Goal: Task Accomplishment & Management: Use online tool/utility

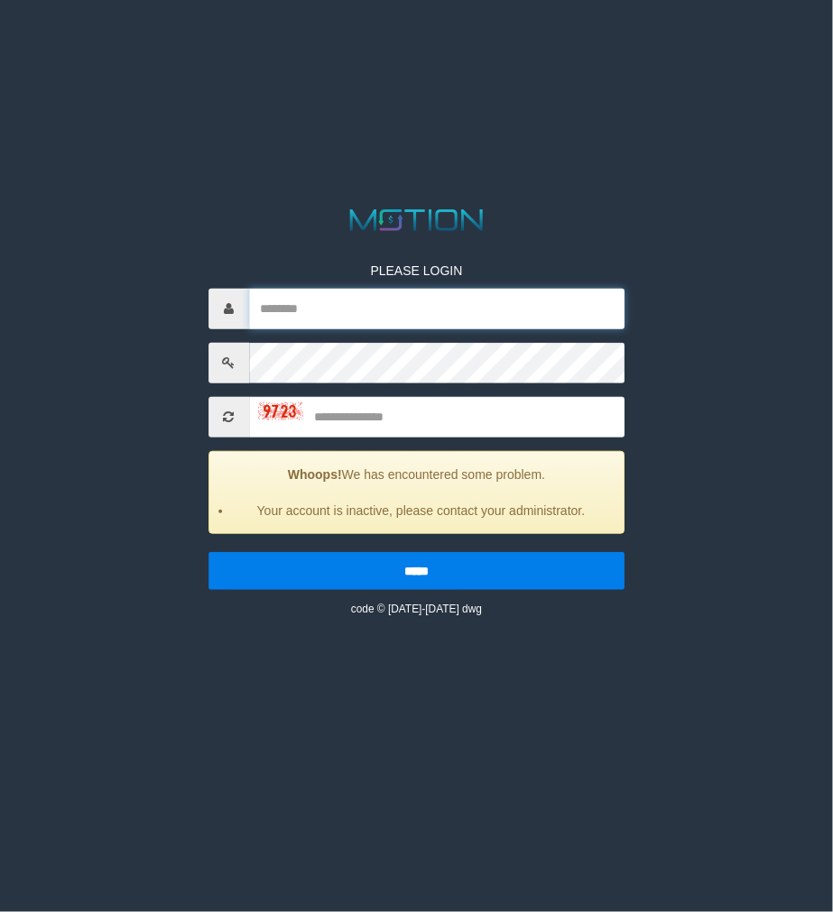
type input "**********"
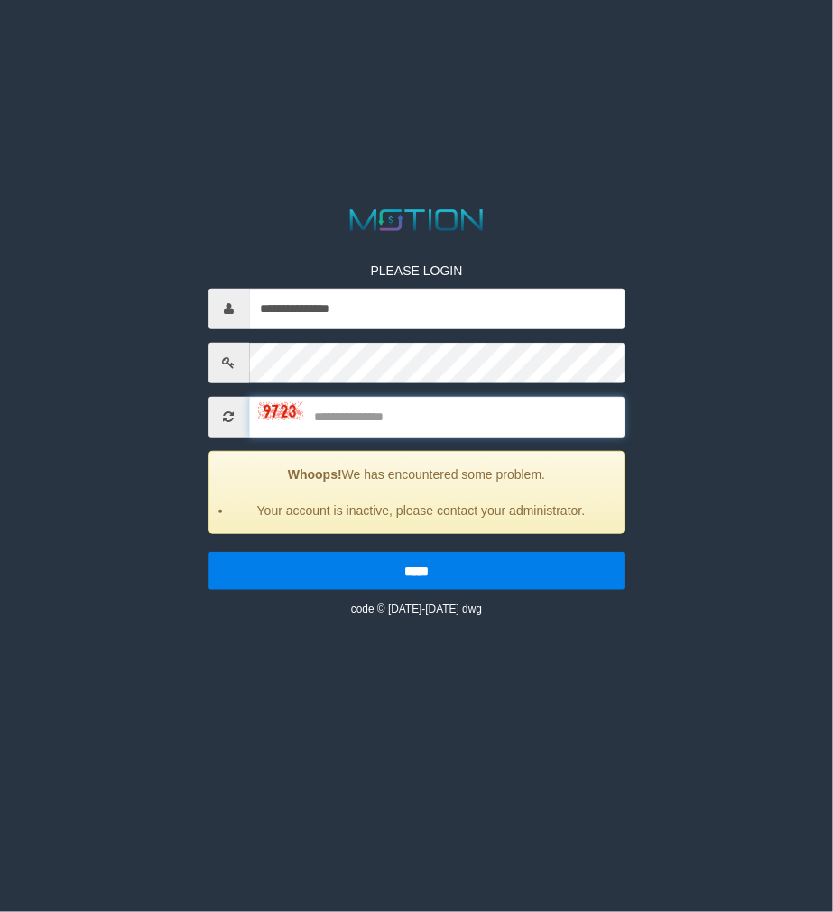
click at [323, 403] on input "text" at bounding box center [437, 417] width 376 height 41
type input "****"
click at [208, 552] on input "*****" at bounding box center [416, 571] width 417 height 38
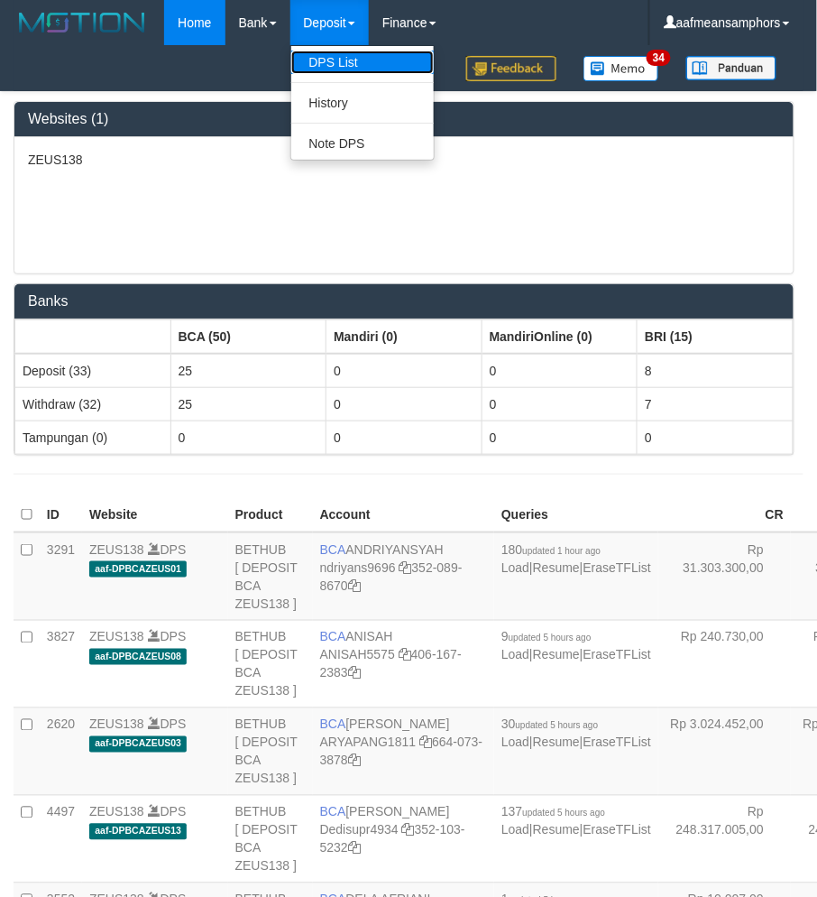
click at [317, 57] on link "DPS List" at bounding box center [362, 62] width 143 height 23
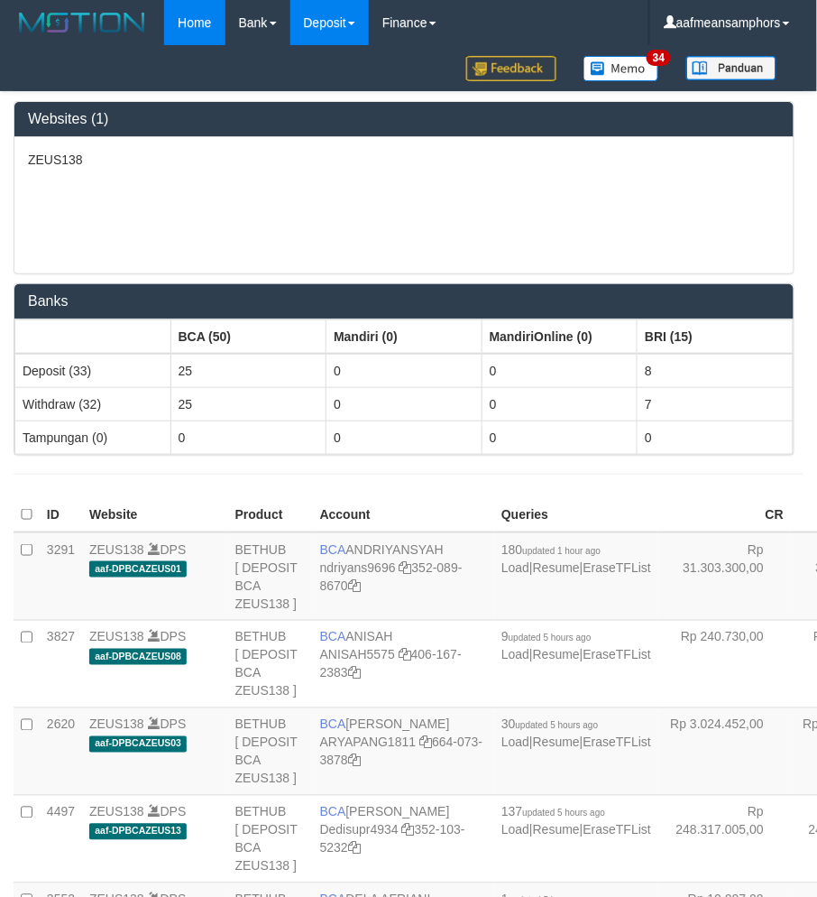
drag, startPoint x: 339, startPoint y: 129, endPoint x: 321, endPoint y: 33, distance: 97.3
click at [339, 128] on div "Websites (1)" at bounding box center [404, 119] width 780 height 35
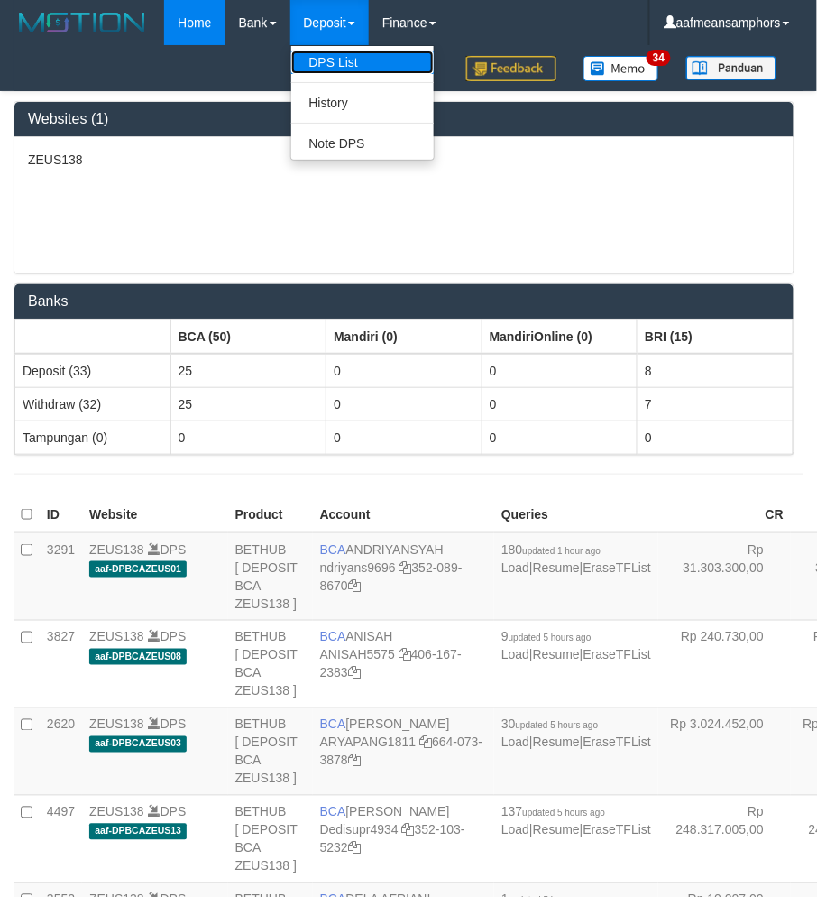
click at [338, 64] on link "DPS List" at bounding box center [362, 62] width 143 height 23
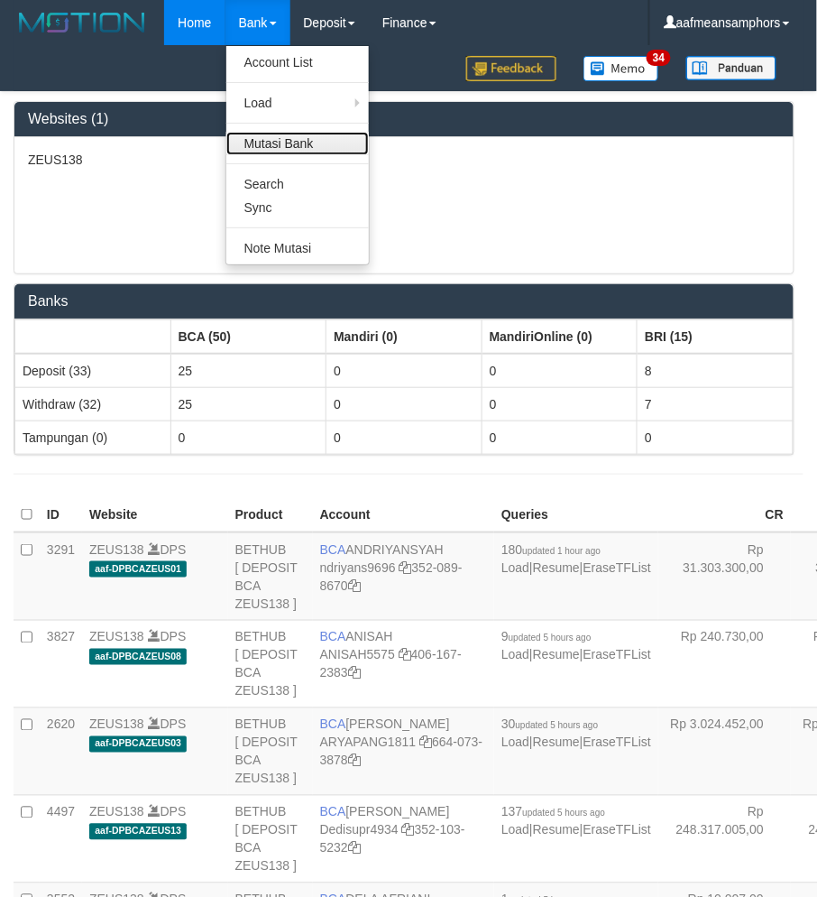
click at [285, 141] on link "Mutasi Bank" at bounding box center [297, 143] width 143 height 23
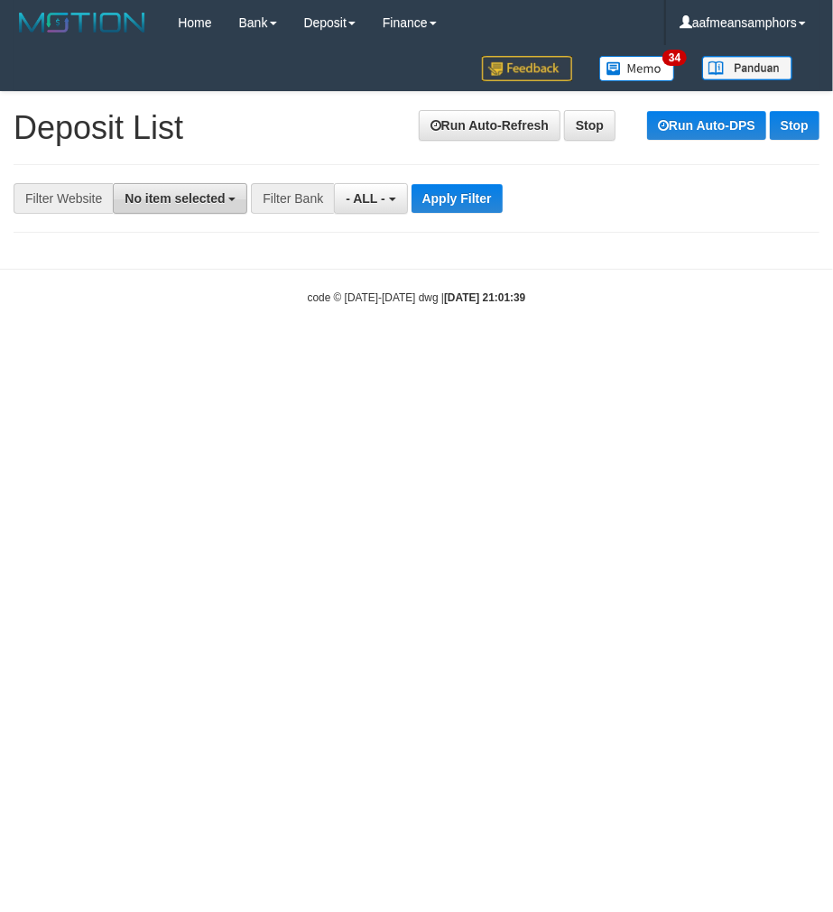
click at [134, 193] on span "No item selected" at bounding box center [175, 198] width 100 height 14
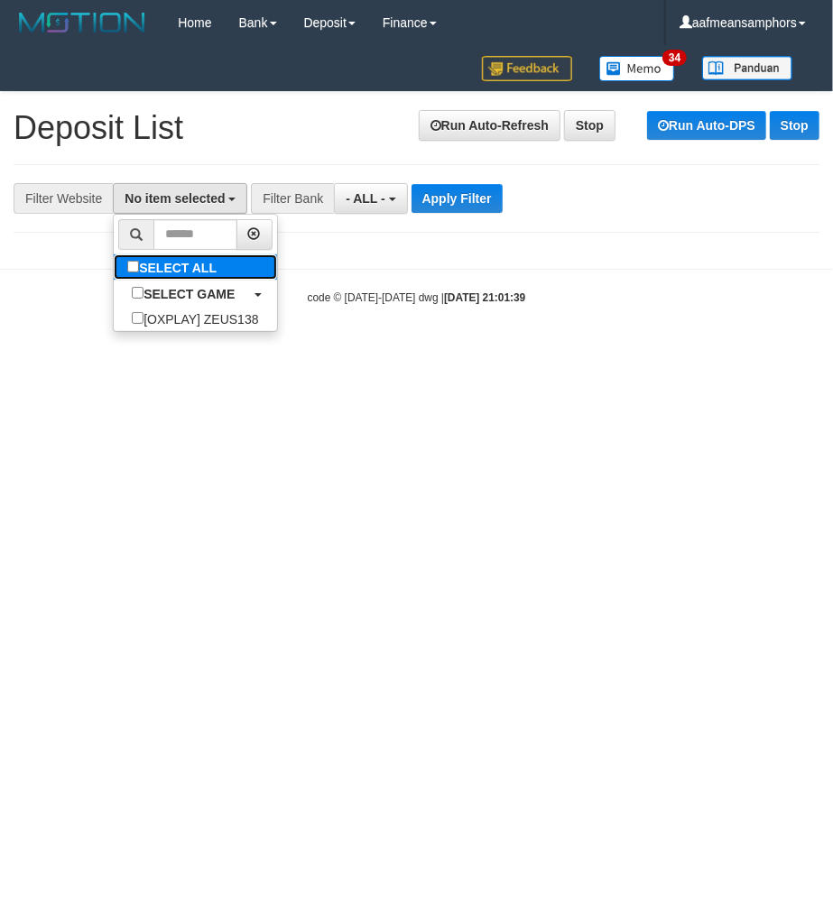
click at [190, 267] on label "SELECT ALL" at bounding box center [174, 266] width 121 height 25
select select "***"
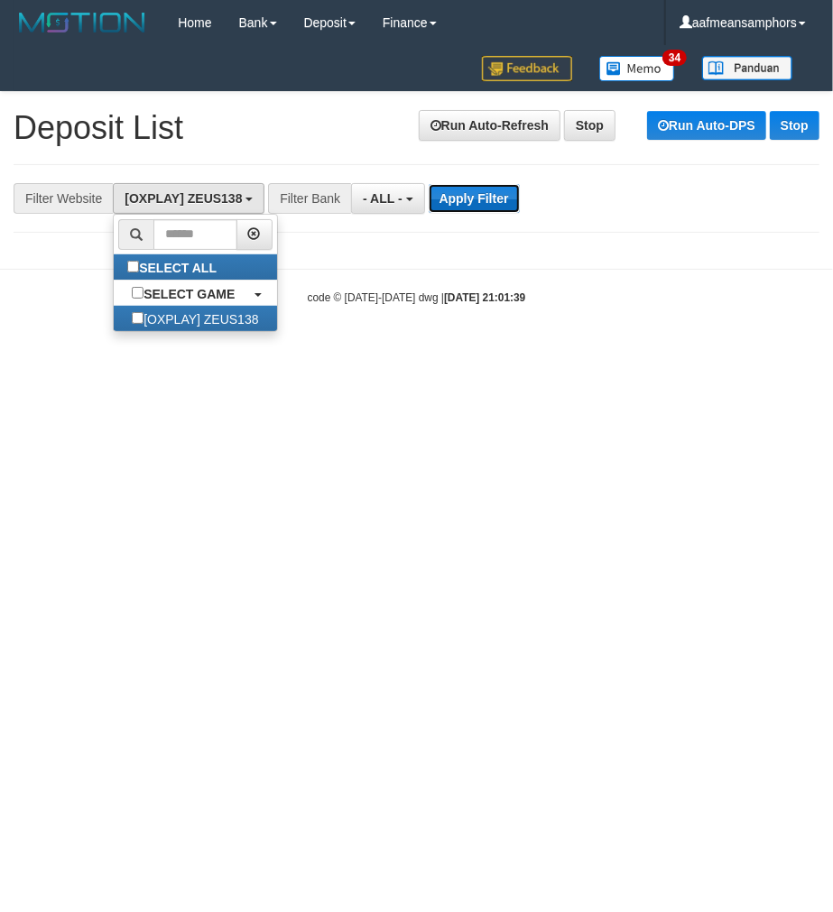
click at [487, 195] on button "Apply Filter" at bounding box center [474, 198] width 91 height 29
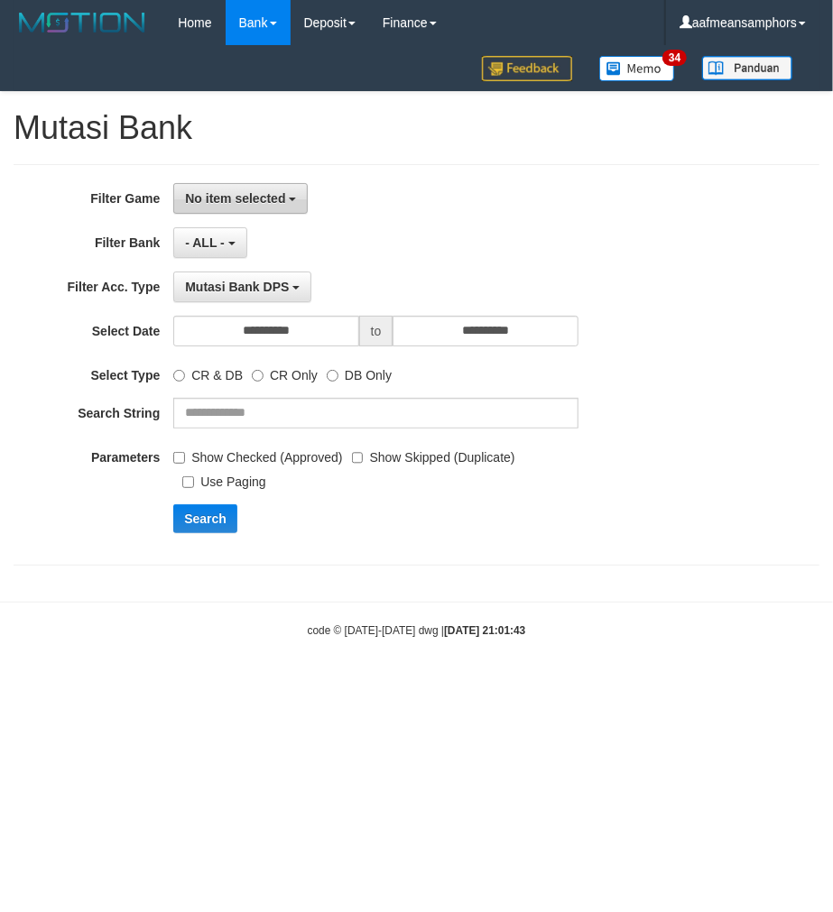
click at [238, 195] on span "No item selected" at bounding box center [235, 198] width 100 height 14
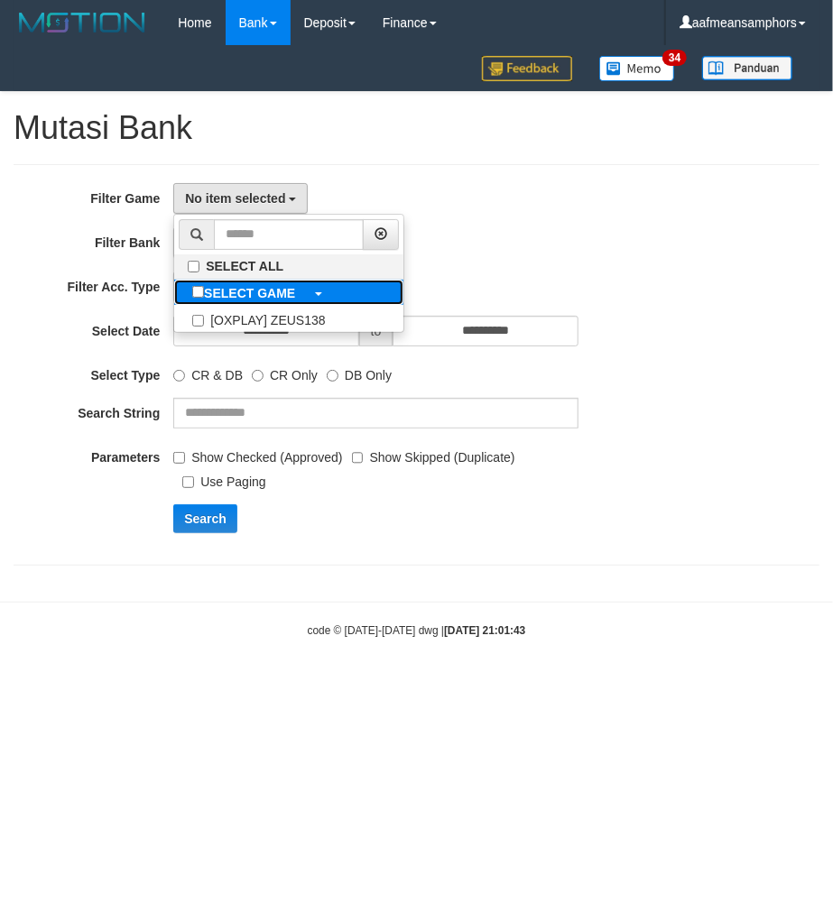
click at [285, 295] on b "SELECT GAME" at bounding box center [249, 293] width 91 height 14
select select "***"
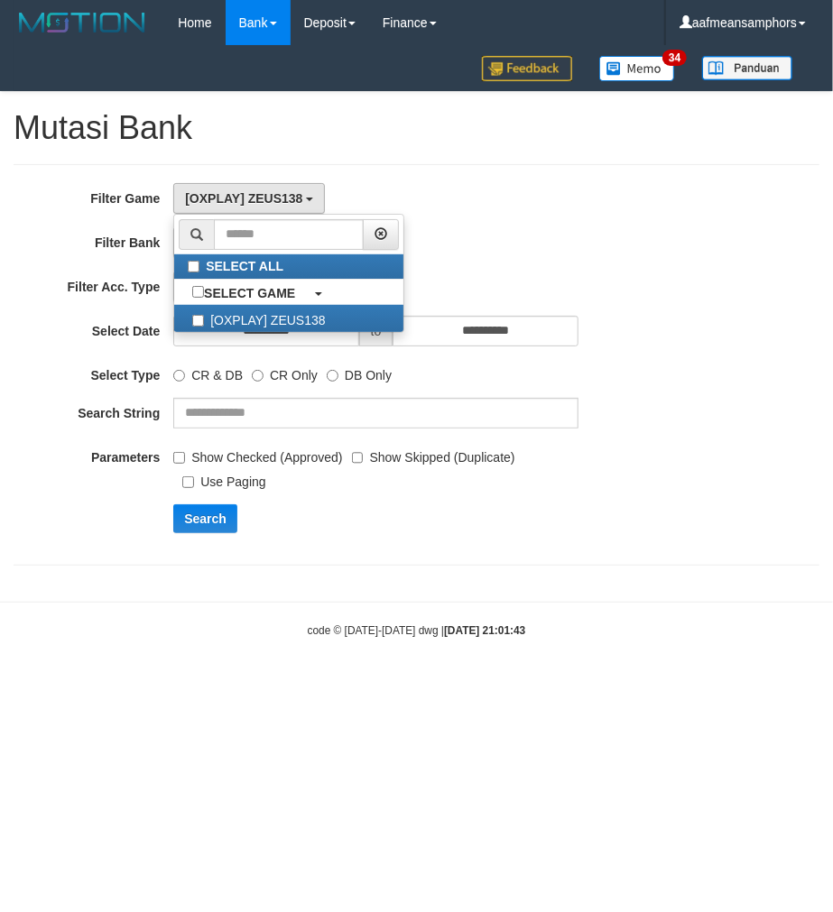
click at [463, 380] on div "CR & DB CR Only DB Only" at bounding box center [375, 372] width 405 height 24
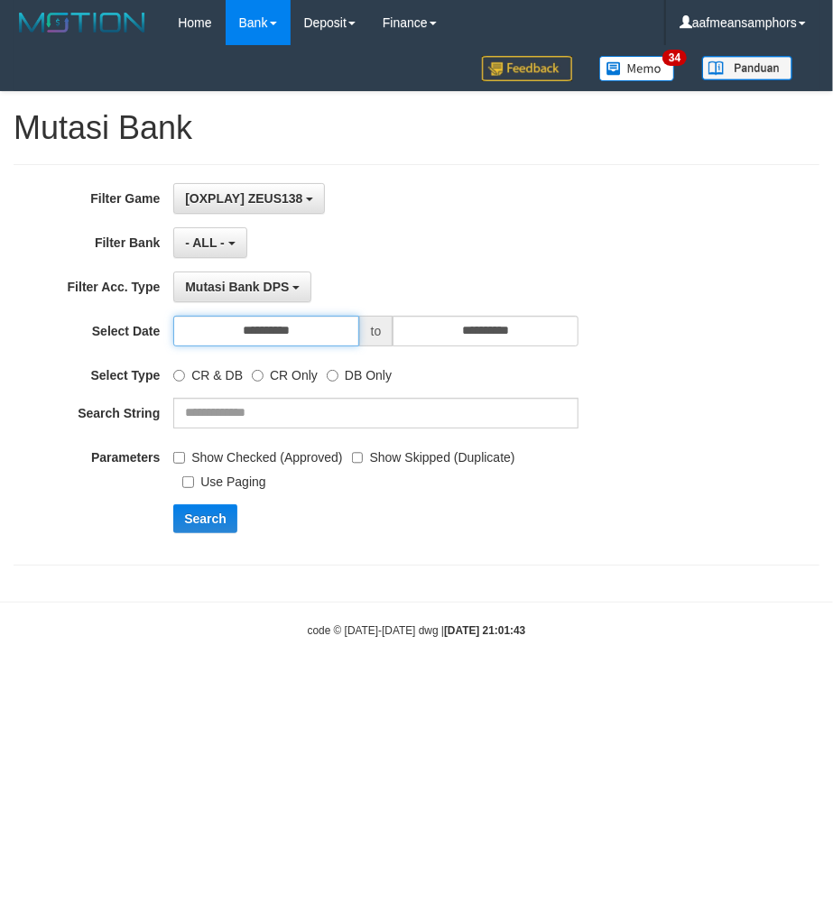
click at [308, 329] on input "**********" at bounding box center [265, 331] width 185 height 31
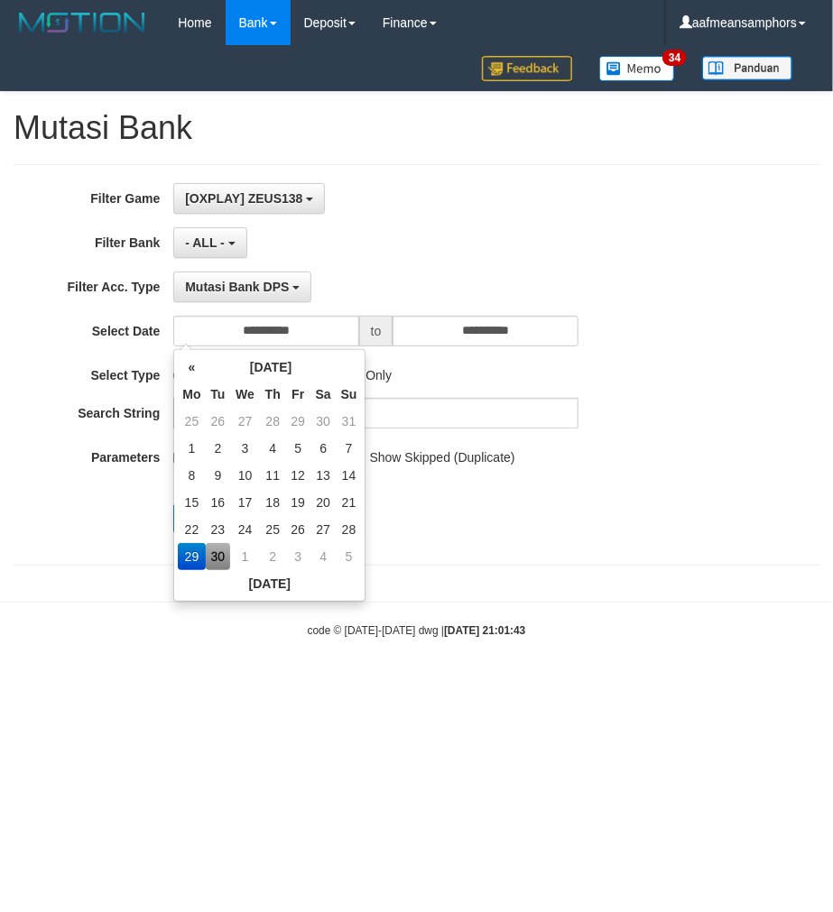
click at [217, 555] on td "30" at bounding box center [218, 556] width 25 height 27
type input "**********"
click at [526, 505] on div "Search" at bounding box center [433, 518] width 521 height 29
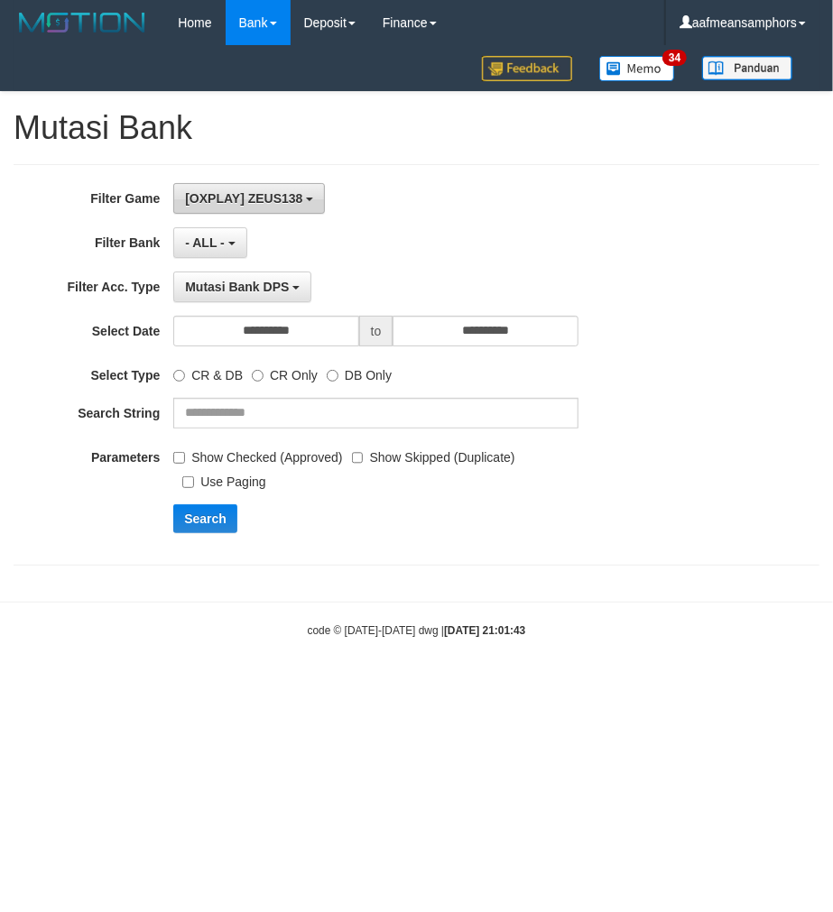
click at [292, 201] on span "[OXPLAY] ZEUS138" at bounding box center [243, 198] width 117 height 14
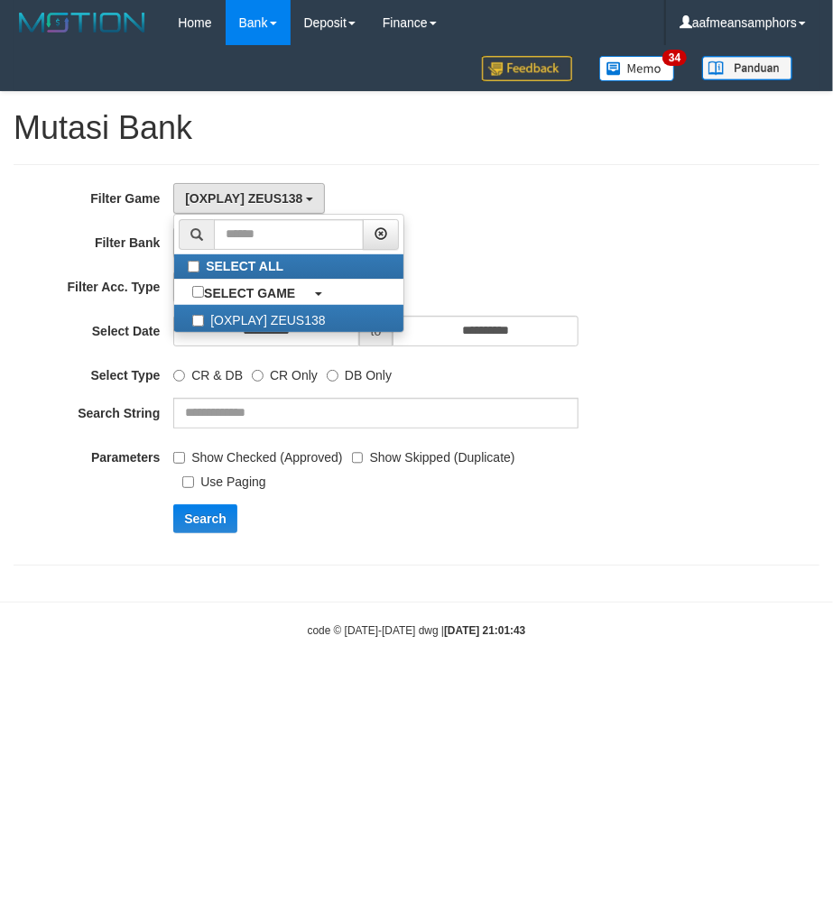
click at [606, 226] on div "**********" at bounding box center [347, 365] width 694 height 364
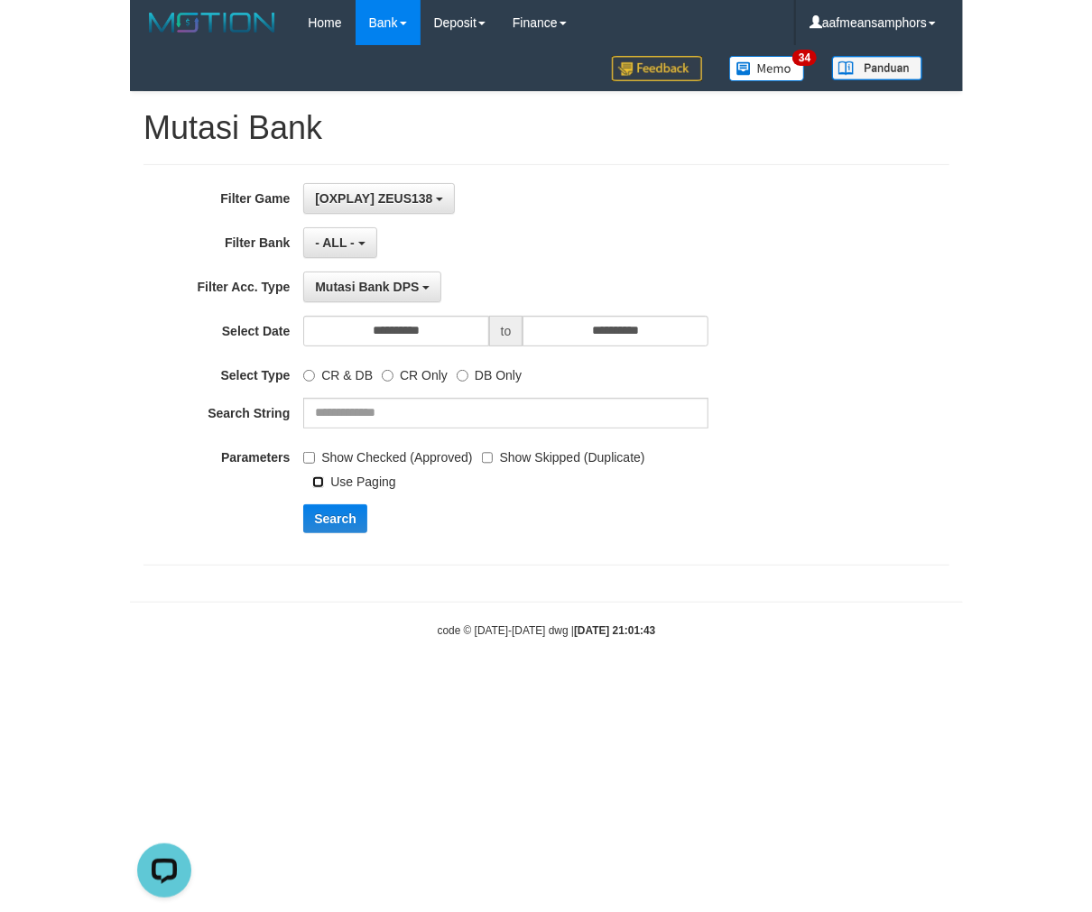
scroll to position [0, 0]
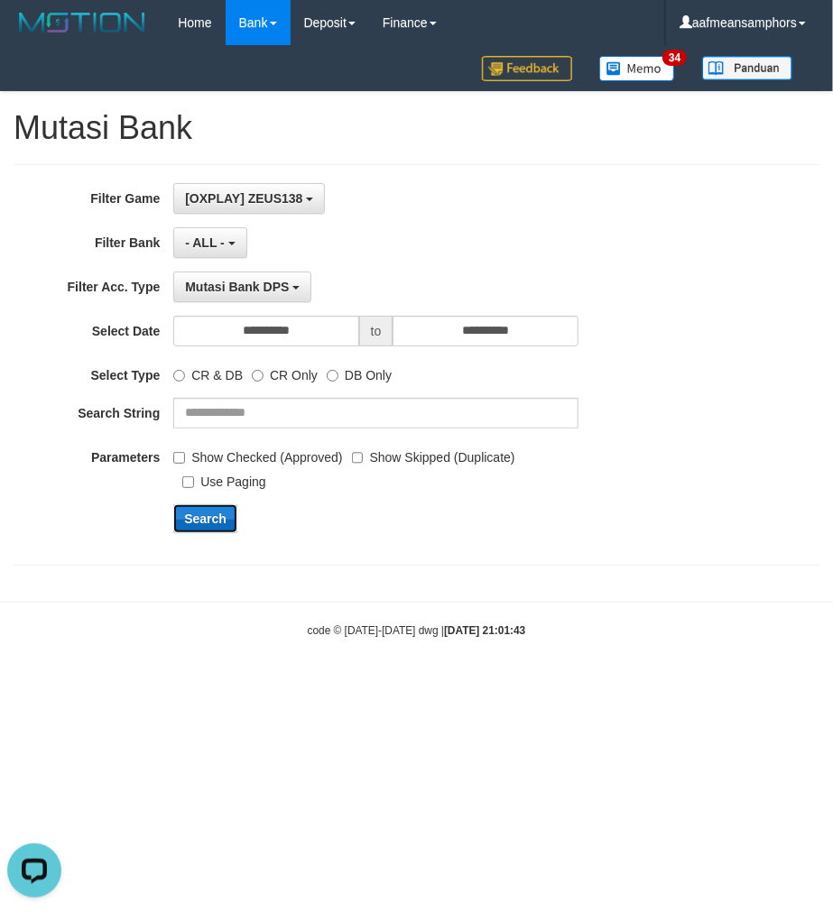
click at [208, 521] on button "Search" at bounding box center [205, 518] width 64 height 29
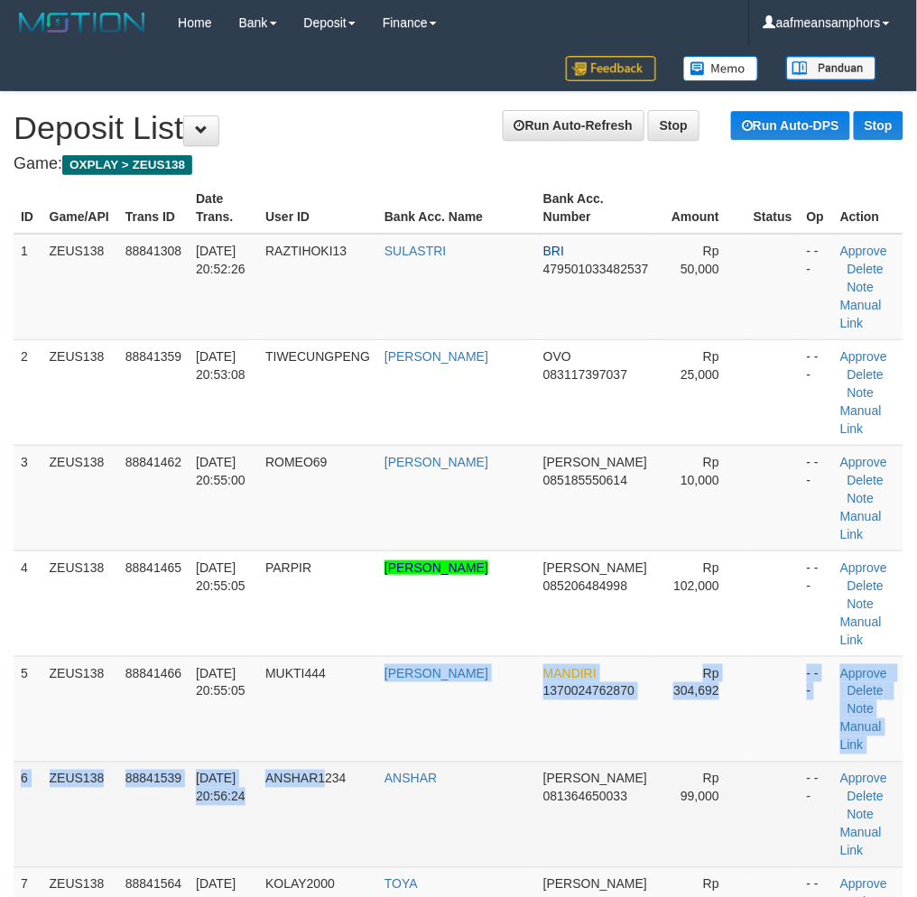
drag, startPoint x: 343, startPoint y: 756, endPoint x: 271, endPoint y: 769, distance: 73.3
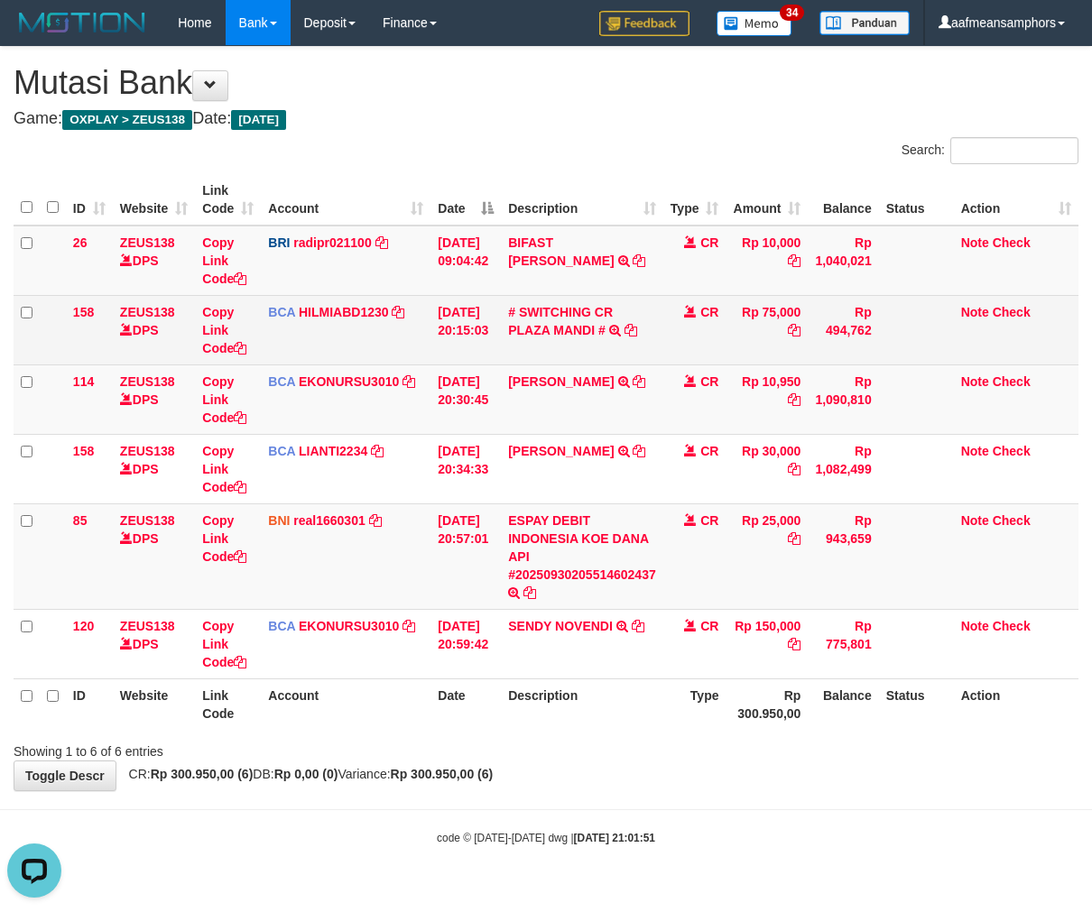
click at [1061, 296] on td "Note Check" at bounding box center [1016, 329] width 125 height 69
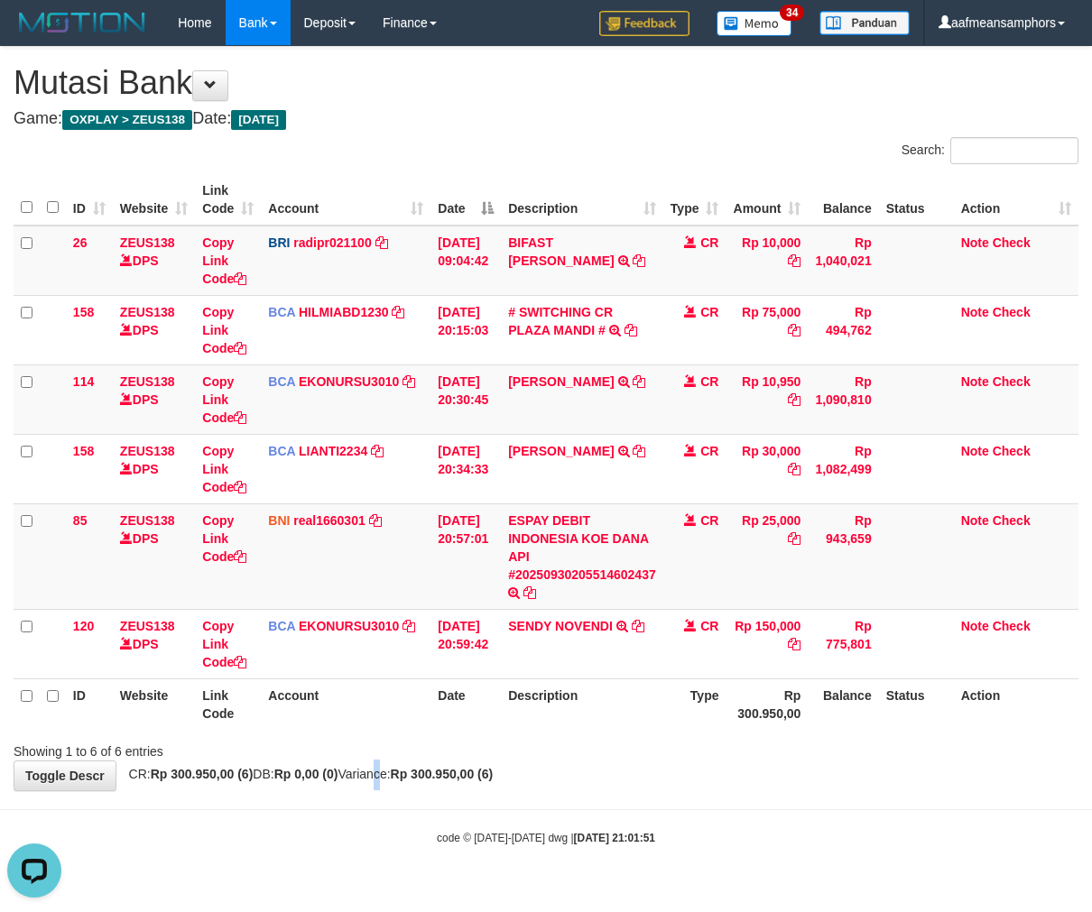
click at [386, 788] on div "**********" at bounding box center [546, 419] width 1092 height 744
drag, startPoint x: 382, startPoint y: 789, endPoint x: 380, endPoint y: 774, distance: 14.5
click at [383, 788] on div "**********" at bounding box center [546, 419] width 1092 height 744
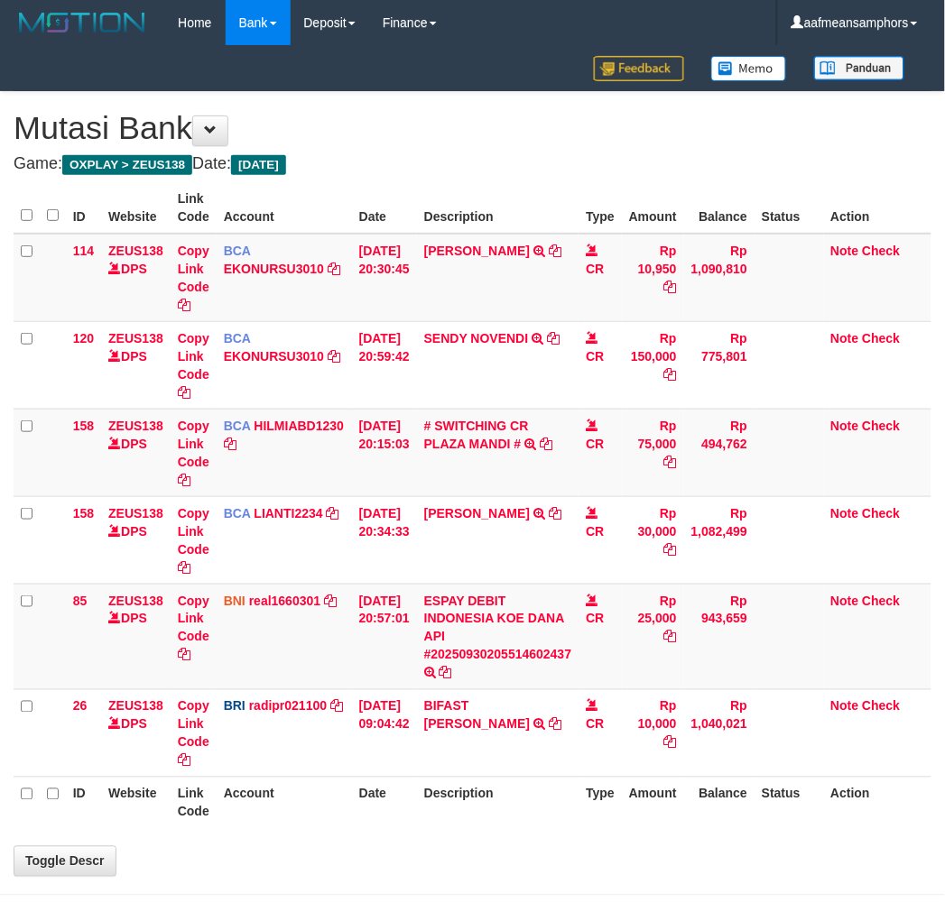
click at [577, 796] on th "Description" at bounding box center [498, 802] width 162 height 51
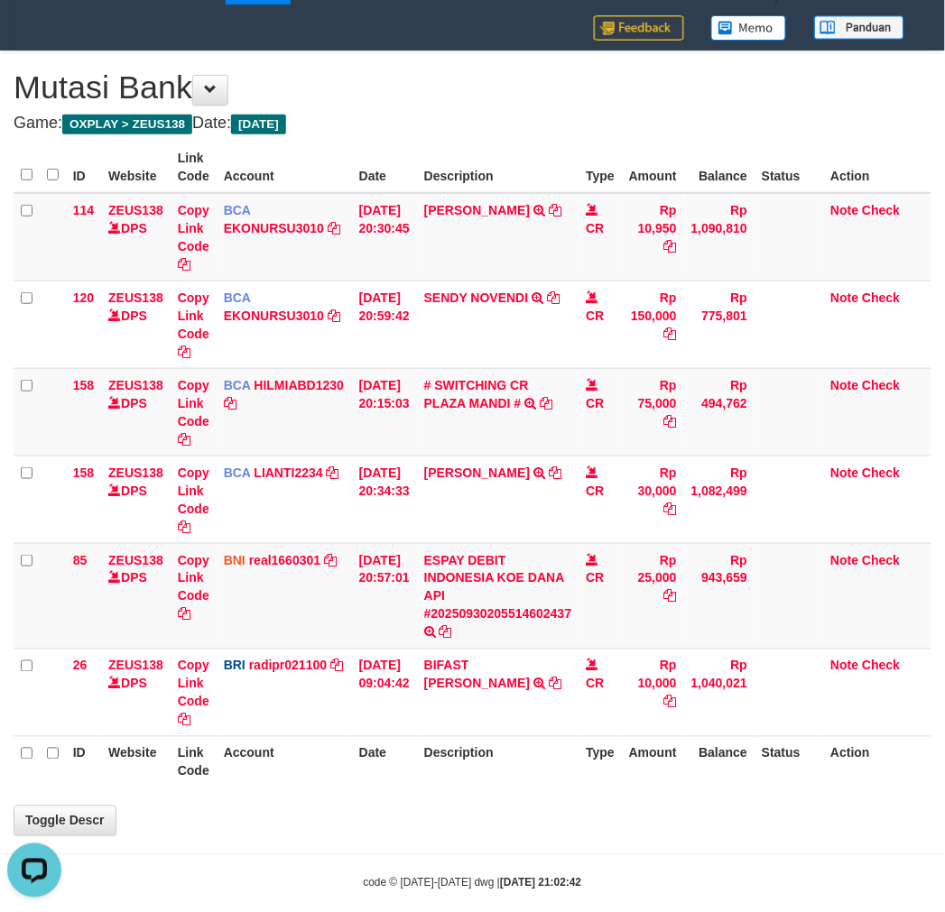
scroll to position [64, 0]
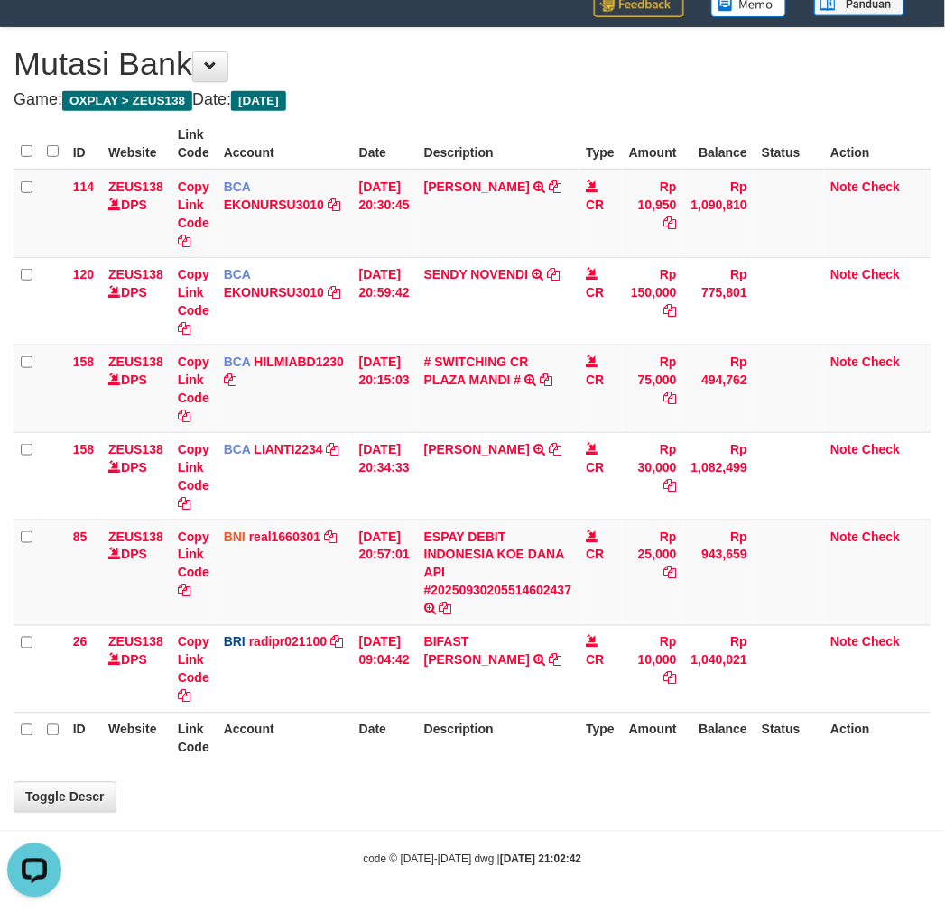
click at [590, 777] on div "**********" at bounding box center [472, 420] width 945 height 784
drag, startPoint x: 524, startPoint y: 763, endPoint x: 539, endPoint y: 767, distance: 14.9
click at [539, 767] on div "**********" at bounding box center [472, 420] width 945 height 784
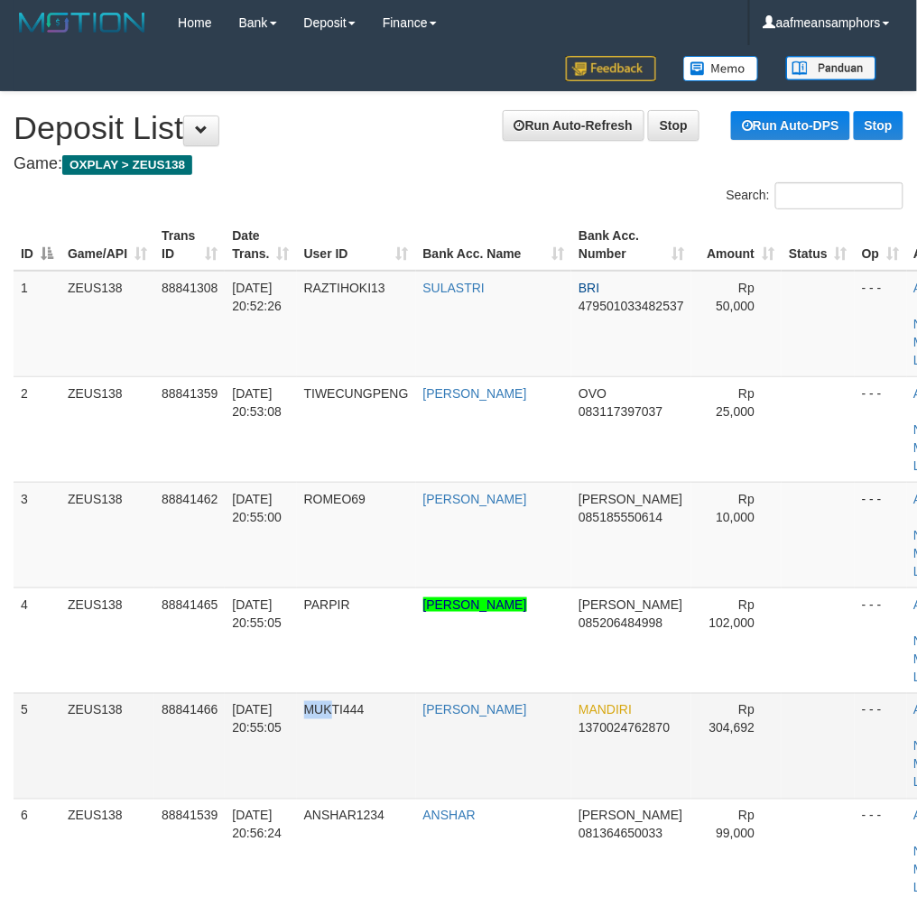
drag, startPoint x: 338, startPoint y: 708, endPoint x: 188, endPoint y: 708, distance: 150.7
click at [336, 707] on td "MUKTI444" at bounding box center [356, 746] width 119 height 106
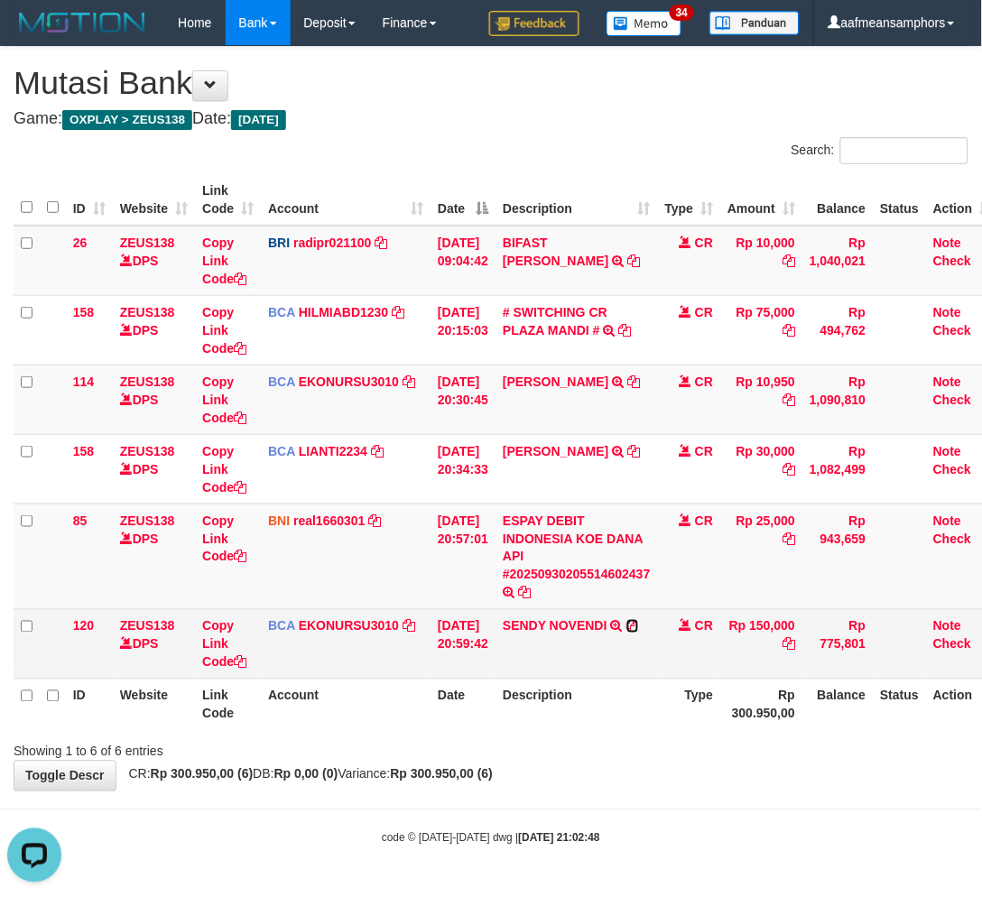
click at [639, 620] on icon at bounding box center [632, 626] width 13 height 13
click at [587, 627] on link "SENDY NOVENDI" at bounding box center [555, 626] width 105 height 14
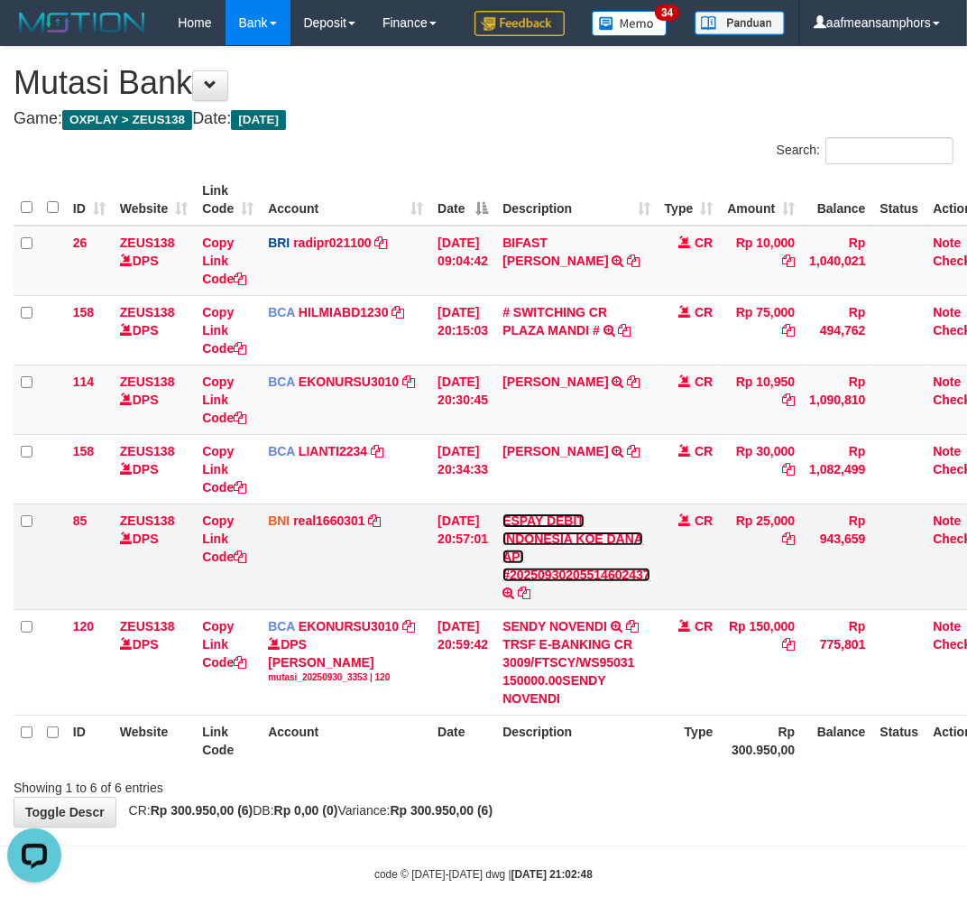
click at [606, 582] on link "ESPAY DEBIT INDONESIA KOE DANA API #20250930205514602437" at bounding box center [577, 547] width 148 height 69
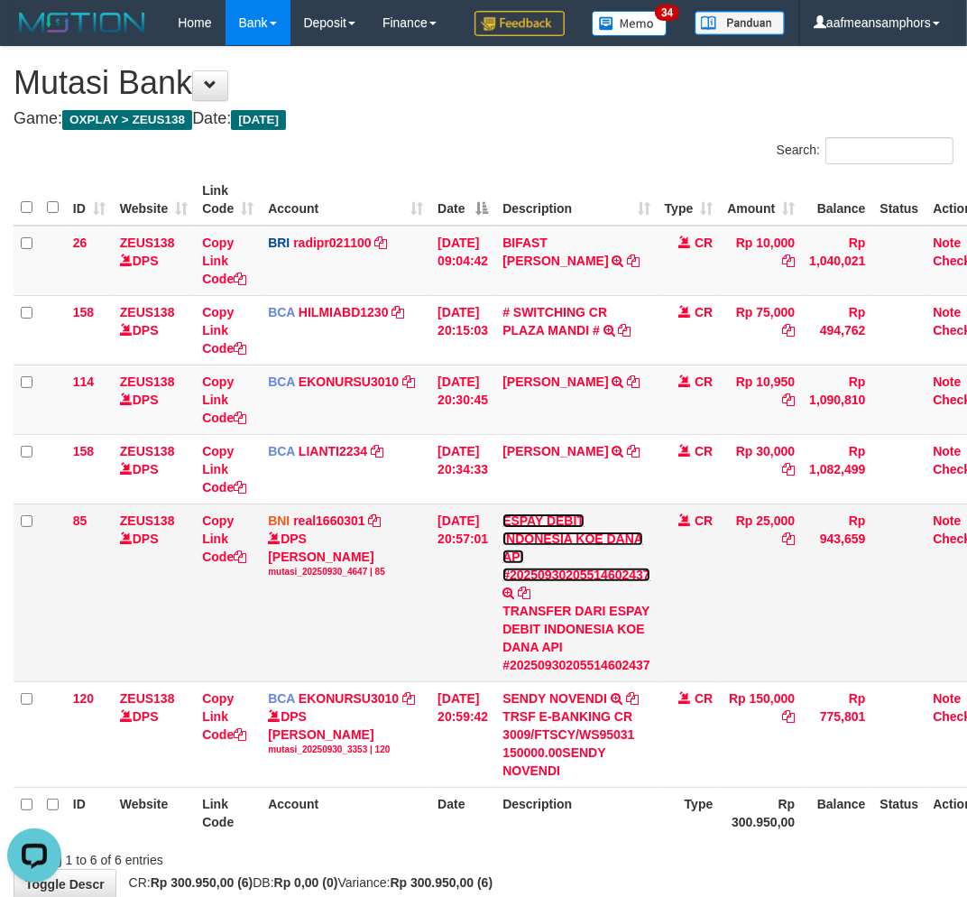
click at [593, 582] on link "ESPAY DEBIT INDONESIA KOE DANA API #20250930205514602437" at bounding box center [577, 547] width 148 height 69
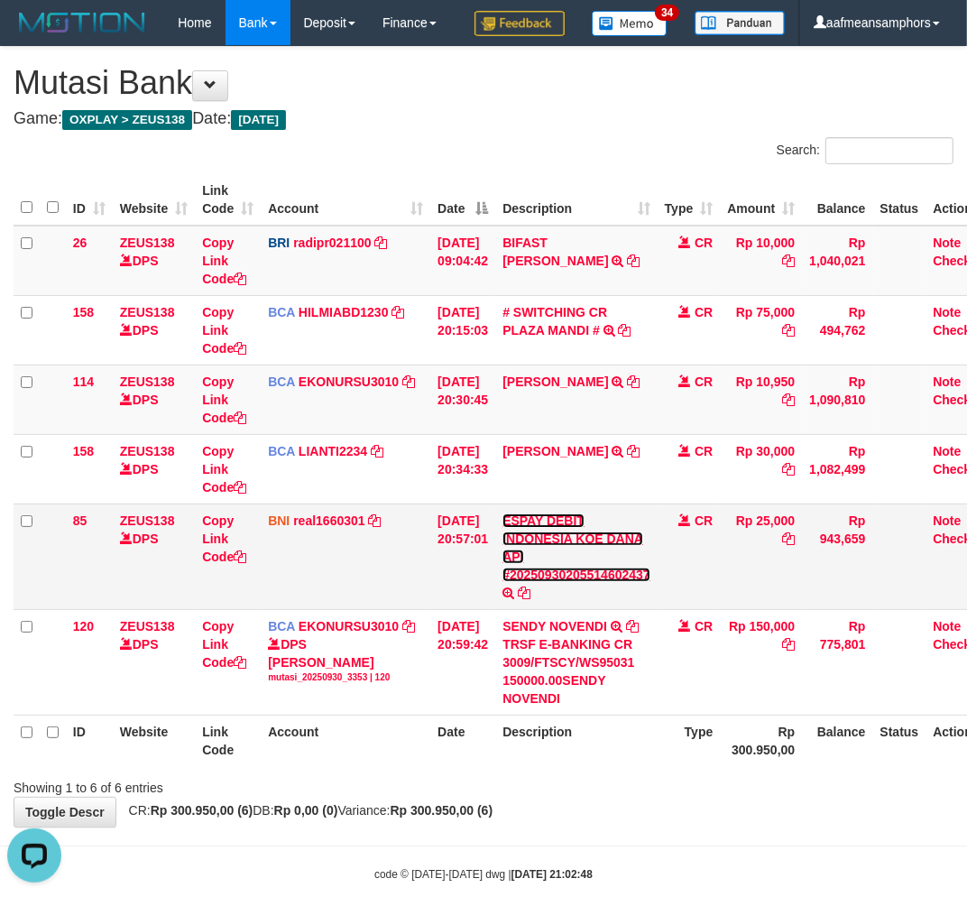
click at [593, 582] on link "ESPAY DEBIT INDONESIA KOE DANA API #20250930205514602437" at bounding box center [577, 547] width 148 height 69
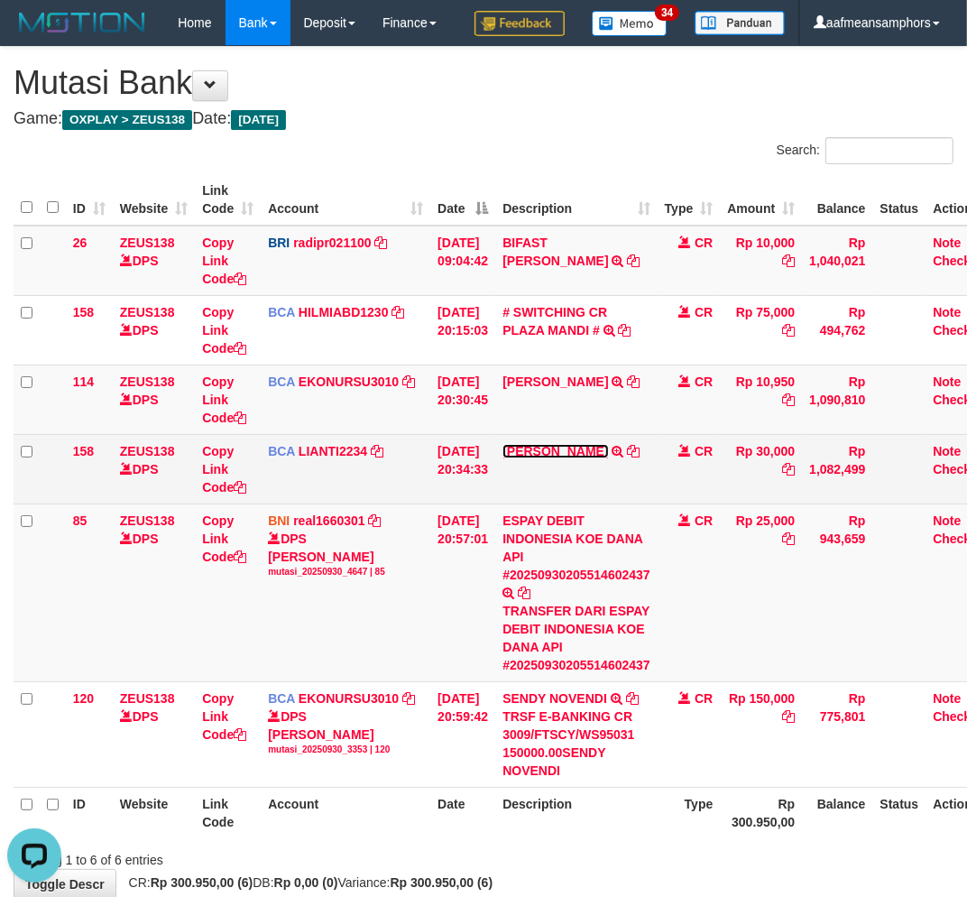
click at [575, 458] on link "[PERSON_NAME]" at bounding box center [556, 451] width 106 height 14
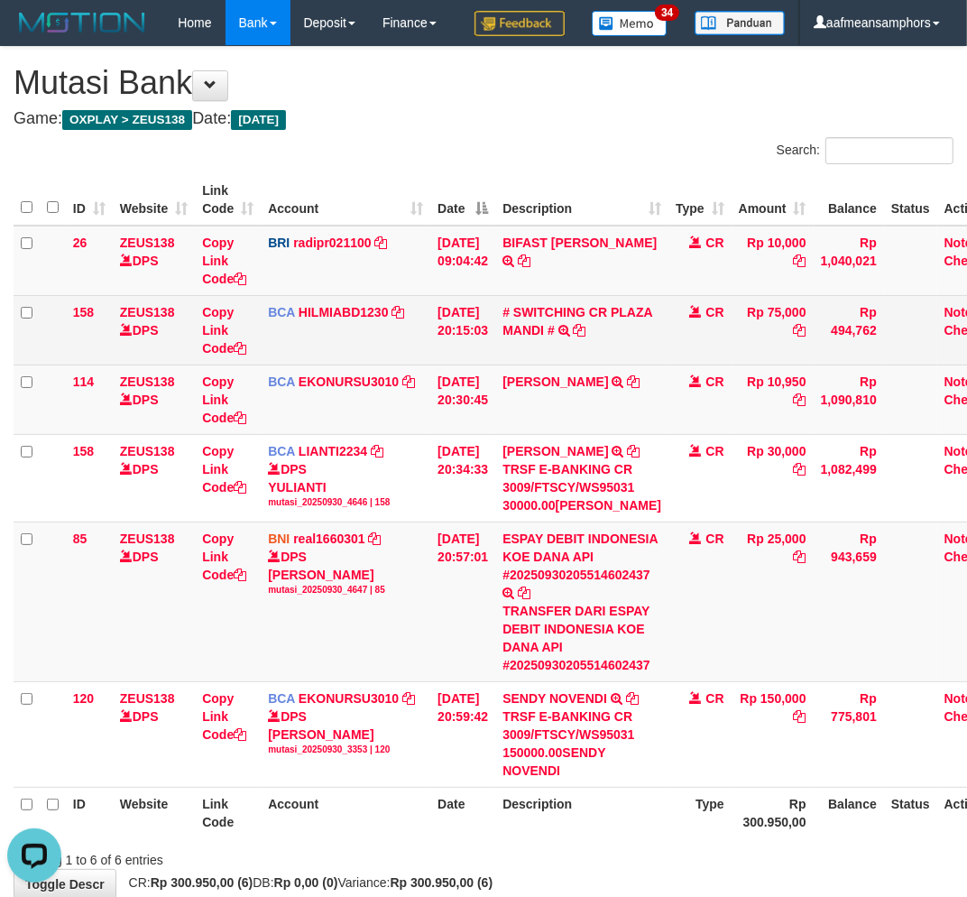
click at [579, 365] on td "# SWITCHING CR PLAZA MANDI # SWITCHING CR TRF TUPARDI 008 [GEOGRAPHIC_DATA]" at bounding box center [581, 329] width 173 height 69
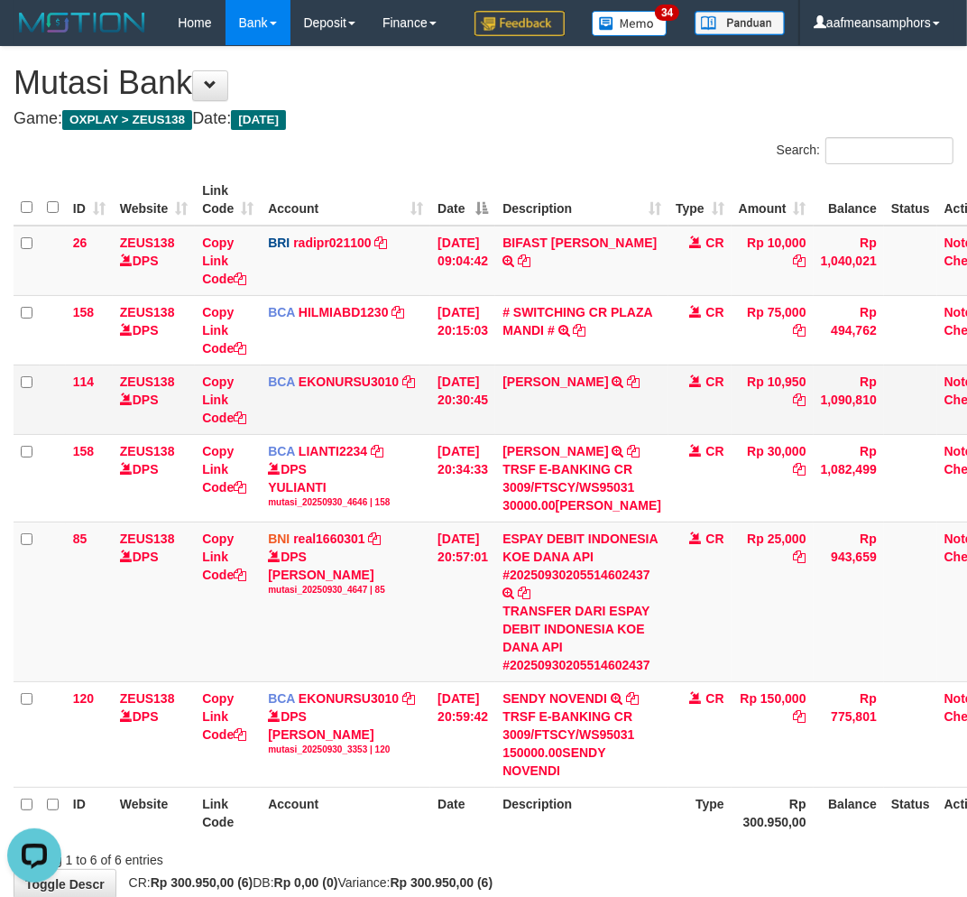
click at [578, 416] on td "AHMAD AGUSTI TRSF E-BANKING CR 3009/FTSCY/WS95051 10950.002025093089200473 TRFD…" at bounding box center [581, 399] width 173 height 69
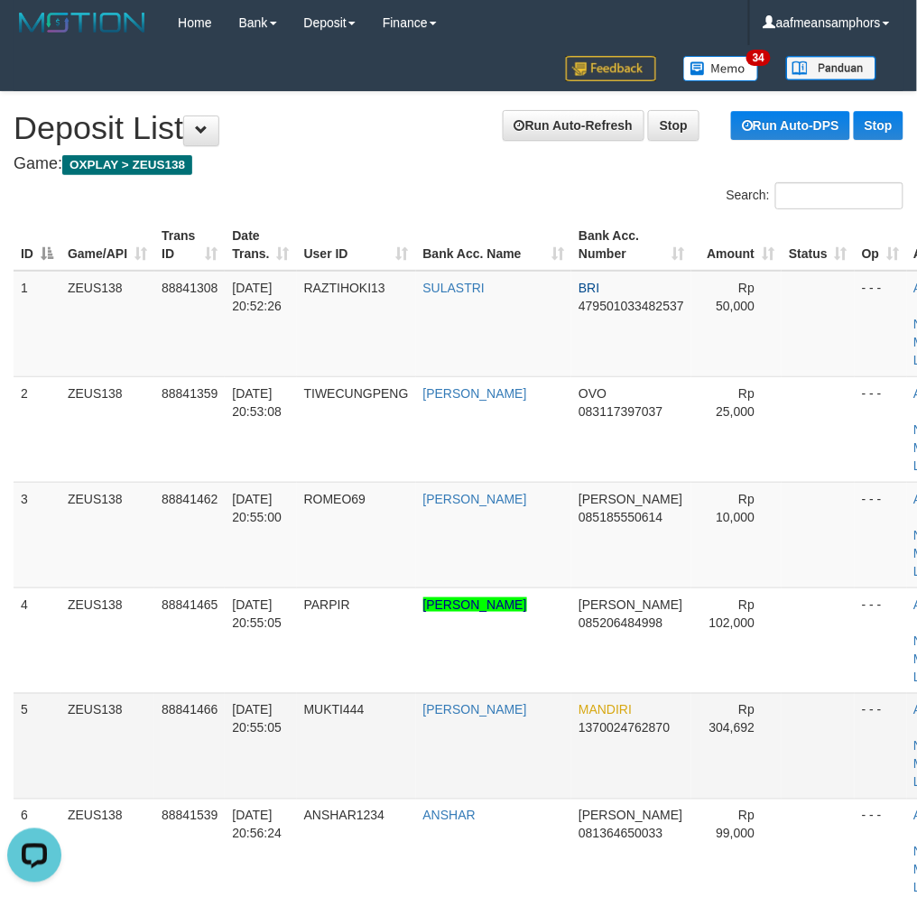
click at [354, 716] on td "MUKTI444" at bounding box center [356, 746] width 119 height 106
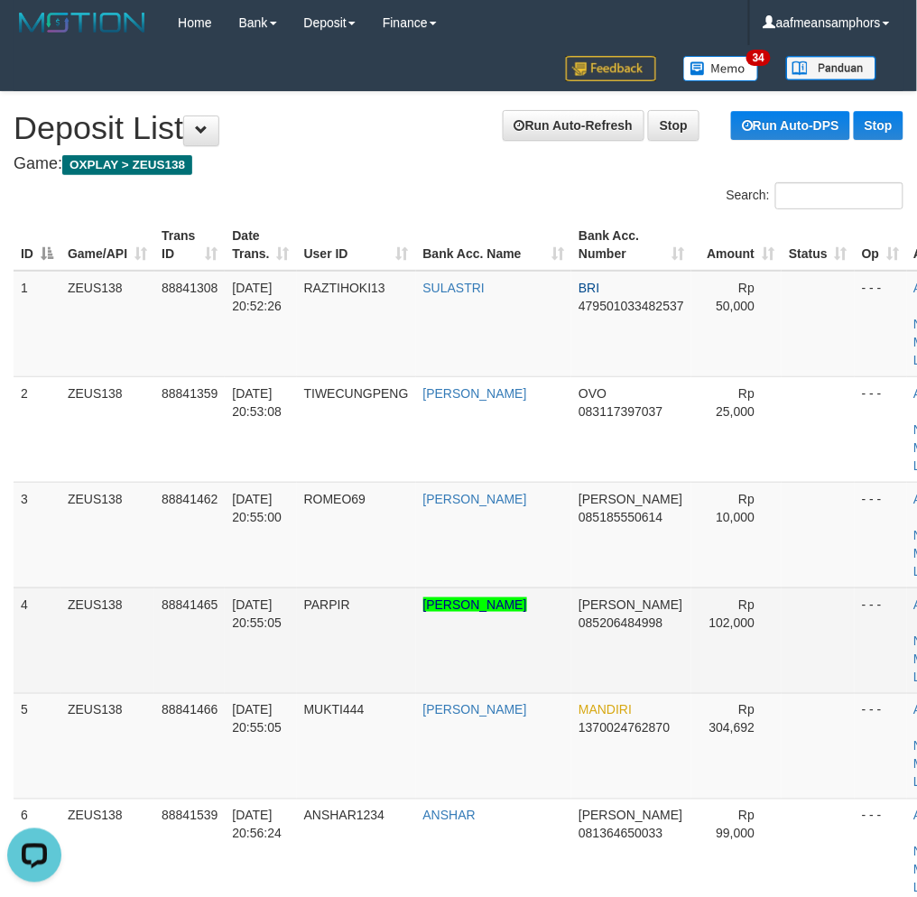
click at [498, 619] on tr "4 ZEUS138 88841465 30/09/2025 20:55:05 PARPIR ABDUL HAKIM NASUTION DANA 0852064…" at bounding box center [497, 640] width 966 height 106
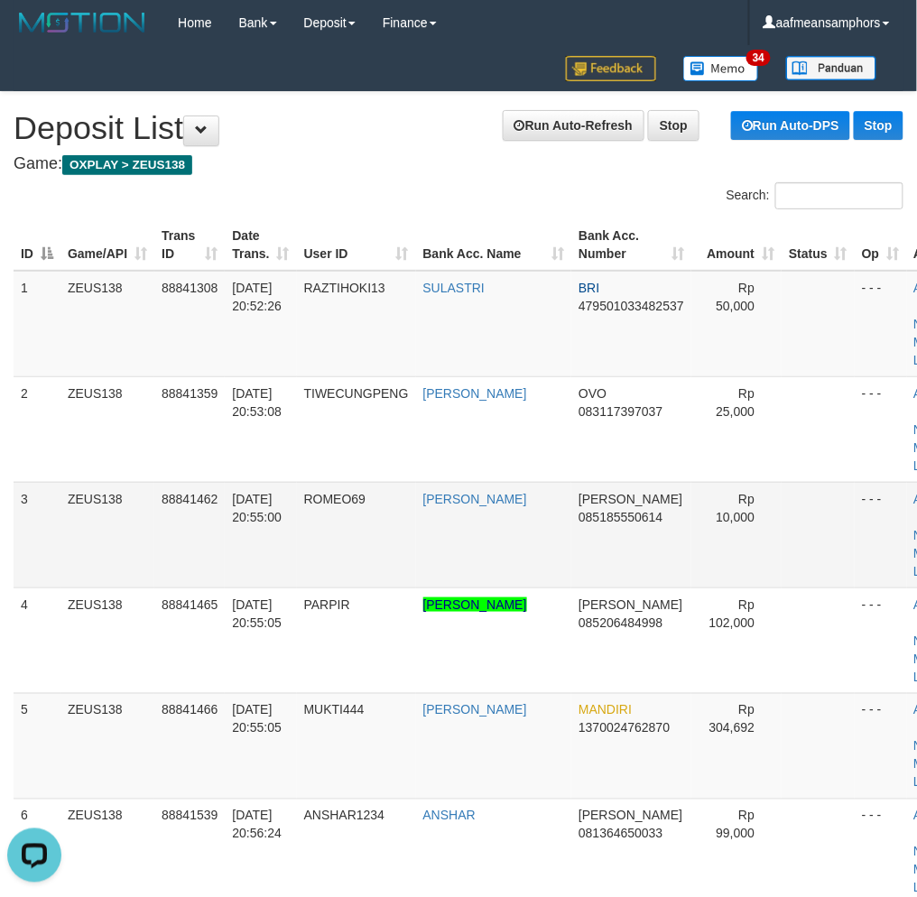
click at [404, 509] on td "ROMEO69" at bounding box center [356, 535] width 119 height 106
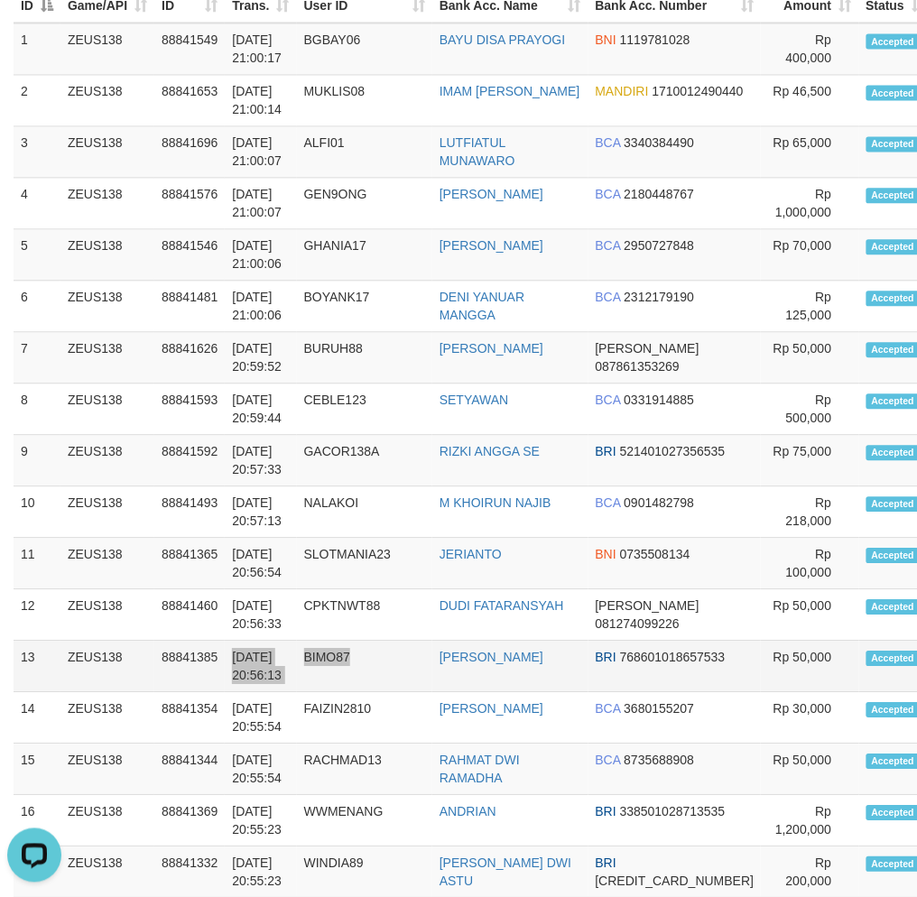
drag, startPoint x: 233, startPoint y: 652, endPoint x: 355, endPoint y: 661, distance: 122.1
click at [355, 661] on tr "13 ZEUS138 88841385 30/09/2025 20:56:13 BIMO87 ANWAR BRI 768601018657533 Rp 50,…" at bounding box center [577, 666] width 1126 height 51
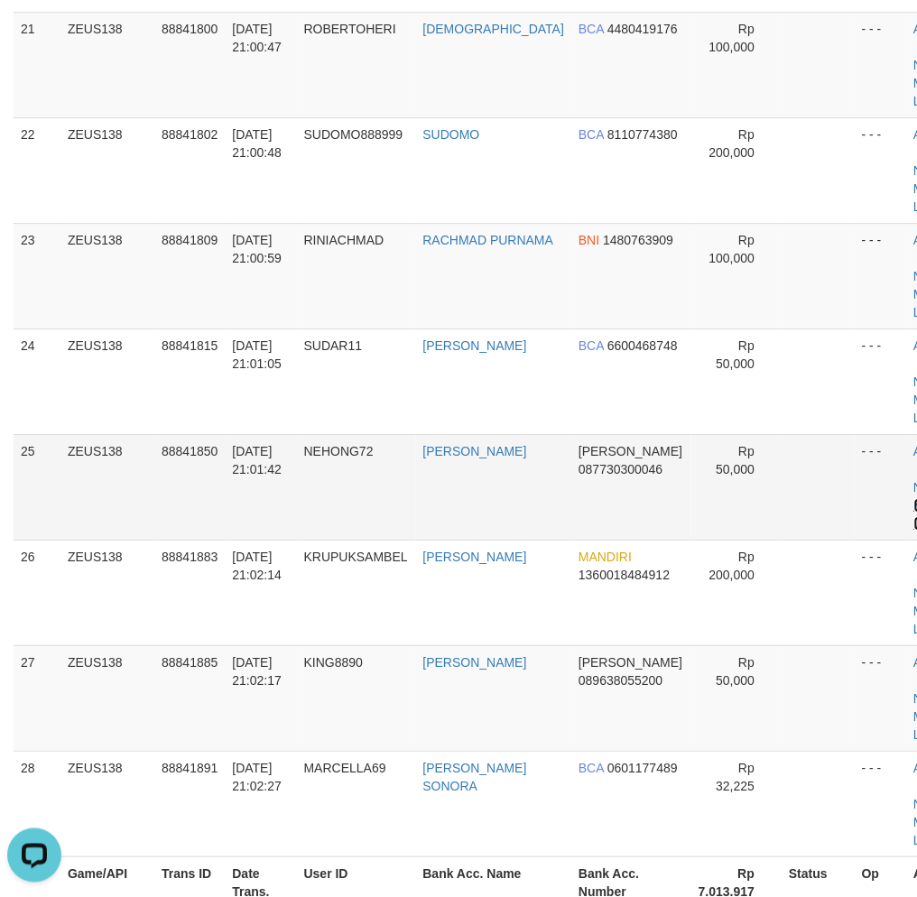
click at [914, 501] on link "Manual Link" at bounding box center [935, 514] width 42 height 32
drag, startPoint x: 897, startPoint y: 507, endPoint x: 805, endPoint y: 506, distance: 92.0
click at [914, 507] on link "Manual Link" at bounding box center [935, 514] width 42 height 32
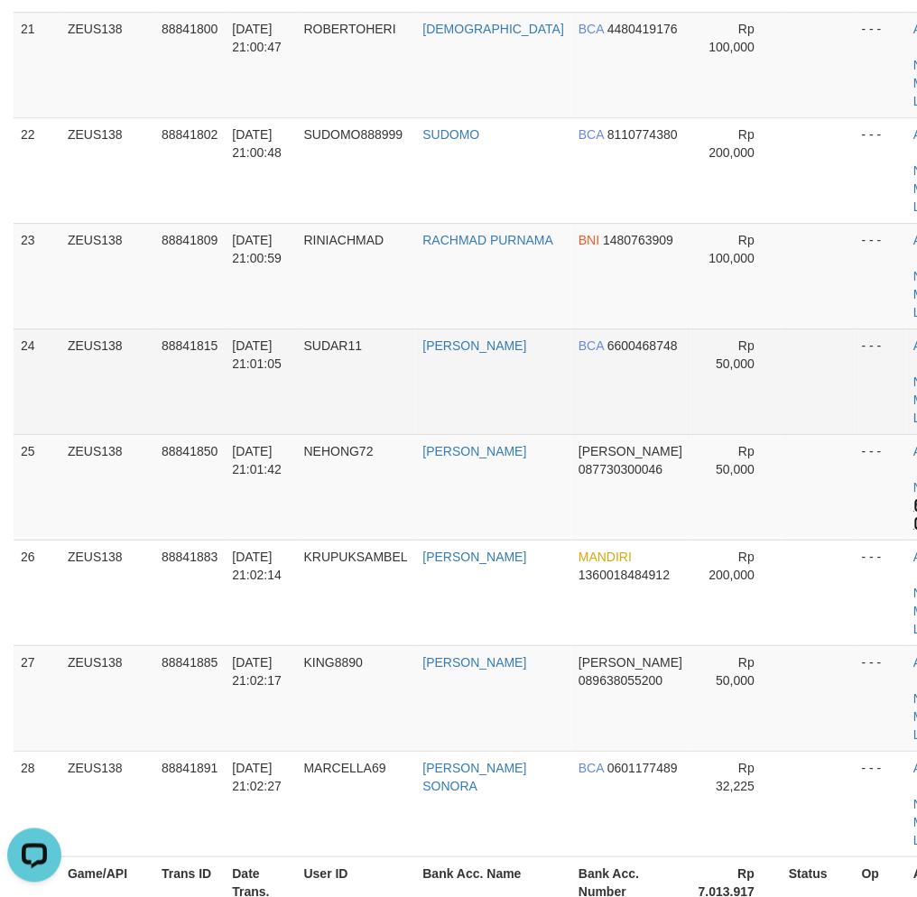
click at [914, 498] on link "Manual Link" at bounding box center [935, 514] width 42 height 32
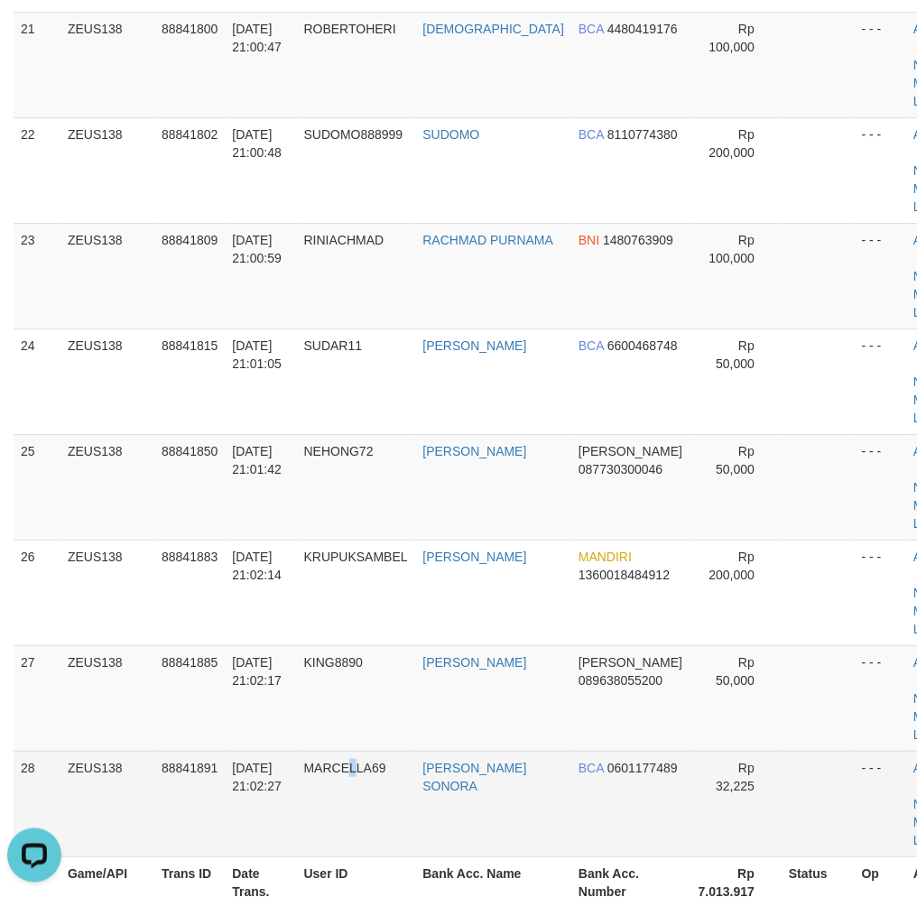
drag, startPoint x: 357, startPoint y: 799, endPoint x: 358, endPoint y: 786, distance: 12.7
click at [361, 788] on td "MARCELLA69" at bounding box center [356, 804] width 119 height 106
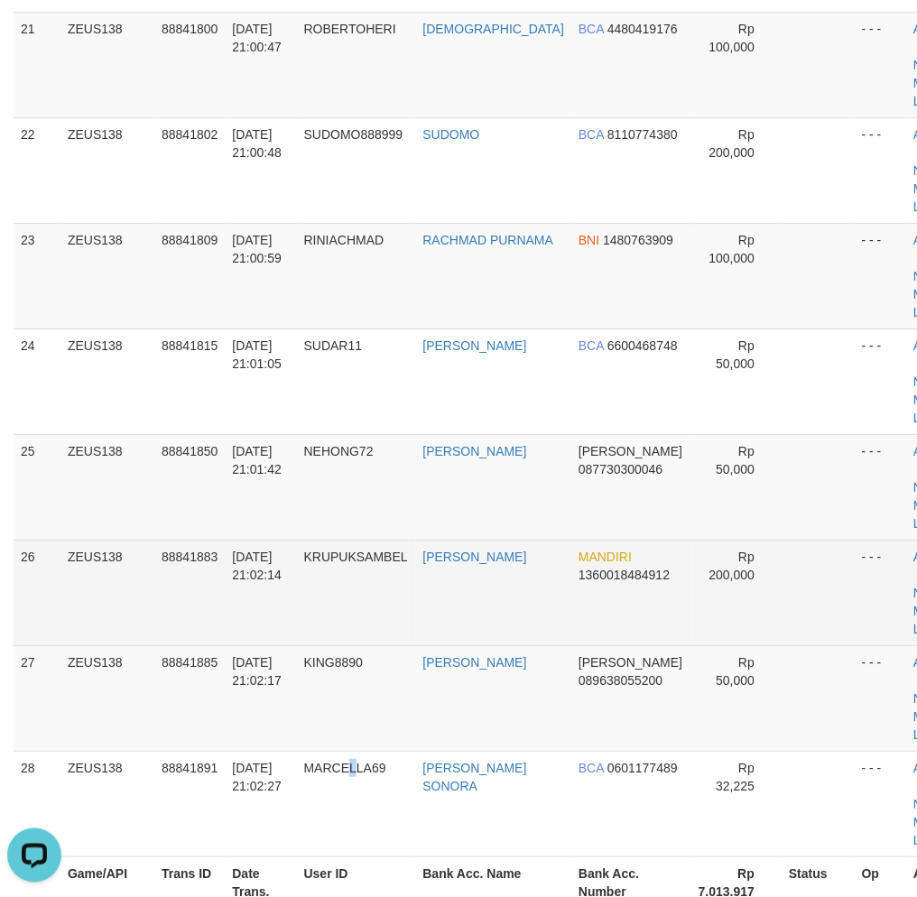
drag, startPoint x: 384, startPoint y: 615, endPoint x: 348, endPoint y: 619, distance: 36.3
click at [383, 615] on tr "26 ZEUS138 88841883 30/09/2025 21:02:14 KRUPUKSAMBEL SAHID FAHRUL ROZI MANDIRI …" at bounding box center [497, 593] width 966 height 106
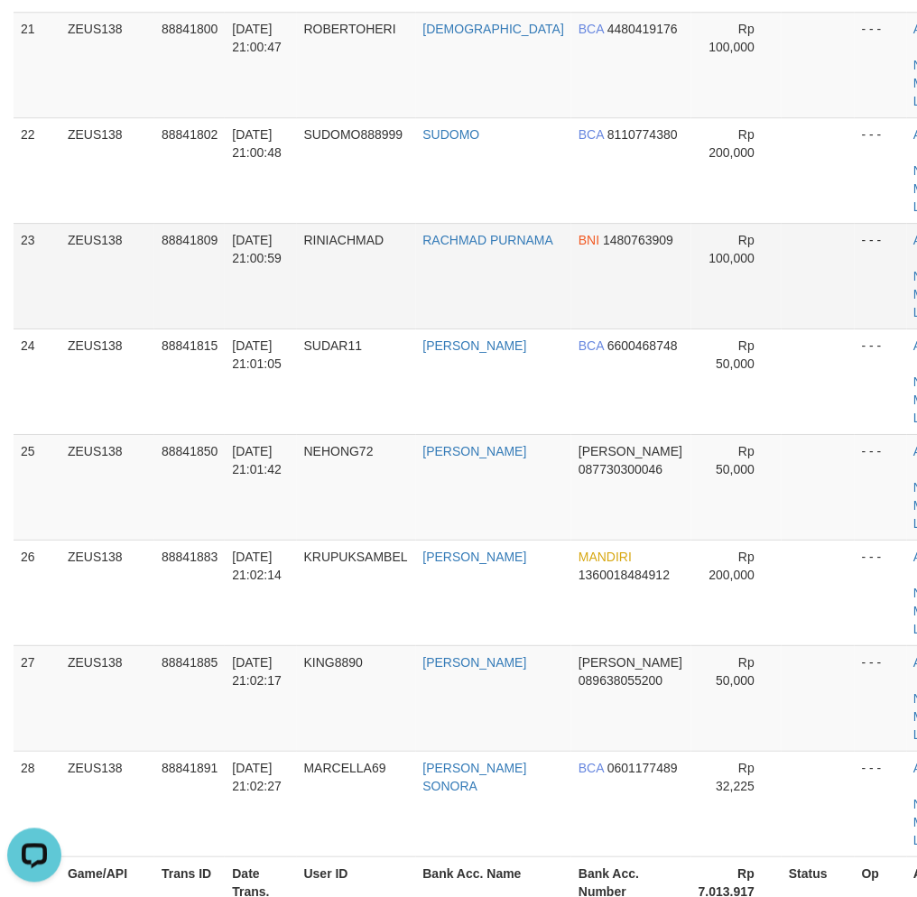
click at [287, 275] on td "30/09/2025 21:00:59" at bounding box center [260, 276] width 71 height 106
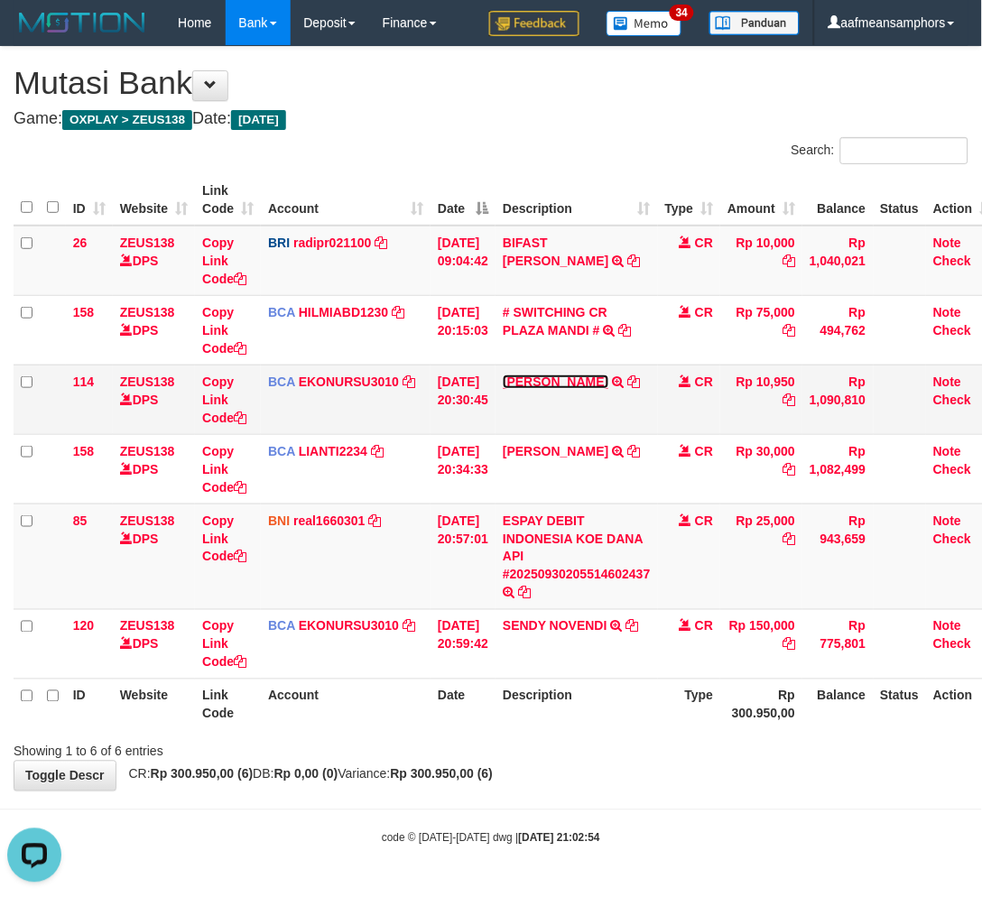
click at [562, 374] on link "[PERSON_NAME]" at bounding box center [556, 381] width 106 height 14
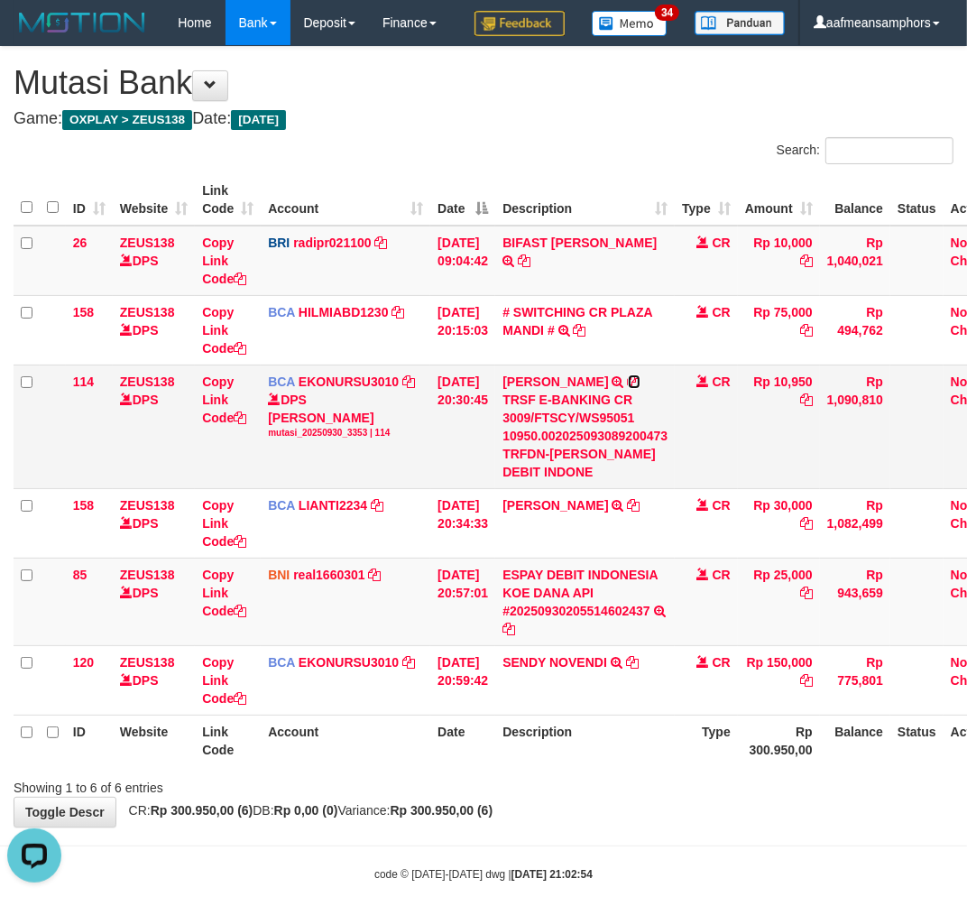
click at [638, 388] on icon at bounding box center [634, 381] width 13 height 13
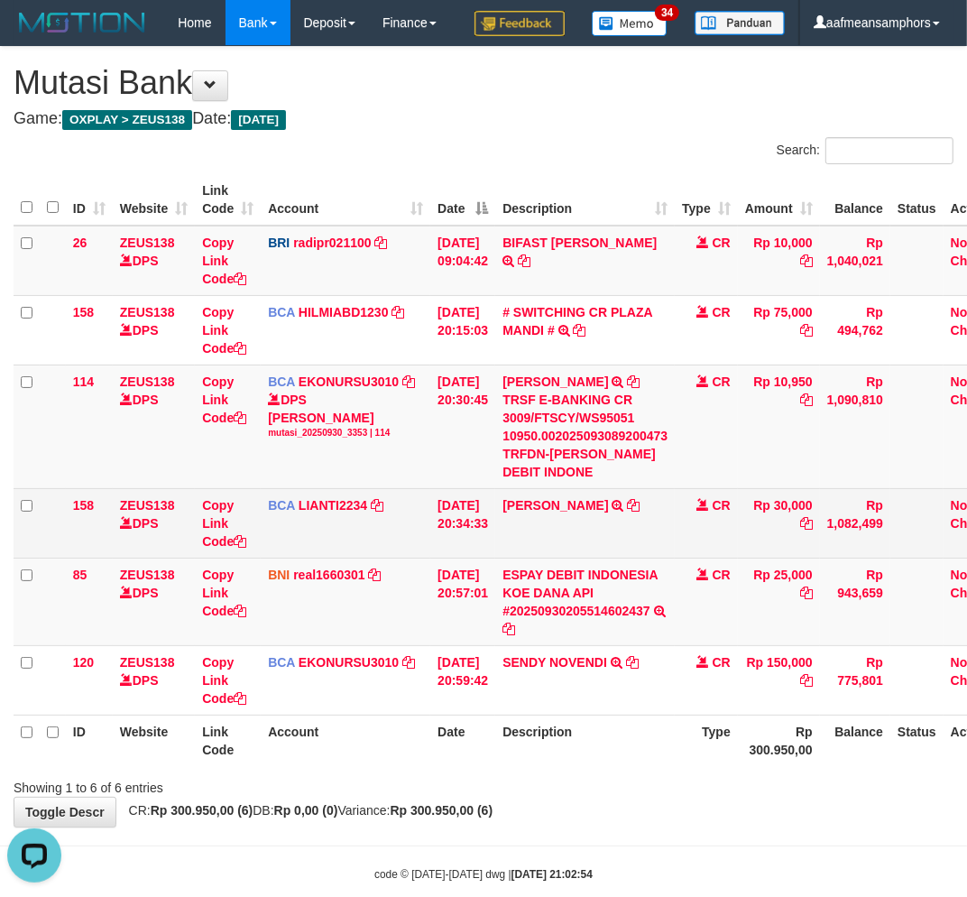
click at [473, 558] on td "[DATE] 20:34:33" at bounding box center [462, 522] width 65 height 69
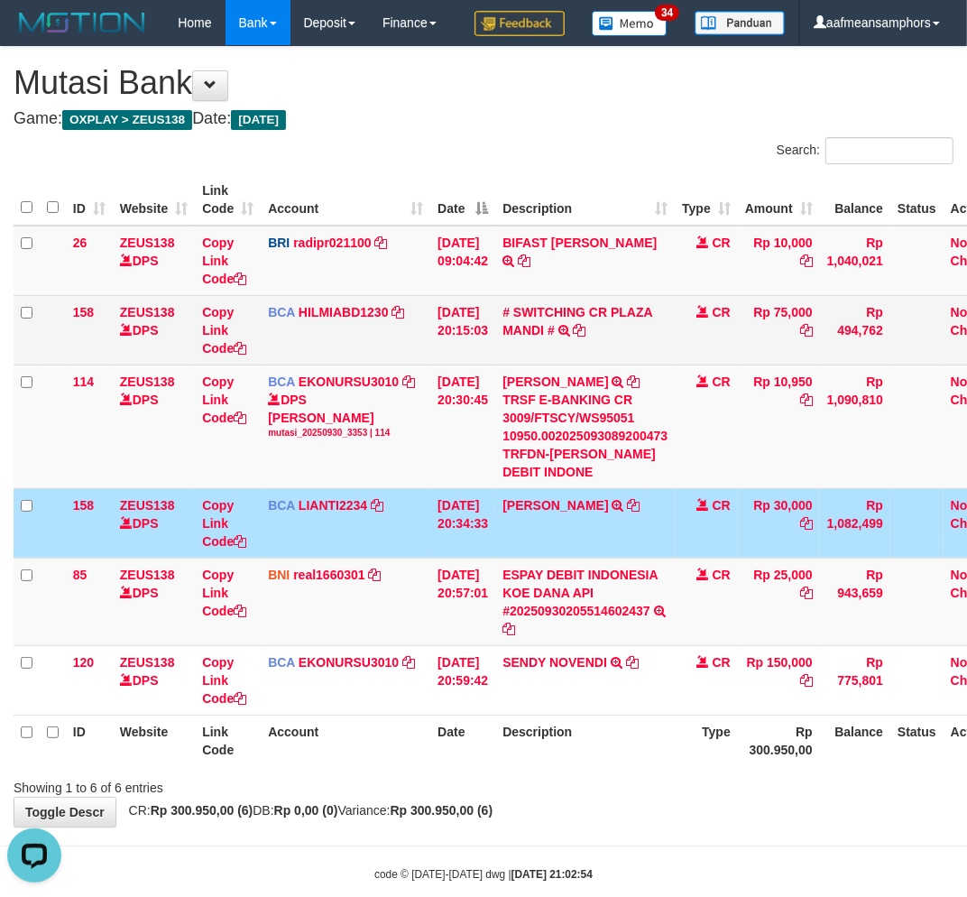
click at [605, 345] on td "# SWITCHING CR PLAZA MANDI # SWITCHING CR TRF TUPARDI 008 [GEOGRAPHIC_DATA]" at bounding box center [585, 329] width 180 height 69
click at [643, 346] on td "# SWITCHING CR PLAZA MANDI # SWITCHING CR TRF TUPARDI 008 [GEOGRAPHIC_DATA]" at bounding box center [585, 329] width 180 height 69
click at [639, 337] on link "# SWITCHING CR PLAZA MANDI #" at bounding box center [578, 321] width 150 height 32
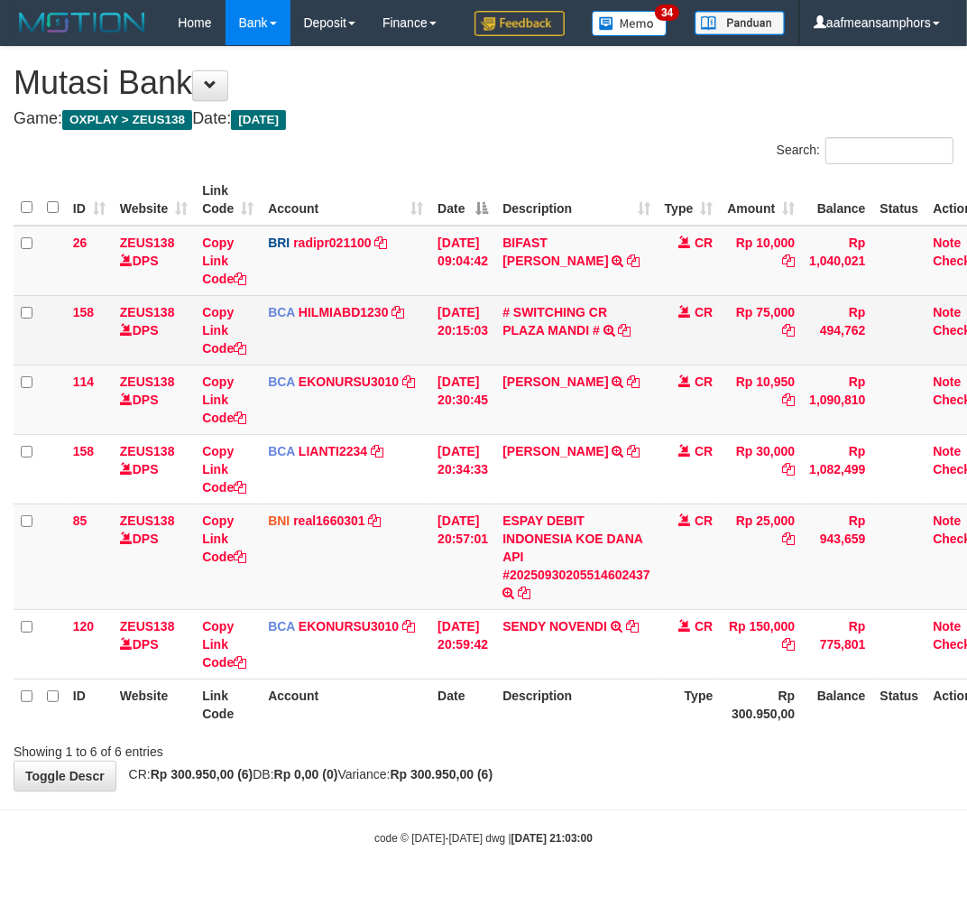
click at [795, 354] on td "Rp 75,000" at bounding box center [761, 329] width 82 height 69
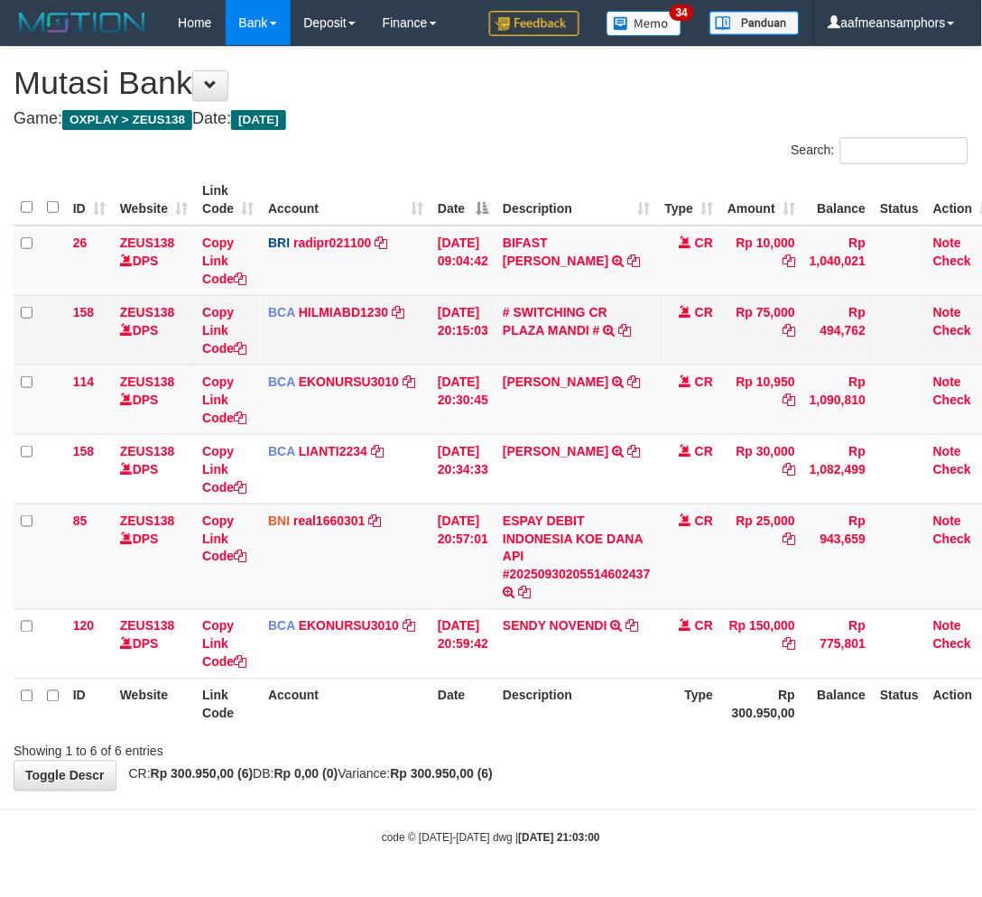
click at [795, 354] on td "Rp 75,000" at bounding box center [761, 329] width 82 height 69
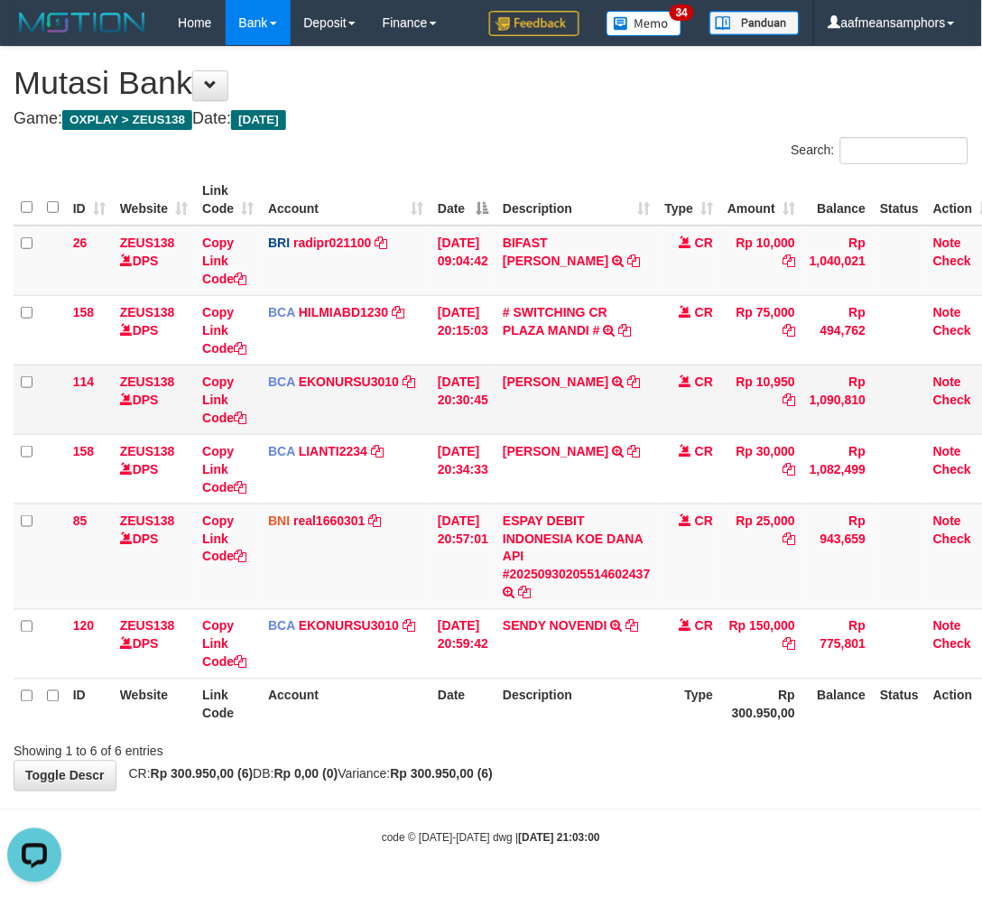
click at [788, 372] on td "Rp 10,950" at bounding box center [761, 399] width 82 height 69
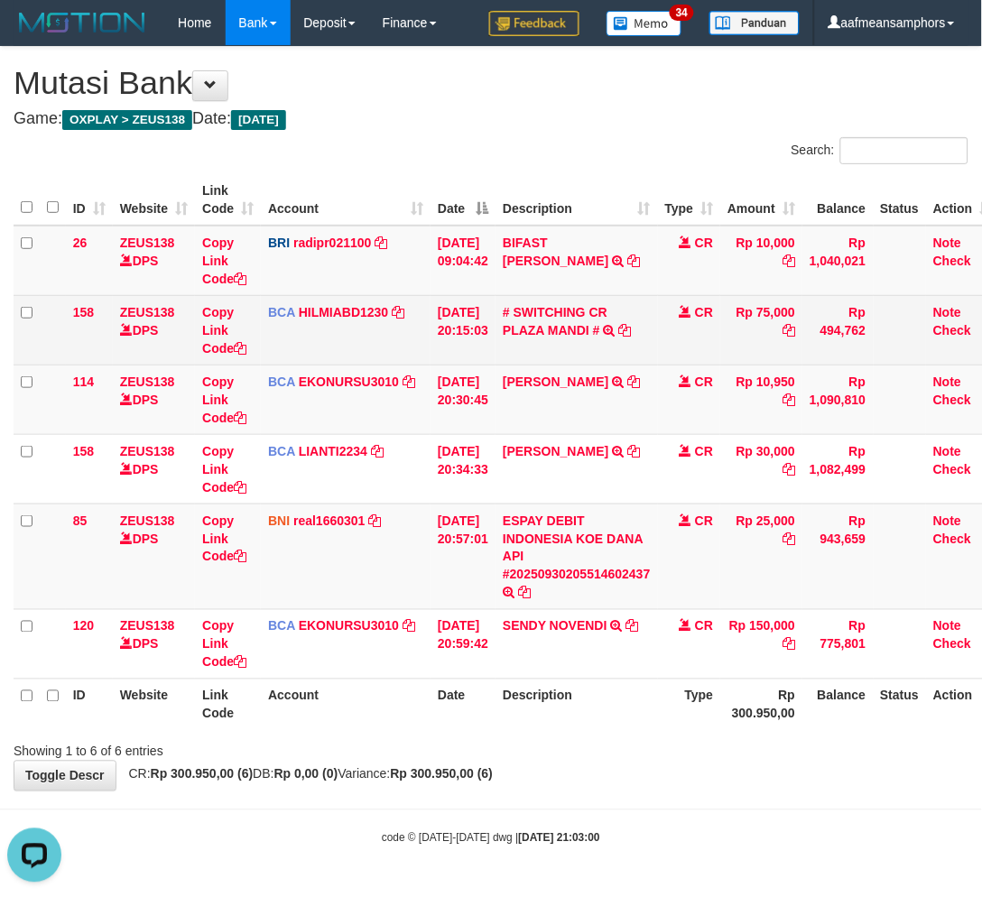
click at [780, 313] on td "Rp 75,000" at bounding box center [761, 329] width 82 height 69
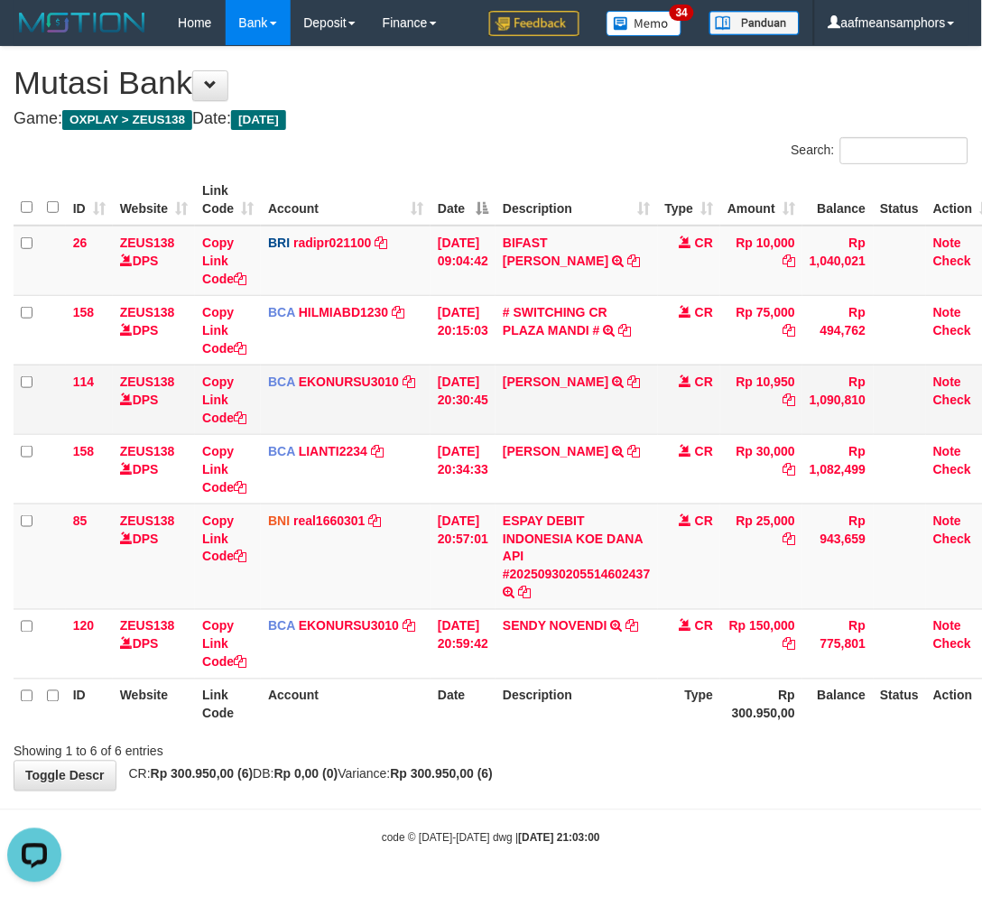
copy td "75,000"
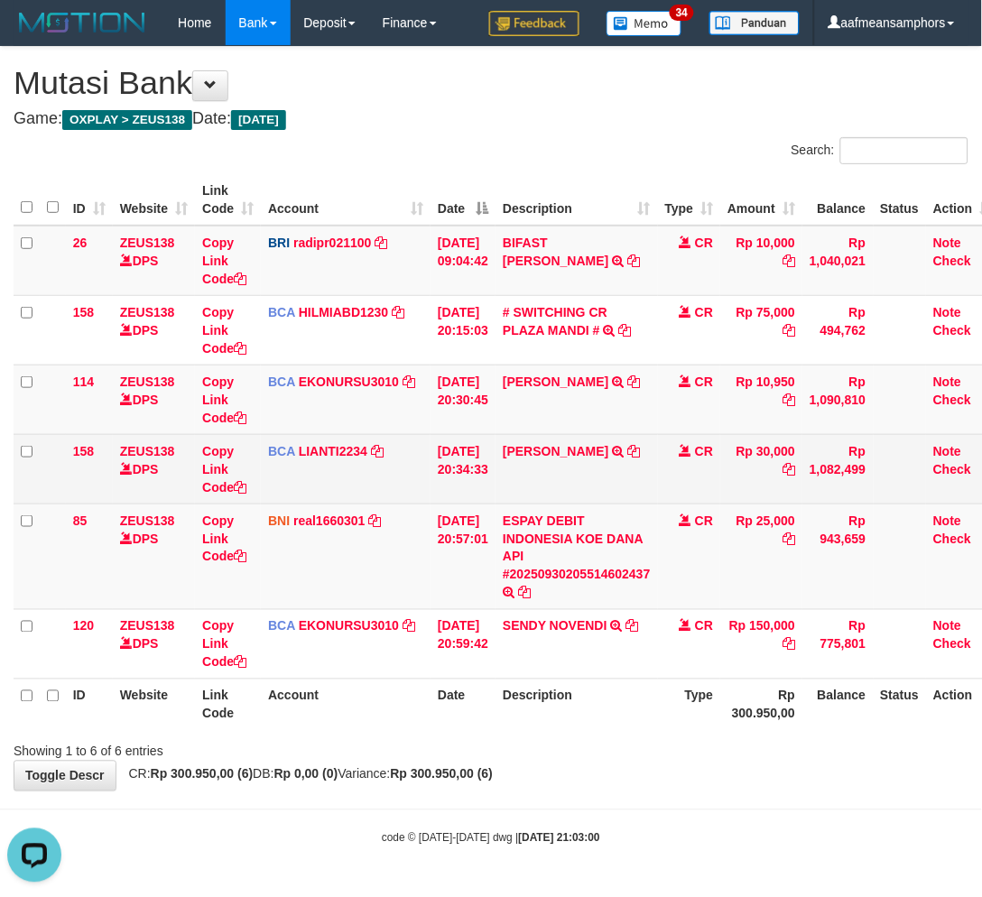
drag, startPoint x: 587, startPoint y: 482, endPoint x: 575, endPoint y: 485, distance: 12.3
click at [587, 487] on td "ABDUR ROHMAN TRSF E-BANKING CR 3009/FTSCY/WS95031 30000.00ABDUR ROHMAN" at bounding box center [576, 468] width 162 height 69
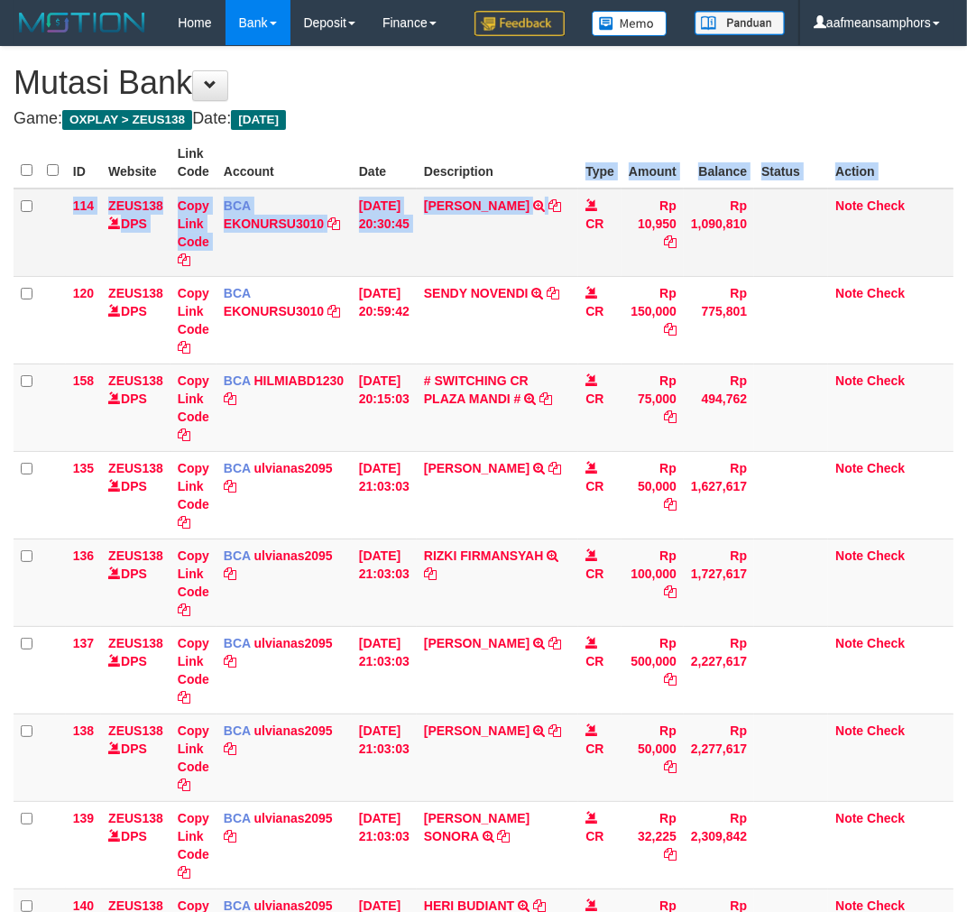
click at [565, 275] on td "AHMAD AGUSTI TRSF E-BANKING CR 3009/FTSCY/WS95051 10950.002025093089200473 TRFD…" at bounding box center [498, 233] width 162 height 88
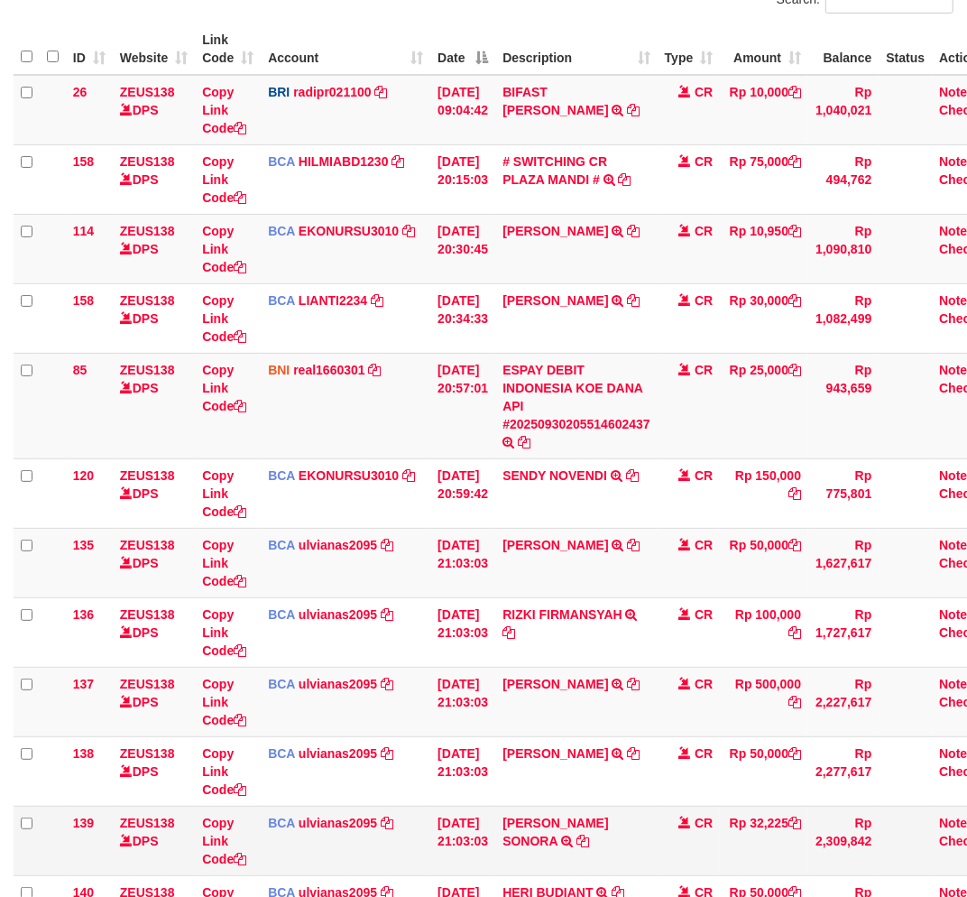
scroll to position [455, 0]
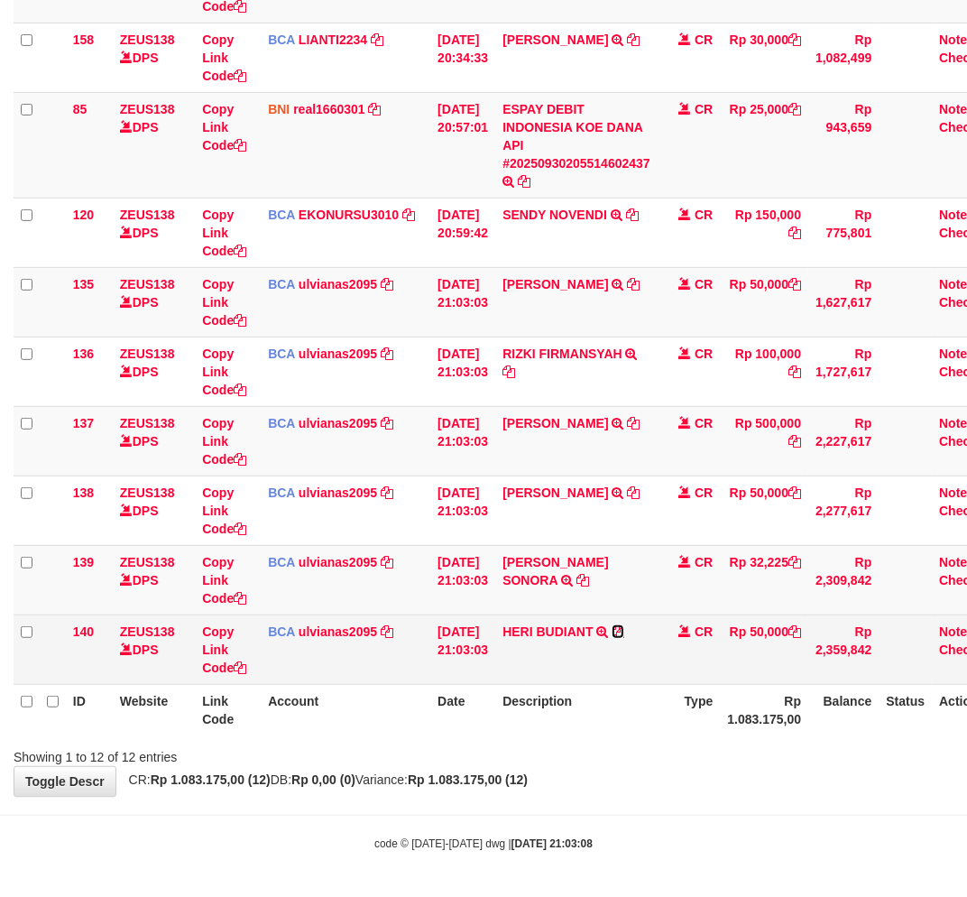
click at [624, 632] on icon at bounding box center [618, 631] width 13 height 13
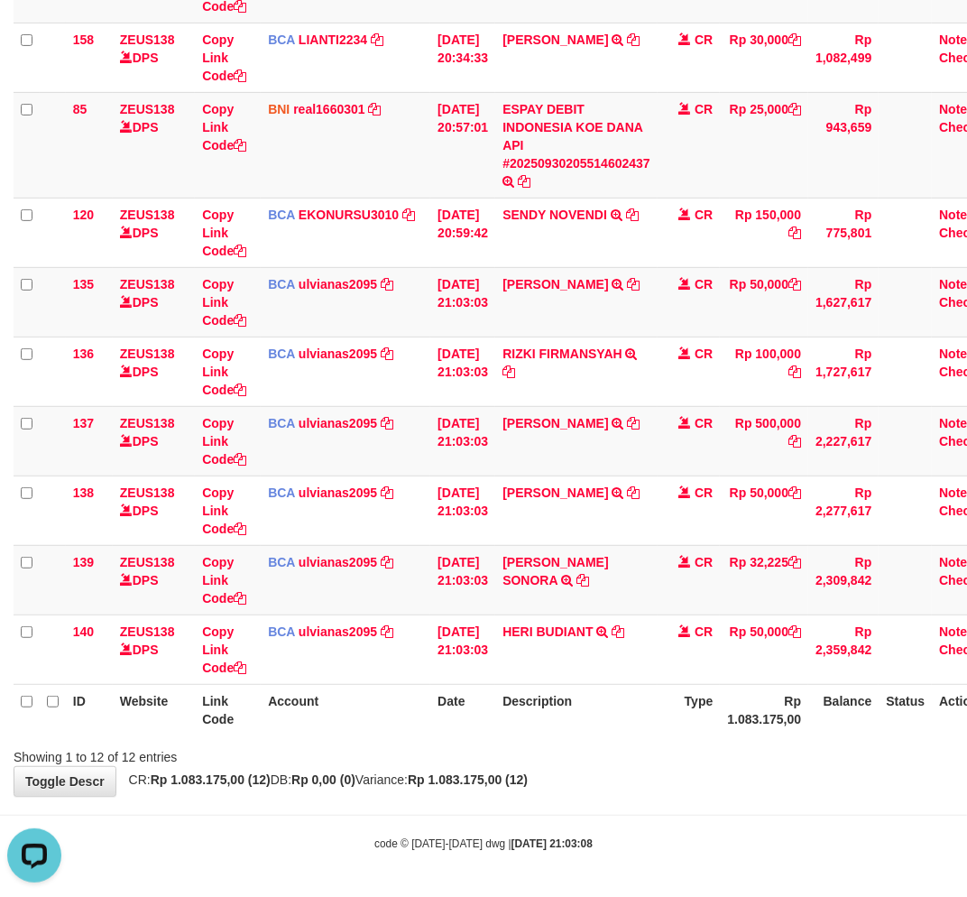
scroll to position [0, 0]
drag, startPoint x: 623, startPoint y: 810, endPoint x: 426, endPoint y: 690, distance: 231.2
click at [623, 805] on body "Toggle navigation Home Bank Account List Load By Website Group [OXPLAY] ZEUS138…" at bounding box center [483, 243] width 967 height 1308
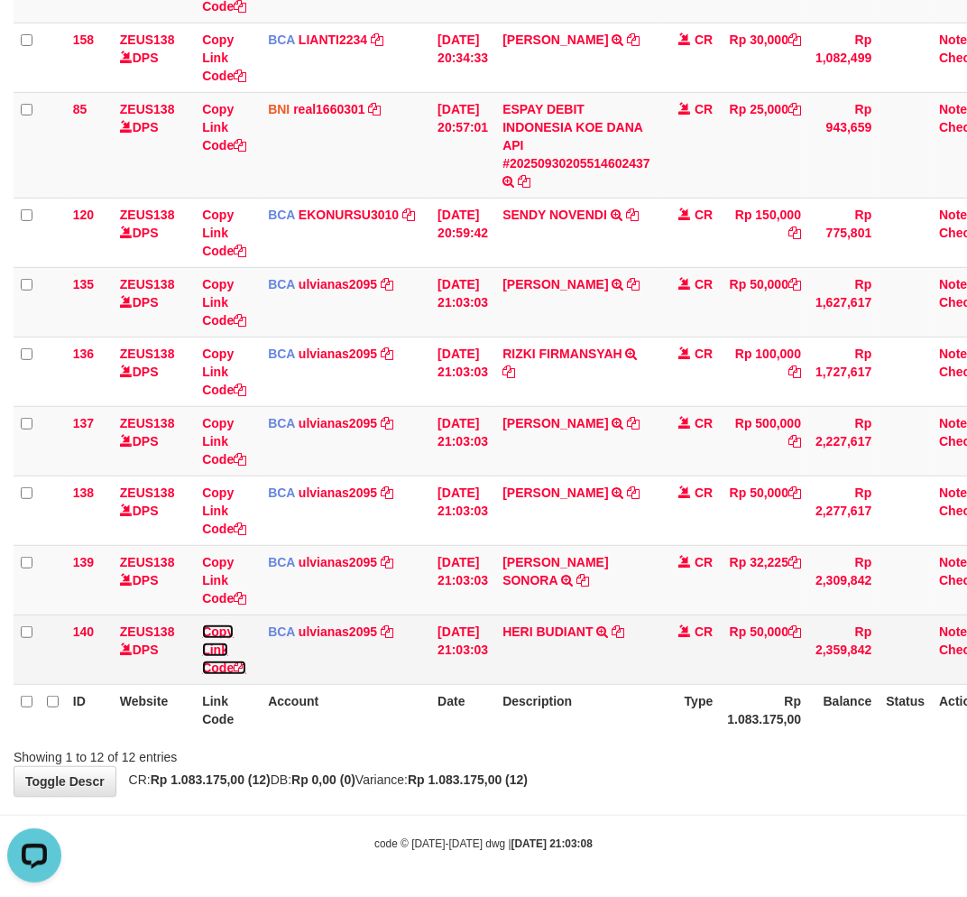
click at [215, 651] on link "Copy Link Code" at bounding box center [224, 649] width 44 height 51
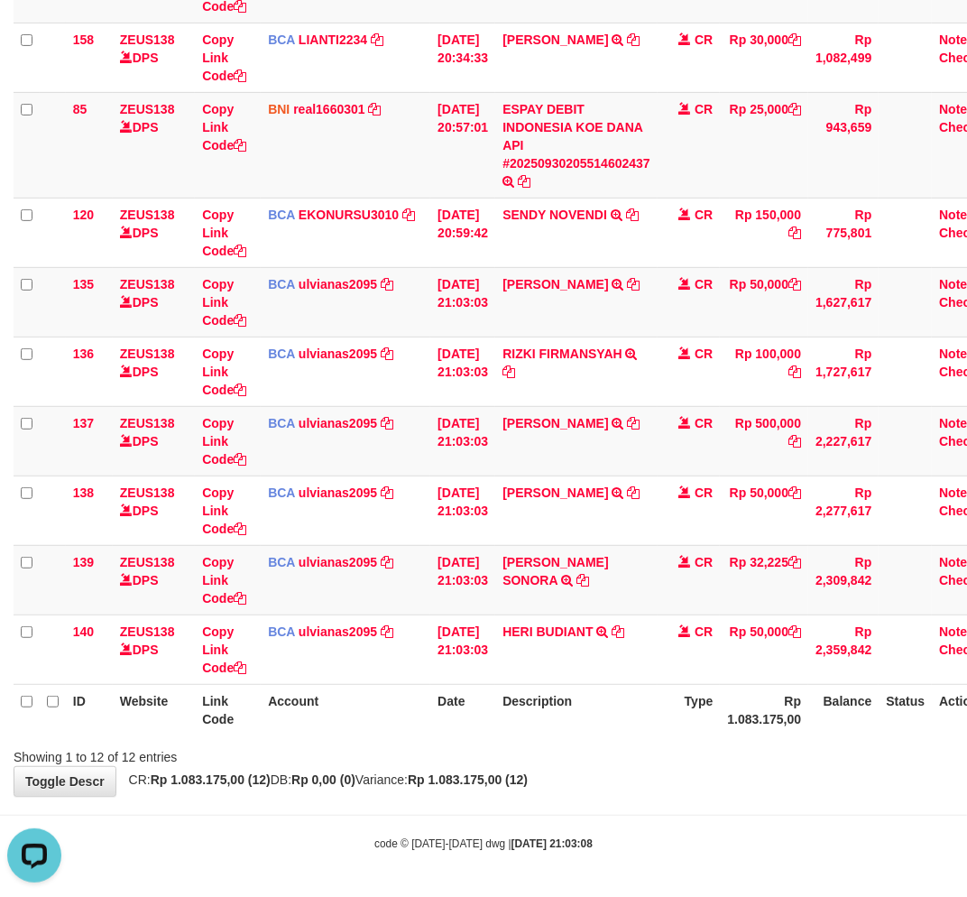
scroll to position [268, 0]
click at [669, 749] on div "Showing 1 to 12 of 12 entries" at bounding box center [483, 753] width 967 height 25
drag, startPoint x: 645, startPoint y: 698, endPoint x: 655, endPoint y: 697, distance: 10.1
click at [655, 697] on th "Description" at bounding box center [576, 709] width 162 height 51
click at [638, 690] on th "Description" at bounding box center [576, 709] width 162 height 51
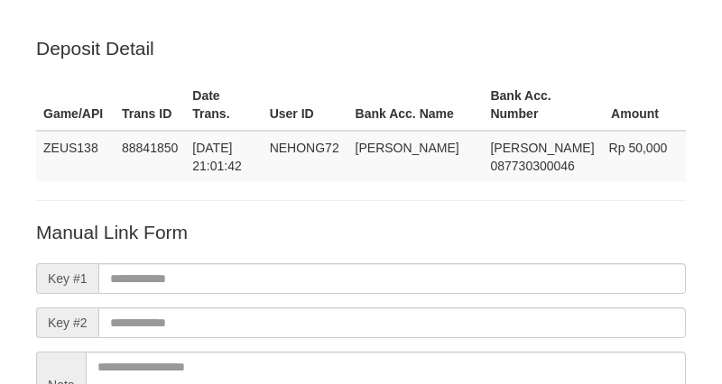
scroll to position [201, 0]
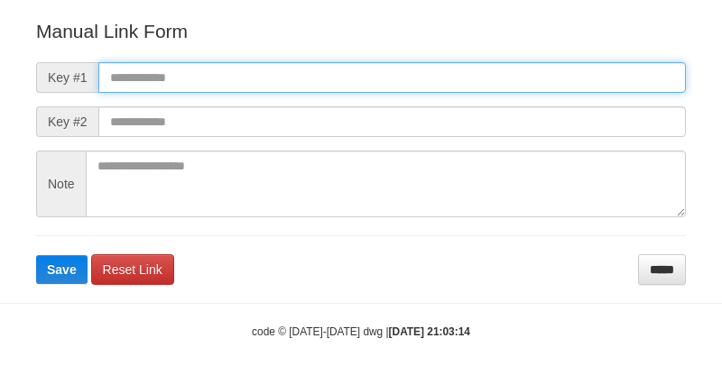
drag, startPoint x: 0, startPoint y: 0, endPoint x: 353, endPoint y: 72, distance: 360.1
click at [353, 72] on input "text" at bounding box center [391, 77] width 587 height 31
paste input "**********"
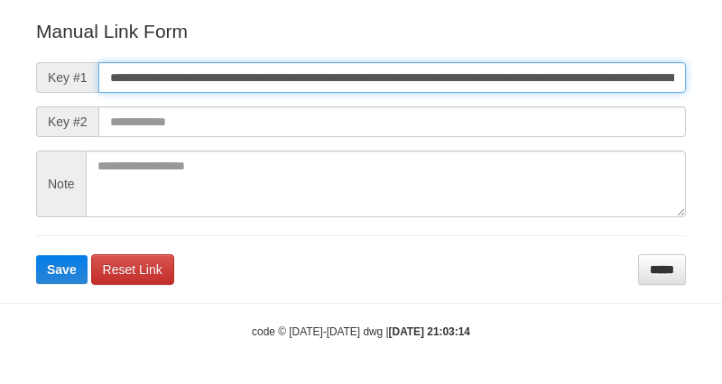
scroll to position [0, 1256]
type input "**********"
click at [36, 255] on button "Save" at bounding box center [61, 269] width 51 height 29
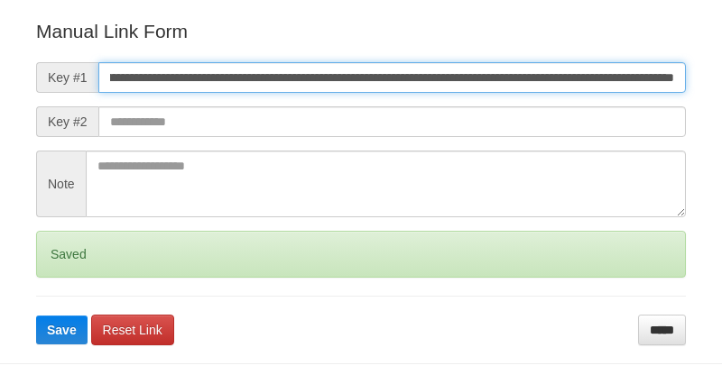
click at [36, 316] on button "Save" at bounding box center [61, 330] width 51 height 29
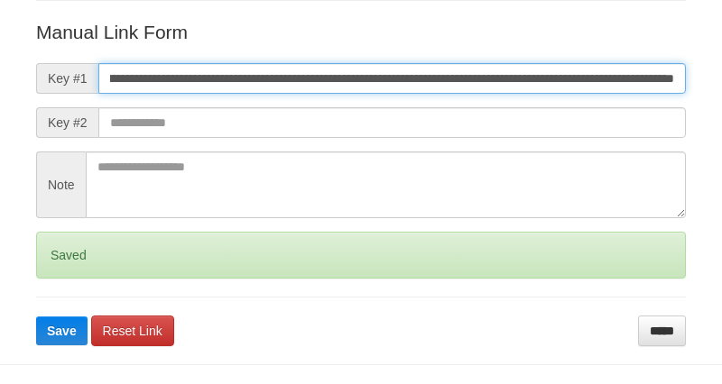
click at [36, 317] on button "Save" at bounding box center [61, 331] width 51 height 29
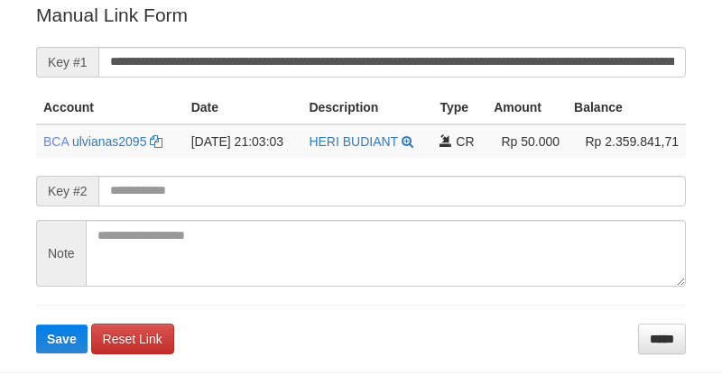
click at [36, 325] on button "Save" at bounding box center [61, 339] width 51 height 29
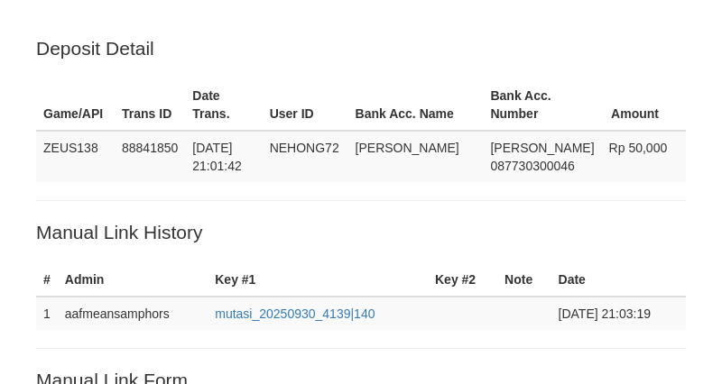
scroll to position [365, 0]
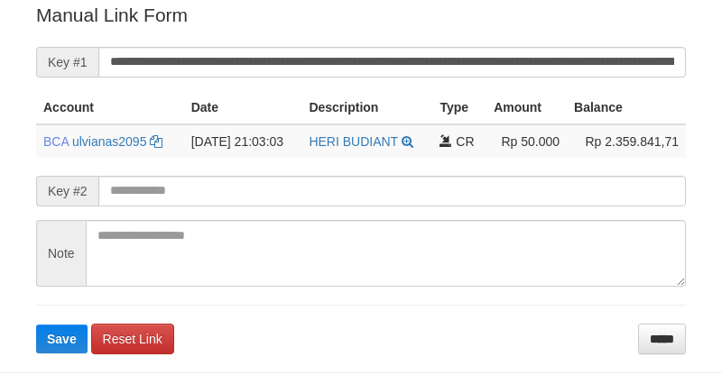
click at [36, 325] on button "Save" at bounding box center [61, 339] width 51 height 29
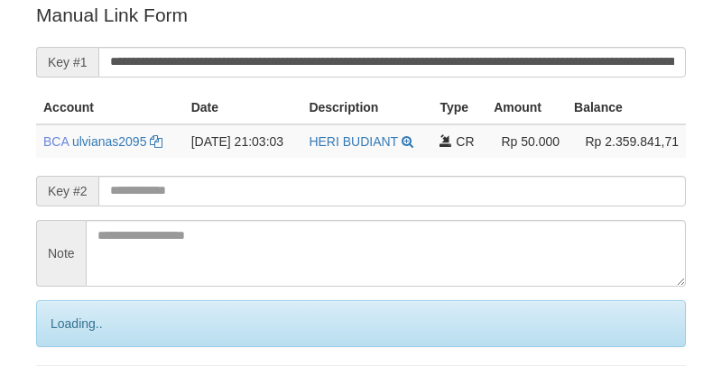
drag, startPoint x: 0, startPoint y: 0, endPoint x: 420, endPoint y: 69, distance: 426.2
click at [420, 69] on input "**********" at bounding box center [391, 62] width 587 height 31
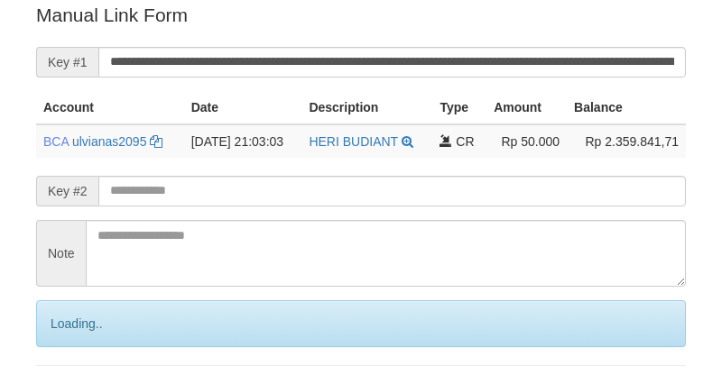
scroll to position [365, 0]
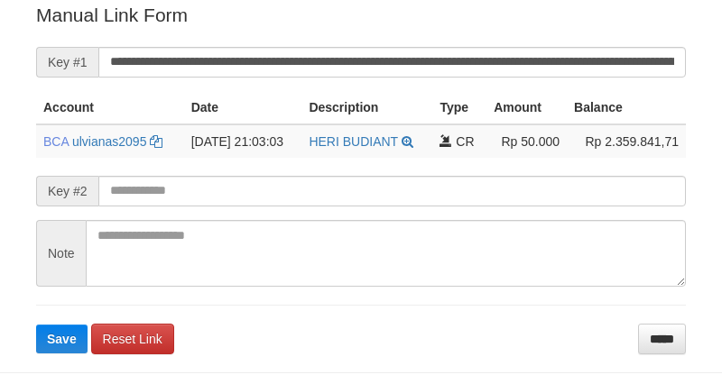
click at [392, 60] on input "**********" at bounding box center [391, 62] width 587 height 31
drag, startPoint x: 0, startPoint y: 0, endPoint x: 397, endPoint y: 60, distance: 401.5
click at [395, 60] on input "**********" at bounding box center [391, 62] width 587 height 31
click at [36, 325] on button "Save" at bounding box center [61, 339] width 51 height 29
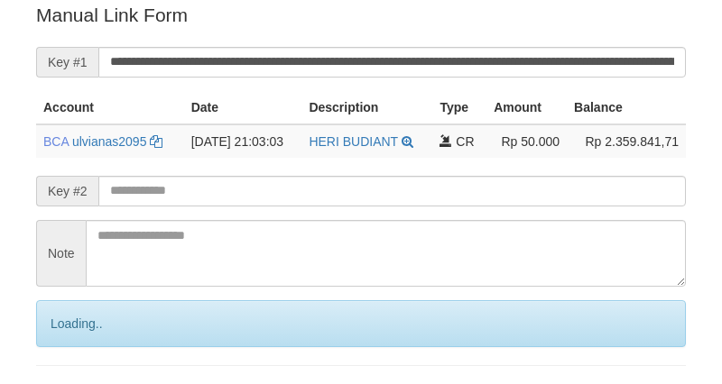
scroll to position [365, 0]
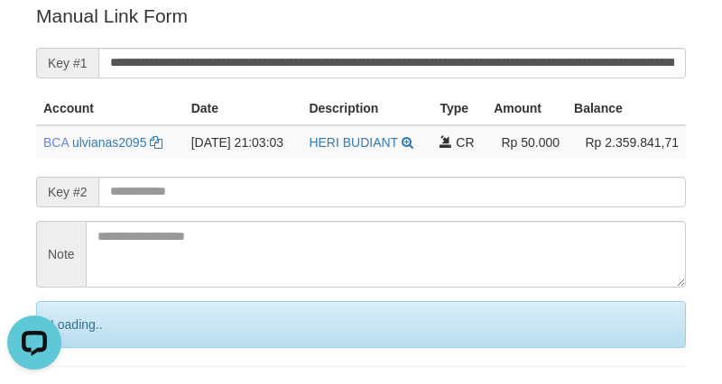
scroll to position [0, 0]
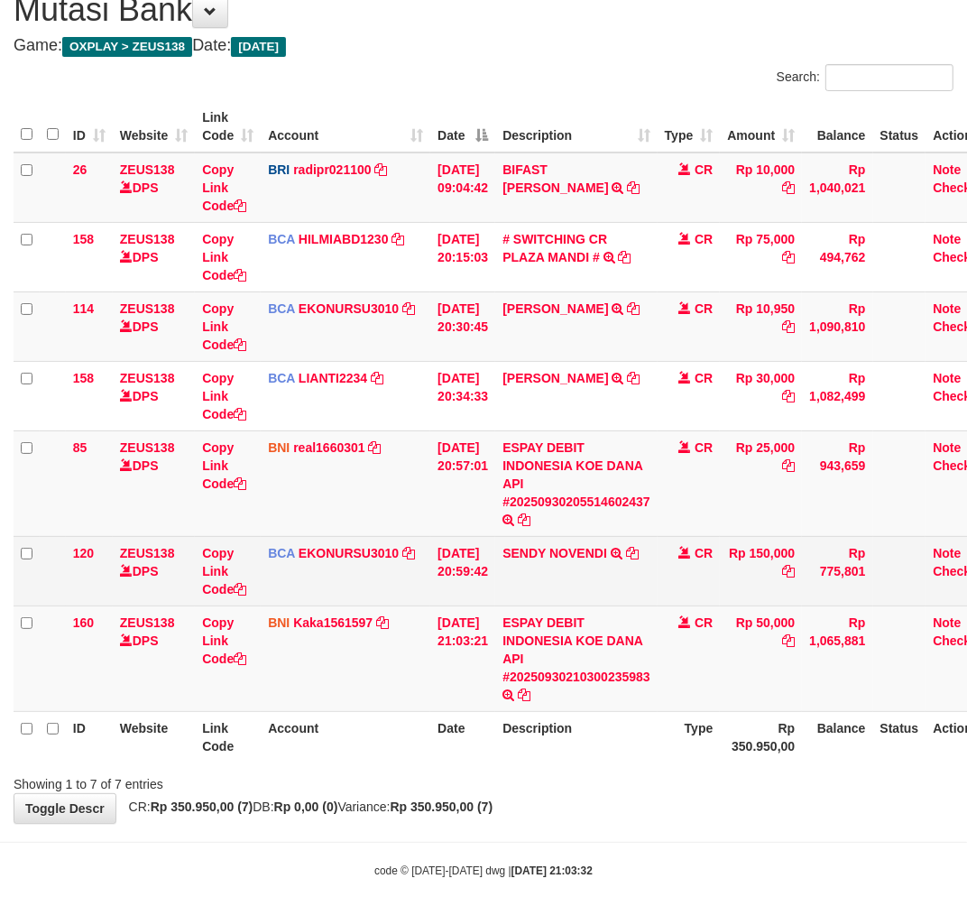
scroll to position [144, 0]
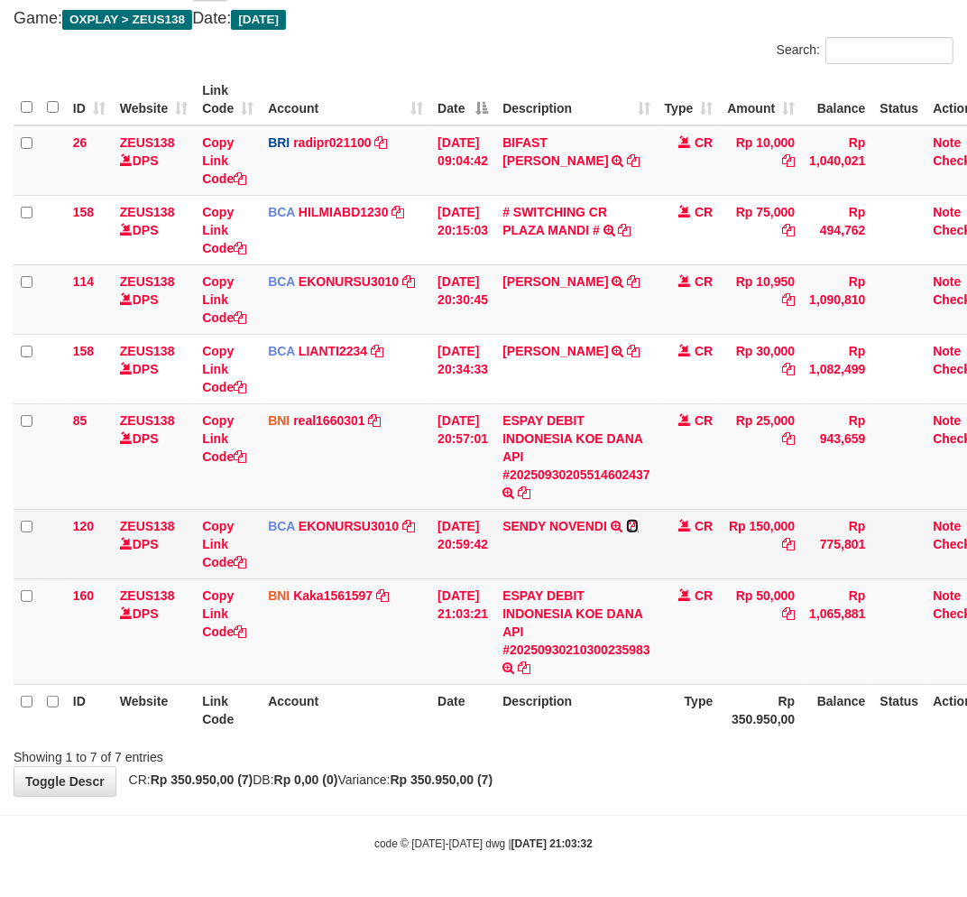
click at [639, 527] on icon at bounding box center [632, 526] width 13 height 13
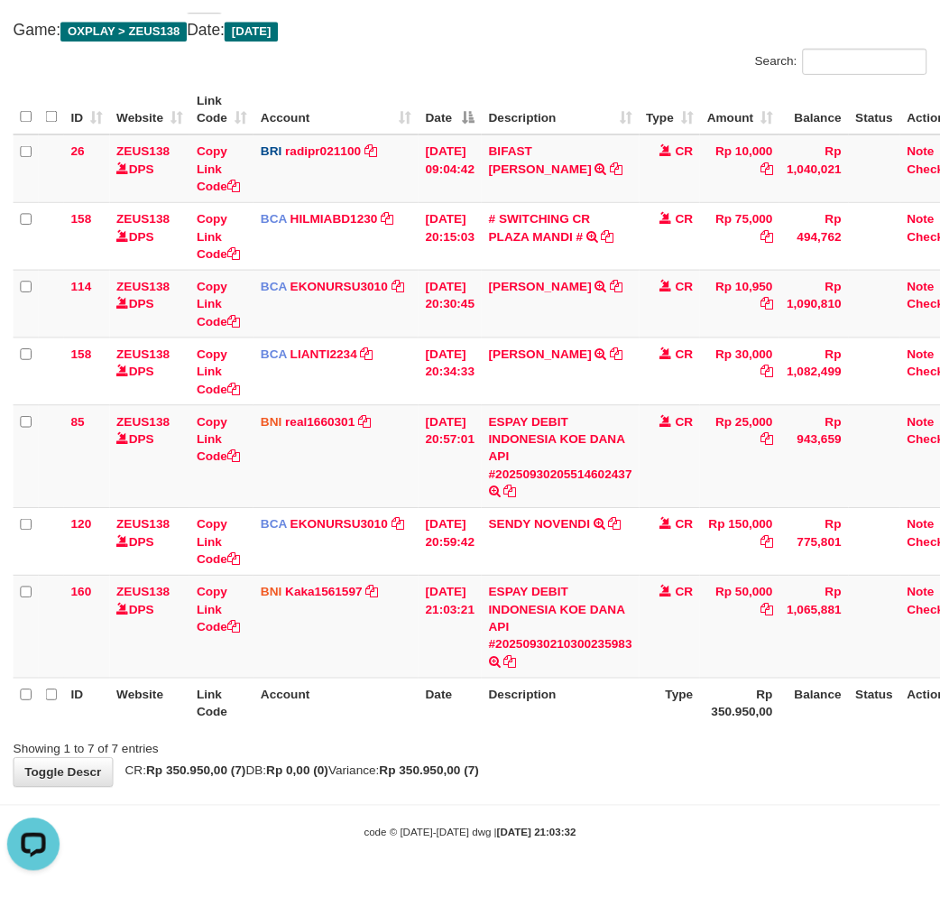
scroll to position [0, 0]
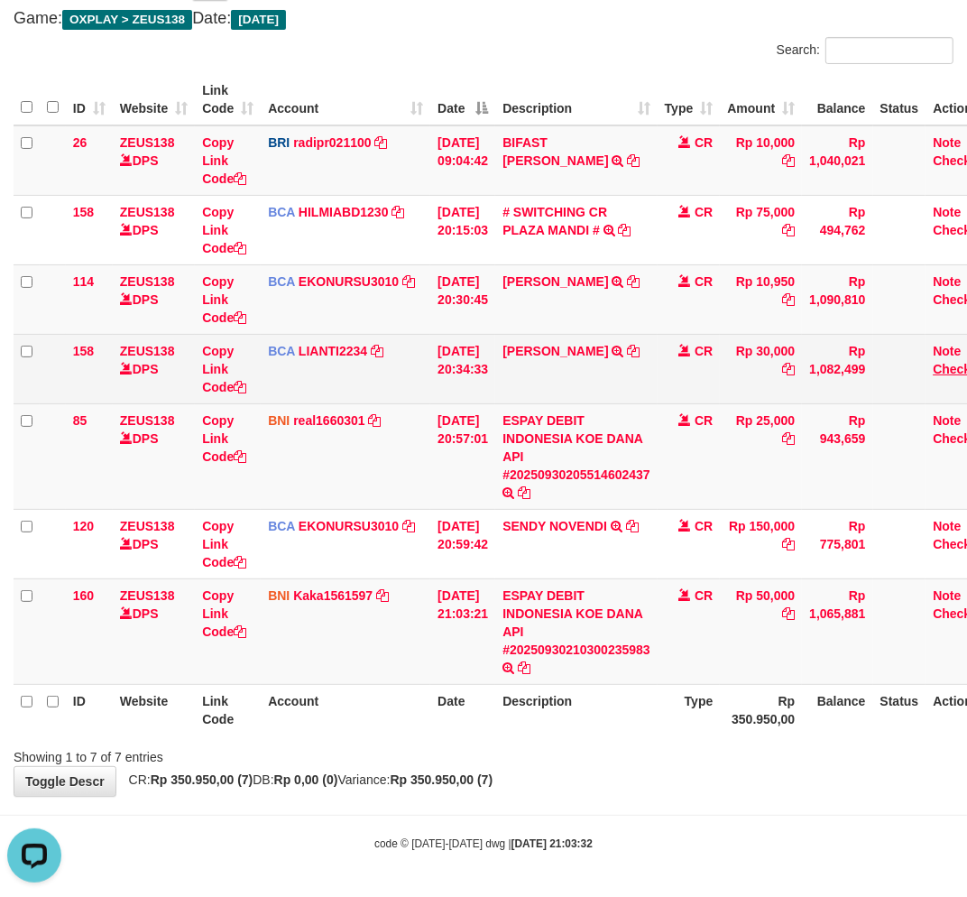
drag, startPoint x: 680, startPoint y: 391, endPoint x: 963, endPoint y: 370, distance: 283.2
click at [688, 391] on td "CR" at bounding box center [689, 368] width 63 height 69
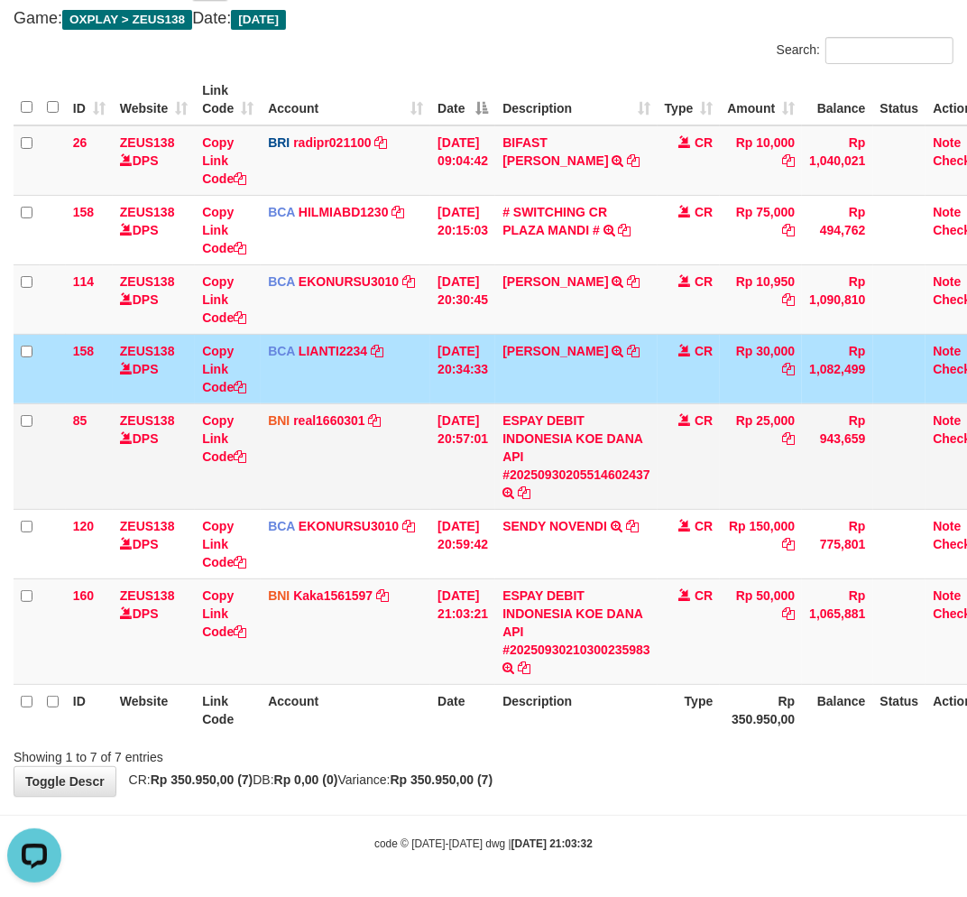
drag, startPoint x: 756, startPoint y: 408, endPoint x: 908, endPoint y: 403, distance: 151.7
click at [756, 407] on td "Rp 25,000" at bounding box center [761, 456] width 82 height 106
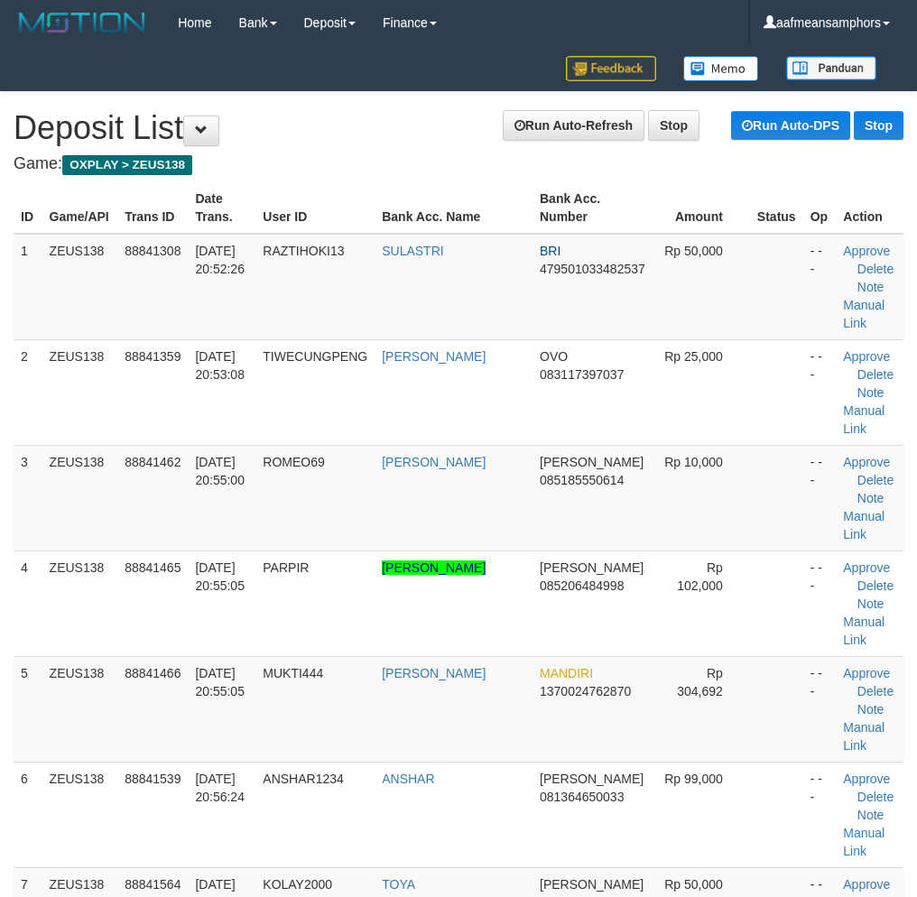
scroll to position [2333, 0]
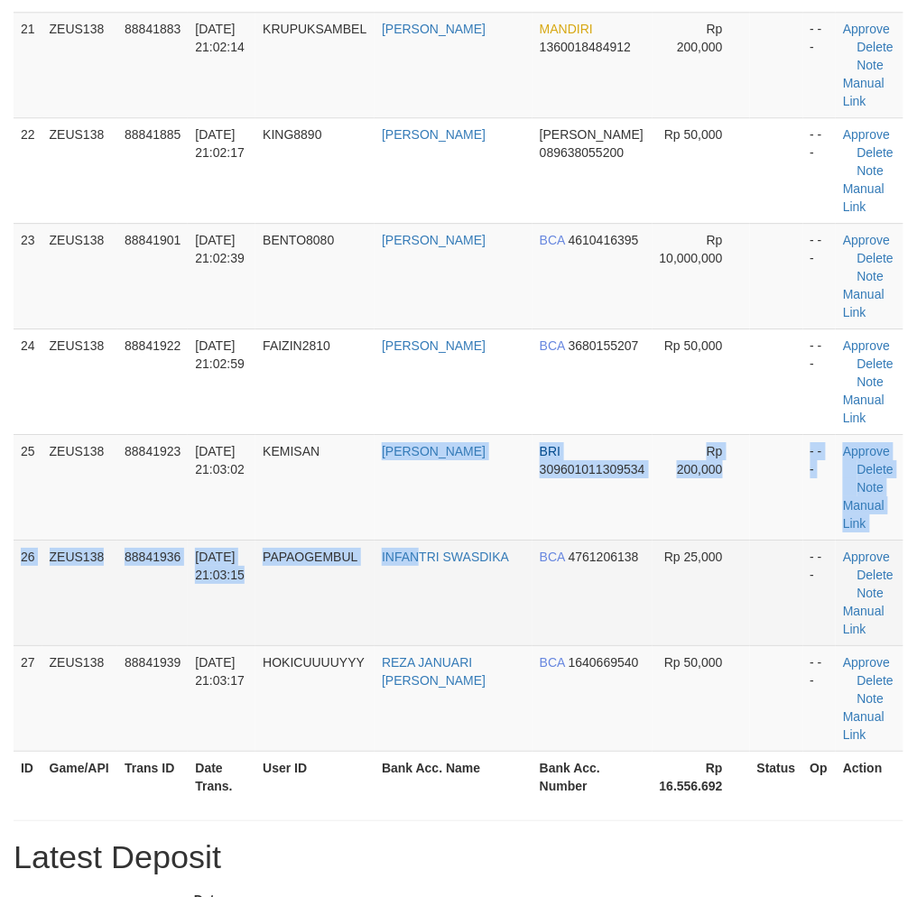
drag, startPoint x: 412, startPoint y: 538, endPoint x: 438, endPoint y: 541, distance: 25.5
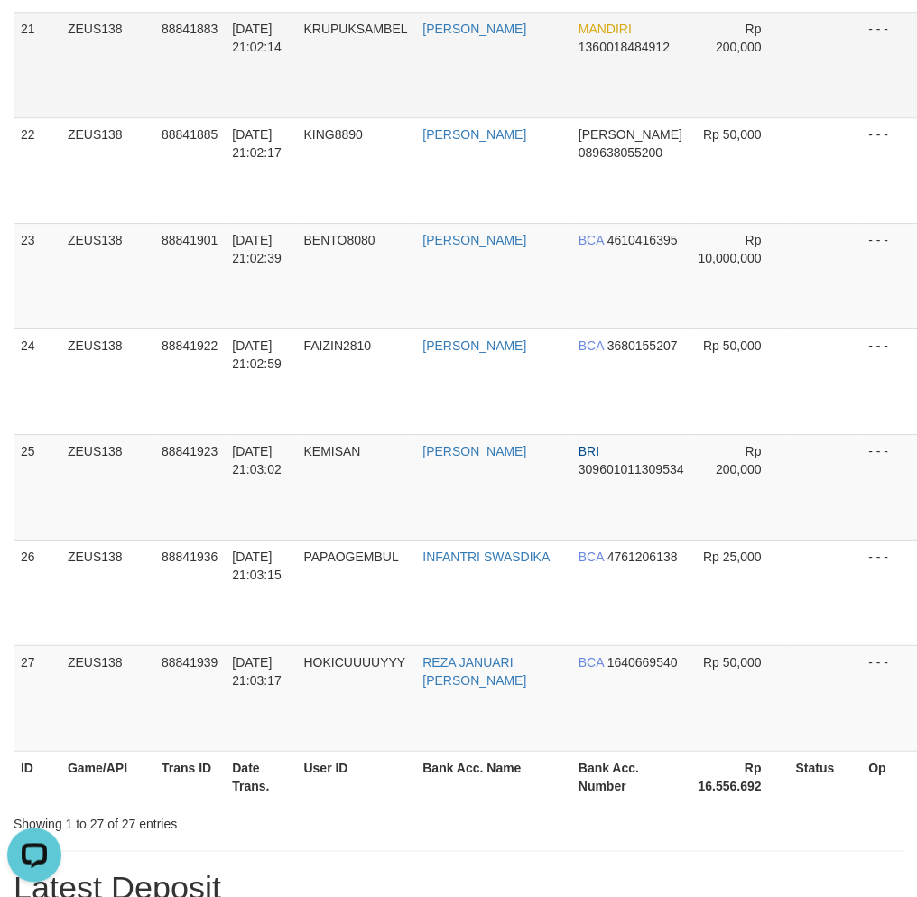
scroll to position [0, 0]
drag, startPoint x: 358, startPoint y: 680, endPoint x: 14, endPoint y: 713, distance: 345.3
click at [352, 679] on tr "27 ZEUS138 88841939 30/09/2025 21:03:17 HOKICUUUUYYY REZA JANUARI MOHAR BCA 164…" at bounding box center [501, 698] width 974 height 106
click at [247, 645] on td "30/09/2025 21:03:17" at bounding box center [260, 698] width 71 height 106
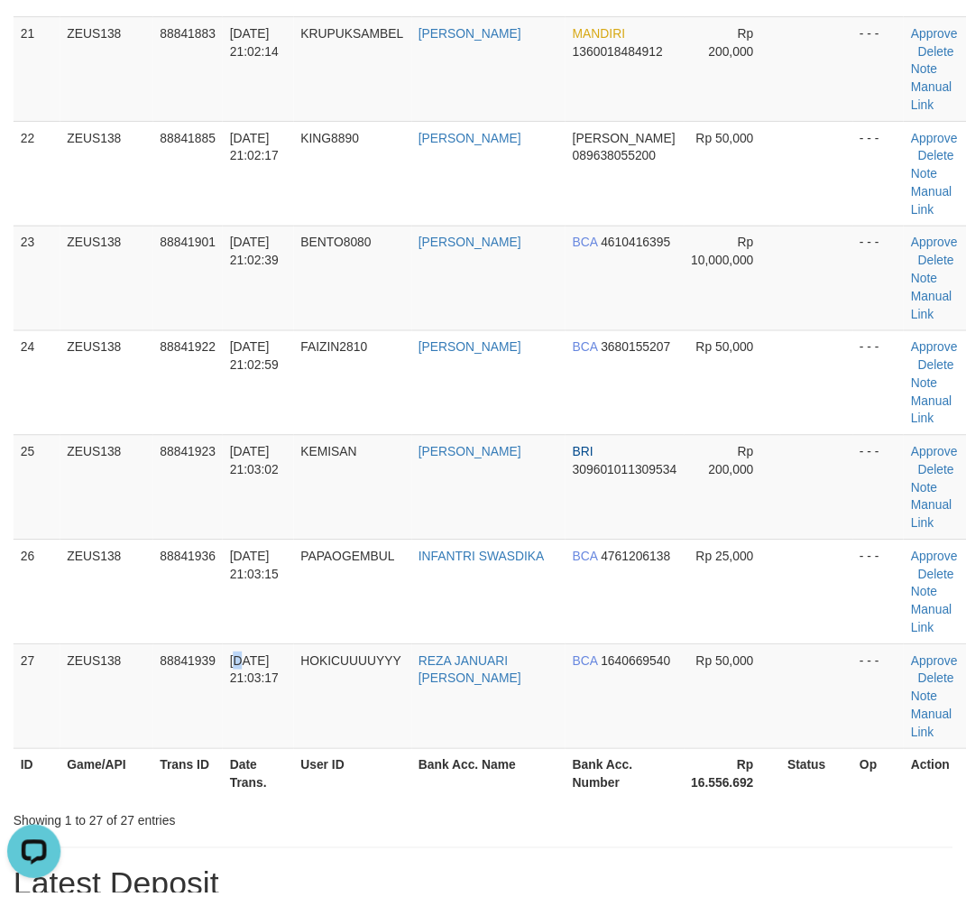
scroll to position [2370, 0]
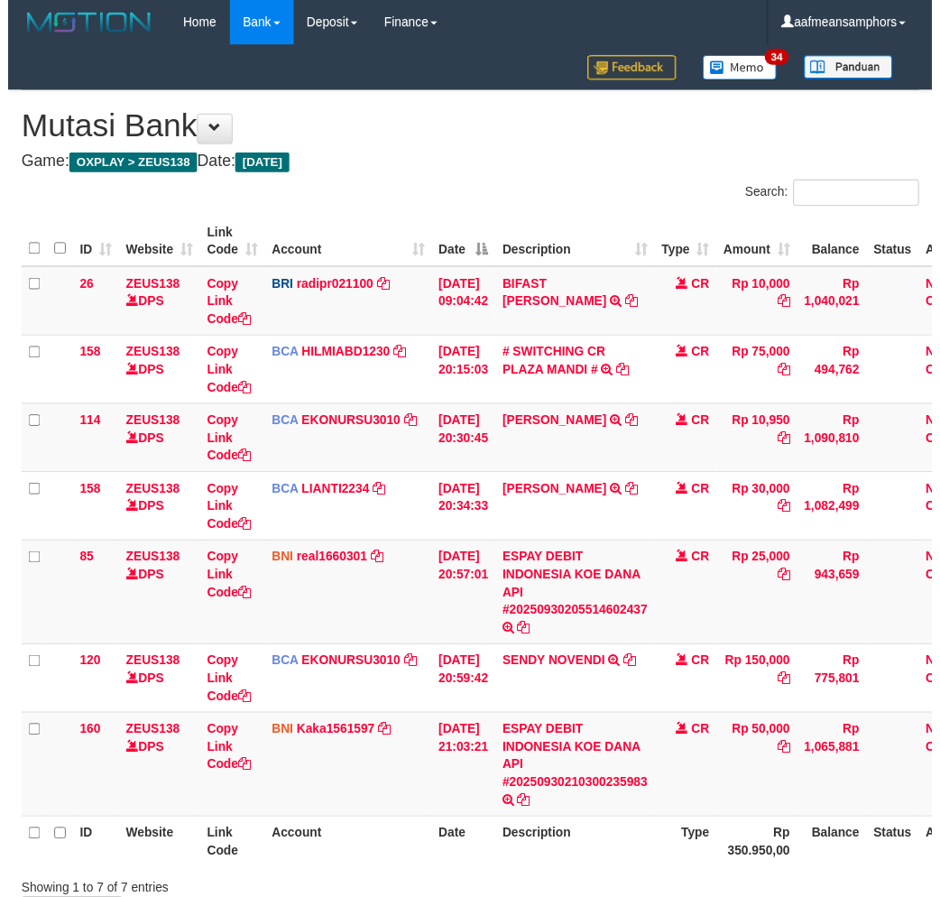
scroll to position [144, 0]
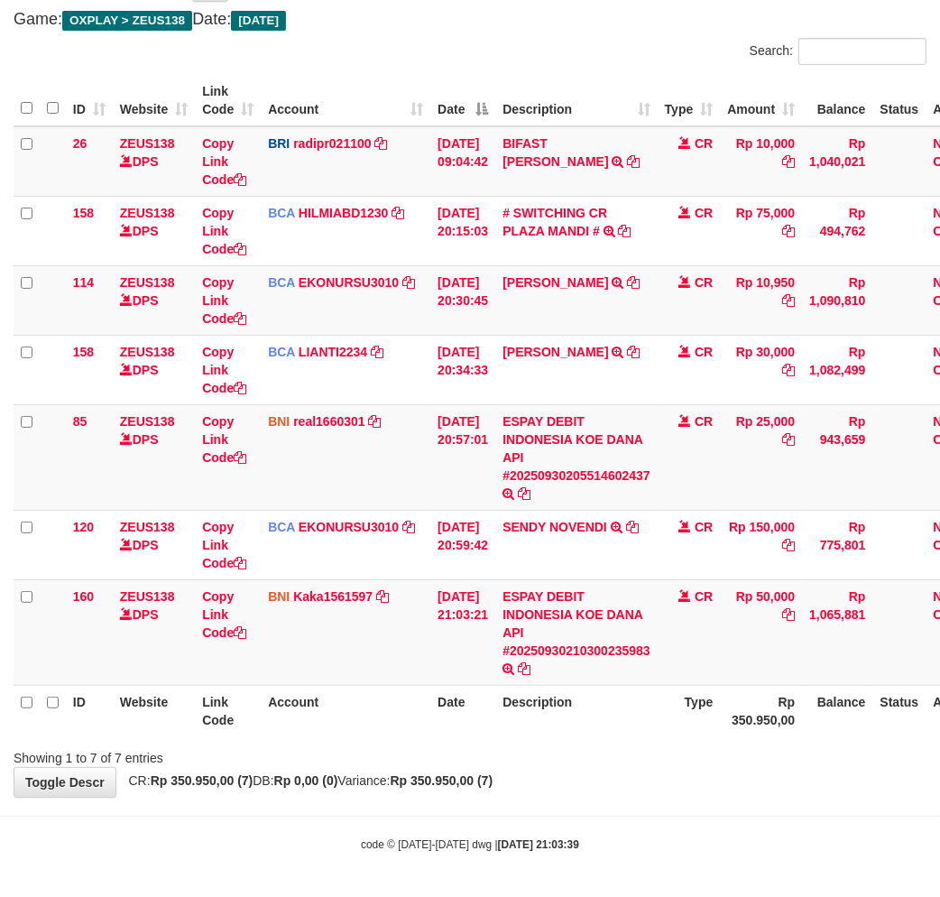
click at [665, 758] on div "Showing 1 to 7 of 7 entries" at bounding box center [470, 754] width 940 height 25
drag, startPoint x: 629, startPoint y: 750, endPoint x: 657, endPoint y: 741, distance: 29.4
click at [651, 743] on div "Showing 1 to 7 of 7 entries" at bounding box center [470, 754] width 940 height 25
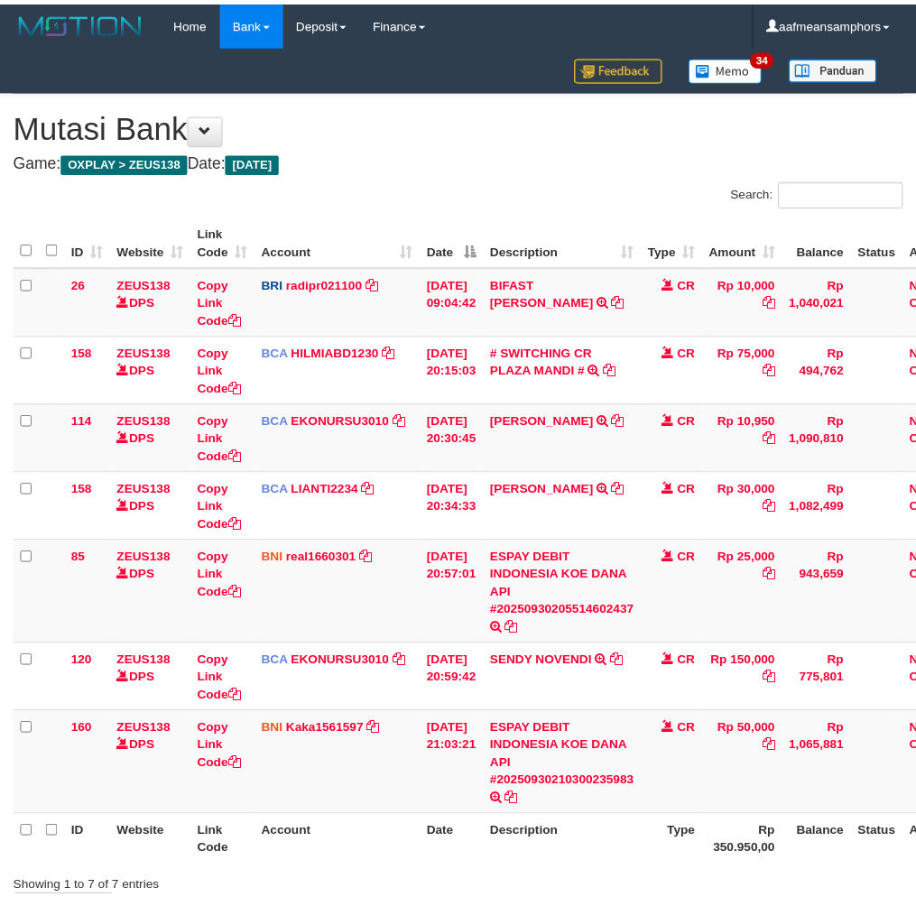
scroll to position [144, 0]
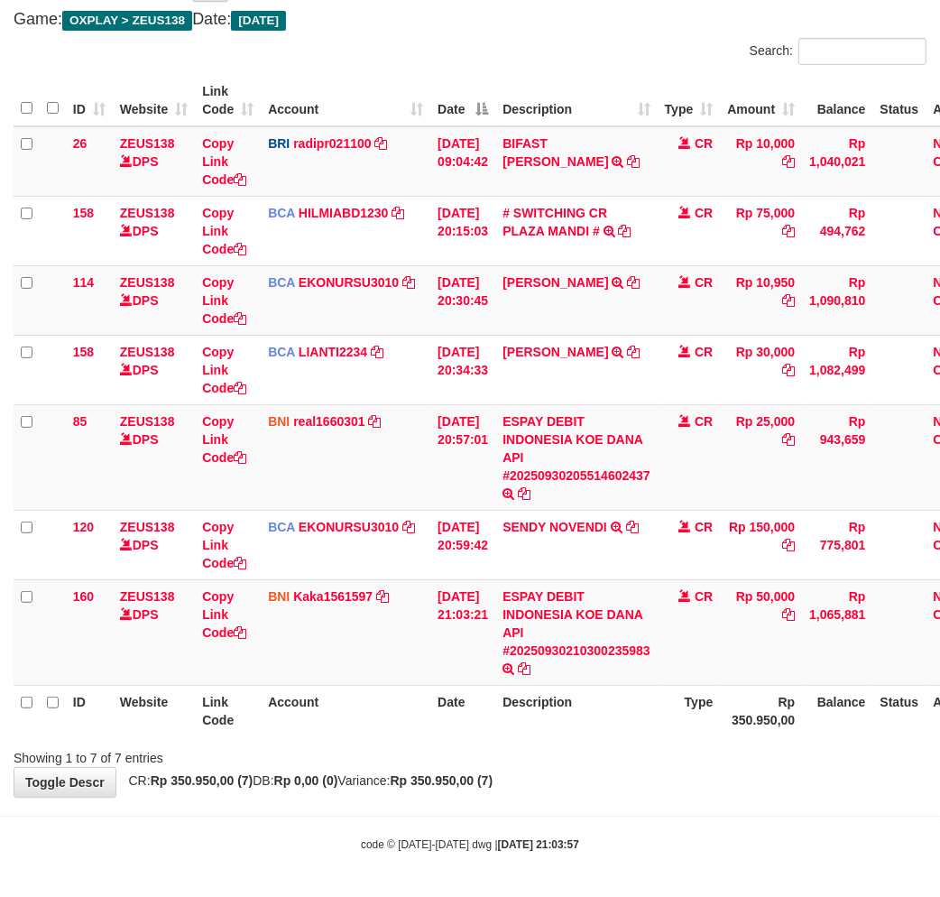
click at [482, 734] on th "Date" at bounding box center [462, 710] width 65 height 51
click at [483, 734] on th "Date" at bounding box center [462, 710] width 65 height 51
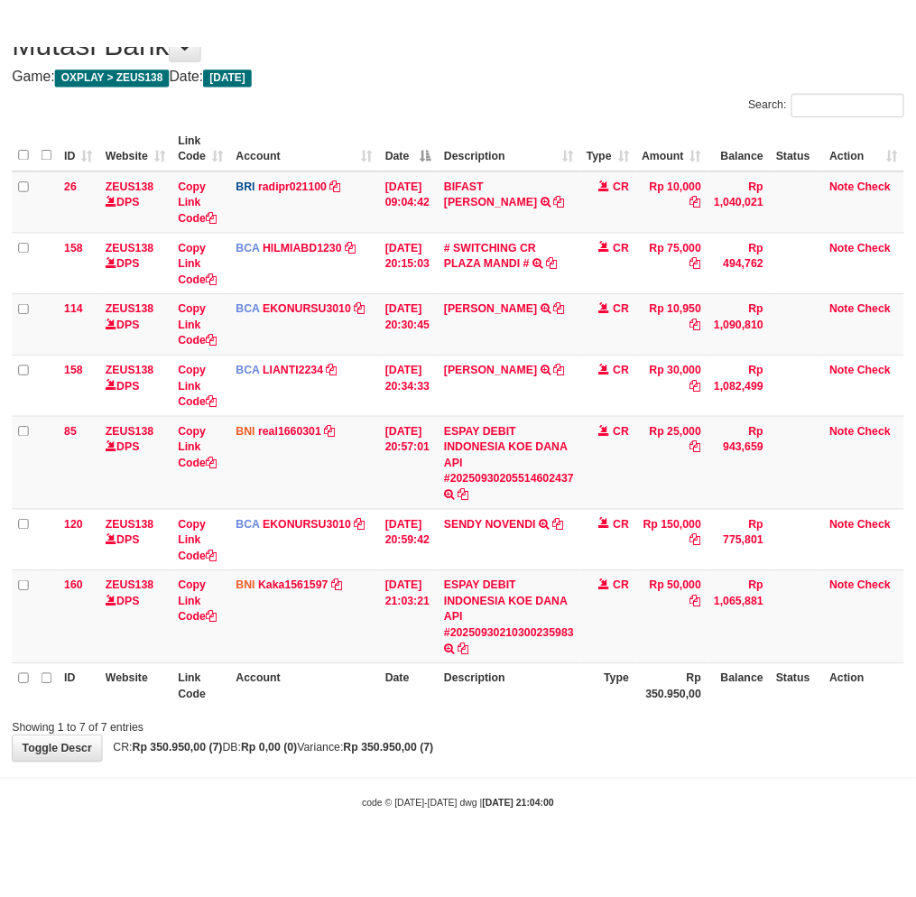
scroll to position [144, 0]
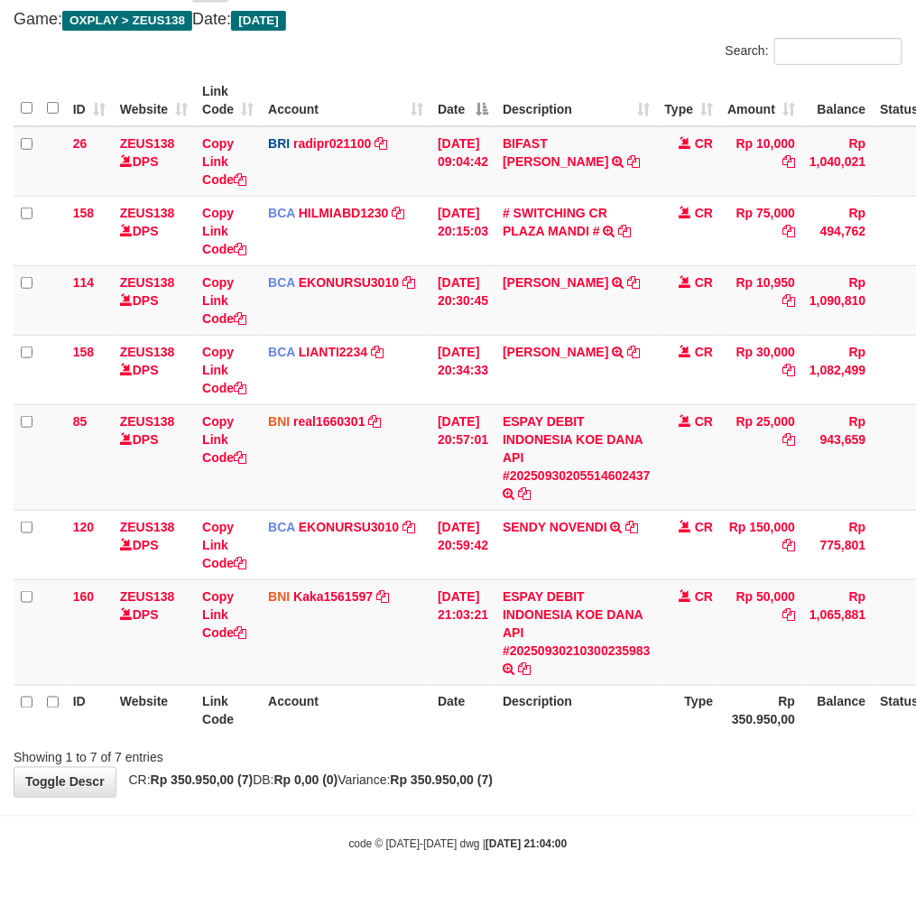
click at [643, 791] on div "**********" at bounding box center [458, 372] width 916 height 849
click at [666, 763] on div "Showing 1 to 7 of 7 entries" at bounding box center [458, 754] width 916 height 25
click at [664, 763] on div "Showing 1 to 7 of 7 entries" at bounding box center [458, 754] width 916 height 25
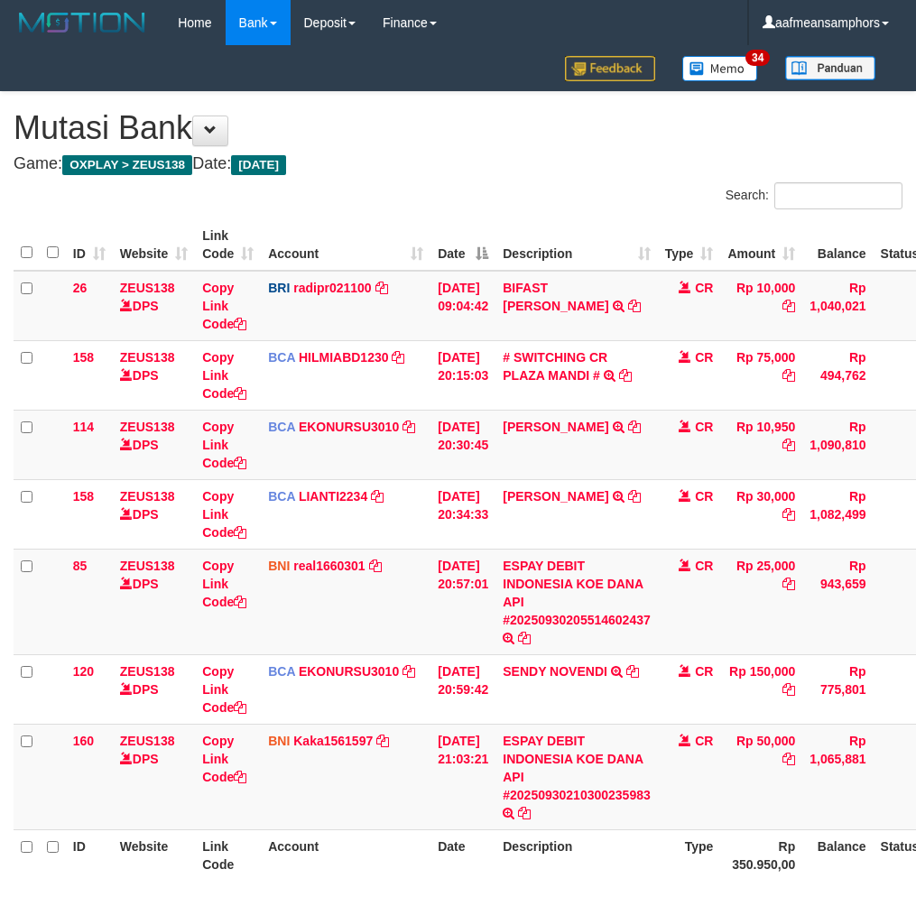
scroll to position [144, 0]
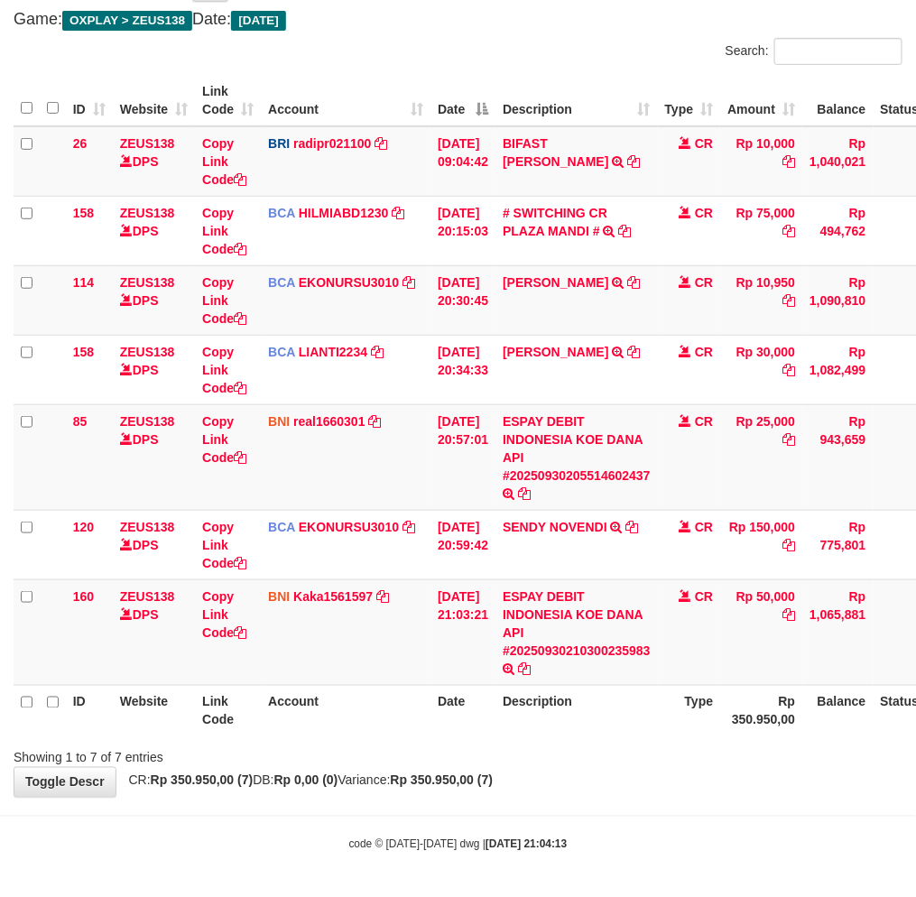
drag, startPoint x: 531, startPoint y: 797, endPoint x: 580, endPoint y: 791, distance: 49.9
click at [541, 806] on body "Toggle navigation Home Bank Account List Load By Website Group [OXPLAY] ZEUS138…" at bounding box center [458, 377] width 916 height 1042
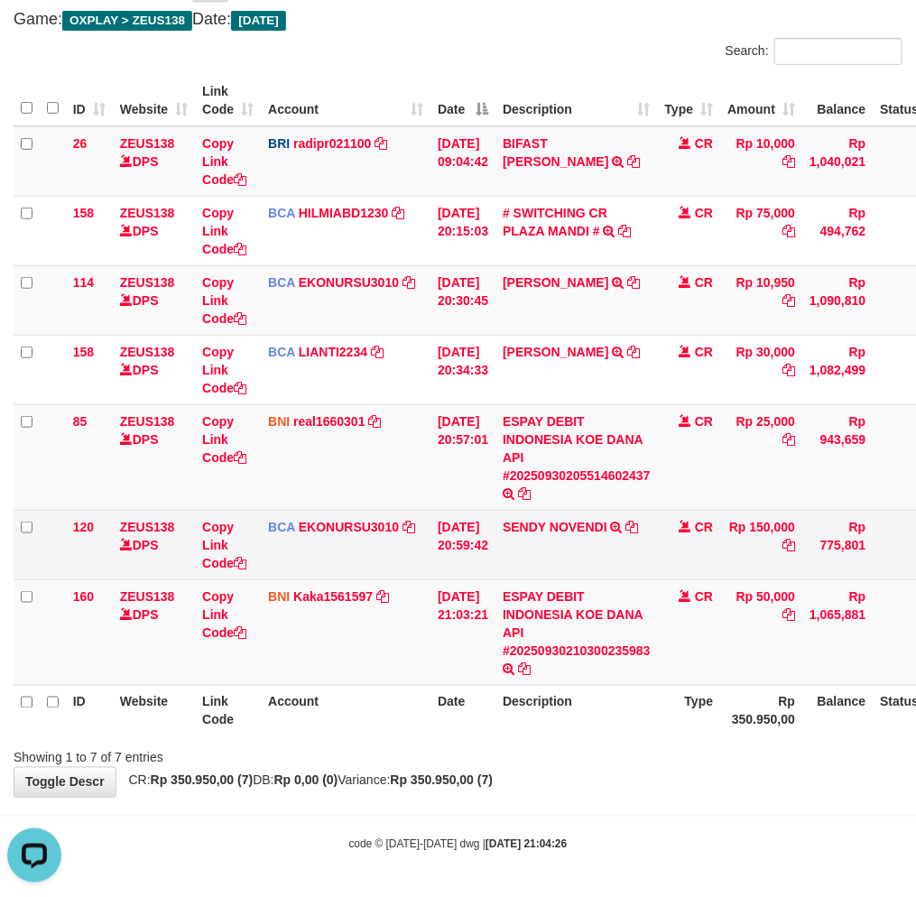
drag, startPoint x: 491, startPoint y: 623, endPoint x: 786, endPoint y: 519, distance: 312.8
click at [494, 618] on td "30/09/2025 21:03:21" at bounding box center [462, 632] width 65 height 106
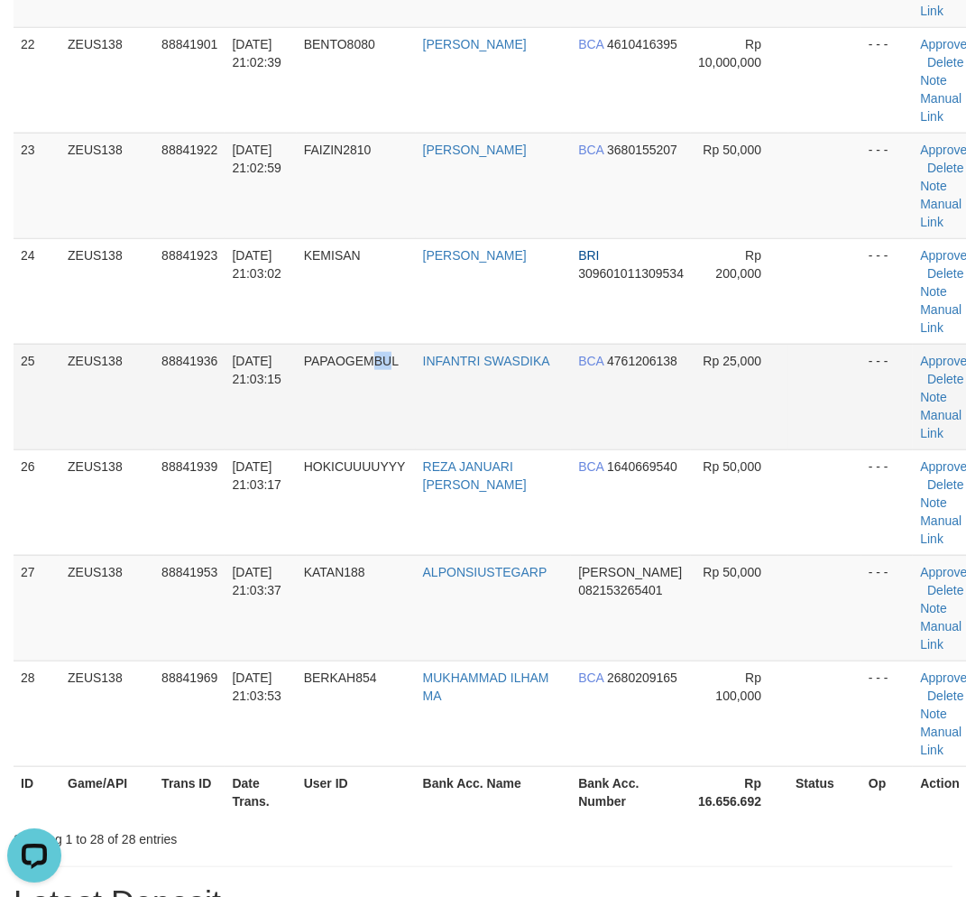
drag, startPoint x: 397, startPoint y: 426, endPoint x: 231, endPoint y: 429, distance: 166.1
click at [390, 426] on td "PAPAOGEMBUL" at bounding box center [356, 397] width 119 height 106
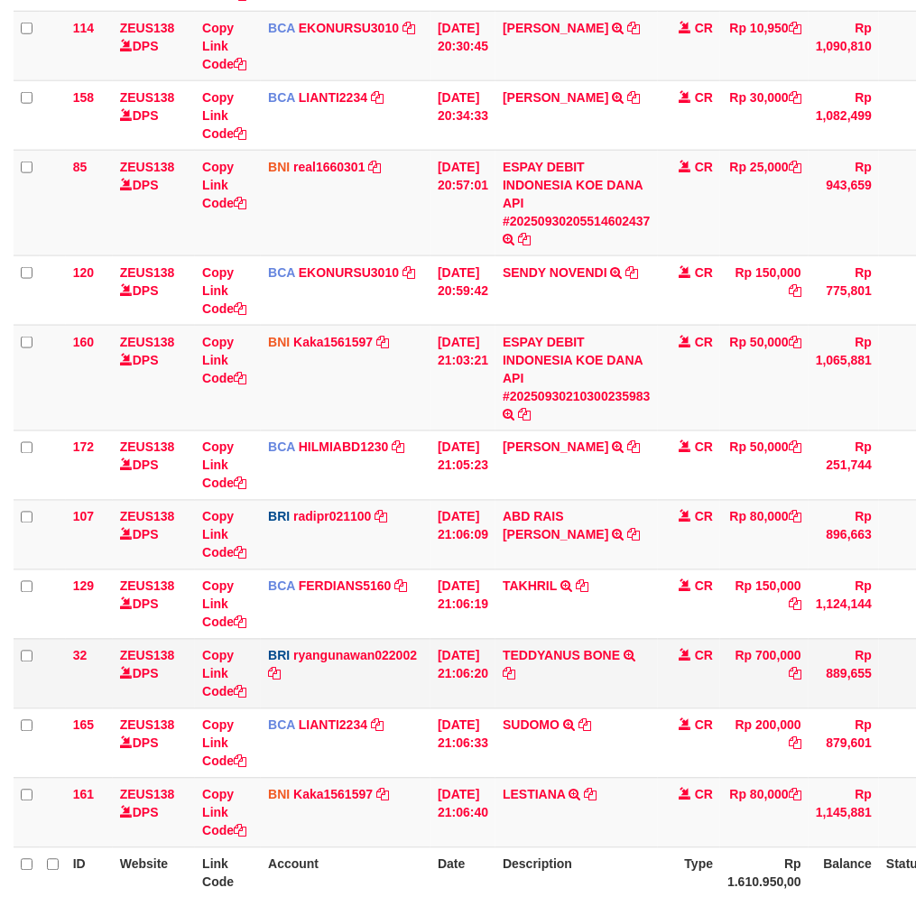
scroll to position [561, 0]
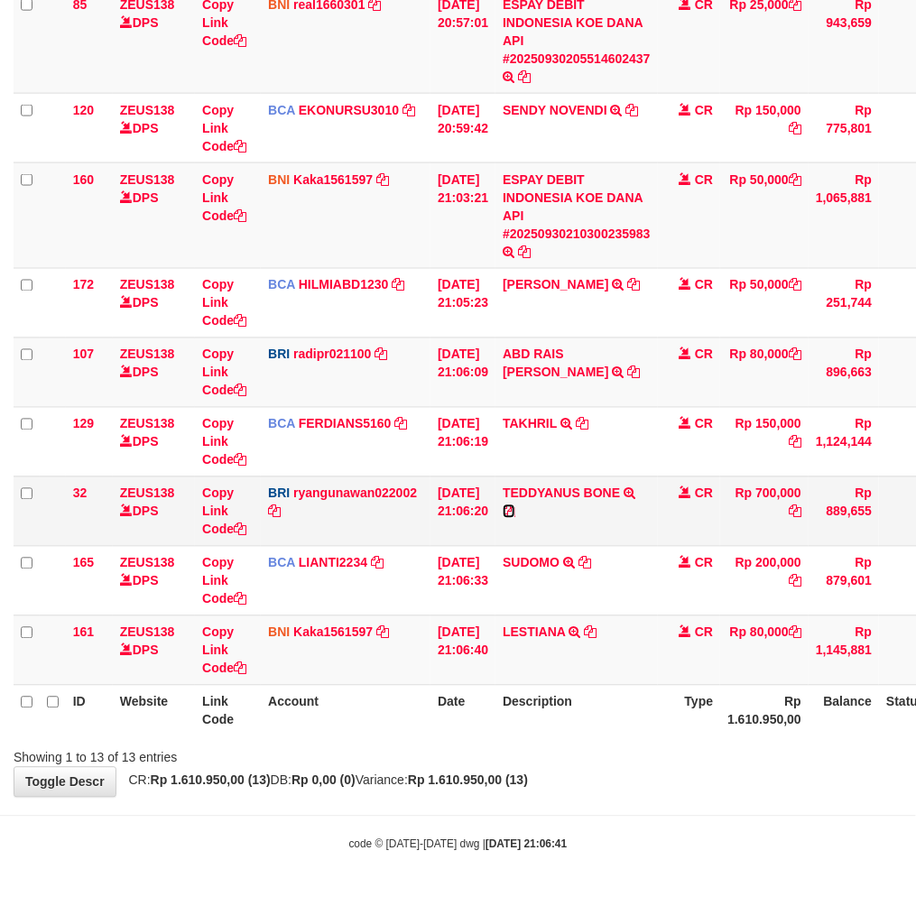
click at [515, 506] on icon at bounding box center [509, 511] width 13 height 13
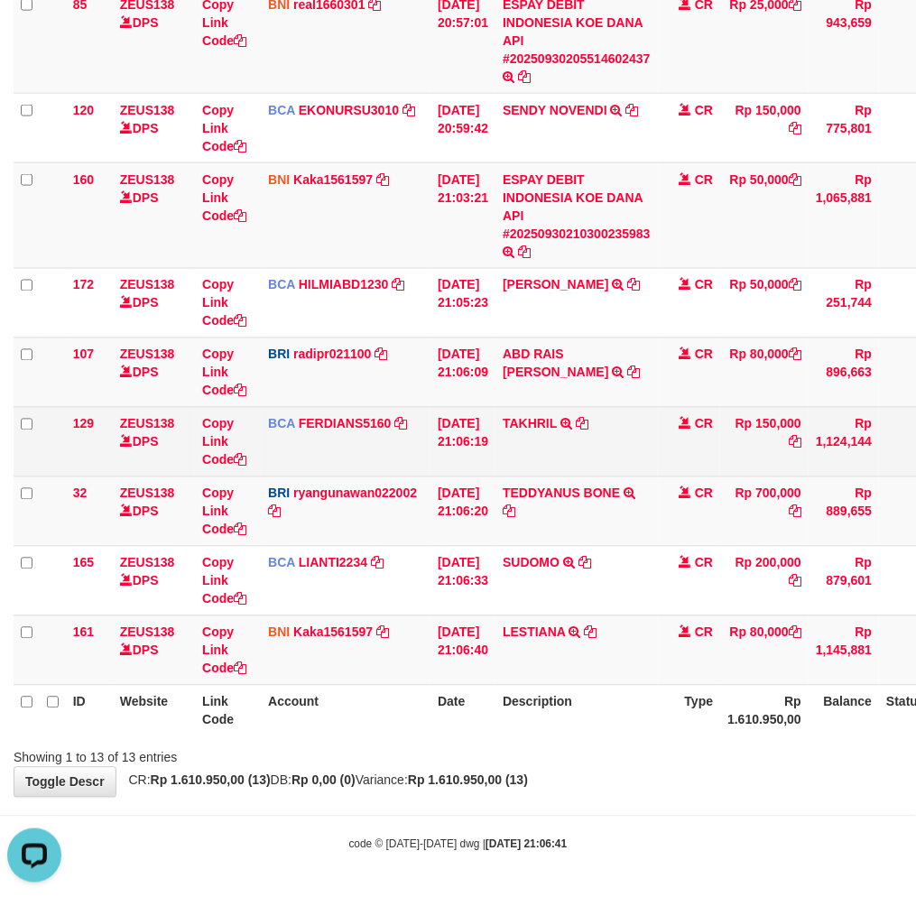
scroll to position [0, 0]
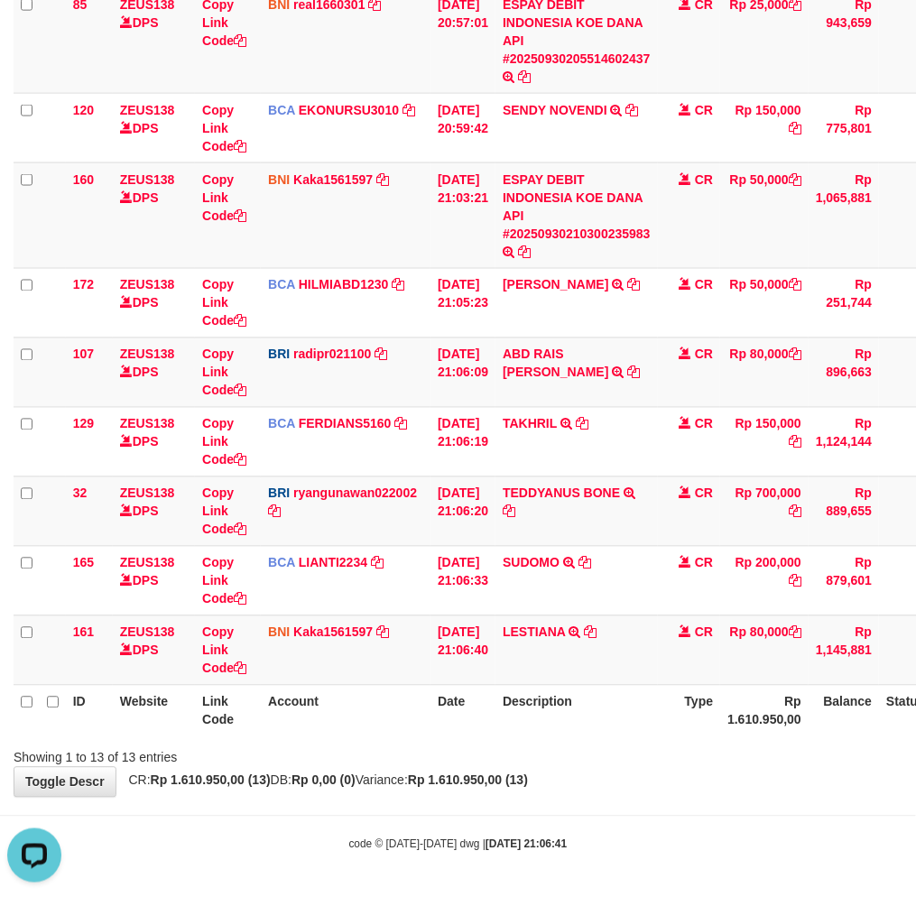
drag, startPoint x: 644, startPoint y: 788, endPoint x: 548, endPoint y: 460, distance: 341.5
click at [650, 776] on div "**********" at bounding box center [458, 164] width 916 height 1266
click at [226, 506] on link "Copy Link Code" at bounding box center [224, 511] width 44 height 51
click at [657, 758] on div "Showing 1 to 13 of 13 entries" at bounding box center [458, 754] width 916 height 25
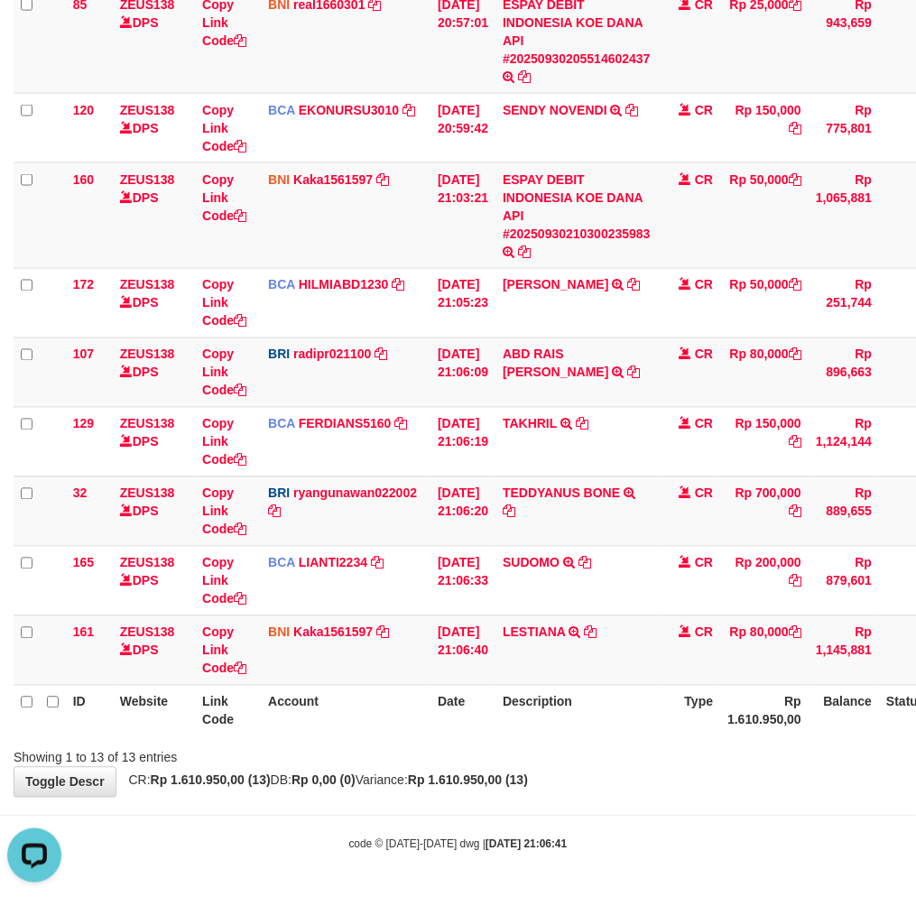
drag, startPoint x: 656, startPoint y: 753, endPoint x: 653, endPoint y: 742, distance: 11.2
click at [656, 751] on div "Showing 1 to 13 of 13 entries" at bounding box center [458, 754] width 916 height 25
click at [653, 742] on div "Showing 1 to 13 of 13 entries" at bounding box center [458, 754] width 916 height 25
click at [720, 736] on div "ID Website Link Code Account Date Description Type Amount Balance Status Action…" at bounding box center [458, 197] width 916 height 1089
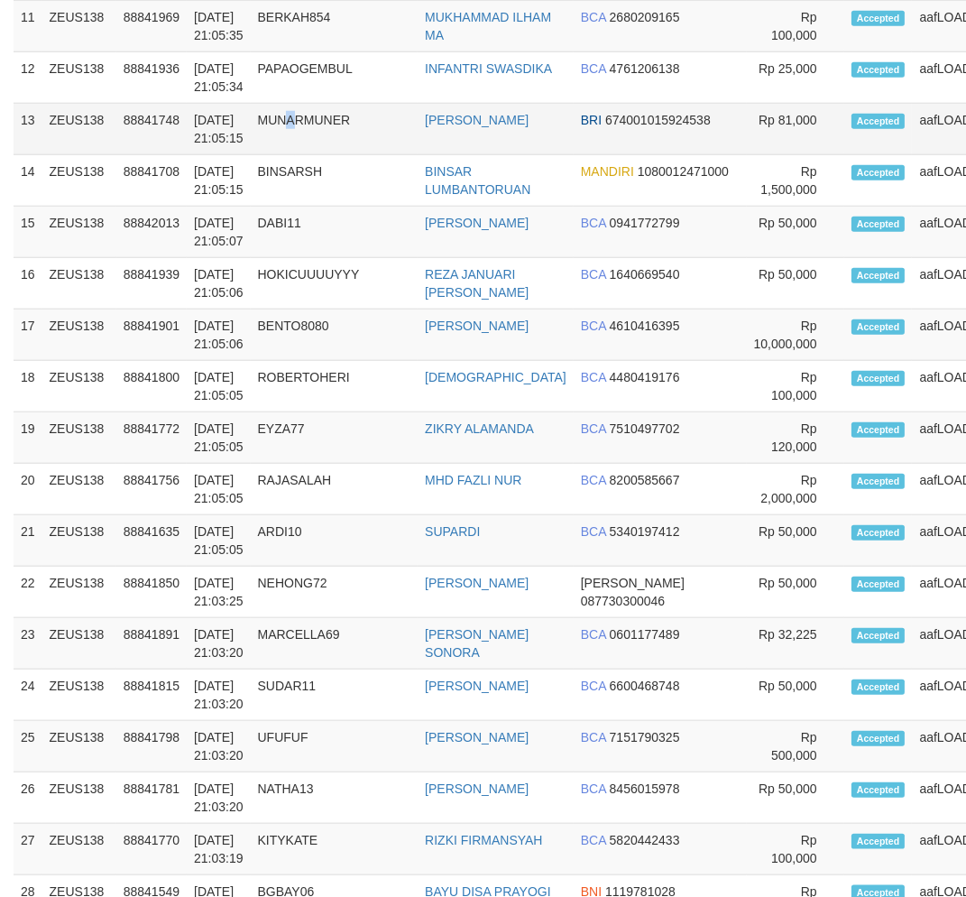
click at [302, 155] on td "MUNARMUNER" at bounding box center [335, 129] width 168 height 51
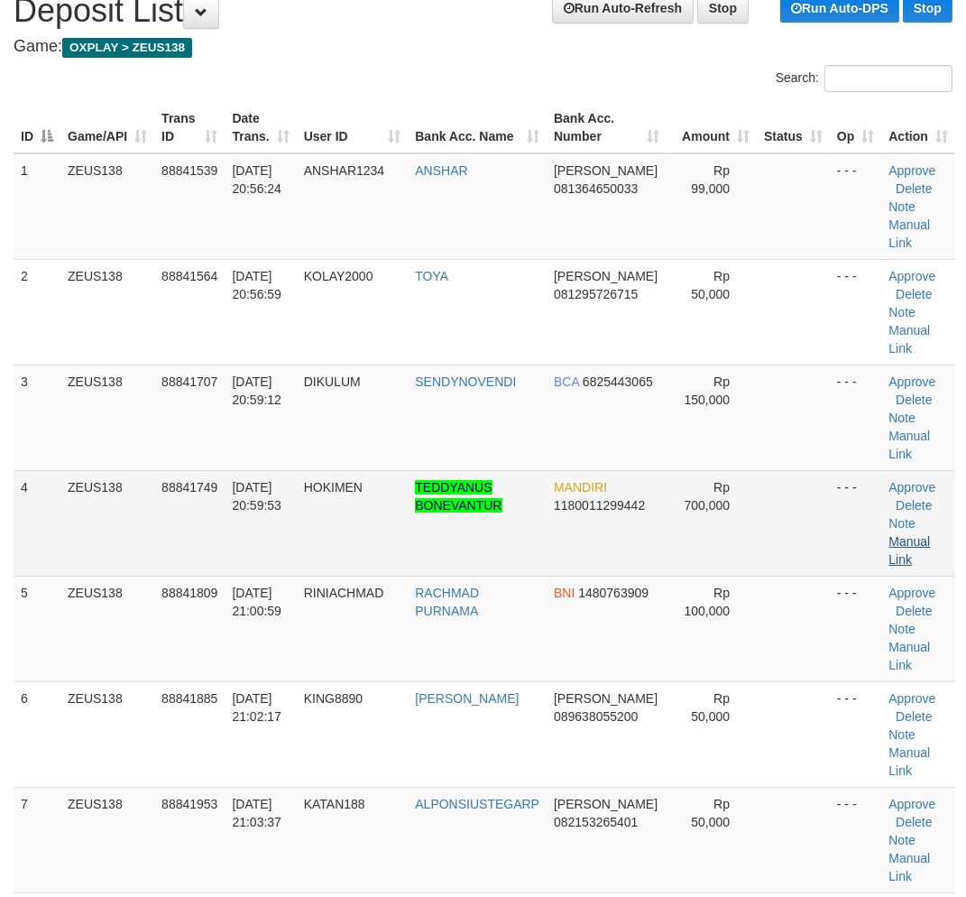
click at [891, 576] on td "Approve [GEOGRAPHIC_DATA] Note Manual Link" at bounding box center [919, 523] width 74 height 106
click at [900, 567] on link "Manual Link" at bounding box center [910, 550] width 42 height 32
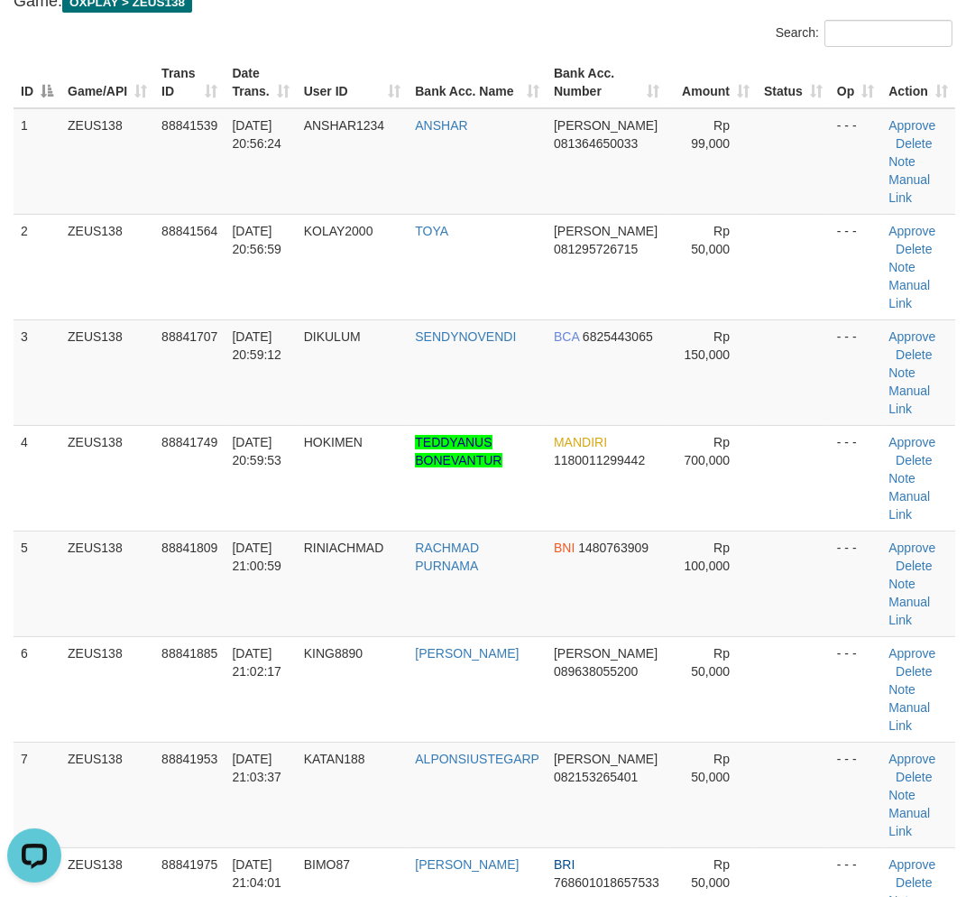
scroll to position [0, 0]
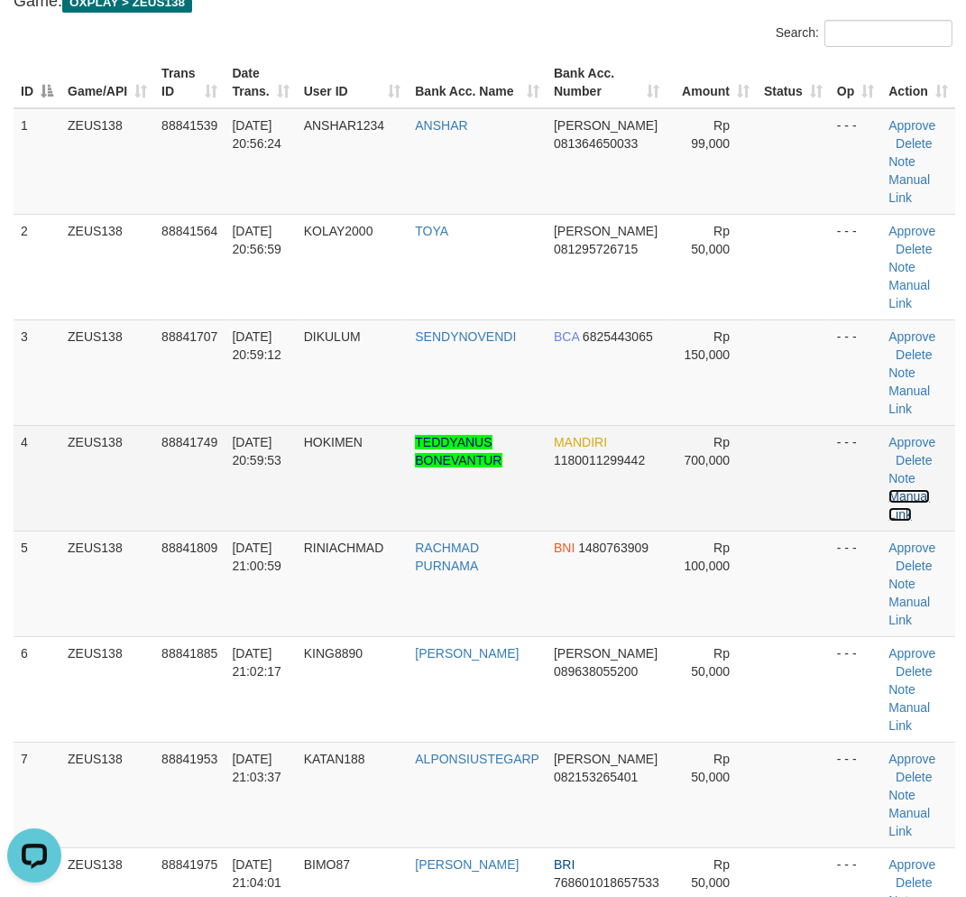
click at [889, 489] on link "Manual Link" at bounding box center [910, 505] width 42 height 32
drag, startPoint x: 906, startPoint y: 536, endPoint x: 813, endPoint y: 544, distance: 93.3
click at [906, 522] on link "Manual Link" at bounding box center [910, 505] width 42 height 32
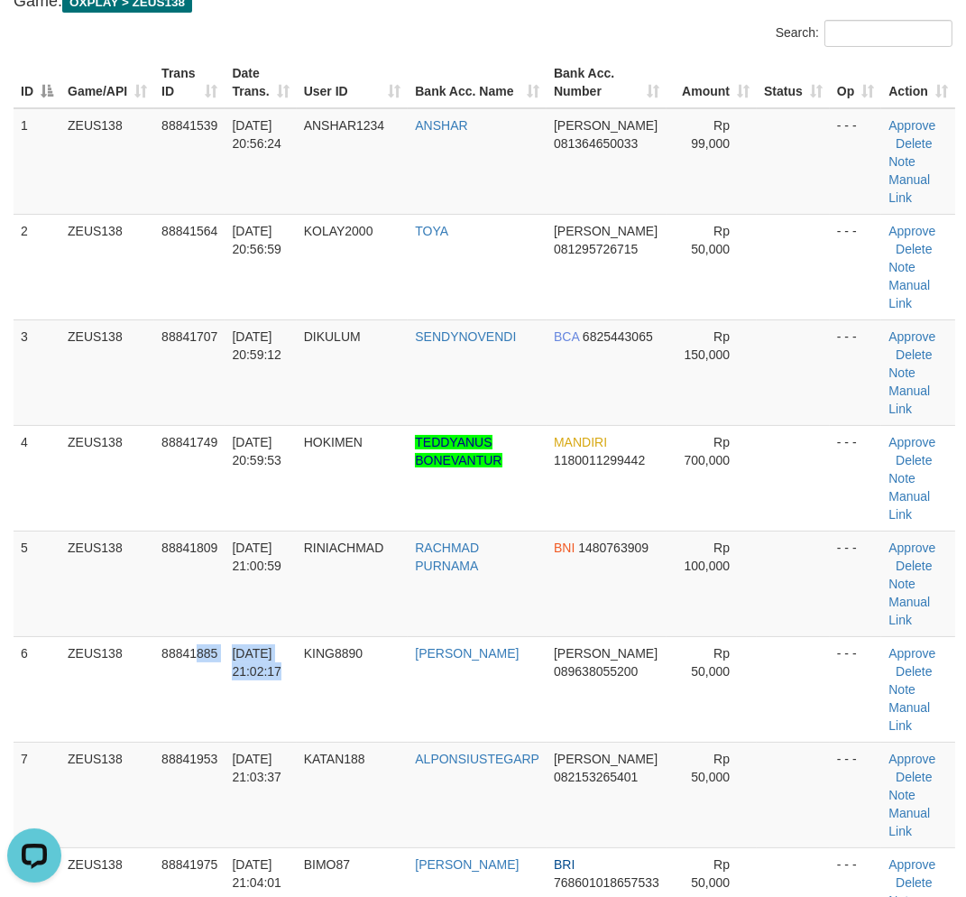
drag, startPoint x: 319, startPoint y: 761, endPoint x: 0, endPoint y: 726, distance: 320.4
click at [299, 742] on tr "6 ZEUS138 88841885 30/09/2025 21:02:17 KING8890 DIMAS SAPUTRA DANA 089638055200…" at bounding box center [485, 689] width 942 height 106
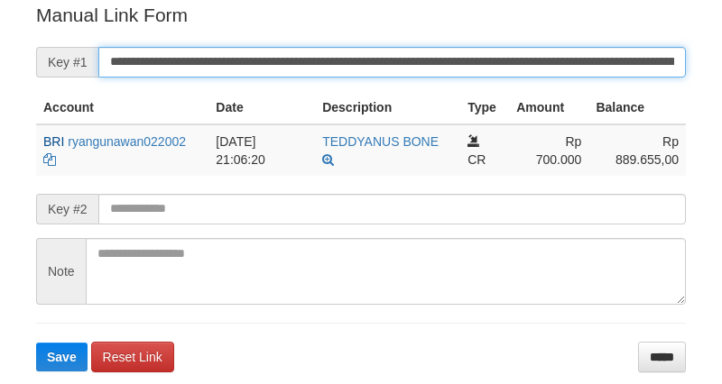
click at [424, 61] on input "**********" at bounding box center [391, 62] width 587 height 31
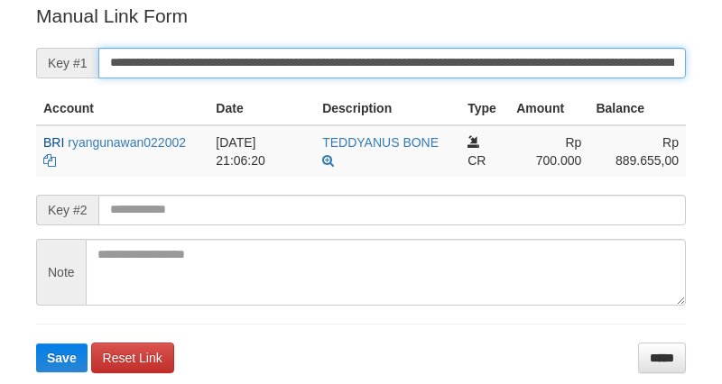
click at [418, 61] on input "**********" at bounding box center [391, 63] width 587 height 31
click at [36, 344] on button "Save" at bounding box center [61, 358] width 51 height 29
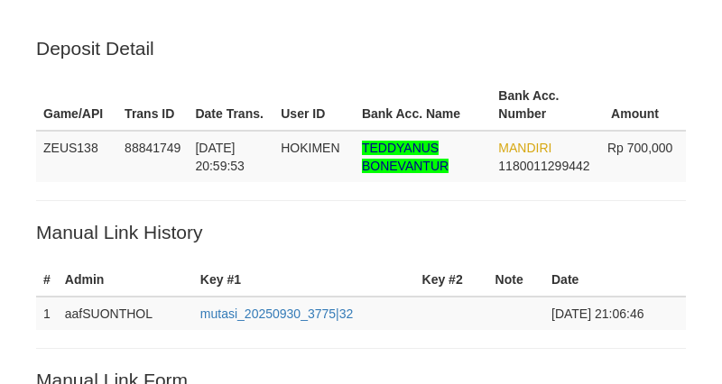
scroll to position [365, 0]
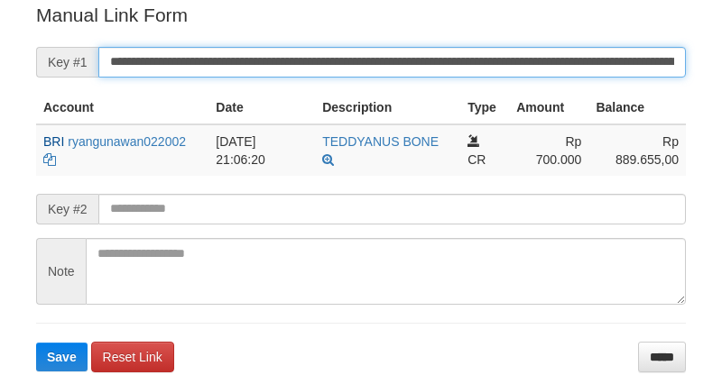
click at [464, 72] on input "**********" at bounding box center [391, 62] width 587 height 31
click at [36, 343] on button "Save" at bounding box center [61, 357] width 51 height 29
click at [464, 72] on input "**********" at bounding box center [391, 62] width 587 height 31
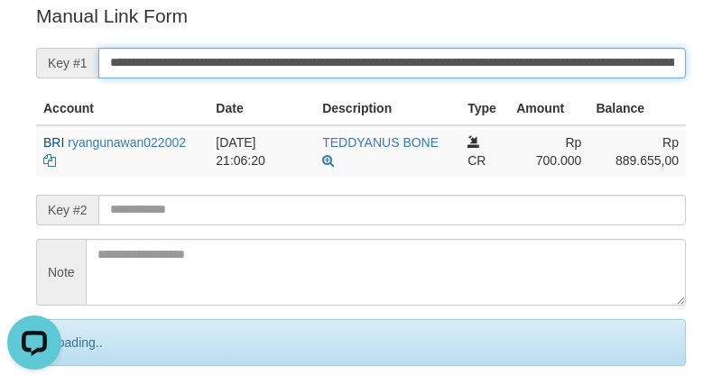
scroll to position [0, 0]
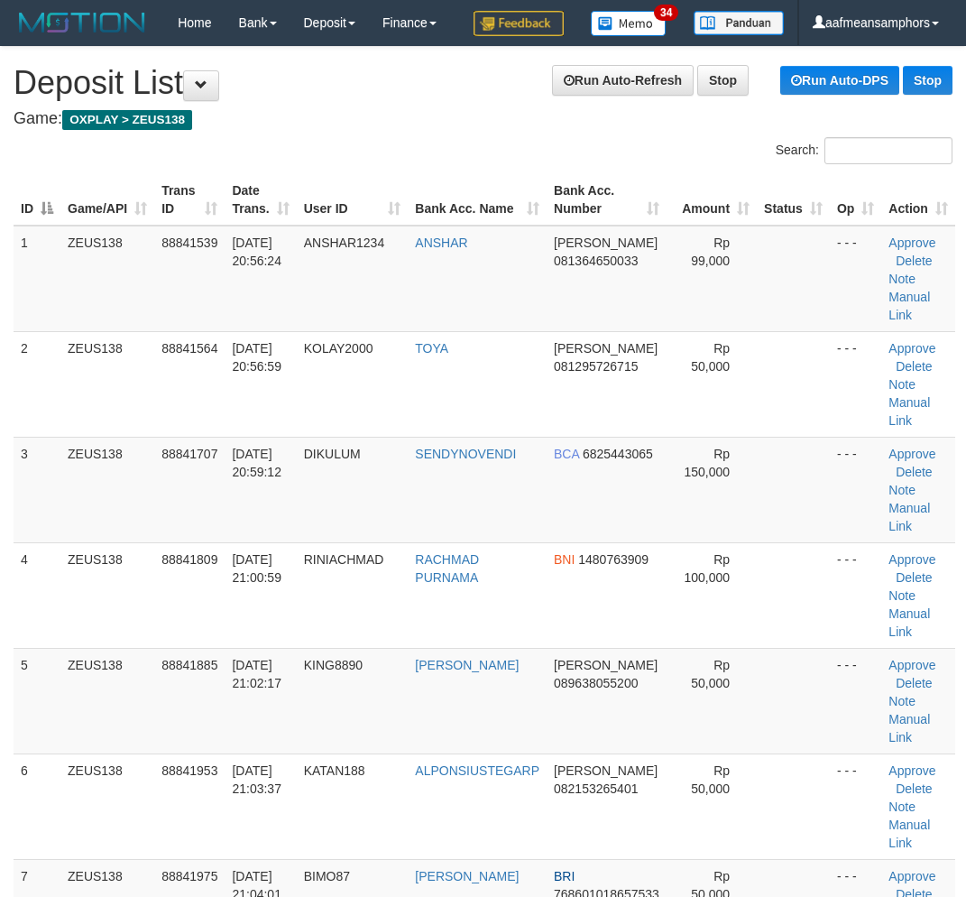
scroll to position [25, 0]
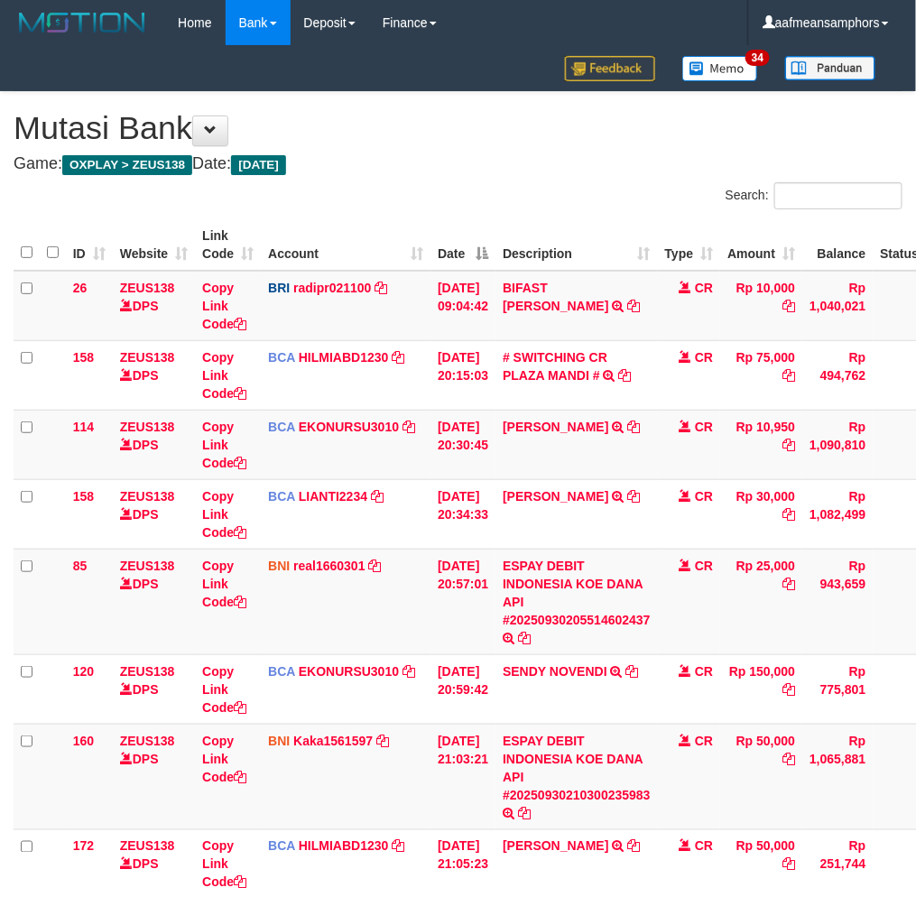
scroll to position [282, 0]
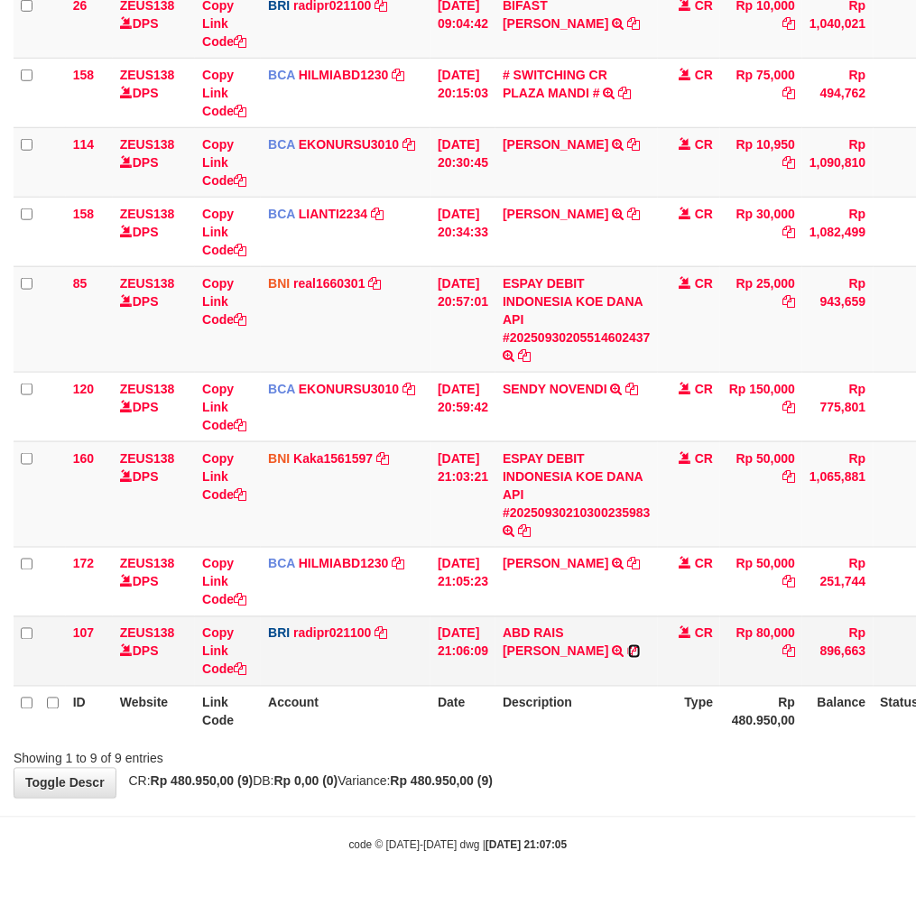
drag, startPoint x: 645, startPoint y: 630, endPoint x: 776, endPoint y: 673, distance: 137.8
click at [641, 645] on icon at bounding box center [634, 651] width 13 height 13
click at [651, 796] on div "**********" at bounding box center [458, 304] width 916 height 988
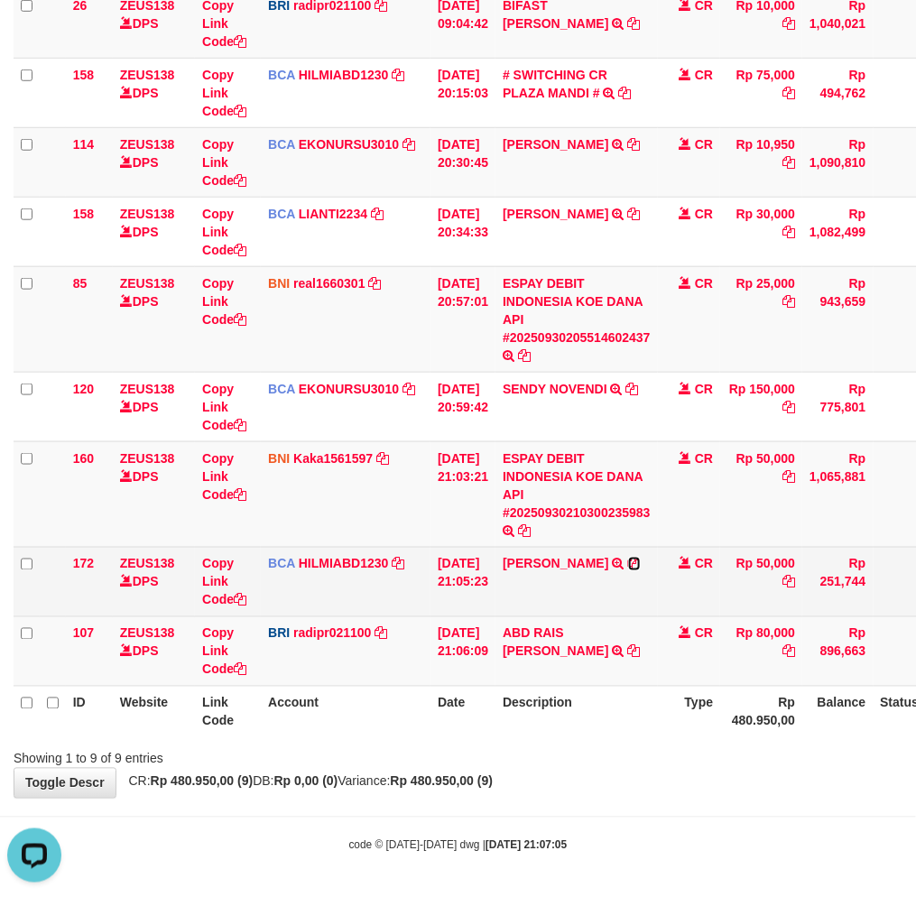
click at [628, 564] on icon at bounding box center [634, 564] width 13 height 13
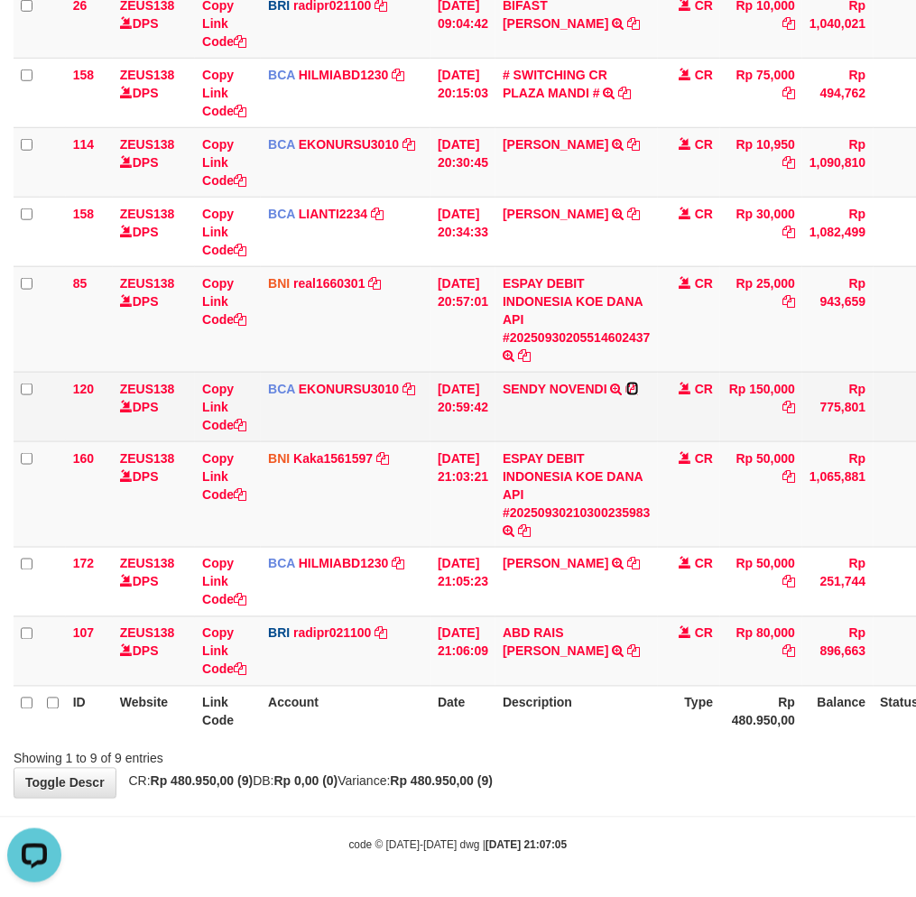
drag, startPoint x: 642, startPoint y: 388, endPoint x: 679, endPoint y: 401, distance: 39.1
click at [639, 388] on icon at bounding box center [632, 389] width 13 height 13
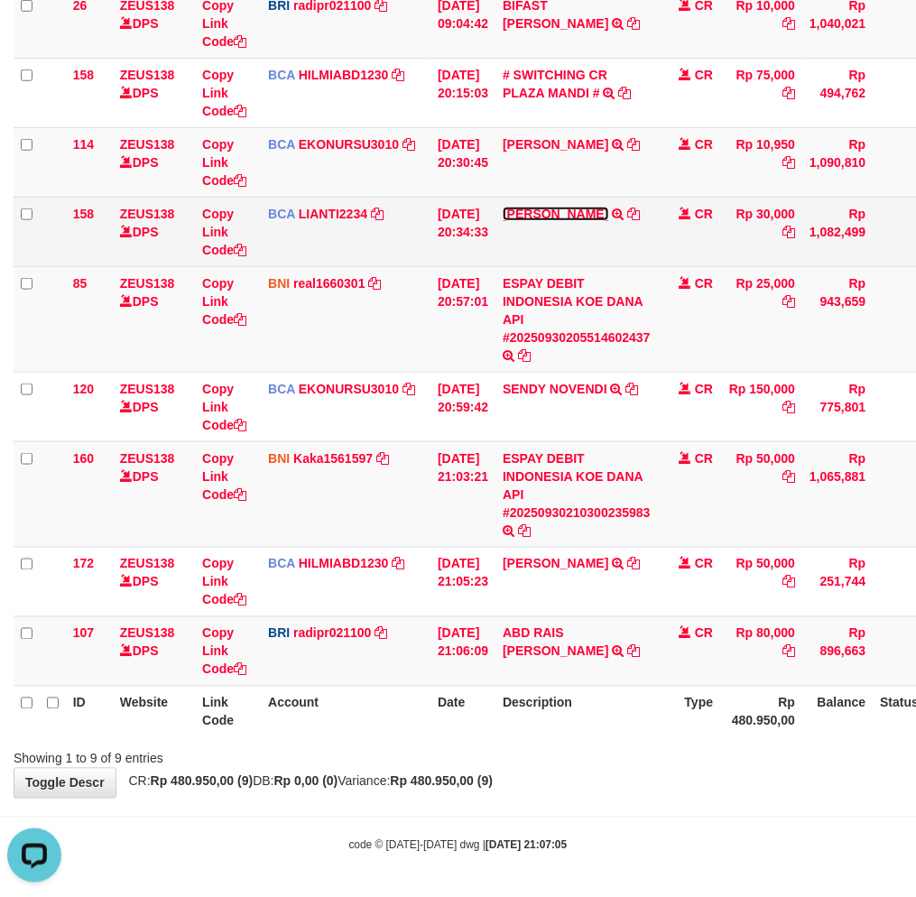
click at [587, 211] on link "ABDUR ROHMAN" at bounding box center [556, 214] width 106 height 14
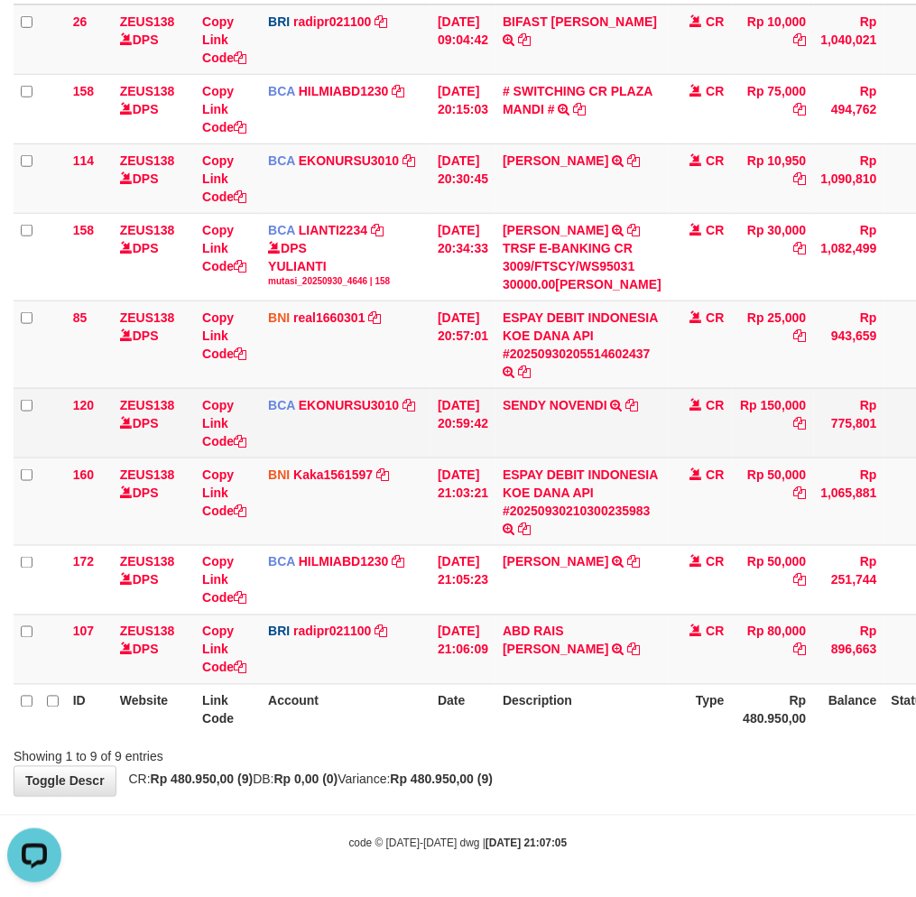
click at [683, 420] on td "CR" at bounding box center [700, 422] width 63 height 69
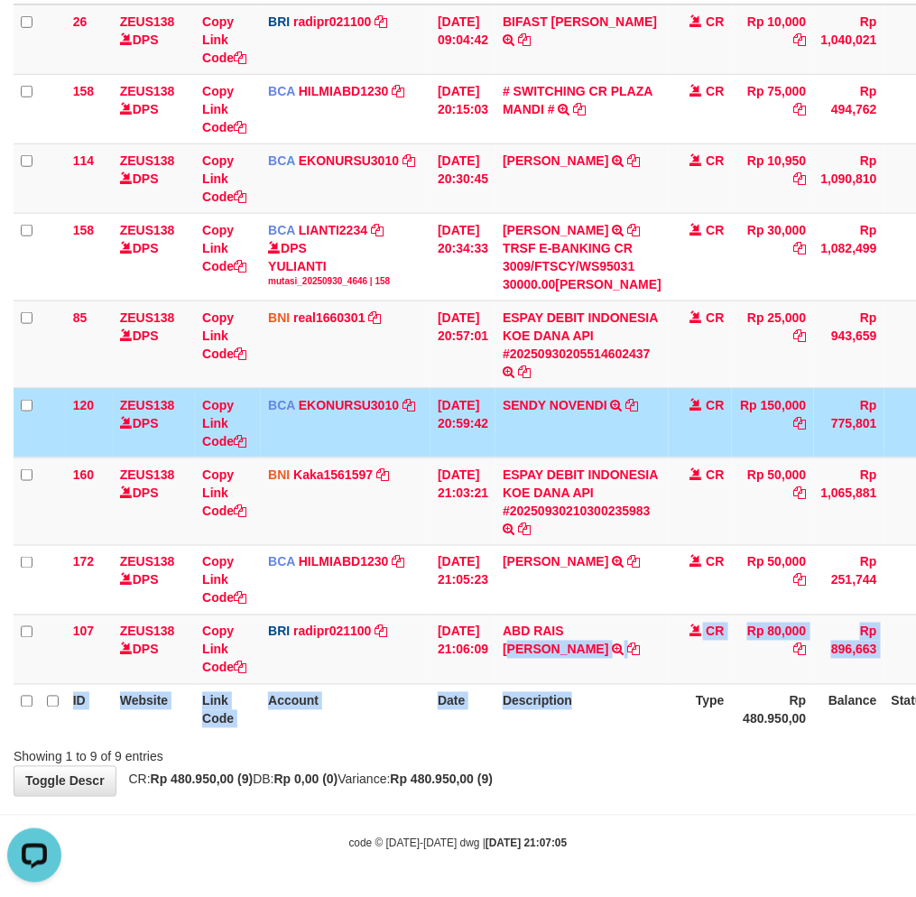
drag, startPoint x: 592, startPoint y: 688, endPoint x: 926, endPoint y: 643, distance: 336.8
click at [629, 677] on td "ABD RAIS DG NG TRANSFER NBMB ABD RAIS DG NG TO REYNALDI ADI PRATAMA" at bounding box center [581, 648] width 173 height 69
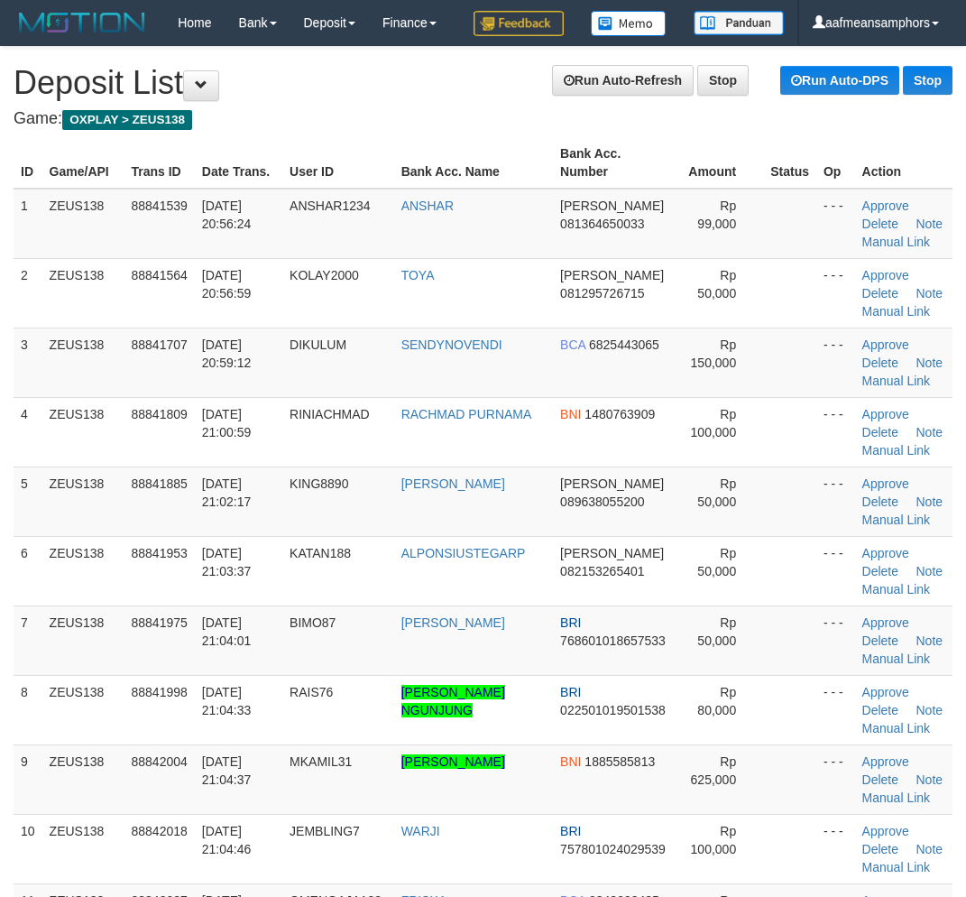
scroll to position [512, 59]
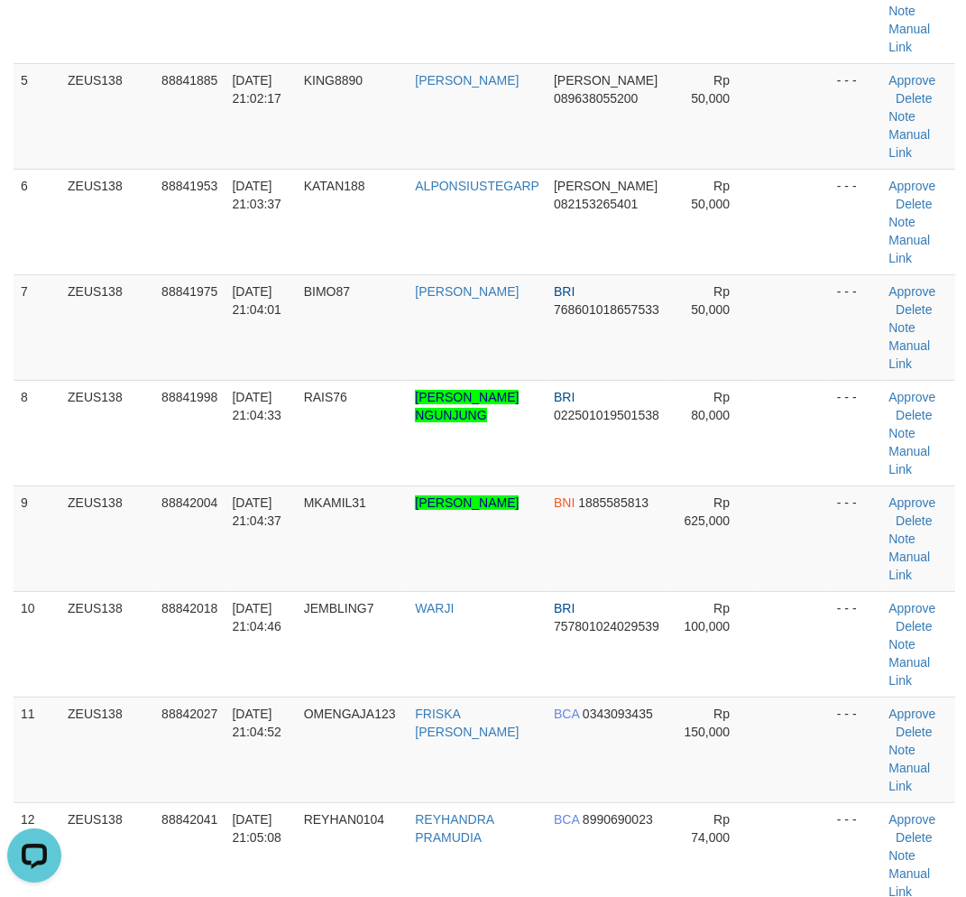
scroll to position [0, 0]
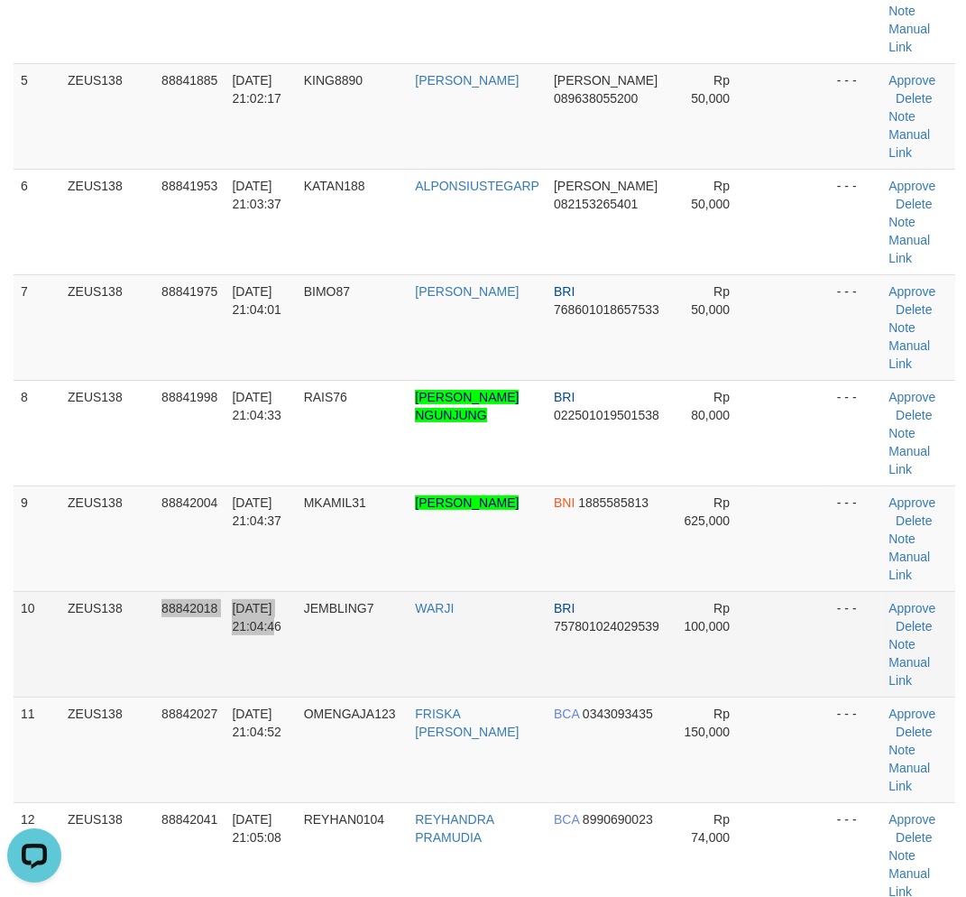
drag, startPoint x: 250, startPoint y: 682, endPoint x: 409, endPoint y: 314, distance: 400.9
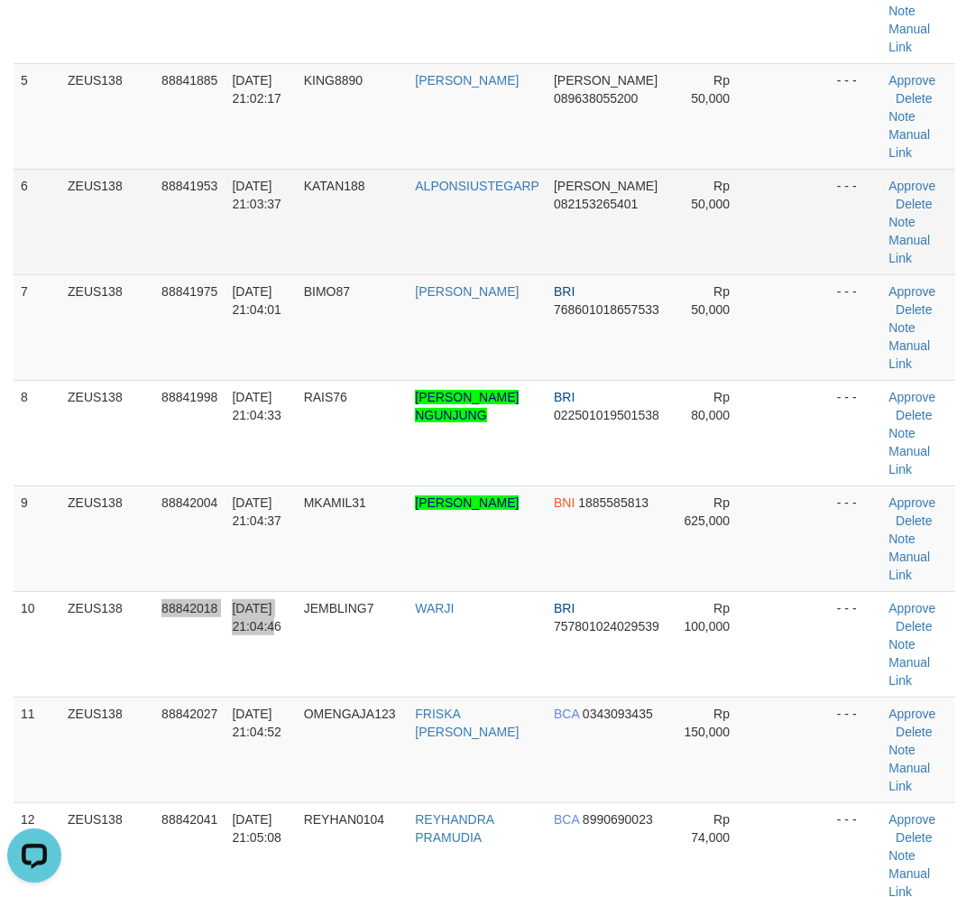
click at [264, 664] on tr "10 ZEUS138 88842018 30/09/2025 21:04:46 JEMBLING7 WARJI BRI 757801024029539 Rp …" at bounding box center [485, 644] width 942 height 106
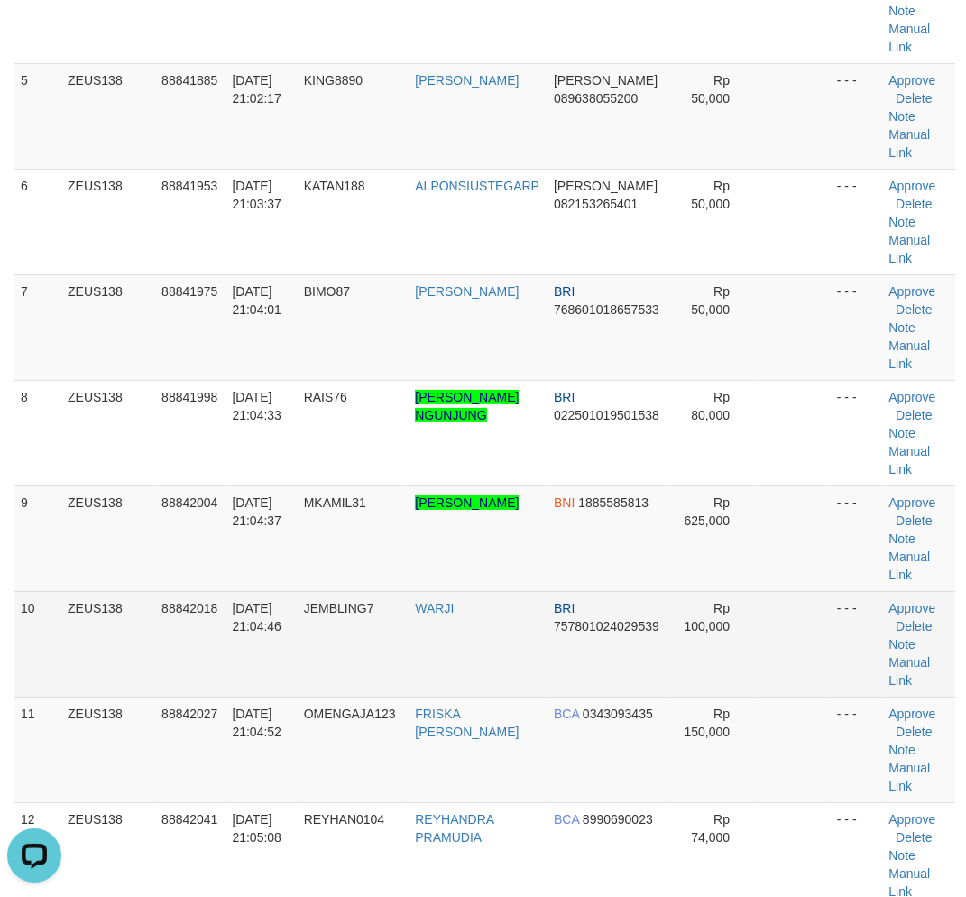
click at [221, 689] on td "88842018" at bounding box center [189, 644] width 70 height 106
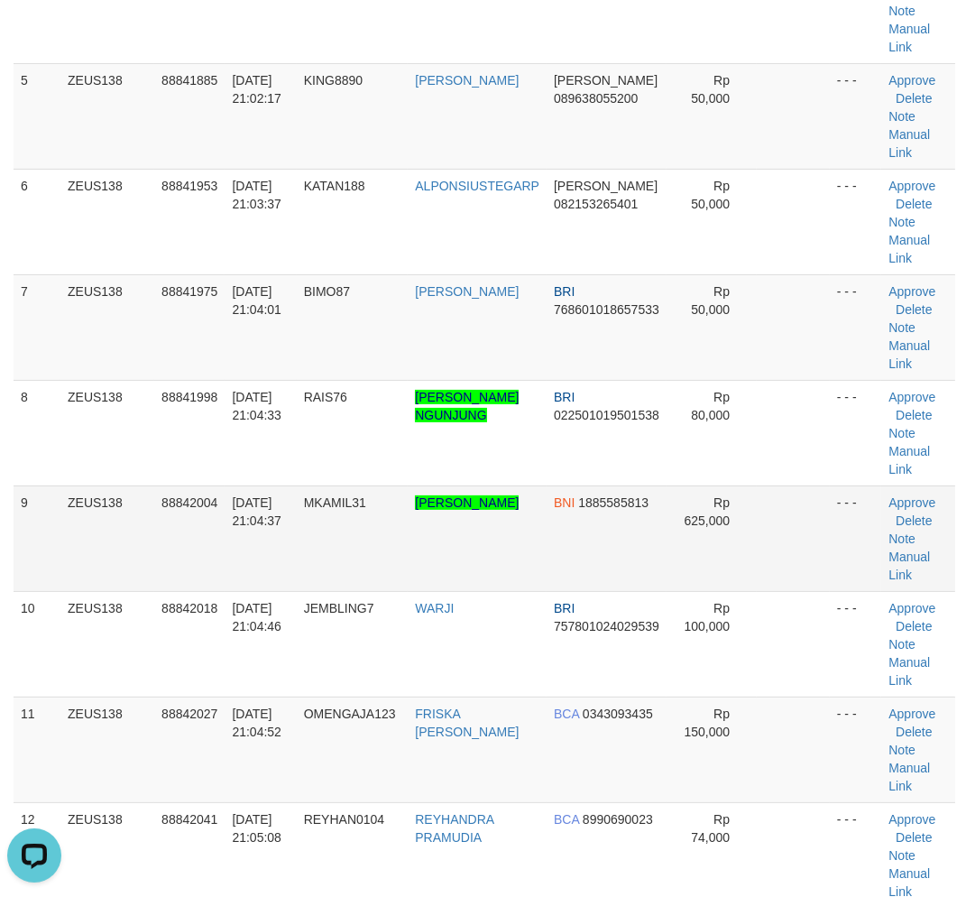
click at [199, 659] on td "88842018" at bounding box center [189, 644] width 70 height 106
click at [301, 587] on tr "9 ZEUS138 88842004 30/09/2025 21:04:37 MKAMIL31 MUHAMMAD KAMIL RAMADHAN NOOR BN…" at bounding box center [485, 538] width 942 height 106
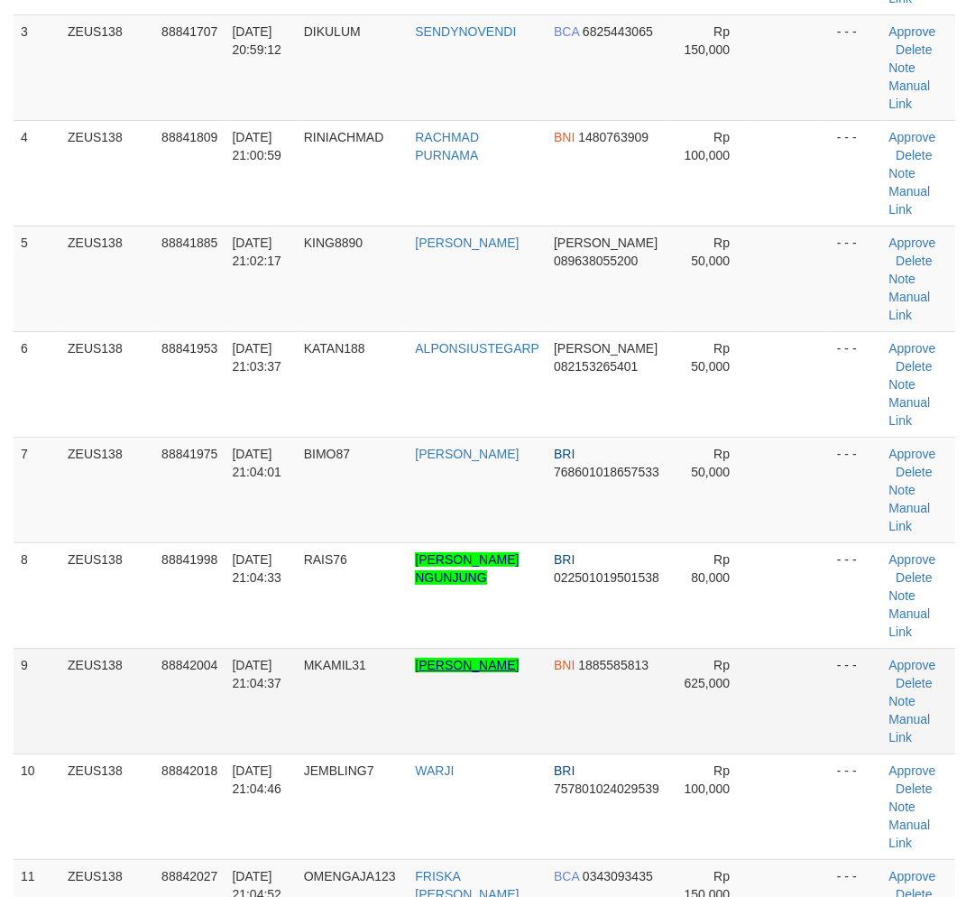
scroll to position [630, 0]
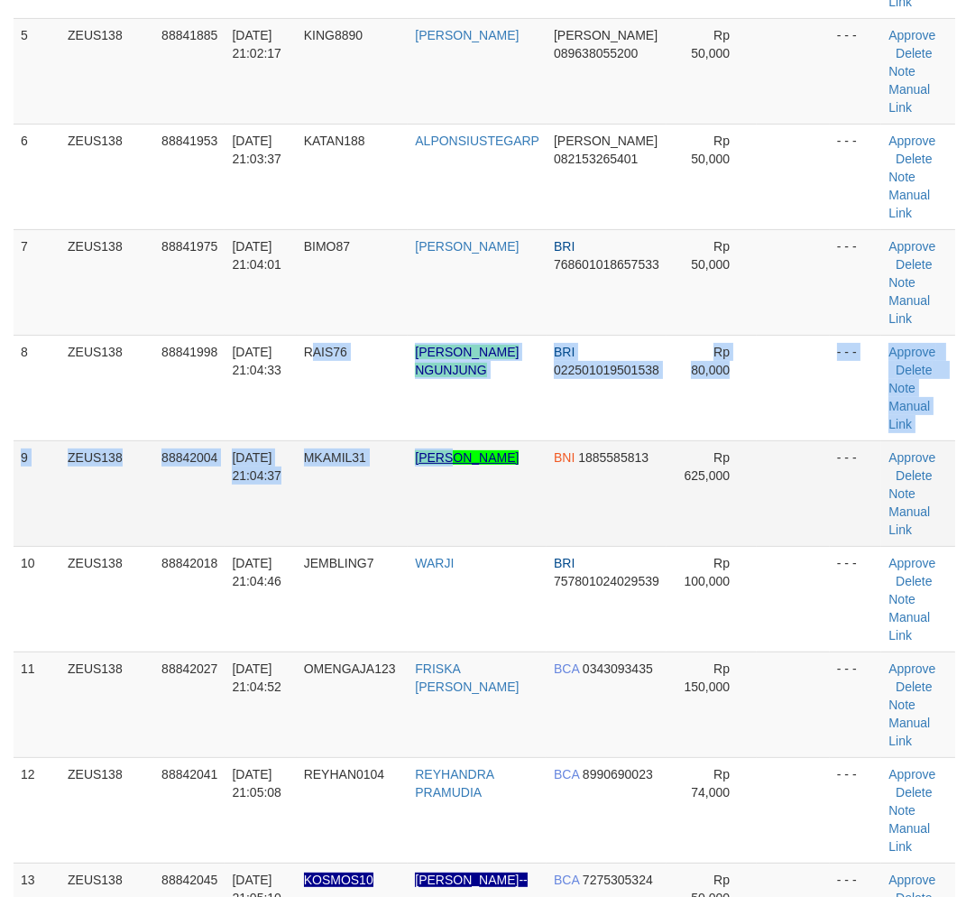
drag, startPoint x: 476, startPoint y: 502, endPoint x: 5, endPoint y: 584, distance: 478.1
click at [466, 498] on tbody "1 ZEUS138 88841539 30/09/2025 20:56:24 ANSHAR1234 ANSHAR DANA 081364650033 Rp 9…" at bounding box center [485, 757] width 942 height 2323
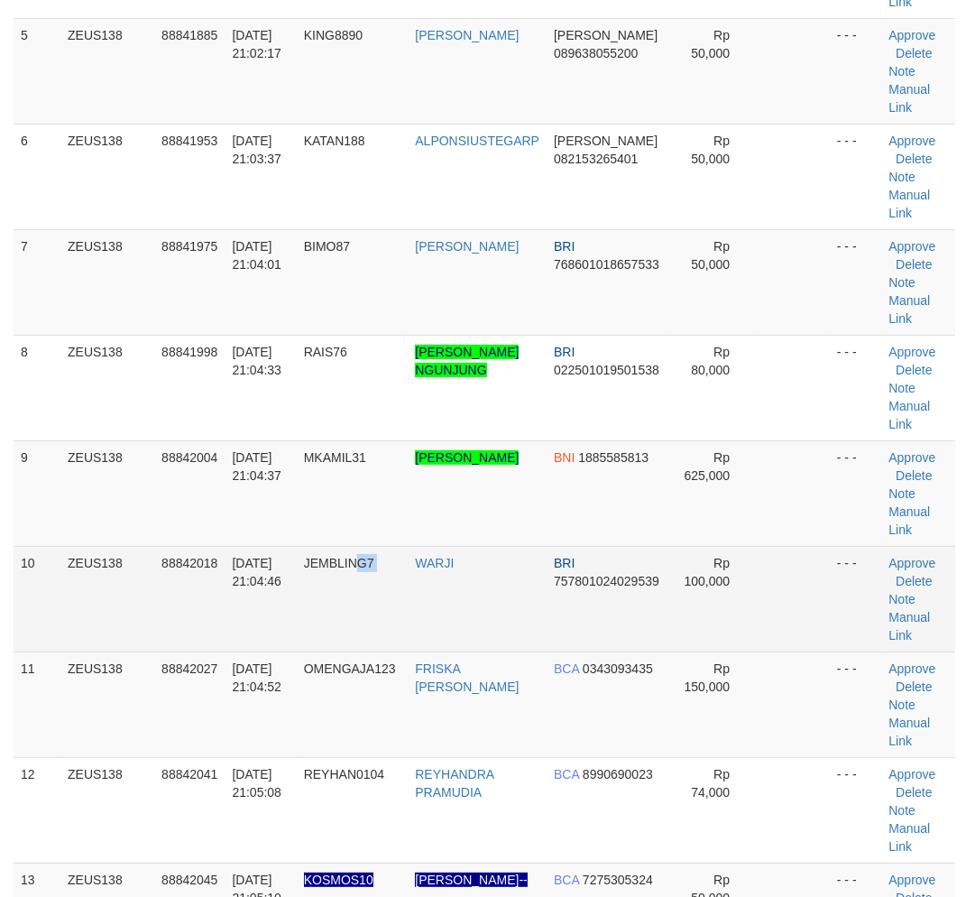
click at [409, 647] on td "JEMBLING7" at bounding box center [353, 599] width 112 height 106
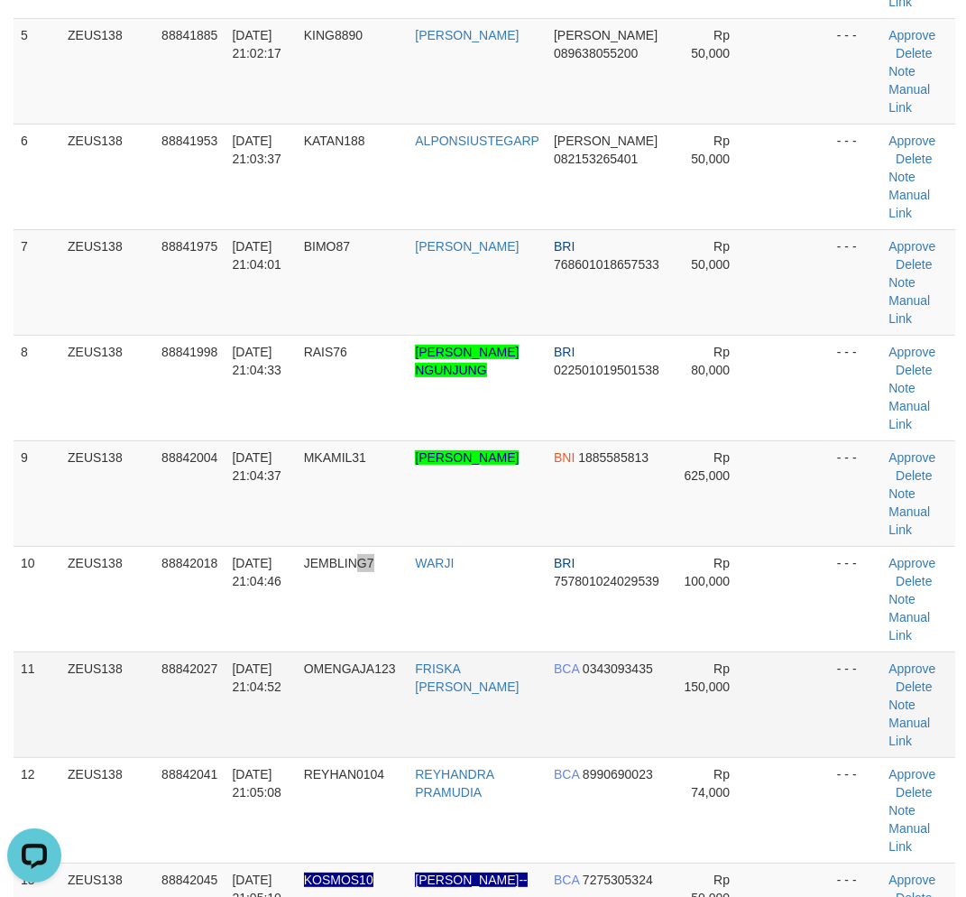
scroll to position [0, 0]
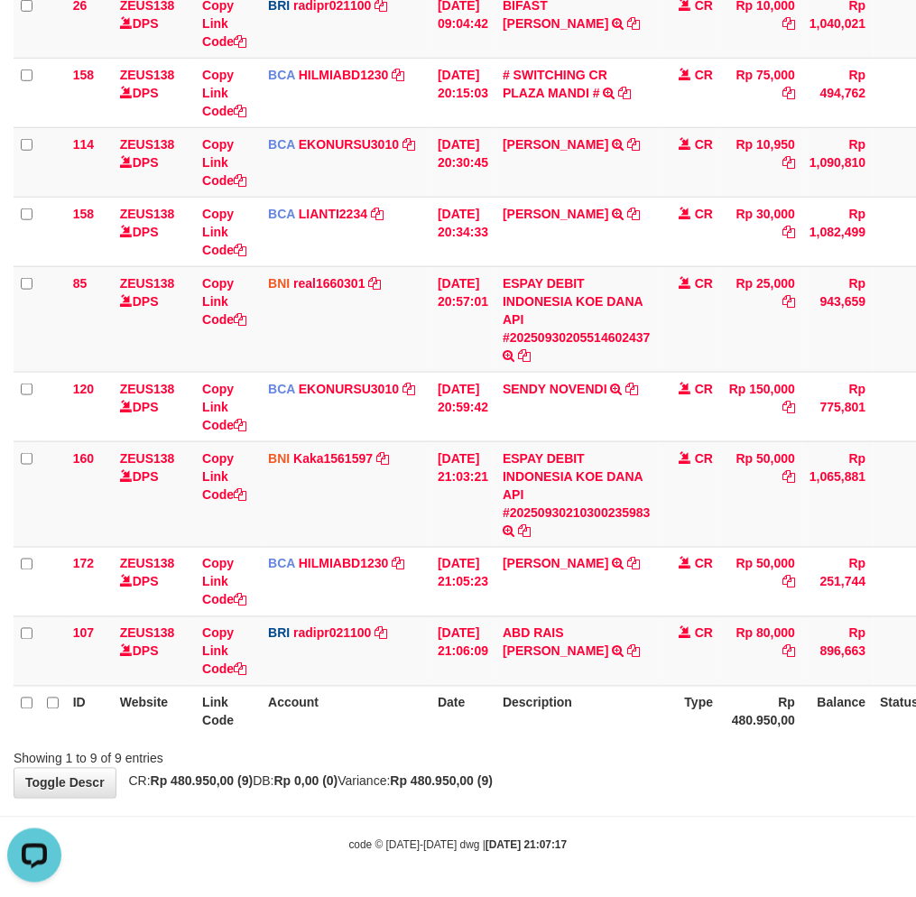
click at [677, 753] on div "Showing 1 to 9 of 9 entries" at bounding box center [458, 755] width 916 height 25
click at [678, 754] on div "Showing 1 to 9 of 9 entries" at bounding box center [458, 755] width 916 height 25
click at [674, 754] on div "Showing 1 to 9 of 9 entries" at bounding box center [458, 755] width 916 height 25
click at [679, 754] on div "Showing 1 to 9 of 9 entries" at bounding box center [458, 755] width 916 height 25
click at [605, 761] on div "Showing 1 to 9 of 9 entries" at bounding box center [458, 755] width 916 height 25
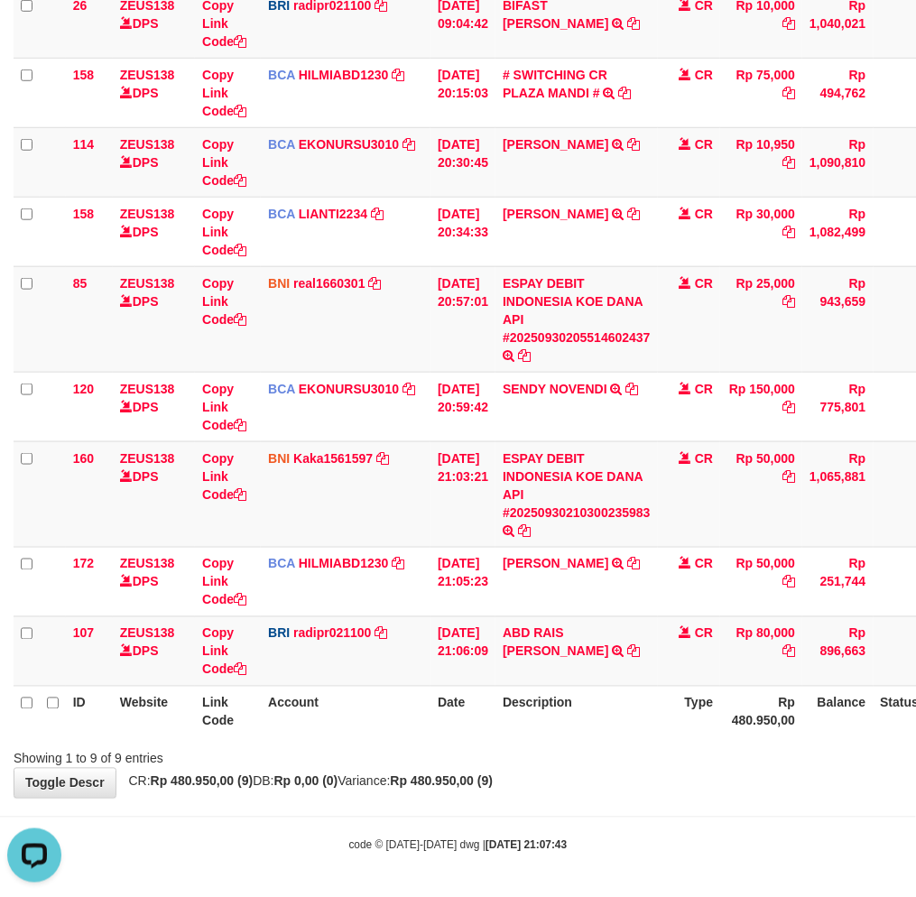
click at [629, 754] on div "Showing 1 to 9 of 9 entries" at bounding box center [458, 755] width 916 height 25
click at [632, 744] on div "Showing 1 to 9 of 9 entries" at bounding box center [458, 755] width 916 height 25
click at [628, 745] on div "Showing 1 to 9 of 9 entries" at bounding box center [458, 755] width 916 height 25
drag, startPoint x: 614, startPoint y: 744, endPoint x: 651, endPoint y: 738, distance: 37.5
click at [610, 746] on div "Showing 1 to 9 of 9 entries" at bounding box center [458, 755] width 916 height 25
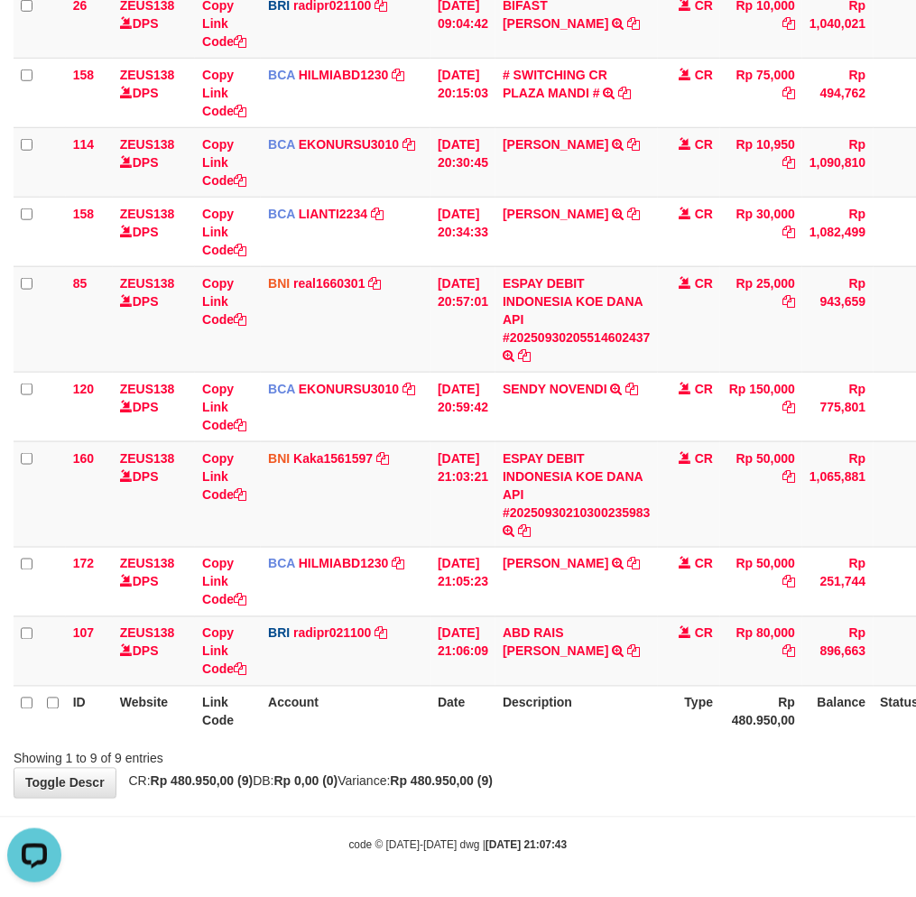
drag, startPoint x: 567, startPoint y: 807, endPoint x: 922, endPoint y: 600, distance: 411.2
click at [582, 791] on div "**********" at bounding box center [458, 304] width 916 height 988
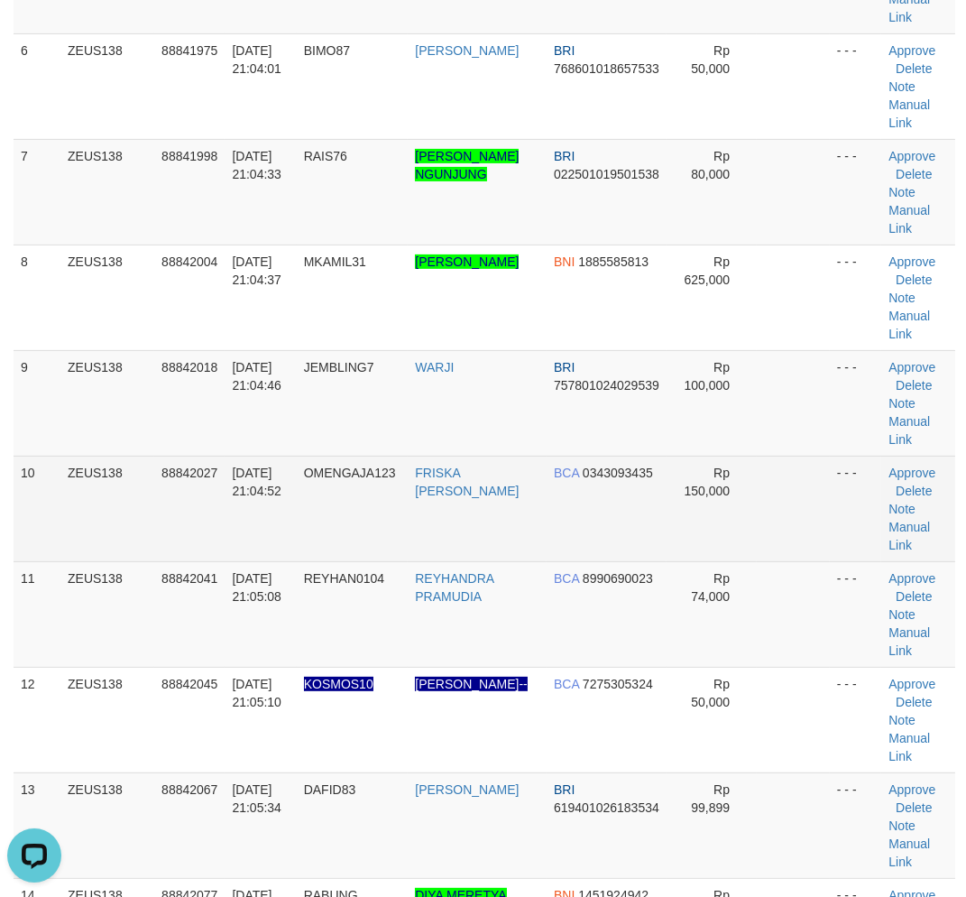
drag, startPoint x: 411, startPoint y: 503, endPoint x: 177, endPoint y: 587, distance: 248.3
click at [408, 499] on td "OMENGAJA123" at bounding box center [353, 509] width 112 height 106
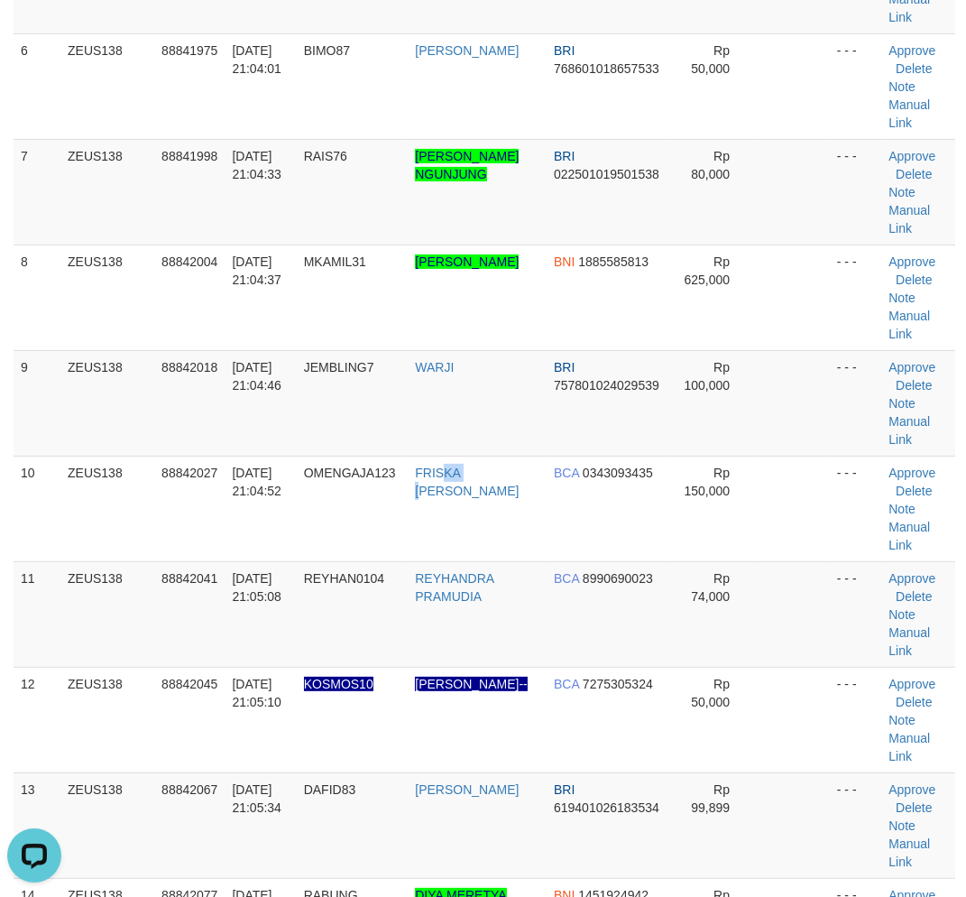
drag, startPoint x: 476, startPoint y: 512, endPoint x: 3, endPoint y: 465, distance: 476.0
click at [476, 512] on td "FRISKA WATI PASARI" at bounding box center [477, 509] width 139 height 106
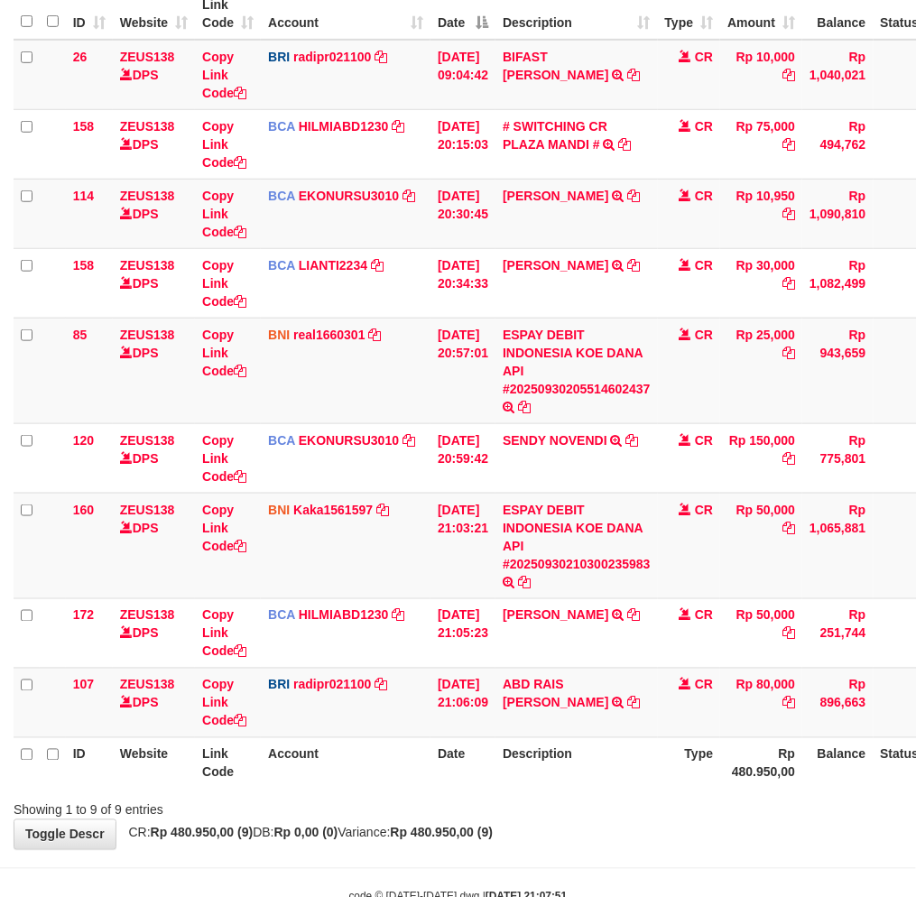
scroll to position [282, 0]
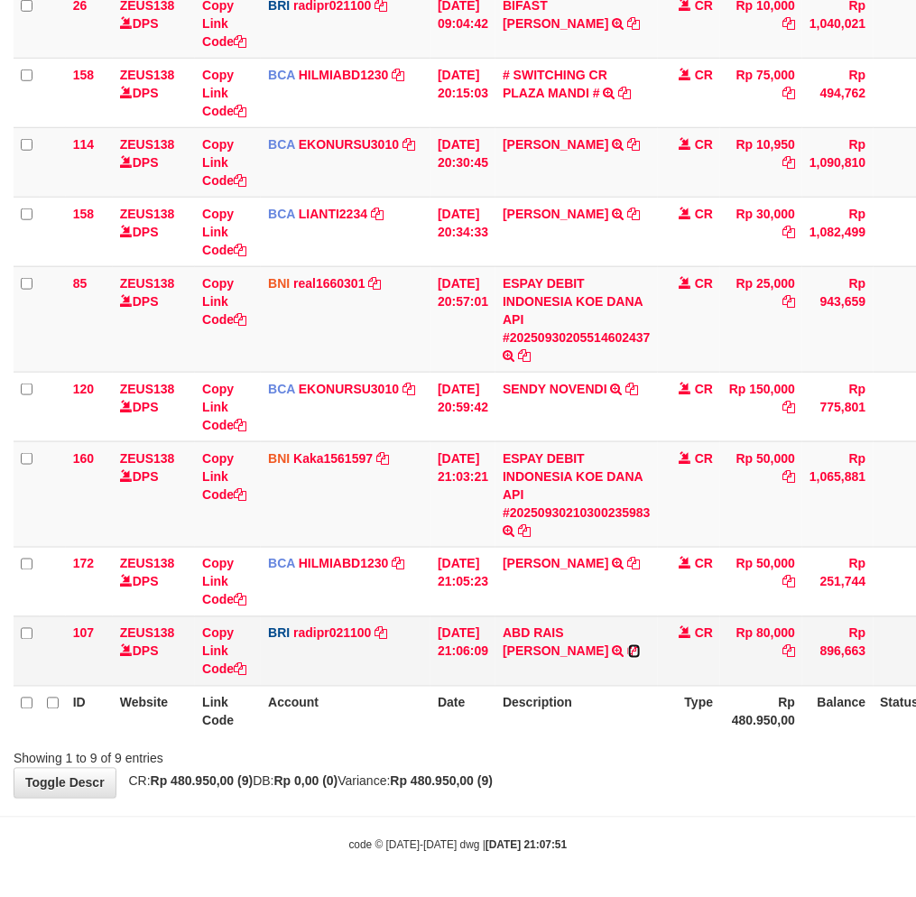
click at [641, 645] on icon at bounding box center [634, 651] width 13 height 13
click at [571, 758] on div "Showing 1 to 9 of 9 entries" at bounding box center [458, 755] width 916 height 25
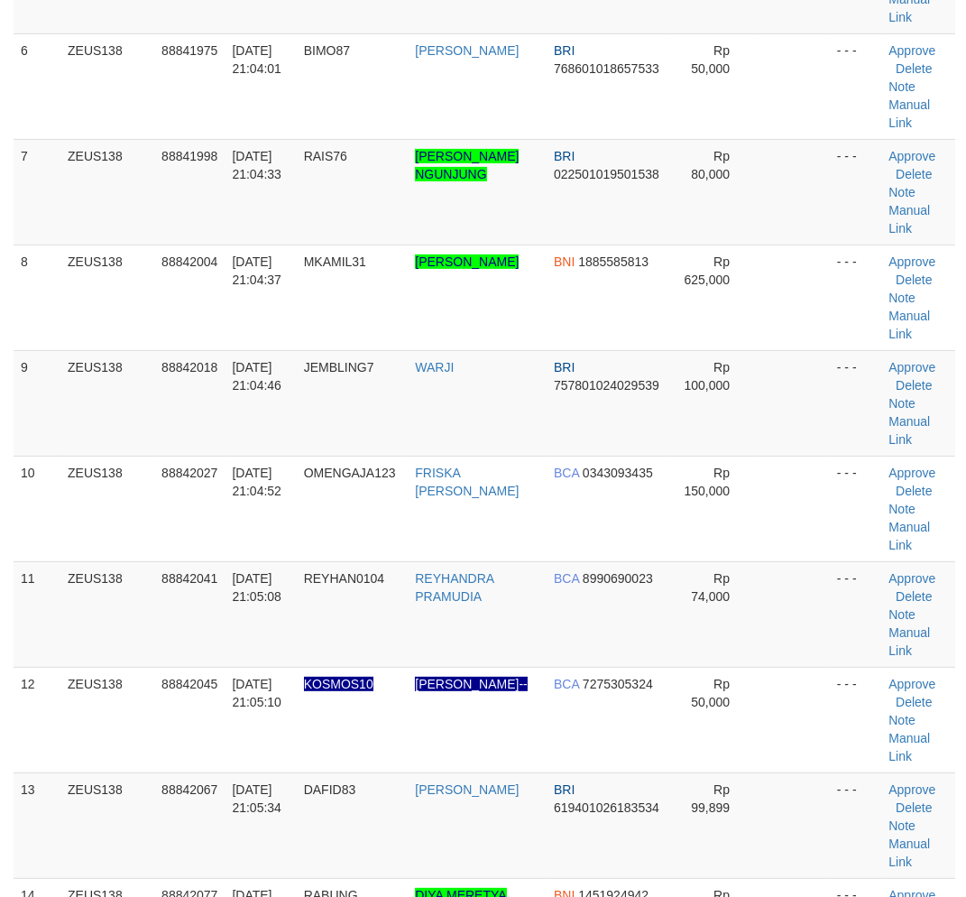
scroll to position [765, 0]
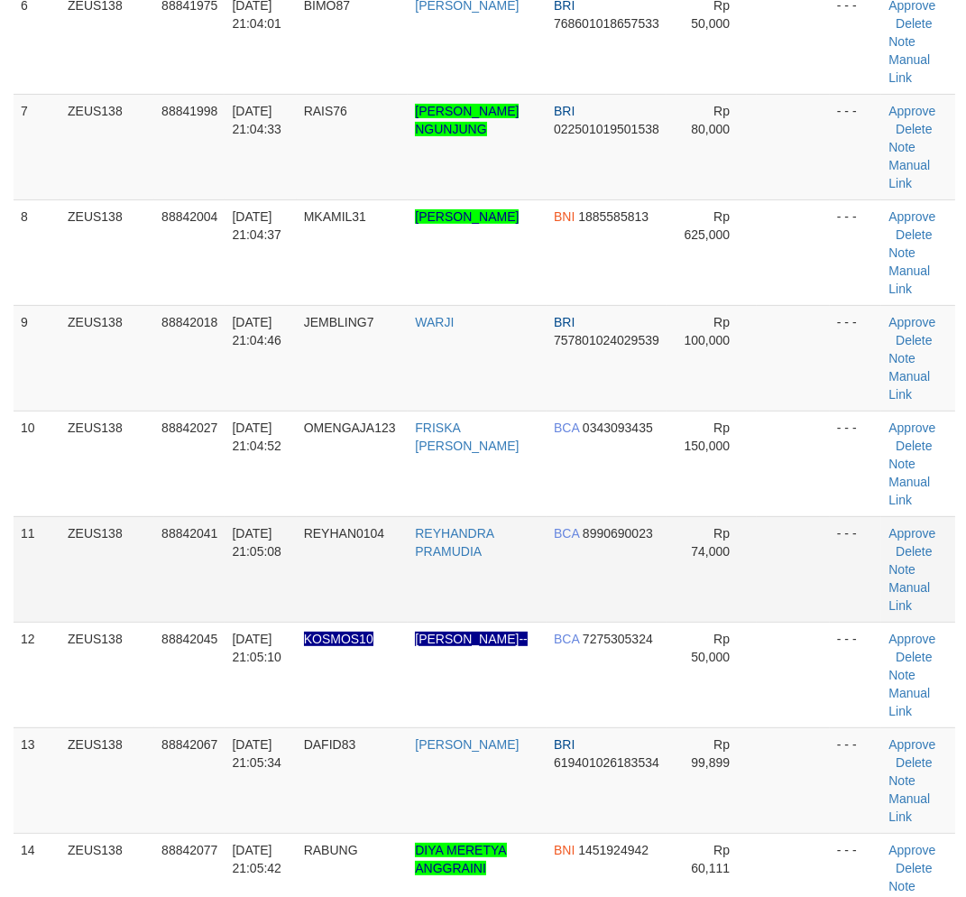
click at [291, 622] on td "30/09/2025 21:05:08" at bounding box center [260, 569] width 71 height 106
drag, startPoint x: 272, startPoint y: 623, endPoint x: 256, endPoint y: 620, distance: 16.6
click at [262, 620] on td "30/09/2025 21:05:08" at bounding box center [260, 569] width 71 height 106
drag, startPoint x: 265, startPoint y: 587, endPoint x: 95, endPoint y: 646, distance: 180.3
click at [264, 559] on span "[DATE] 21:05:08" at bounding box center [257, 542] width 50 height 32
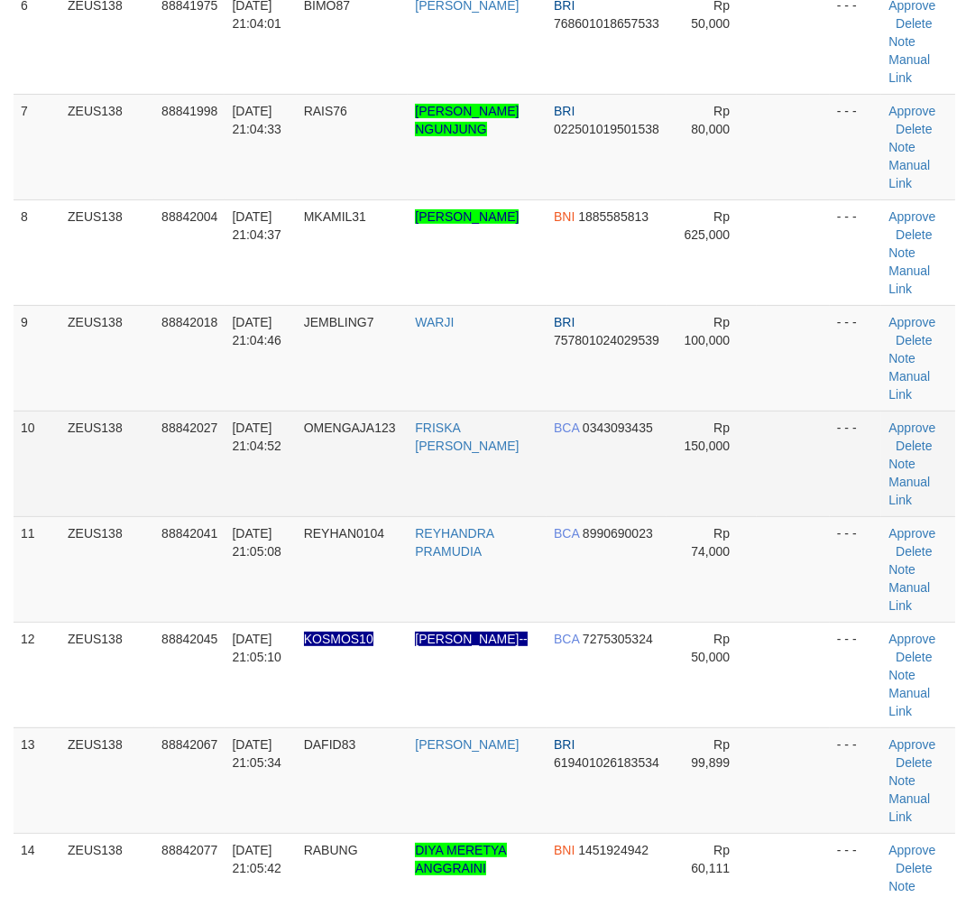
drag, startPoint x: 278, startPoint y: 537, endPoint x: 302, endPoint y: 538, distance: 24.4
click at [294, 516] on td "[DATE] 21:04:52" at bounding box center [260, 464] width 71 height 106
click at [245, 516] on td "[DATE] 21:04:52" at bounding box center [260, 464] width 71 height 106
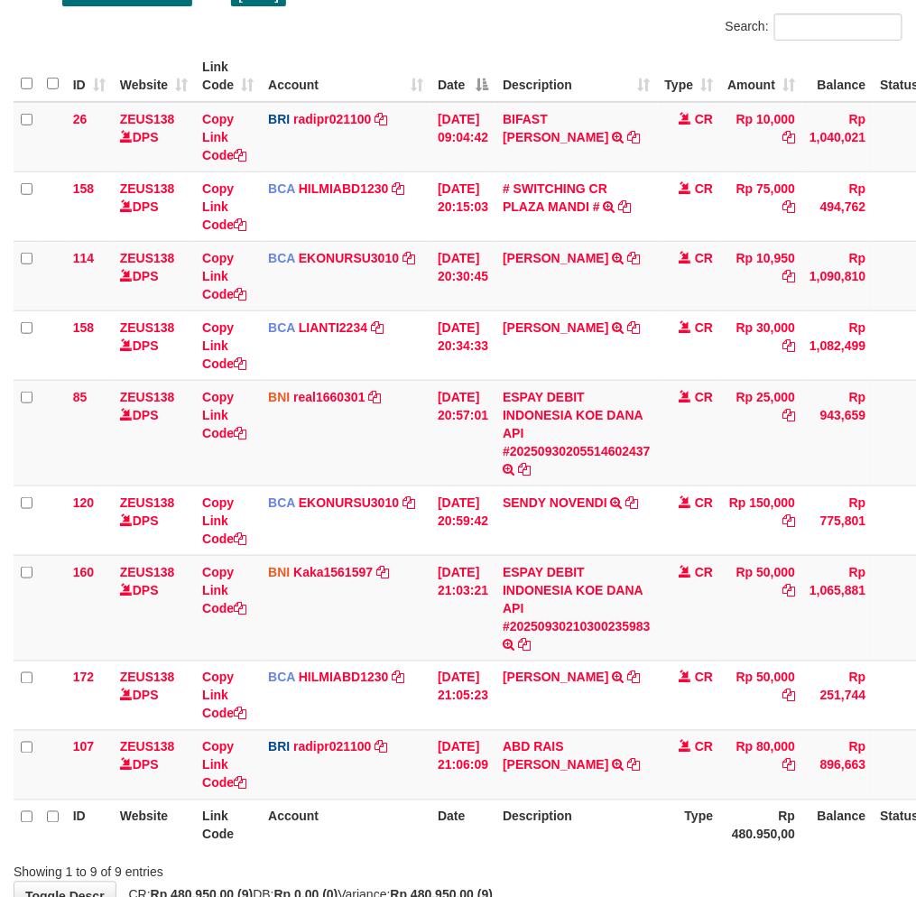
scroll to position [282, 0]
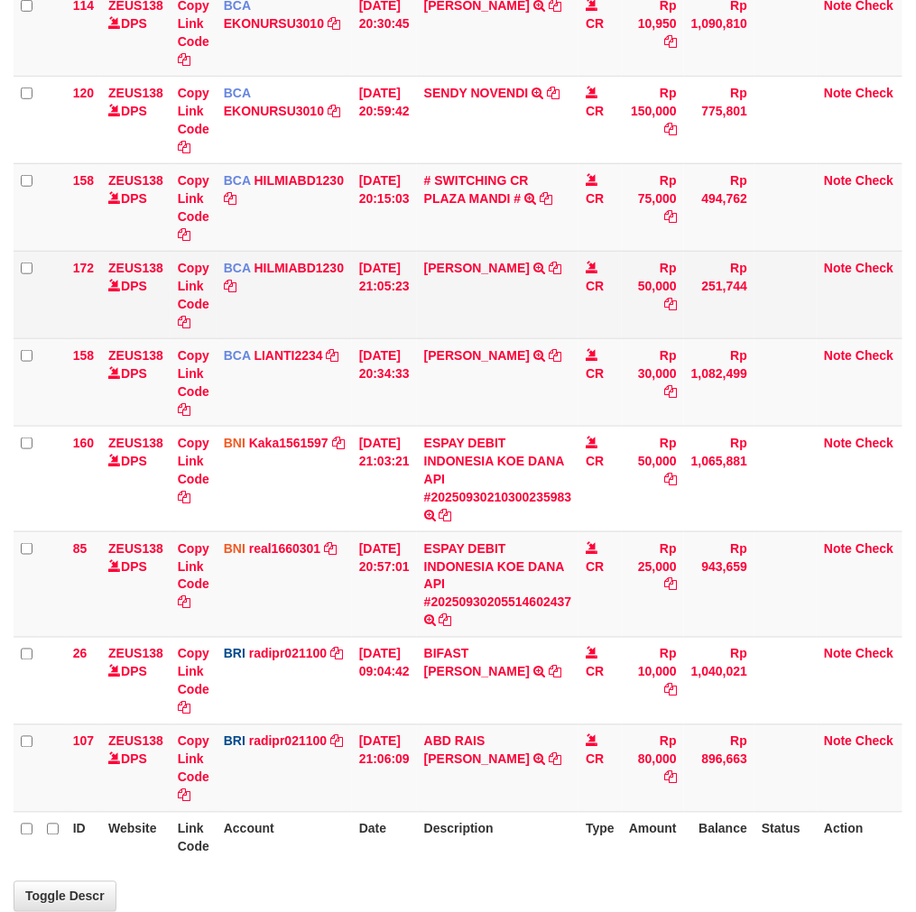
click at [532, 688] on td "BIFAST ERIKA S PAUN TRANSFER NBMB BIFAST ERIKA S PAUN TO REYNALDI ADI PRATAMA" at bounding box center [498, 681] width 162 height 88
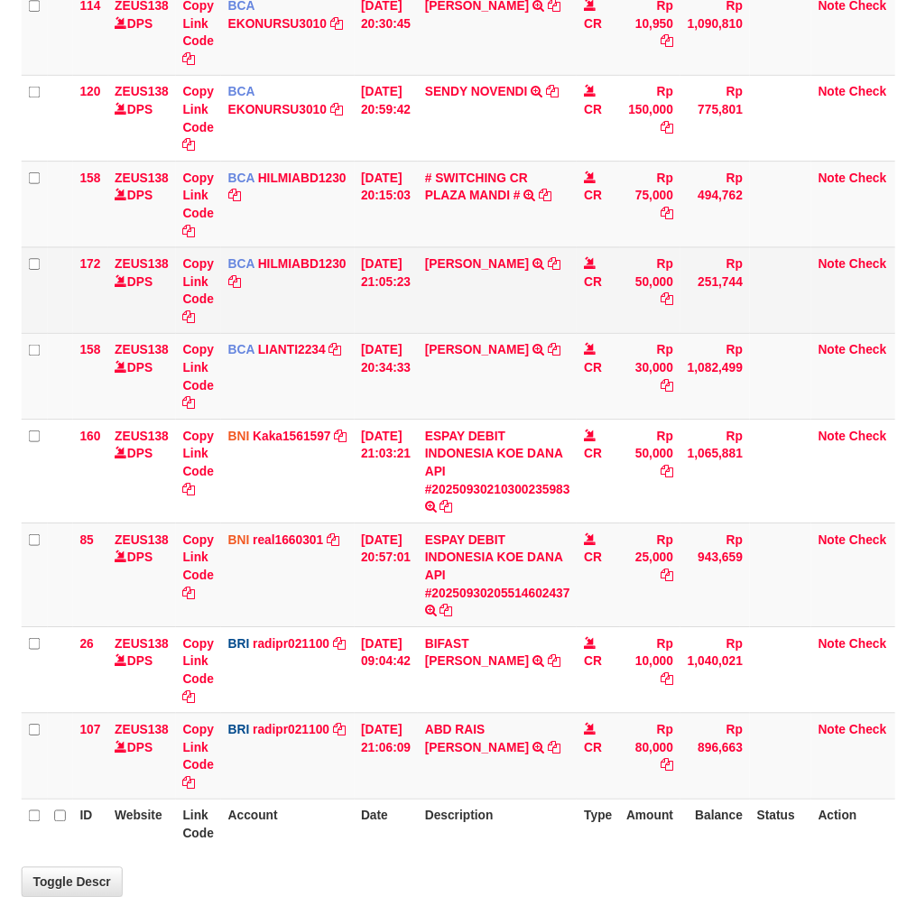
scroll to position [282, 0]
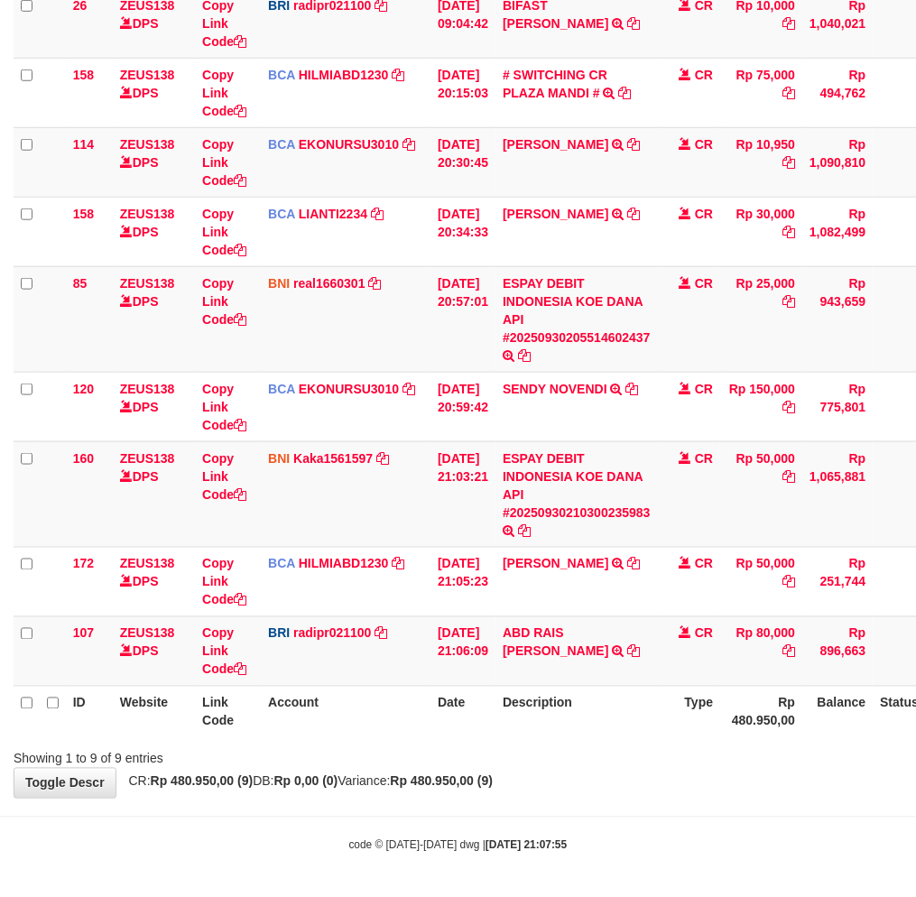
click at [827, 731] on th "Balance" at bounding box center [837, 711] width 70 height 51
drag, startPoint x: 500, startPoint y: 809, endPoint x: 929, endPoint y: 612, distance: 472.8
click at [509, 807] on body "Toggle navigation Home Bank Account List Load By Website Group [OXPLAY] ZEUS138…" at bounding box center [458, 308] width 916 height 1181
click at [512, 526] on tr "160 ZEUS138 DPS Copy Link Code BNI Kaka1561597 DPS KARMILA mutasi_20250930_2425…" at bounding box center [507, 494] width 986 height 106
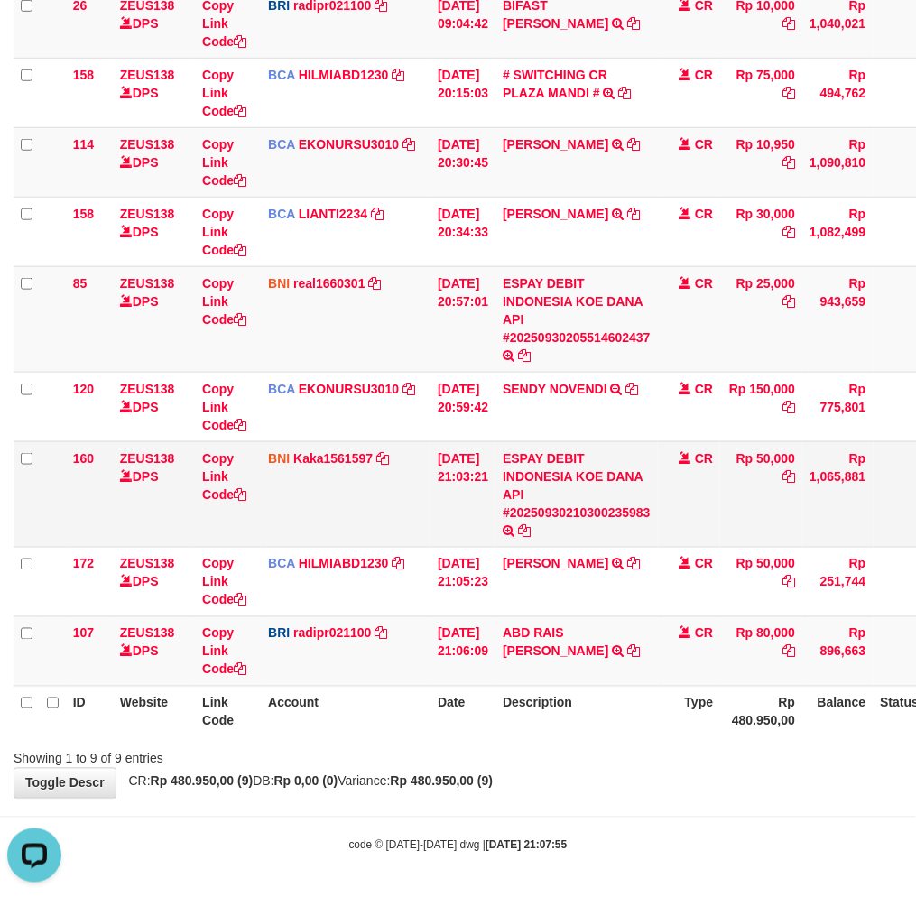
click at [514, 526] on td "ESPAY DEBIT INDONESIA KOE DANA API #20250930210300235983 TRANSFER DARI ESPAY DE…" at bounding box center [576, 494] width 162 height 106
click at [514, 524] on td "ESPAY DEBIT INDONESIA KOE DANA API #20250930210300235983 TRANSFER DARI ESPAY DE…" at bounding box center [576, 494] width 162 height 106
click at [512, 524] on td "ESPAY DEBIT INDONESIA KOE DANA API #20250930210300235983 TRANSFER DARI ESPAY DE…" at bounding box center [576, 494] width 162 height 106
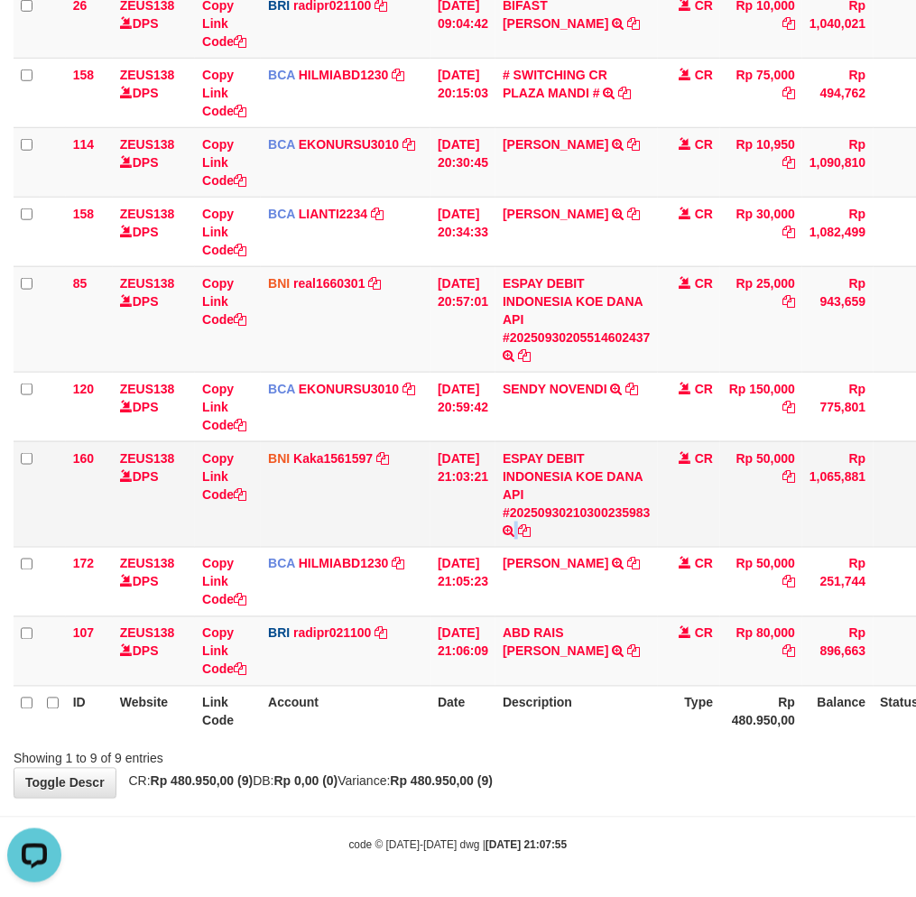
click at [509, 524] on td "ESPAY DEBIT INDONESIA KOE DANA API #20250930210300235983 TRANSFER DARI ESPAY DE…" at bounding box center [576, 494] width 162 height 106
click at [495, 523] on td "[DATE] 21:03:21" at bounding box center [462, 494] width 65 height 106
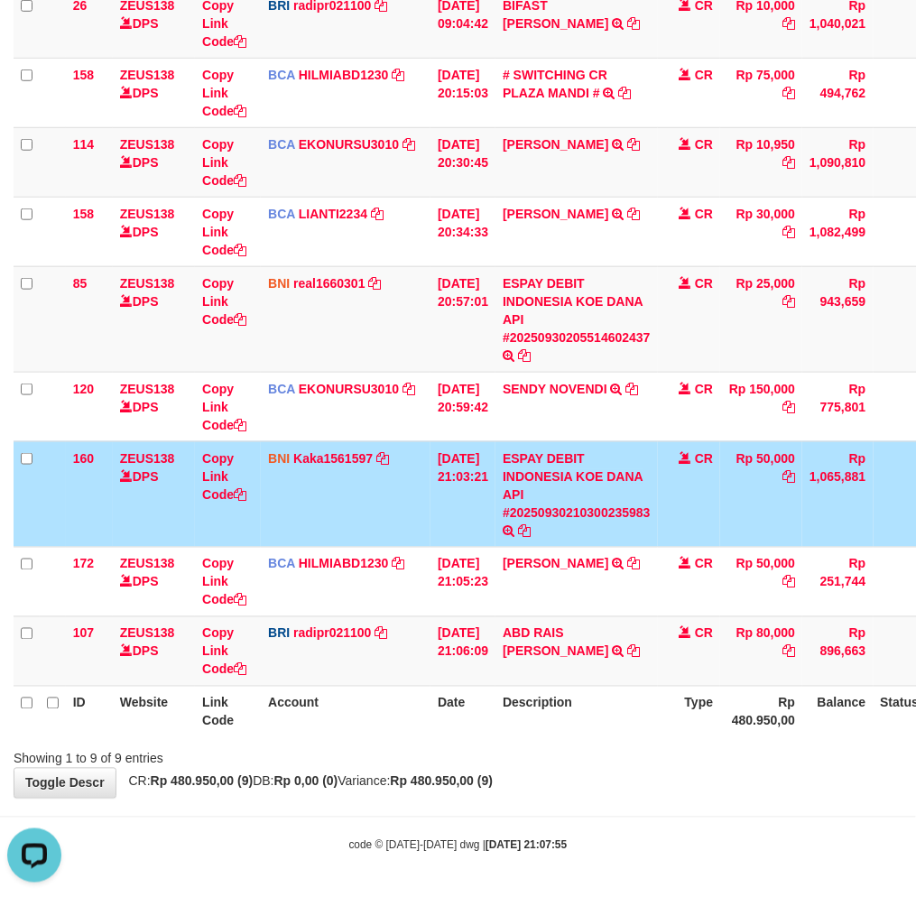
click at [465, 521] on td "[DATE] 21:03:21" at bounding box center [462, 494] width 65 height 106
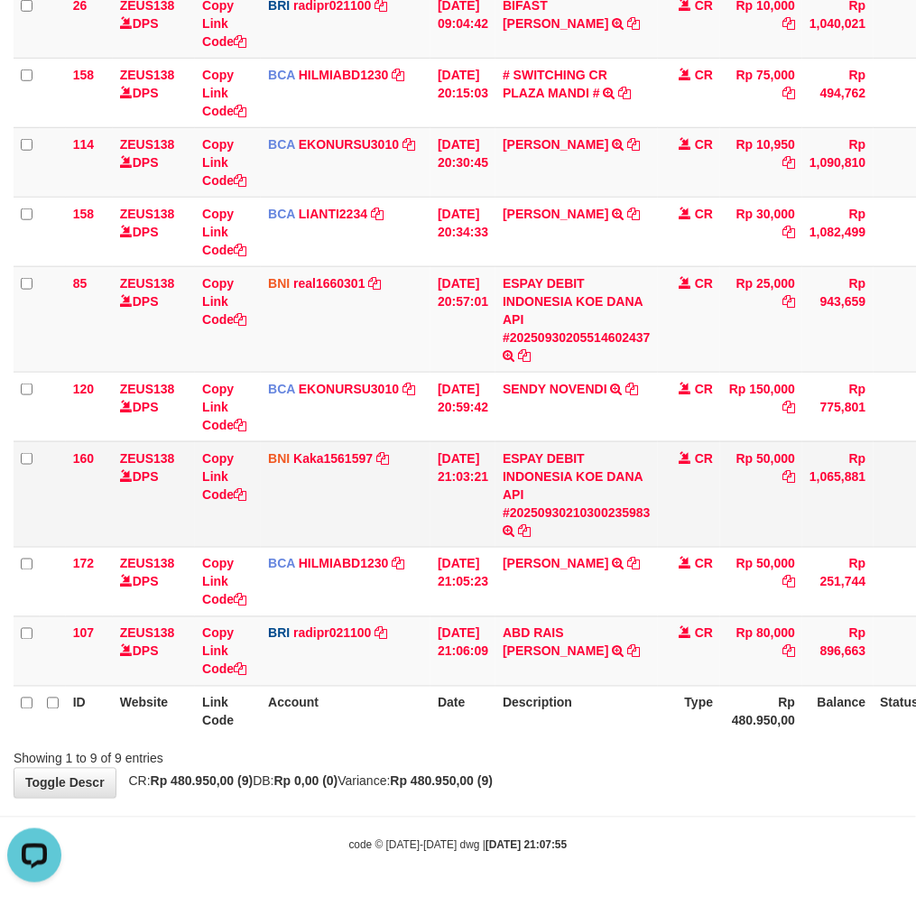
click at [466, 520] on td "[DATE] 21:03:21" at bounding box center [462, 494] width 65 height 106
click at [466, 520] on td "30/09/2025 21:03:21" at bounding box center [462, 494] width 65 height 106
click at [427, 539] on td "BNI Kaka1561597 DPS KARMILA mutasi_20250930_2425 | 160 mutasi_20250930_2425 | 1…" at bounding box center [346, 494] width 170 height 106
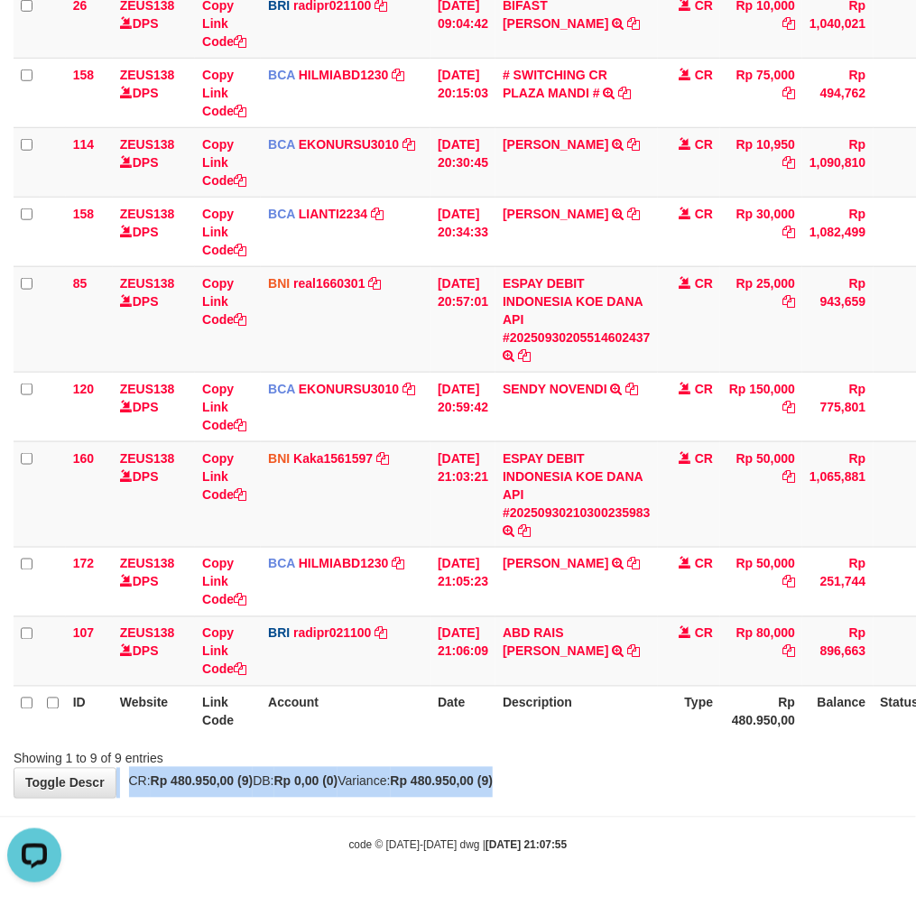
drag, startPoint x: 780, startPoint y: 769, endPoint x: 760, endPoint y: 769, distance: 20.8
click at [771, 770] on div "**********" at bounding box center [458, 304] width 916 height 988
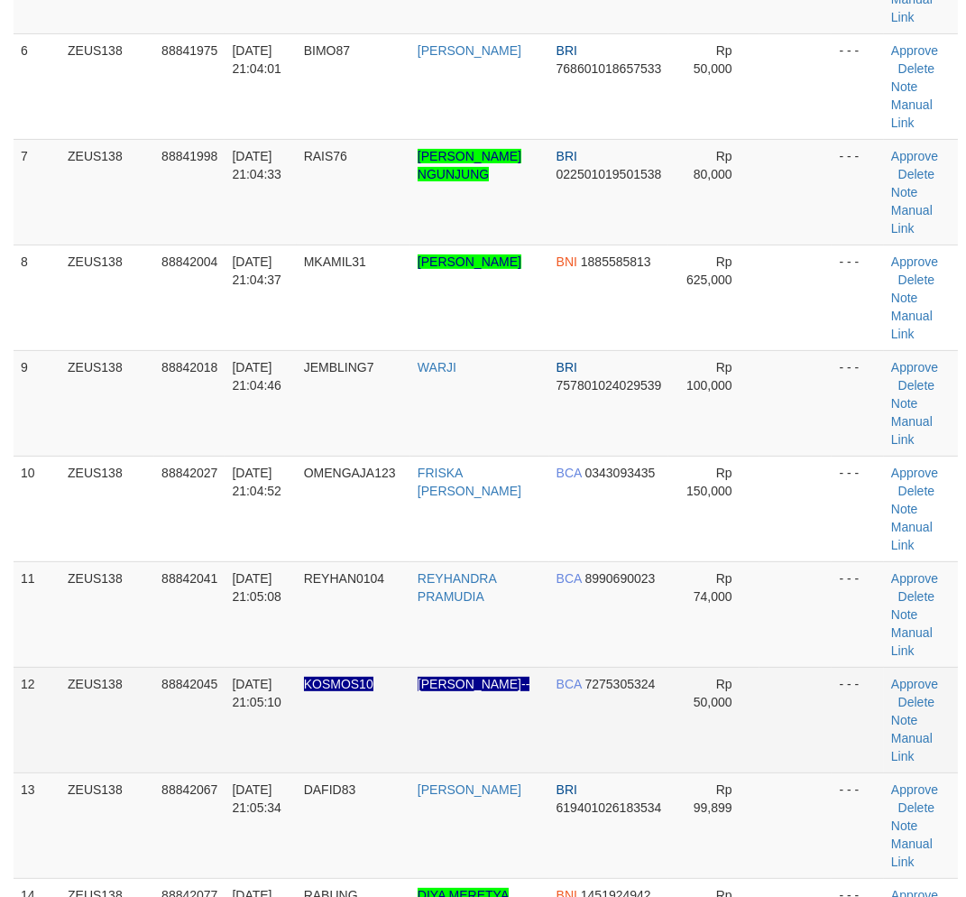
scroll to position [765, 0]
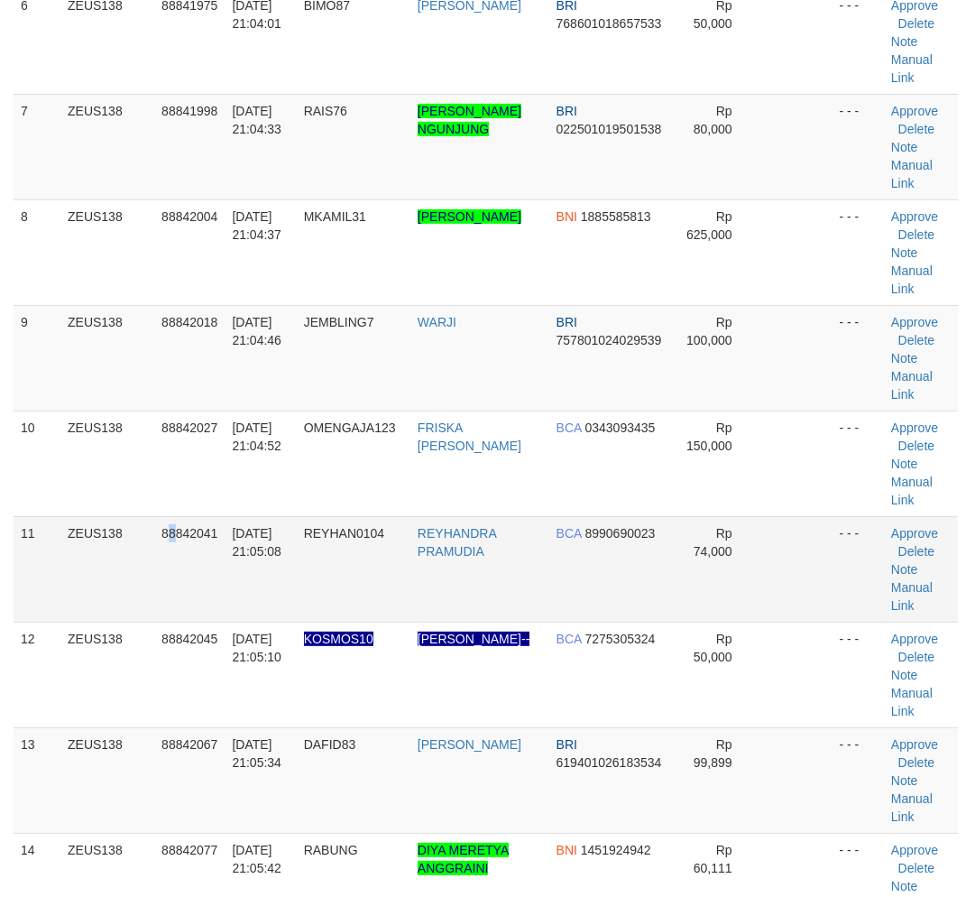
click at [170, 588] on td "88842041" at bounding box center [189, 569] width 70 height 106
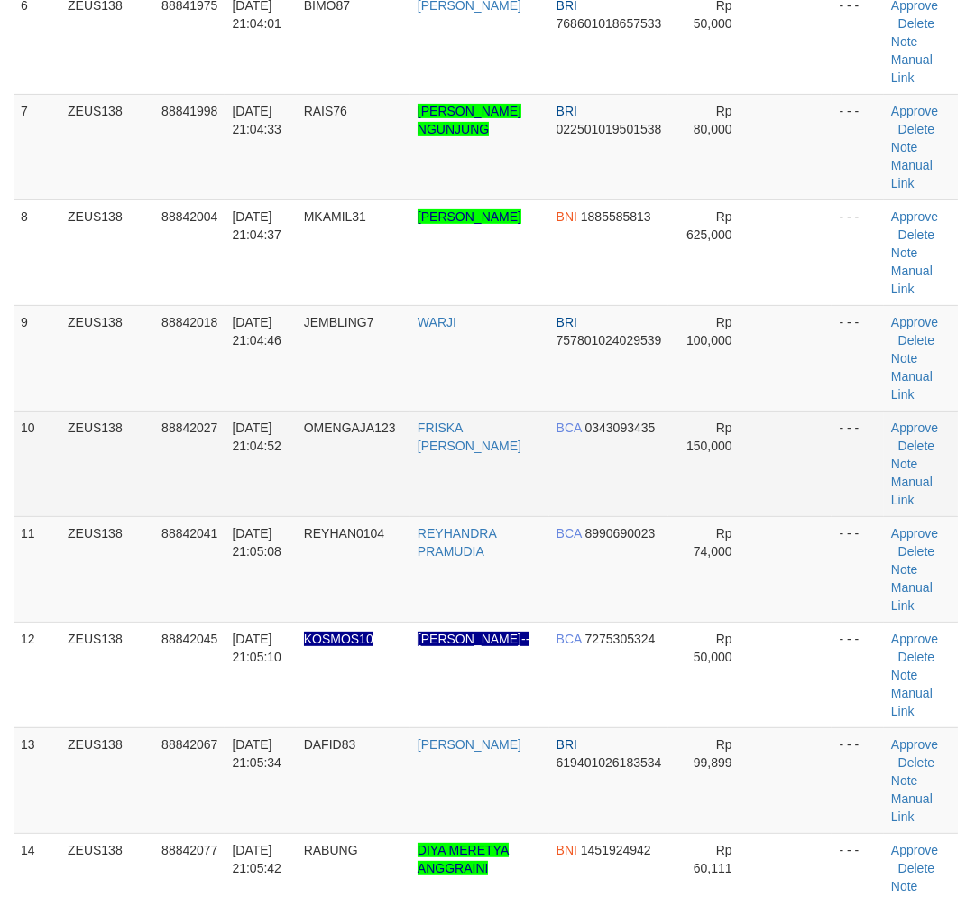
click at [424, 516] on td "FRISKA [PERSON_NAME]" at bounding box center [480, 464] width 139 height 106
click at [339, 516] on td "OMENGAJA123" at bounding box center [354, 464] width 114 height 106
click at [336, 516] on td "OMENGAJA123" at bounding box center [354, 464] width 114 height 106
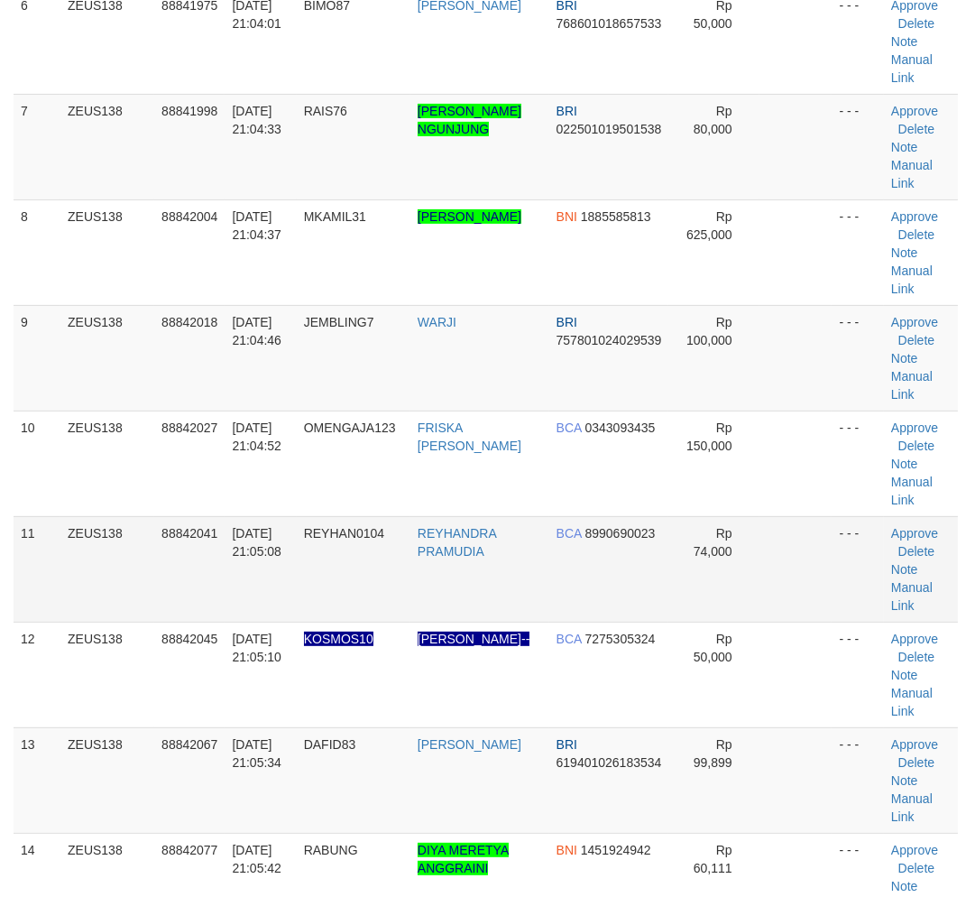
click at [382, 516] on tbody "1 ZEUS138 88841539 [DATE] 20:56:24 ANSHAR1234 [GEOGRAPHIC_DATA] [PERSON_NAME] 0…" at bounding box center [486, 867] width 945 height 2815
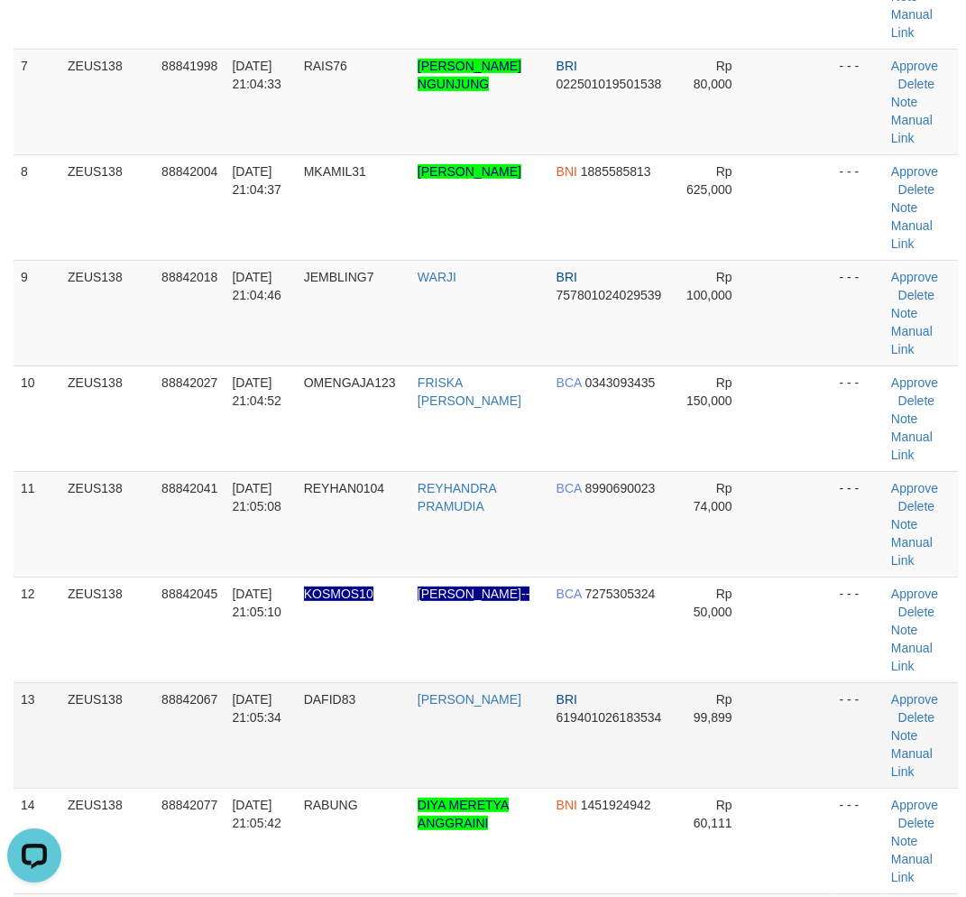
click at [448, 767] on td "MOH DAFID" at bounding box center [480, 735] width 139 height 106
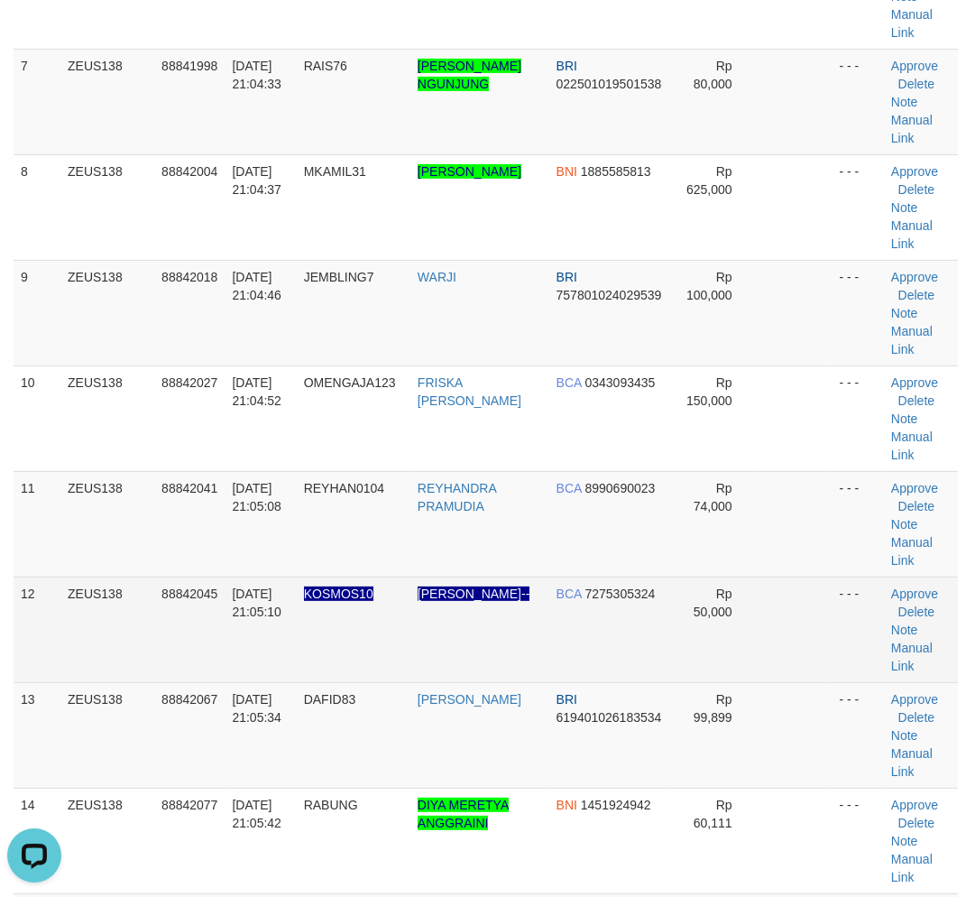
drag, startPoint x: 268, startPoint y: 701, endPoint x: 284, endPoint y: 690, distance: 19.5
click at [272, 682] on td "30/09/2025 21:05:10" at bounding box center [260, 630] width 71 height 106
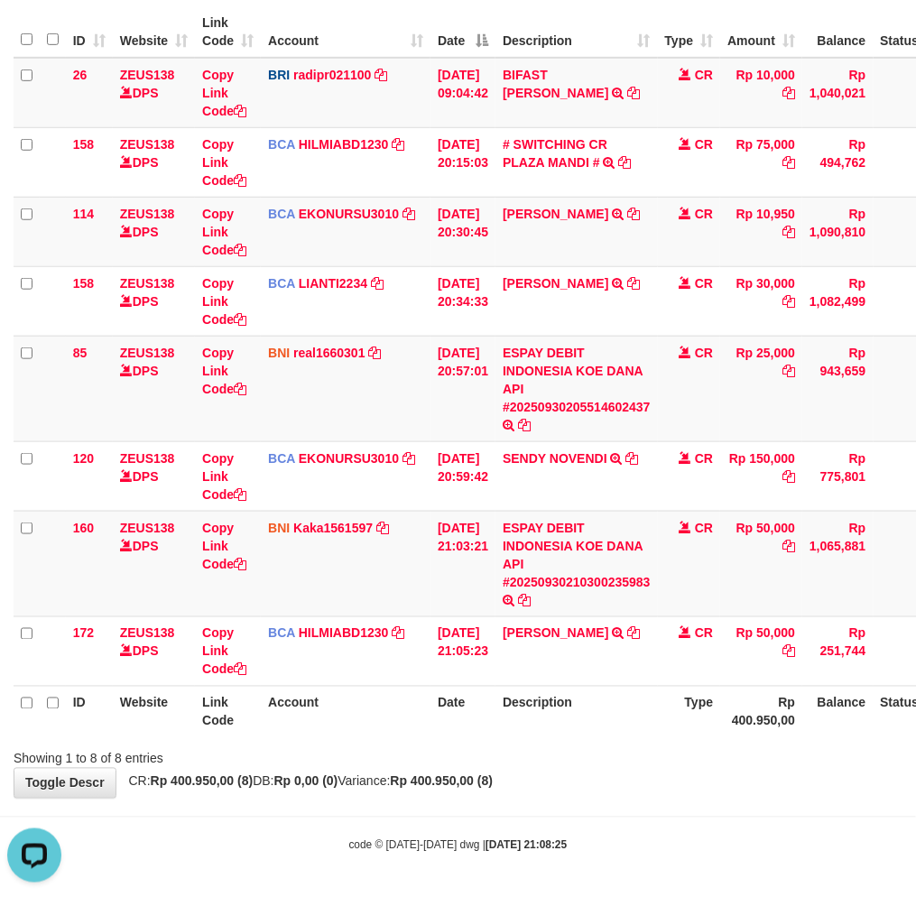
drag, startPoint x: 669, startPoint y: 771, endPoint x: 682, endPoint y: 762, distance: 16.3
click at [671, 769] on div "**********" at bounding box center [458, 338] width 916 height 919
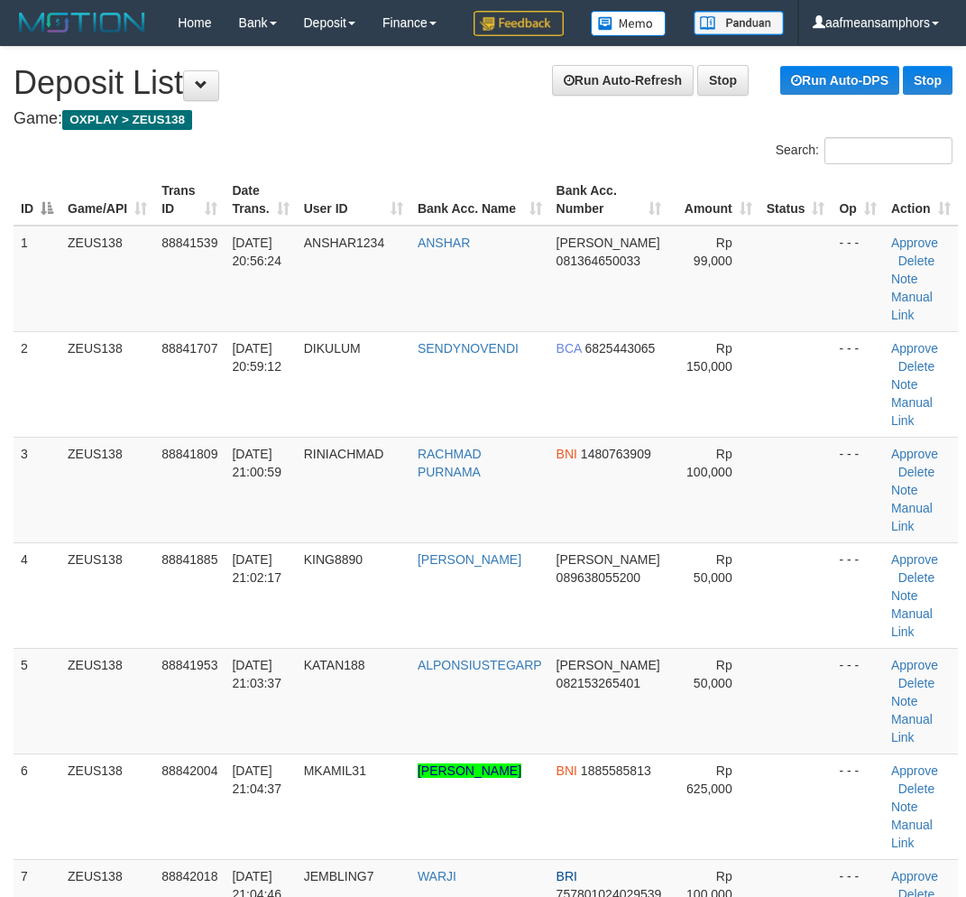
scroll to position [810, 0]
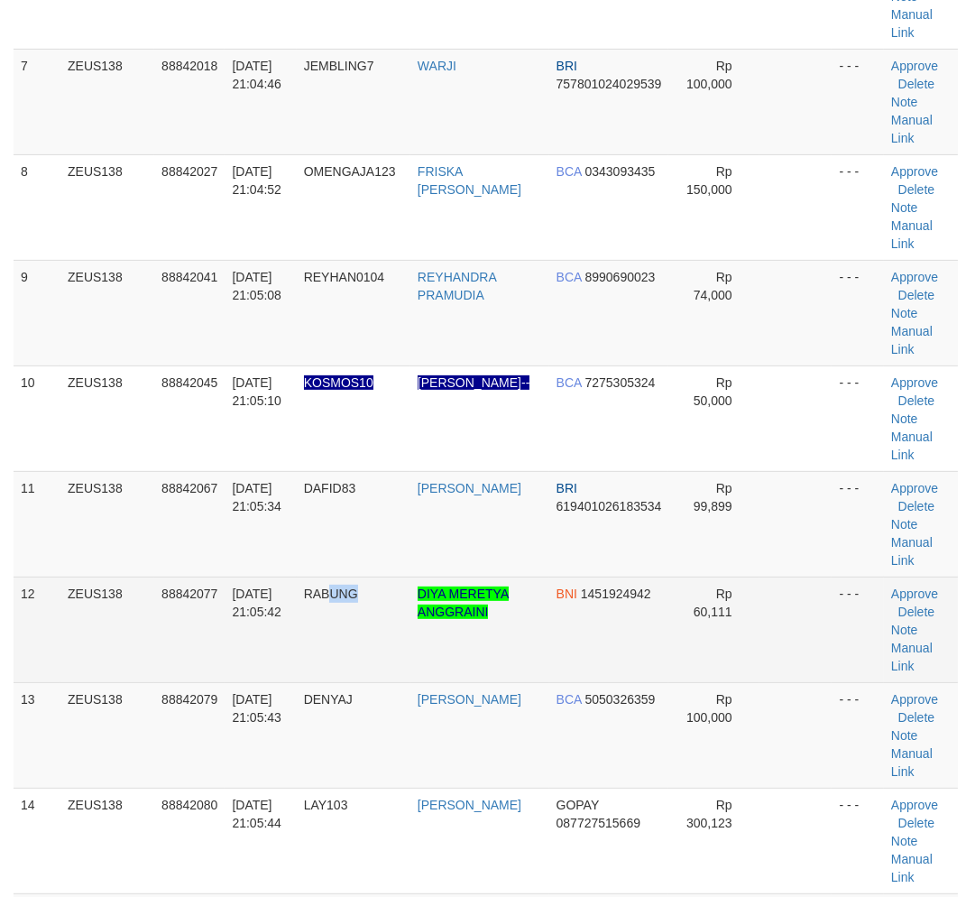
click at [374, 682] on td "RABUNG" at bounding box center [354, 630] width 114 height 106
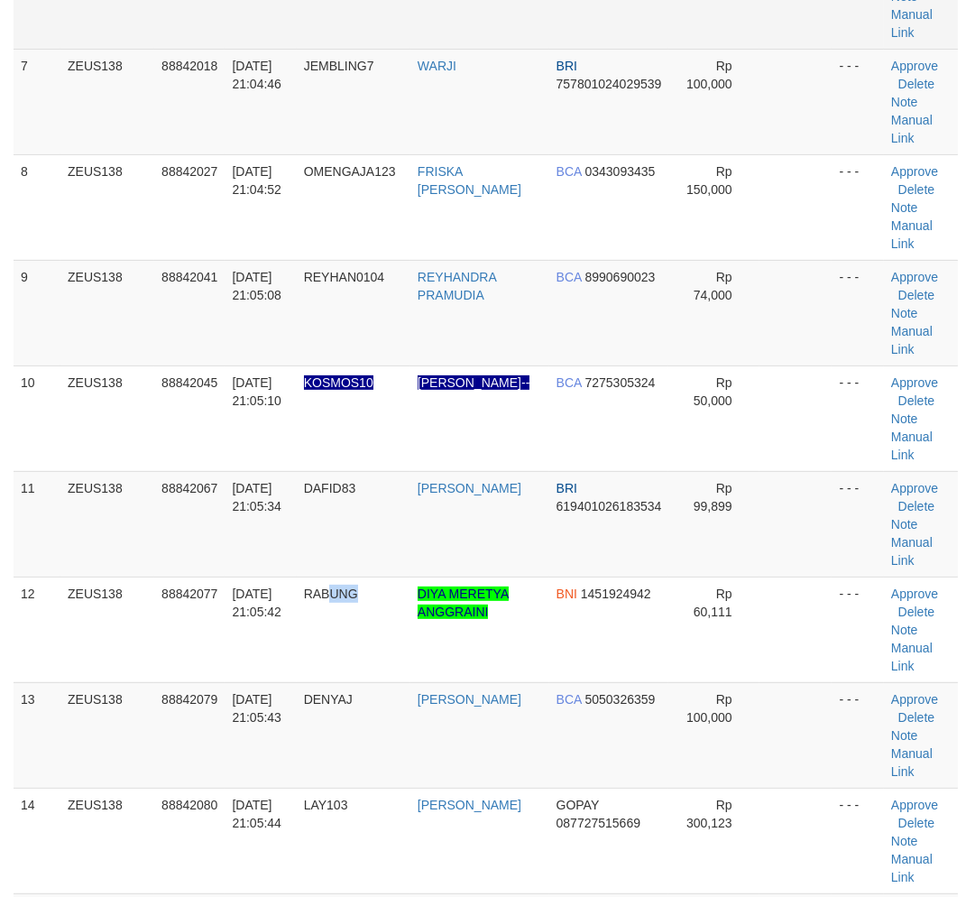
scroll to position [855, 0]
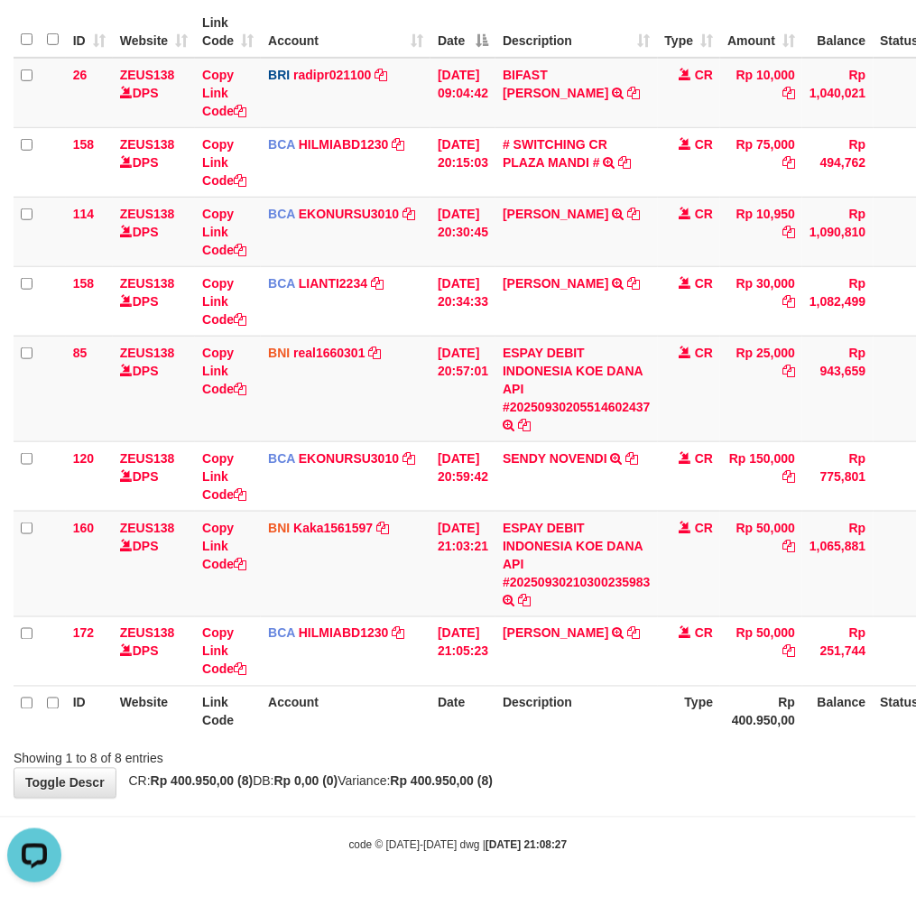
click at [480, 760] on div "Showing 1 to 8 of 8 entries" at bounding box center [458, 755] width 916 height 25
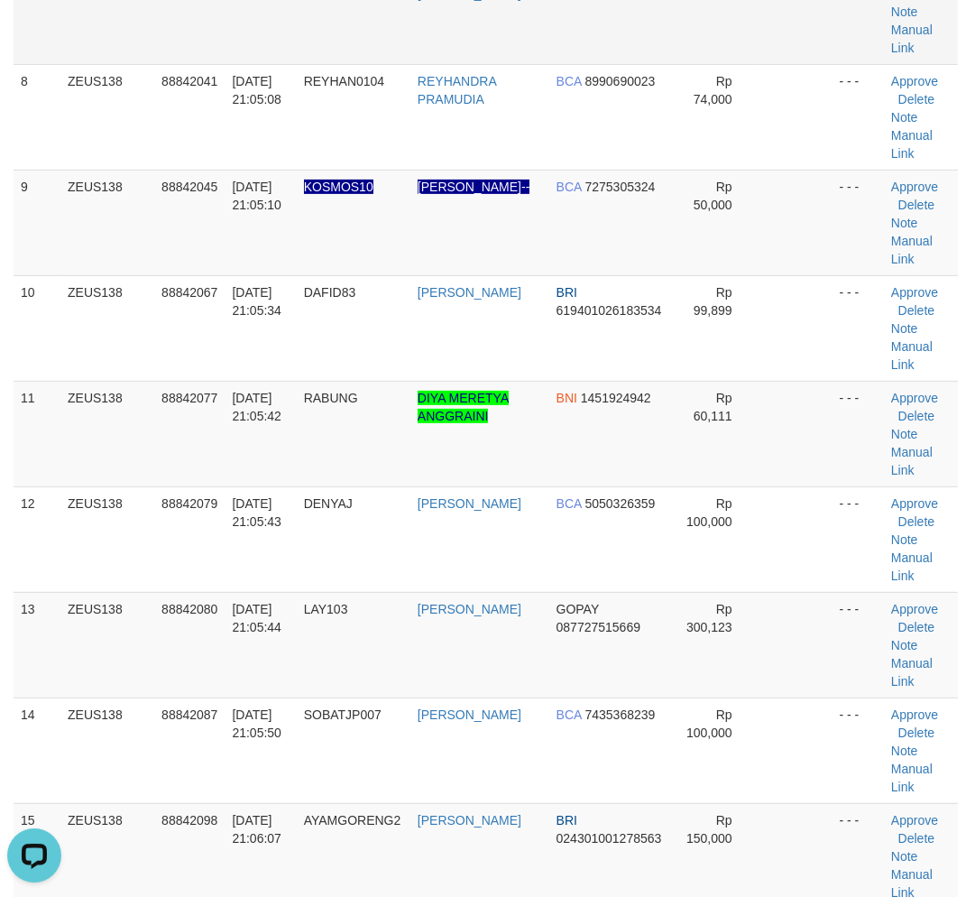
drag, startPoint x: 437, startPoint y: 86, endPoint x: 430, endPoint y: 95, distance: 11.0
click at [438, 64] on td "FRISKA [PERSON_NAME]" at bounding box center [480, 11] width 139 height 106
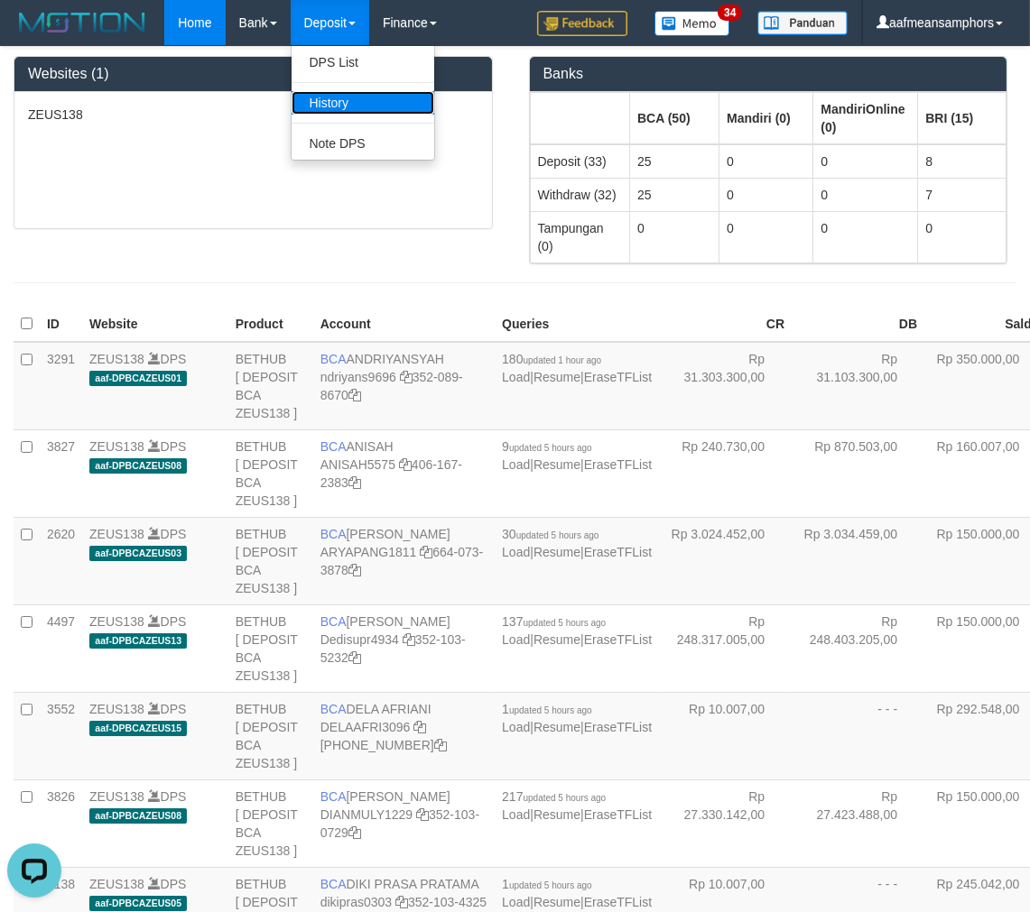
click at [334, 97] on link "History" at bounding box center [362, 102] width 143 height 23
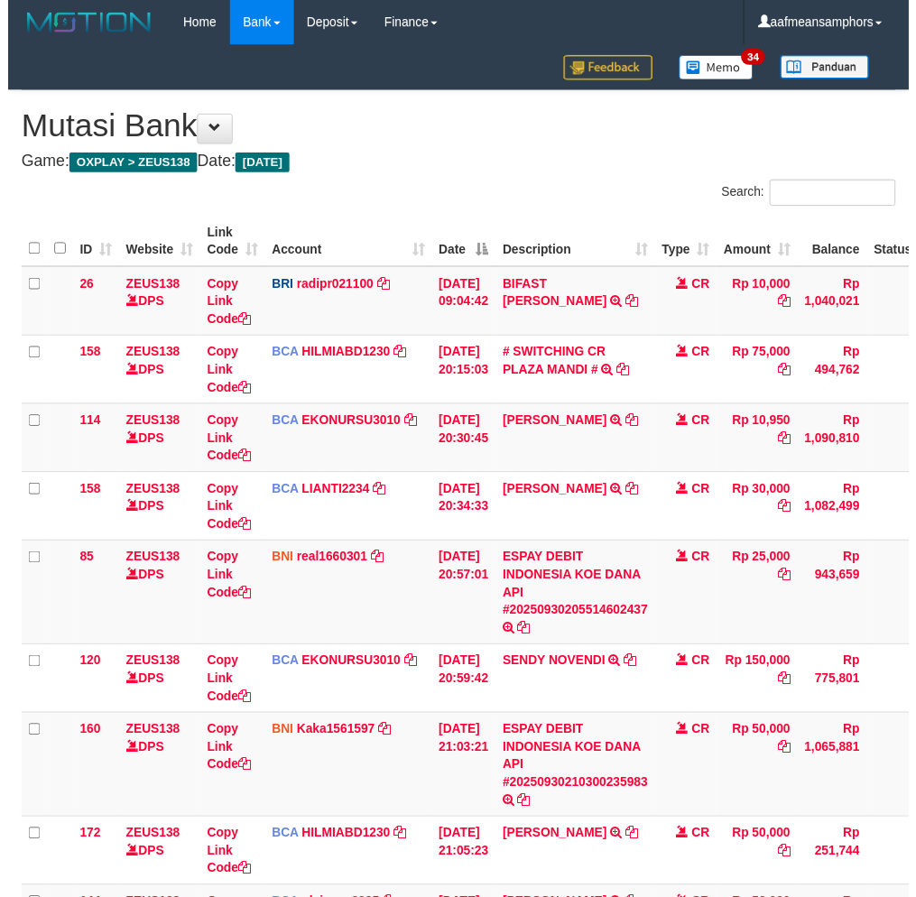
scroll to position [213, 0]
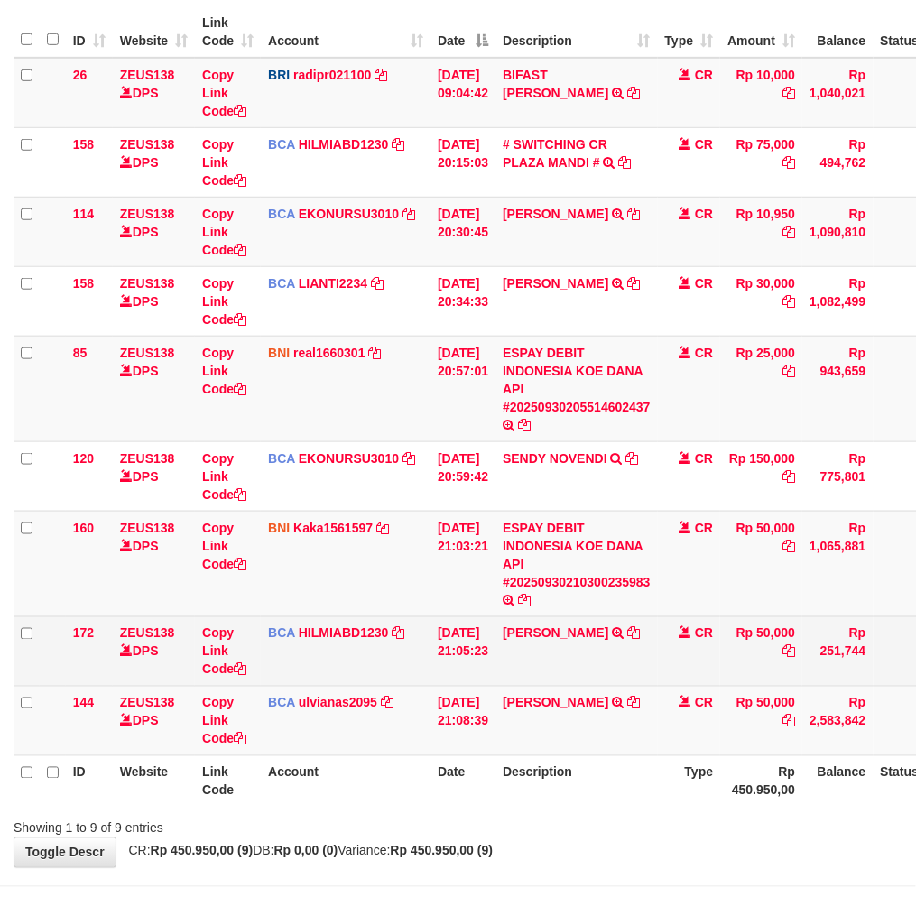
drag, startPoint x: 411, startPoint y: 653, endPoint x: 418, endPoint y: 644, distance: 11.0
click at [411, 653] on td "BCA HILMIABD1230 DPS HILMI ABDILLAH mutasi_20250930_4766 | 172 mutasi_20250930_…" at bounding box center [346, 650] width 170 height 69
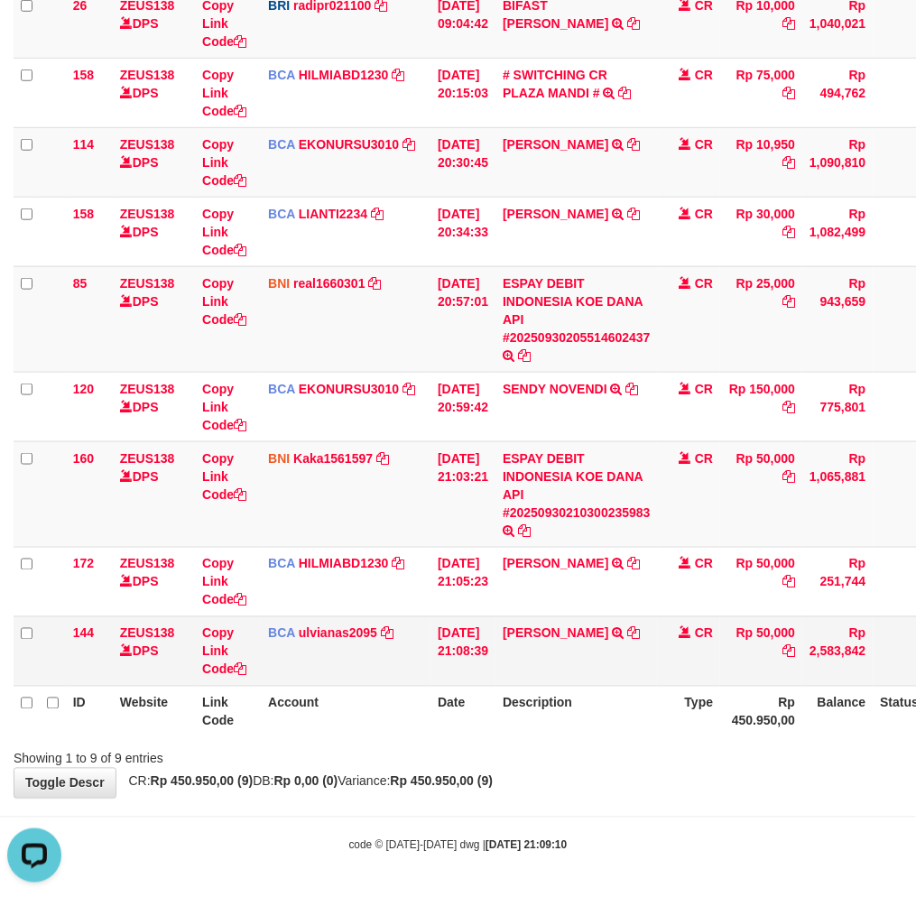
scroll to position [0, 0]
click at [641, 629] on icon at bounding box center [634, 633] width 13 height 13
drag, startPoint x: 637, startPoint y: 478, endPoint x: 927, endPoint y: 443, distance: 291.8
click at [688, 470] on tr "160 ZEUS138 DPS Copy Link Code BNI Kaka1561597 DPS KARMILA mutasi_20250930_2425…" at bounding box center [507, 494] width 986 height 106
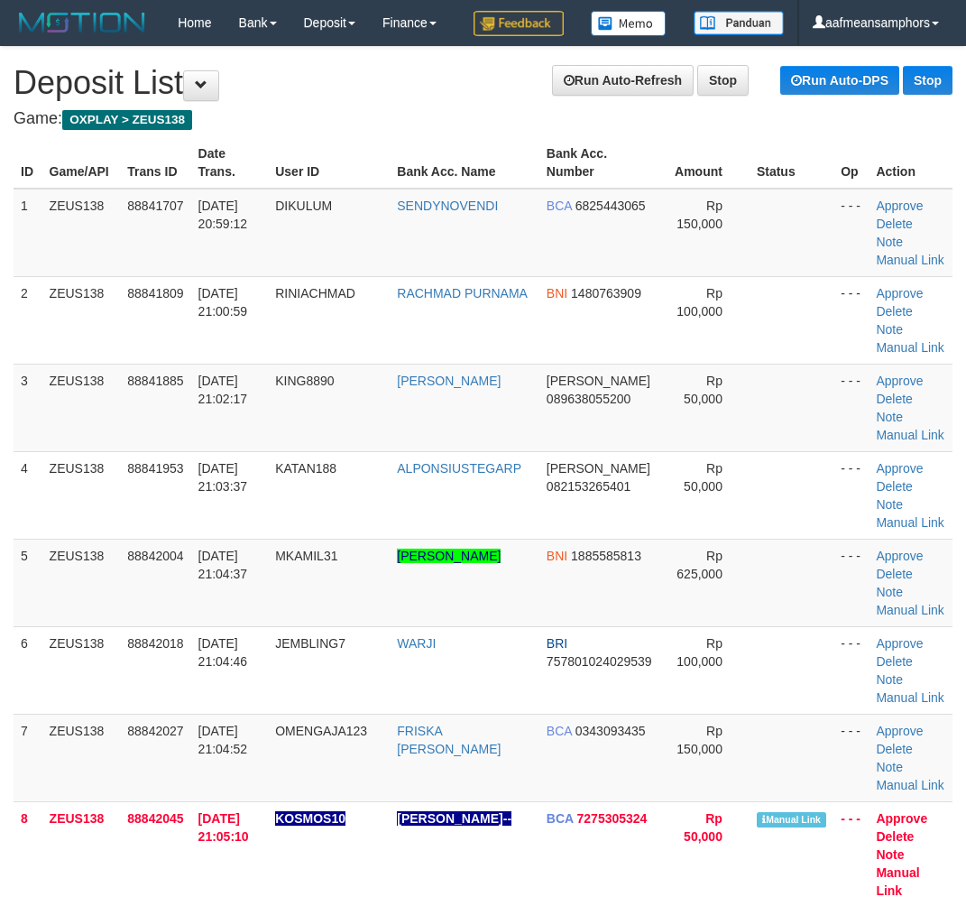
scroll to position [901, 0]
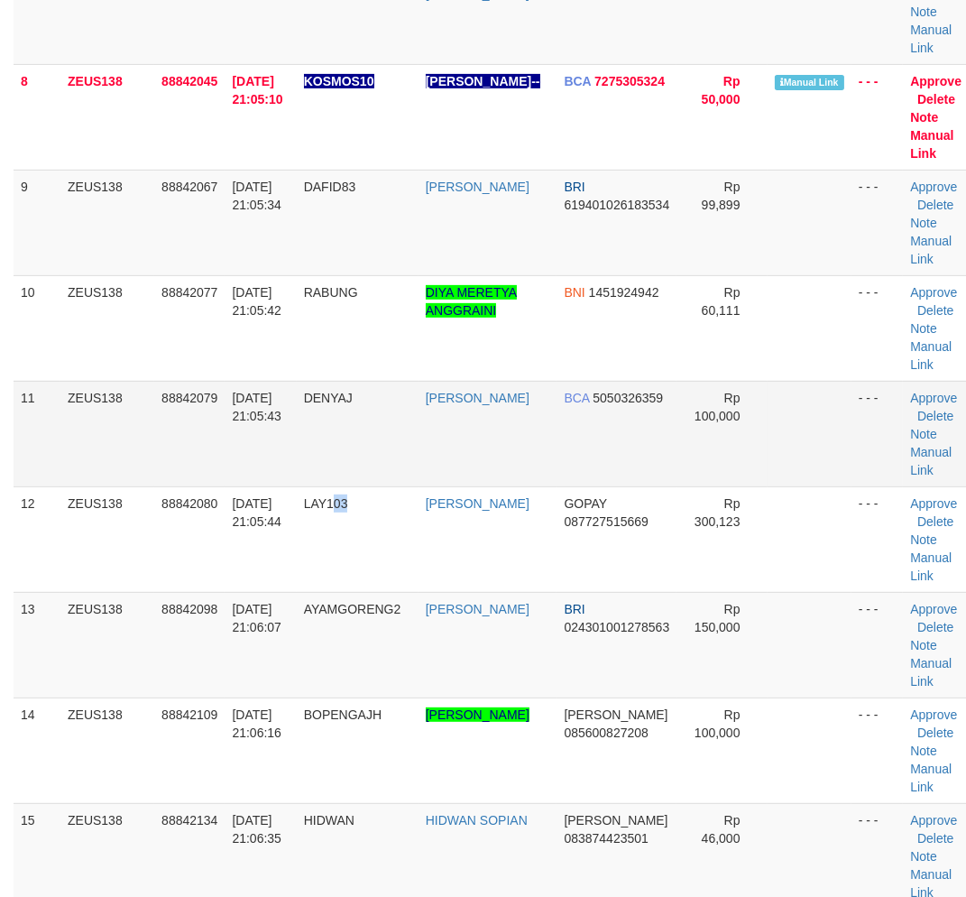
drag, startPoint x: 365, startPoint y: 578, endPoint x: 472, endPoint y: 515, distance: 124.6
click at [365, 579] on td "LAY103" at bounding box center [358, 539] width 122 height 106
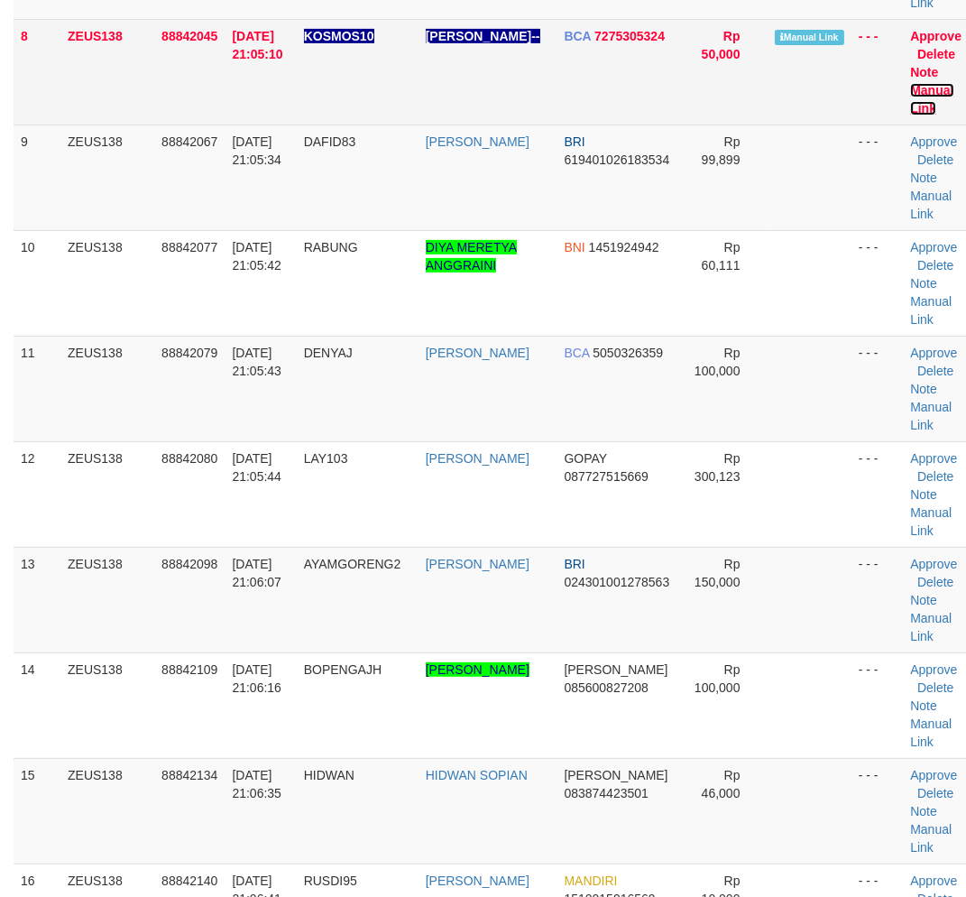
click at [942, 115] on link "Manual Link" at bounding box center [931, 99] width 43 height 32
click at [935, 115] on link "Manual Link" at bounding box center [931, 99] width 43 height 32
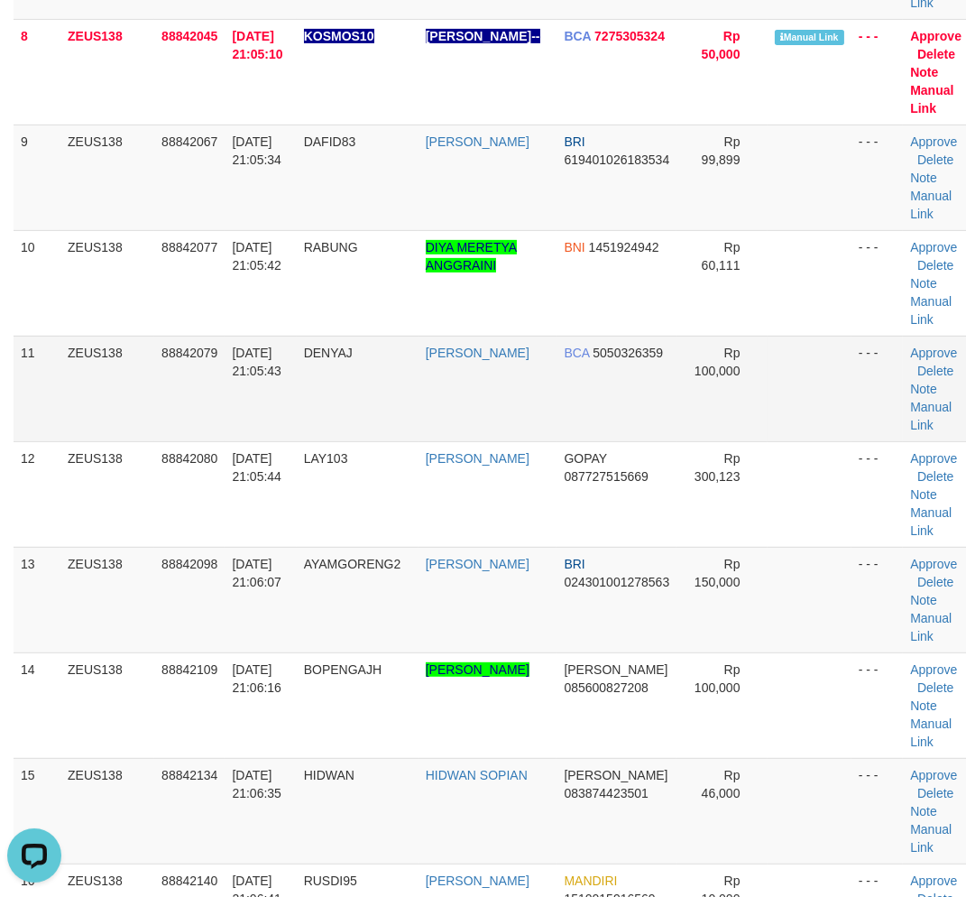
drag, startPoint x: 206, startPoint y: 458, endPoint x: 94, endPoint y: 464, distance: 112.0
click at [199, 441] on td "88842079" at bounding box center [189, 389] width 70 height 106
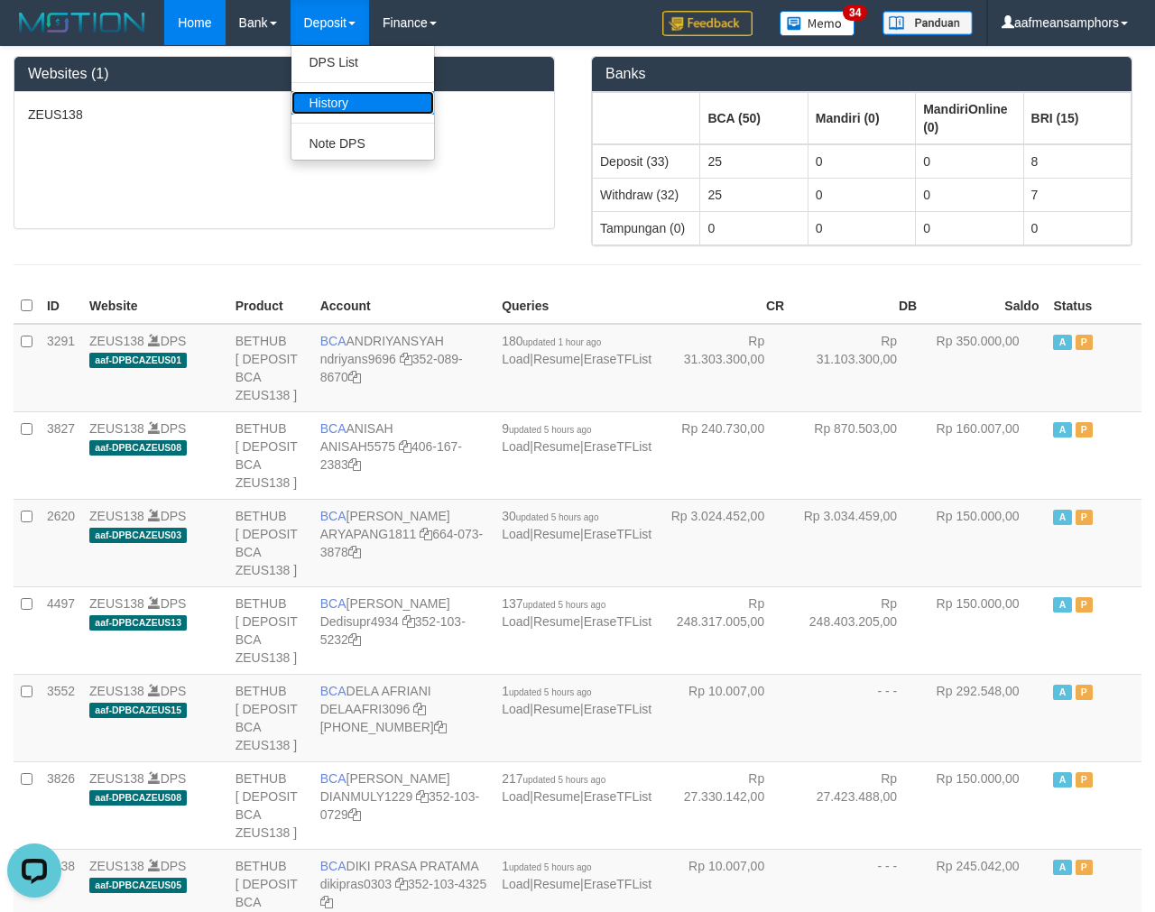
click at [355, 108] on link "History" at bounding box center [362, 102] width 143 height 23
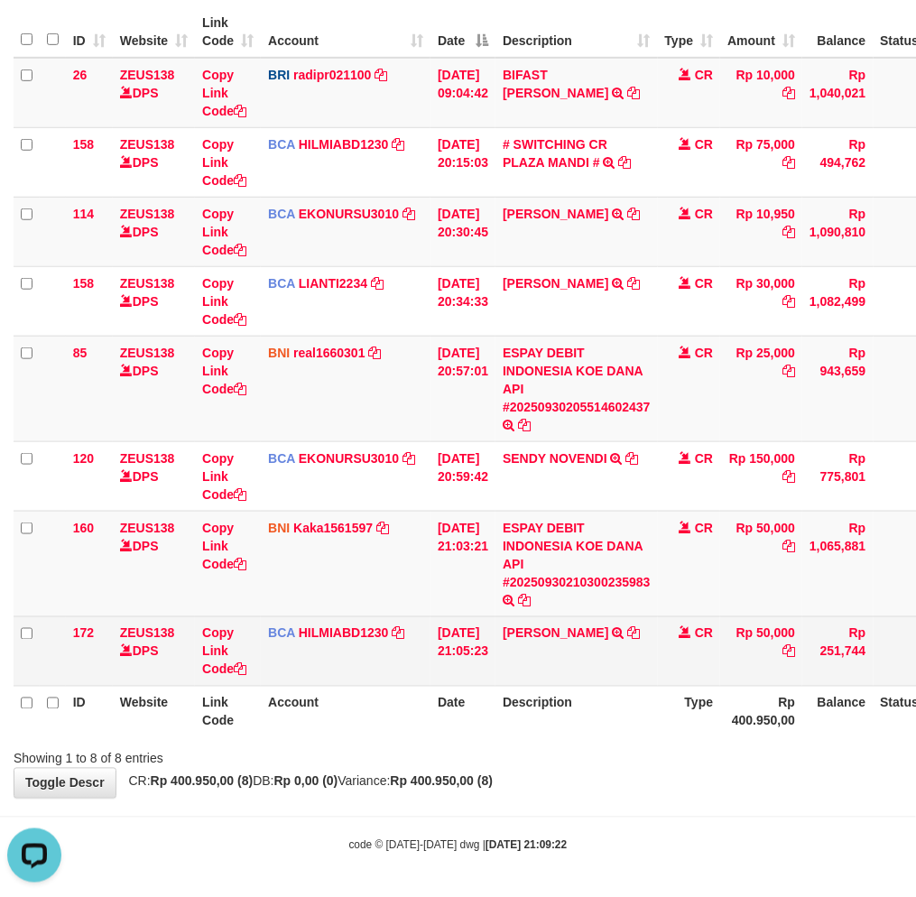
drag, startPoint x: 581, startPoint y: 666, endPoint x: 610, endPoint y: 657, distance: 30.3
click at [581, 668] on td "DIDI MULYADI TRSF E-BANKING CR 3009/FTSCY/WS95051 50000.002025093079493145 TRFD…" at bounding box center [576, 650] width 162 height 69
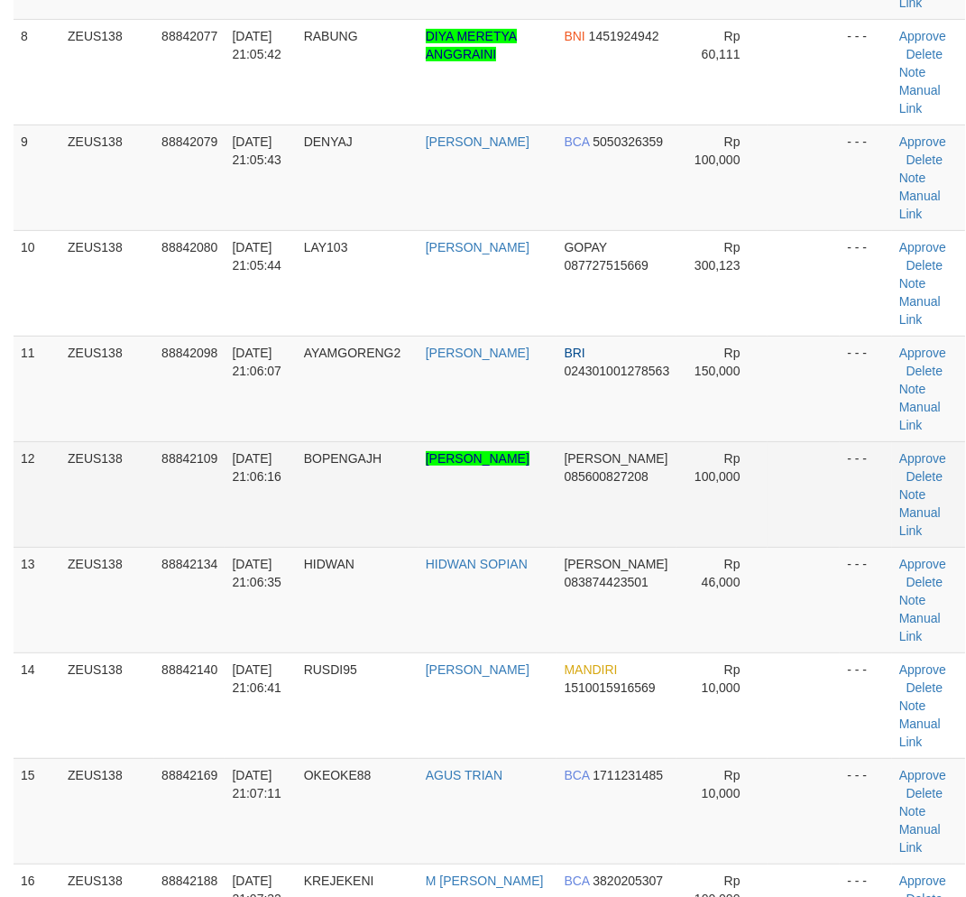
scroll to position [991, 0]
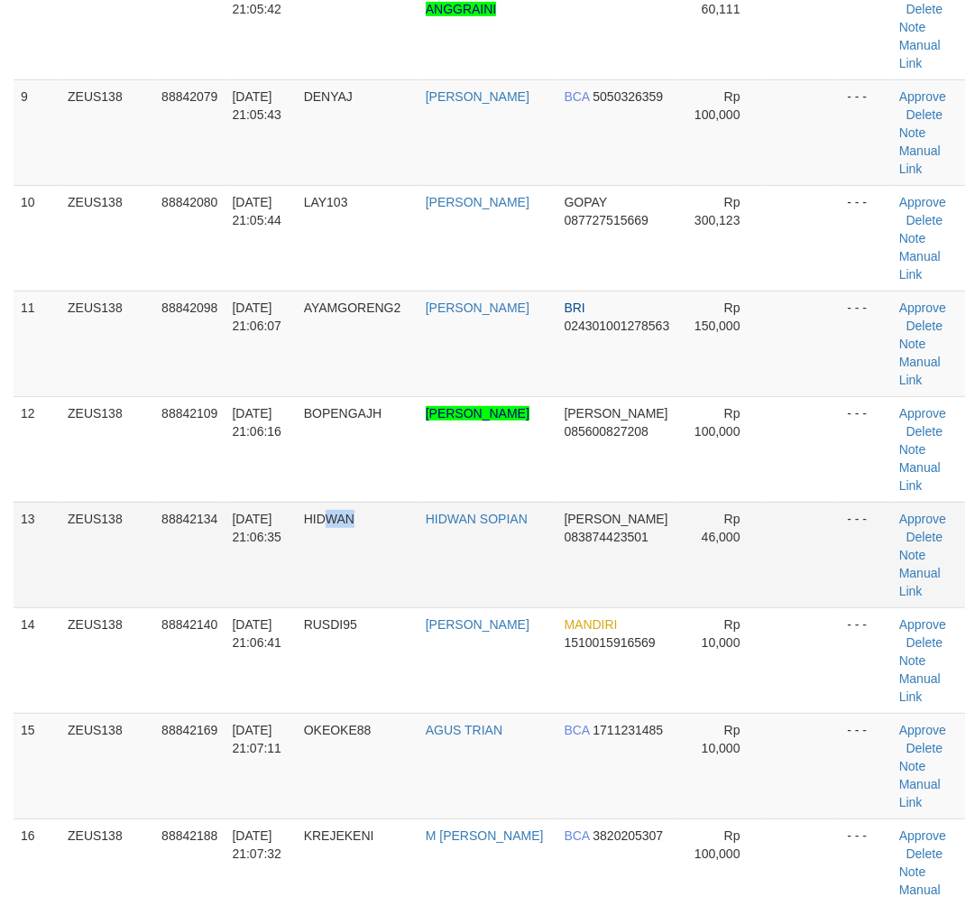
click at [392, 591] on td "HIDWAN" at bounding box center [358, 555] width 122 height 106
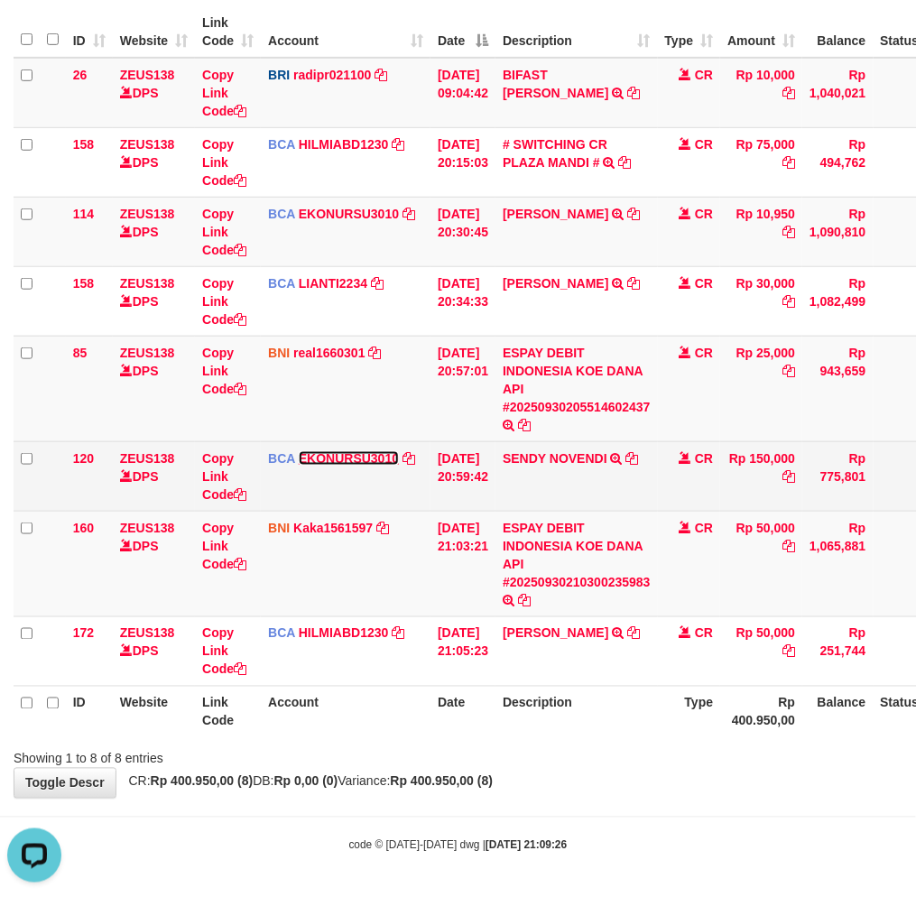
click at [346, 451] on link "EKONURSU3010" at bounding box center [349, 458] width 100 height 14
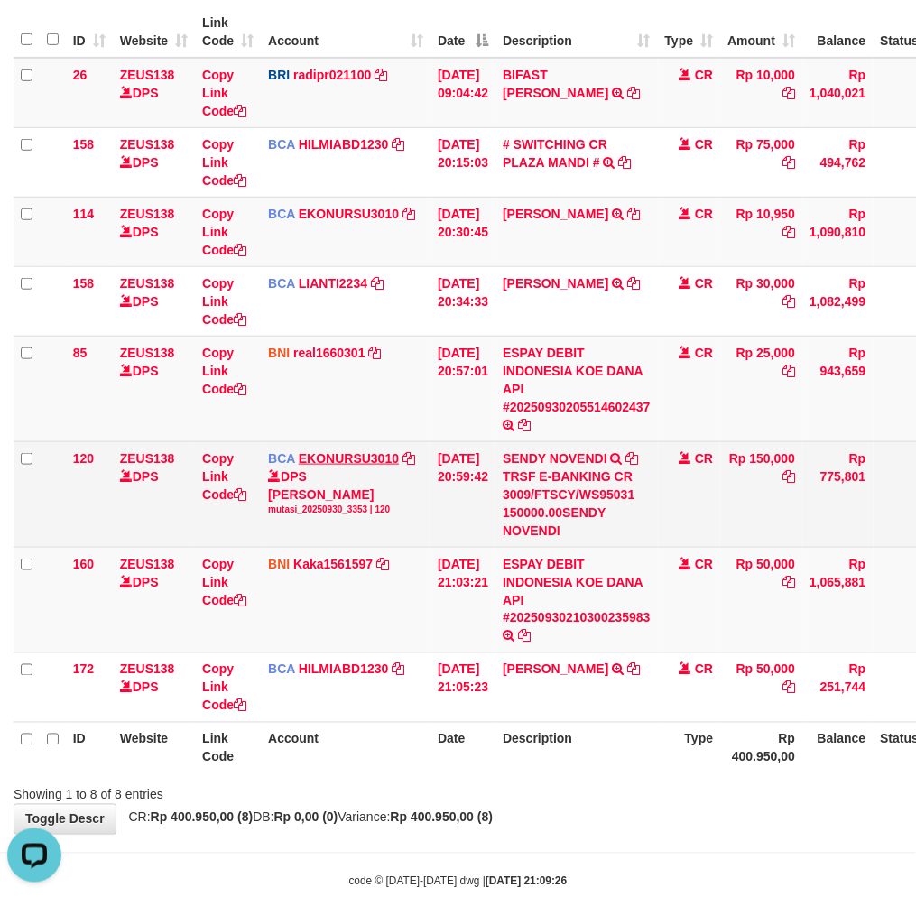
click at [390, 448] on td "BCA EKONURSU3010 DPS EKO NUR SUSILO mutasi_20250930_3353 | 120 mutasi_20250930_…" at bounding box center [346, 494] width 170 height 106
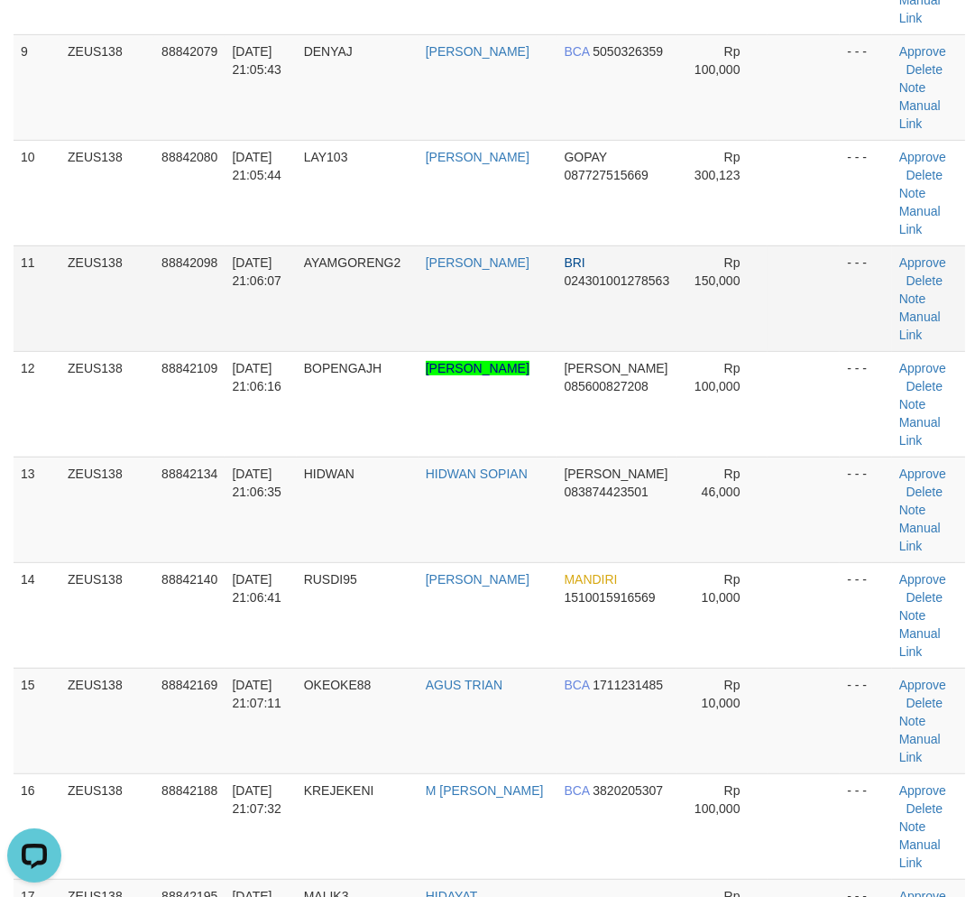
drag, startPoint x: 278, startPoint y: 230, endPoint x: 149, endPoint y: 299, distance: 146.1
click at [277, 235] on td "30/09/2025 21:05:44" at bounding box center [260, 193] width 71 height 106
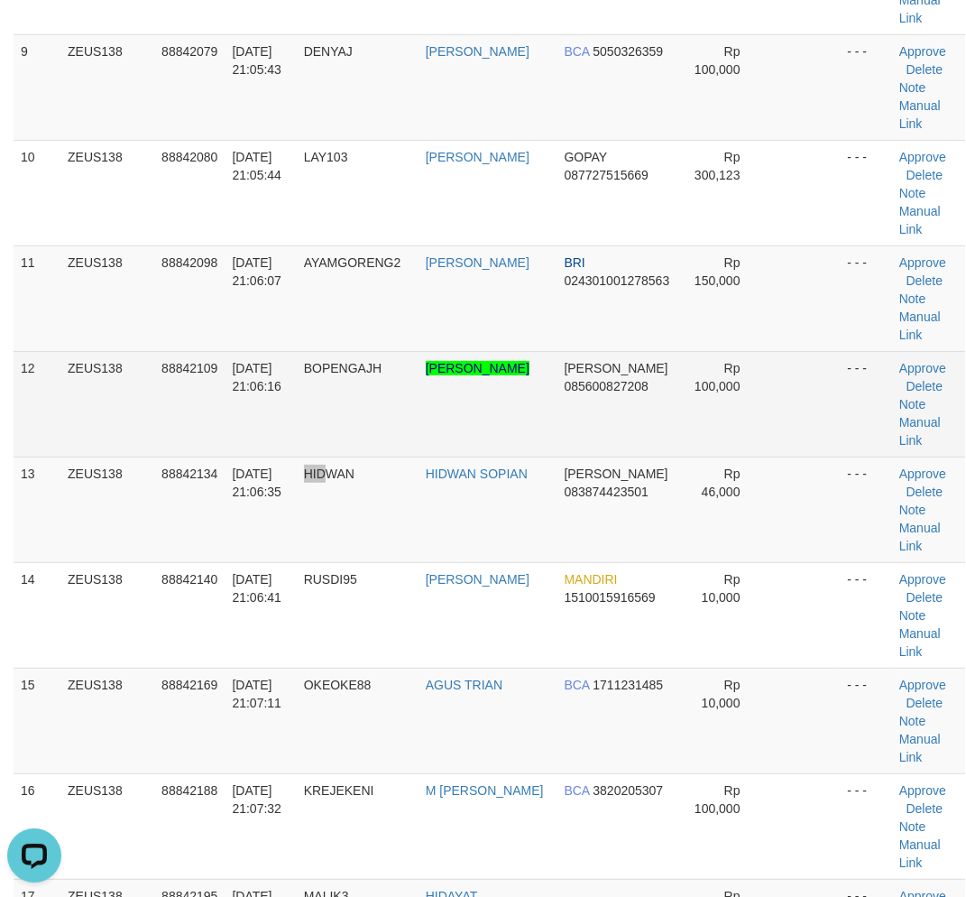
drag, startPoint x: 328, startPoint y: 566, endPoint x: 393, endPoint y: 474, distance: 113.2
click at [345, 544] on tr "13 ZEUS138 88842134 30/09/2025 21:06:35 HIDWAN HIDWAN SOPIAN DANA 083874423501 …" at bounding box center [490, 510] width 952 height 106
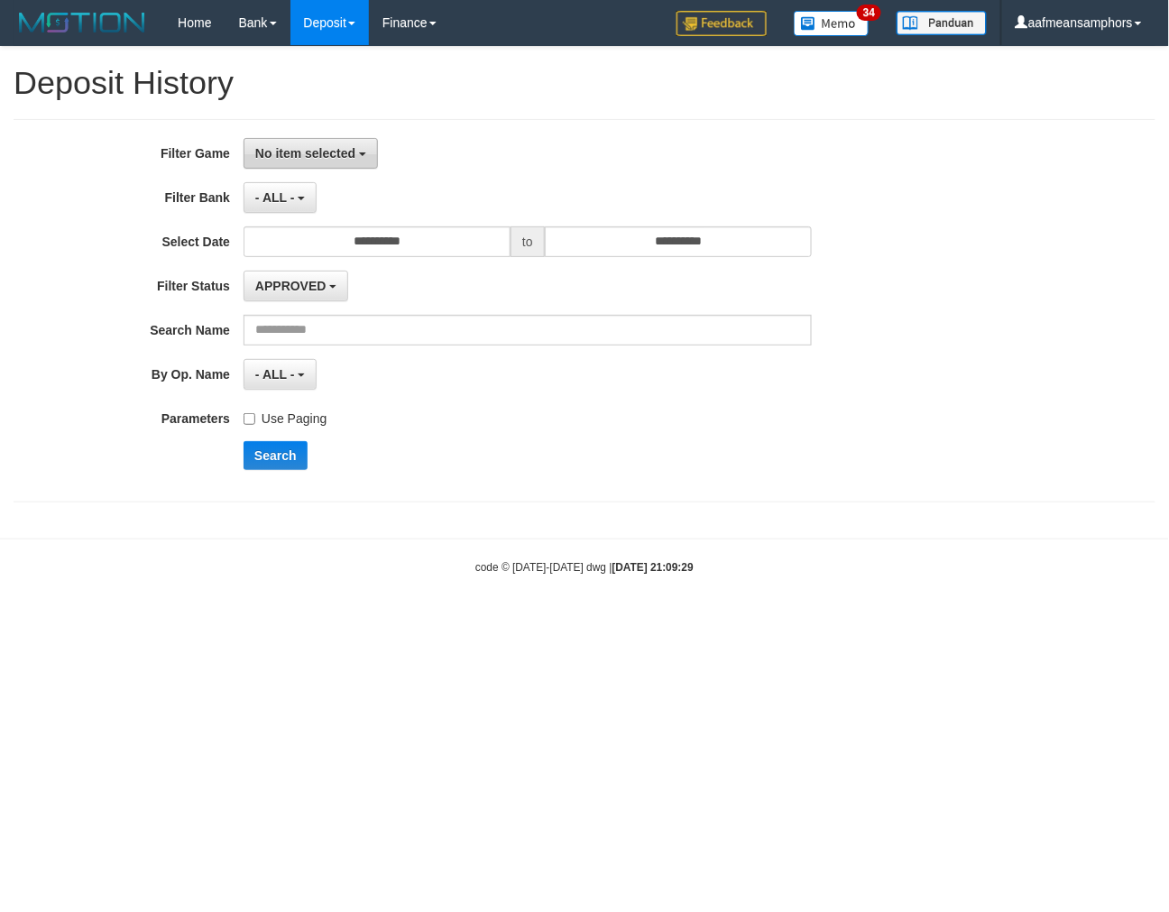
click at [280, 138] on button "No item selected" at bounding box center [311, 153] width 134 height 31
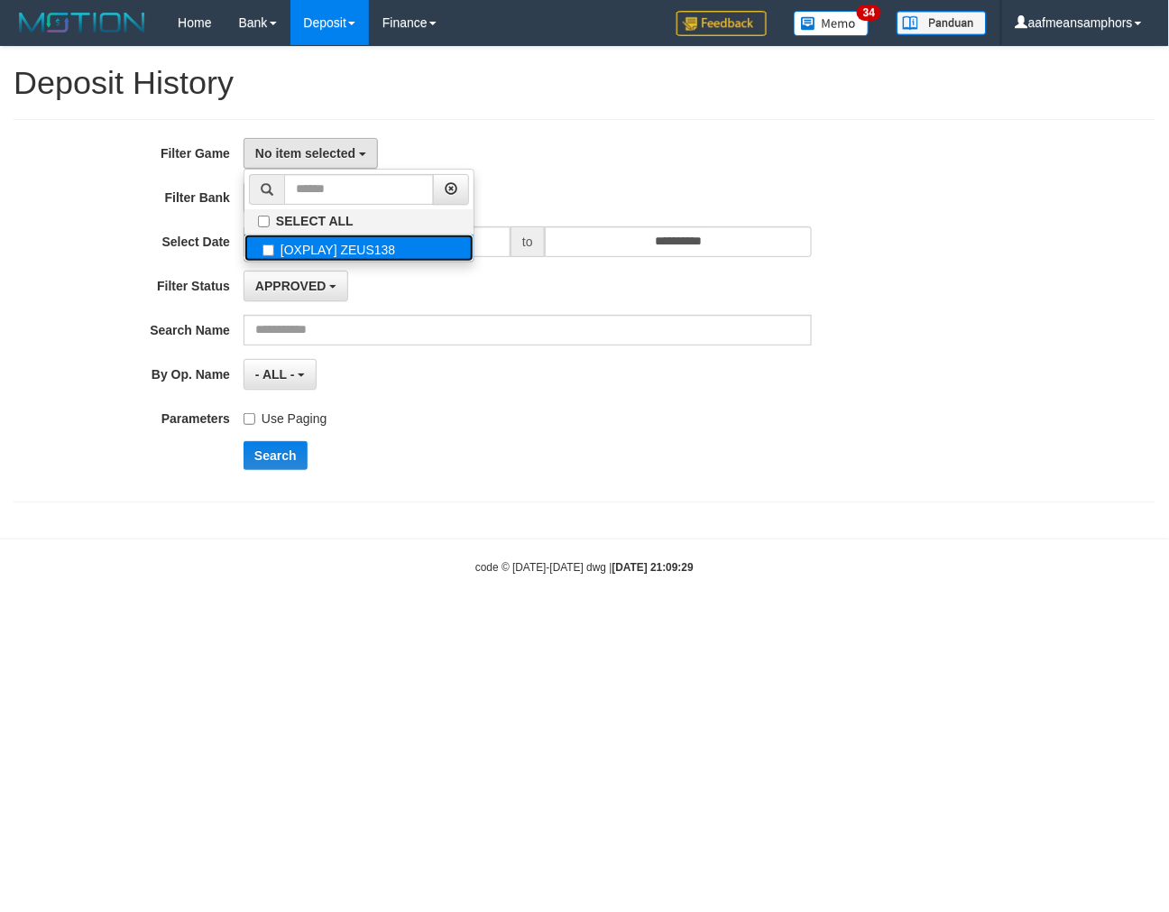
click at [314, 238] on label "[OXPLAY] ZEUS138" at bounding box center [359, 248] width 229 height 27
select select "***"
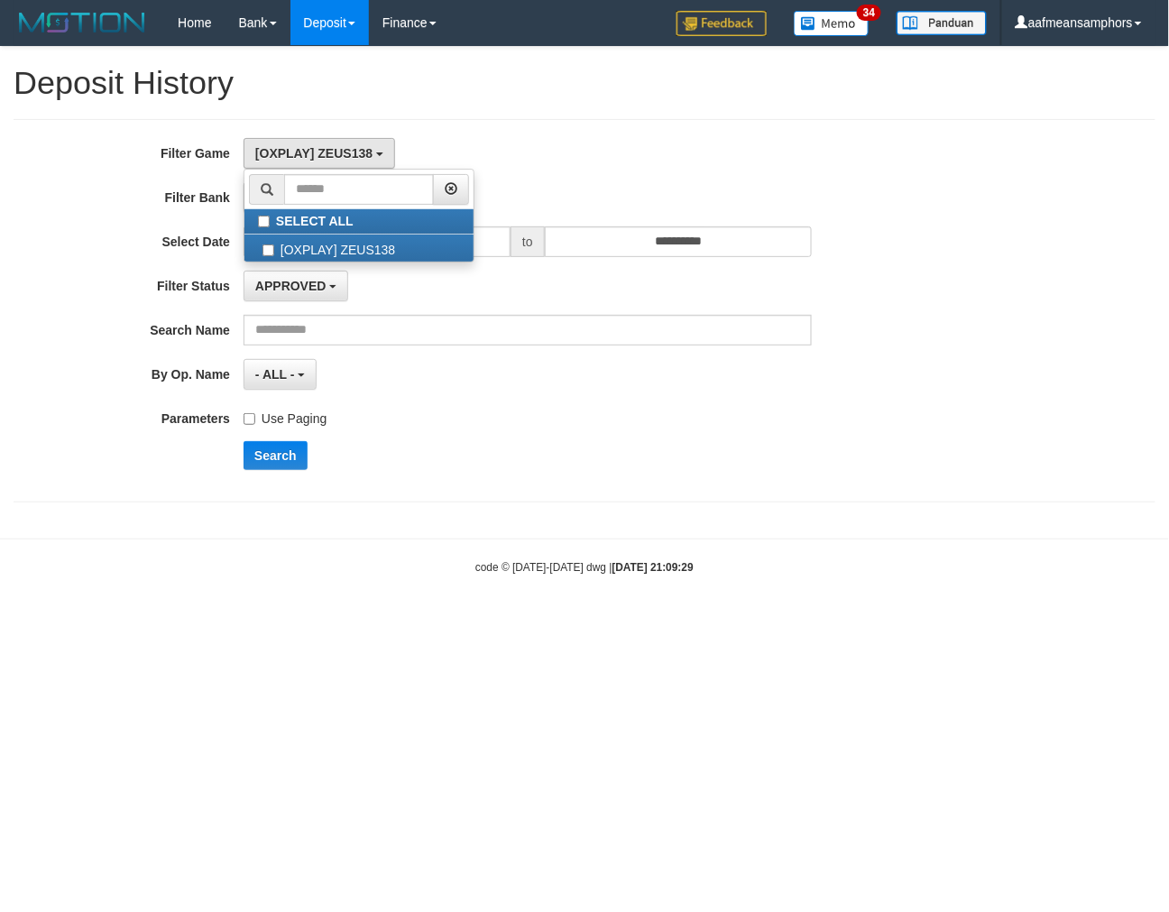
click at [307, 411] on label "Use Paging" at bounding box center [285, 415] width 83 height 24
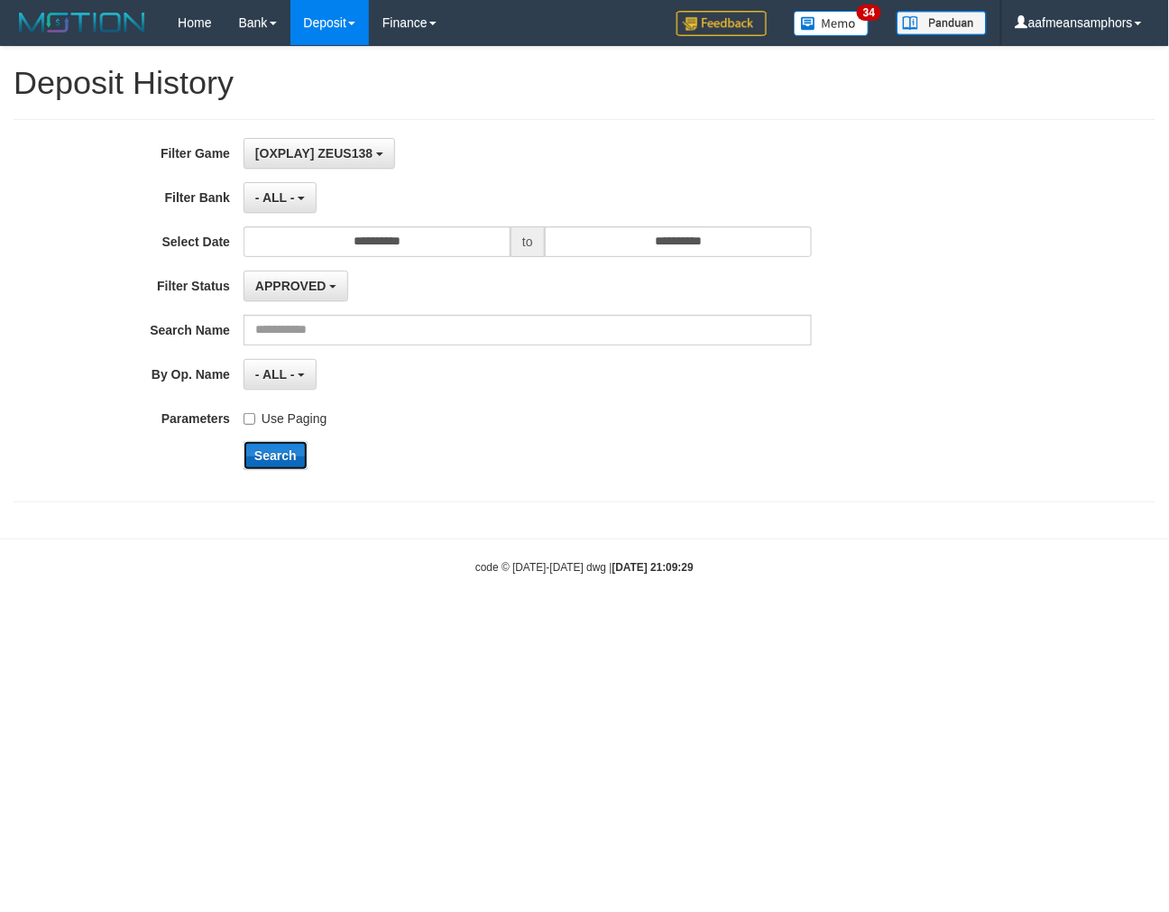
click at [271, 456] on button "Search" at bounding box center [276, 455] width 64 height 29
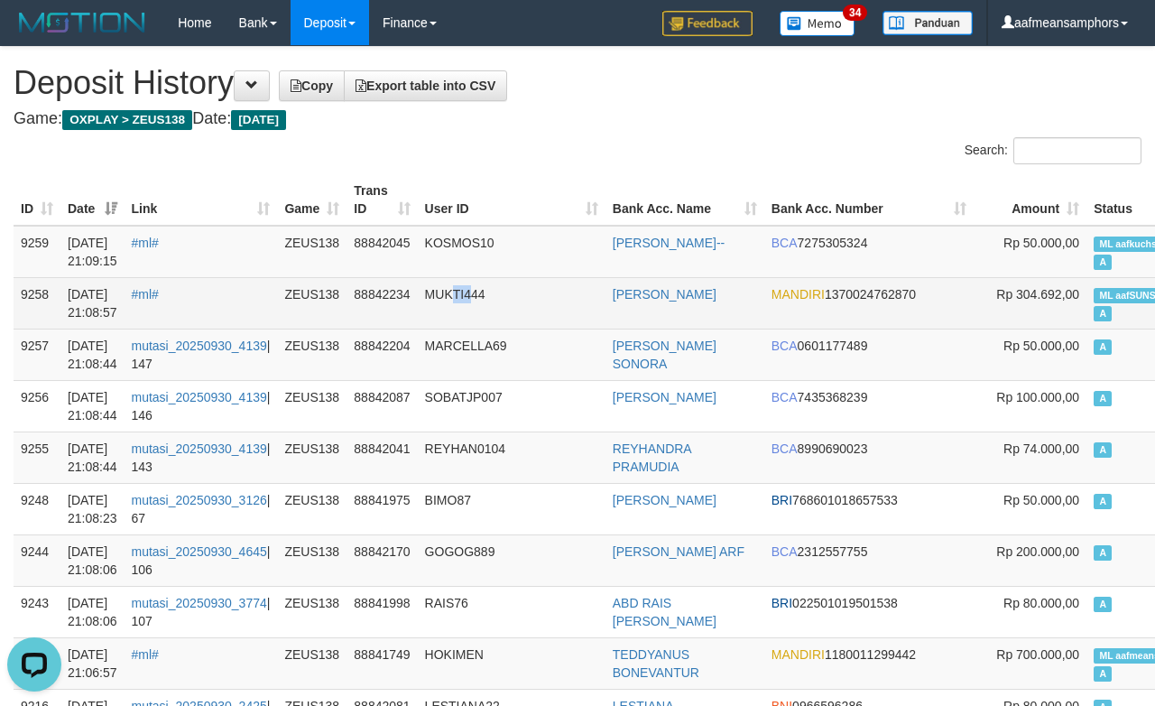
drag, startPoint x: 478, startPoint y: 296, endPoint x: 465, endPoint y: 296, distance: 13.5
click at [465, 296] on td "MUKTI444" at bounding box center [512, 302] width 188 height 51
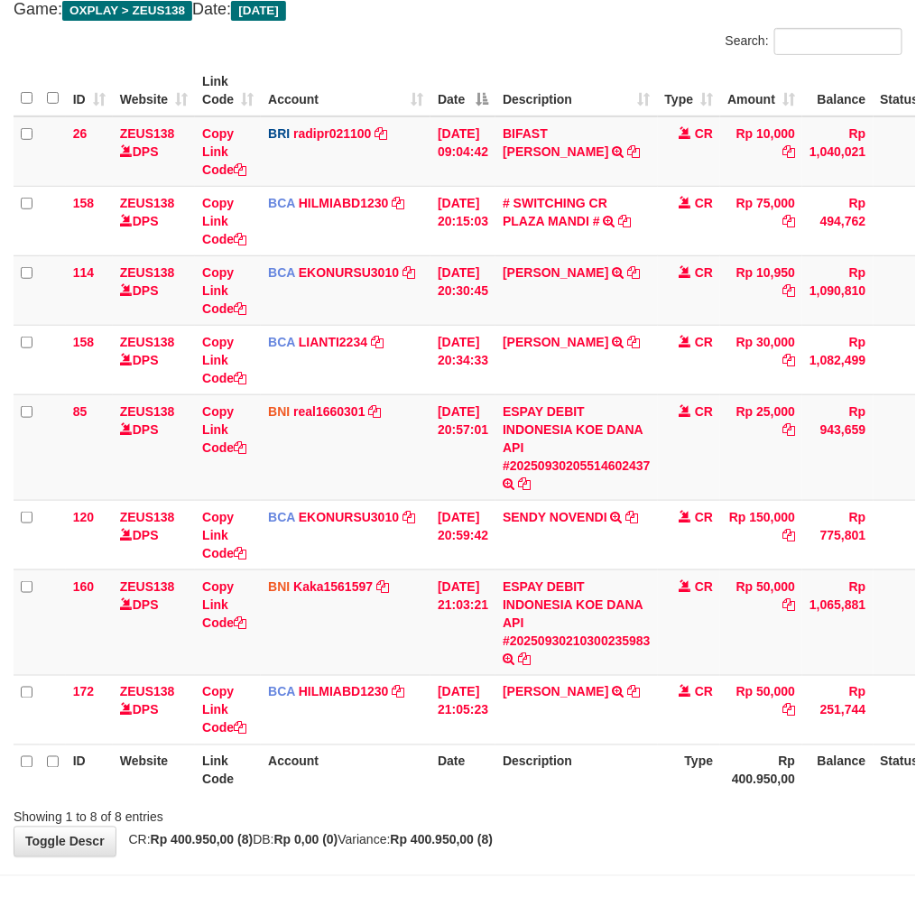
scroll to position [213, 0]
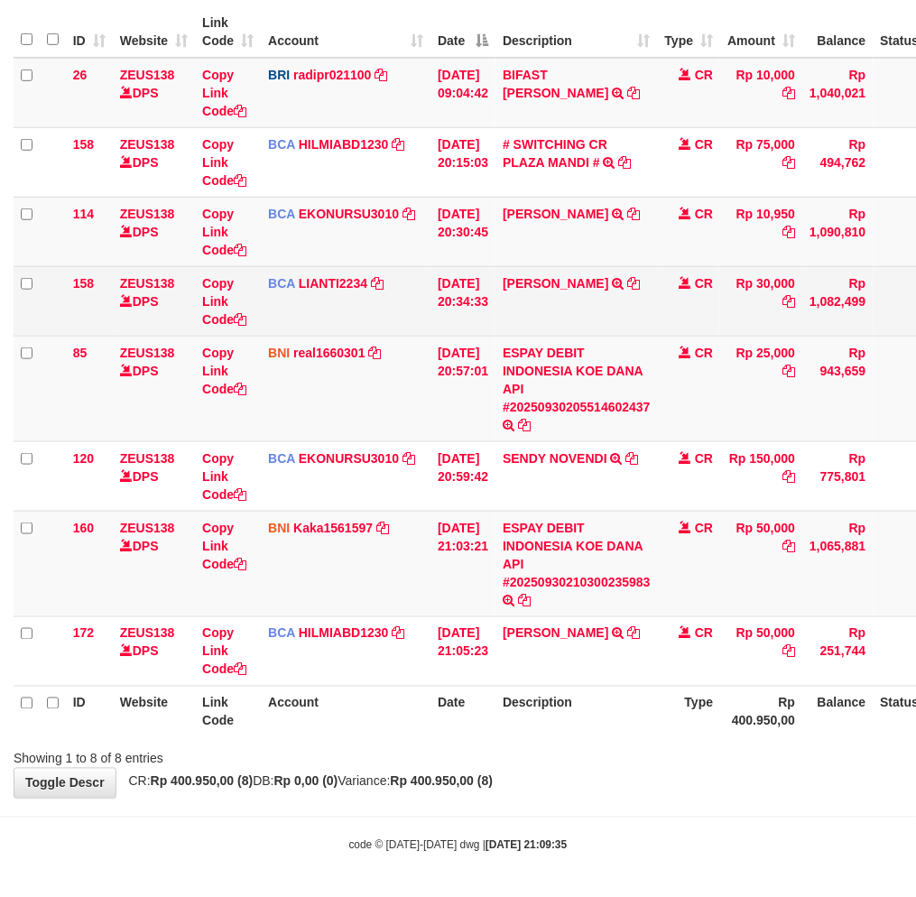
click at [591, 310] on td "ABDUR ROHMAN TRSF E-BANKING CR 3009/FTSCY/WS95031 30000.00ABDUR ROHMAN" at bounding box center [576, 300] width 162 height 69
drag, startPoint x: 591, startPoint y: 310, endPoint x: 608, endPoint y: 313, distance: 17.4
click at [608, 313] on td "ABDUR ROHMAN TRSF E-BANKING CR 3009/FTSCY/WS95031 30000.00ABDUR ROHMAN" at bounding box center [576, 300] width 162 height 69
click at [614, 307] on td "ABDUR ROHMAN TRSF E-BANKING CR 3009/FTSCY/WS95031 30000.00ABDUR ROHMAN" at bounding box center [576, 300] width 162 height 69
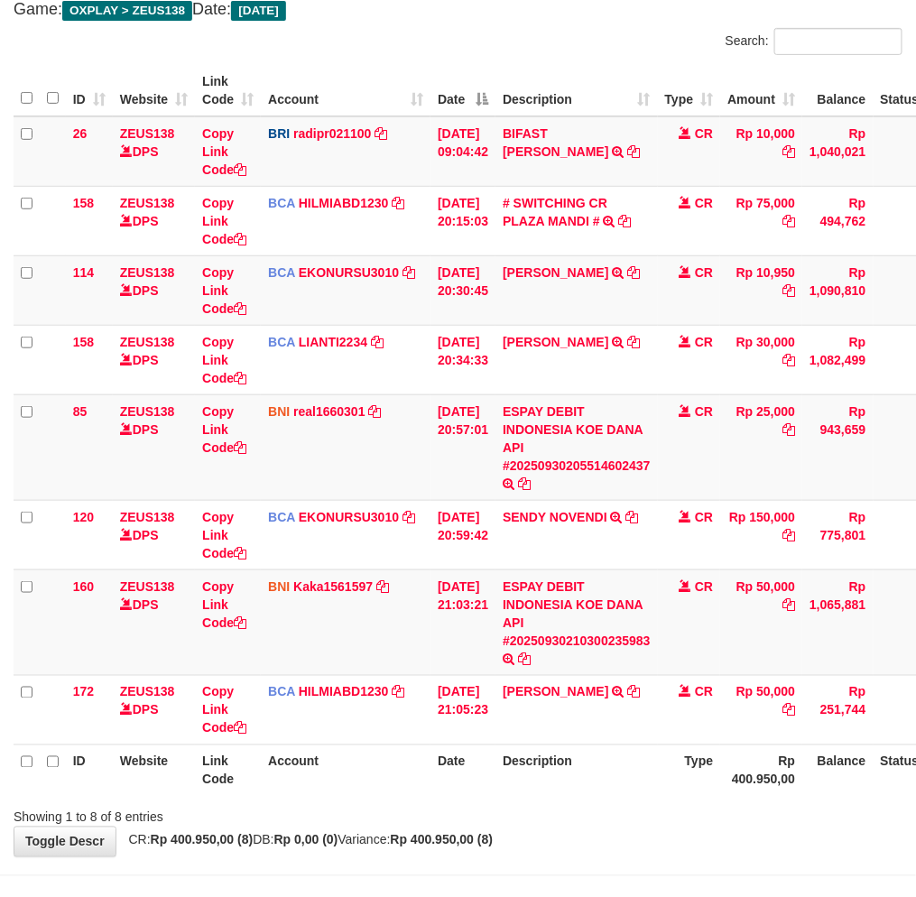
scroll to position [213, 0]
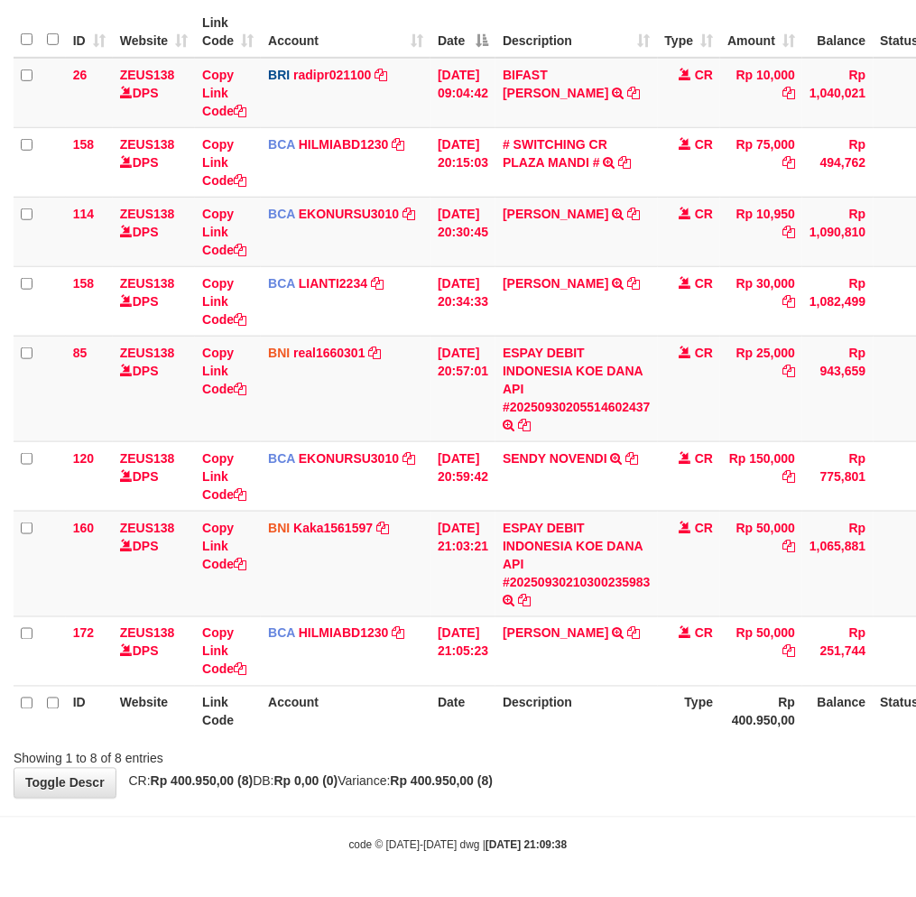
click at [375, 743] on div "Showing 1 to 8 of 8 entries" at bounding box center [191, 755] width 382 height 25
click at [379, 743] on div "Showing 1 to 8 of 8 entries" at bounding box center [191, 755] width 382 height 25
click at [384, 710] on th "Account" at bounding box center [346, 711] width 170 height 51
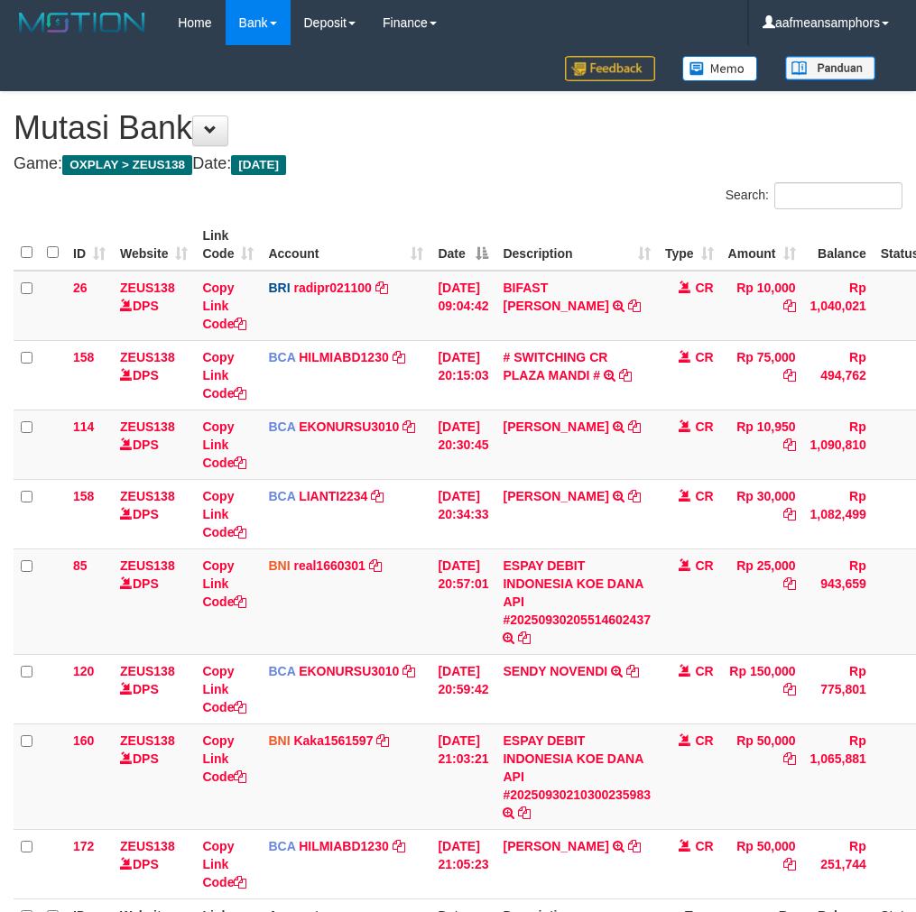
click at [367, 829] on td "BCA HILMIABD1230 DPS HILMI ABDILLAH mutasi_20250930_4766 | 172 mutasi_20250930_…" at bounding box center [346, 863] width 170 height 69
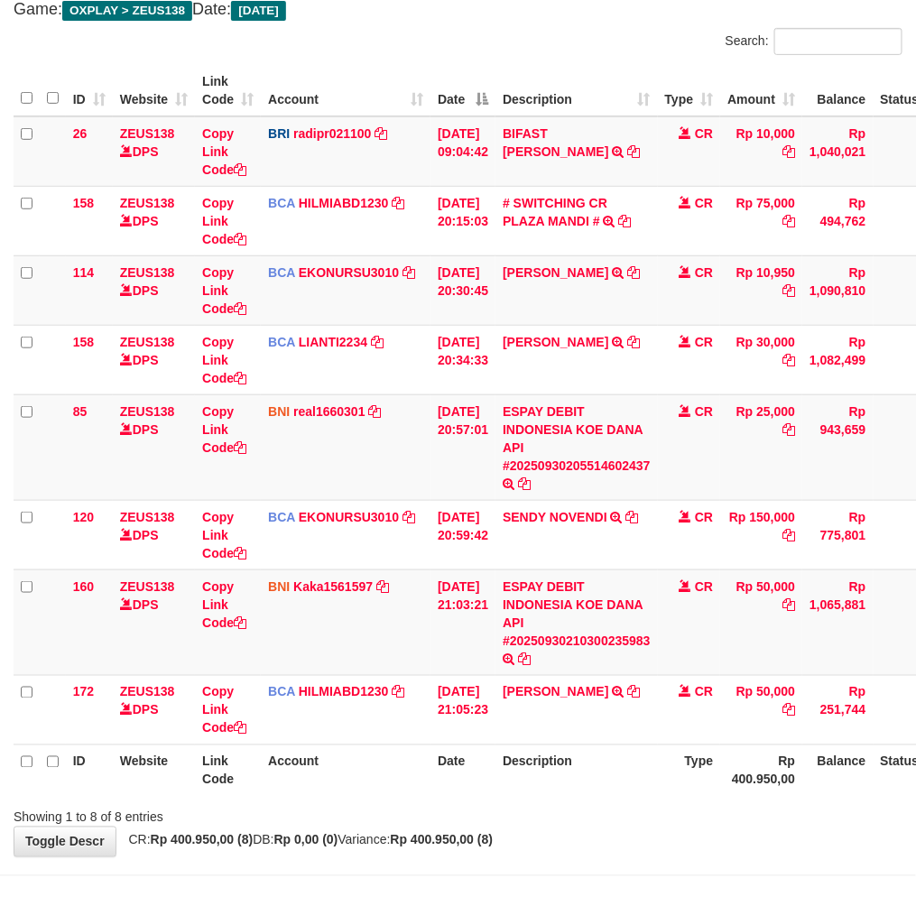
scroll to position [213, 0]
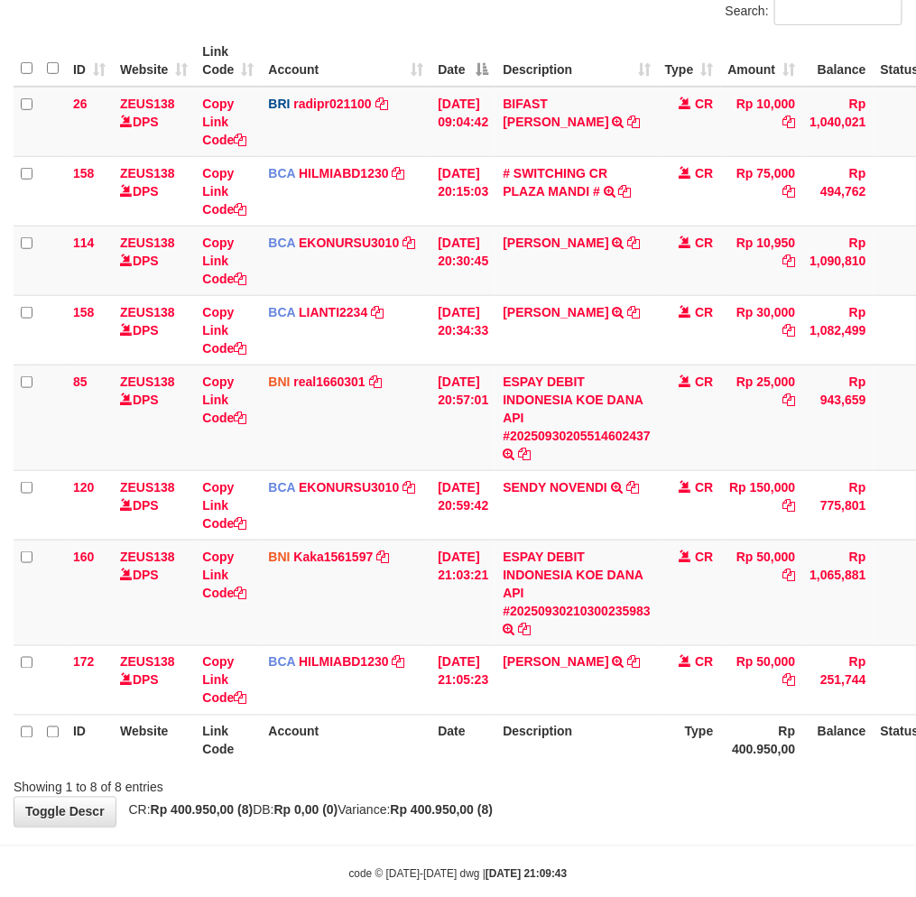
scroll to position [213, 0]
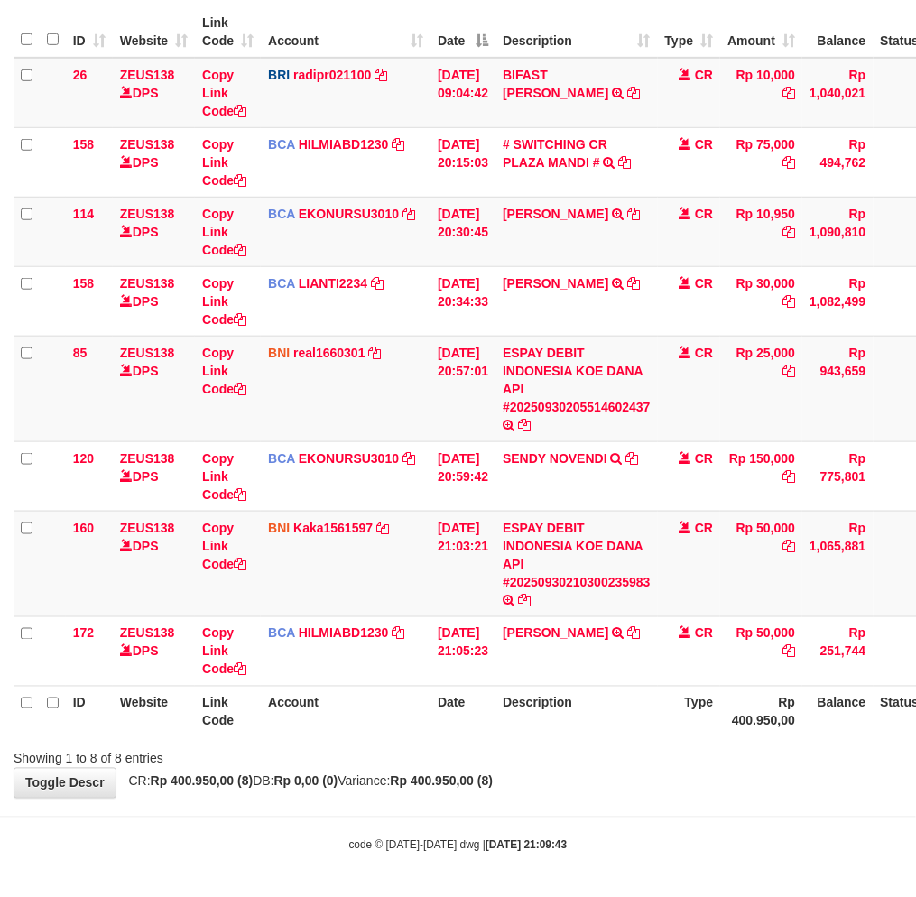
click at [603, 708] on th "Description" at bounding box center [576, 711] width 162 height 51
click at [584, 689] on th "Description" at bounding box center [576, 711] width 162 height 51
click at [580, 689] on th "Description" at bounding box center [576, 711] width 162 height 51
click at [585, 686] on th "Description" at bounding box center [576, 711] width 162 height 51
click at [584, 686] on th "Description" at bounding box center [576, 711] width 162 height 51
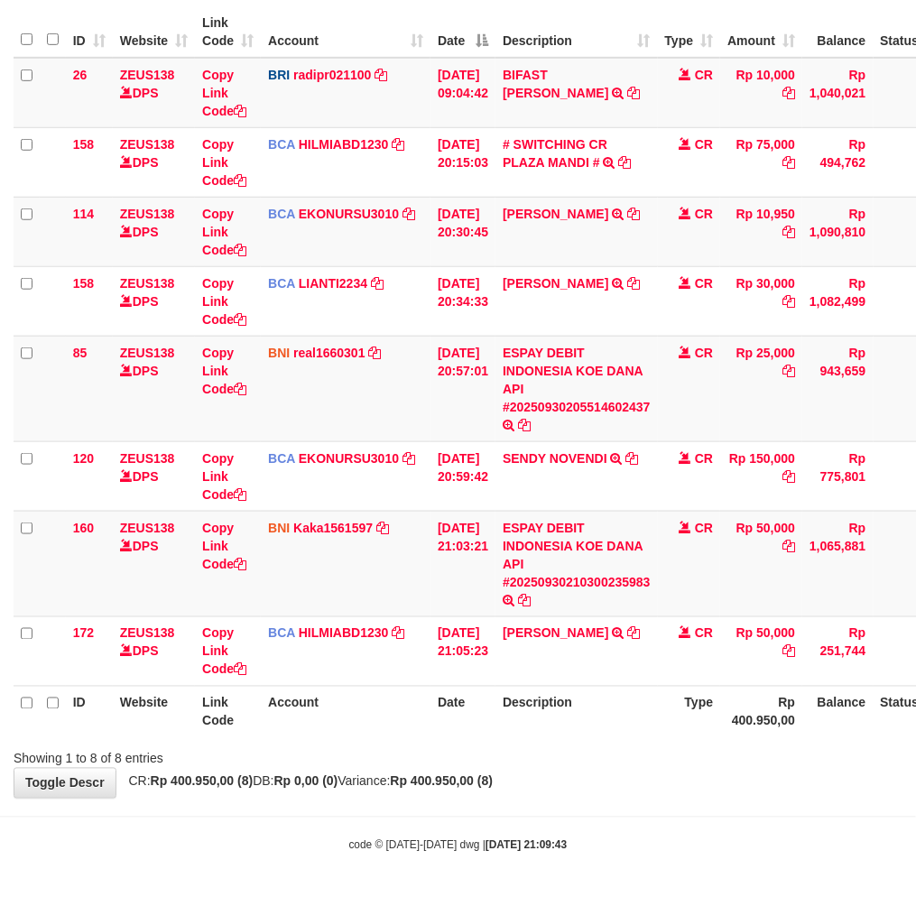
click at [589, 683] on table "ID Website Link Code Account Date Description Type Amount Balance Status Action…" at bounding box center [507, 371] width 986 height 731
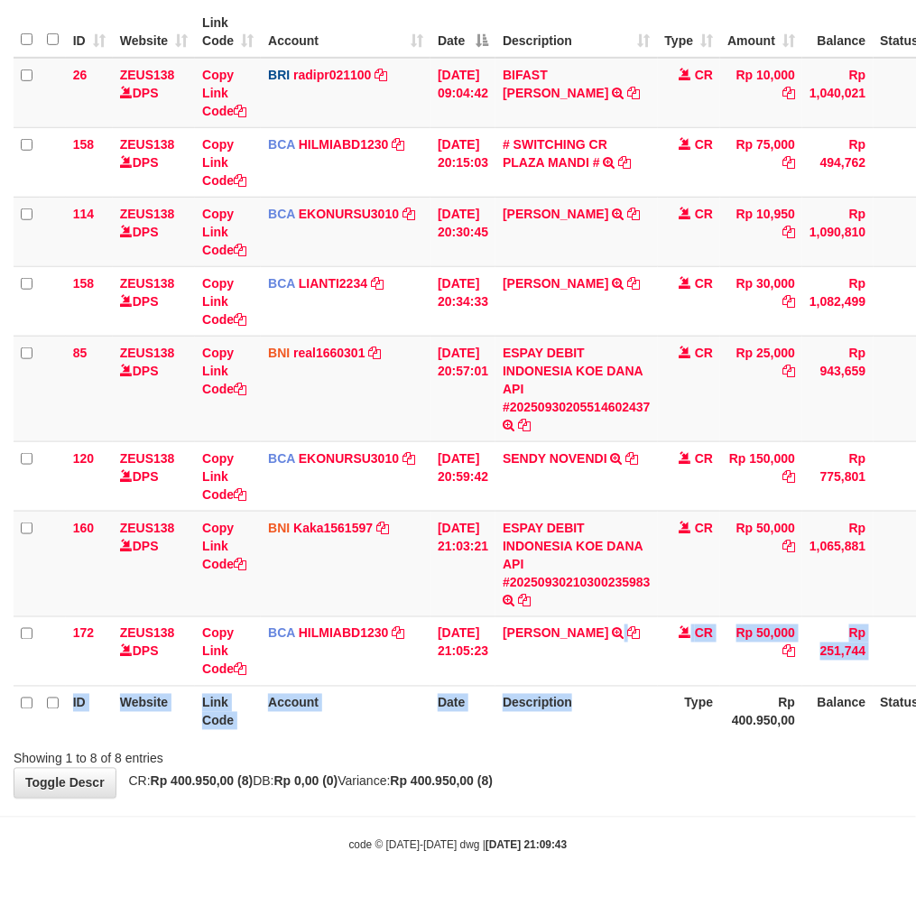
click at [582, 687] on th "Description" at bounding box center [576, 711] width 162 height 51
click at [596, 688] on table "ID Website Link Code Account Date Description Type Amount Balance Status Action…" at bounding box center [507, 371] width 986 height 731
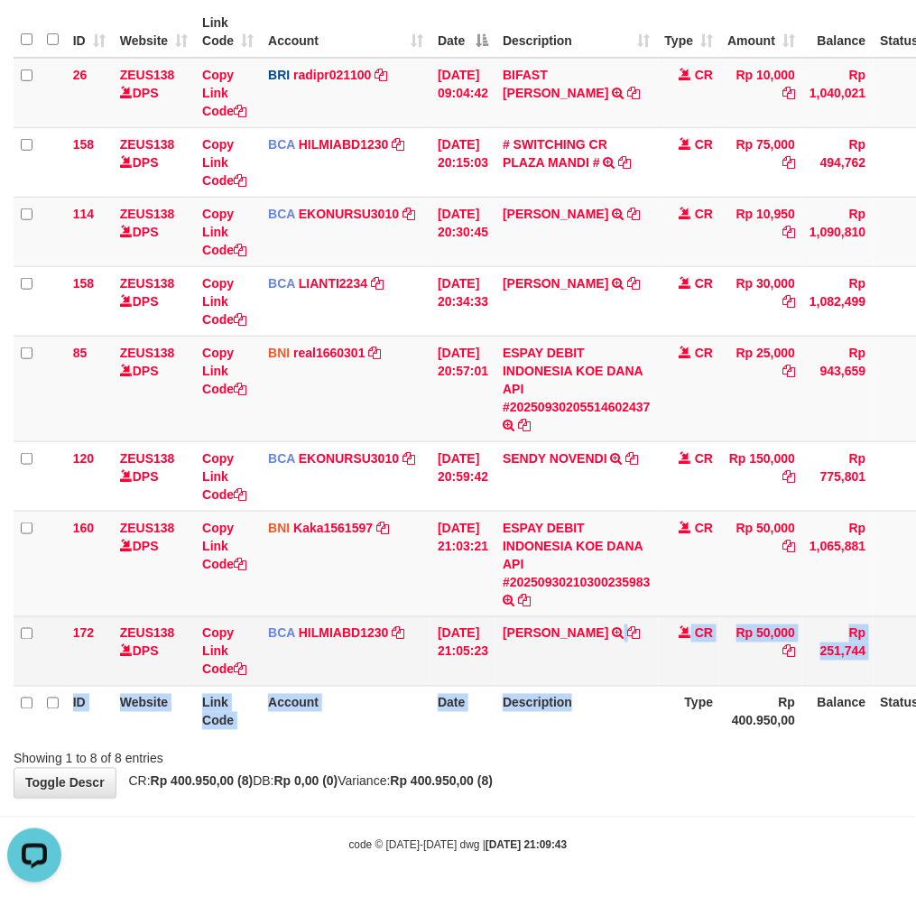
scroll to position [0, 0]
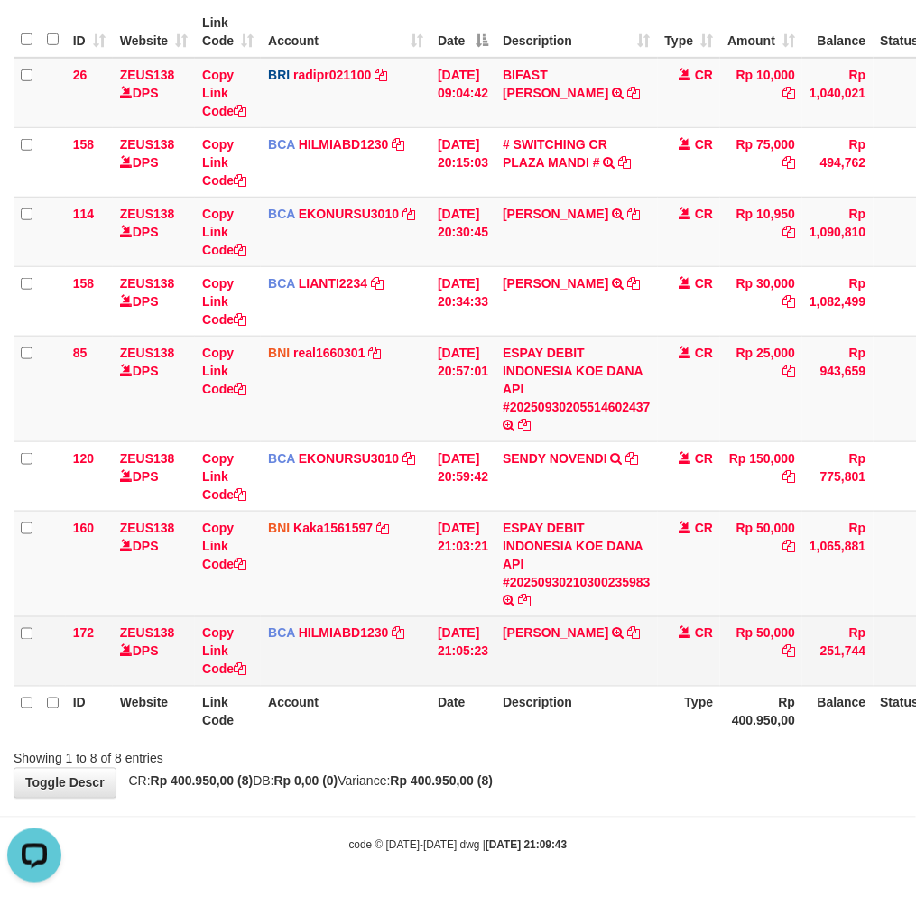
click at [606, 679] on td "DIDI MULYADI TRSF E-BANKING CR 3009/FTSCY/WS95051 50000.002025093079493145 TRFD…" at bounding box center [576, 650] width 162 height 69
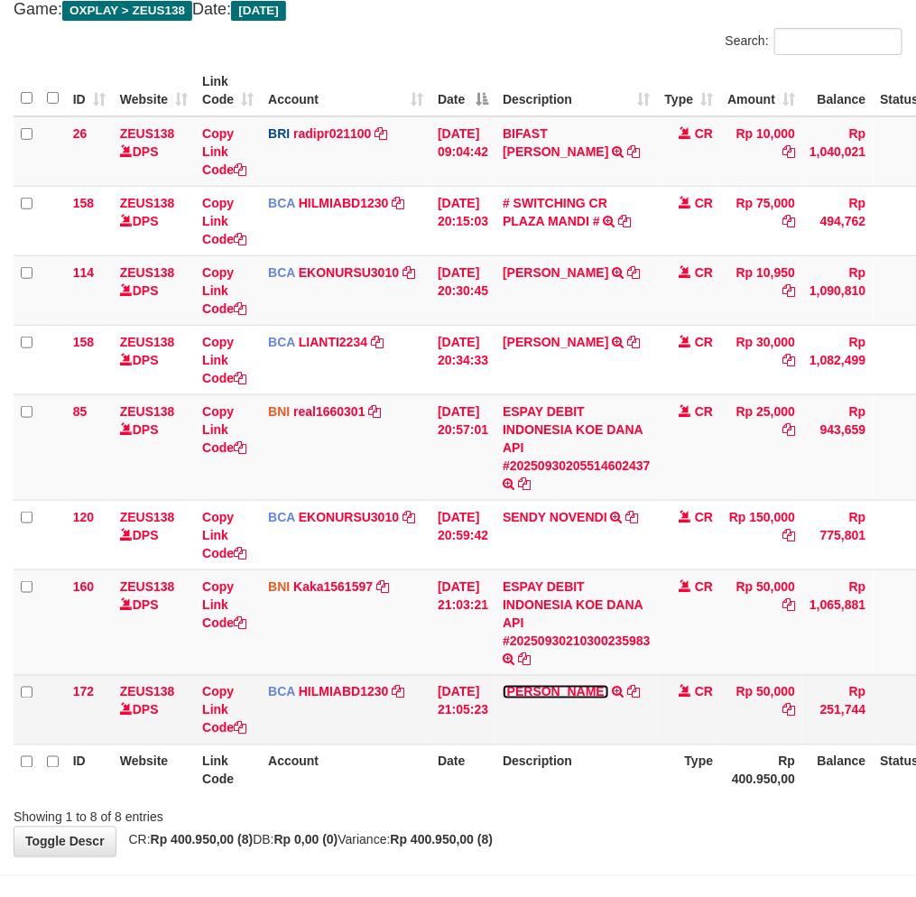
click at [590, 685] on link "[PERSON_NAME]" at bounding box center [556, 692] width 106 height 14
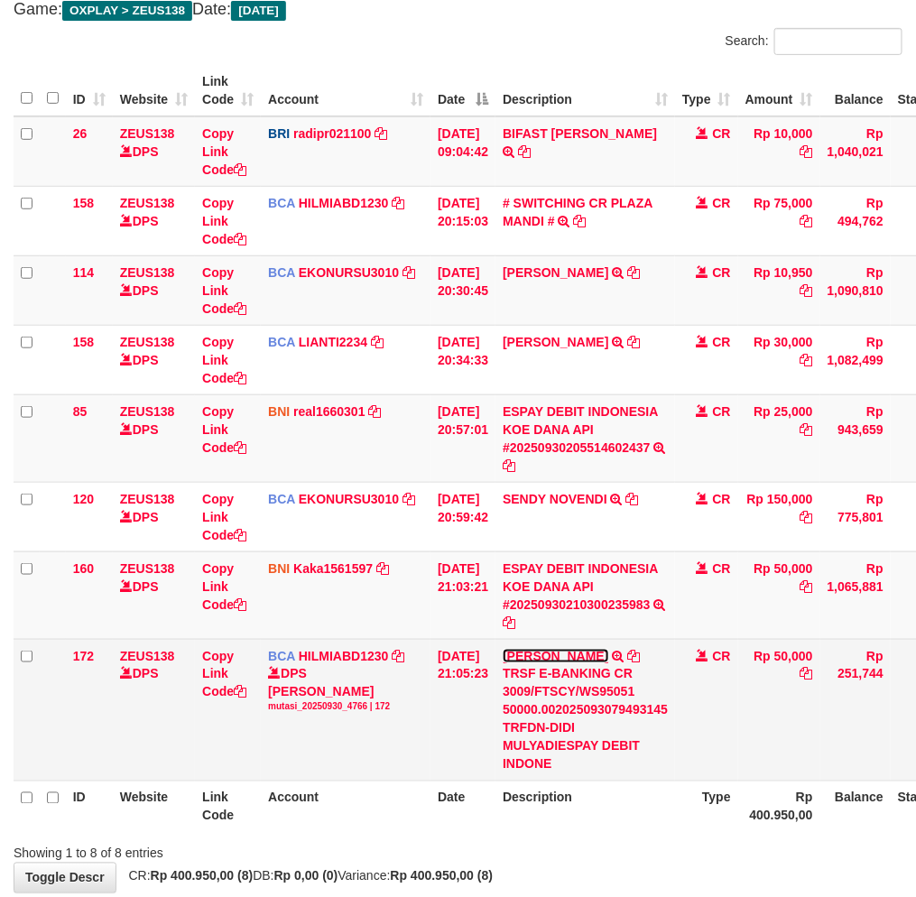
scroll to position [213, 0]
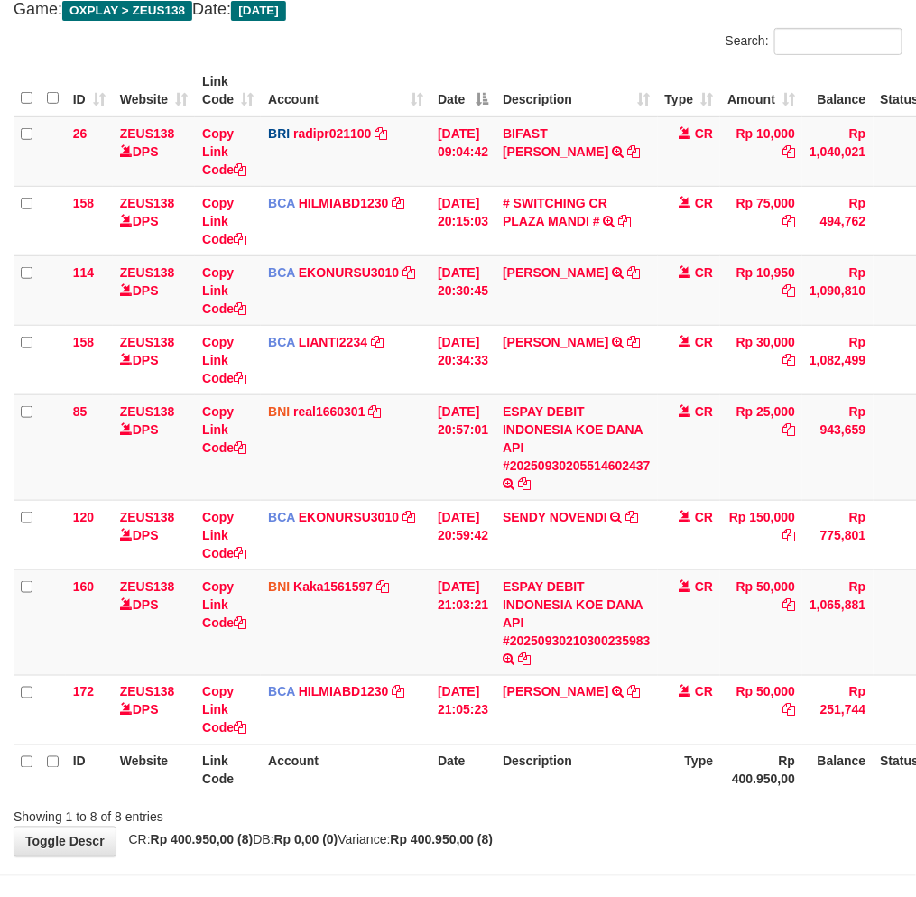
scroll to position [213, 0]
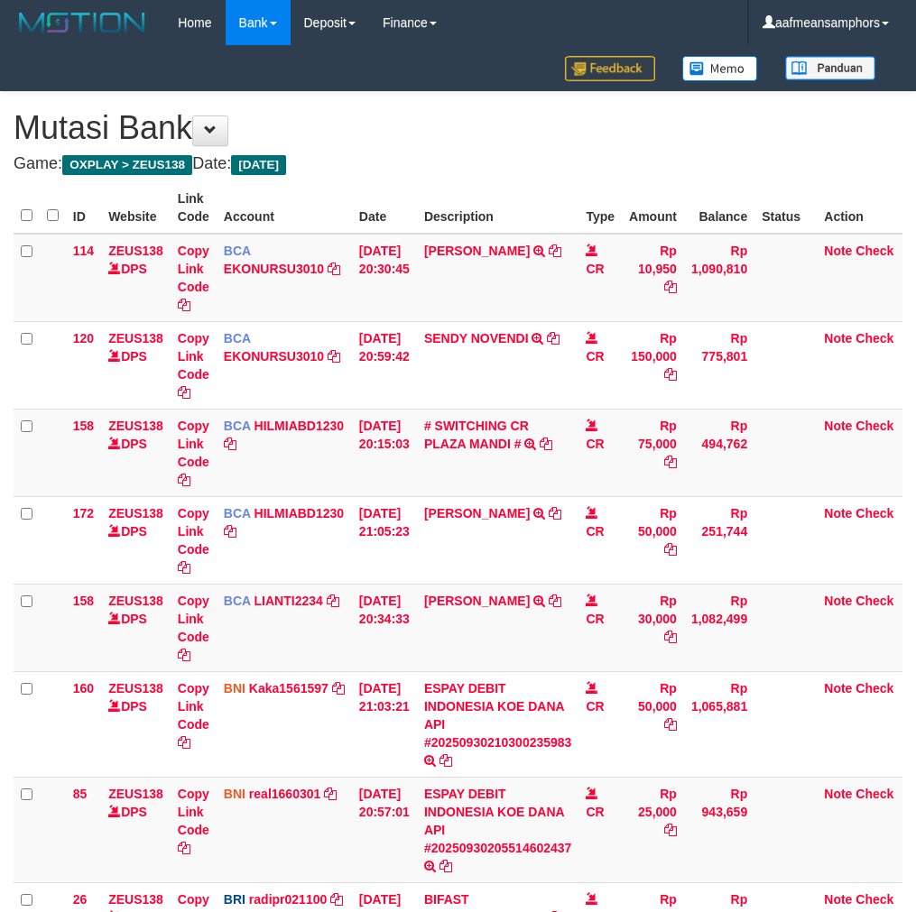
scroll to position [213, 0]
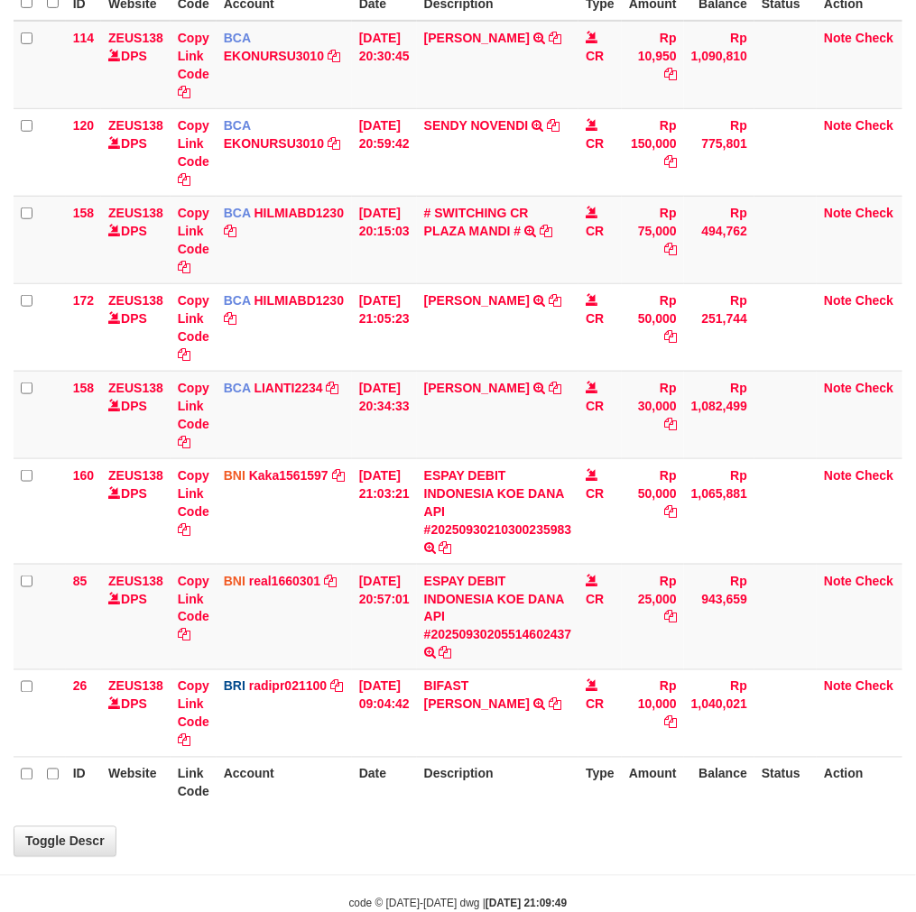
drag, startPoint x: 494, startPoint y: 821, endPoint x: 929, endPoint y: 384, distance: 617.0
click at [502, 807] on div "**********" at bounding box center [458, 367] width 916 height 977
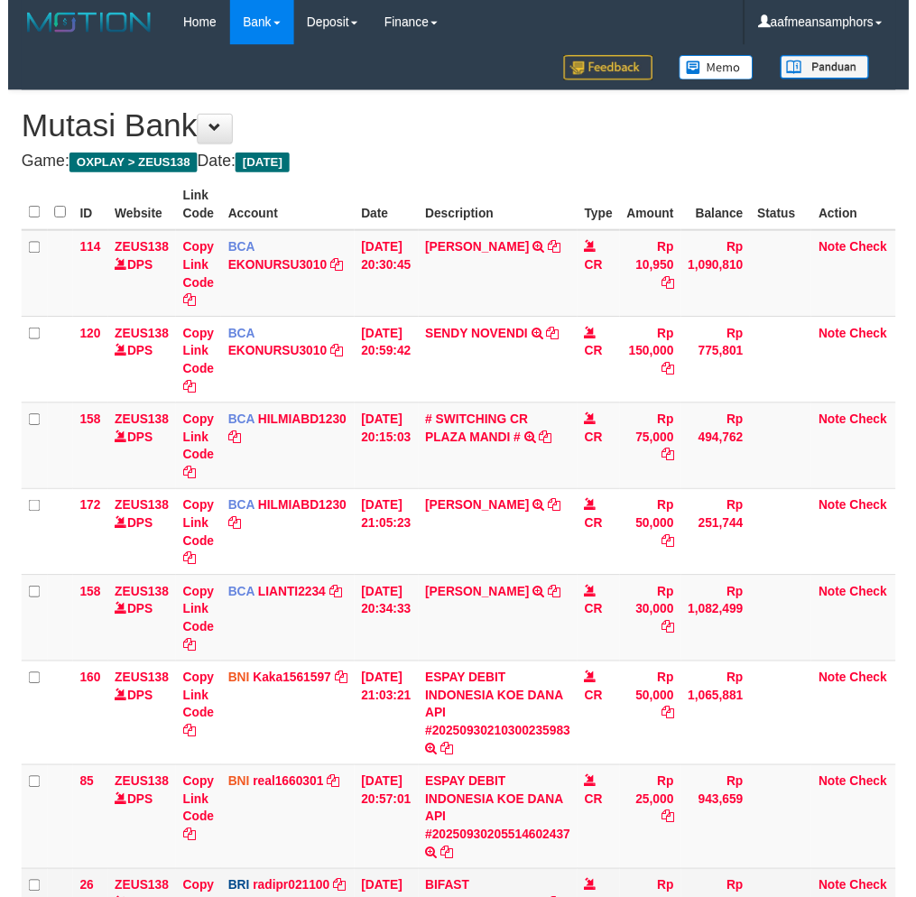
scroll to position [213, 0]
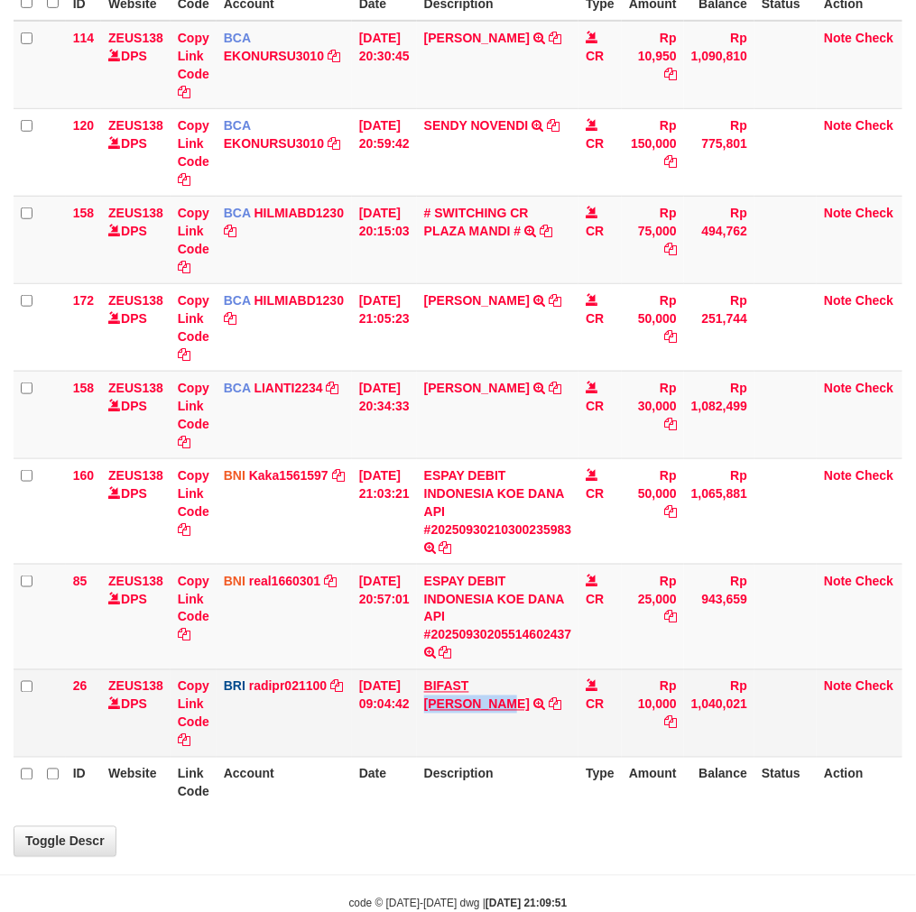
drag, startPoint x: 488, startPoint y: 673, endPoint x: 569, endPoint y: 680, distance: 81.5
click at [569, 680] on td "BIFAST [PERSON_NAME] TRANSFER NBMB BIFAST [PERSON_NAME] TO [PERSON_NAME]" at bounding box center [498, 714] width 162 height 88
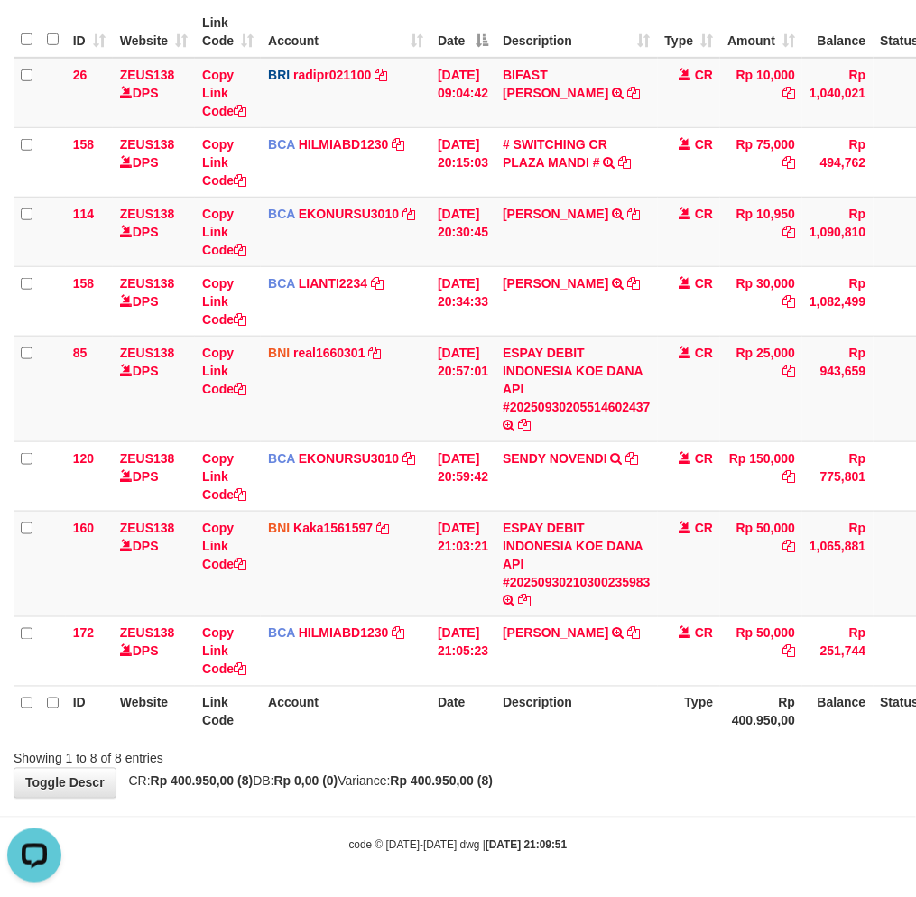
scroll to position [0, 0]
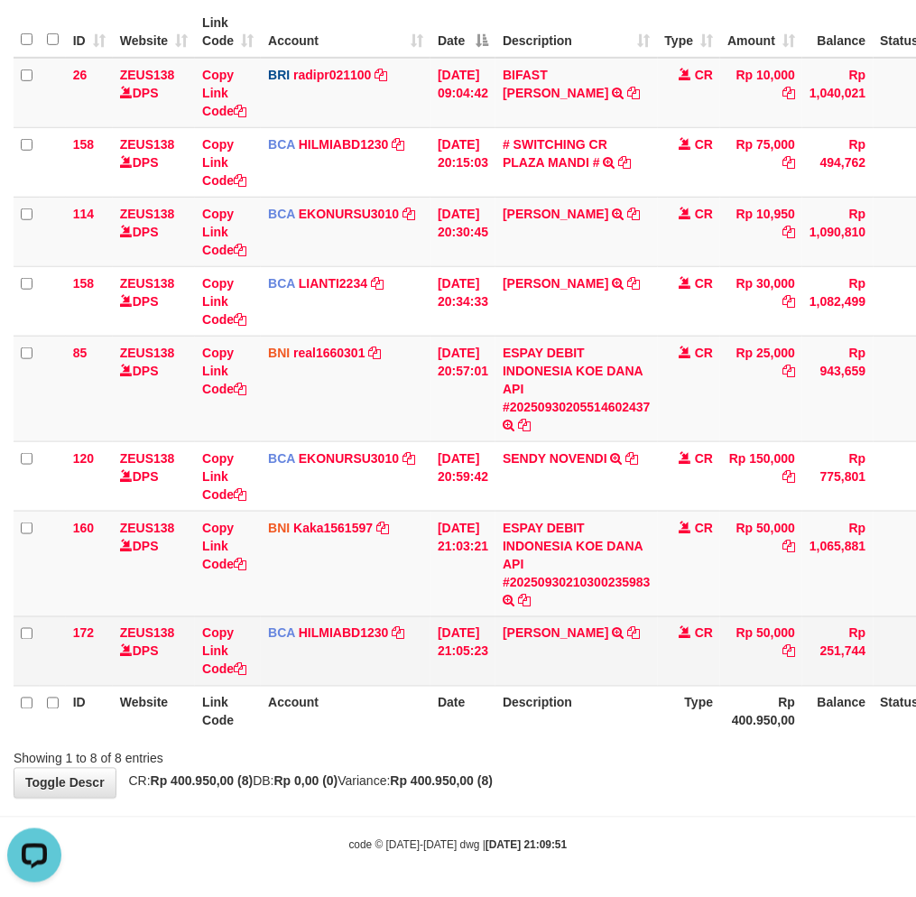
drag, startPoint x: 435, startPoint y: 736, endPoint x: 814, endPoint y: 677, distance: 383.6
click at [439, 736] on div "ID Website Link Code Account Date Description Type Amount Balance Status Action…" at bounding box center [458, 372] width 916 height 742
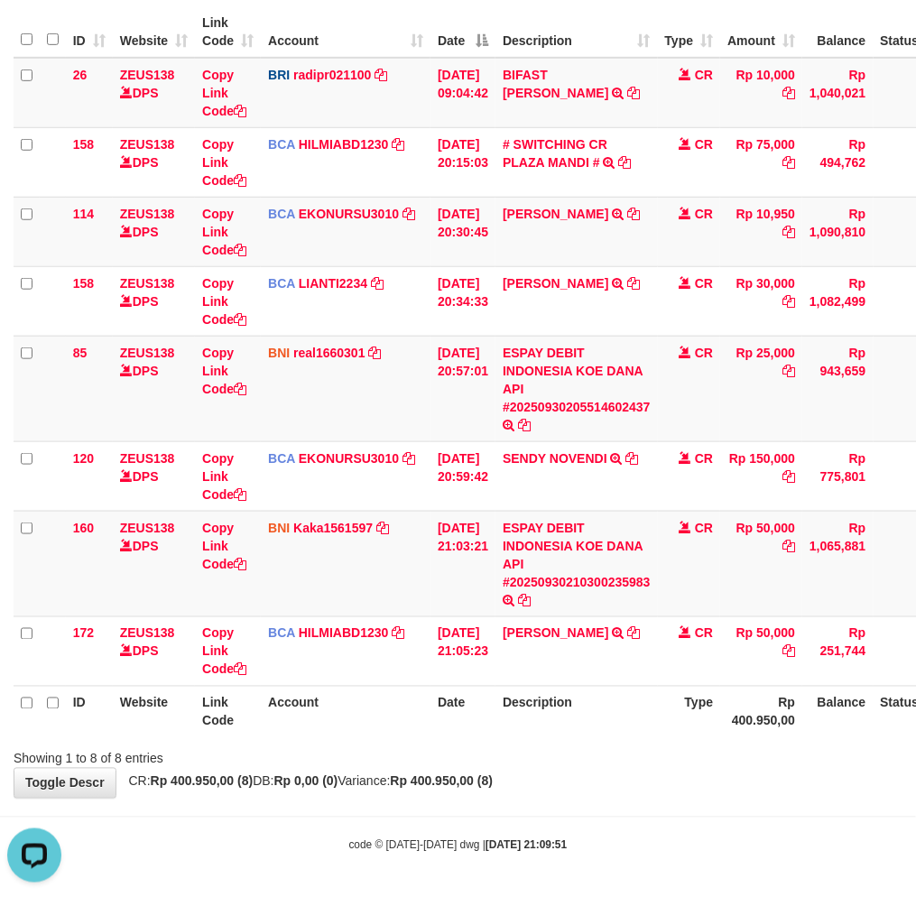
click at [621, 750] on div "Showing 1 to 8 of 8 entries" at bounding box center [458, 755] width 916 height 25
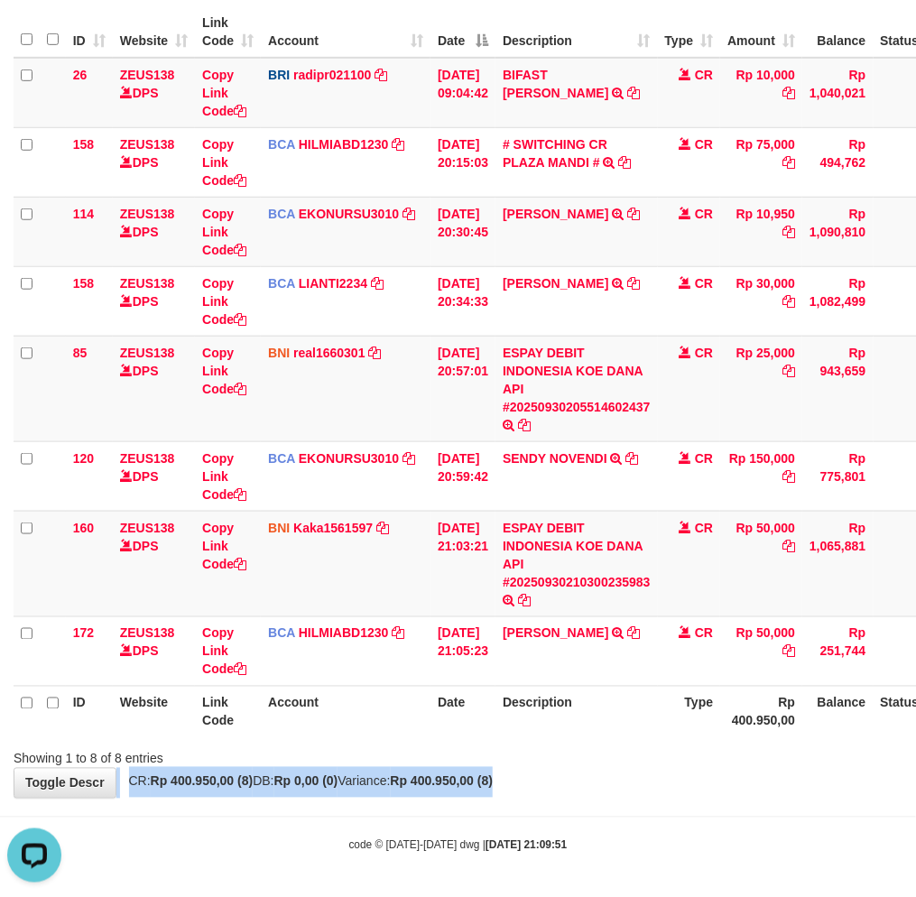
click at [607, 774] on div "**********" at bounding box center [458, 338] width 916 height 919
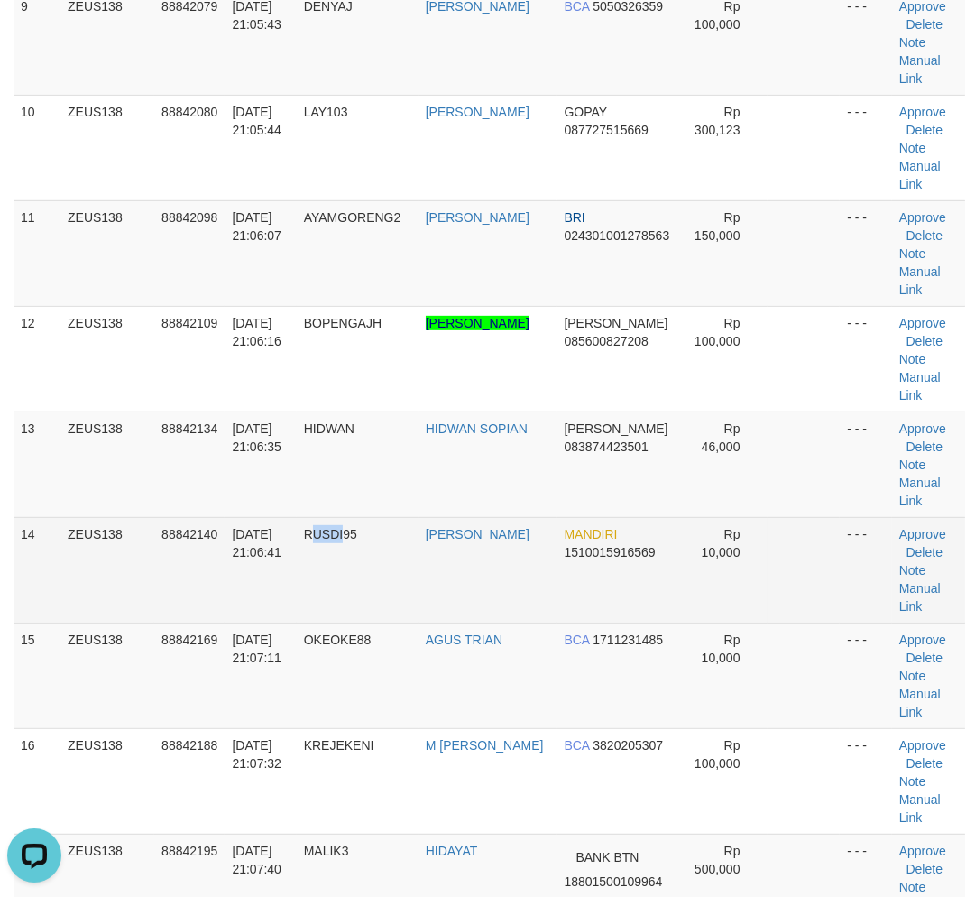
drag, startPoint x: 345, startPoint y: 596, endPoint x: 322, endPoint y: 598, distance: 22.6
click at [322, 598] on td "RUSDI95" at bounding box center [358, 570] width 122 height 106
click at [319, 598] on td "RUSDI95" at bounding box center [358, 570] width 122 height 106
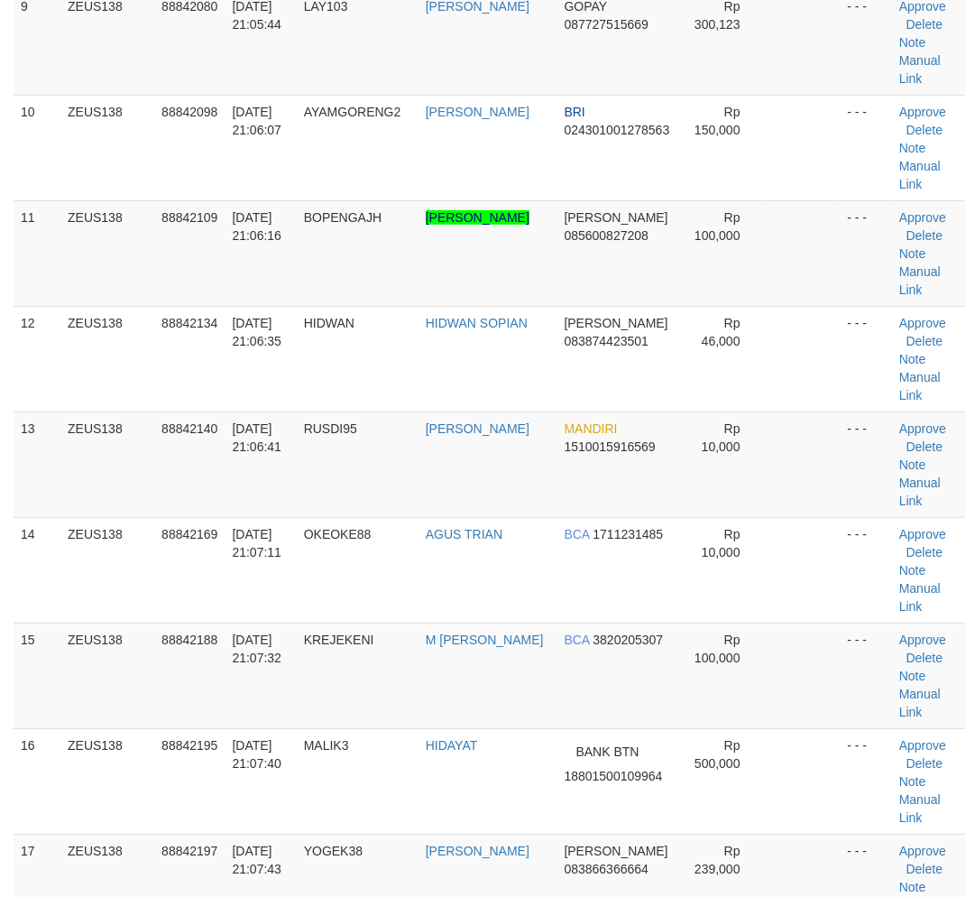
scroll to position [1126, 0]
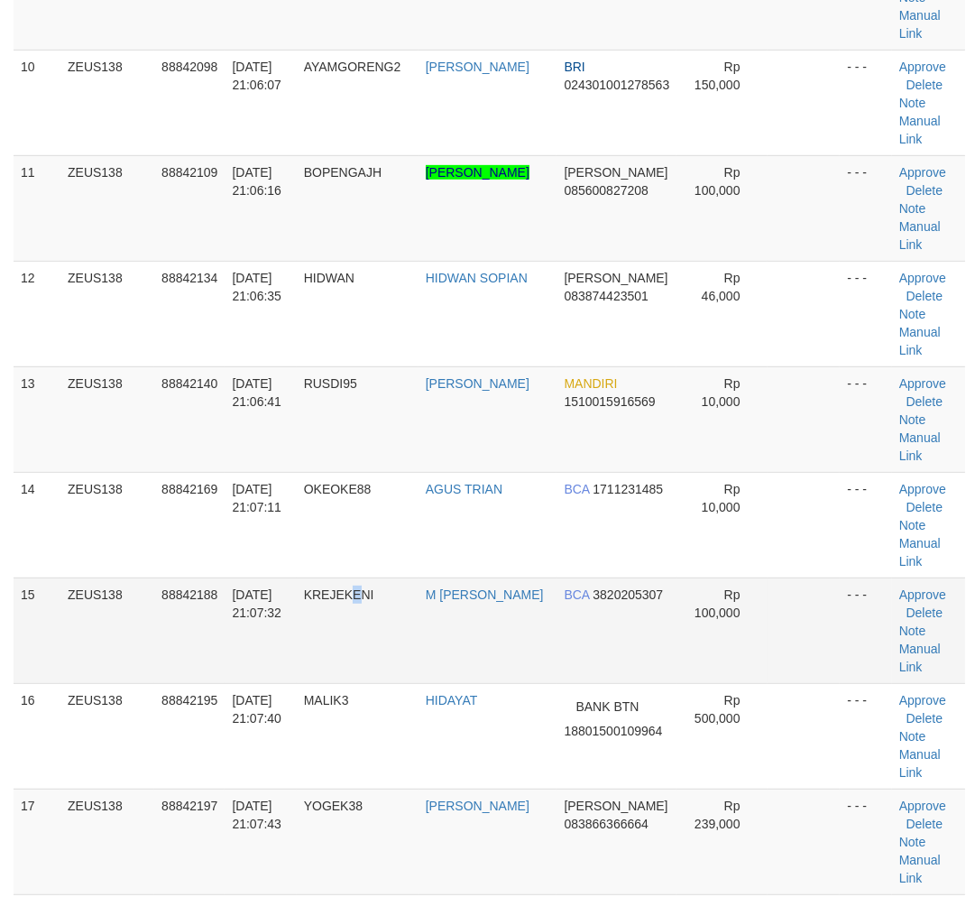
drag, startPoint x: 365, startPoint y: 663, endPoint x: 291, endPoint y: 670, distance: 74.3
click at [350, 663] on td "KREJEKENI" at bounding box center [358, 630] width 122 height 106
drag, startPoint x: 497, startPoint y: 665, endPoint x: 10, endPoint y: 724, distance: 490.8
click at [479, 663] on td "M [PERSON_NAME]" at bounding box center [488, 630] width 139 height 106
click at [577, 660] on tr "15 ZEUS138 88842188 [DATE] 21:07:32 KREJEKENI M [PERSON_NAME] BCA 3820205307 Rp…" at bounding box center [490, 630] width 952 height 106
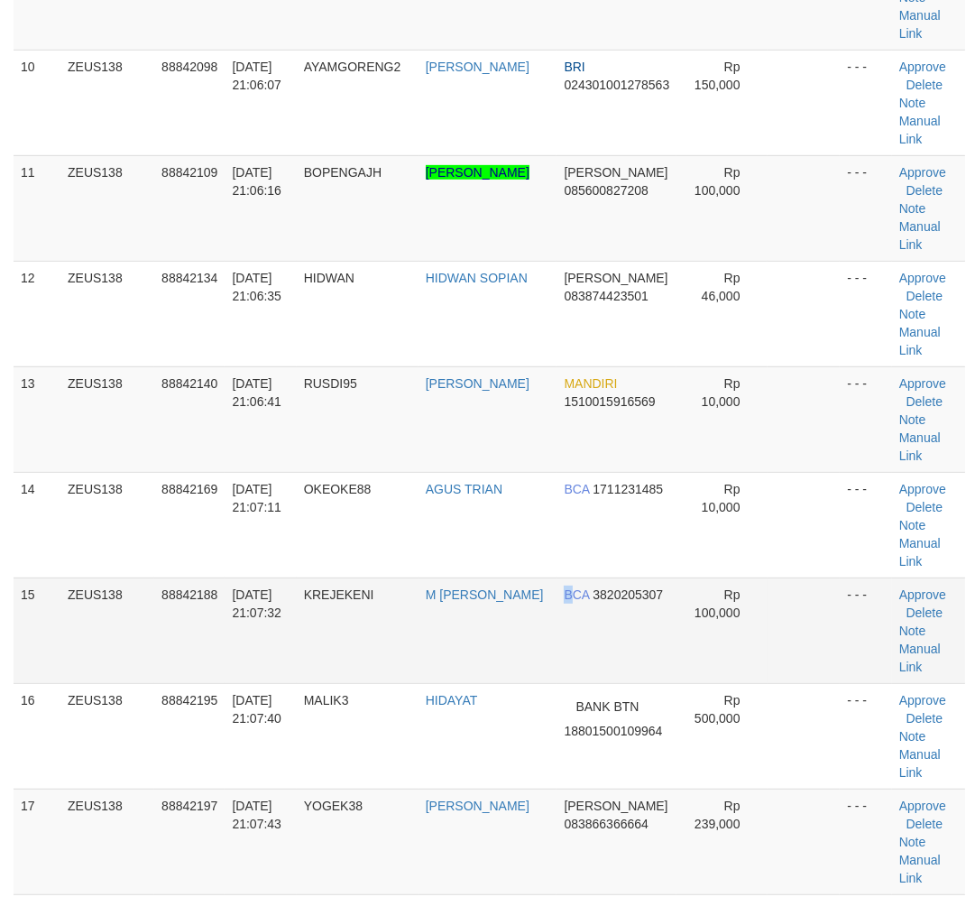
drag, startPoint x: 427, startPoint y: 642, endPoint x: 416, endPoint y: 644, distance: 11.2
click at [416, 644] on tr "15 ZEUS138 88842188 30/09/2025 21:07:32 KREJEKENI M CHAIRUL RIZAL BCA 382020530…" at bounding box center [490, 630] width 952 height 106
drag, startPoint x: 416, startPoint y: 644, endPoint x: 430, endPoint y: 634, distance: 17.5
click at [413, 645] on td "KREJEKENI" at bounding box center [358, 630] width 122 height 106
drag, startPoint x: 386, startPoint y: 563, endPoint x: 88, endPoint y: 633, distance: 305.8
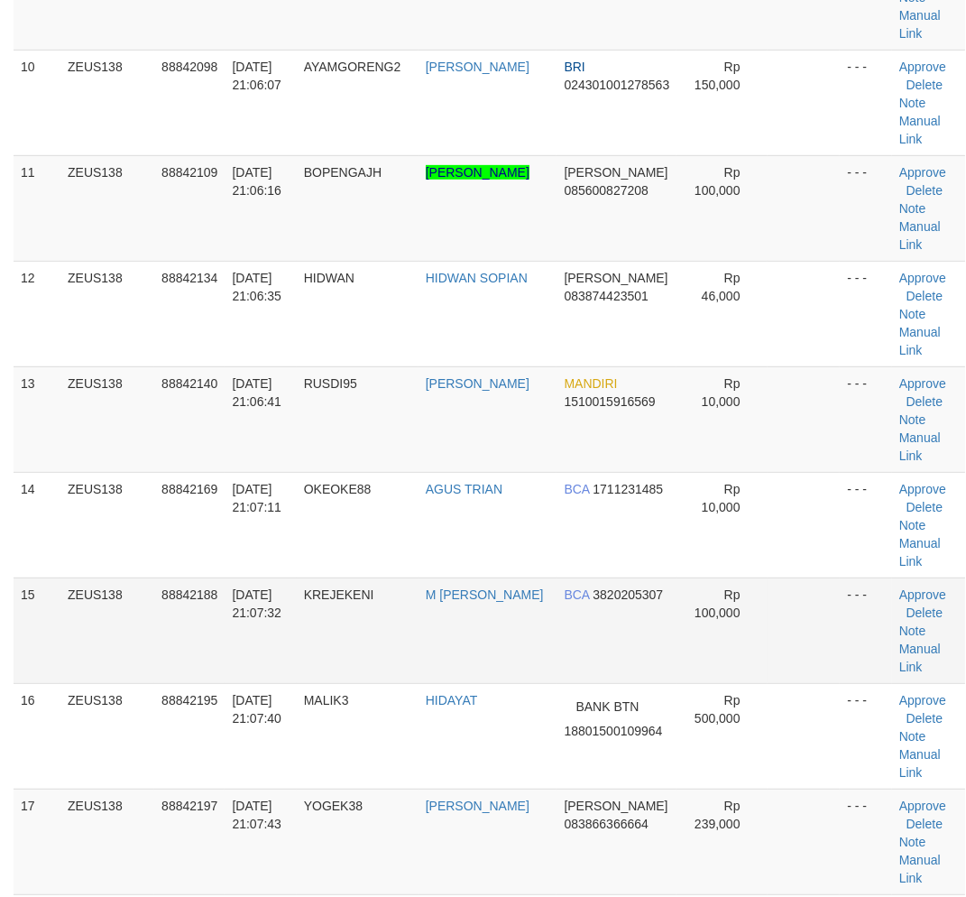
click at [372, 558] on td "OKEOKE88" at bounding box center [358, 525] width 122 height 106
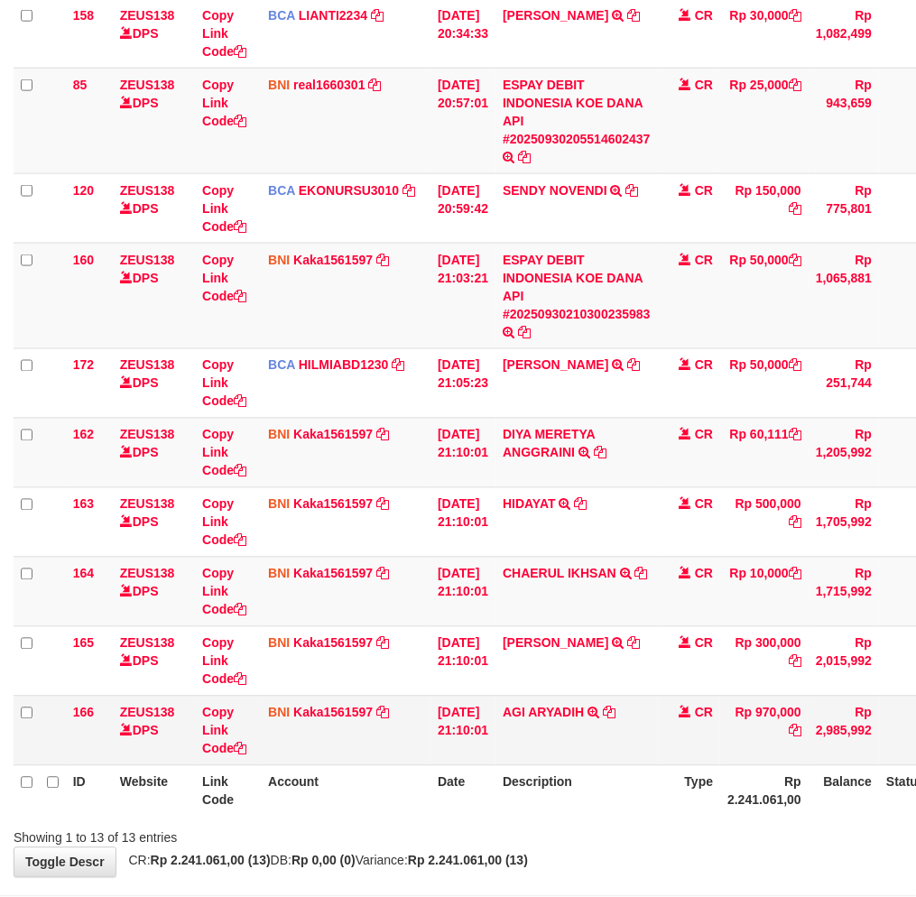
scroll to position [561, 0]
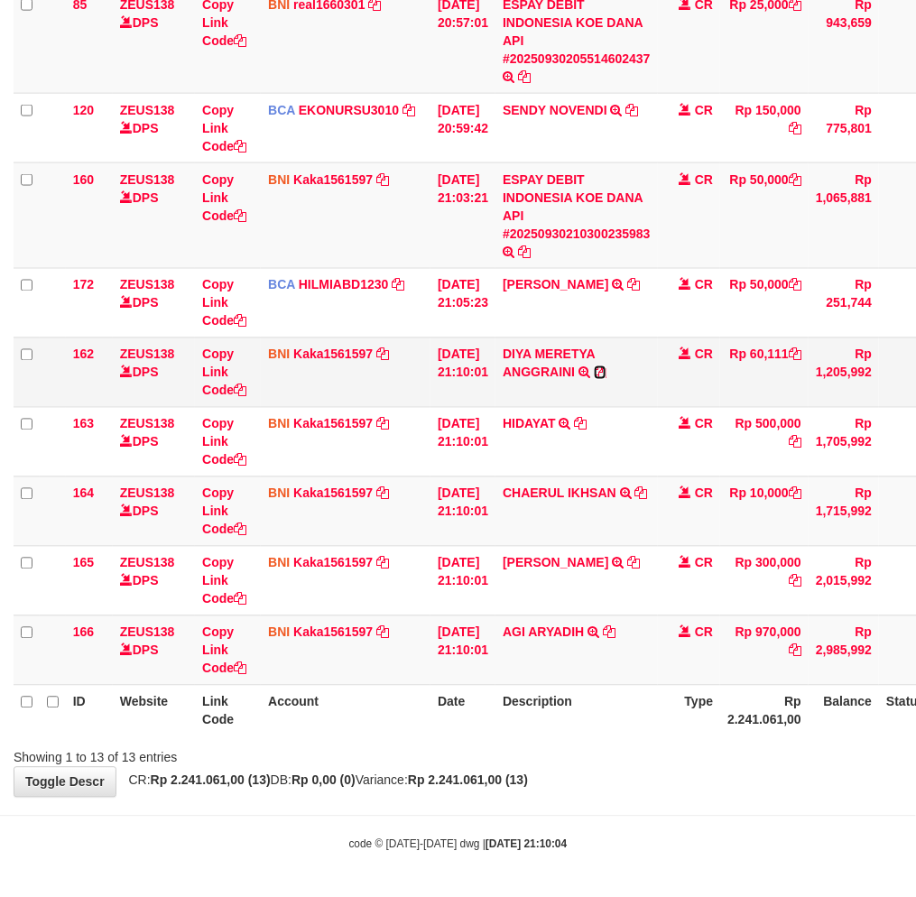
click at [606, 371] on icon at bounding box center [600, 372] width 13 height 13
click at [617, 506] on td "CHAERUL IKHSAN TRANSFER DARI BPK CHAERUL IKHSAN" at bounding box center [576, 510] width 162 height 69
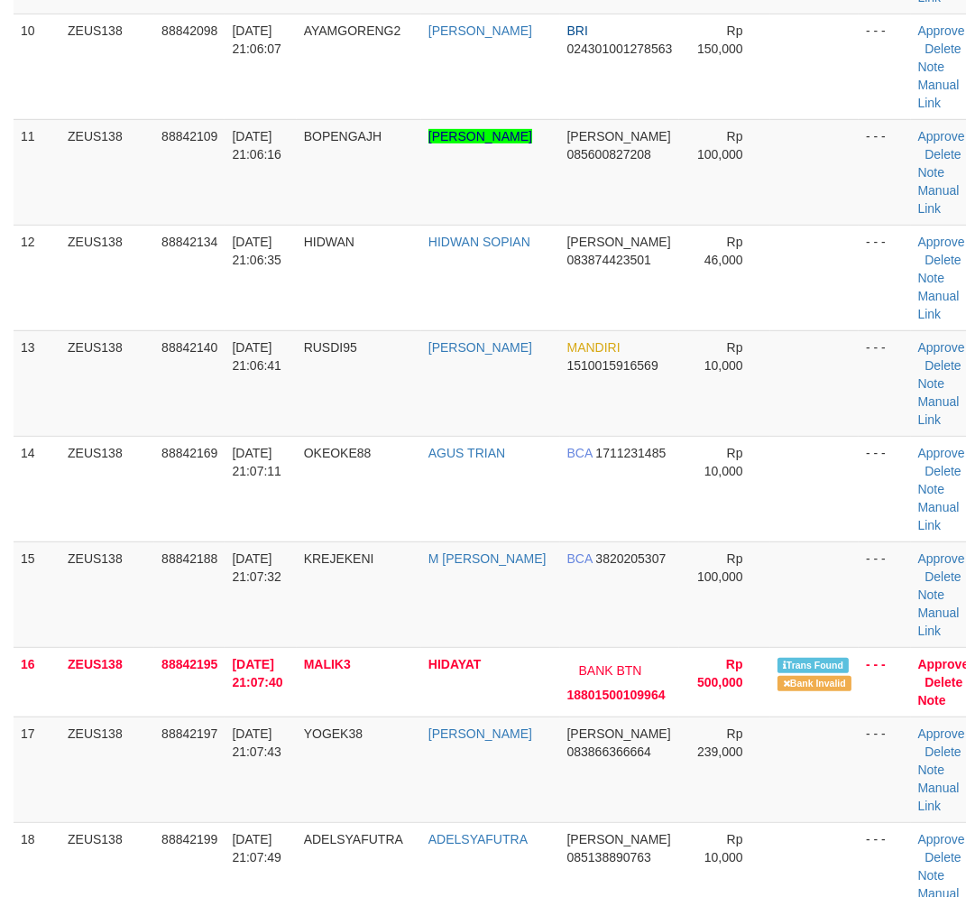
scroll to position [1171, 0]
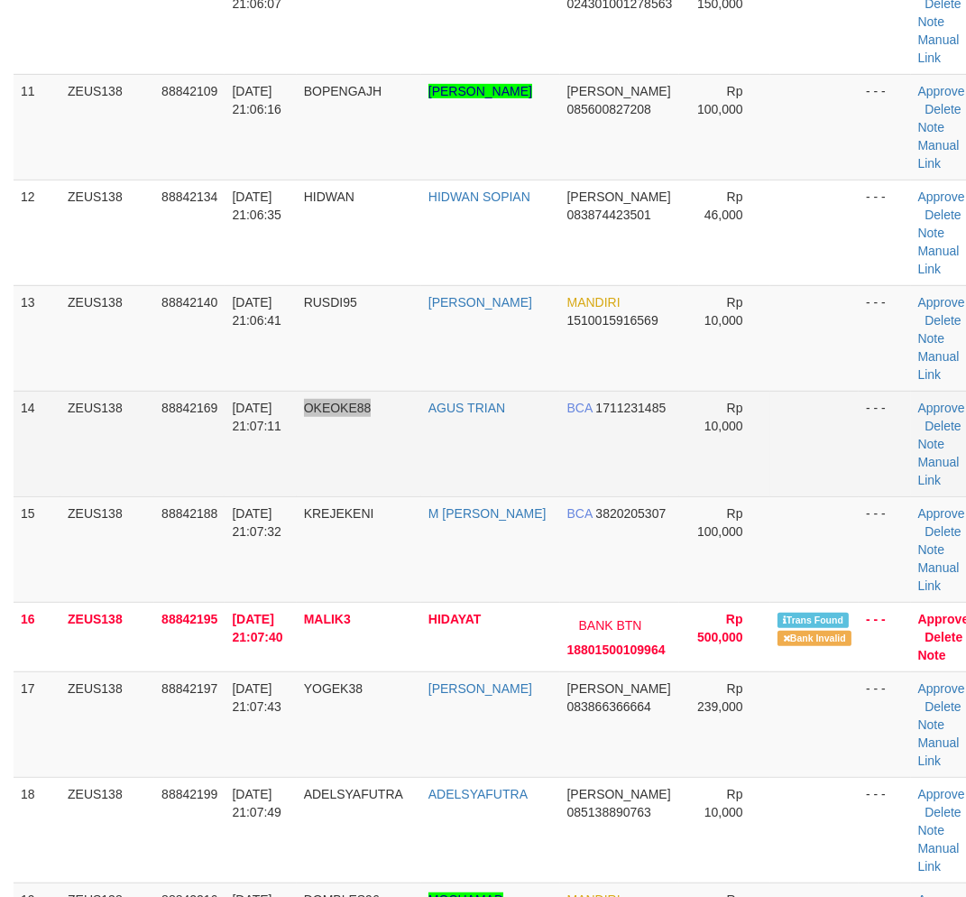
drag, startPoint x: 377, startPoint y: 442, endPoint x: 394, endPoint y: 445, distance: 17.4
click at [394, 445] on td "OKEOKE88" at bounding box center [359, 444] width 125 height 106
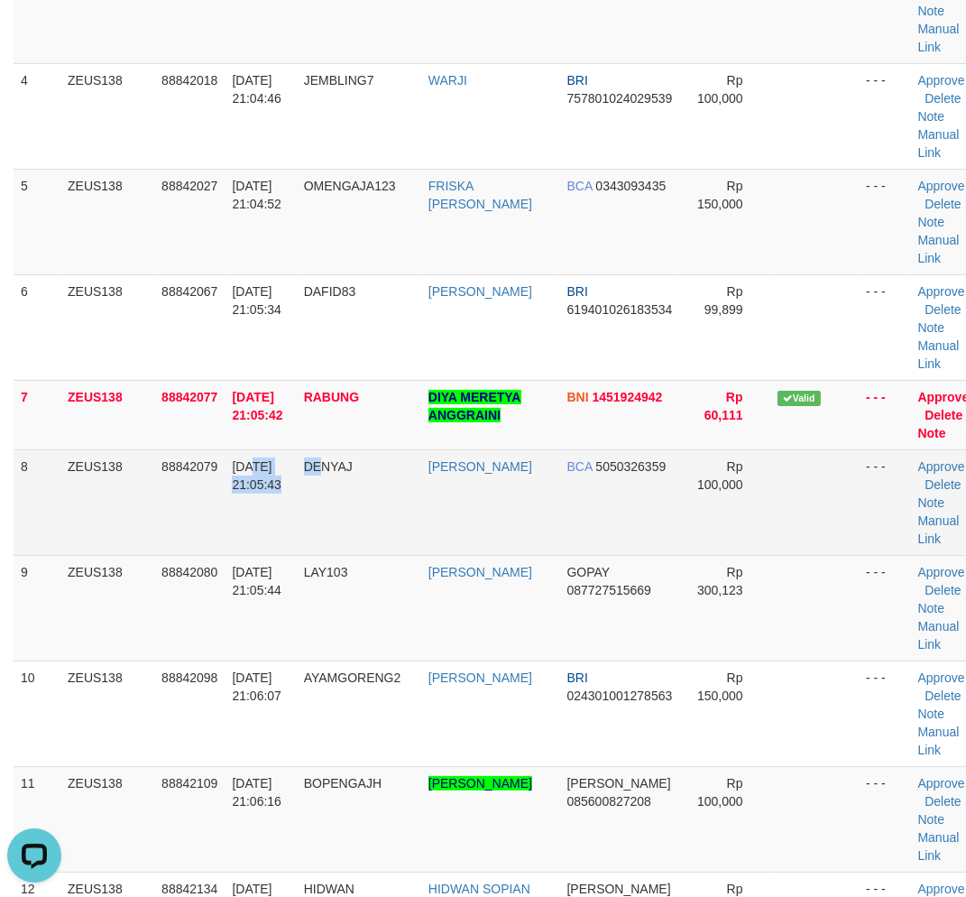
scroll to position [0, 0]
drag, startPoint x: 328, startPoint y: 505, endPoint x: 305, endPoint y: 503, distance: 23.6
click at [328, 505] on tr "8 ZEUS138 88842079 30/09/2025 21:05:43 DENYAJ DENI SURYANI BCA 5050326359 Rp 10…" at bounding box center [499, 502] width 971 height 106
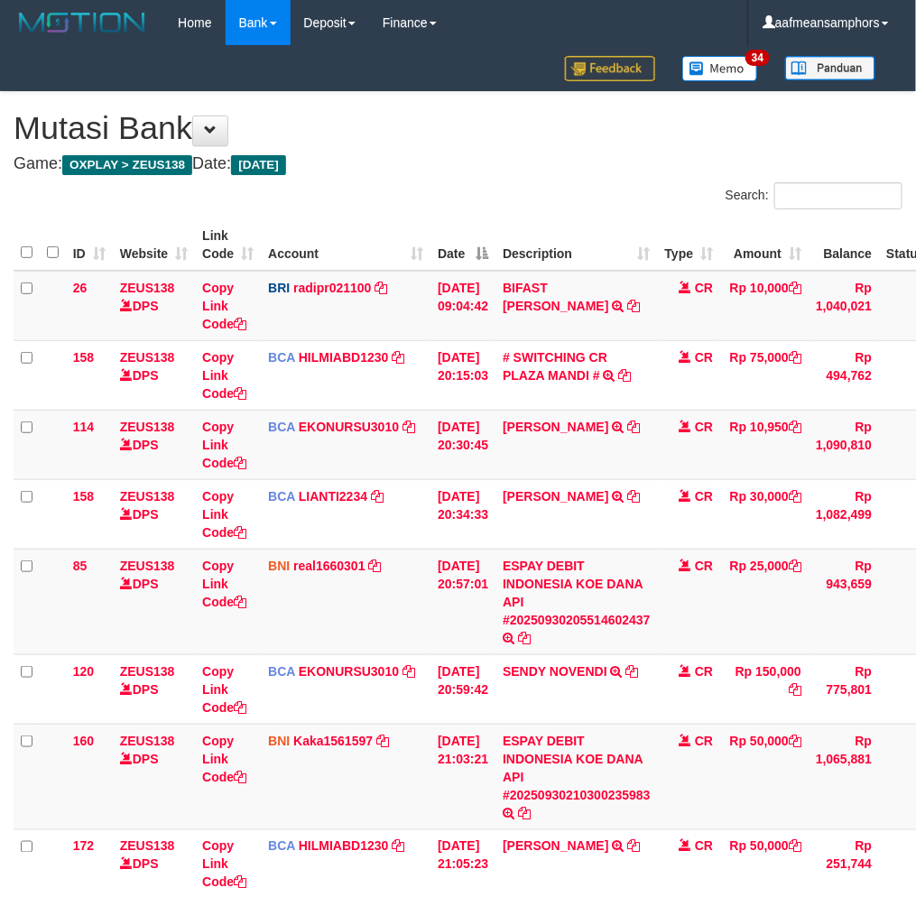
scroll to position [353, 0]
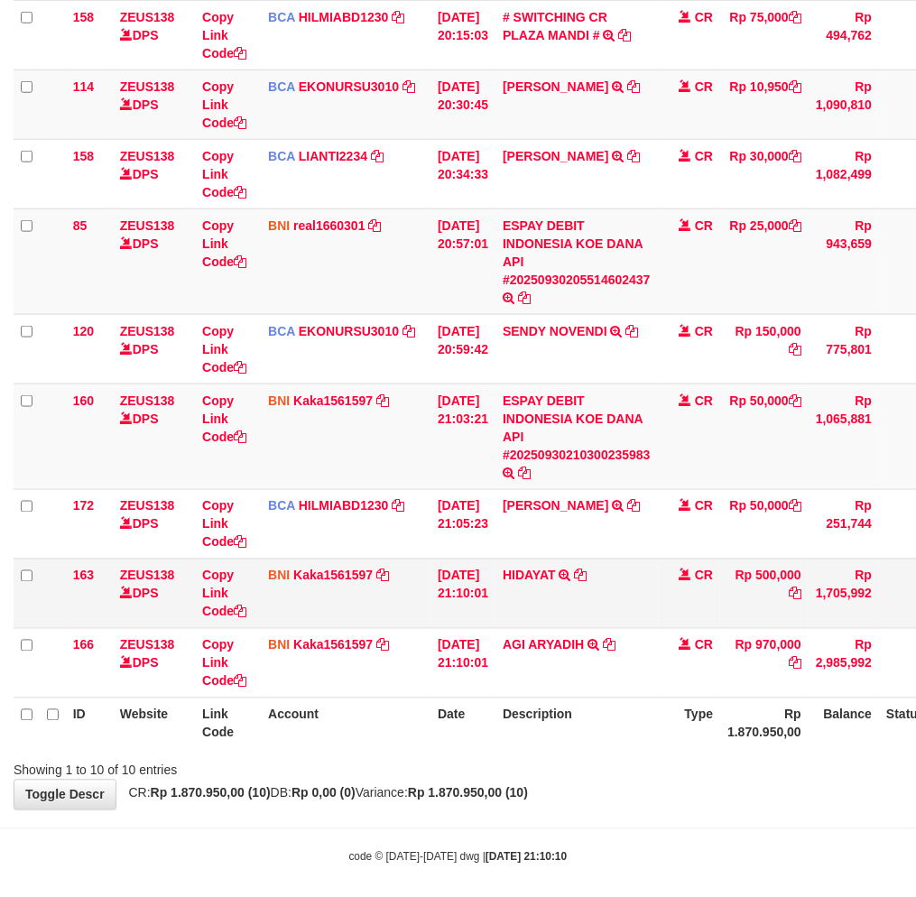
scroll to position [341, 0]
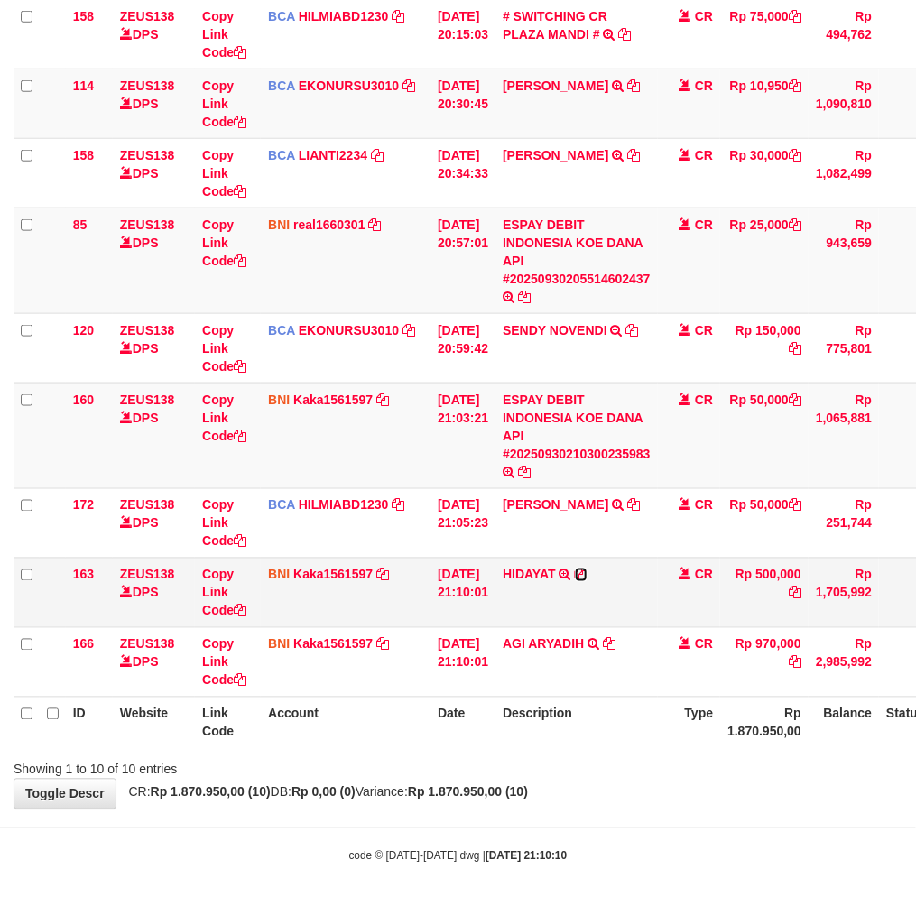
click at [587, 572] on icon at bounding box center [581, 574] width 13 height 13
click at [585, 697] on th "Description" at bounding box center [576, 722] width 162 height 51
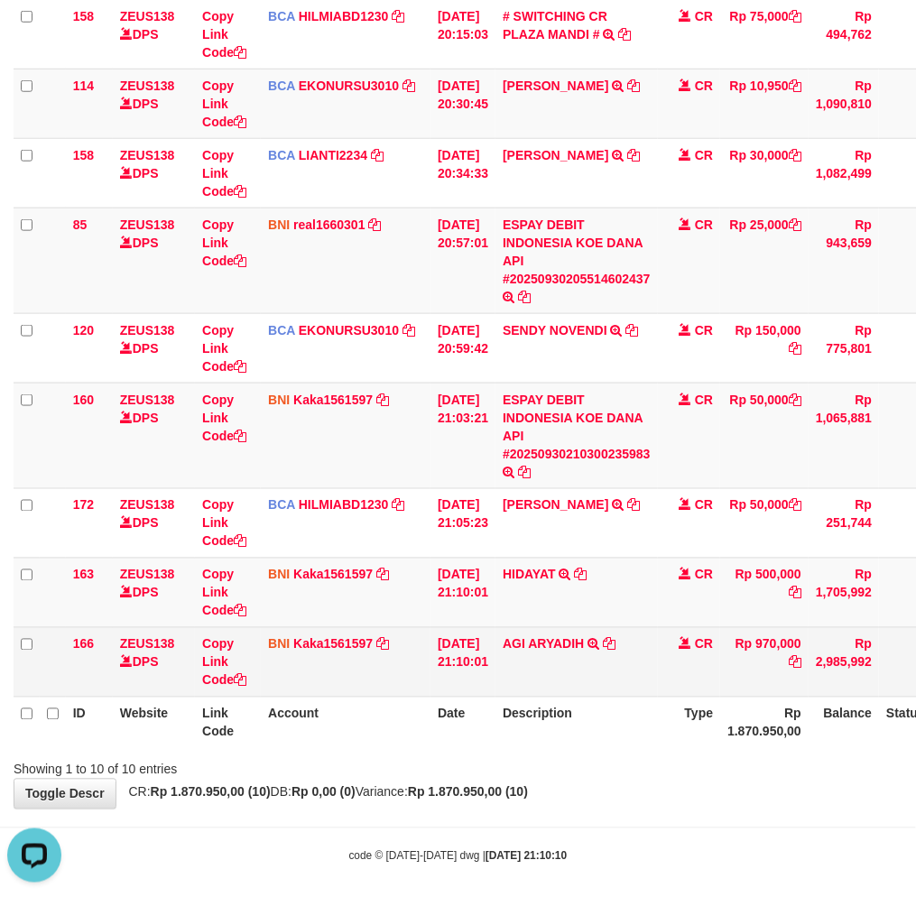
scroll to position [0, 0]
click at [615, 641] on icon at bounding box center [609, 644] width 13 height 13
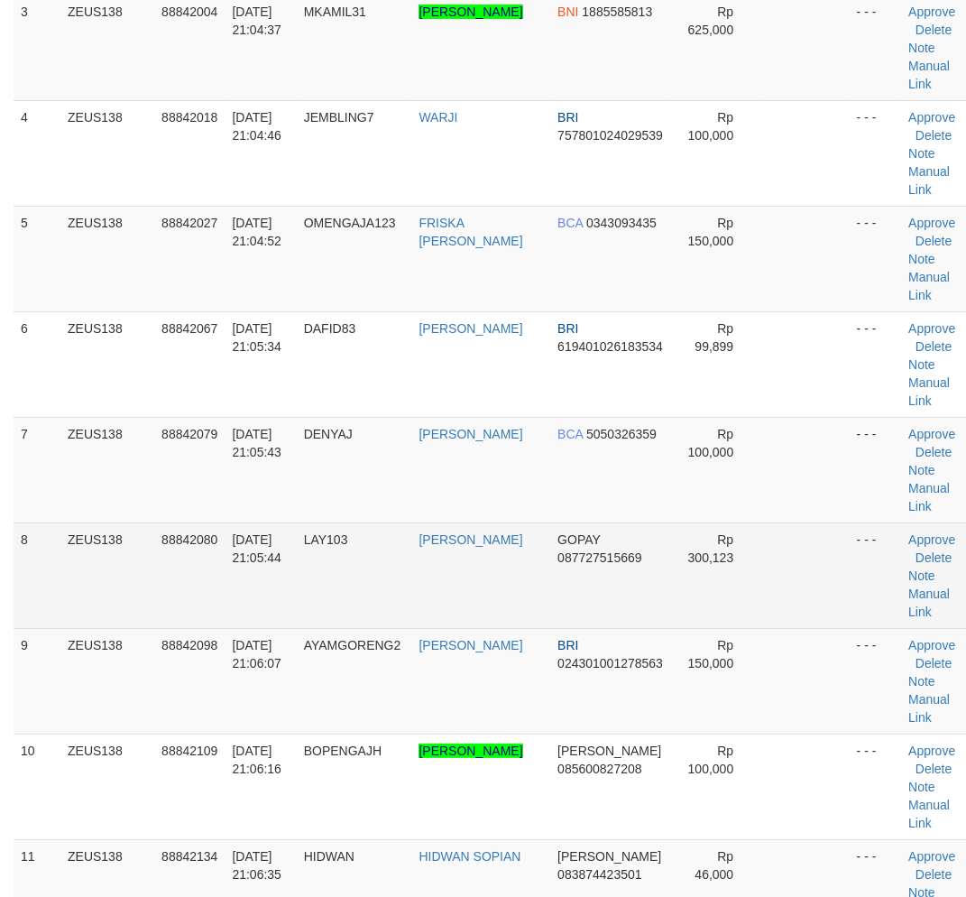
drag, startPoint x: 292, startPoint y: 605, endPoint x: 330, endPoint y: 608, distance: 38.0
click at [330, 608] on tr "8 ZEUS138 88842080 [DATE] 21:05:44 LAY103 [PERSON_NAME] GOPAY 087727515669 Rp 3…" at bounding box center [495, 575] width 962 height 106
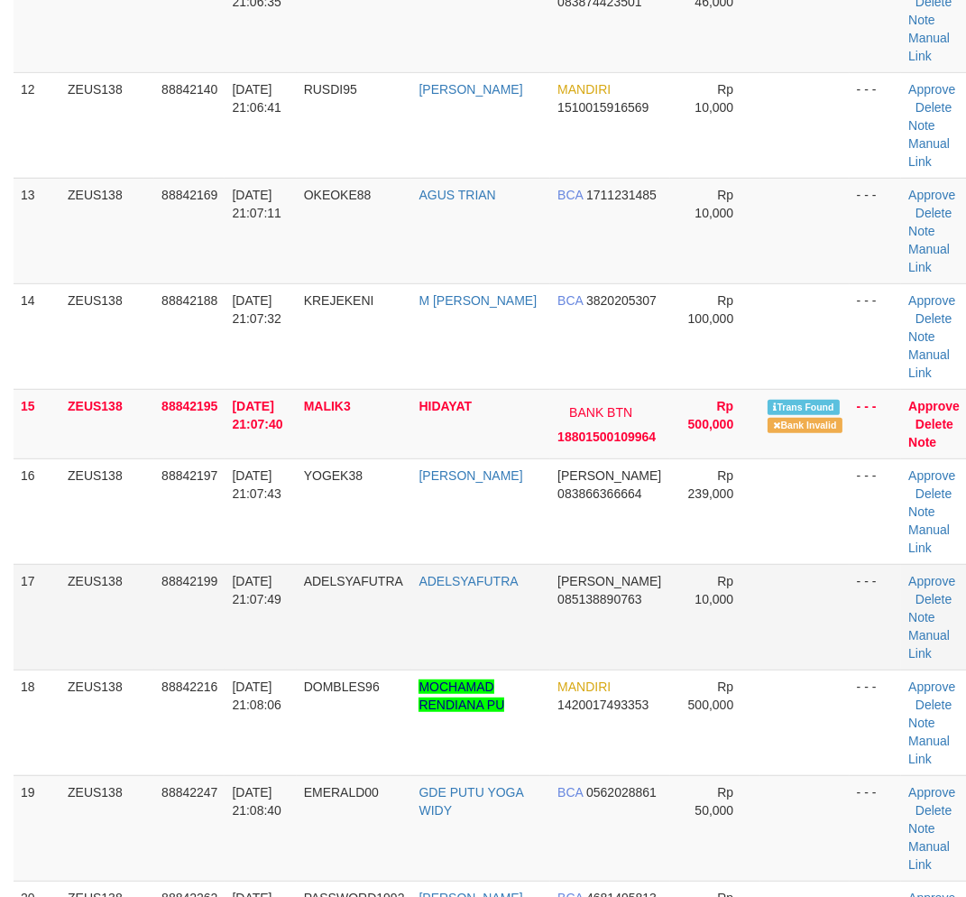
scroll to position [1360, 0]
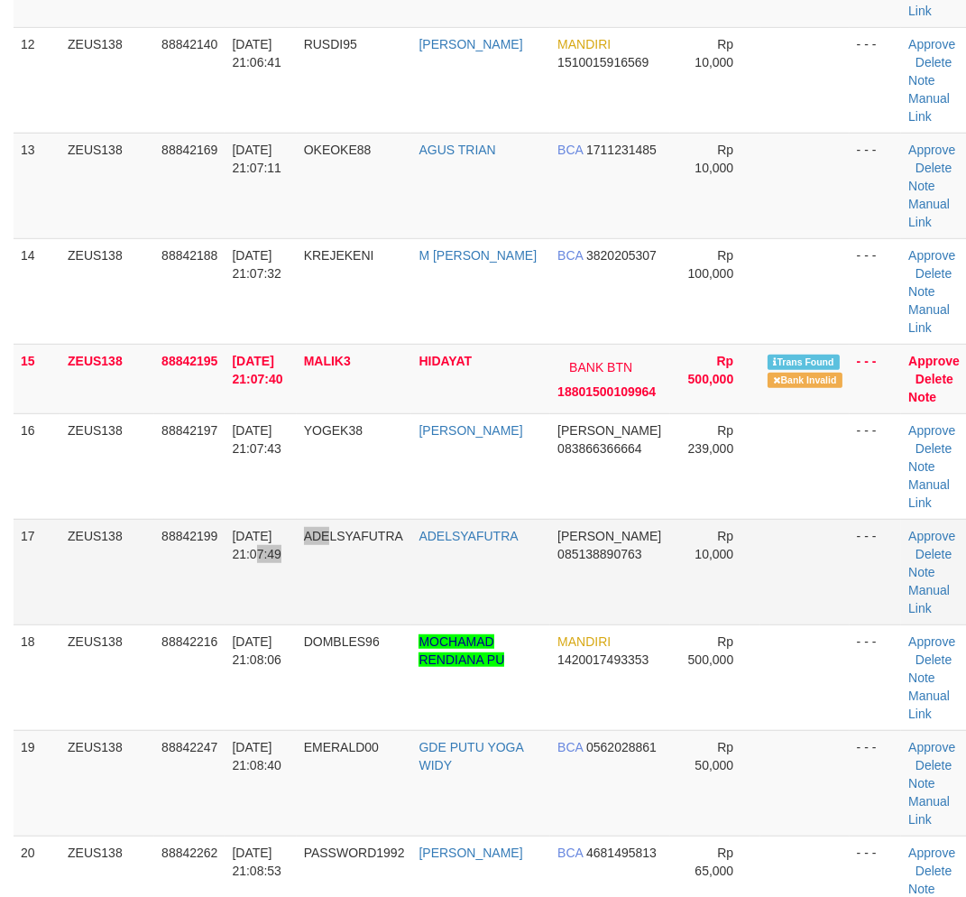
click at [334, 624] on tr "17 ZEUS138 88842199 30/09/2025 21:07:49 ADELSYAFUTRA ADELSYAFUTRA DANA 08513889…" at bounding box center [495, 572] width 962 height 106
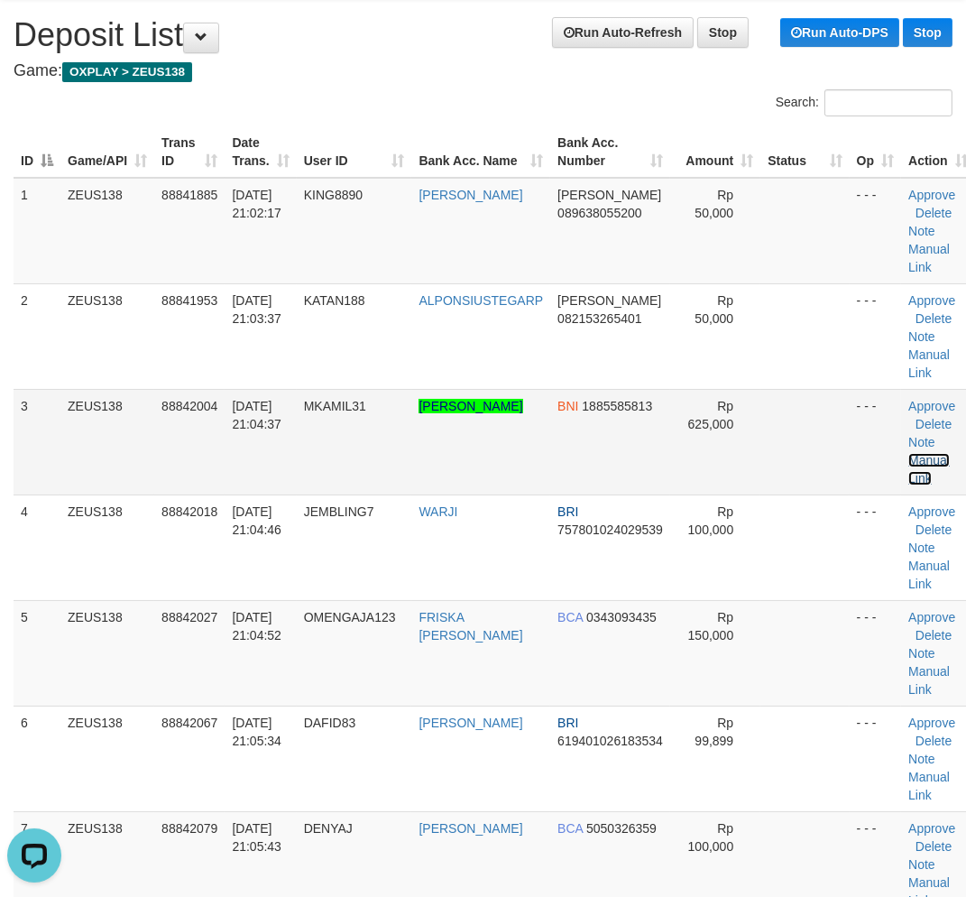
click at [931, 485] on link "Manual Link" at bounding box center [930, 469] width 42 height 32
click at [909, 453] on link "Manual Link" at bounding box center [930, 469] width 42 height 32
click at [932, 485] on link "Manual Link" at bounding box center [930, 469] width 42 height 32
click at [934, 485] on link "Manual Link" at bounding box center [930, 469] width 42 height 32
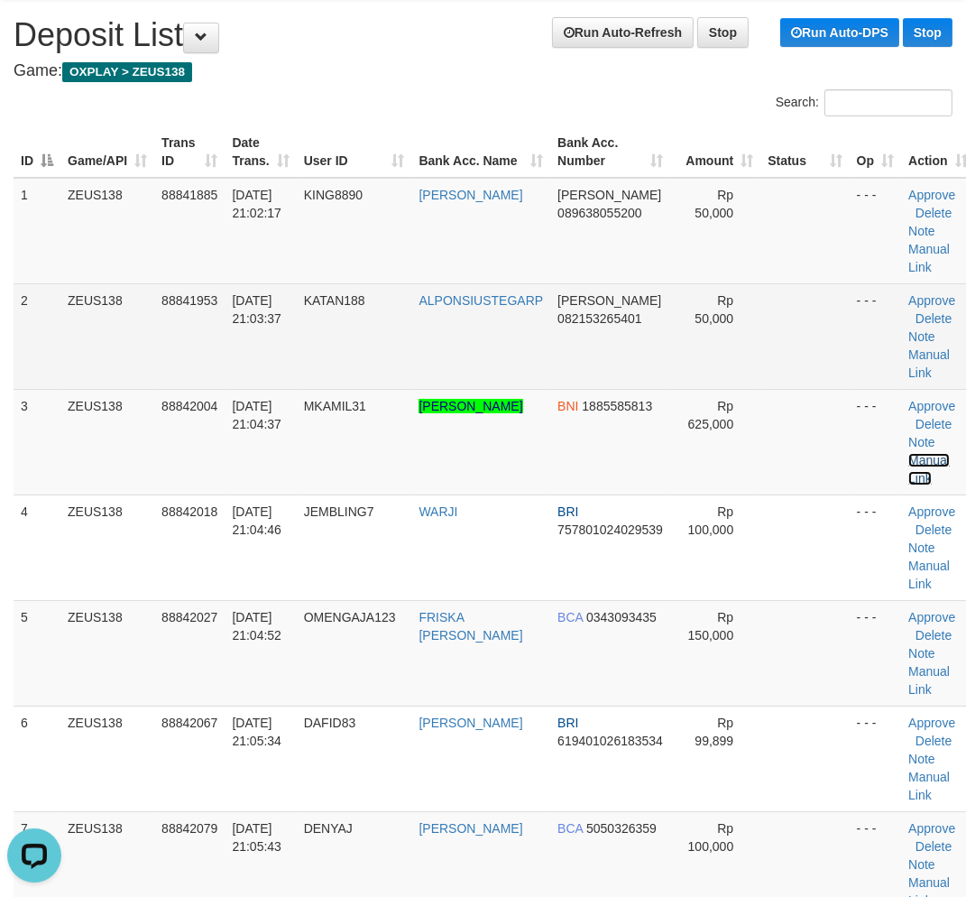
click at [909, 453] on link "Manual Link" at bounding box center [930, 469] width 42 height 32
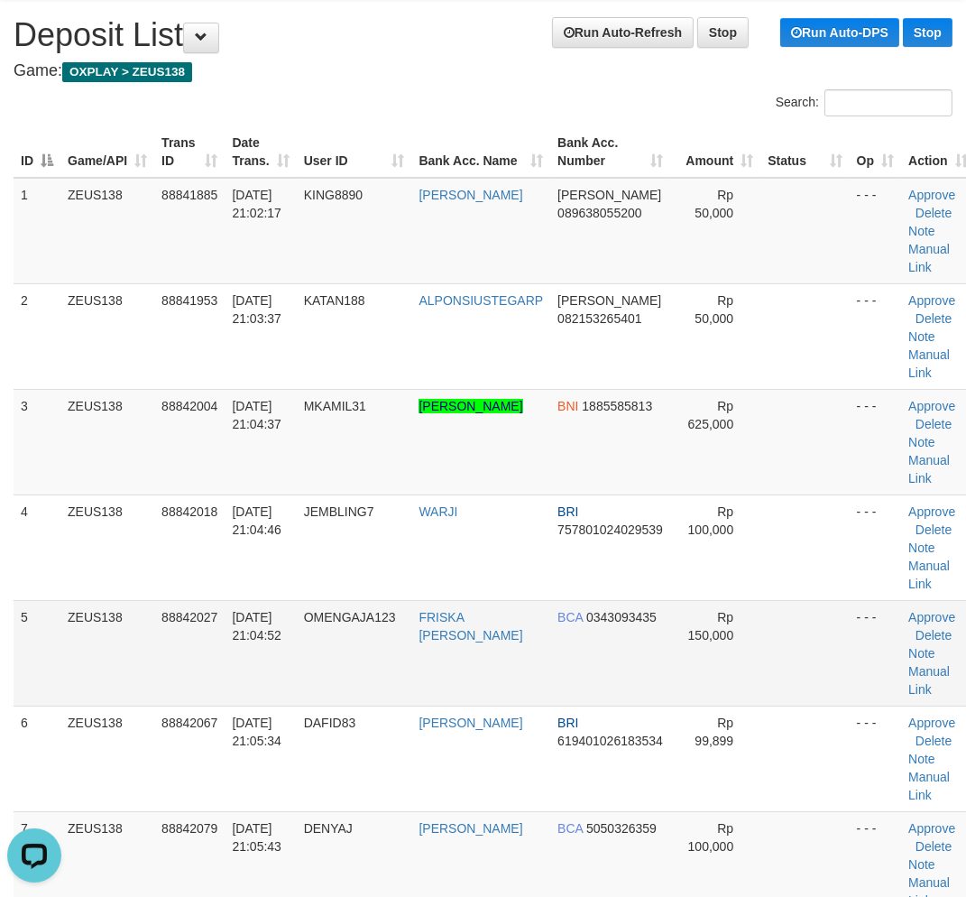
click at [142, 706] on td "ZEUS138" at bounding box center [107, 653] width 94 height 106
drag, startPoint x: 142, startPoint y: 716, endPoint x: 97, endPoint y: 719, distance: 45.3
click at [156, 706] on tr "5 ZEUS138 88842027 30/09/2025 21:04:52 OMENGAJA123 FRISKA WATI PASARI BCA 03430…" at bounding box center [495, 653] width 962 height 106
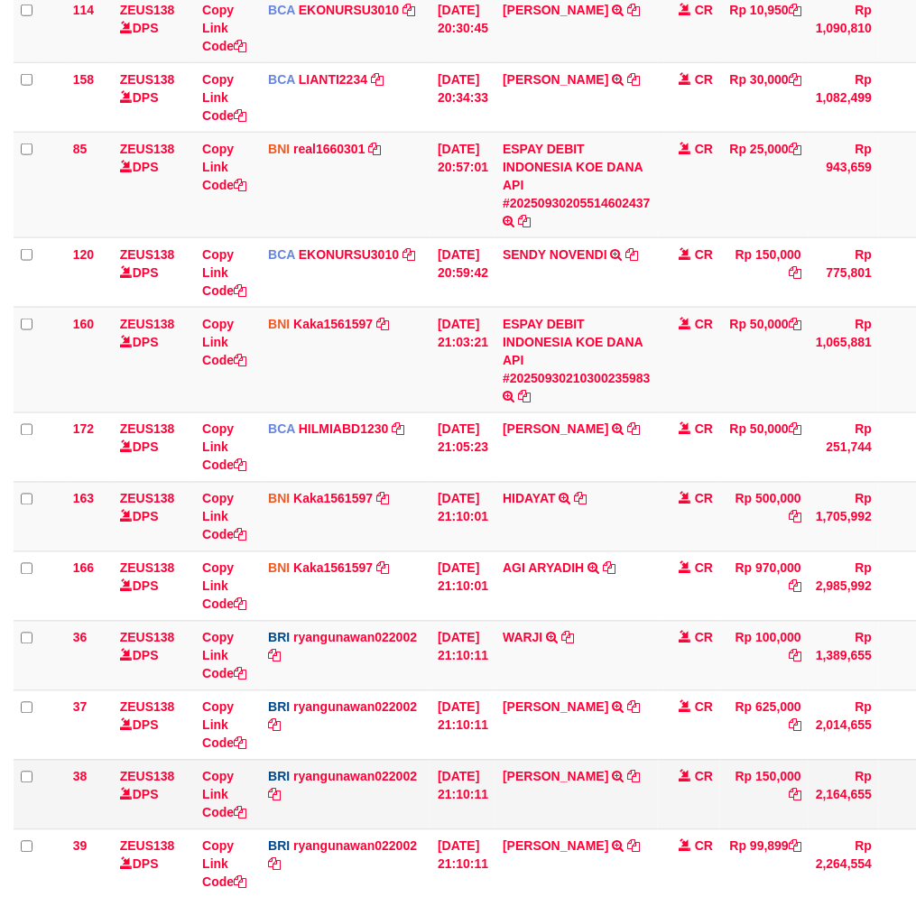
scroll to position [623, 0]
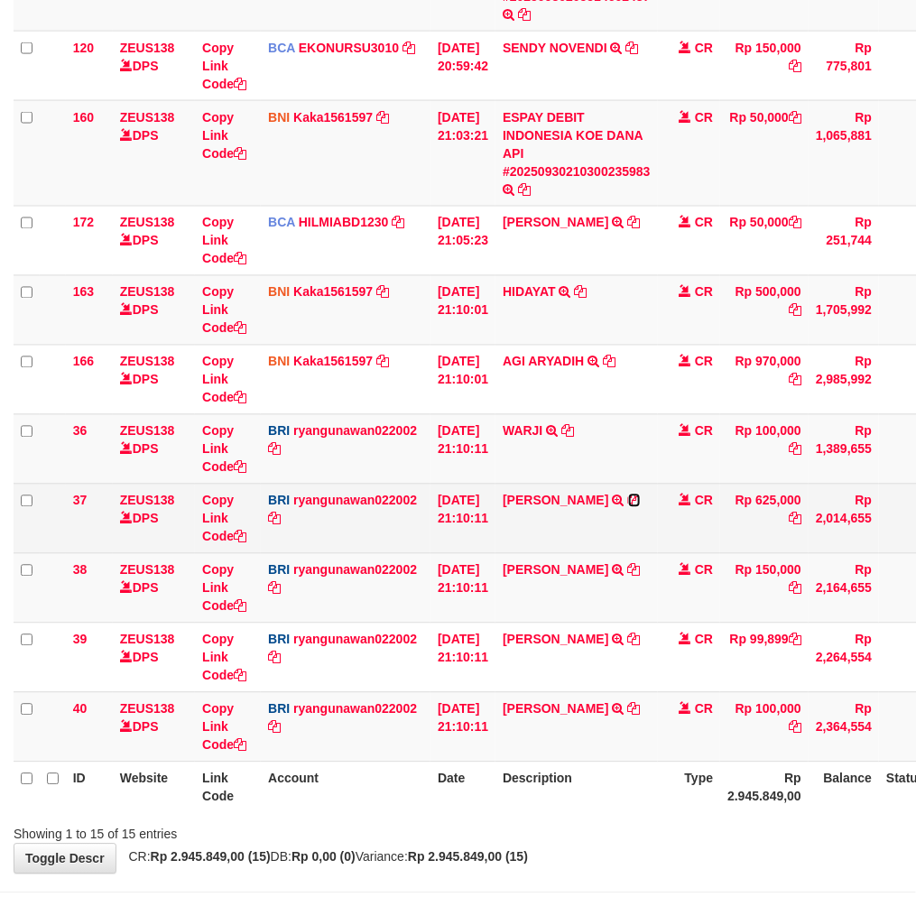
click at [628, 507] on icon at bounding box center [634, 500] width 13 height 13
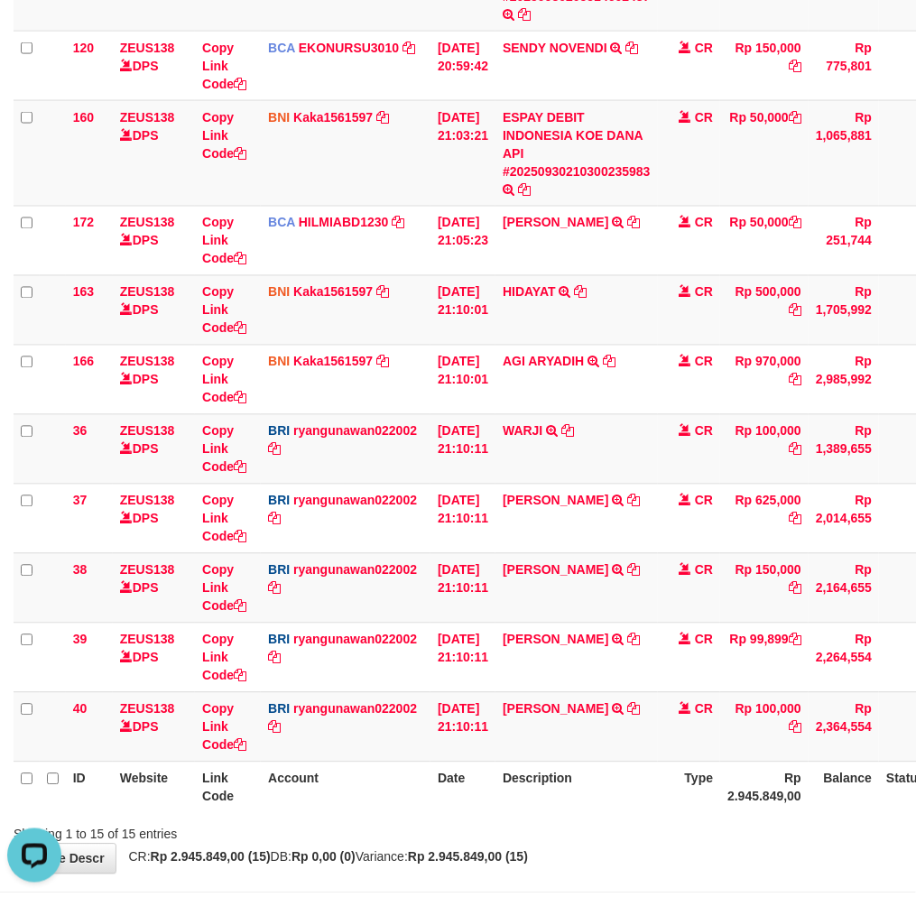
scroll to position [0, 0]
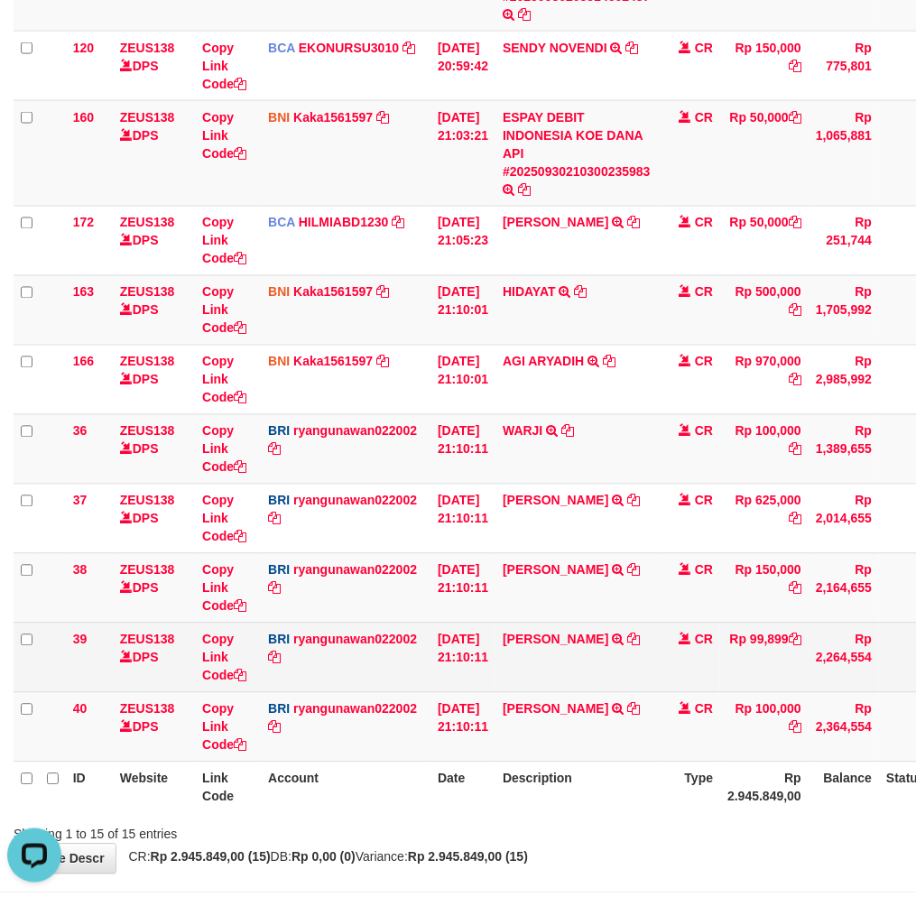
drag, startPoint x: 507, startPoint y: 809, endPoint x: 260, endPoint y: 661, distance: 288.1
click at [488, 801] on th "Date" at bounding box center [462, 787] width 65 height 51
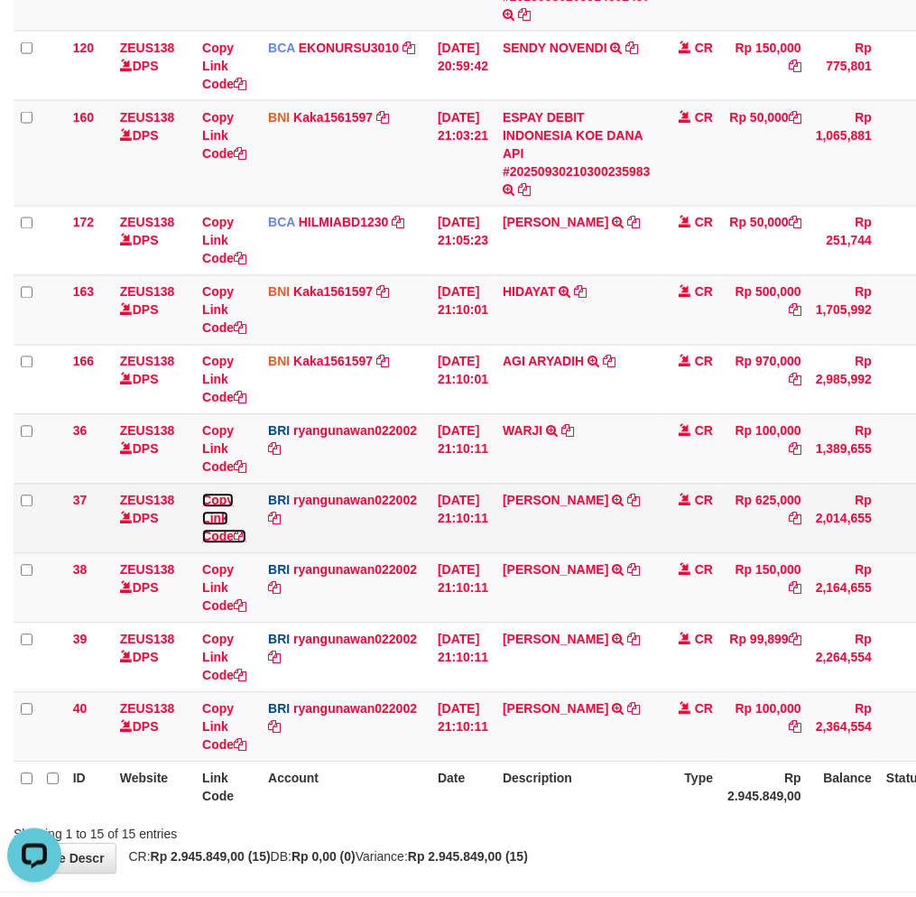
click at [217, 514] on link "Copy Link Code" at bounding box center [224, 519] width 44 height 51
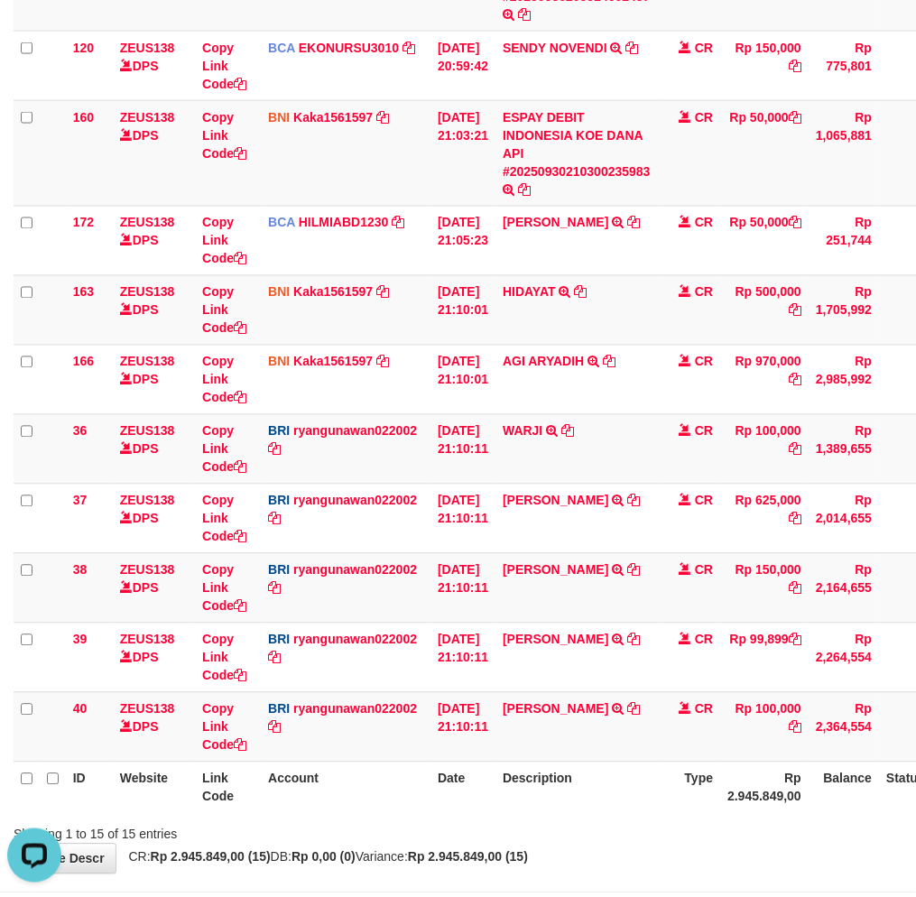
scroll to position [227, 0]
drag, startPoint x: 516, startPoint y: 737, endPoint x: 588, endPoint y: 743, distance: 72.4
click at [588, 743] on td "DANA WAYANYUDAAME TRANSFER NBMB DANA WAYANYUDAAME TO RYAN GUNAWAN" at bounding box center [576, 726] width 162 height 69
click at [555, 744] on td "DANA WAYANYUDAAME TRANSFER NBMB DANA WAYANYUDAAME TO RYAN GUNAWAN" at bounding box center [576, 726] width 162 height 69
copy link "WAYANYUD"
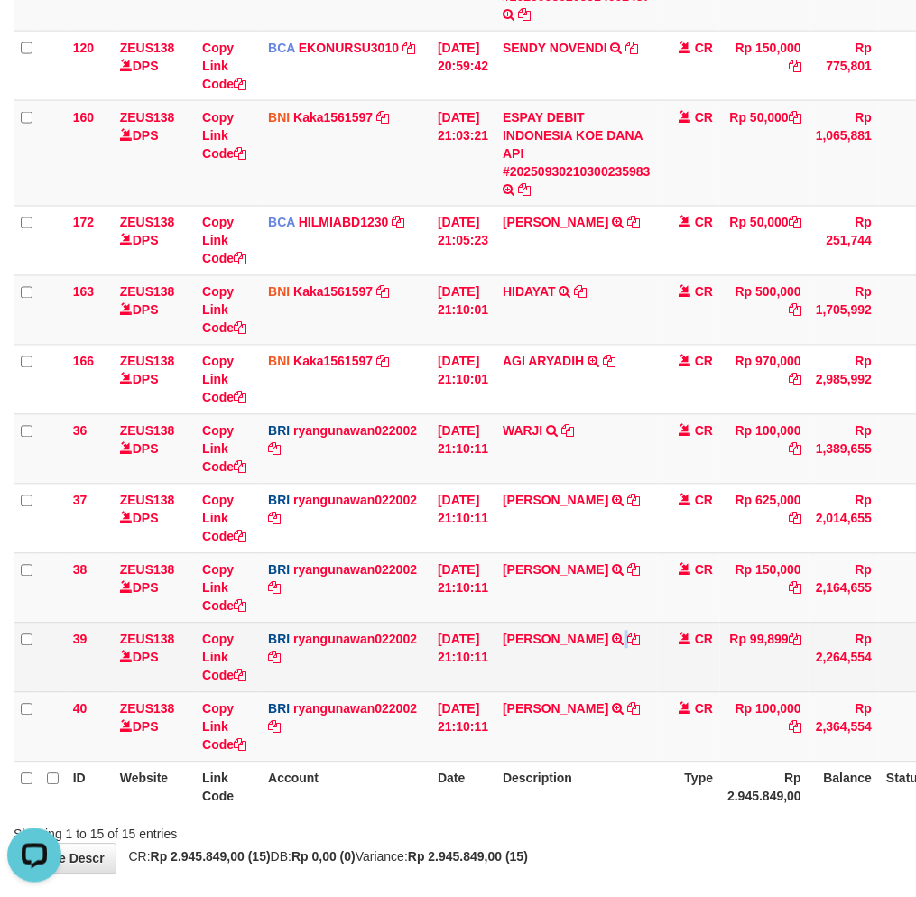
click at [603, 651] on td "MOH DAFID TRANSFER NBMB MOH DAFID TO RYAN GUNAWAN" at bounding box center [576, 657] width 162 height 69
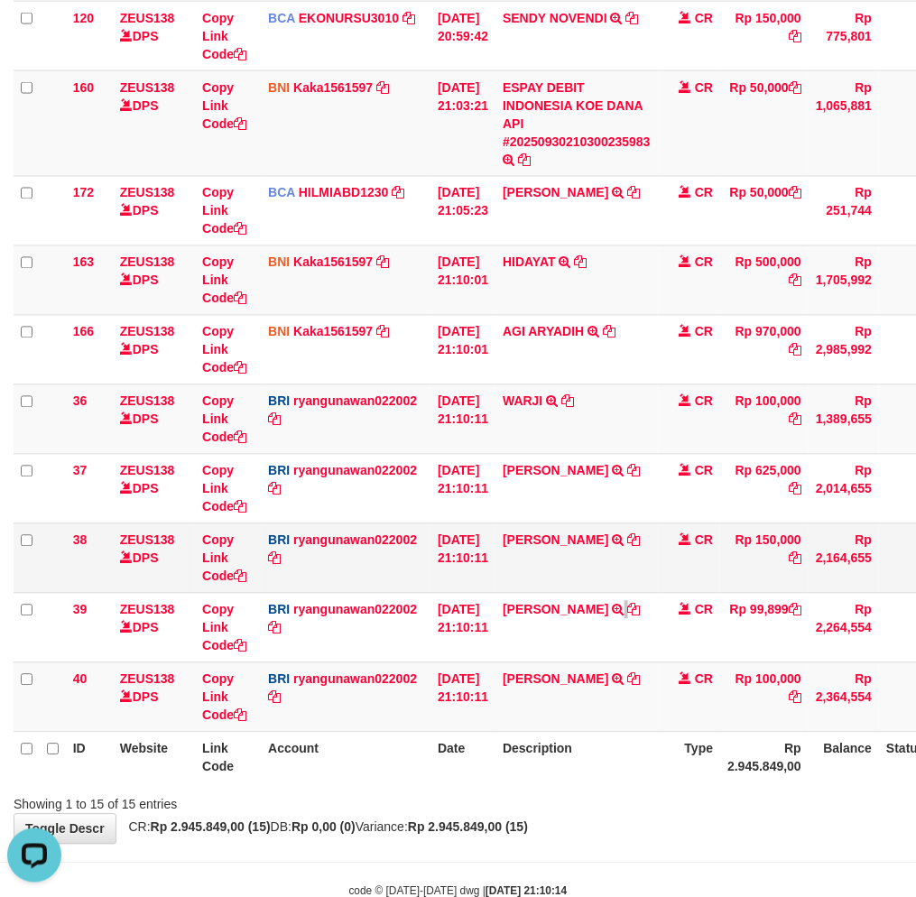
scroll to position [699, 0]
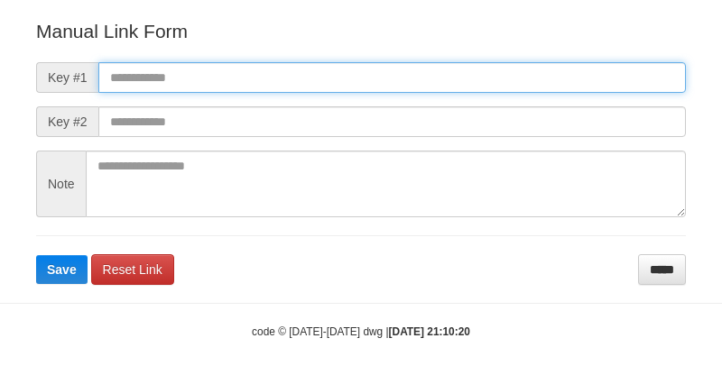
click at [514, 69] on input "text" at bounding box center [391, 77] width 587 height 31
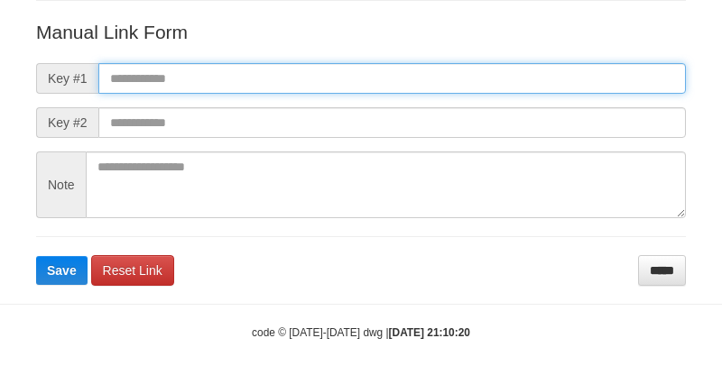
paste input "**********"
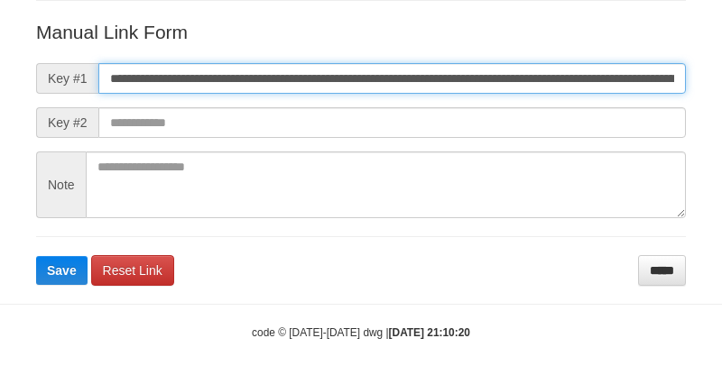
scroll to position [0, 1014]
type input "**********"
click at [36, 256] on button "Save" at bounding box center [61, 270] width 51 height 29
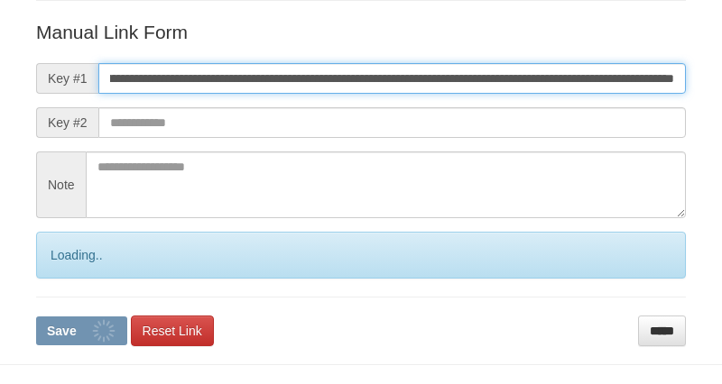
click at [36, 317] on button "Save" at bounding box center [81, 331] width 91 height 29
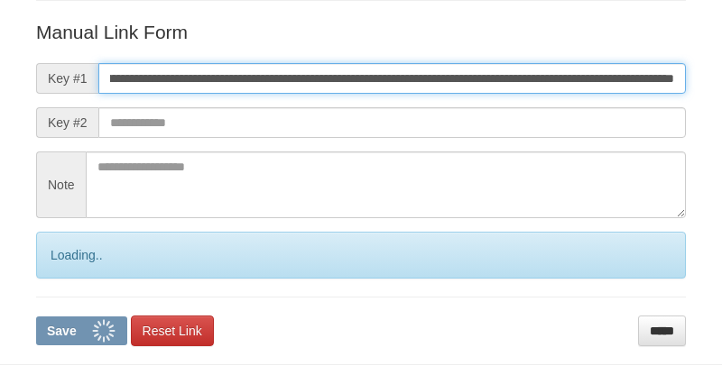
click at [36, 317] on button "Save" at bounding box center [81, 331] width 91 height 29
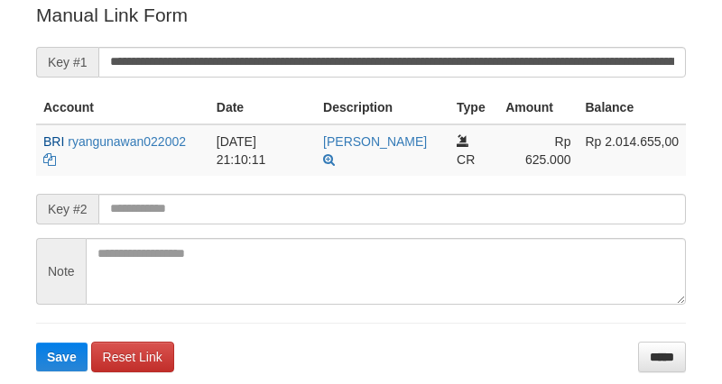
click at [36, 343] on button "Save" at bounding box center [61, 357] width 51 height 29
click at [506, 55] on input "**********" at bounding box center [391, 62] width 587 height 31
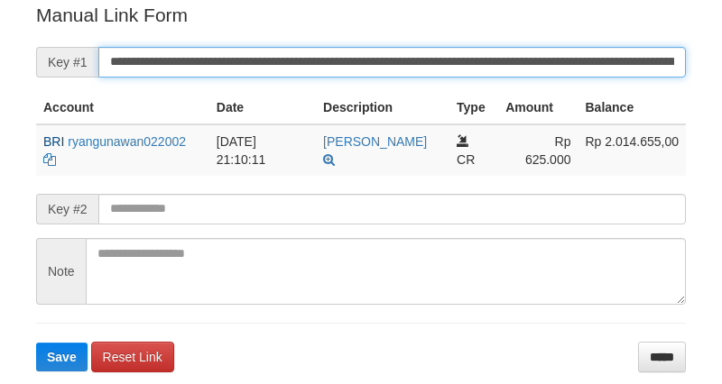
click at [529, 72] on input "**********" at bounding box center [391, 62] width 587 height 31
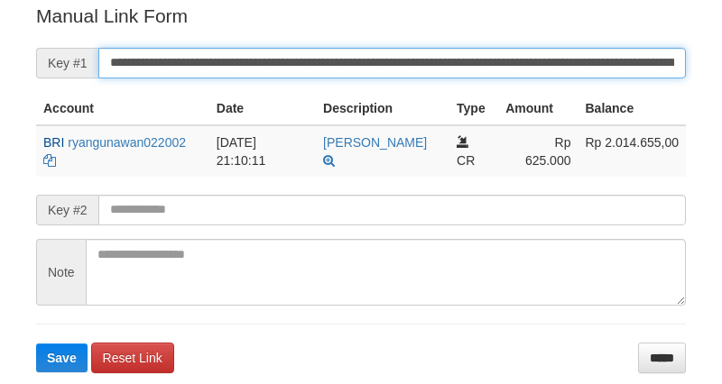
click at [529, 72] on input "**********" at bounding box center [391, 63] width 587 height 31
click at [36, 344] on button "Save" at bounding box center [61, 358] width 51 height 29
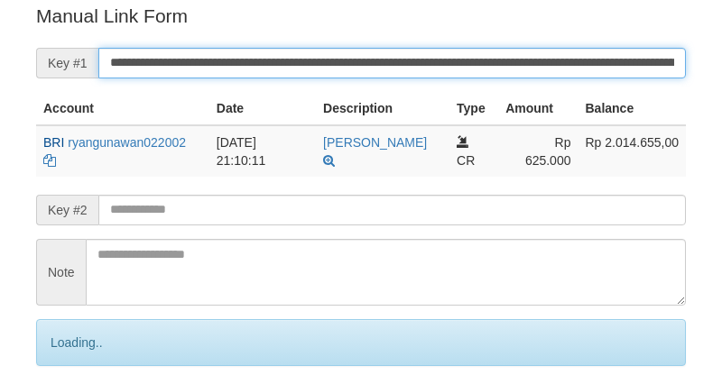
click at [529, 72] on input "**********" at bounding box center [391, 63] width 587 height 31
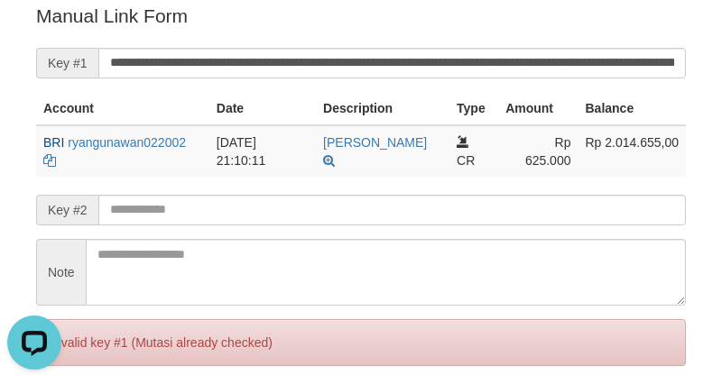
scroll to position [0, 0]
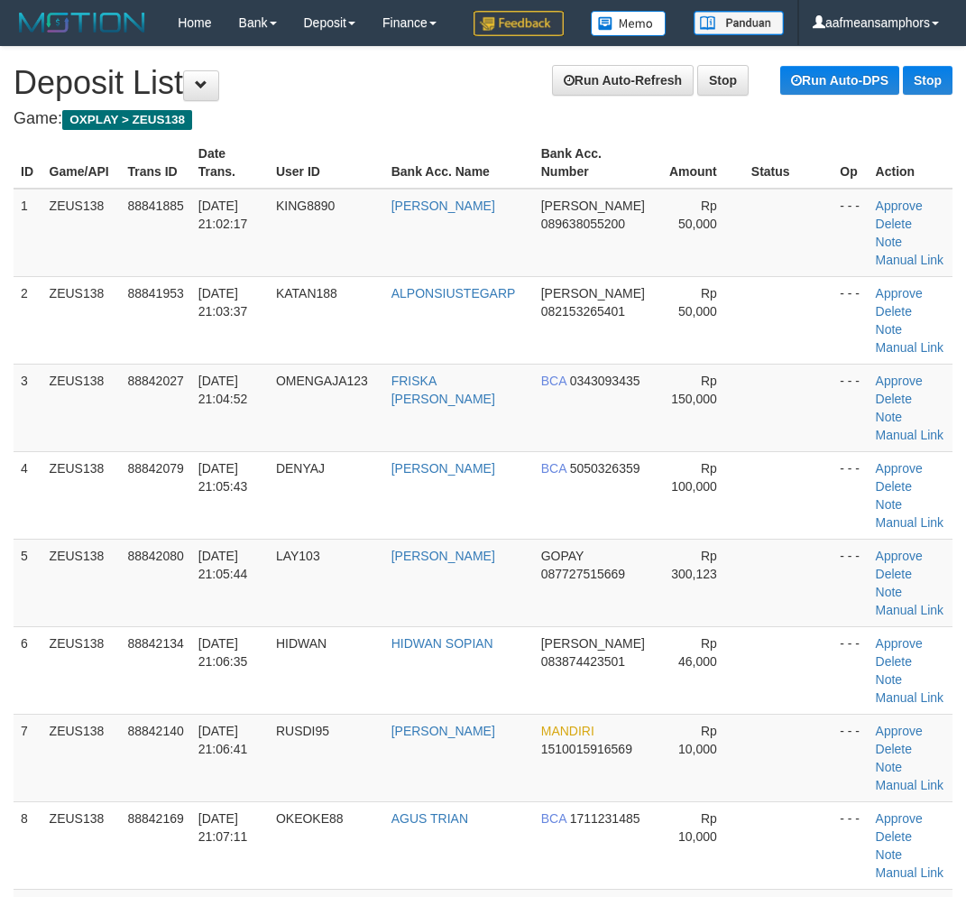
scroll to position [11, 0]
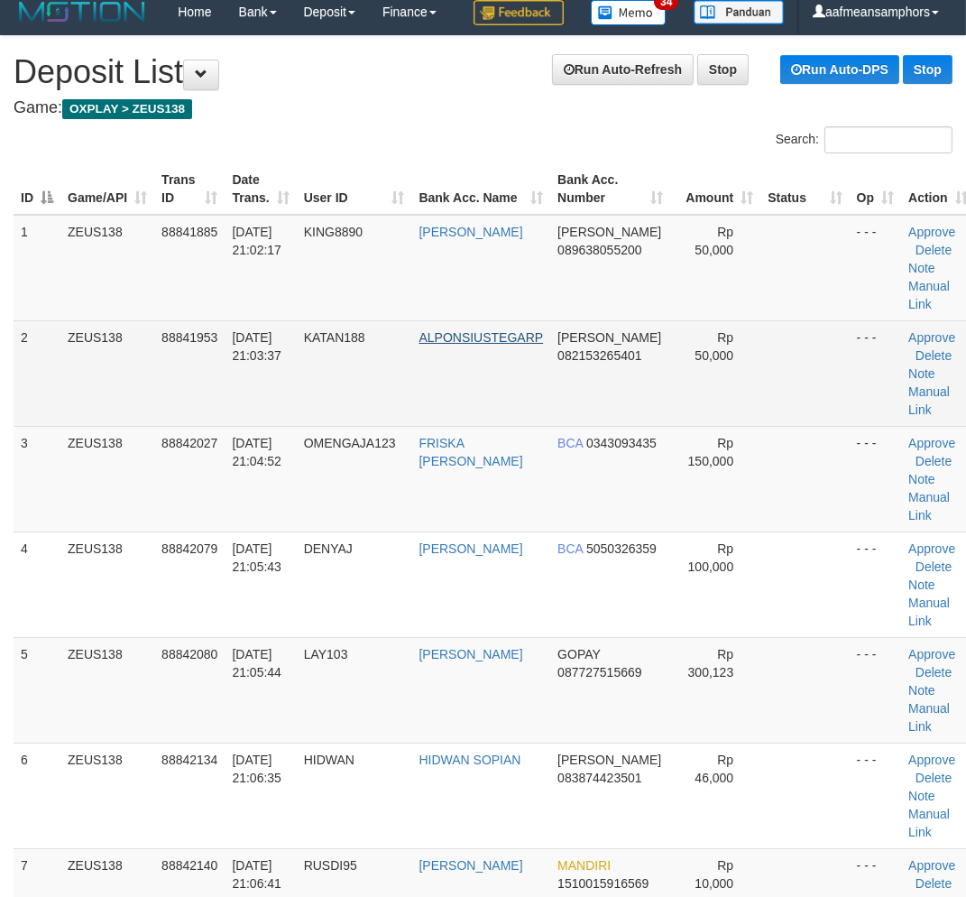
drag, startPoint x: 408, startPoint y: 628, endPoint x: 476, endPoint y: 380, distance: 257.4
click at [419, 600] on tr "4 ZEUS138 88842079 [DATE] 21:05:43 DENYAJ [PERSON_NAME] BCA 5050326359 Rp 100,0…" at bounding box center [495, 584] width 962 height 106
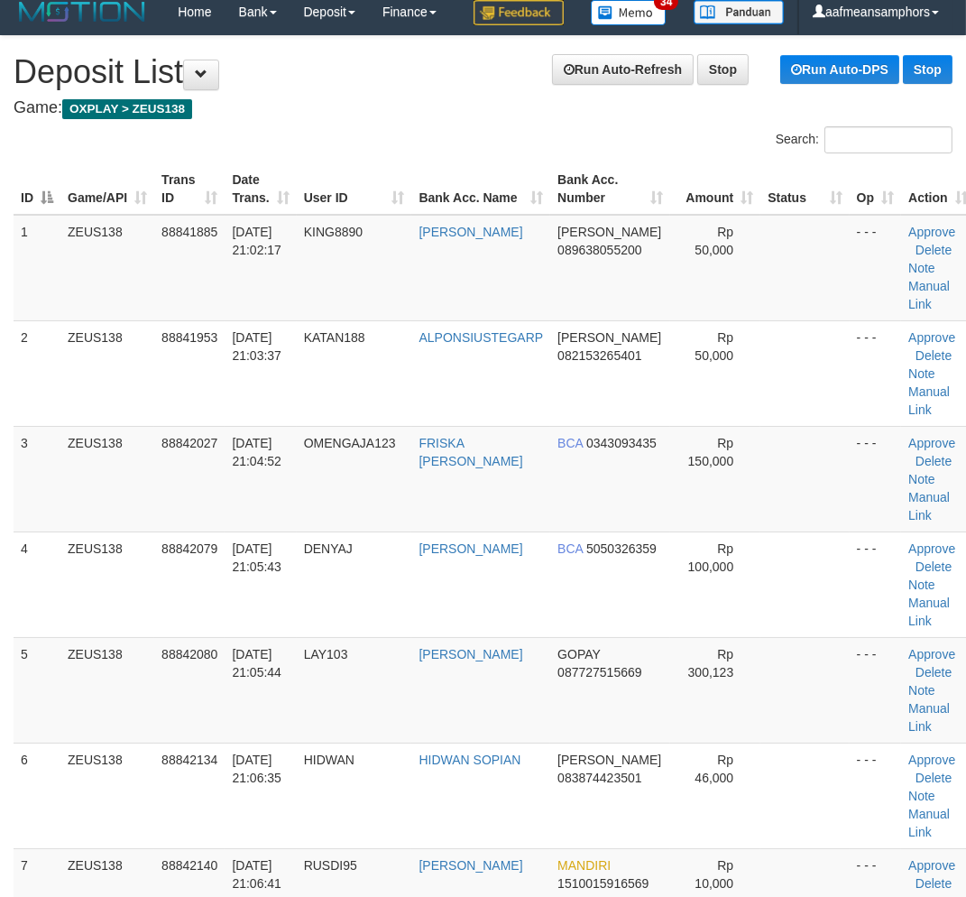
scroll to position [2797, 0]
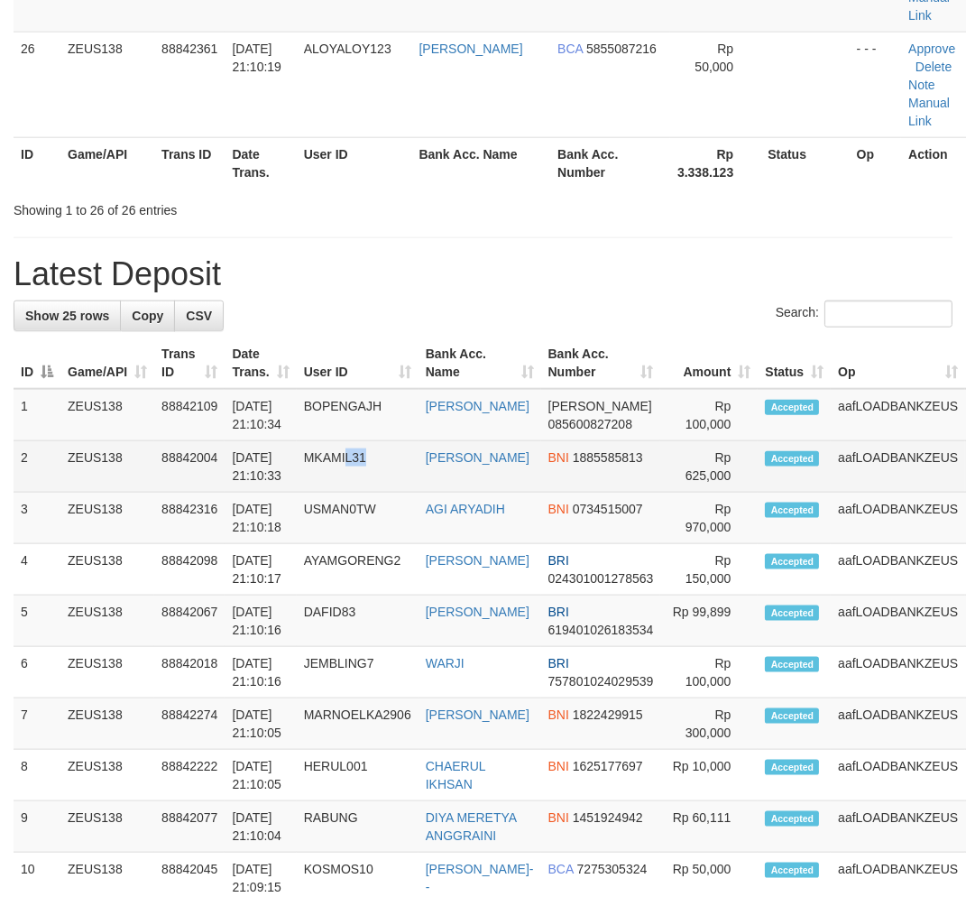
drag, startPoint x: 395, startPoint y: 570, endPoint x: 328, endPoint y: 571, distance: 67.7
click at [361, 493] on td "MKAMIL31" at bounding box center [358, 466] width 122 height 51
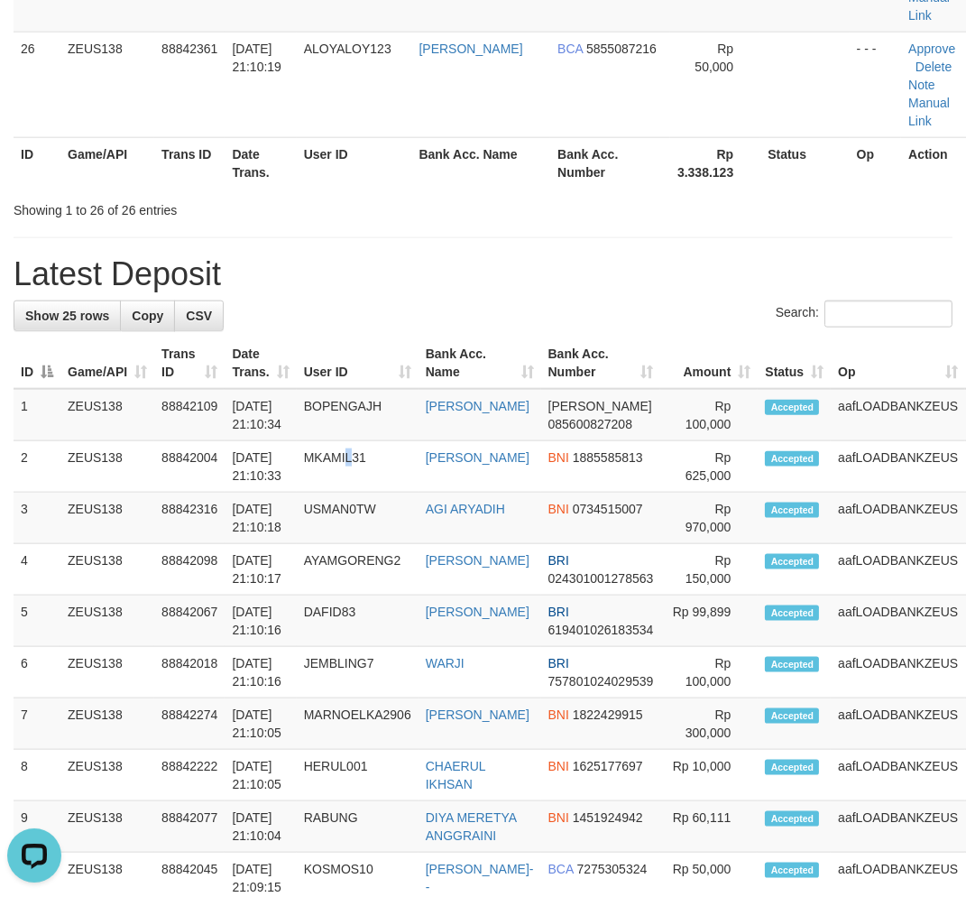
scroll to position [0, 0]
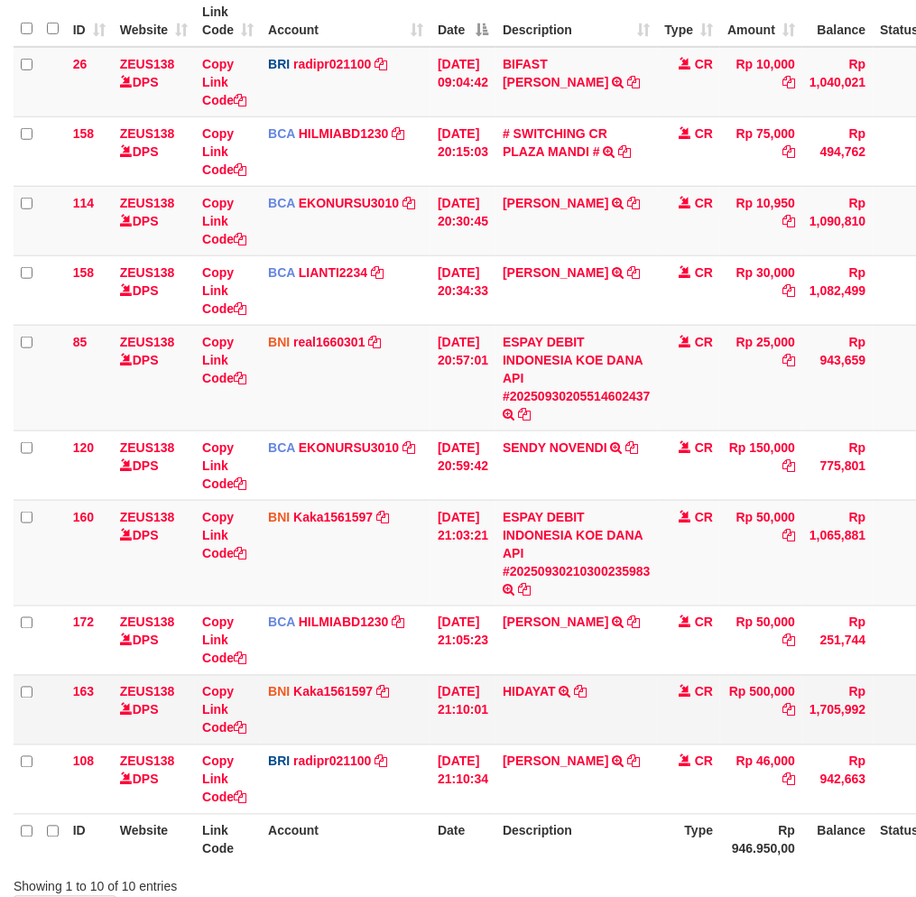
scroll to position [353, 0]
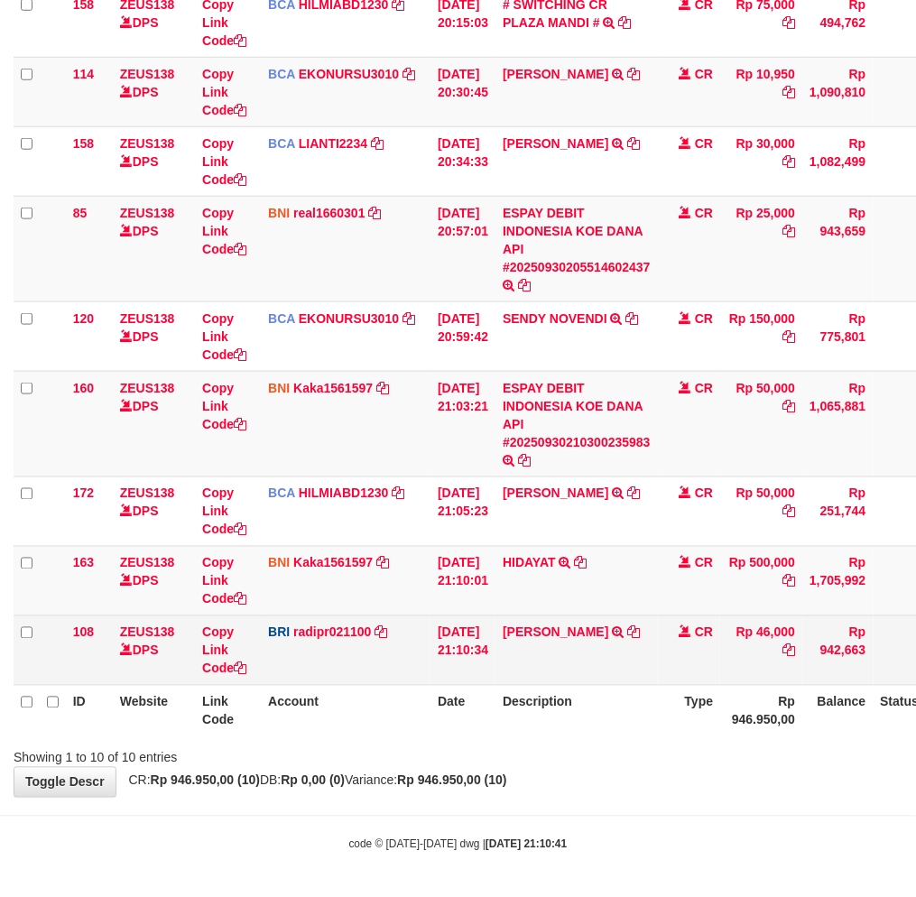
click at [584, 619] on td "[PERSON_NAME] TRANSFER NBMB [PERSON_NAME] TO [PERSON_NAME]" at bounding box center [576, 649] width 162 height 69
copy link "HIDWANSOPIAN"
click at [208, 643] on link "Copy Link Code" at bounding box center [224, 650] width 44 height 51
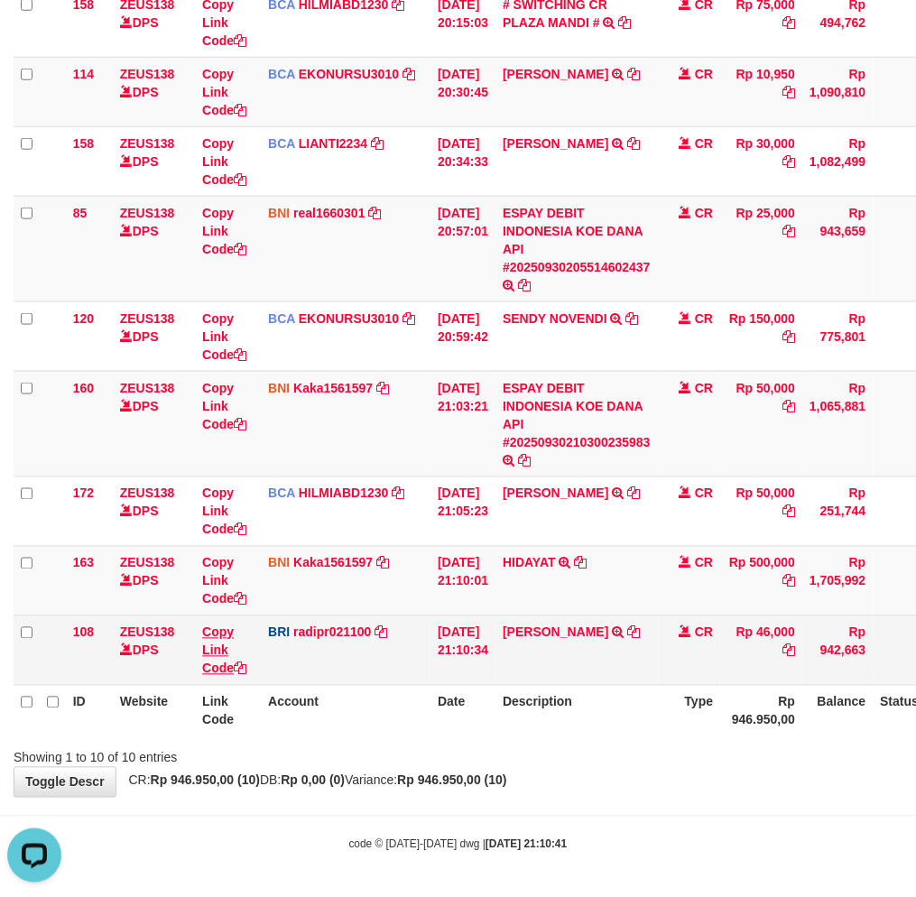
copy link "HIDWANSOPIAN"
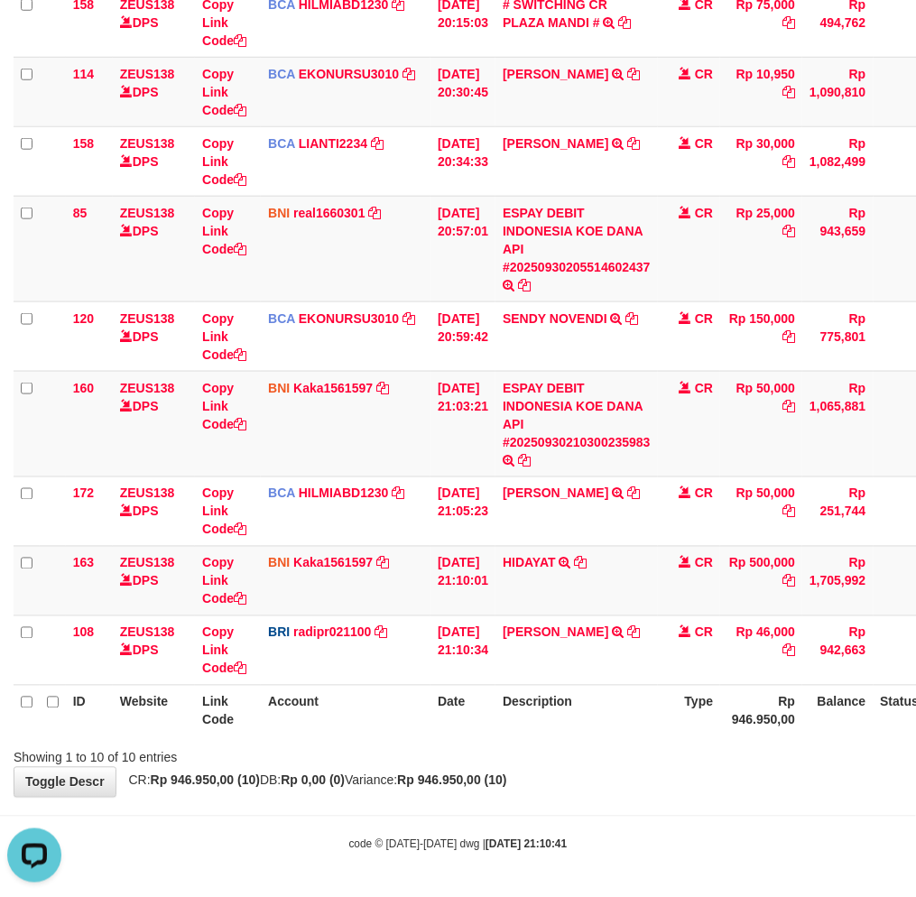
scroll to position [289, 0]
drag, startPoint x: 607, startPoint y: 824, endPoint x: 587, endPoint y: 799, distance: 32.1
click at [597, 812] on body "Toggle navigation Home Bank Account List Load By Website Group [OXPLAY] ZEUS138…" at bounding box center [458, 272] width 916 height 1251
drag, startPoint x: 577, startPoint y: 794, endPoint x: 924, endPoint y: 780, distance: 346.8
click at [592, 790] on div "**********" at bounding box center [458, 268] width 916 height 1058
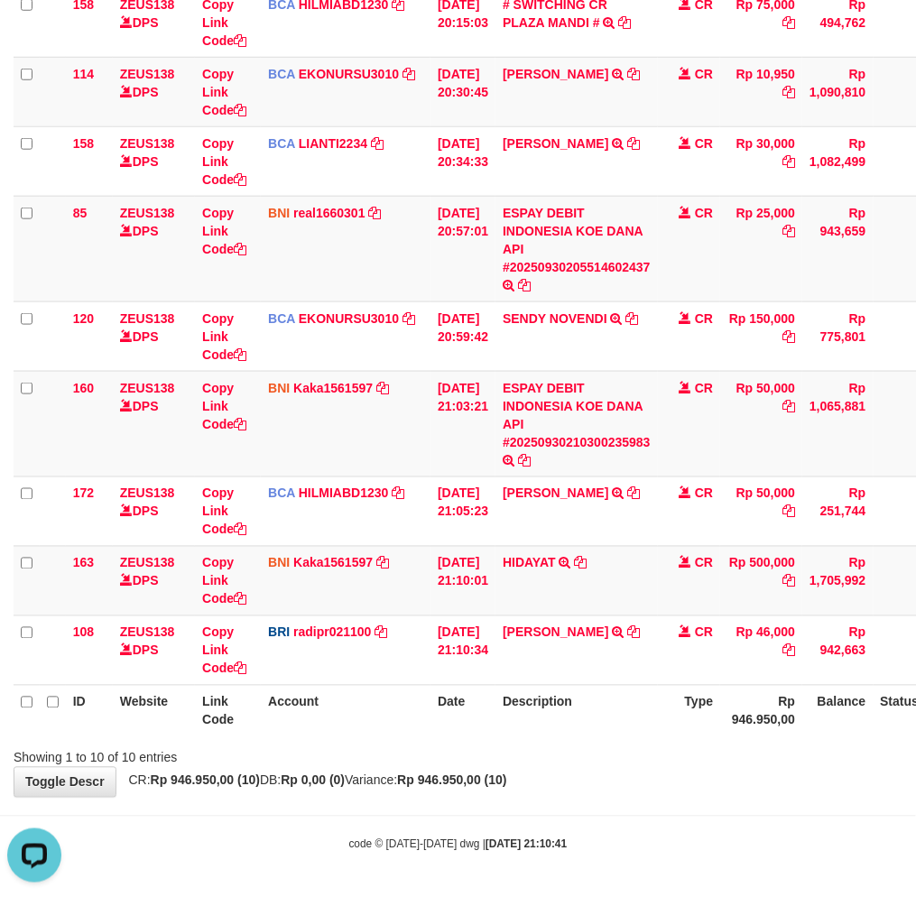
click at [608, 768] on div "**********" at bounding box center [458, 268] width 916 height 1058
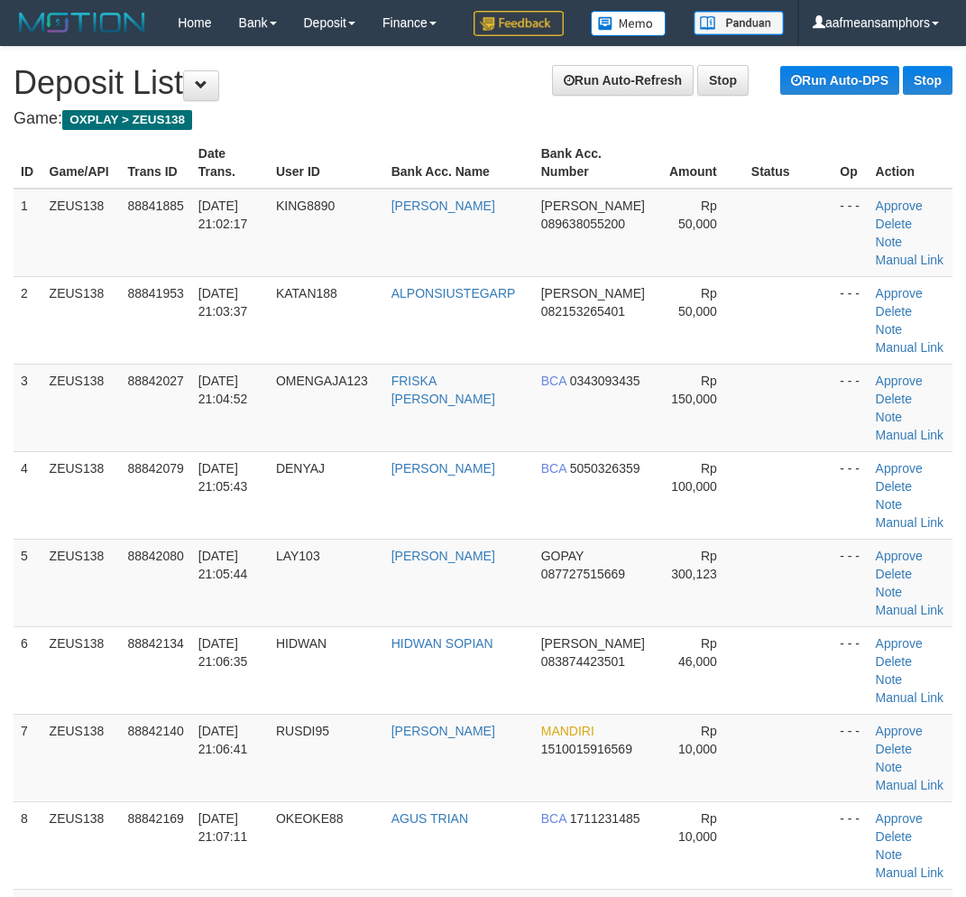
scroll to position [2866, 0]
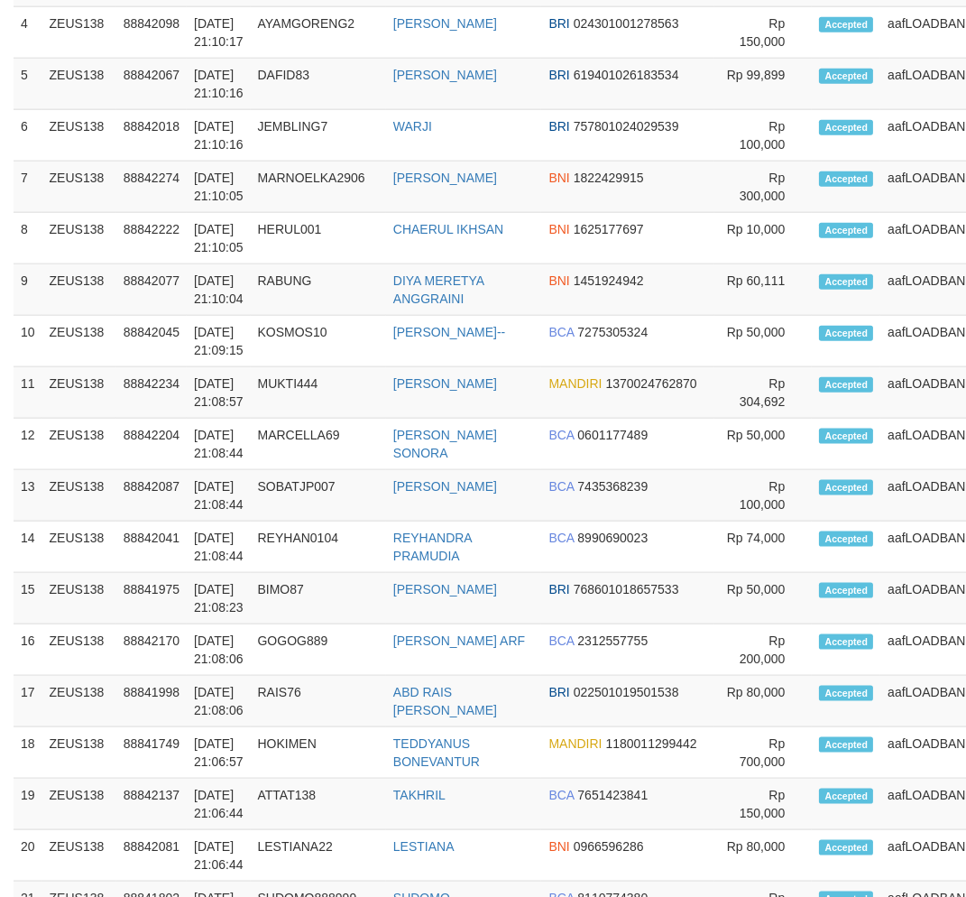
drag, startPoint x: 394, startPoint y: 652, endPoint x: 483, endPoint y: 301, distance: 362.0
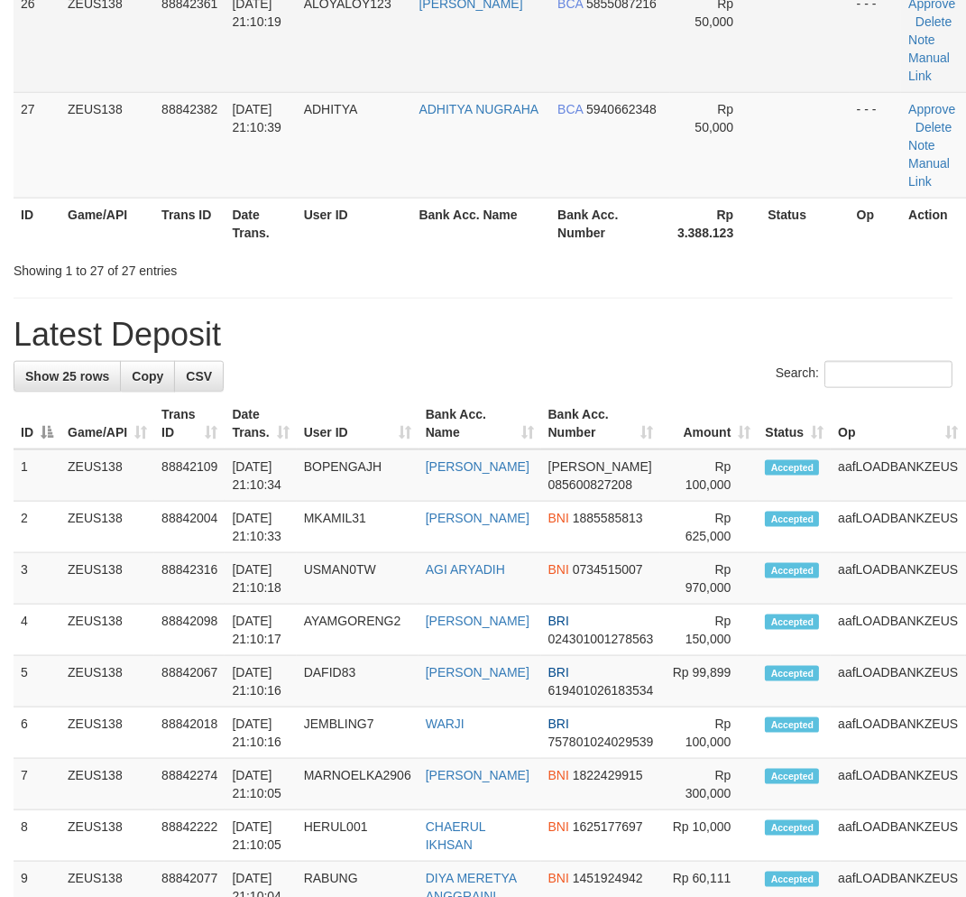
scroll to position [365, 0]
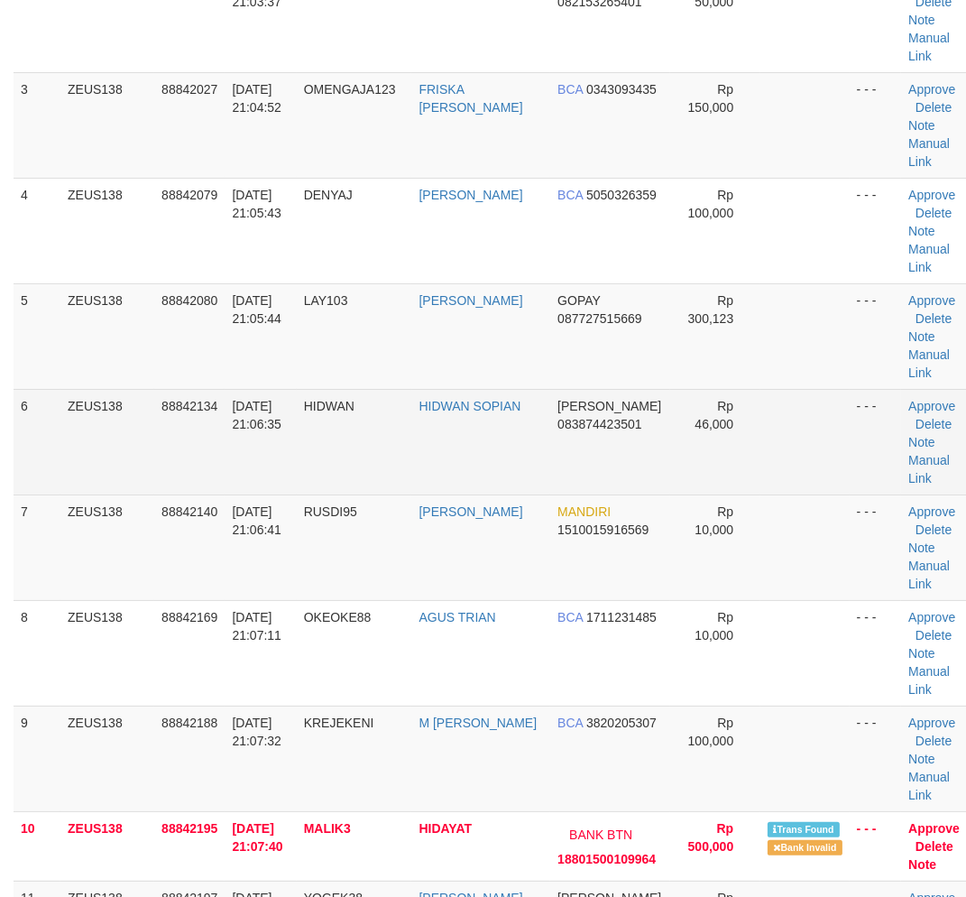
click at [916, 494] on td "Approve Delete Note Manual Link" at bounding box center [938, 442] width 74 height 106
click at [922, 485] on link "Manual Link" at bounding box center [930, 469] width 42 height 32
drag, startPoint x: 940, startPoint y: 497, endPoint x: 922, endPoint y: 497, distance: 18.0
click at [940, 485] on link "Manual Link" at bounding box center [930, 469] width 42 height 32
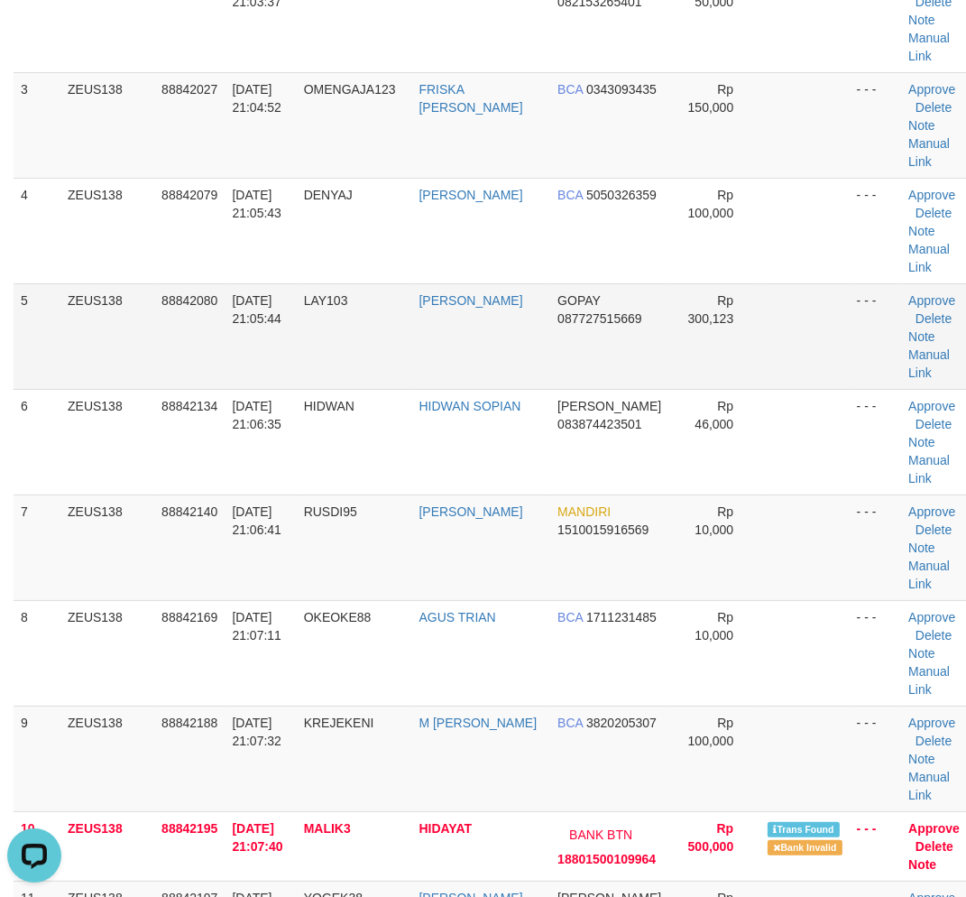
scroll to position [0, 0]
drag, startPoint x: 235, startPoint y: 786, endPoint x: 199, endPoint y: 782, distance: 36.3
click at [202, 782] on td "88842188" at bounding box center [189, 759] width 70 height 106
drag, startPoint x: 319, startPoint y: 727, endPoint x: 6, endPoint y: 720, distance: 312.3
click at [313, 706] on td "OKEOKE88" at bounding box center [354, 653] width 115 height 106
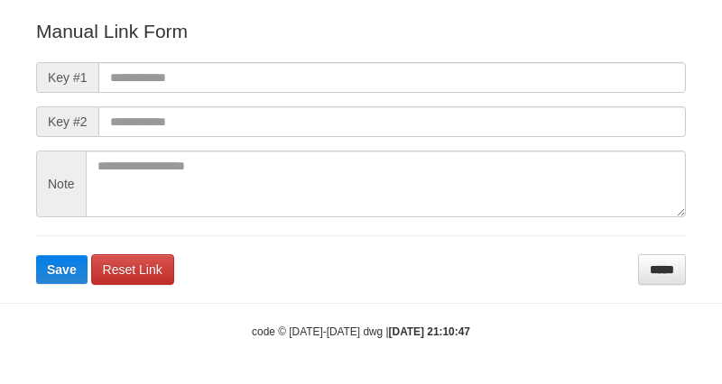
scroll to position [200, 0]
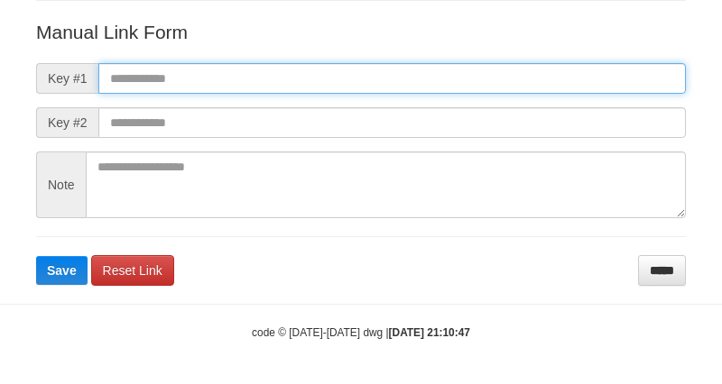
click at [485, 69] on input "text" at bounding box center [391, 78] width 587 height 31
paste input "**********"
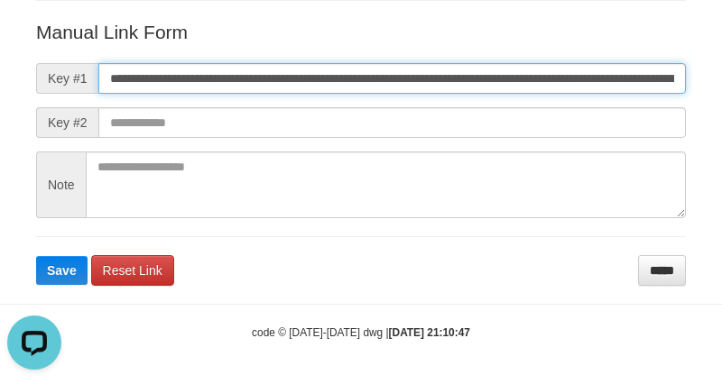
scroll to position [0, 1273]
type input "**********"
click at [36, 256] on button "Save" at bounding box center [61, 270] width 51 height 29
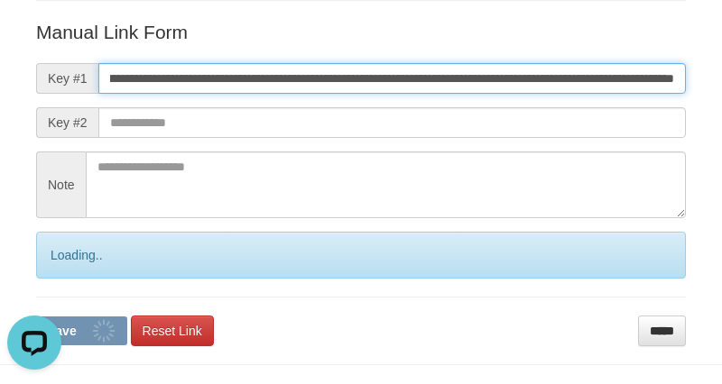
click at [36, 317] on button "Save" at bounding box center [81, 331] width 91 height 29
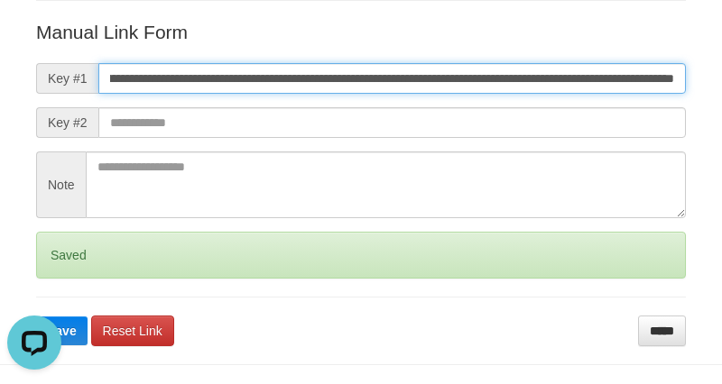
click at [36, 317] on button "Save" at bounding box center [61, 331] width 51 height 29
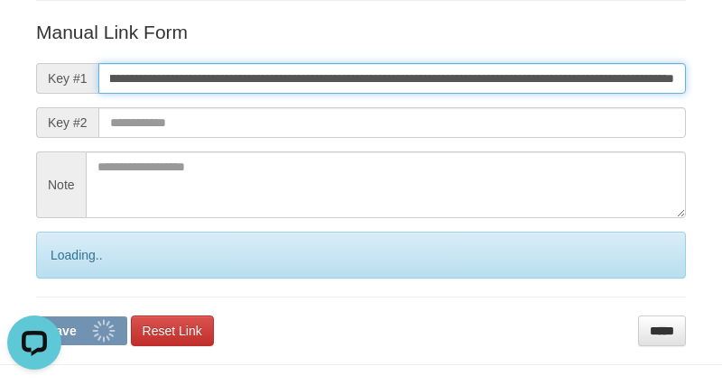
click at [36, 317] on button "Save" at bounding box center [81, 331] width 91 height 29
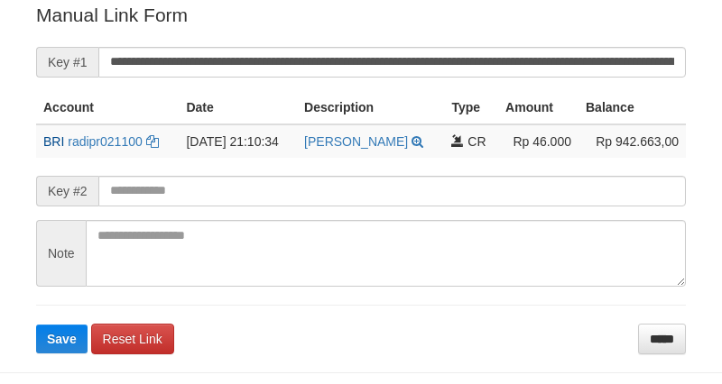
click at [36, 325] on button "Save" at bounding box center [61, 339] width 51 height 29
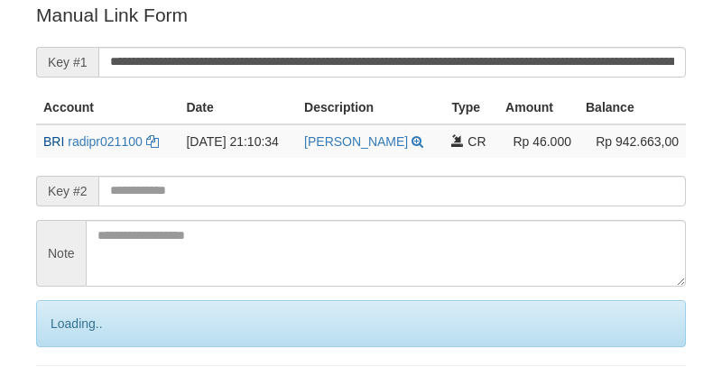
scroll to position [365, 0]
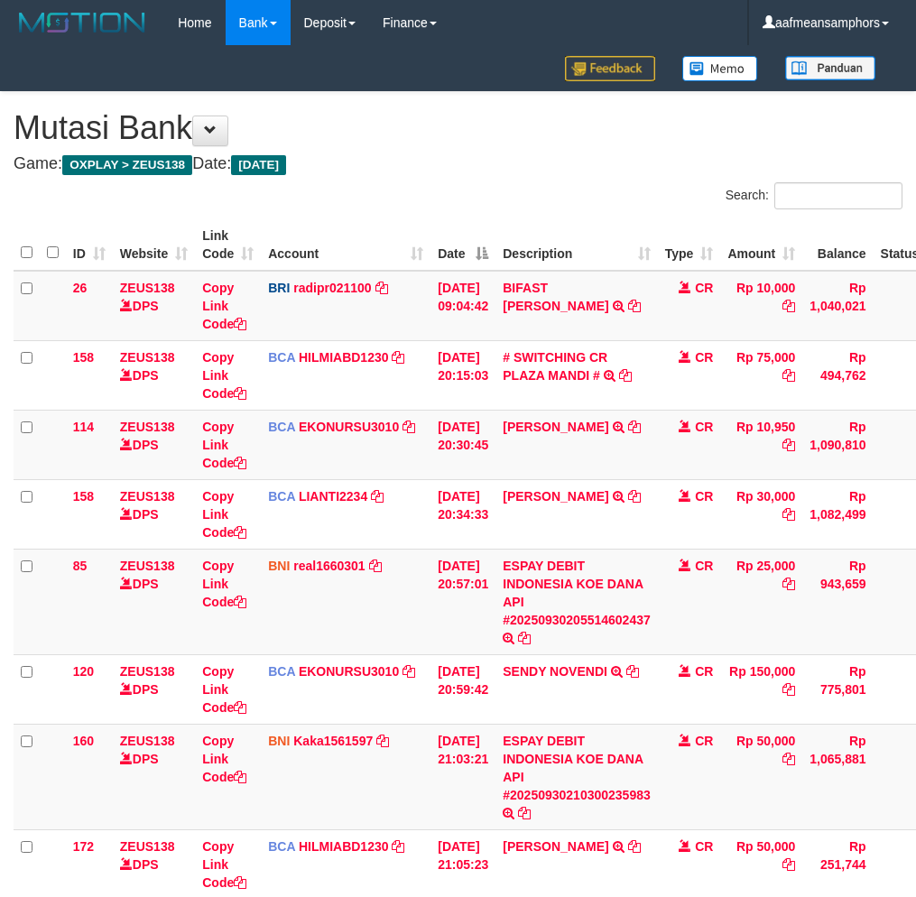
scroll to position [353, 0]
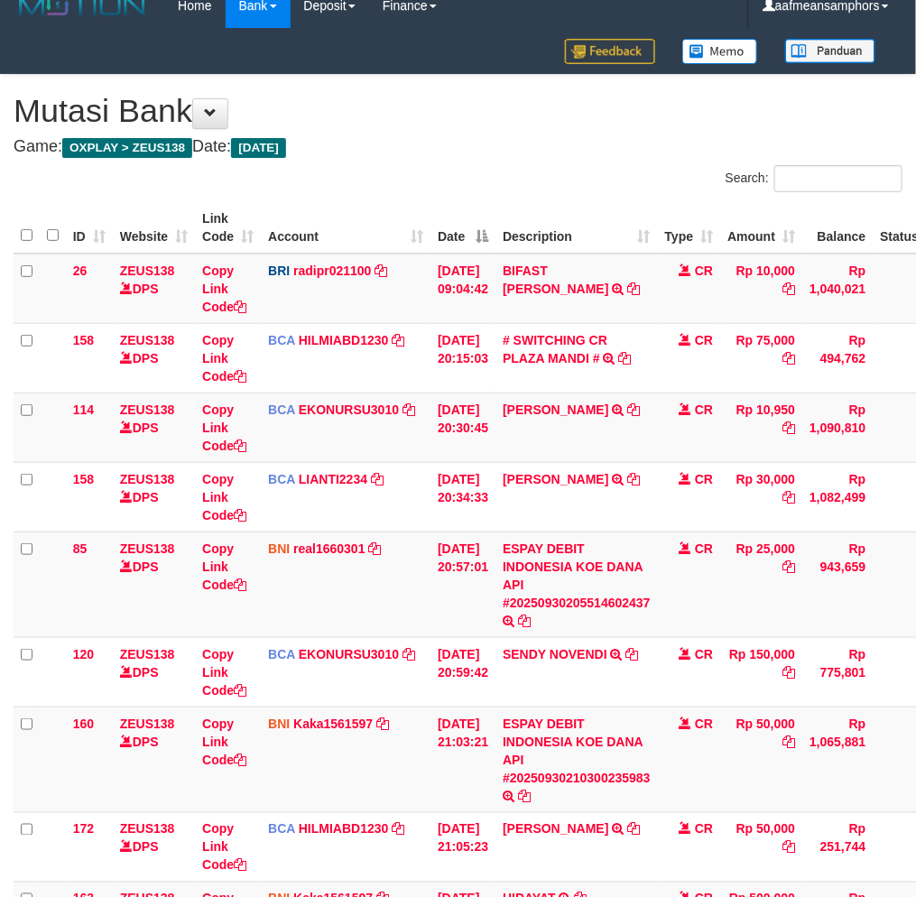
click at [582, 760] on link "ESPAY DEBIT INDONESIA KOE DANA API #20250930210300235983" at bounding box center [577, 750] width 148 height 69
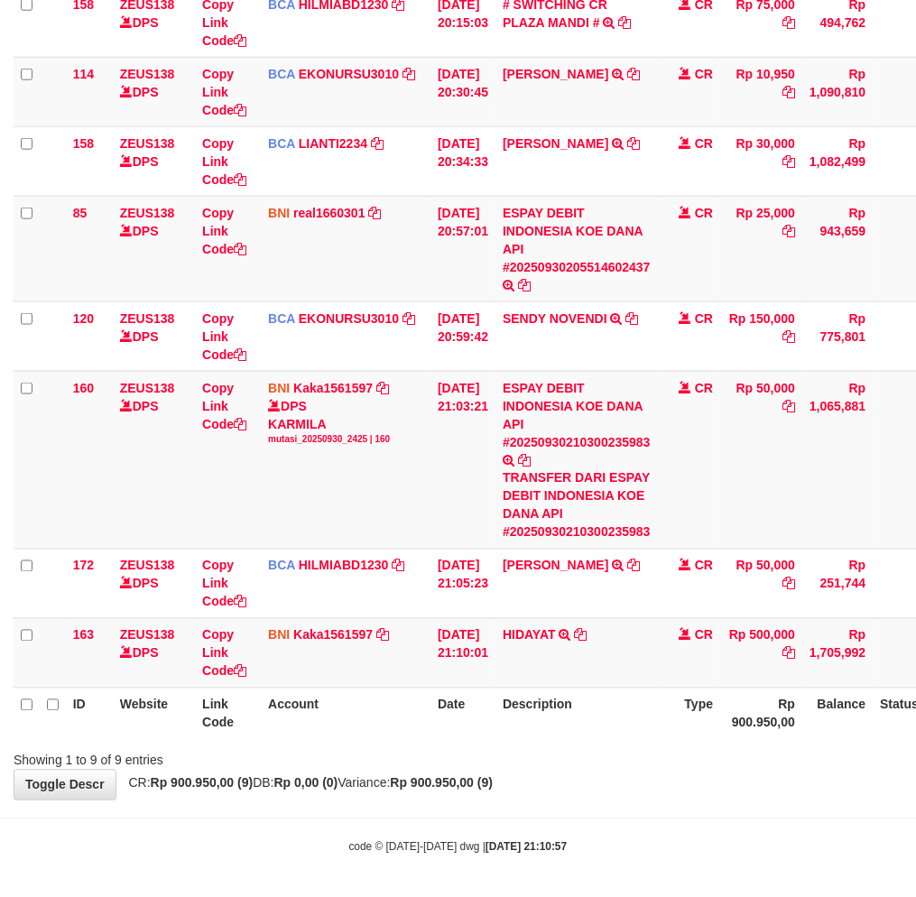
click at [563, 753] on div "Showing 1 to 9 of 9 entries" at bounding box center [458, 756] width 916 height 25
click at [527, 732] on th "Description" at bounding box center [576, 713] width 162 height 51
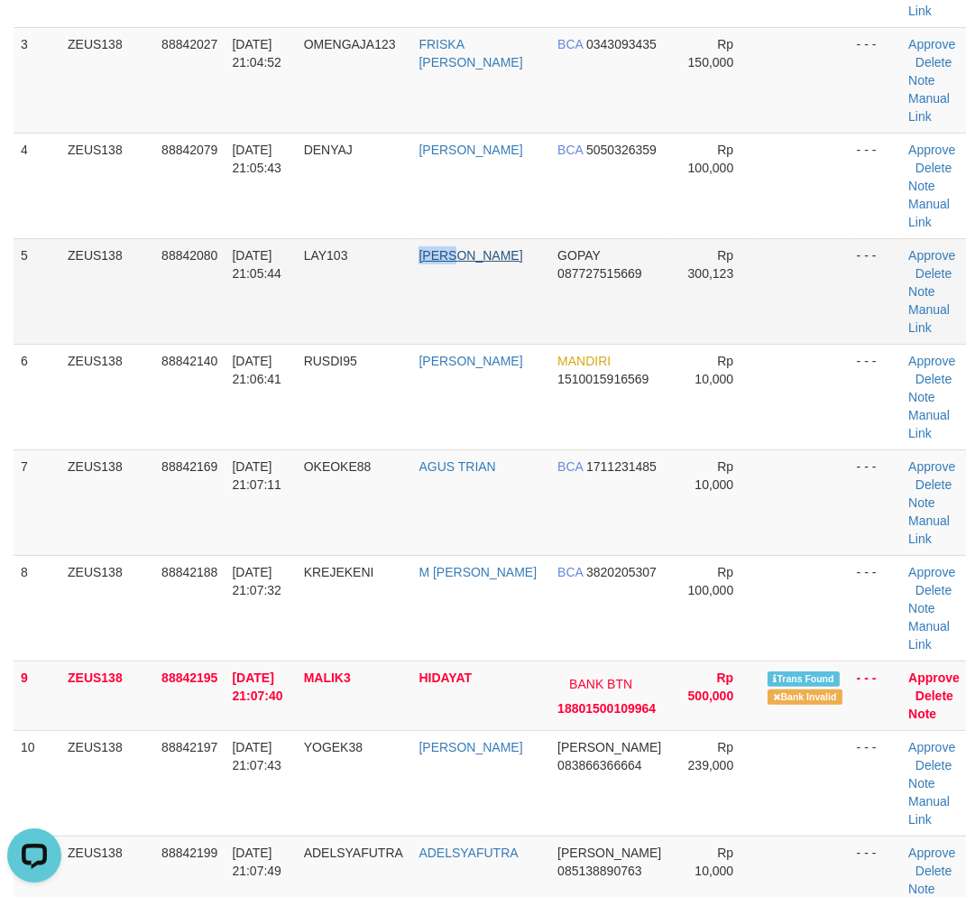
click at [456, 296] on tr "5 ZEUS138 88842080 [DATE] 21:05:44 LAY103 [PERSON_NAME] GOPAY 087727515669 Rp 3…" at bounding box center [495, 291] width 962 height 106
click at [455, 263] on link "[PERSON_NAME]" at bounding box center [471, 255] width 104 height 14
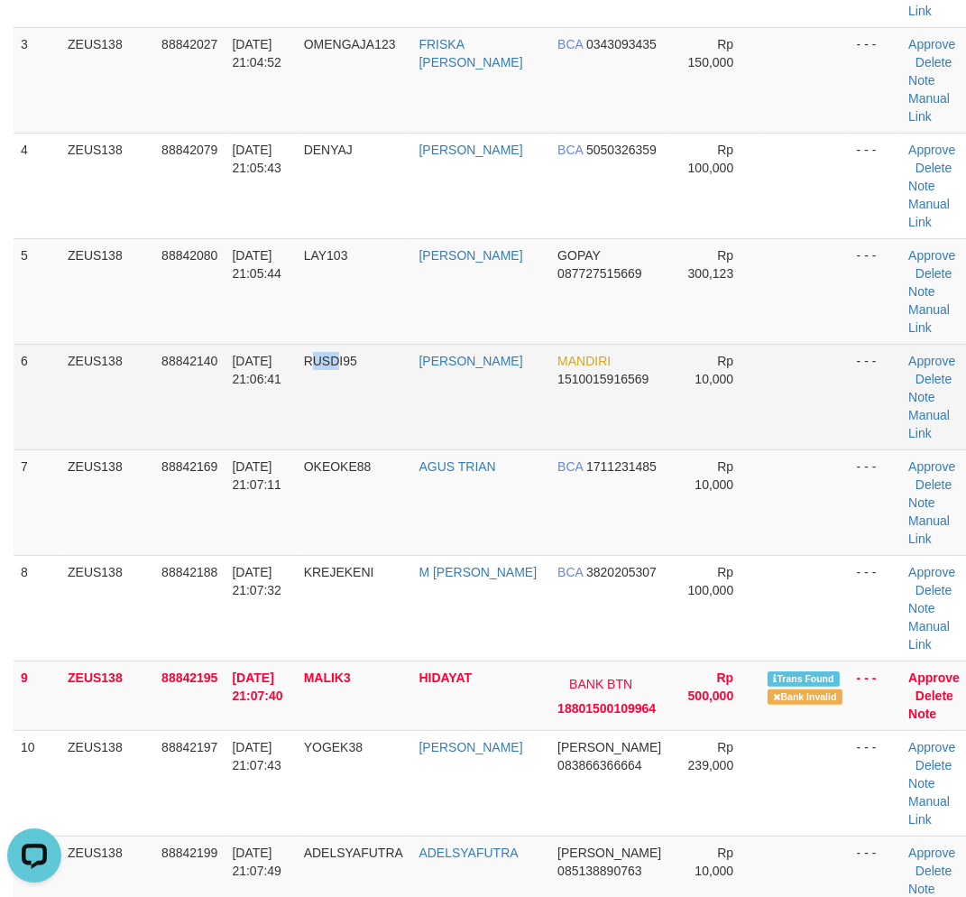
drag, startPoint x: 338, startPoint y: 420, endPoint x: 379, endPoint y: 416, distance: 40.9
click at [349, 420] on td "RUSDI95" at bounding box center [354, 397] width 115 height 106
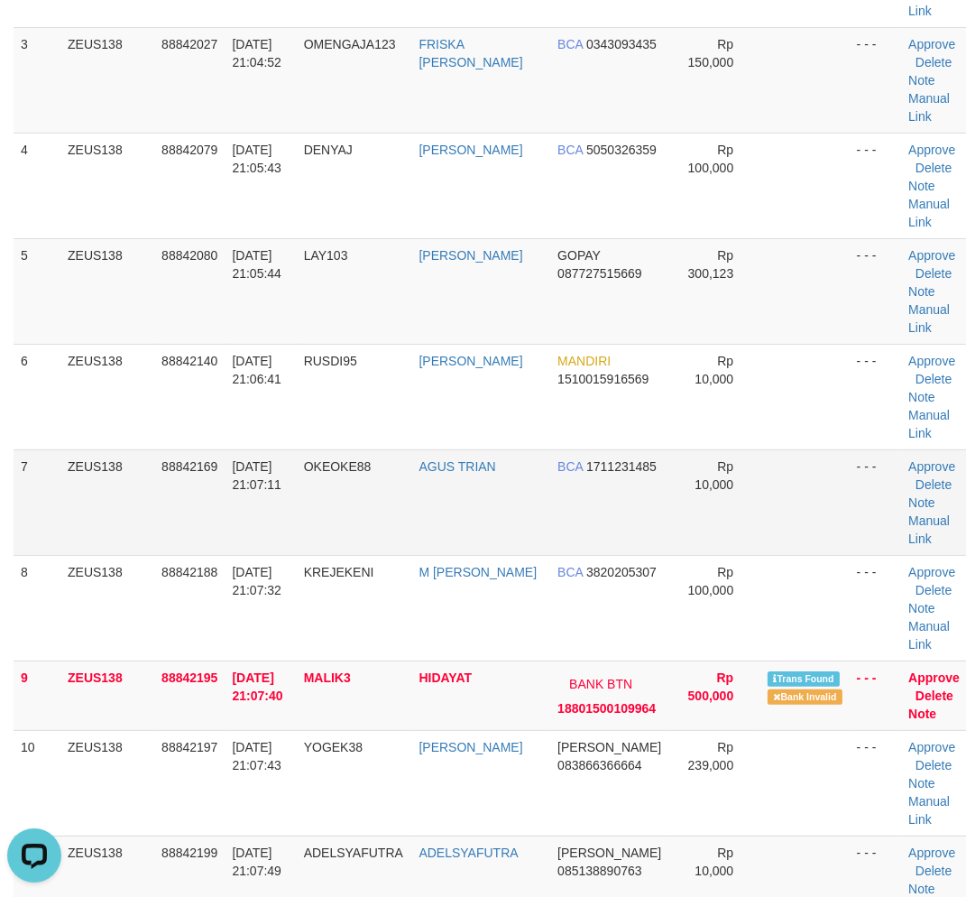
drag, startPoint x: 386, startPoint y: 500, endPoint x: 368, endPoint y: 496, distance: 18.4
click at [379, 499] on td "OKEOKE88" at bounding box center [354, 502] width 115 height 106
click at [357, 494] on td "OKEOKE88" at bounding box center [354, 502] width 115 height 106
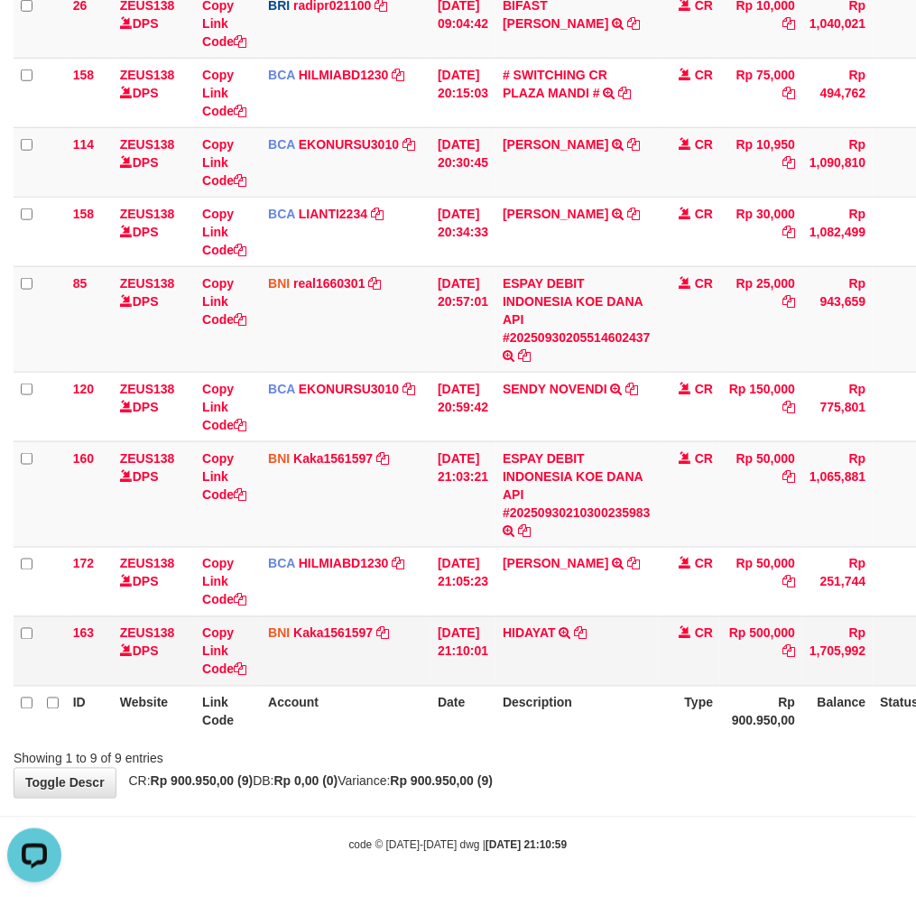
click at [363, 662] on td "BNI Kaka1561597 DPS KARMILA mutasi_20250930_2425 | 163 mutasi_20250930_2425 | 1…" at bounding box center [346, 650] width 170 height 69
click at [365, 664] on td "BNI Kaka1561597 DPS KARMILA mutasi_20250930_2425 | 163 mutasi_20250930_2425 | 1…" at bounding box center [346, 650] width 170 height 69
click at [374, 651] on td "BNI Kaka1561597 DPS KARMILA mutasi_20250930_2425 | 163 mutasi_20250930_2425 | 1…" at bounding box center [346, 650] width 170 height 69
click at [424, 635] on tr "163 ZEUS138 DPS Copy Link Code BNI Kaka1561597 DPS KARMILA mutasi_20250930_2425…" at bounding box center [507, 650] width 986 height 69
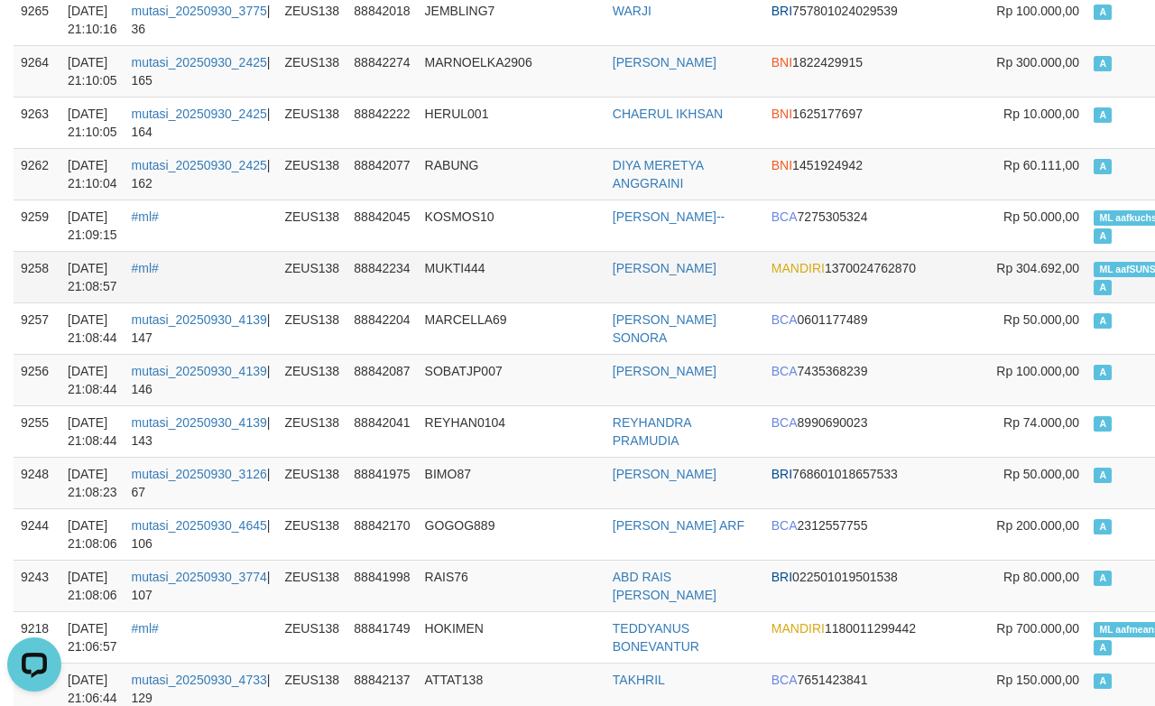
scroll to position [601, 0]
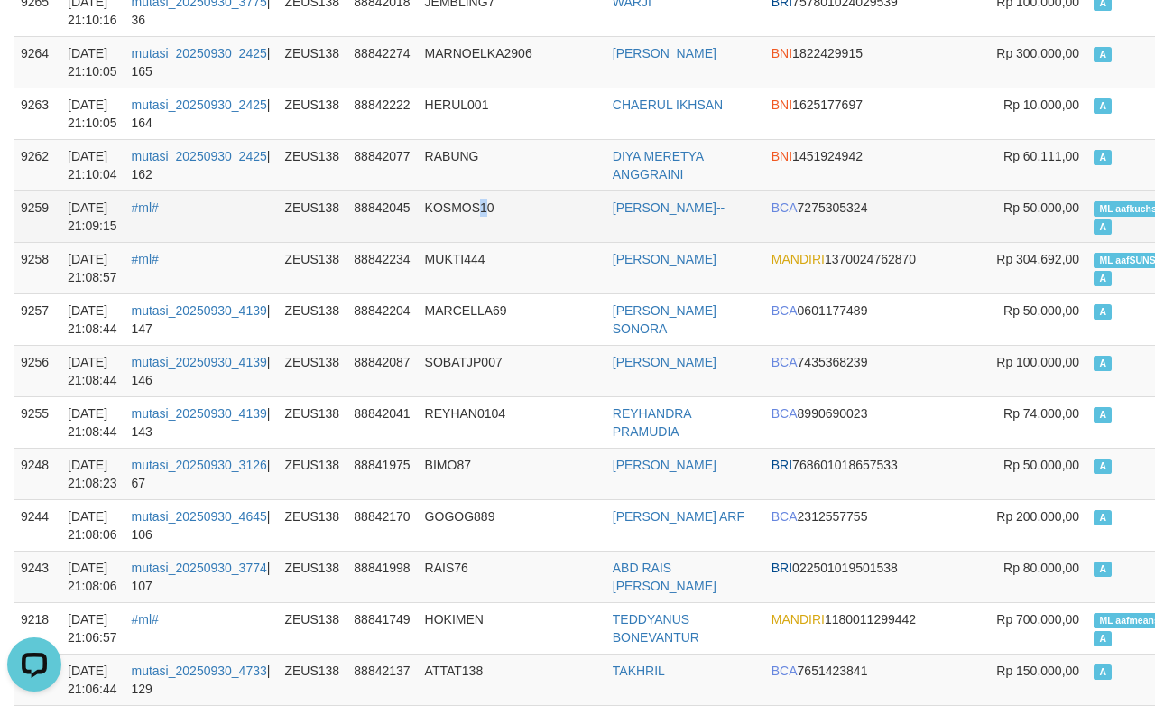
click at [498, 236] on td "KOSMOS10" at bounding box center [512, 215] width 188 height 51
click at [494, 236] on td "KOSMOS10" at bounding box center [512, 215] width 188 height 51
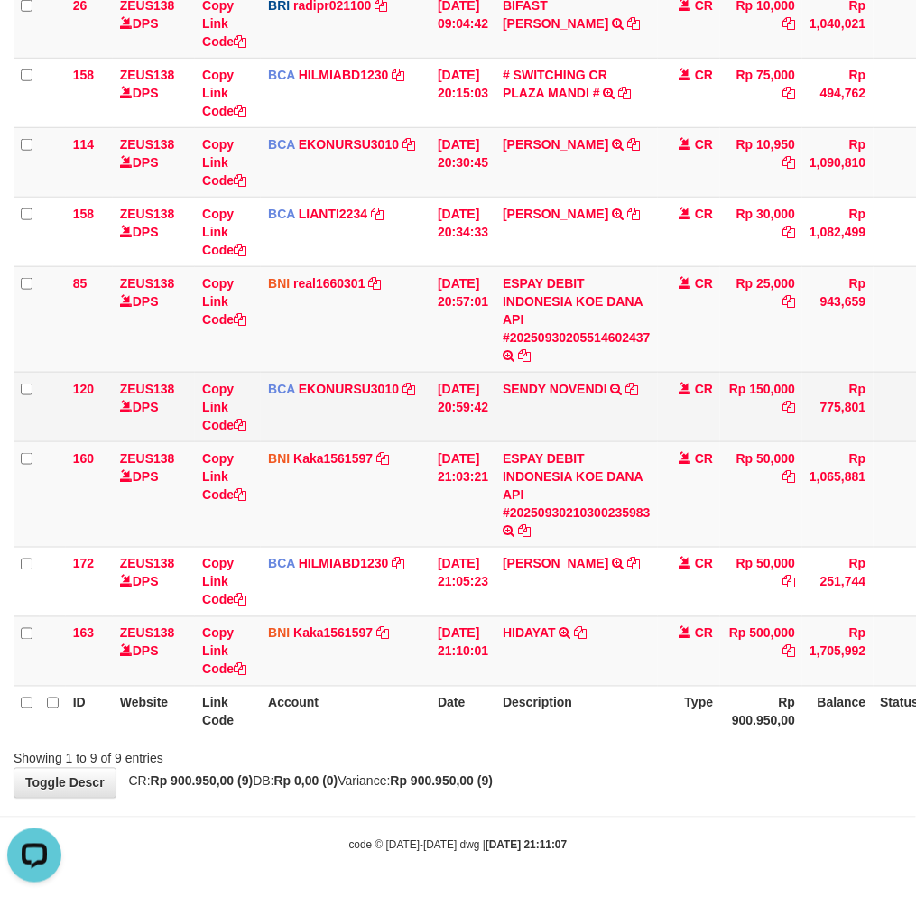
click at [641, 404] on tr "120 ZEUS138 DPS Copy Link Code BCA EKONURSU3010 DPS EKO NUR SUSILO mutasi_20250…" at bounding box center [507, 406] width 986 height 69
click at [634, 404] on td "SENDY NOVENDI TRSF E-BANKING CR 3009/FTSCY/WS95031 150000.00SENDY NOVENDI" at bounding box center [576, 406] width 162 height 69
click at [683, 430] on td "CR" at bounding box center [689, 406] width 63 height 69
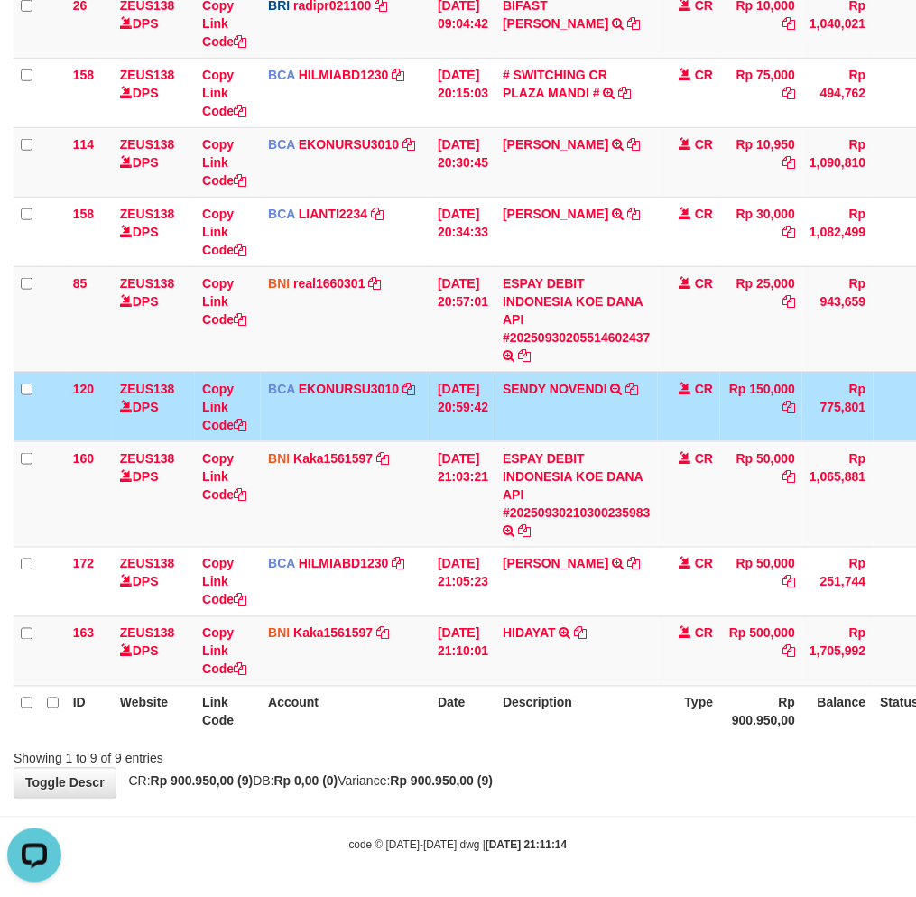
click at [738, 420] on tr "120 ZEUS138 DPS Copy Link Code BCA EKONURSU3010 DPS EKO NUR SUSILO mutasi_20250…" at bounding box center [507, 406] width 986 height 69
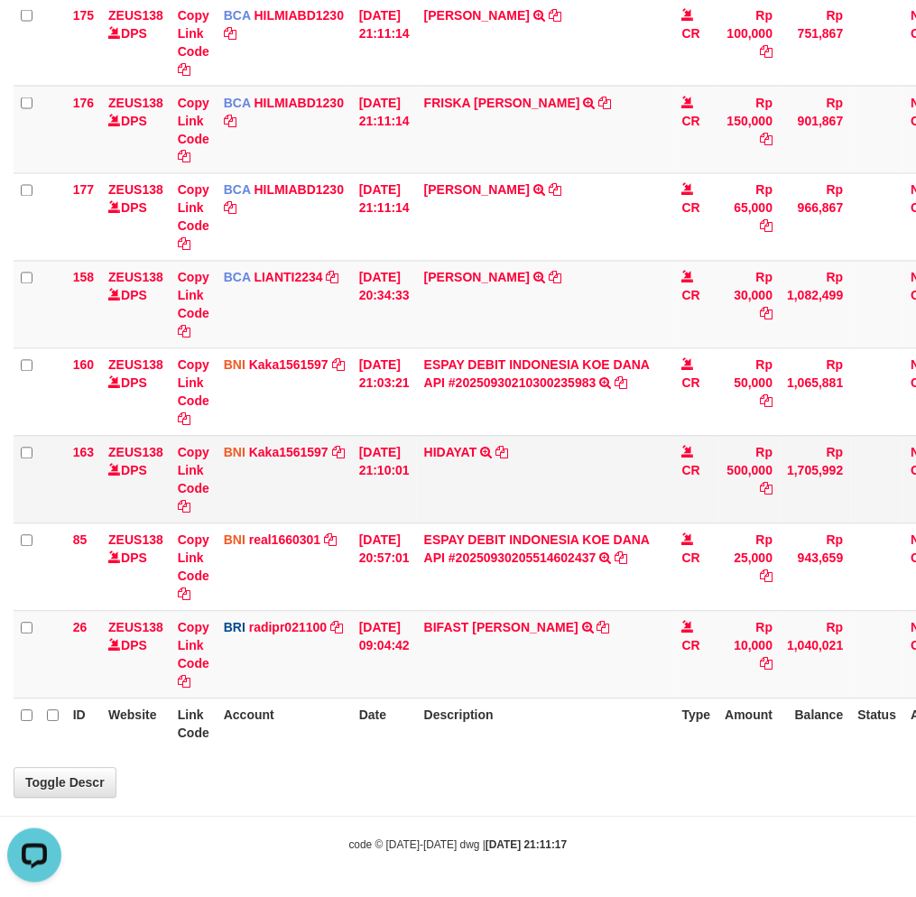
scroll to position [489, 0]
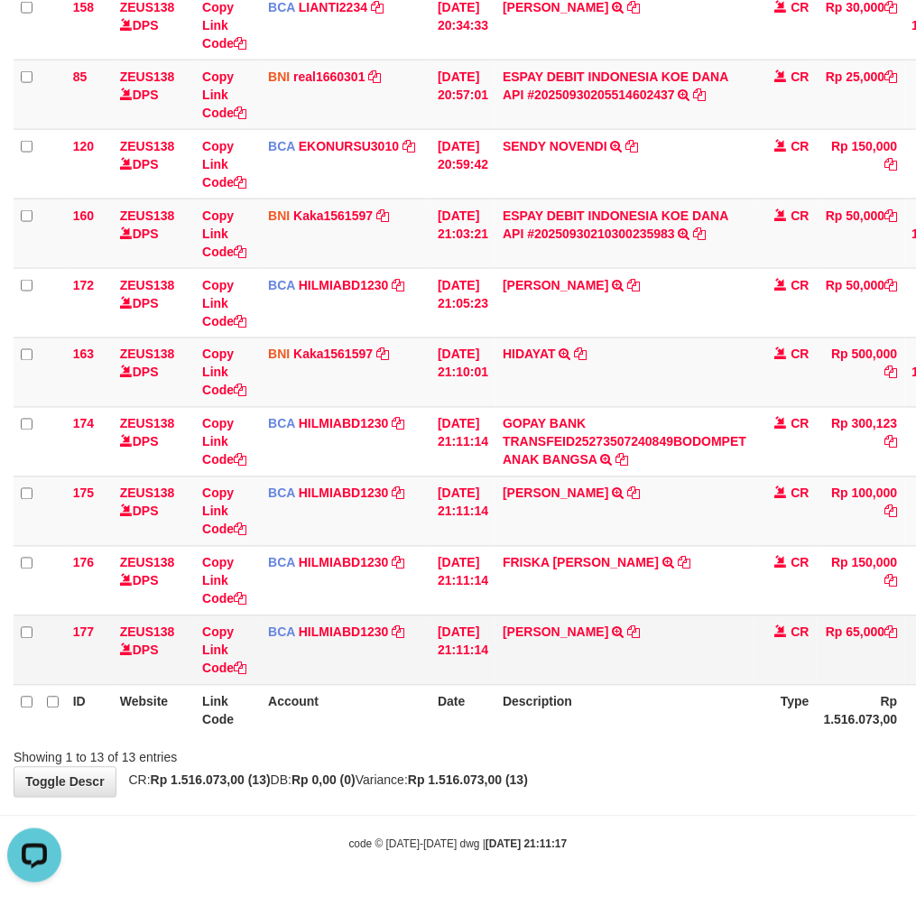
drag, startPoint x: 265, startPoint y: 674, endPoint x: 319, endPoint y: 660, distance: 56.0
click at [285, 679] on td "BCA HILMIABD1230 DPS HILMI ABDILLAH mutasi_20250930_4766 | 177 mutasi_20250930_…" at bounding box center [346, 649] width 170 height 69
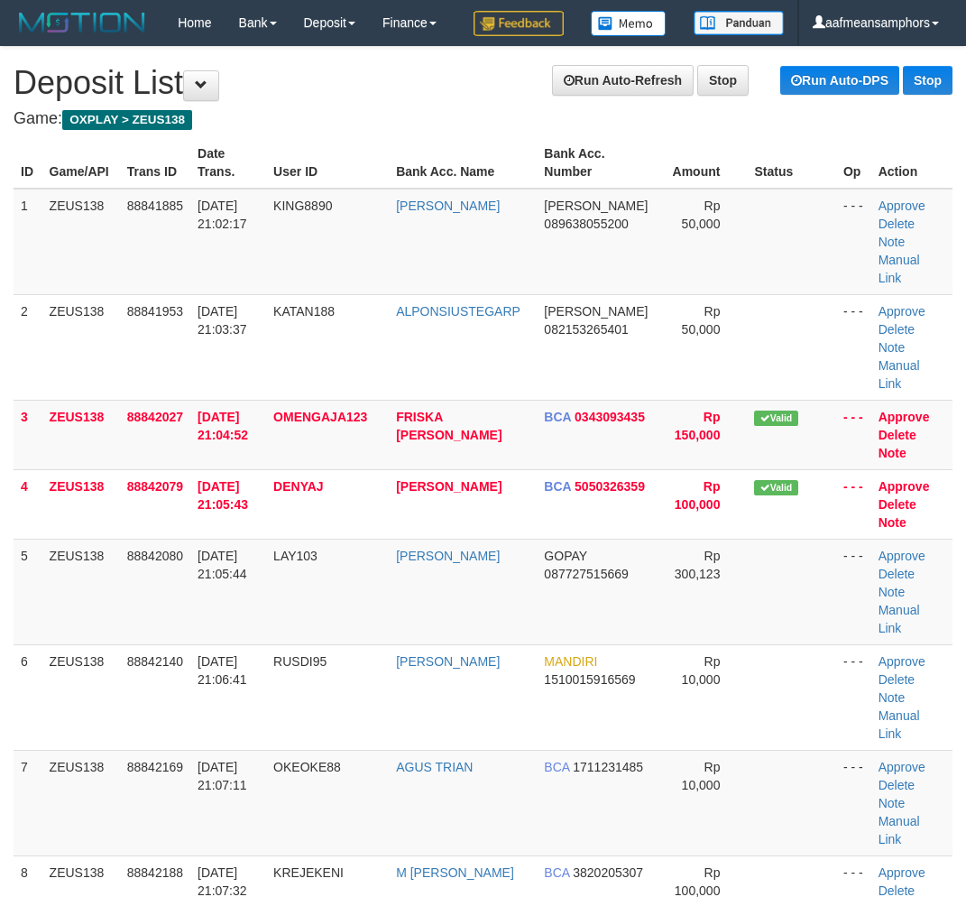
scroll to position [410, 0]
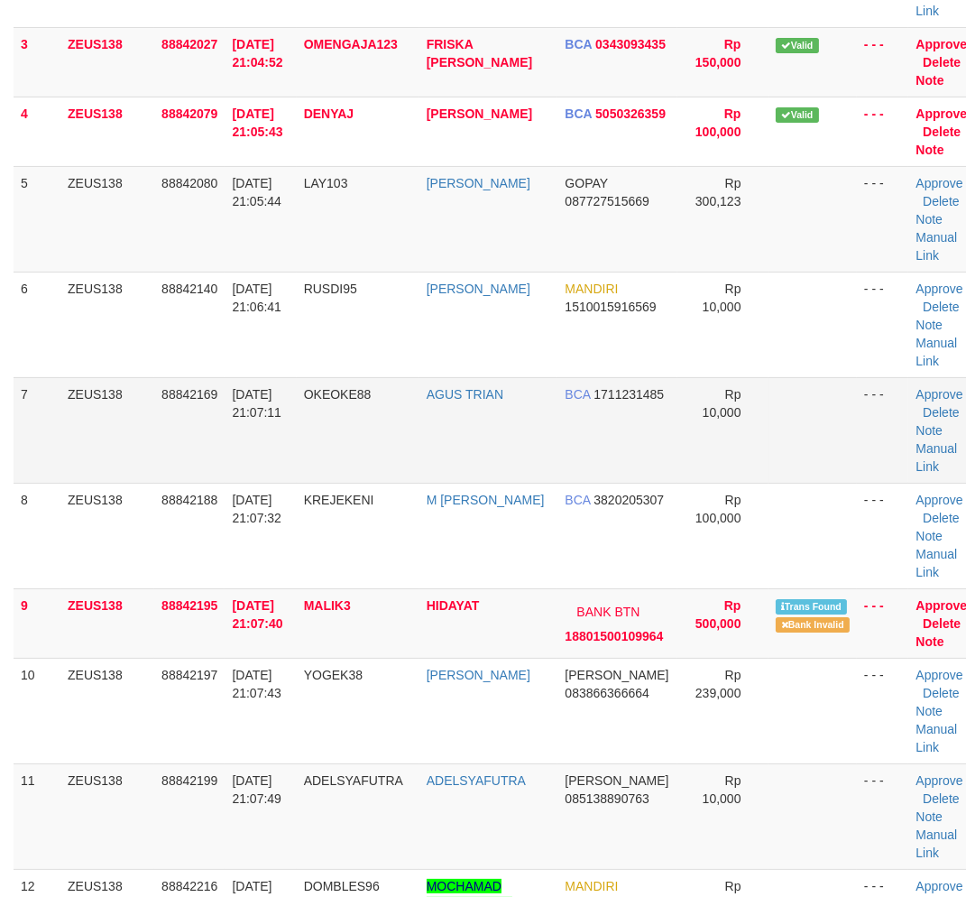
click at [559, 483] on td "AGUS TRIAN" at bounding box center [489, 430] width 139 height 106
click at [559, 524] on td "M CHAIRUL RIZAL" at bounding box center [489, 536] width 139 height 106
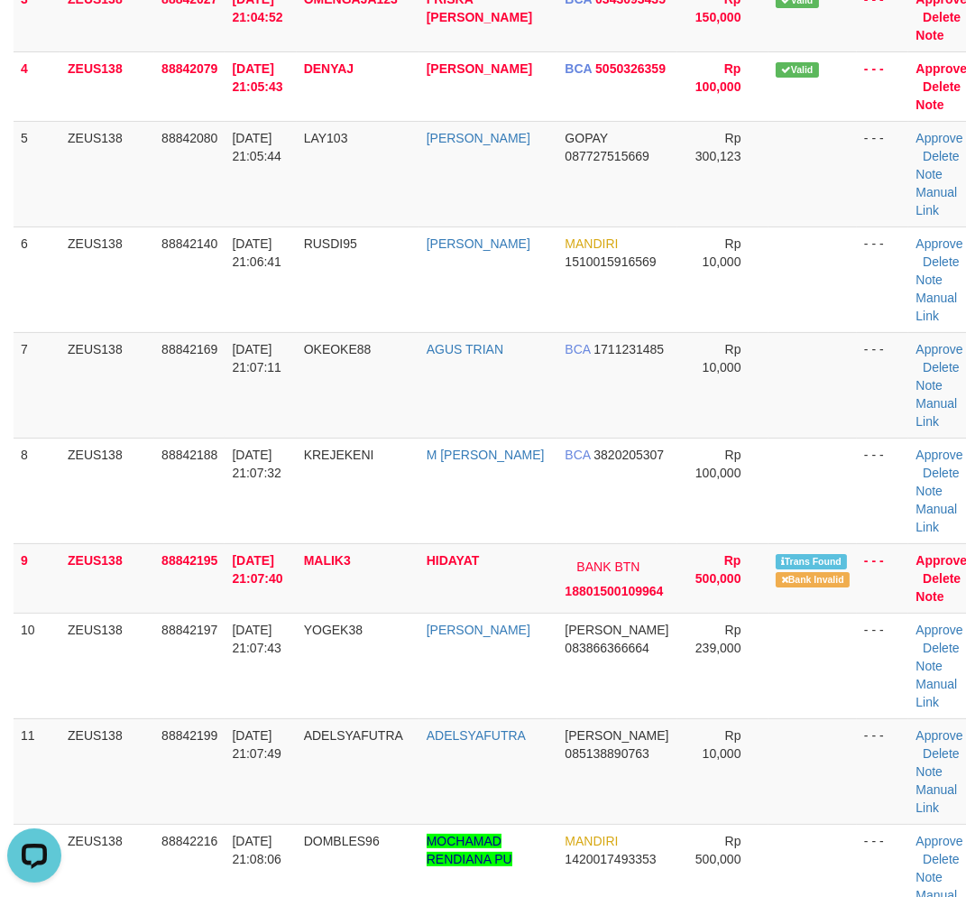
scroll to position [0, 0]
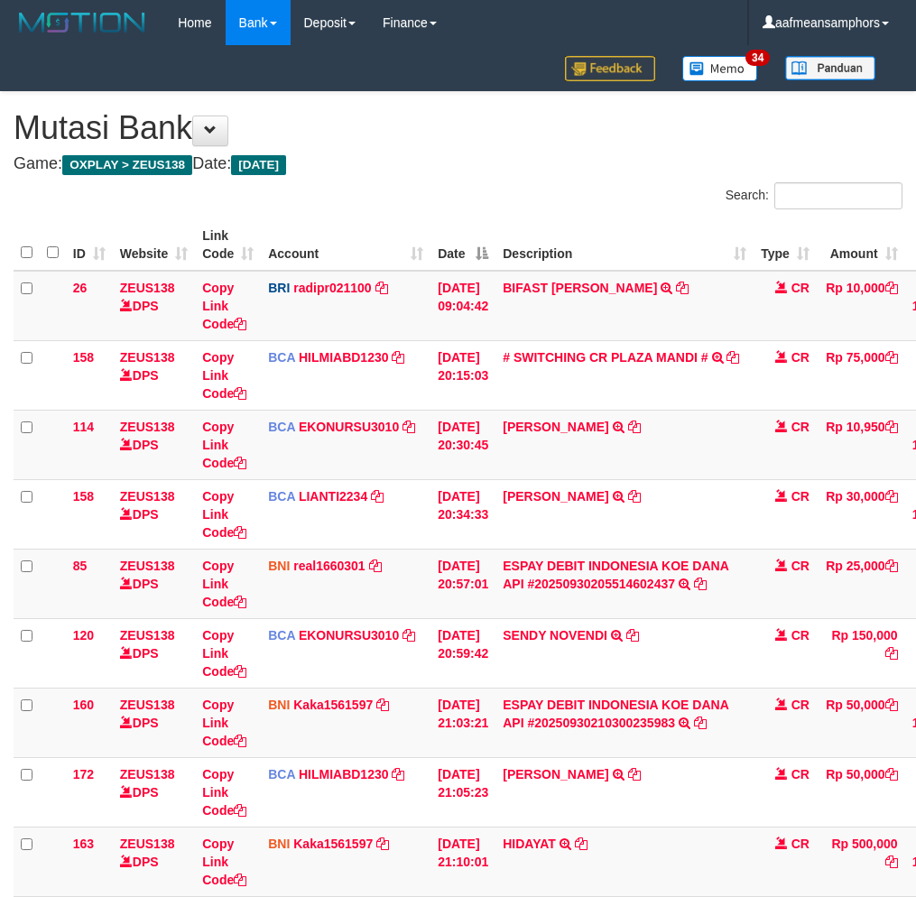
scroll to position [489, 0]
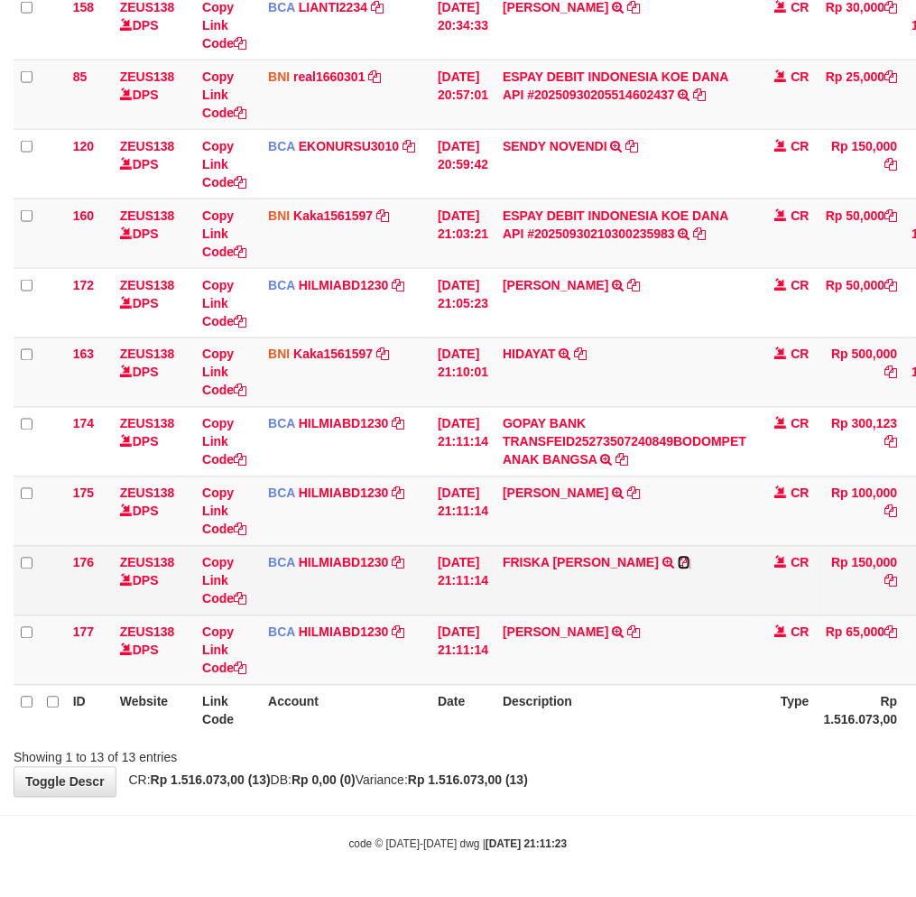
click at [678, 557] on icon at bounding box center [684, 563] width 13 height 13
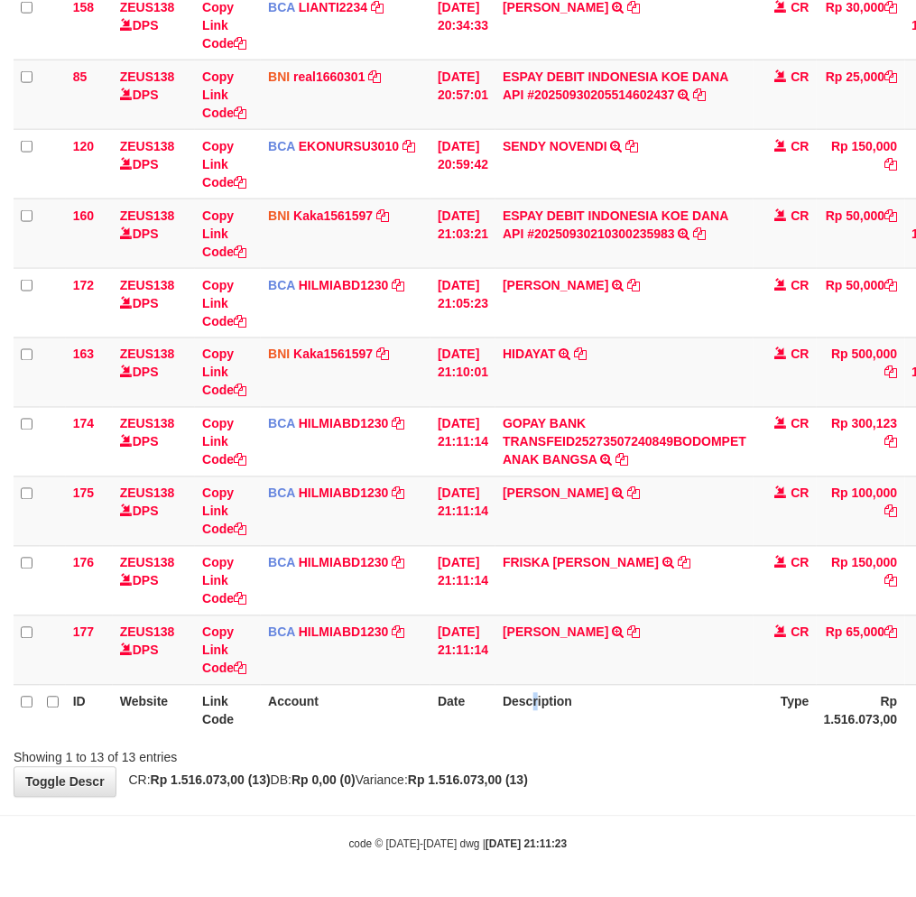
click at [543, 720] on th "Description" at bounding box center [624, 710] width 258 height 51
drag, startPoint x: 524, startPoint y: 715, endPoint x: 569, endPoint y: 715, distance: 45.1
click at [521, 715] on th "Description" at bounding box center [624, 710] width 258 height 51
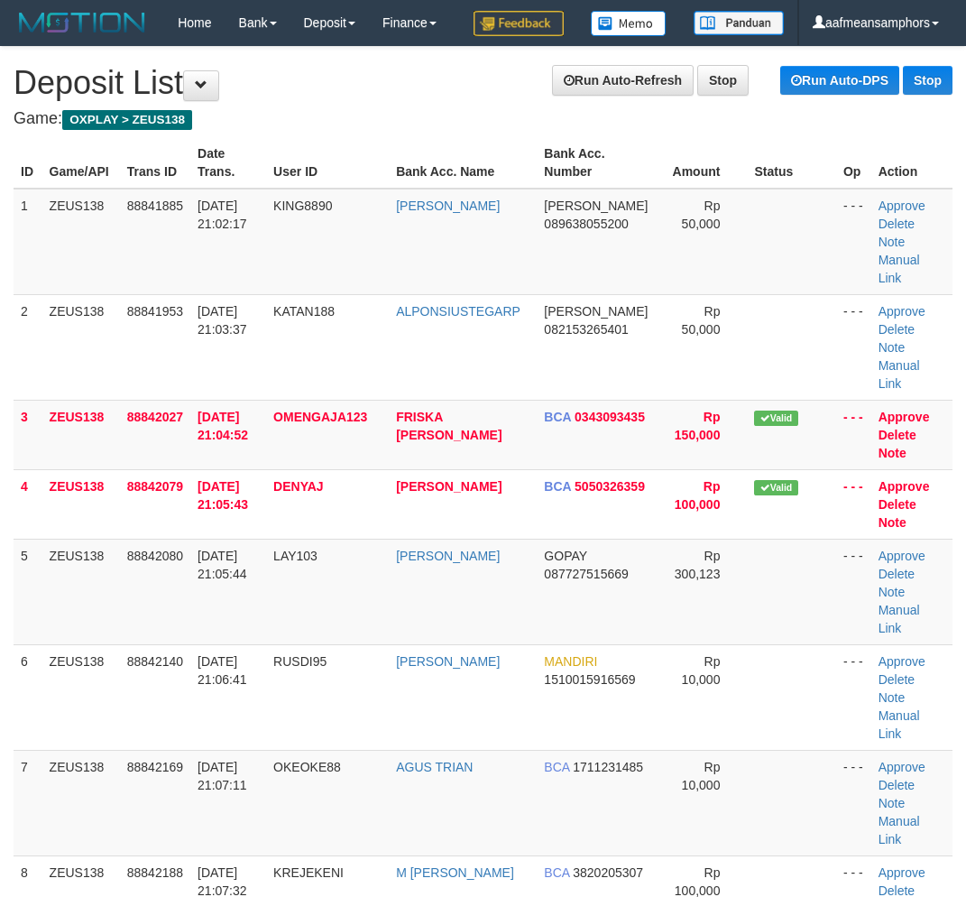
scroll to position [455, 0]
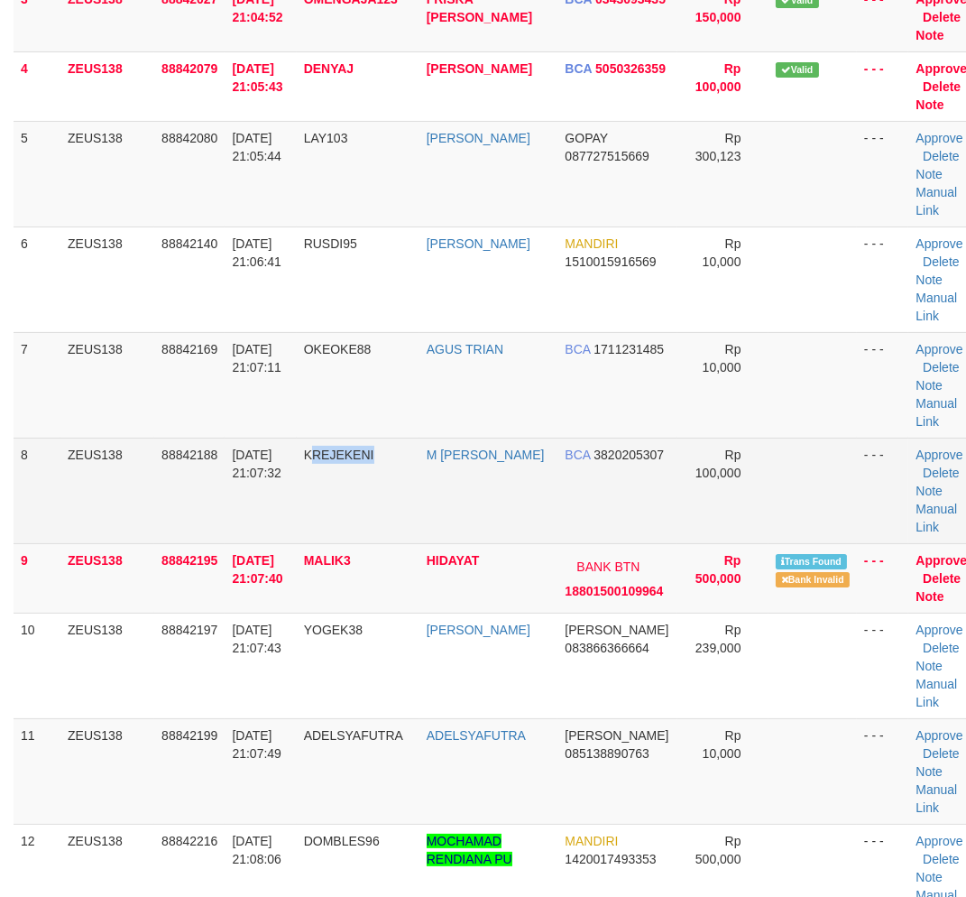
click at [397, 527] on td "KREJEKENI" at bounding box center [358, 491] width 123 height 106
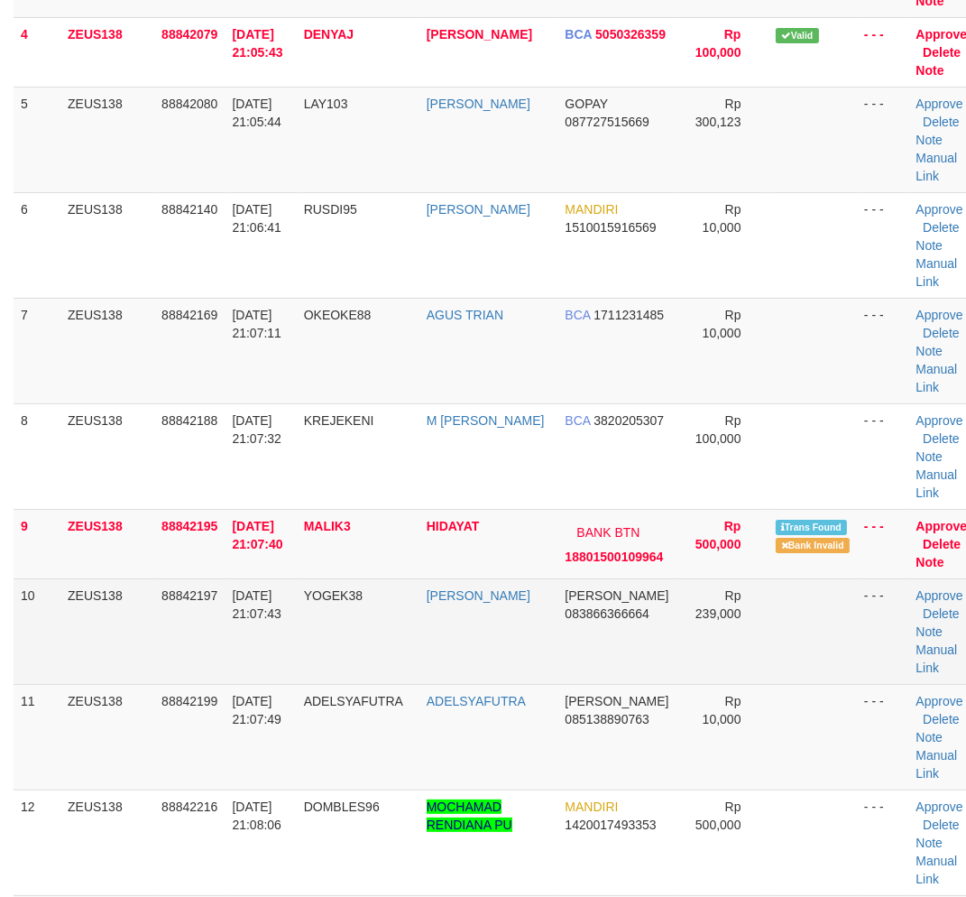
click at [138, 646] on td "ZEUS138" at bounding box center [107, 631] width 94 height 106
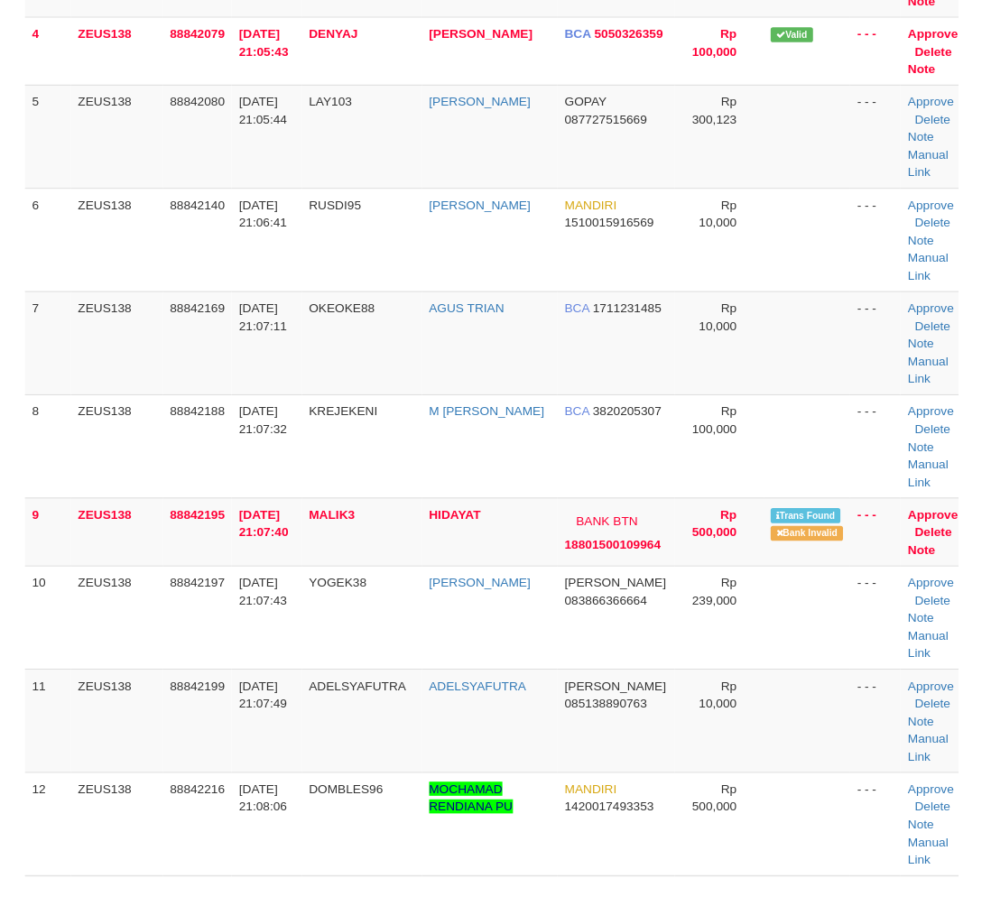
scroll to position [444, 0]
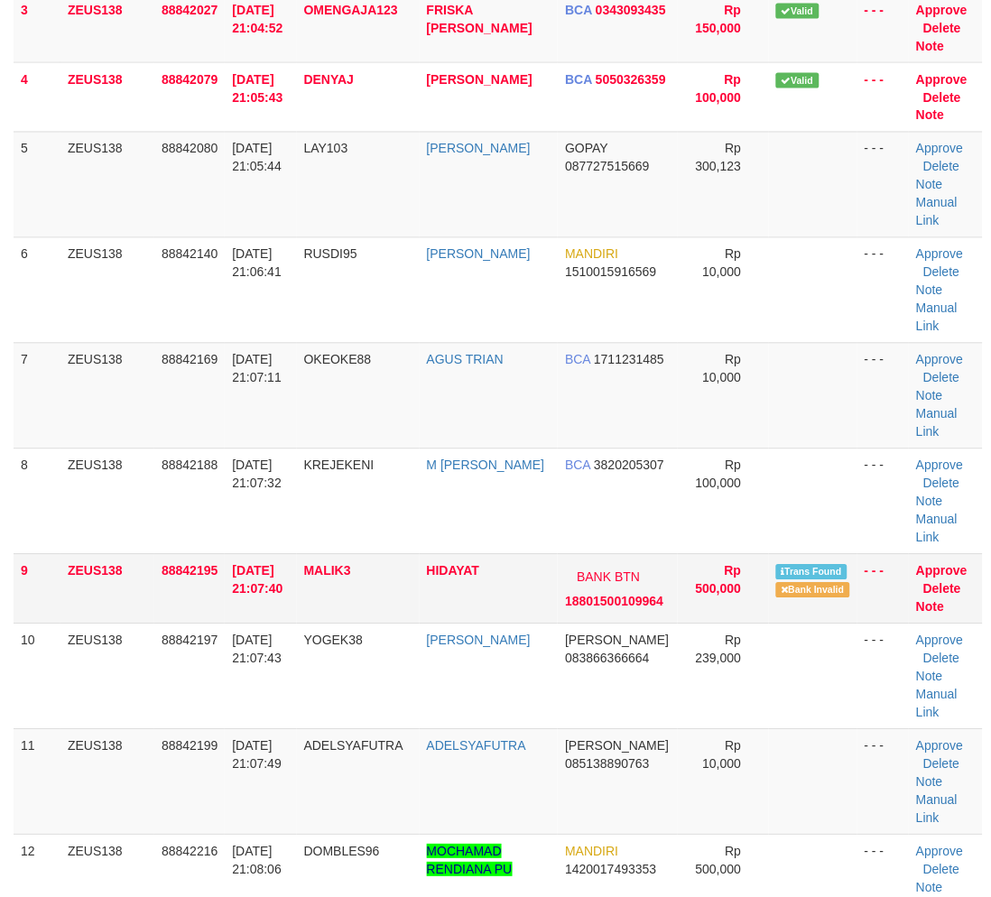
drag, startPoint x: 277, startPoint y: 603, endPoint x: 294, endPoint y: 607, distance: 17.7
click at [287, 603] on td "[DATE] 21:07:40" at bounding box center [260, 588] width 71 height 69
click at [240, 605] on td "30/09/2025 21:07:40" at bounding box center [260, 588] width 71 height 69
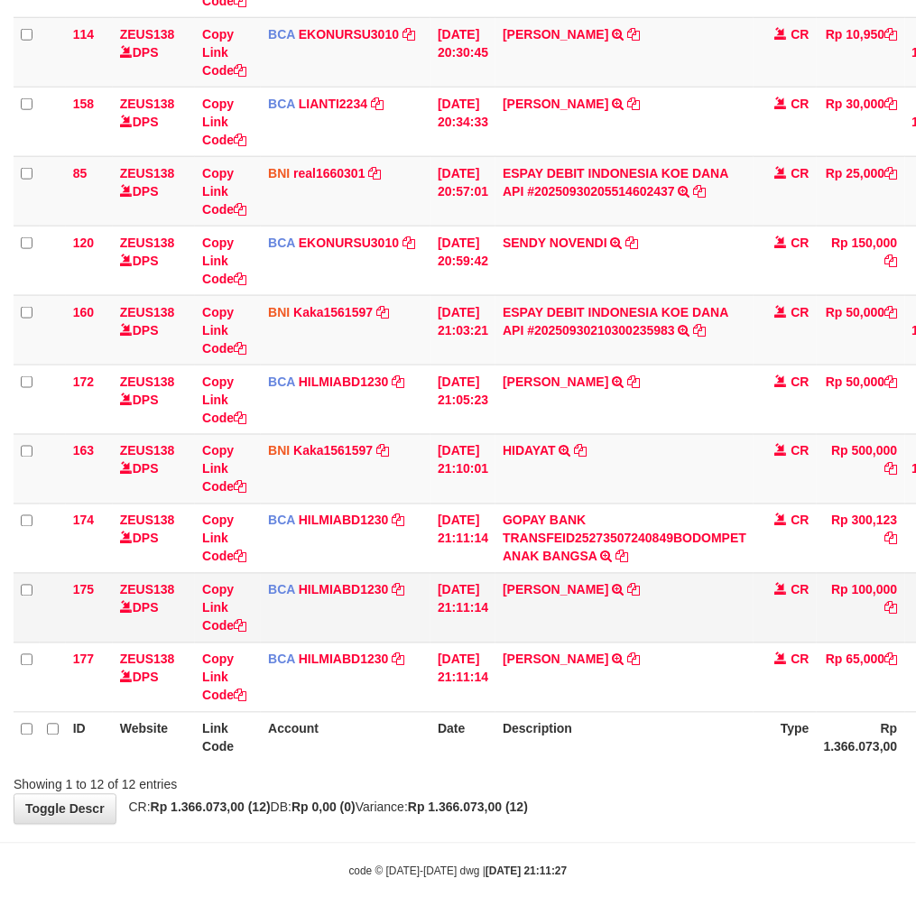
scroll to position [419, 0]
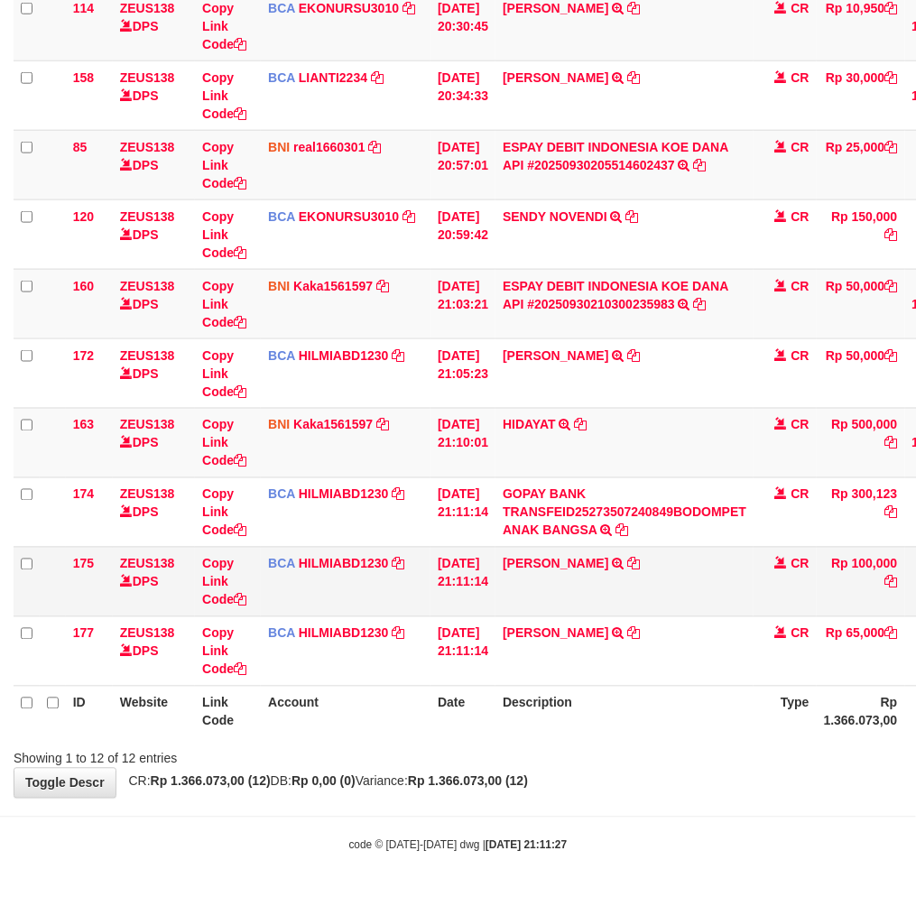
click at [614, 582] on td "[PERSON_NAME] TRSF E-BANKING CR 3009/FTSCY/WS95031 100000.00[PERSON_NAME]" at bounding box center [624, 581] width 258 height 69
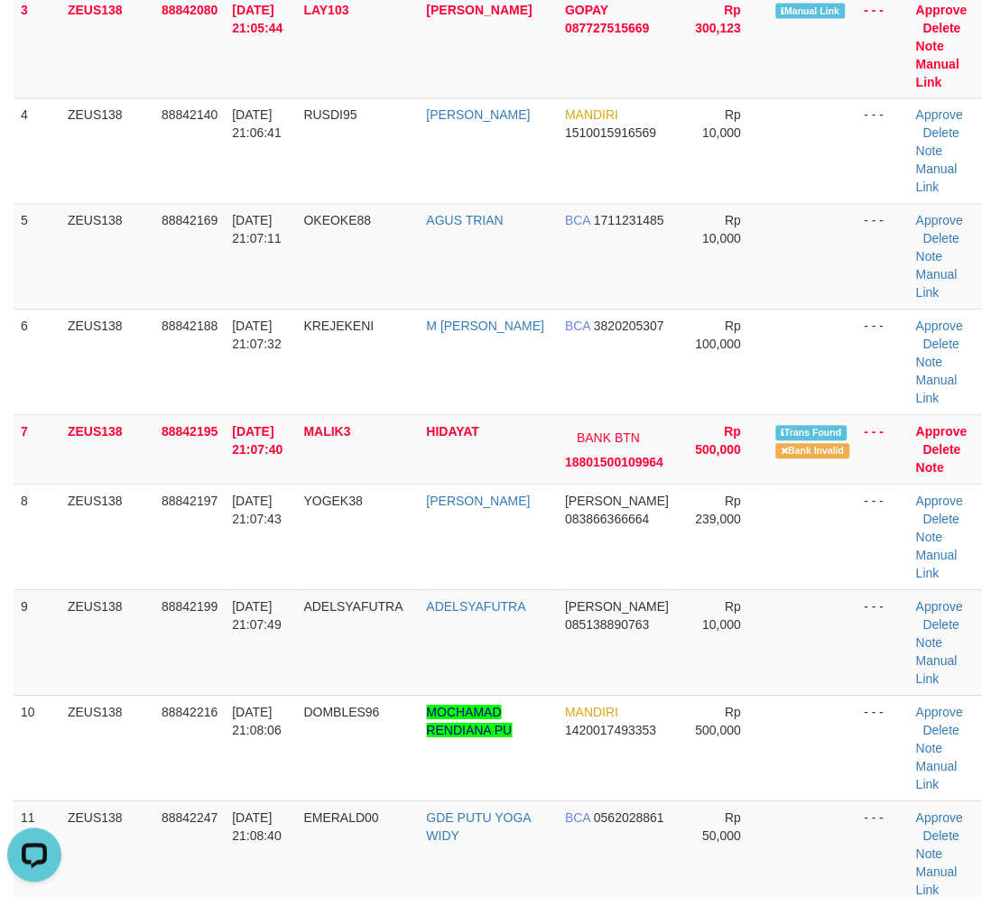
drag, startPoint x: 540, startPoint y: 448, endPoint x: 3, endPoint y: 448, distance: 536.9
click at [524, 447] on td "HIDAYAT" at bounding box center [489, 449] width 139 height 69
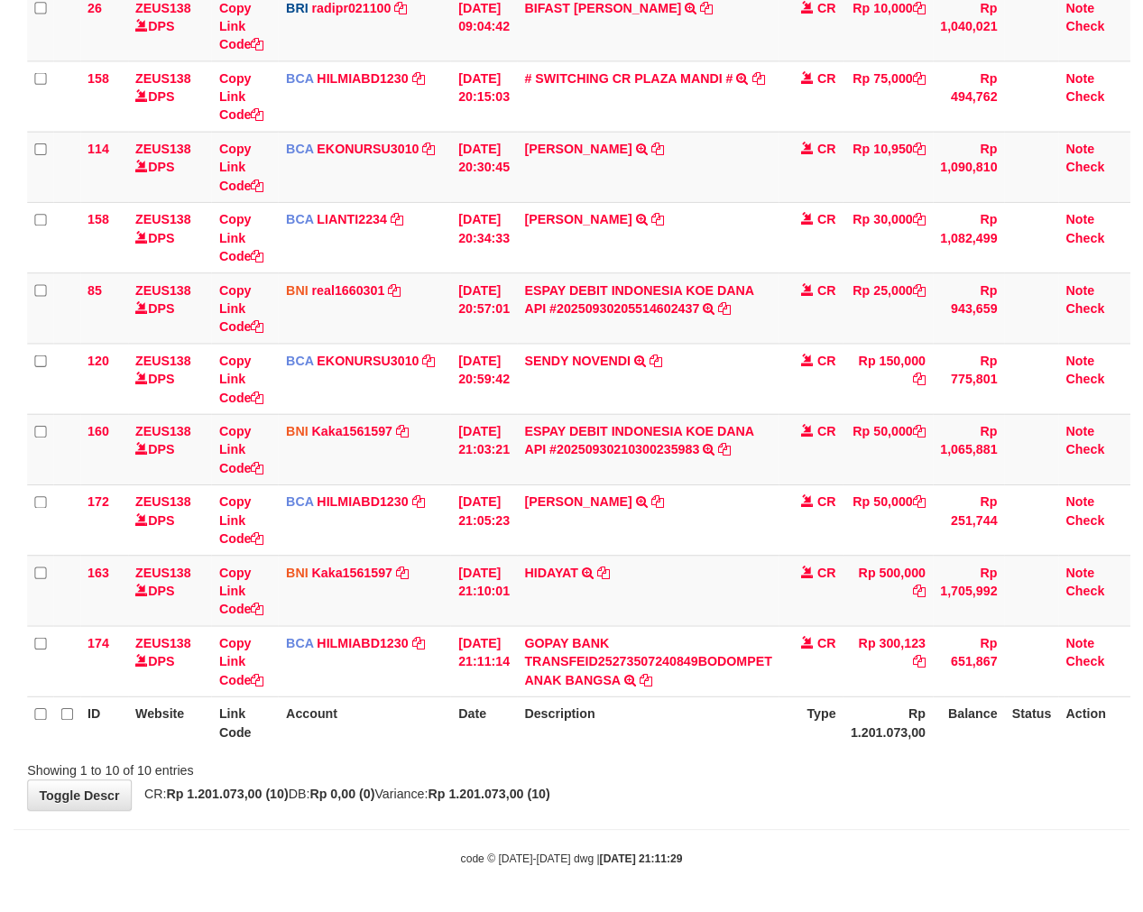
scroll to position [220, 0]
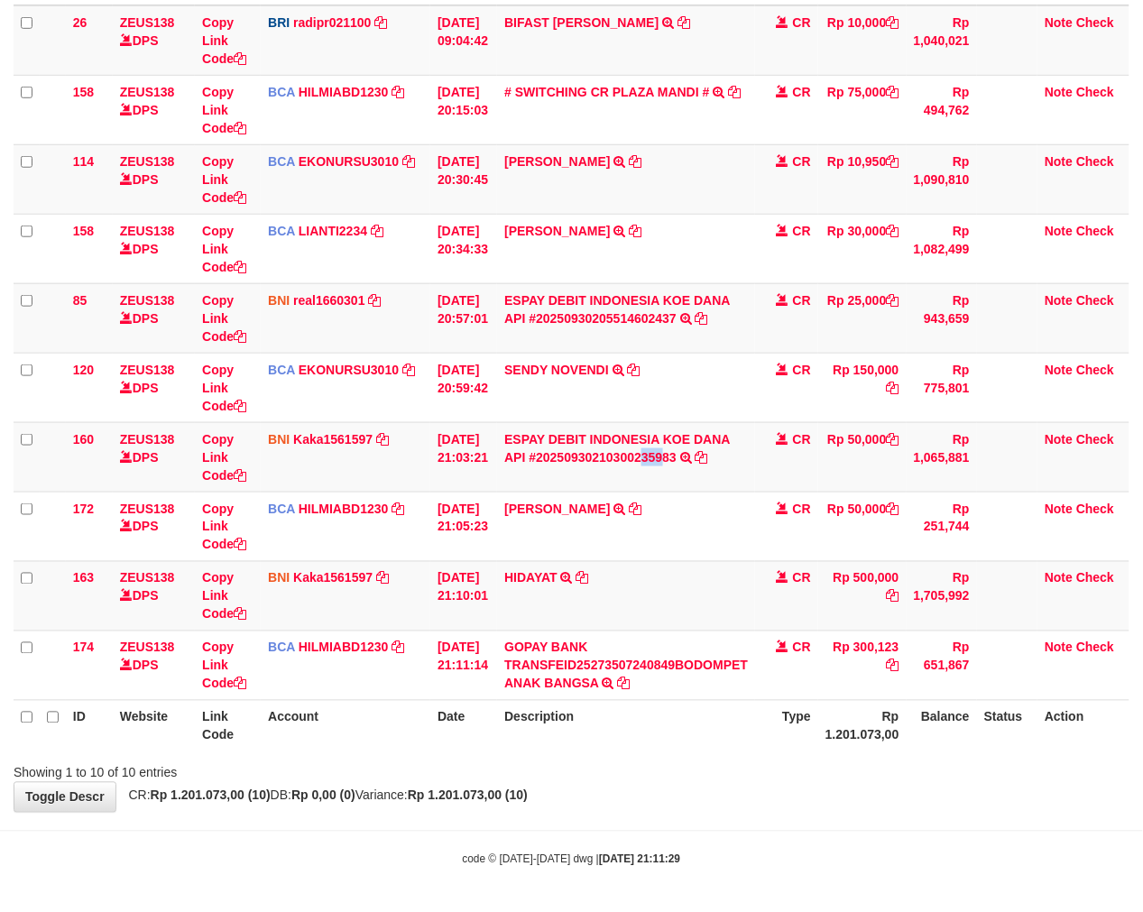
drag, startPoint x: 664, startPoint y: 483, endPoint x: 1150, endPoint y: 426, distance: 489.7
click at [654, 483] on td "ESPAY DEBIT INDONESIA KOE DANA API #20250930210300235983 TRANSFER DARI ESPAY DE…" at bounding box center [626, 456] width 258 height 69
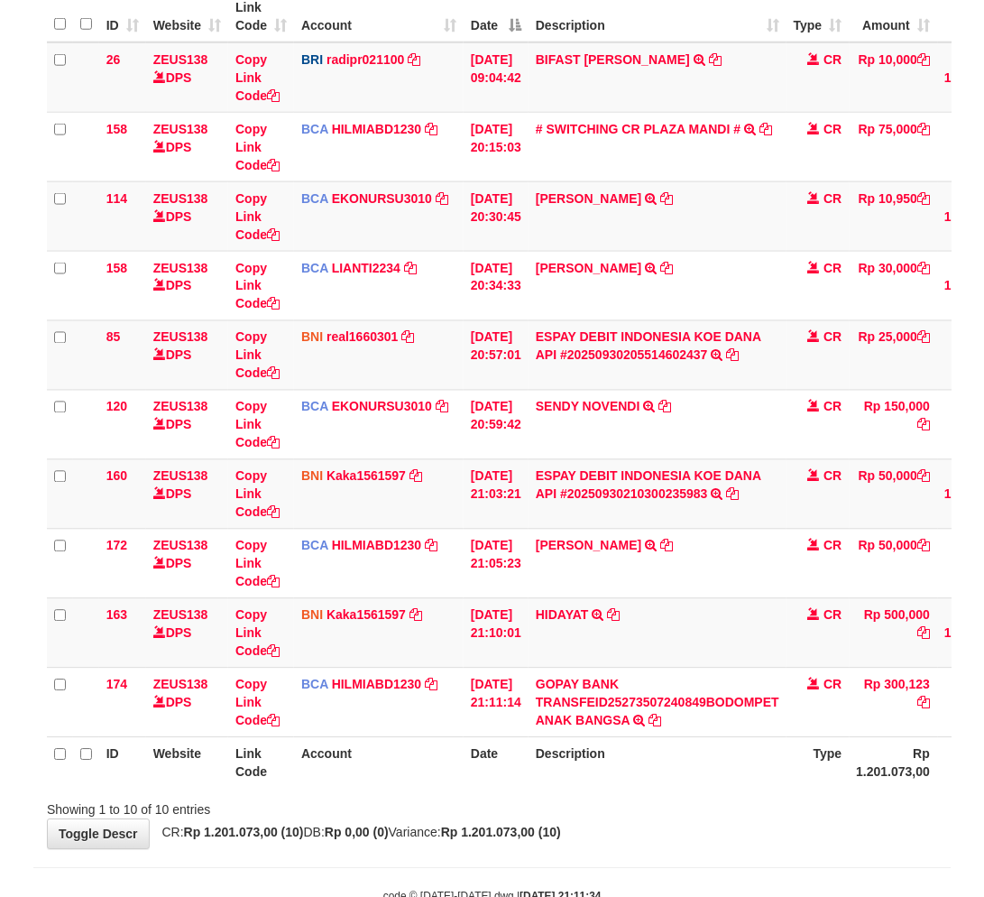
scroll to position [220, 0]
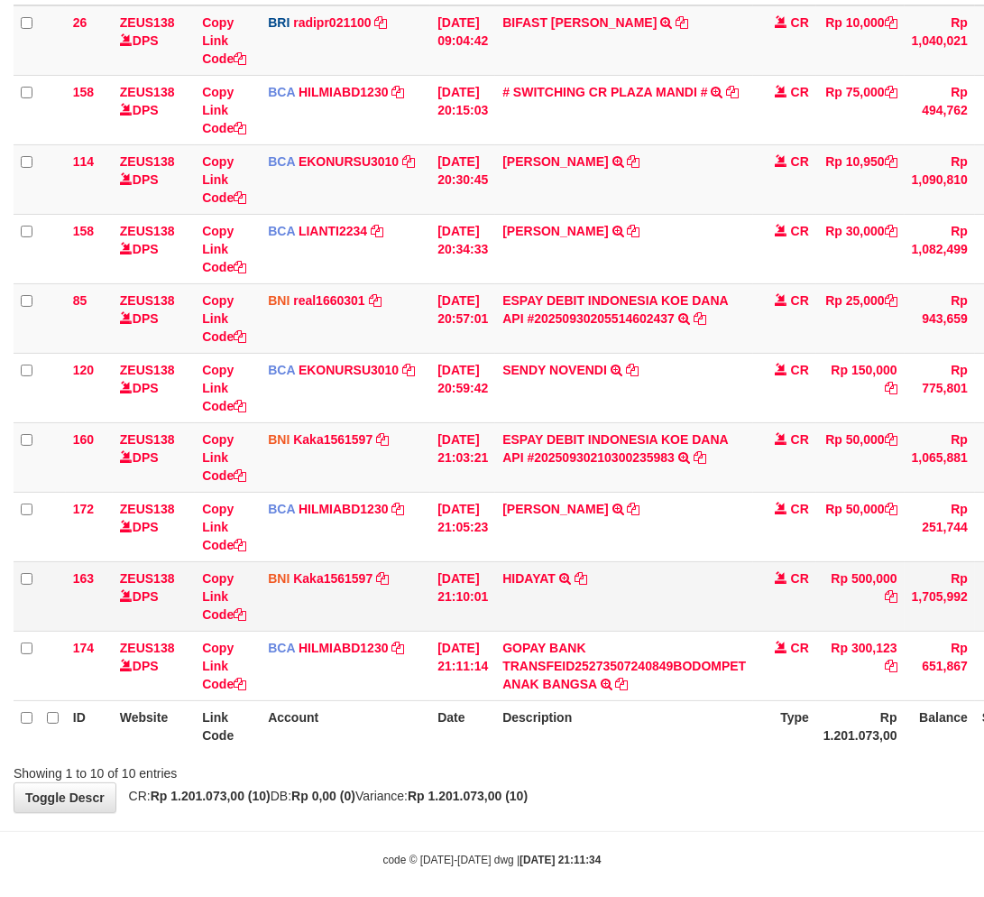
click at [637, 573] on td "HIDAYAT TRANSFER DARI BPK HIDAYAT" at bounding box center [624, 595] width 258 height 69
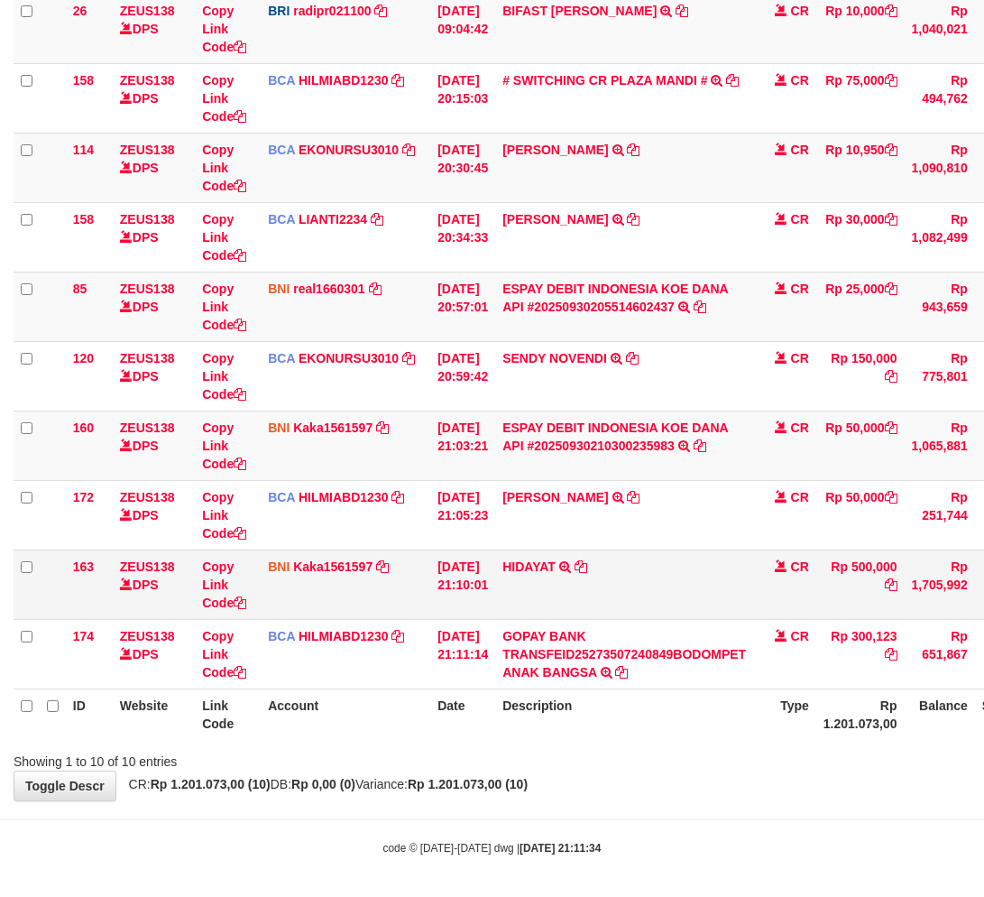
scroll to position [236, 0]
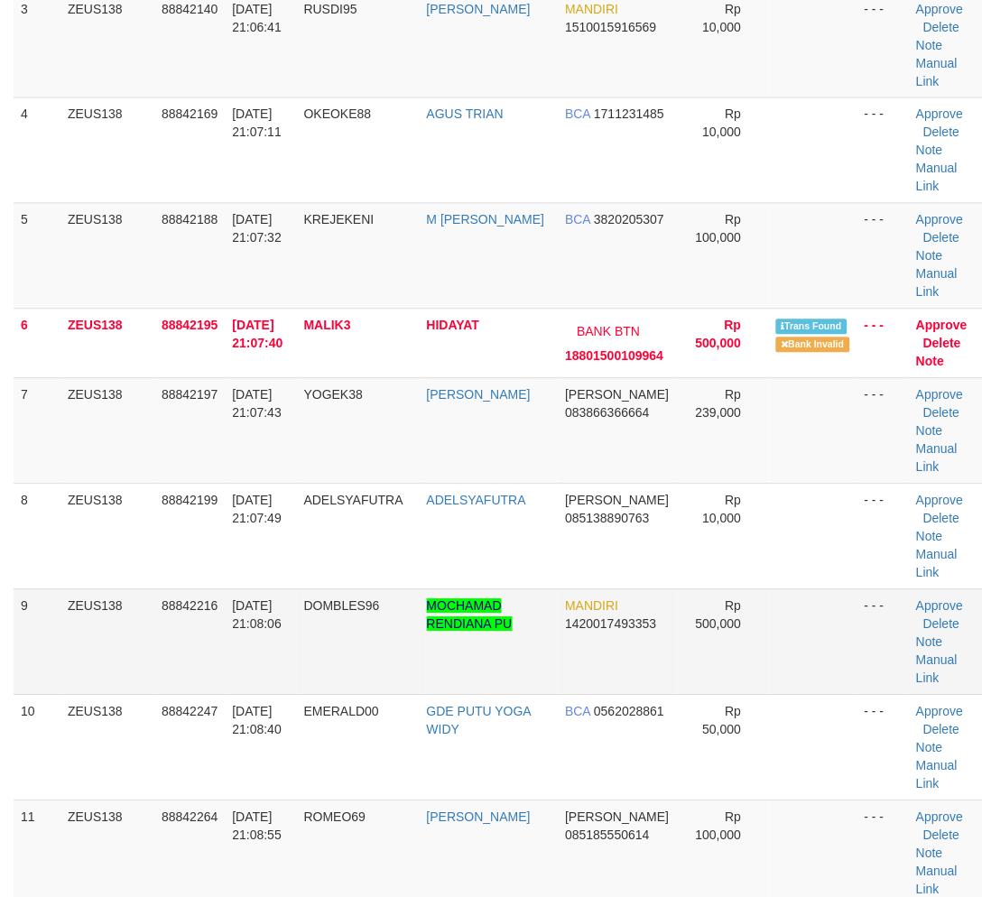
scroll to position [444, 0]
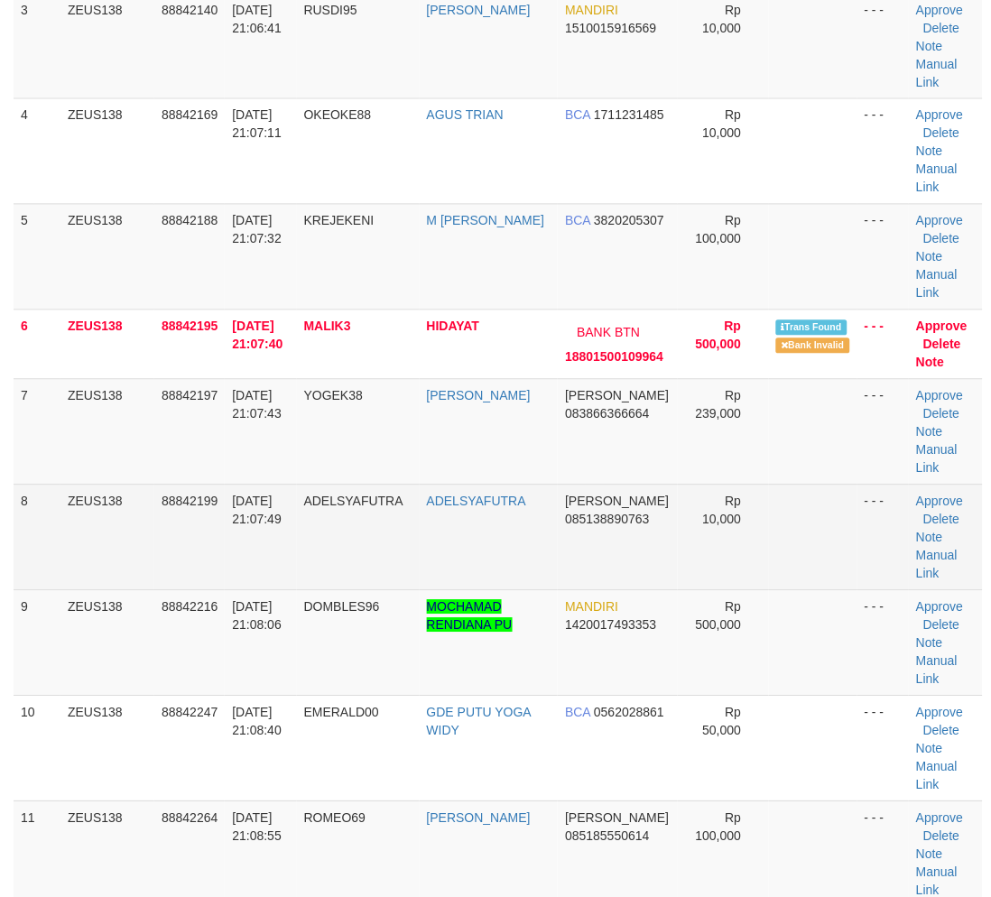
click at [491, 545] on td "ADELSYAFUTRA" at bounding box center [489, 538] width 139 height 106
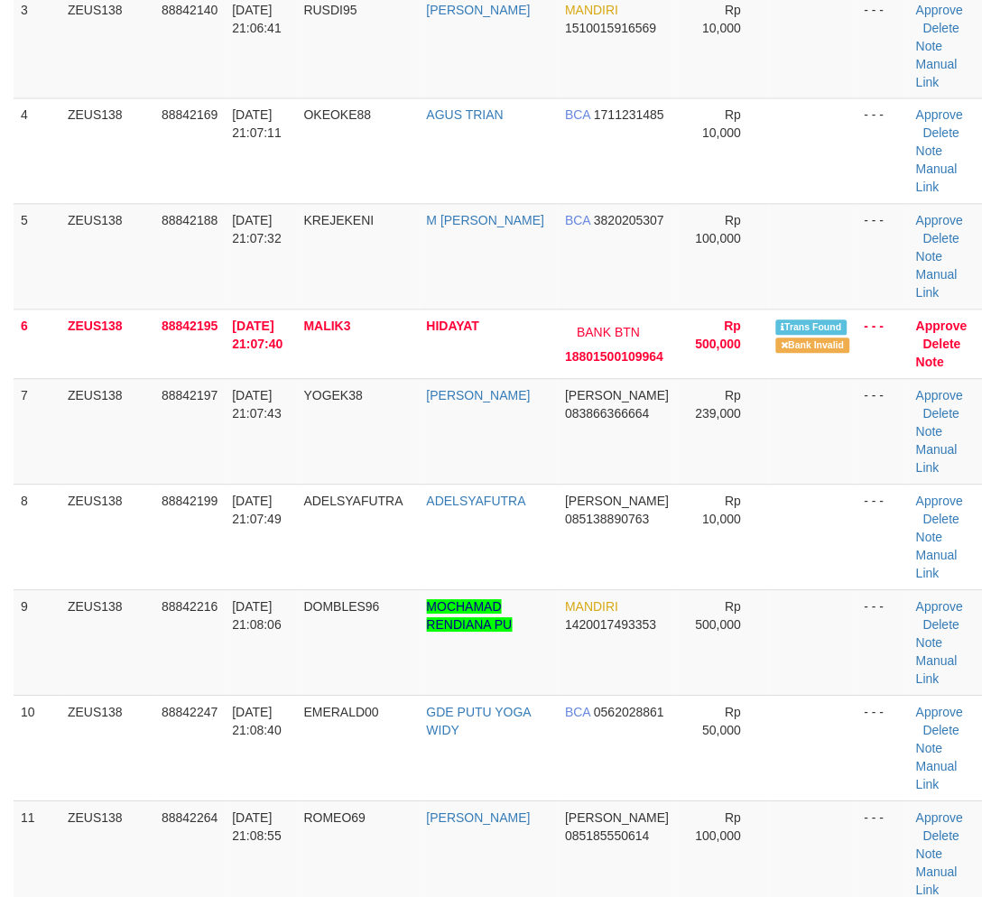
drag, startPoint x: 439, startPoint y: 551, endPoint x: 5, endPoint y: 571, distance: 434.5
click at [437, 552] on td "ADELSYAFUTRA" at bounding box center [489, 538] width 139 height 106
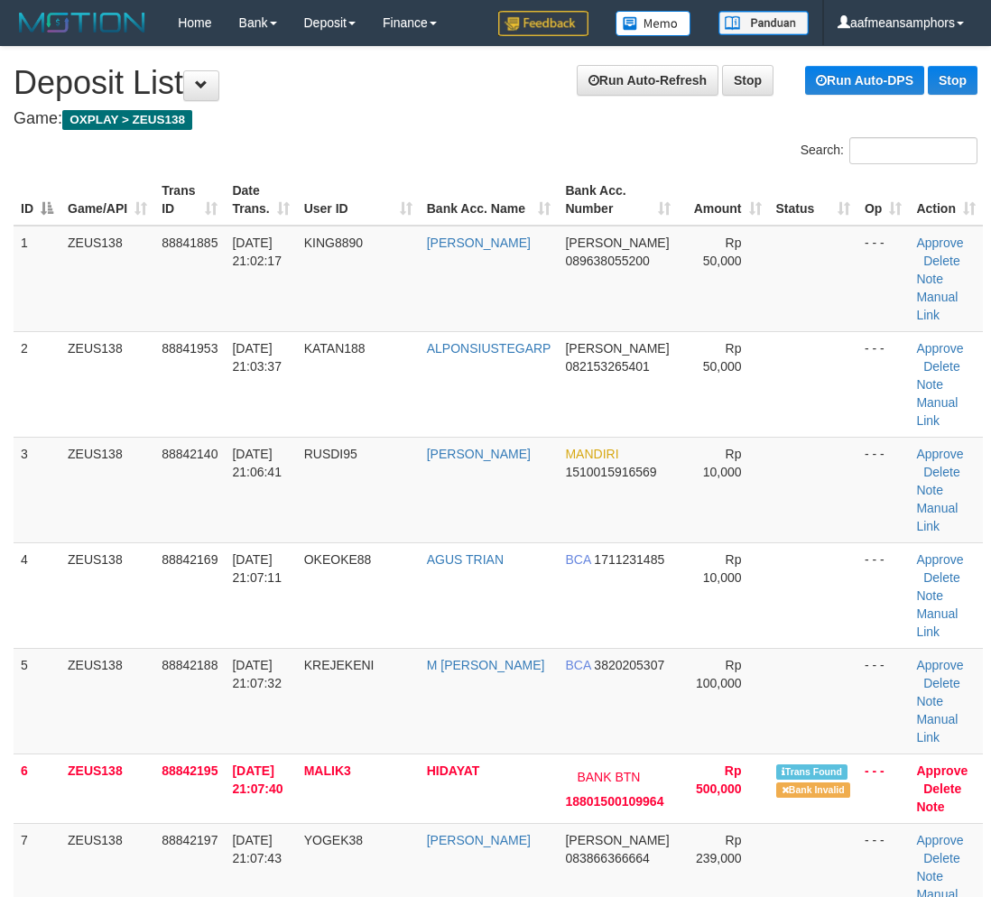
scroll to position [444, 0]
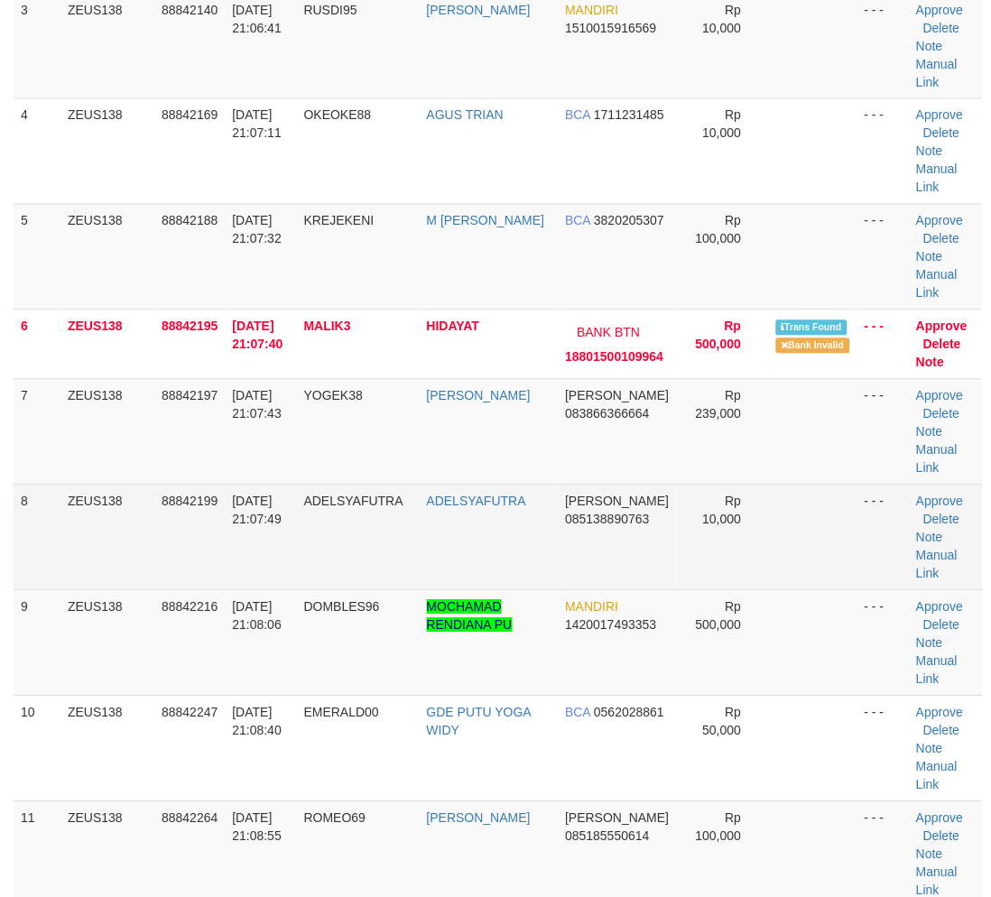
drag, startPoint x: 390, startPoint y: 527, endPoint x: 402, endPoint y: 535, distance: 14.3
click at [398, 529] on td "ADELSYAFUTRA" at bounding box center [358, 538] width 123 height 106
click at [362, 533] on td "ADELSYAFUTRA" at bounding box center [358, 538] width 123 height 106
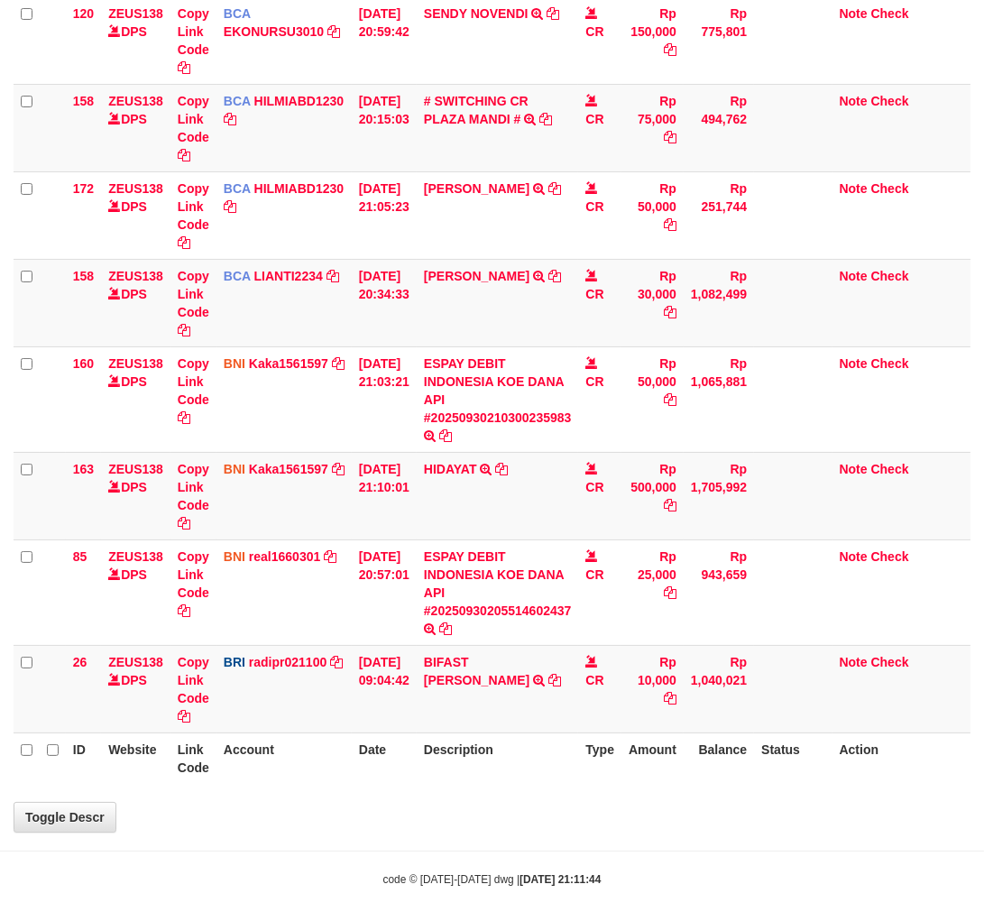
scroll to position [300, 0]
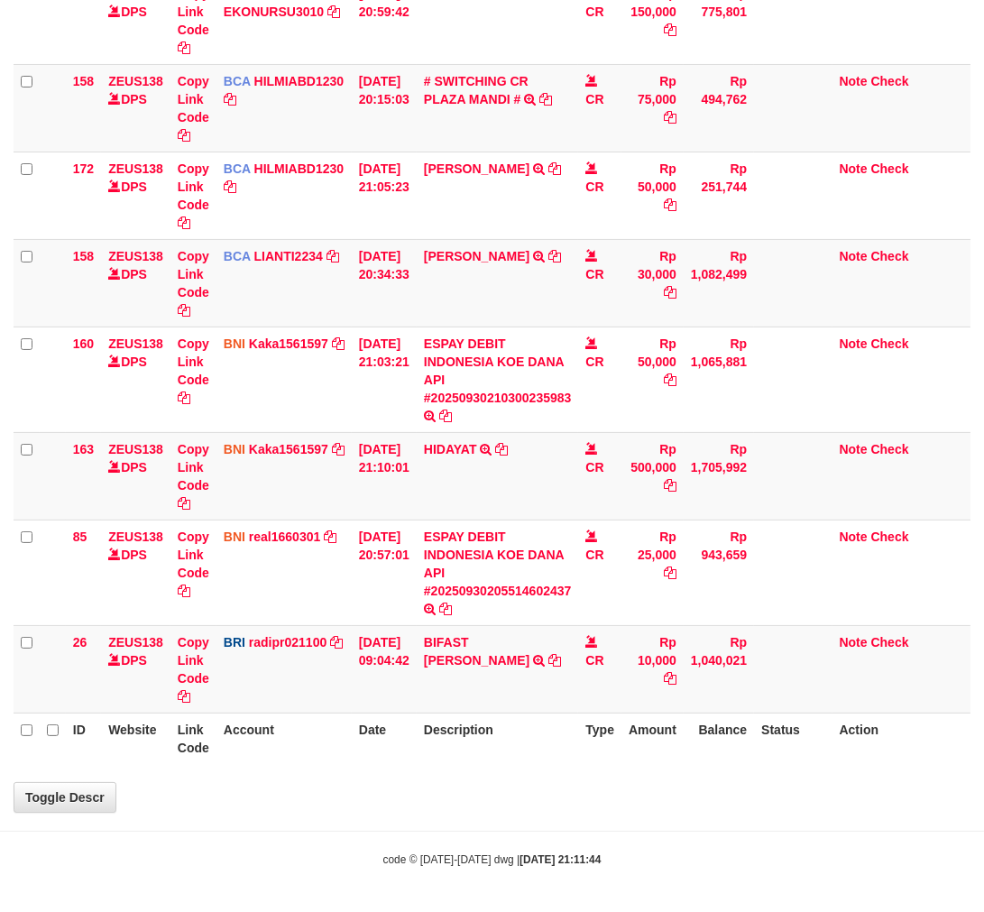
click at [575, 742] on th "Description" at bounding box center [498, 738] width 162 height 51
click at [538, 734] on th "Description" at bounding box center [498, 738] width 162 height 51
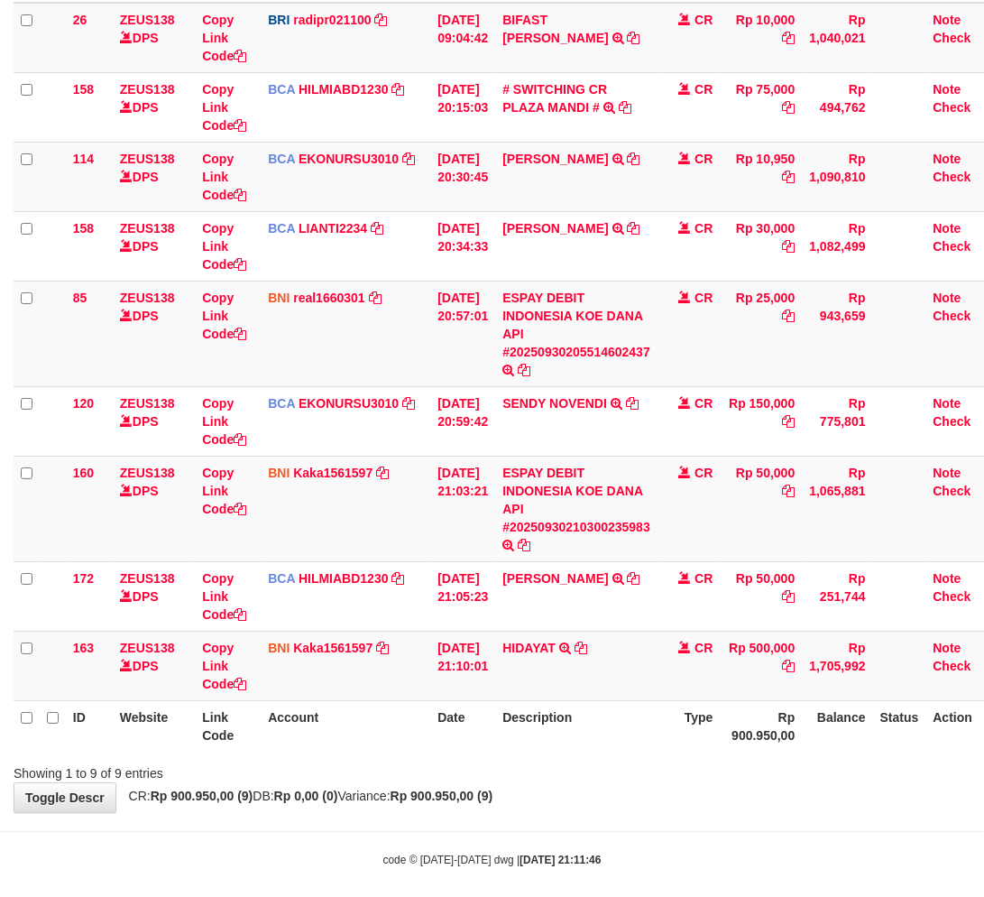
scroll to position [237, 0]
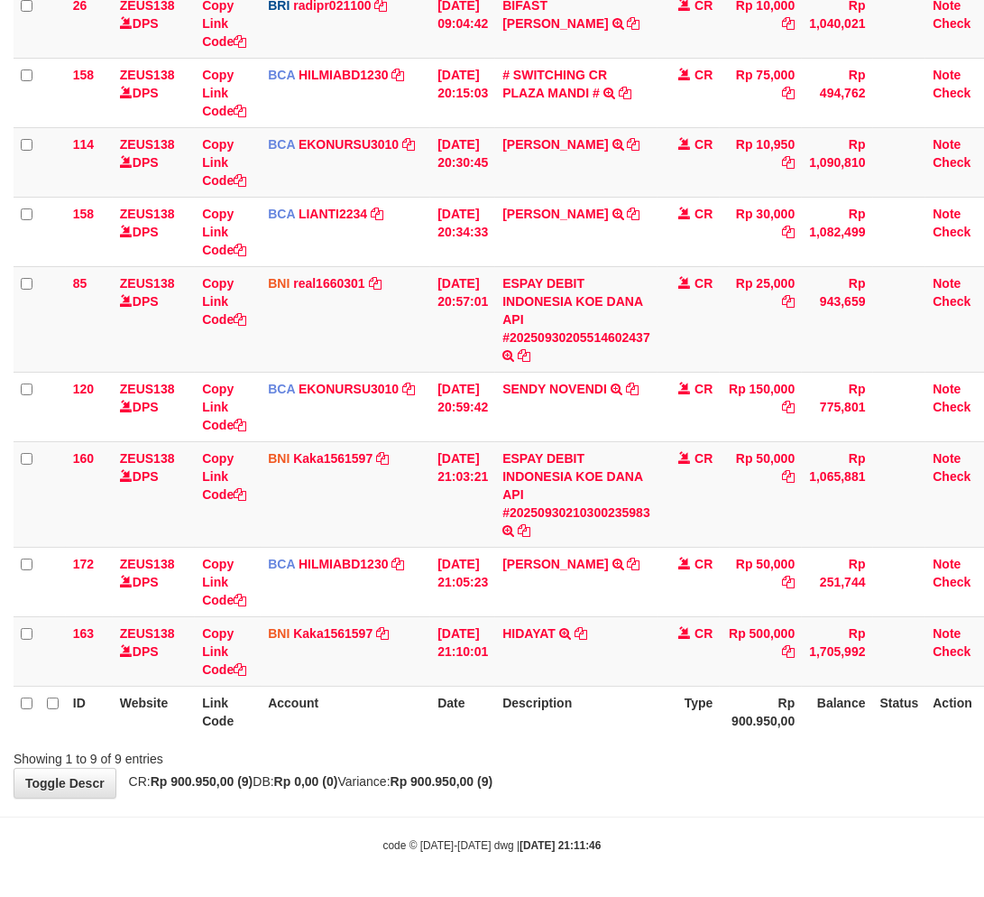
click at [627, 780] on div "**********" at bounding box center [492, 304] width 984 height 988
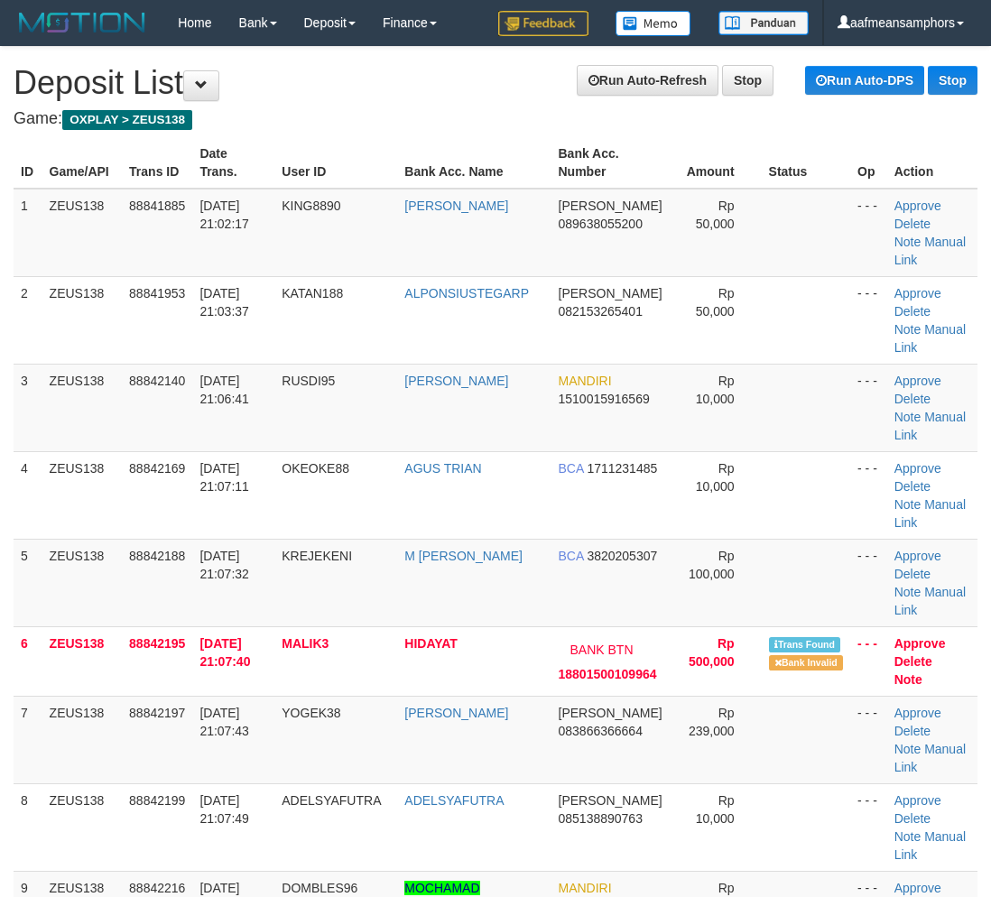
scroll to position [444, 0]
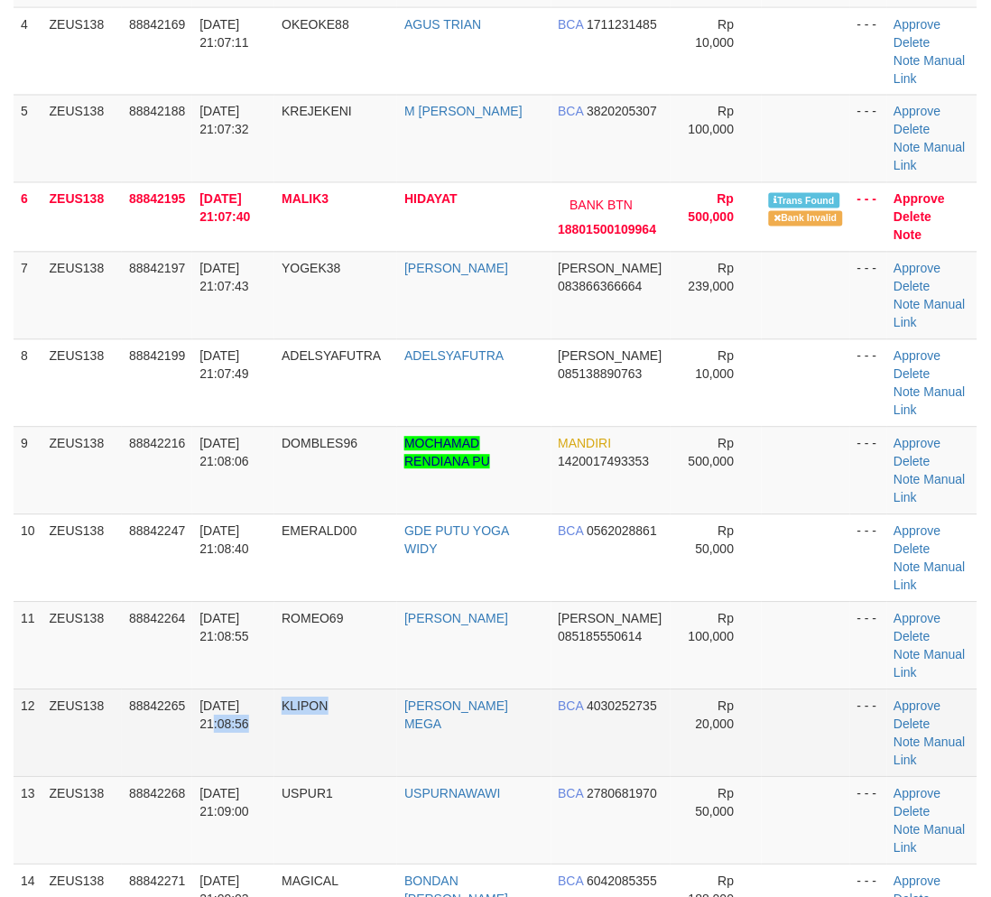
drag, startPoint x: 400, startPoint y: 714, endPoint x: 345, endPoint y: 713, distance: 55.0
click at [386, 714] on tr "12 ZEUS138 88842265 30/09/2025 21:08:56 KLIPON AFIF ARNANDA MEGA BCA 4030252735…" at bounding box center [496, 733] width 964 height 88
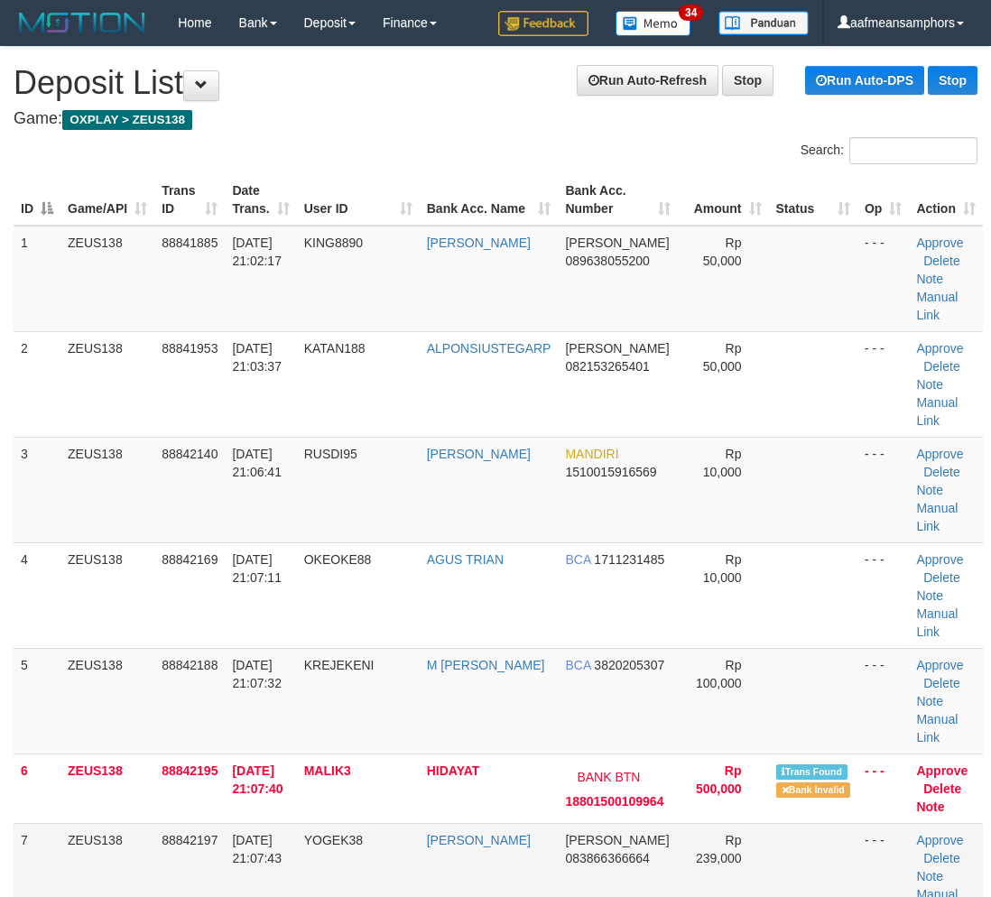
scroll to position [128, 0]
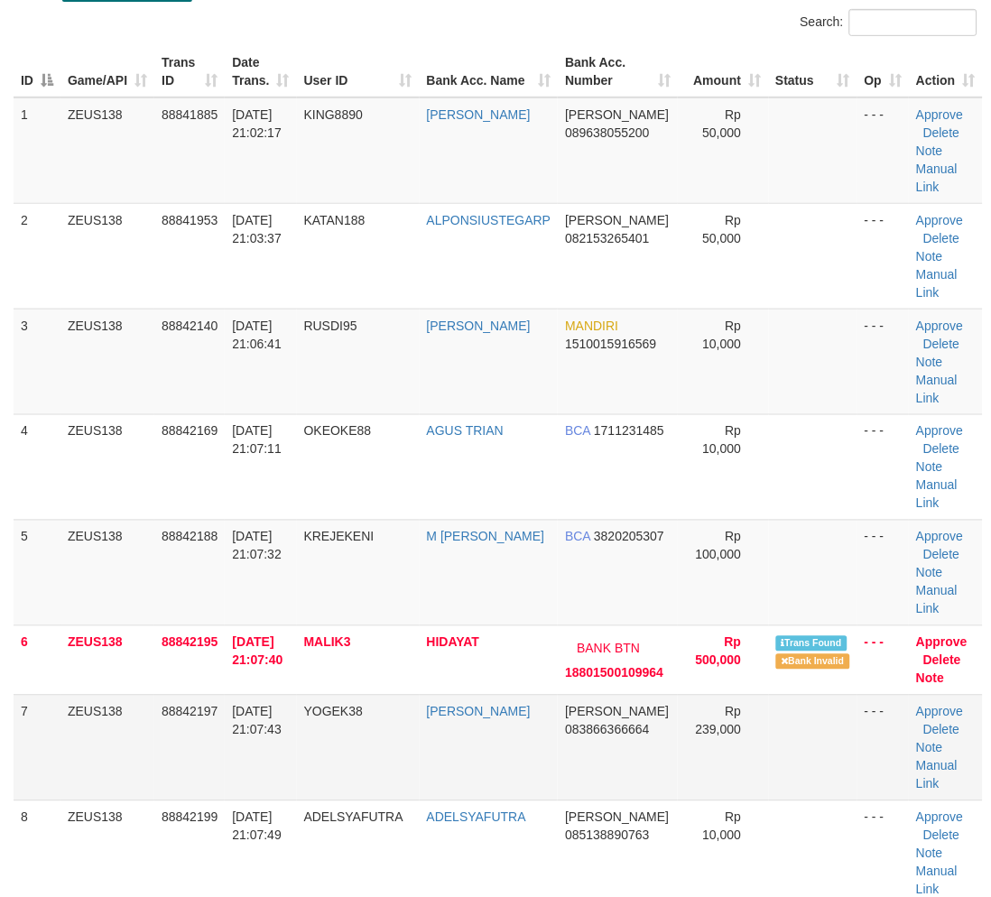
click at [218, 691] on tr "6 ZEUS138 88842195 30/09/2025 21:07:40 MALIK3 HIDAYAT BANK BTN 18801500109964 R…" at bounding box center [498, 659] width 969 height 69
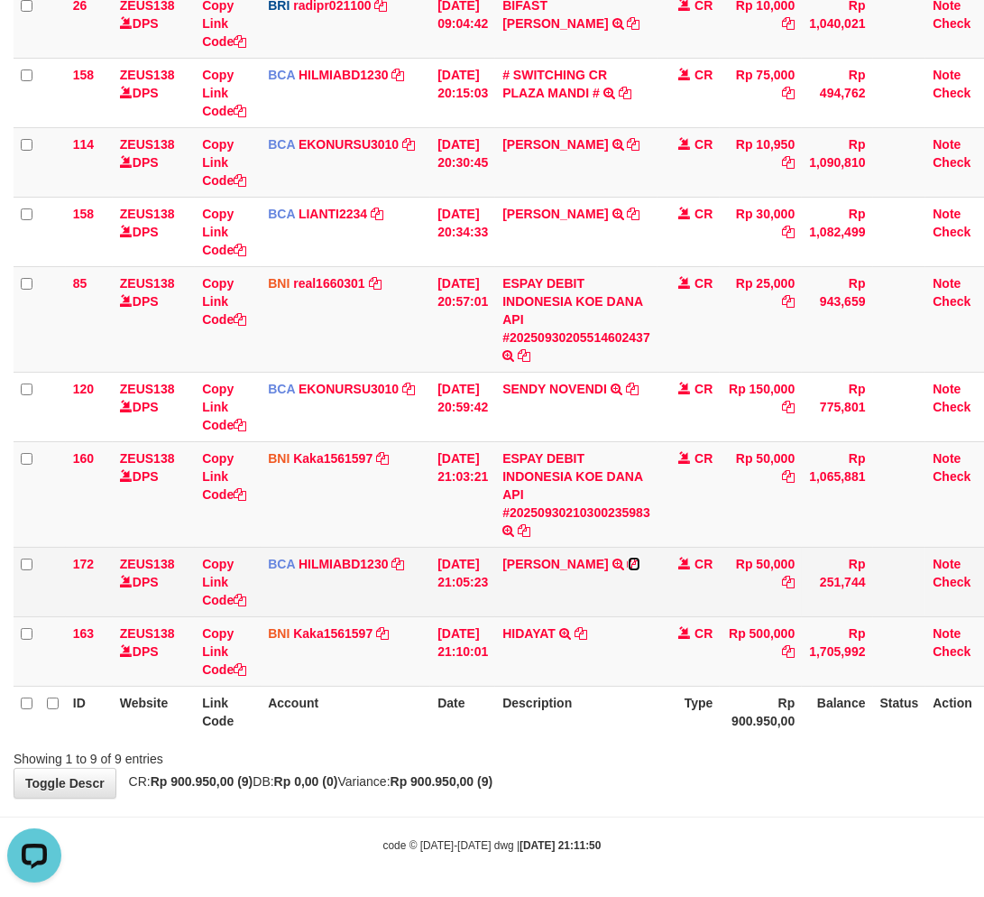
click at [628, 565] on icon at bounding box center [634, 564] width 13 height 13
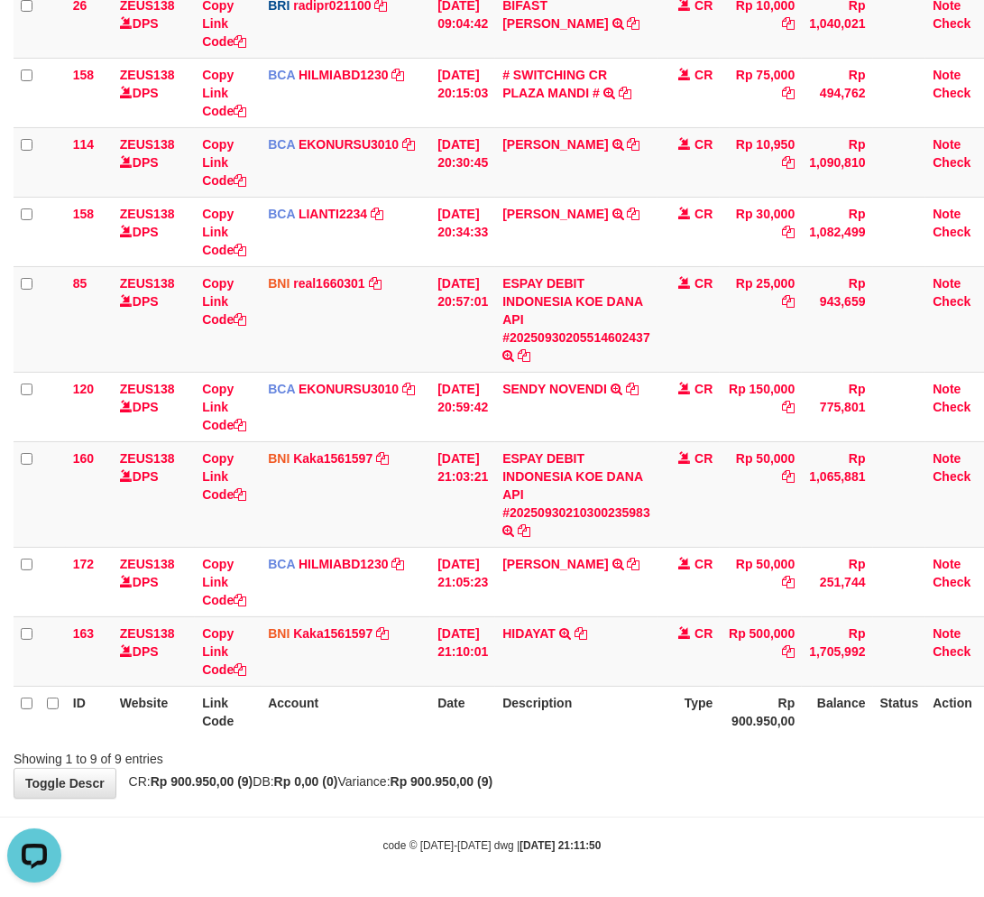
click at [599, 762] on div "Showing 1 to 9 of 9 entries" at bounding box center [492, 755] width 984 height 25
click at [661, 790] on div "**********" at bounding box center [492, 304] width 984 height 988
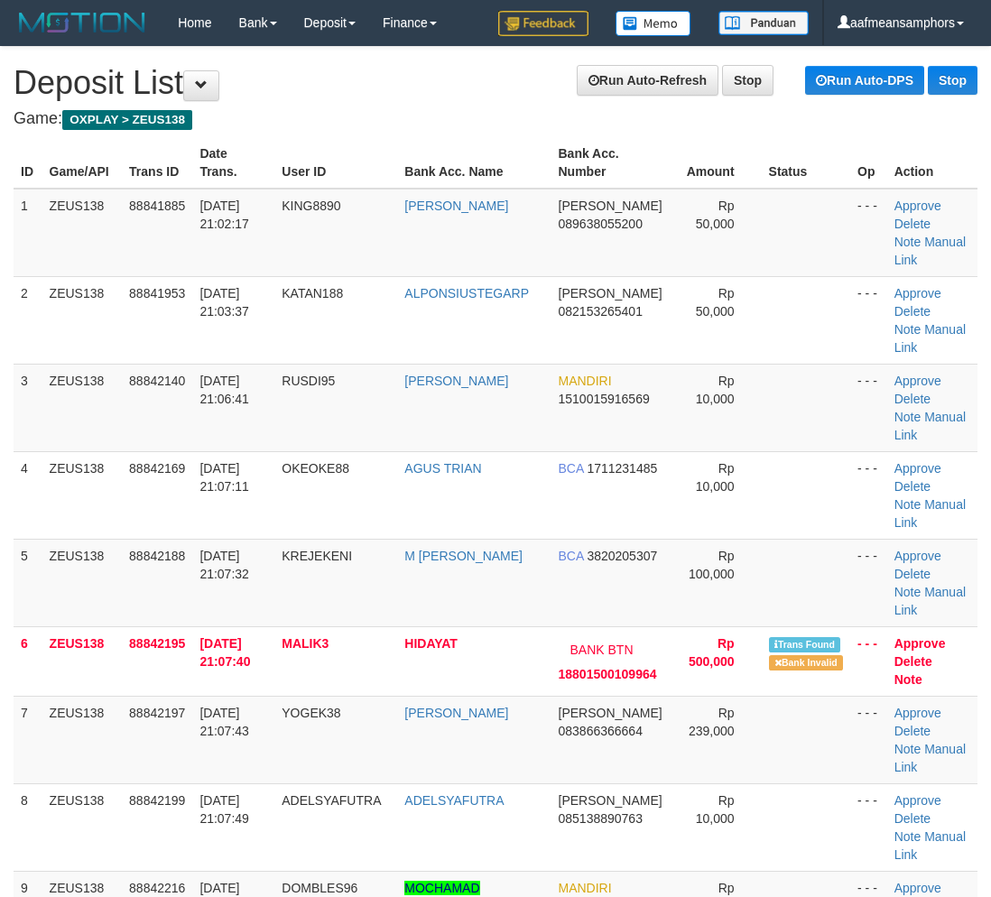
scroll to position [65, 0]
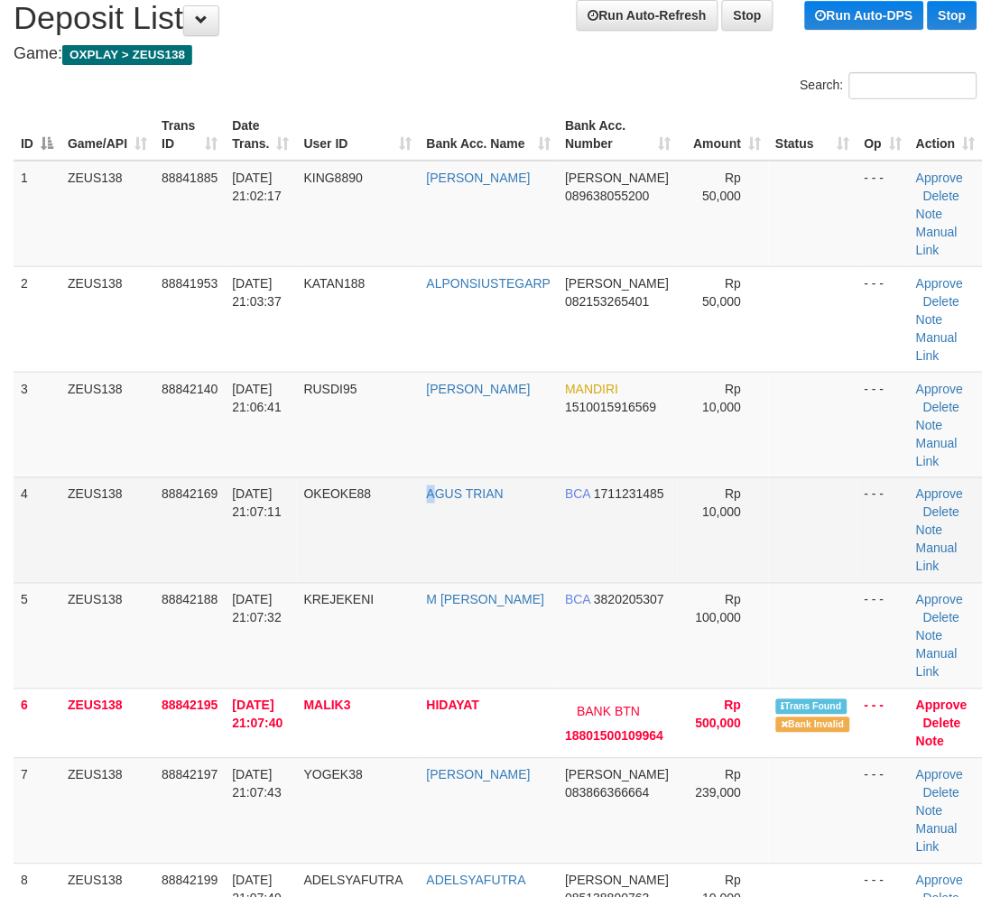
click at [440, 579] on tr "4 ZEUS138 88842169 30/09/2025 21:07:11 OKEOKE88 AGUS TRIAN BCA 1711231485 Rp 10…" at bounding box center [498, 530] width 969 height 106
drag, startPoint x: 433, startPoint y: 579, endPoint x: 424, endPoint y: 578, distance: 9.1
click at [424, 578] on tr "4 ZEUS138 88842169 30/09/2025 21:07:11 OKEOKE88 AGUS TRIAN BCA 1711231485 Rp 10…" at bounding box center [498, 530] width 969 height 106
click at [400, 569] on td "OKEOKE88" at bounding box center [358, 530] width 123 height 106
drag, startPoint x: 410, startPoint y: 571, endPoint x: 399, endPoint y: 569, distance: 11.0
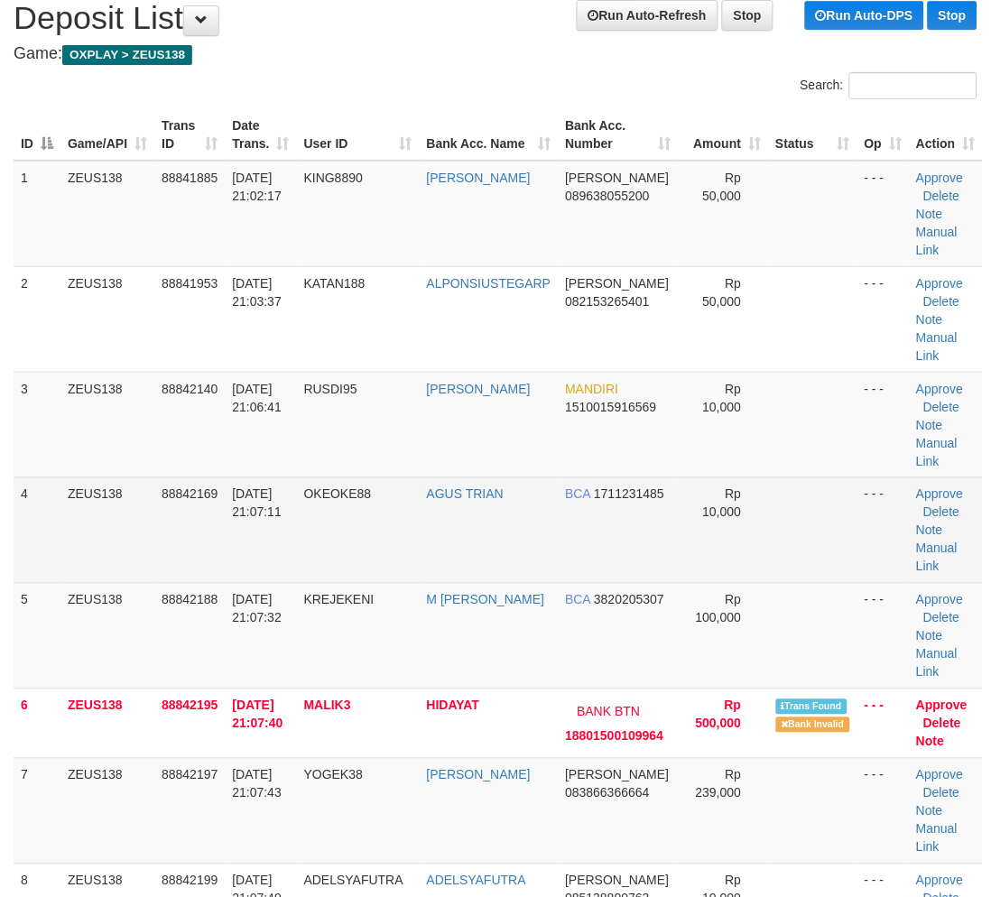
click at [400, 569] on td "OKEOKE88" at bounding box center [358, 530] width 123 height 106
click at [398, 569] on td "OKEOKE88" at bounding box center [358, 530] width 123 height 106
click at [404, 567] on td "OKEOKE88" at bounding box center [358, 530] width 123 height 106
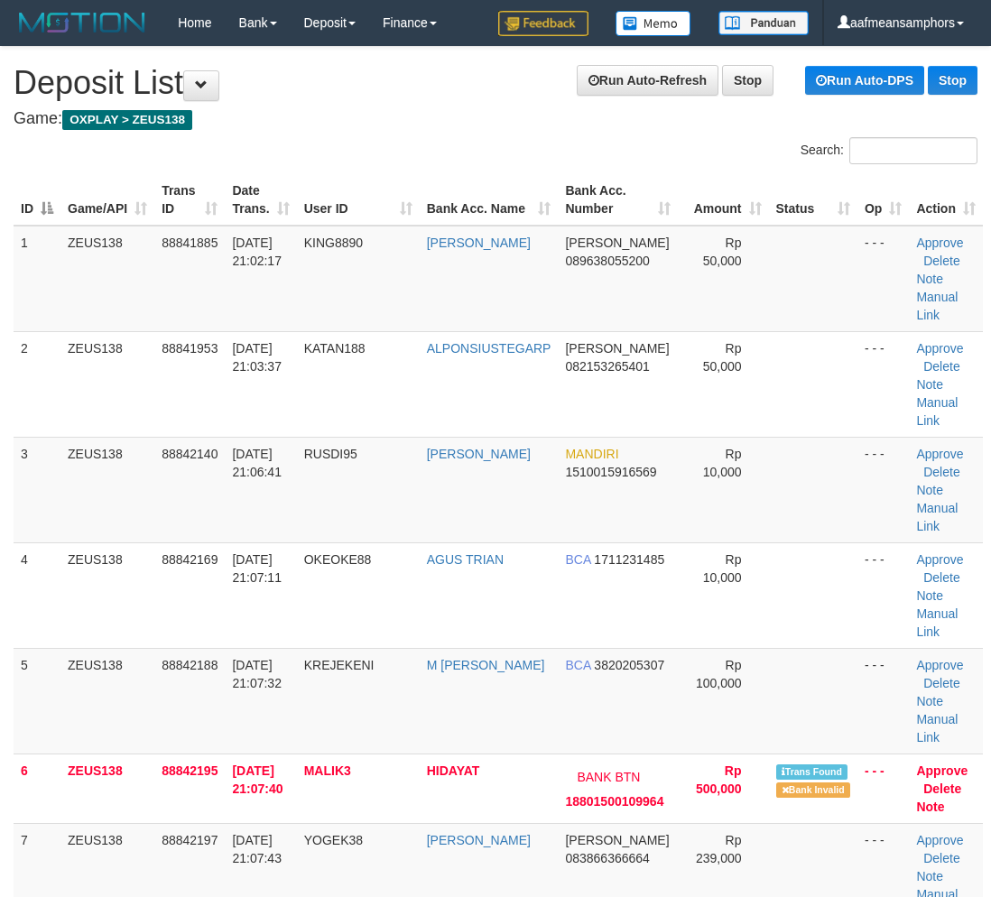
scroll to position [47, 0]
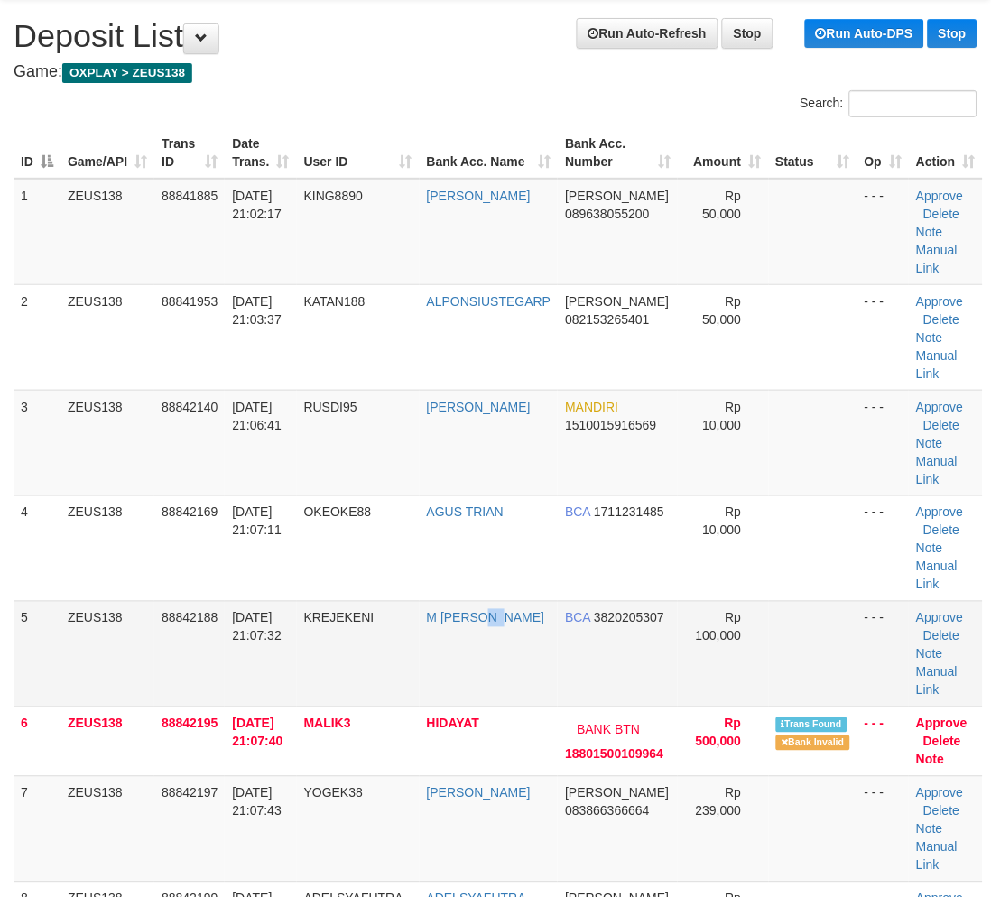
click at [508, 651] on td "M CHAIRUL RIZAL" at bounding box center [489, 654] width 139 height 106
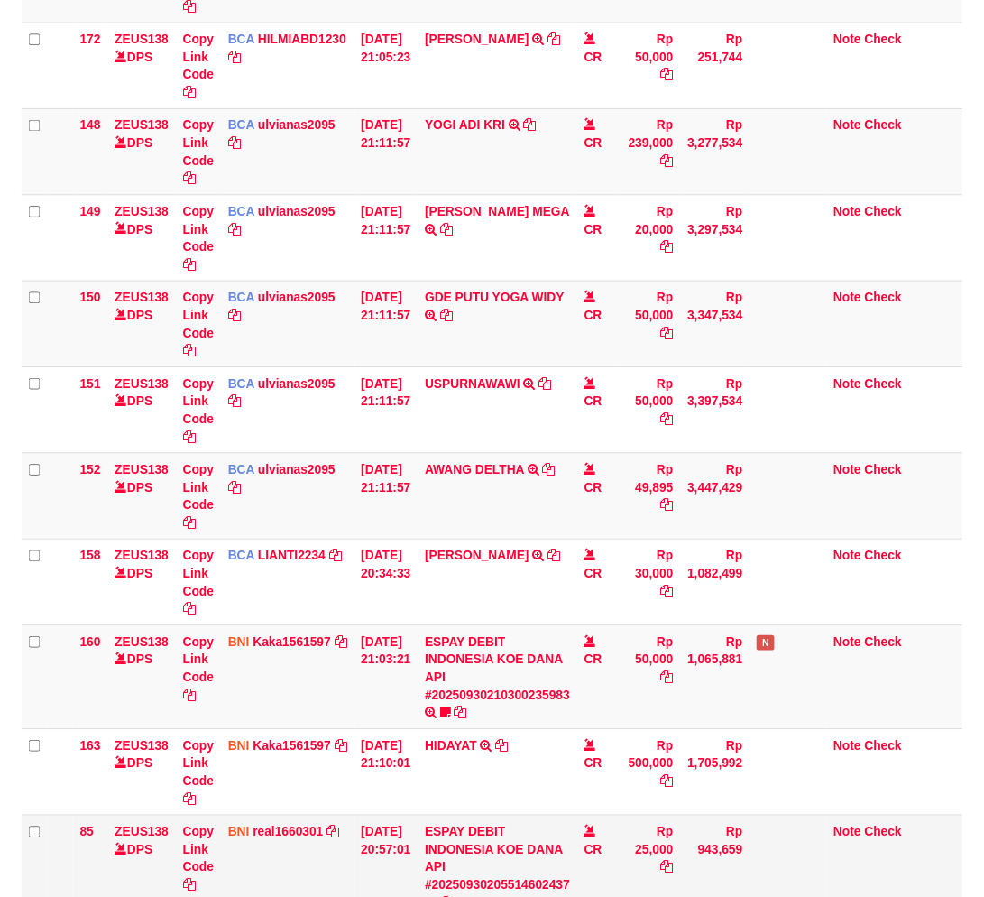
scroll to position [569, 0]
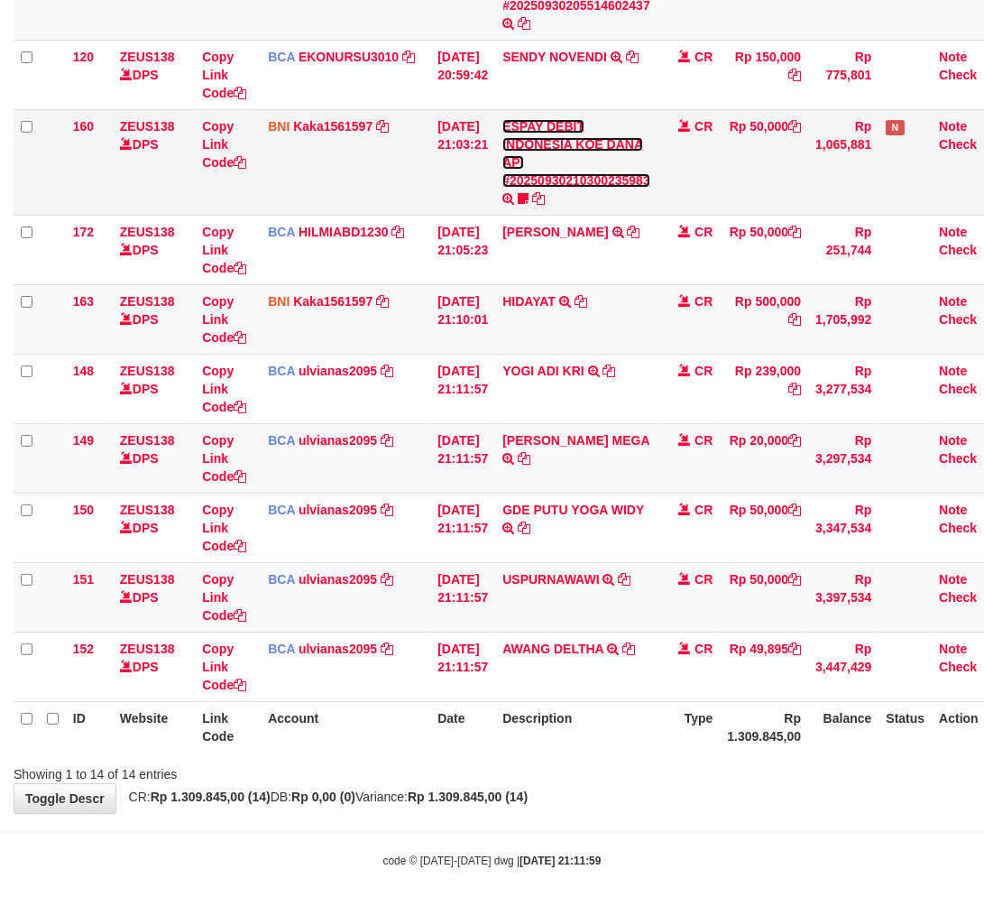
click at [577, 177] on link "ESPAY DEBIT INDONESIA KOE DANA API #20250930210300235983" at bounding box center [577, 153] width 148 height 69
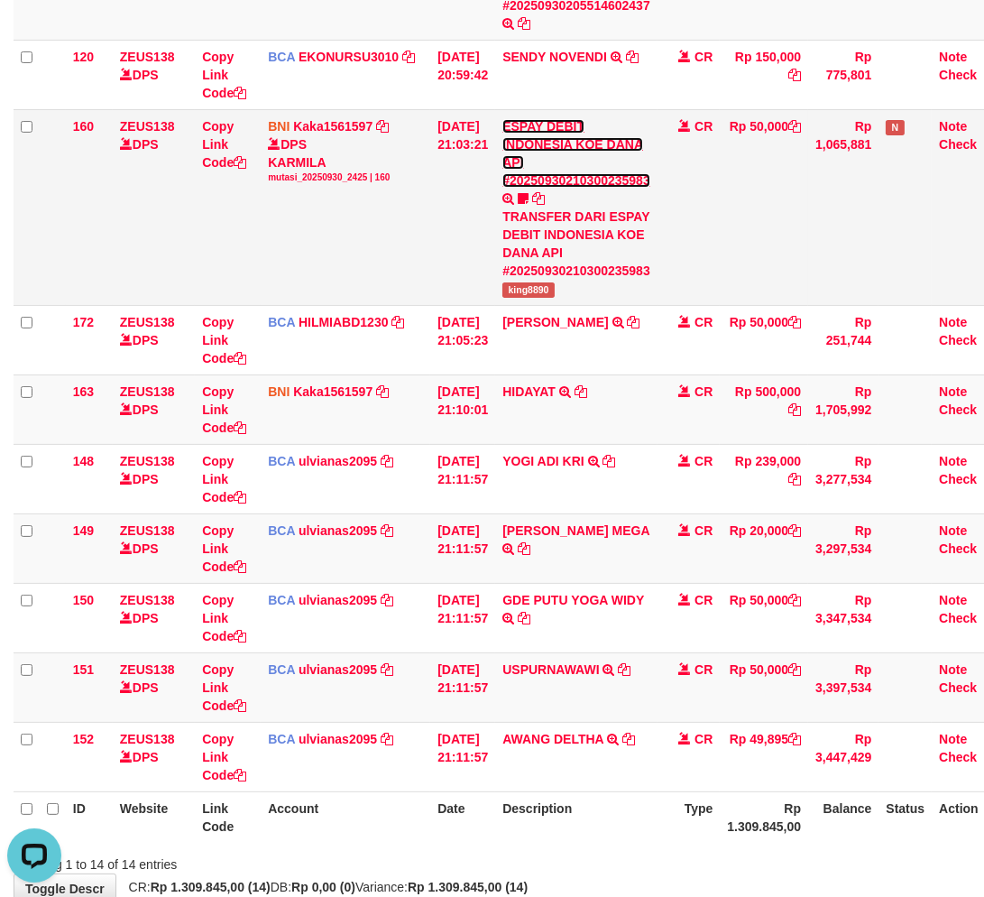
scroll to position [0, 0]
click at [539, 291] on span "king8890" at bounding box center [529, 289] width 52 height 15
copy span "king8890"
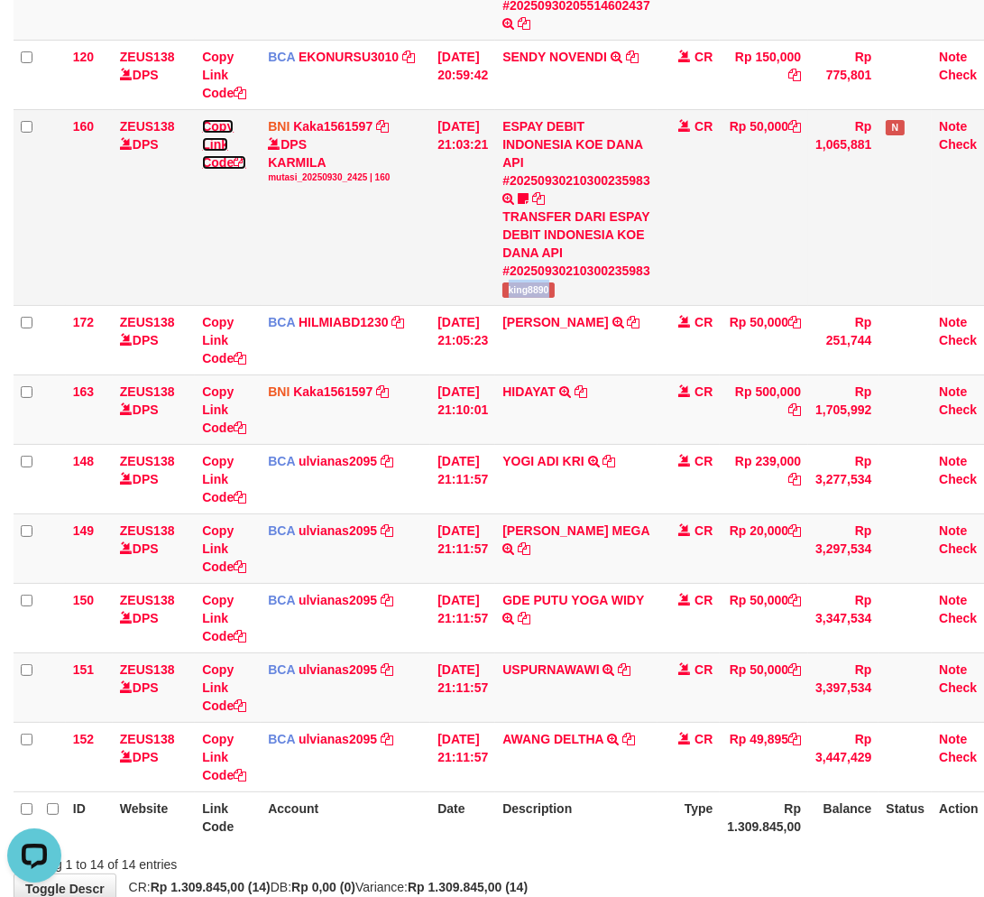
click at [217, 139] on link "Copy Link Code" at bounding box center [224, 144] width 44 height 51
copy span "king8890"
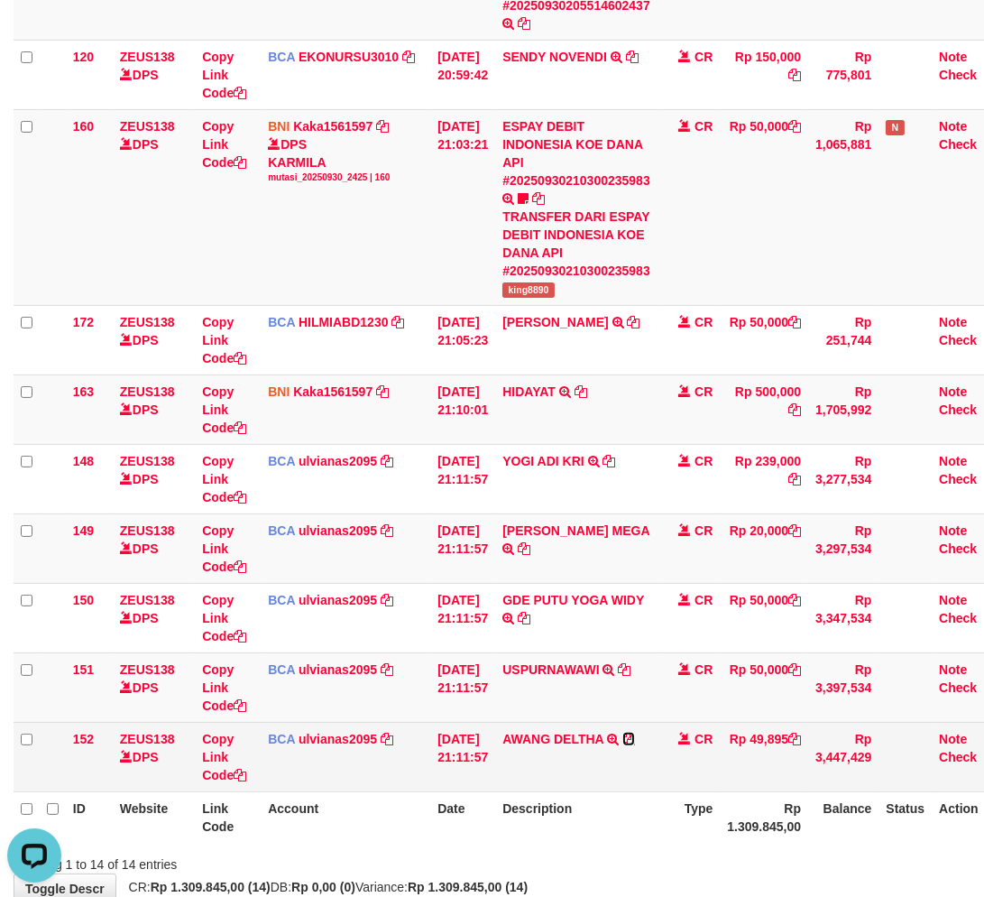
click at [635, 736] on icon at bounding box center [629, 739] width 13 height 13
drag, startPoint x: 697, startPoint y: 828, endPoint x: 332, endPoint y: 771, distance: 368.9
click at [688, 822] on th "Type" at bounding box center [689, 816] width 63 height 51
click at [206, 754] on link "Copy Link Code" at bounding box center [224, 757] width 44 height 51
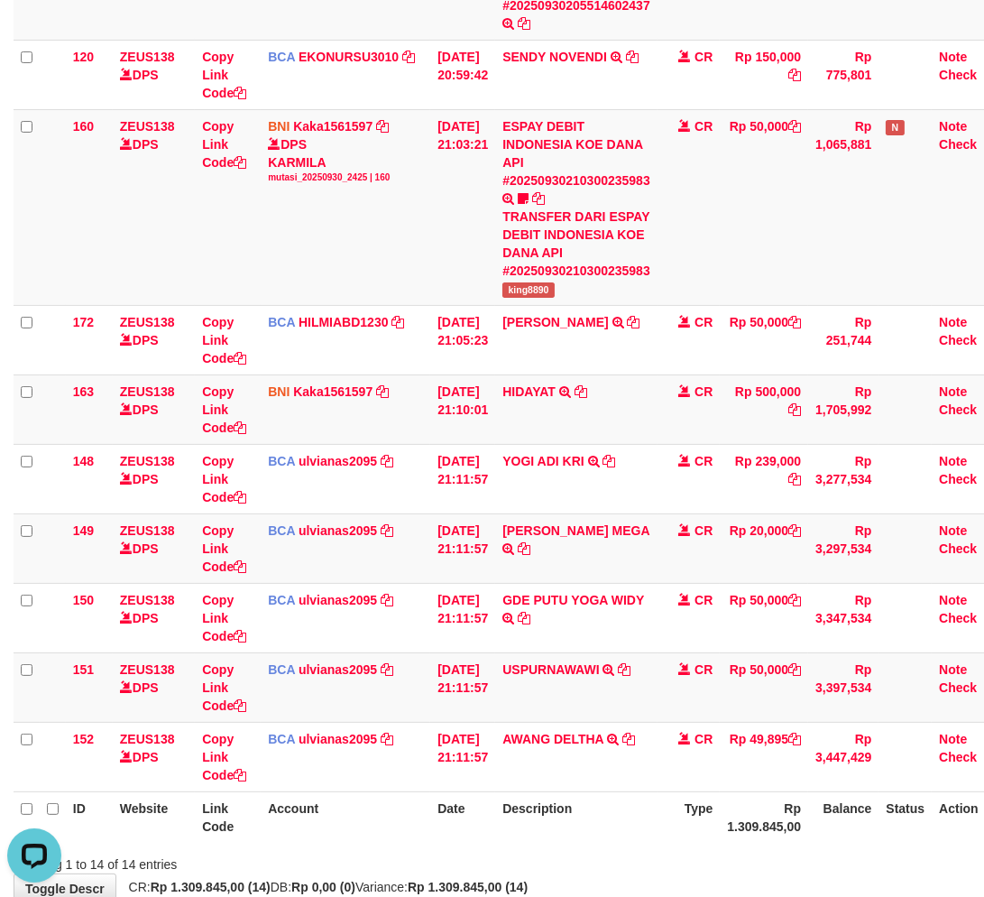
drag, startPoint x: 580, startPoint y: 790, endPoint x: 988, endPoint y: 741, distance: 410.7
click at [601, 791] on th "Description" at bounding box center [576, 816] width 162 height 51
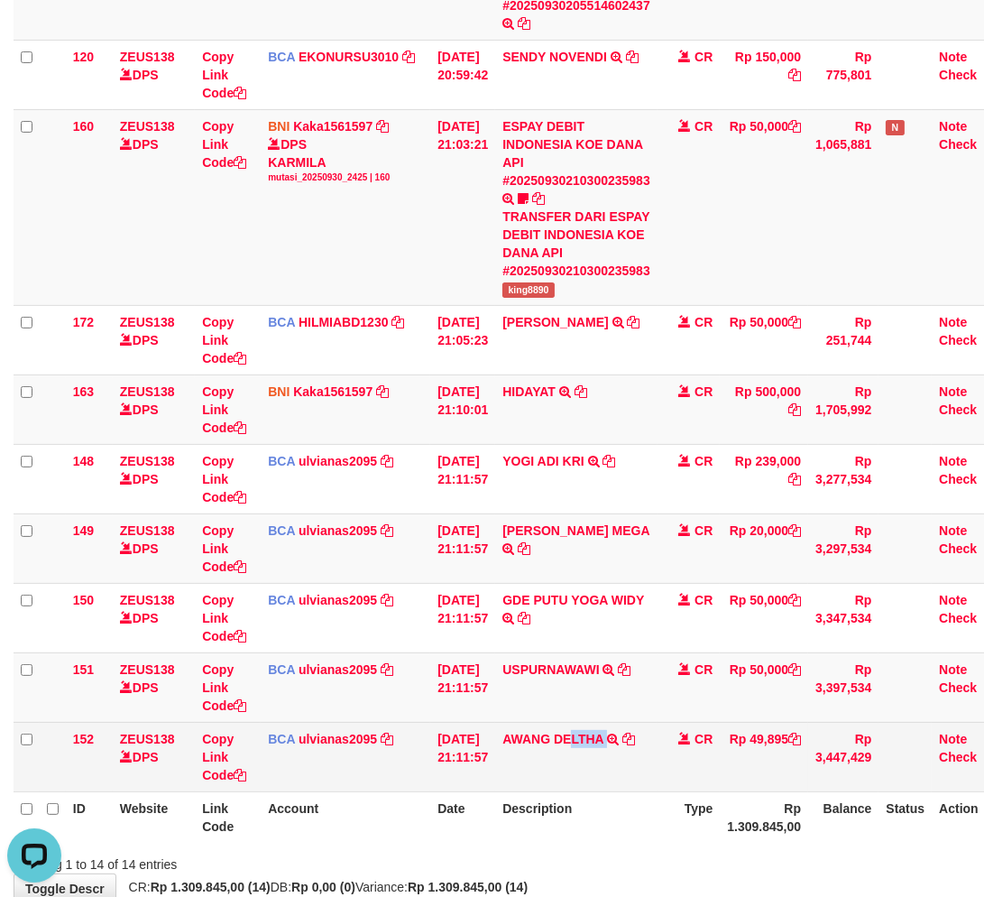
click at [590, 750] on td "AWANG DELTHA TRSF E-BANKING CR 3009/FTSCY/WS95051 49895.002025093011110318 TRFD…" at bounding box center [576, 756] width 162 height 69
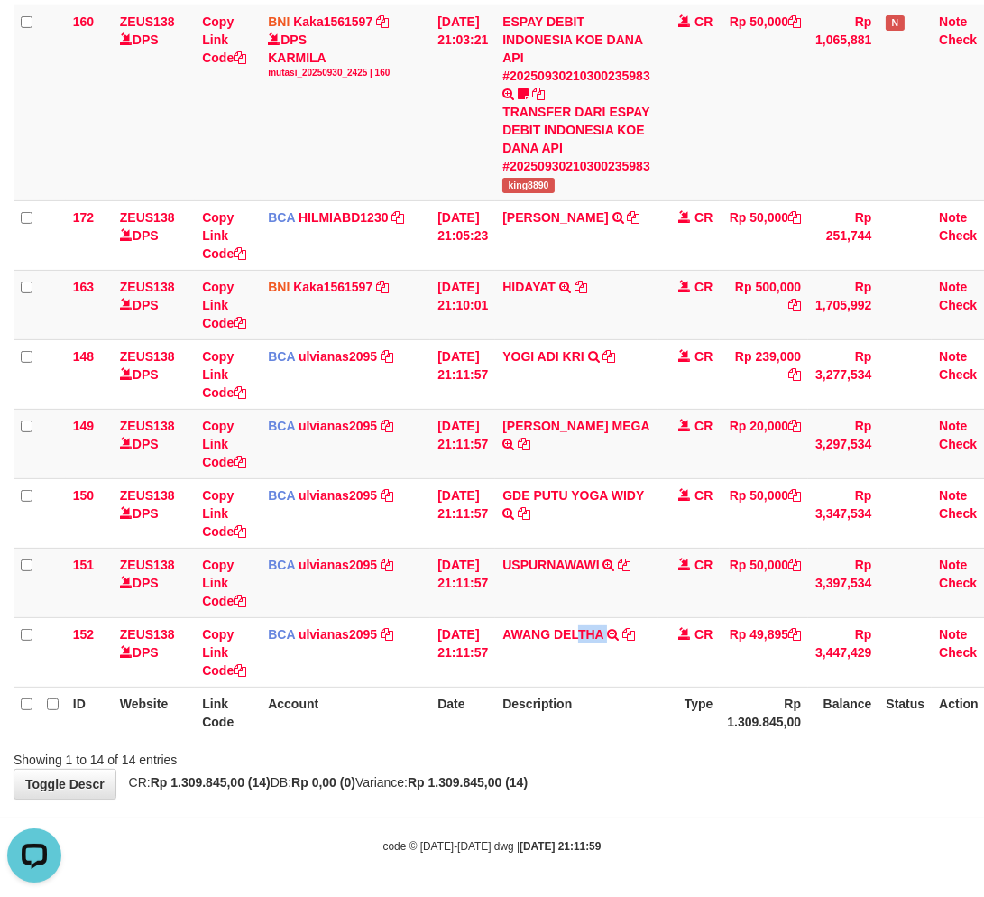
scroll to position [675, 0]
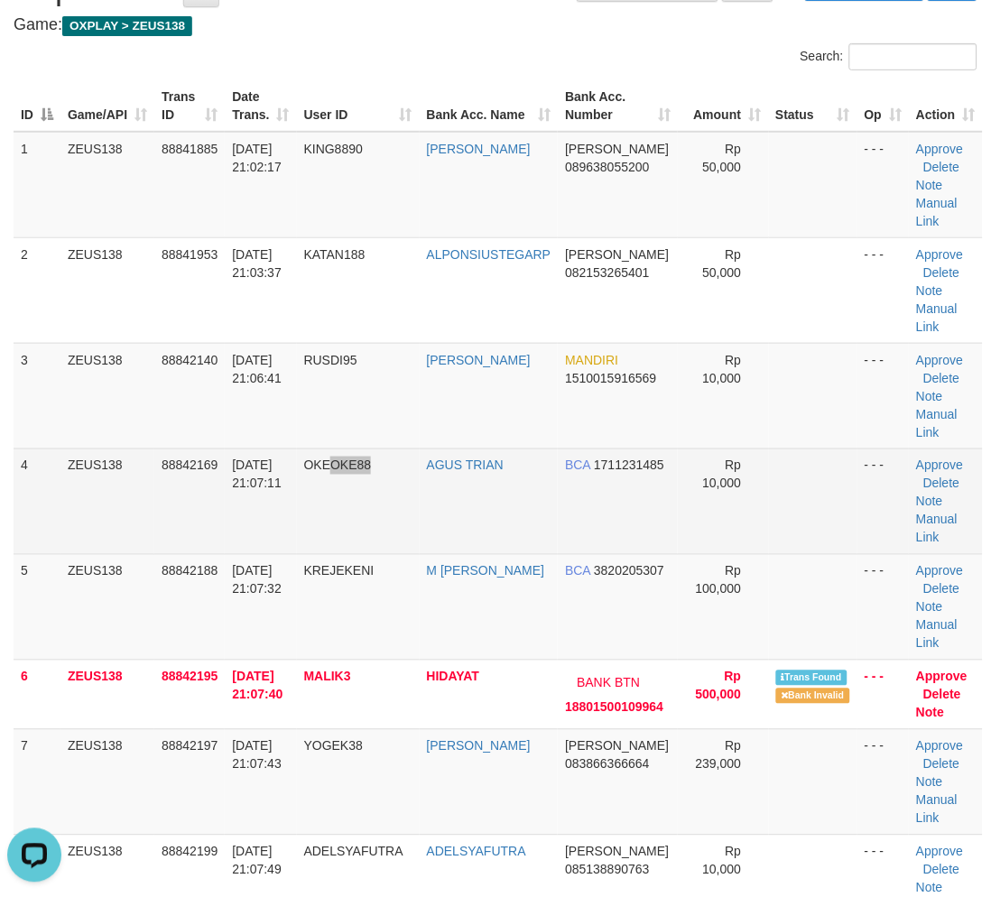
drag, startPoint x: 363, startPoint y: 456, endPoint x: 383, endPoint y: 457, distance: 20.8
click at [383, 457] on td "OKEOKE88" at bounding box center [358, 501] width 123 height 106
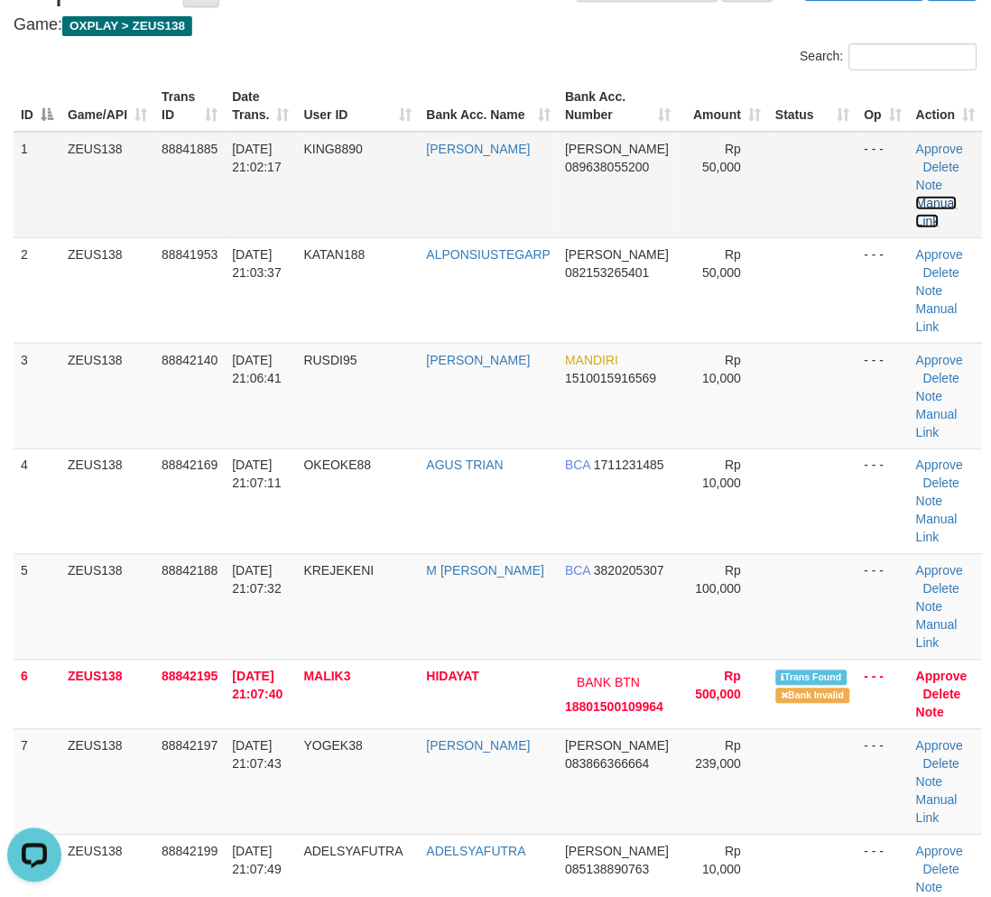
click at [938, 200] on link "Manual Link" at bounding box center [937, 212] width 42 height 32
click at [942, 197] on link "Manual Link" at bounding box center [937, 212] width 42 height 32
click at [916, 196] on link "Manual Link" at bounding box center [937, 212] width 42 height 32
drag, startPoint x: 196, startPoint y: 768, endPoint x: 4, endPoint y: 746, distance: 193.4
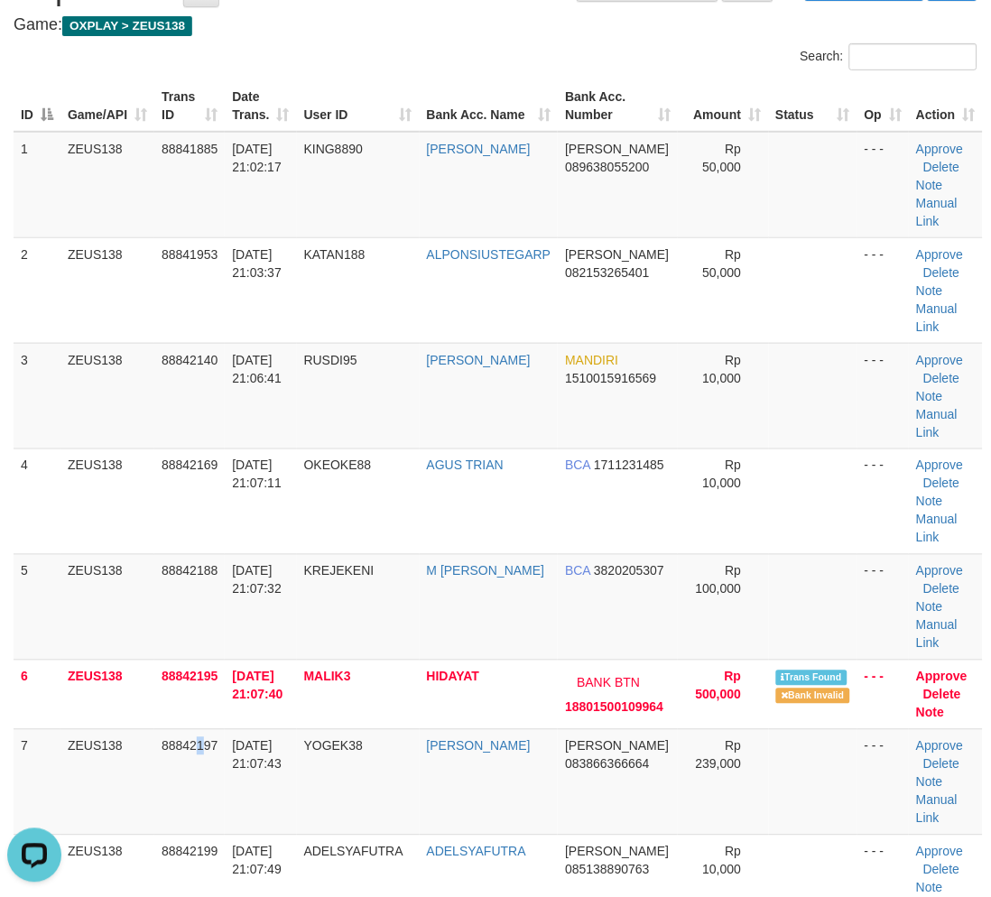
click at [187, 765] on td "88842197" at bounding box center [189, 782] width 70 height 106
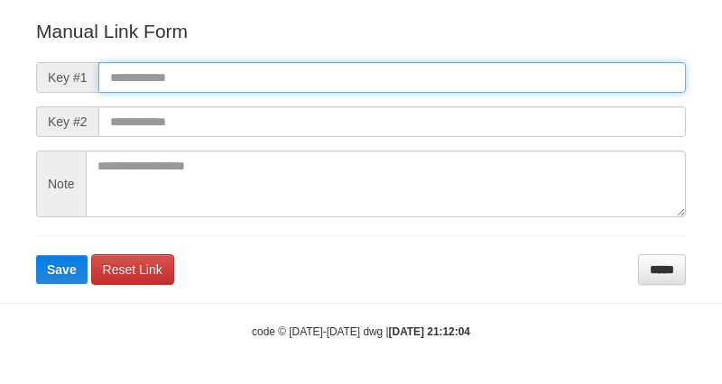
scroll to position [200, 0]
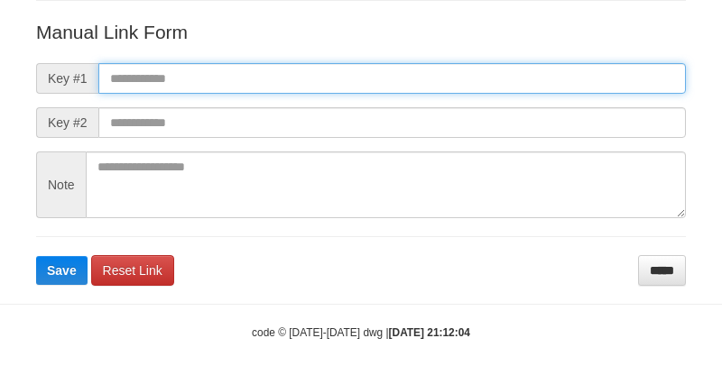
click at [442, 69] on input "text" at bounding box center [391, 78] width 587 height 31
paste input "**********"
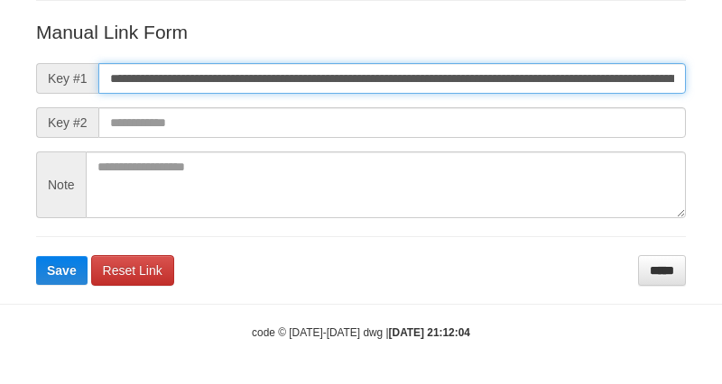
scroll to position [0, 1224]
type input "**********"
click at [36, 256] on button "Save" at bounding box center [61, 270] width 51 height 29
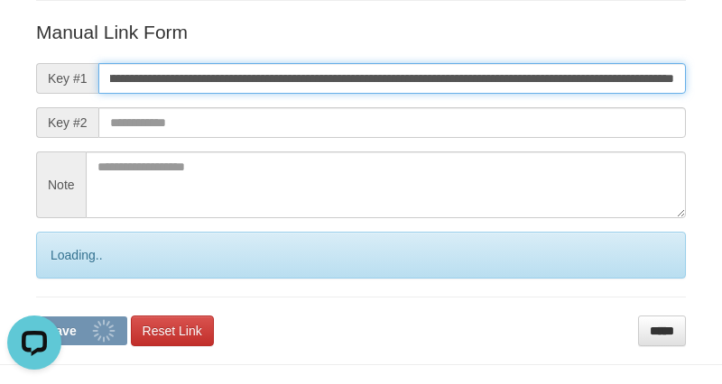
click at [36, 317] on button "Save" at bounding box center [81, 331] width 91 height 29
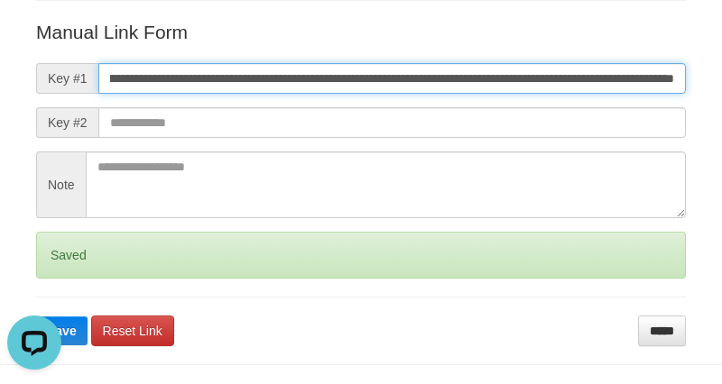
click at [36, 317] on button "Save" at bounding box center [61, 331] width 51 height 29
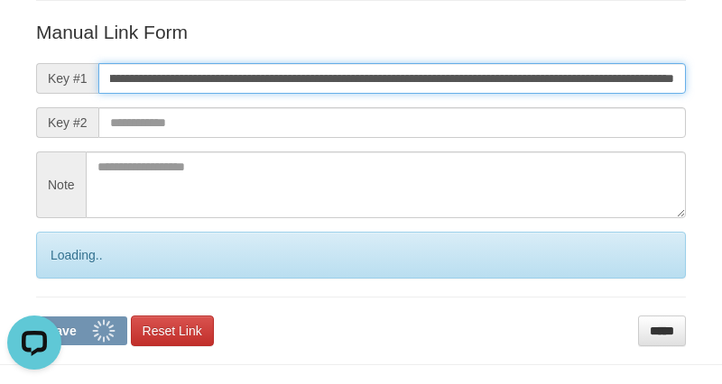
click at [36, 317] on button "Save" at bounding box center [81, 331] width 91 height 29
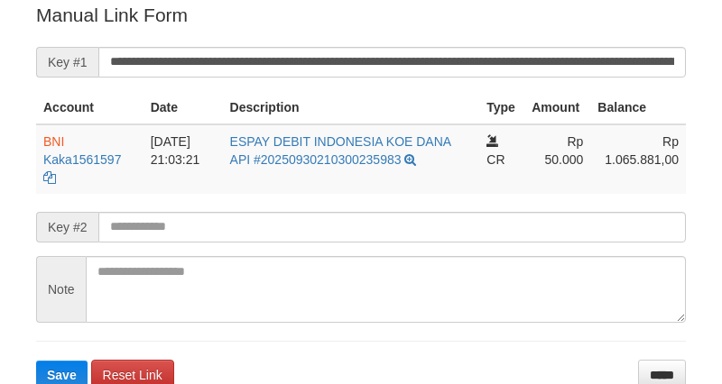
click at [36, 361] on button "Save" at bounding box center [61, 375] width 51 height 29
click at [381, 69] on input "**********" at bounding box center [391, 62] width 587 height 31
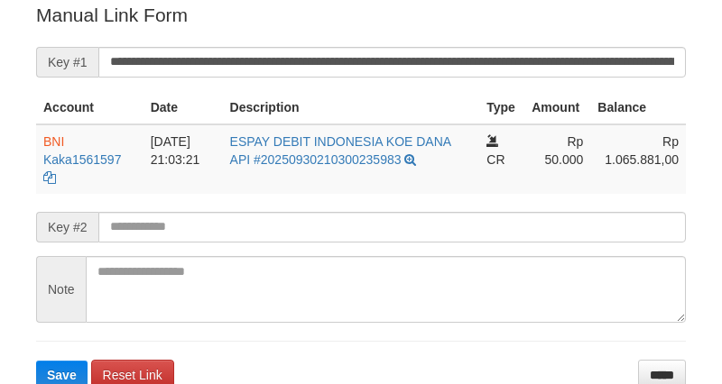
click at [382, 63] on input "**********" at bounding box center [391, 62] width 587 height 31
click at [36, 361] on button "Save" at bounding box center [61, 375] width 51 height 29
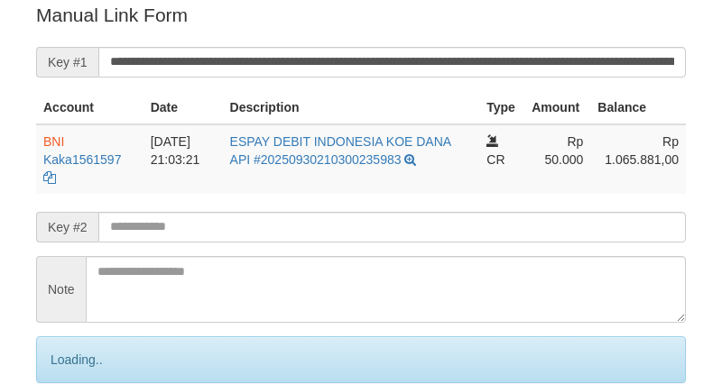
click at [382, 63] on input "**********" at bounding box center [391, 62] width 587 height 31
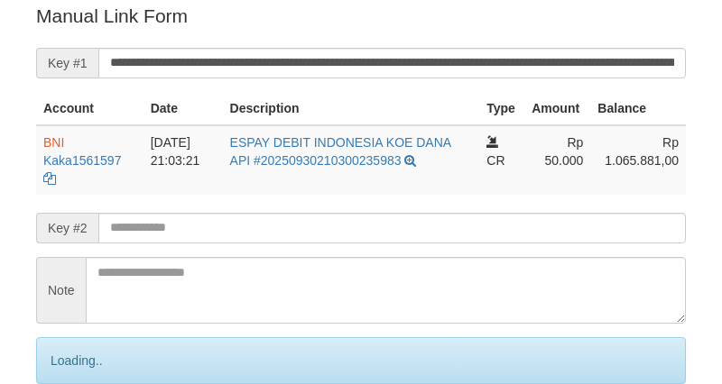
click at [382, 61] on input "**********" at bounding box center [391, 63] width 587 height 31
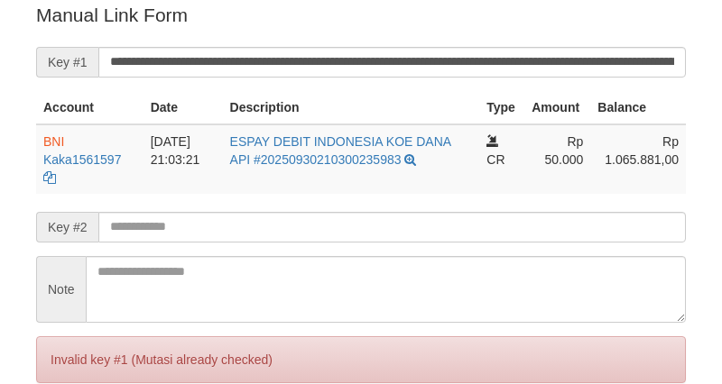
click at [372, 61] on input "**********" at bounding box center [391, 62] width 587 height 31
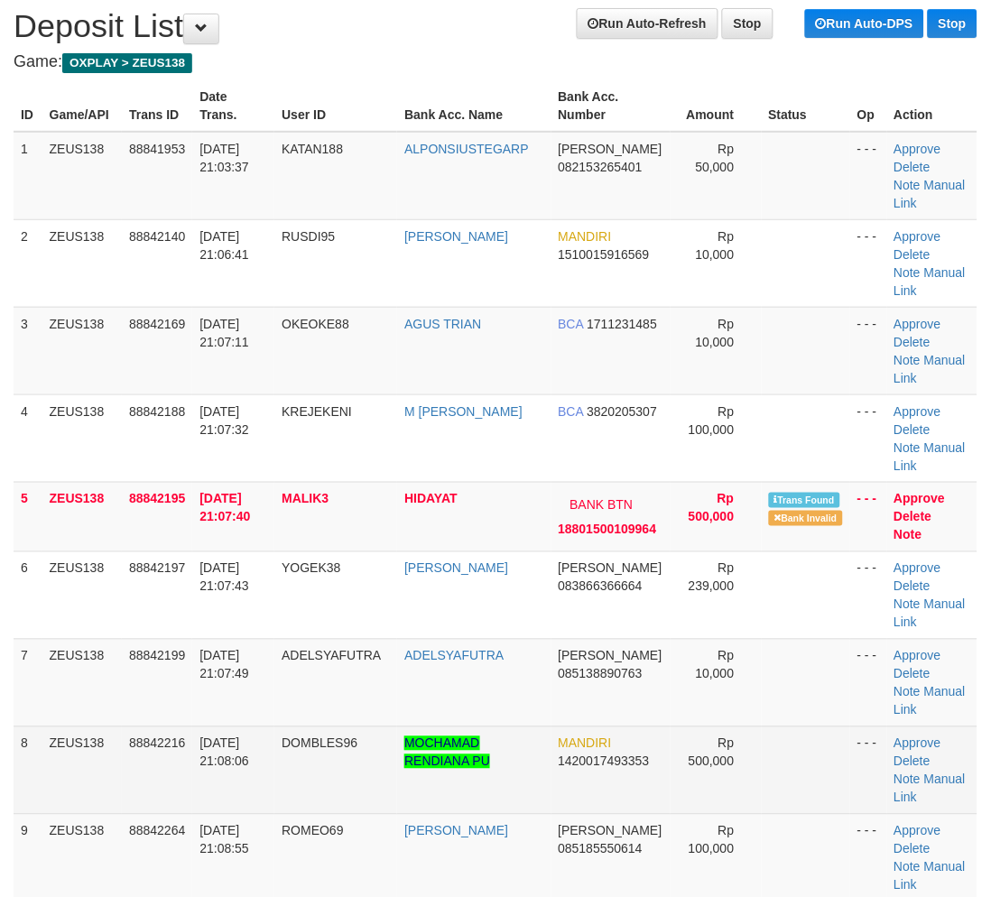
click at [289, 797] on tr "8 ZEUS138 88842216 [DATE] 21:08:06 DOMBLES96 MOCHAMAD RENDIANA PU MANDIRI 14200…" at bounding box center [496, 770] width 964 height 88
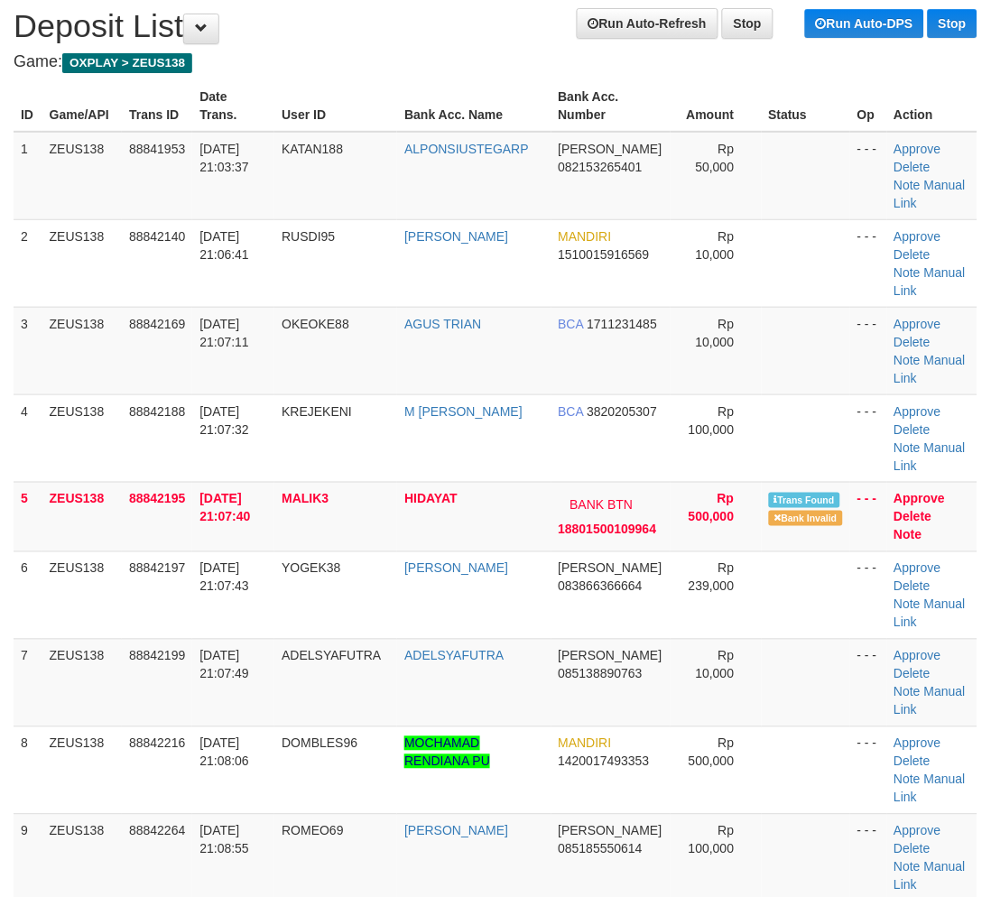
scroll to position [1916, 0]
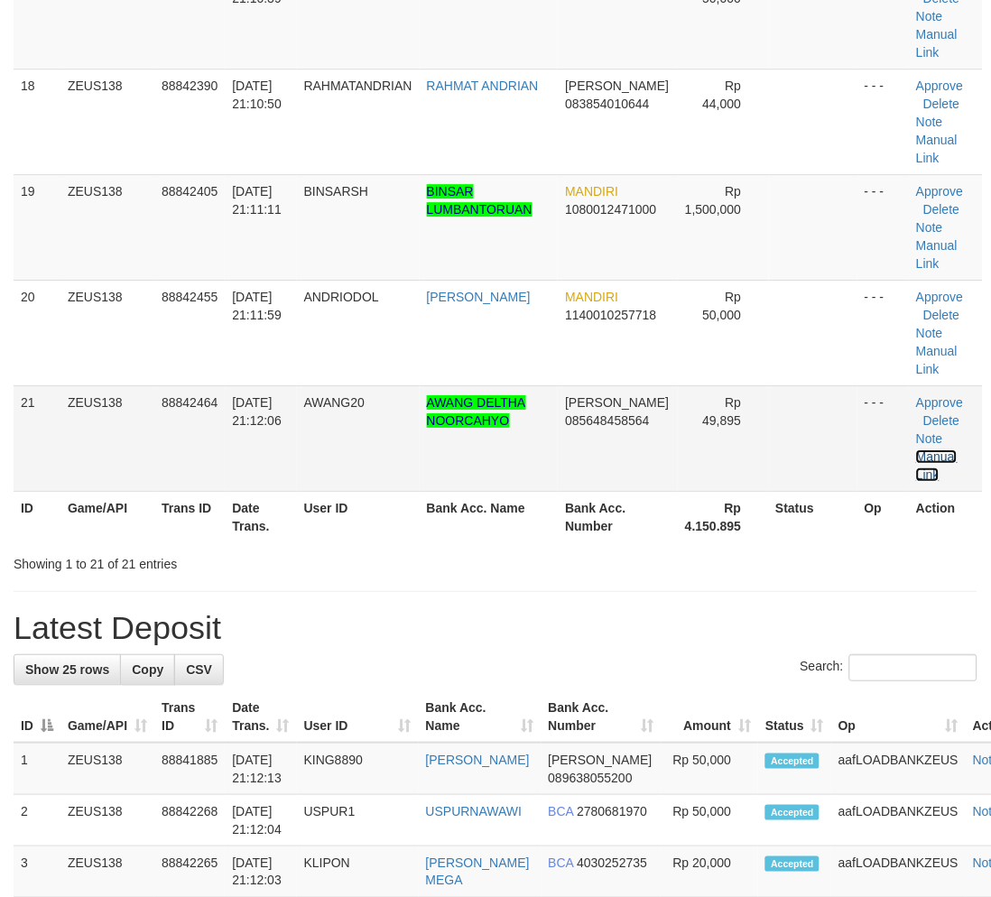
click at [940, 454] on link "Manual Link" at bounding box center [937, 465] width 42 height 32
click at [939, 455] on link "Manual Link" at bounding box center [937, 465] width 42 height 32
click at [262, 753] on tr "1 ZEUS138 88841885 30/09/2025 21:12:13 KING8890 DIMAS SAPUTRA DANA 089638055200…" at bounding box center [527, 769] width 1026 height 52
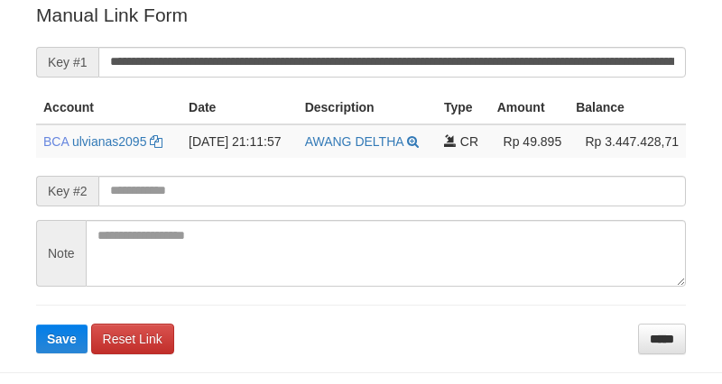
scroll to position [365, 0]
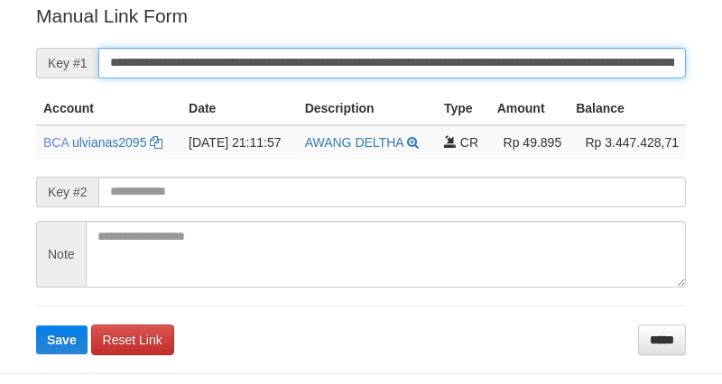
click at [565, 48] on input "**********" at bounding box center [391, 63] width 587 height 31
click at [548, 60] on input "**********" at bounding box center [391, 63] width 587 height 31
click at [548, 59] on input "**********" at bounding box center [391, 63] width 587 height 31
click at [36, 326] on button "Save" at bounding box center [61, 340] width 51 height 29
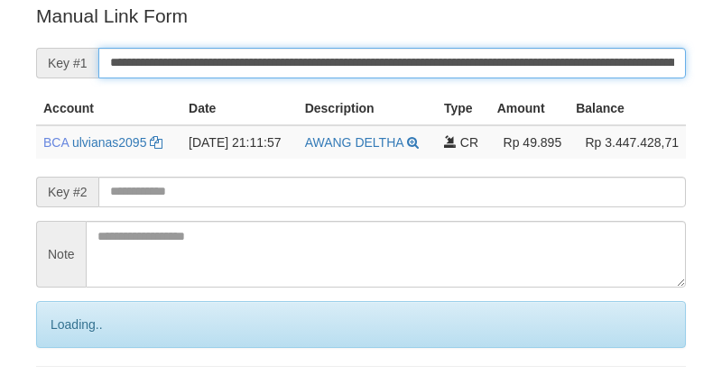
click at [548, 58] on input "**********" at bounding box center [391, 63] width 587 height 31
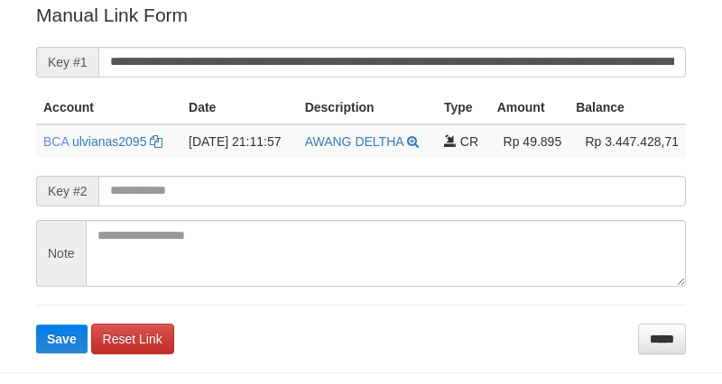
click at [390, 75] on input "**********" at bounding box center [391, 62] width 587 height 31
click at [36, 325] on button "Save" at bounding box center [61, 339] width 51 height 29
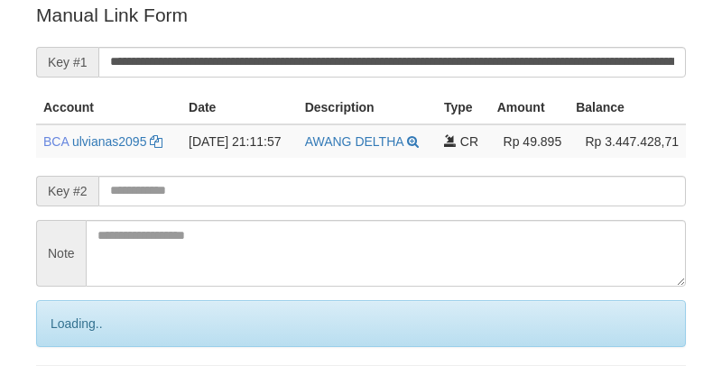
scroll to position [365, 0]
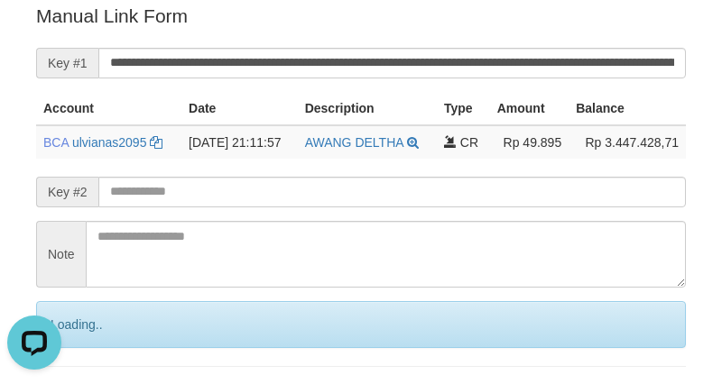
scroll to position [0, 0]
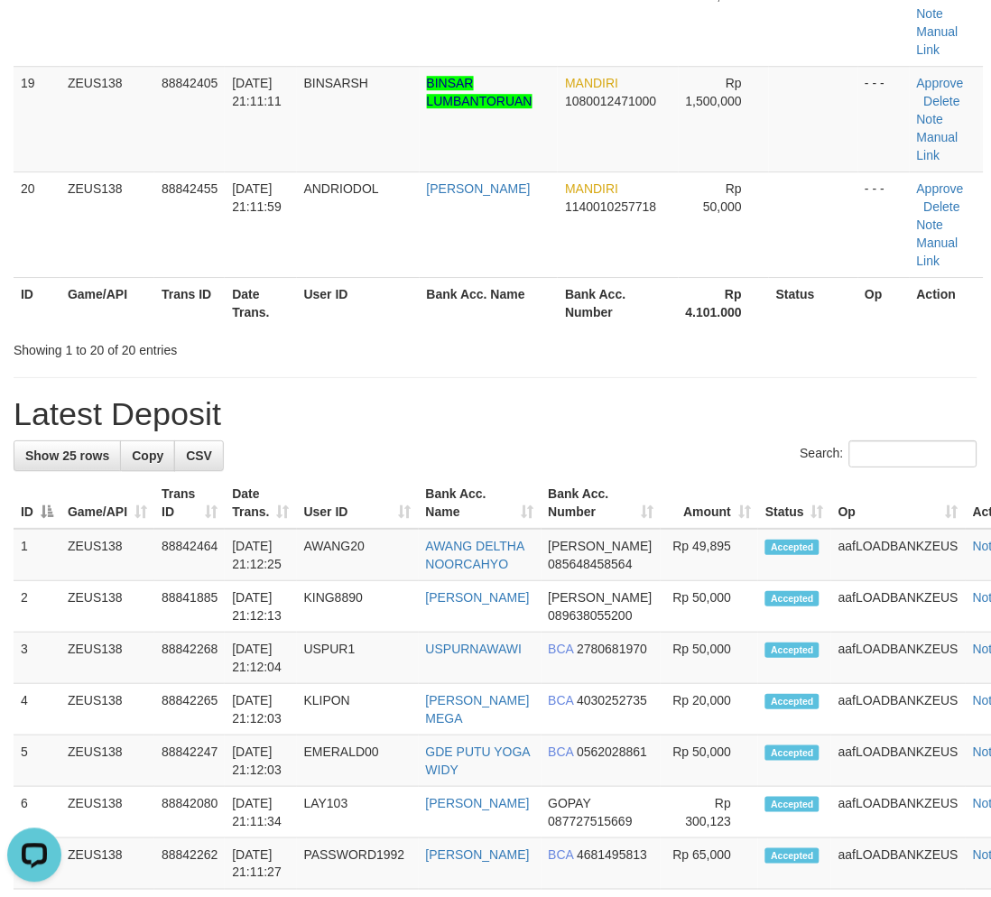
drag, startPoint x: 620, startPoint y: 663, endPoint x: 674, endPoint y: 344, distance: 324.0
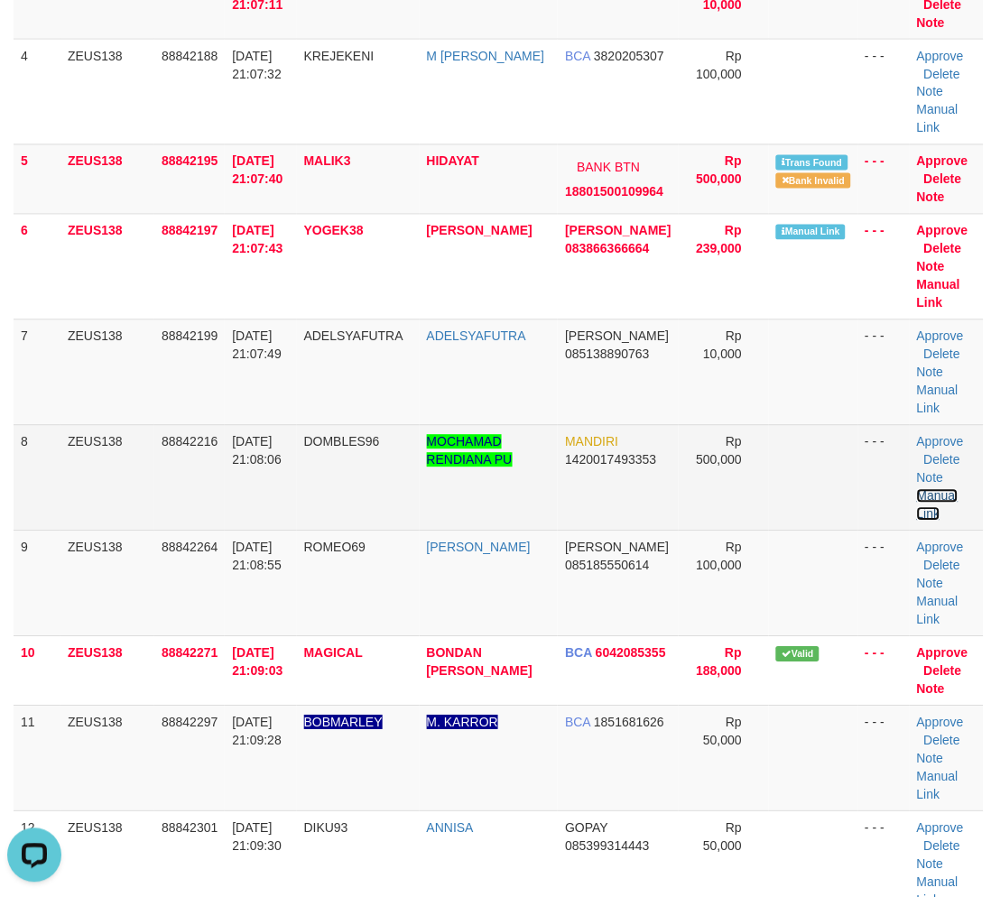
click at [945, 492] on link "Manual Link" at bounding box center [938, 505] width 42 height 32
click at [917, 489] on link "Manual Link" at bounding box center [938, 505] width 42 height 32
drag, startPoint x: 945, startPoint y: 489, endPoint x: 436, endPoint y: 428, distance: 512.6
click at [943, 489] on link "Manual Link" at bounding box center [938, 505] width 42 height 32
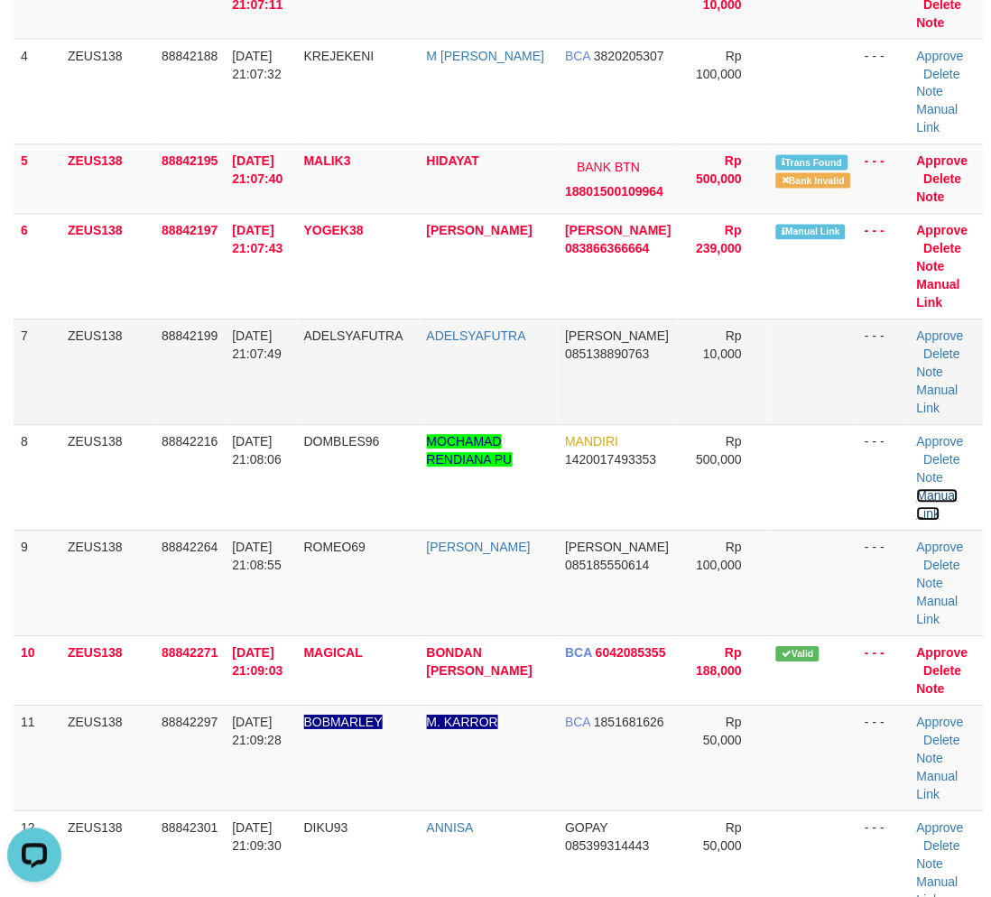
click at [917, 489] on link "Manual Link" at bounding box center [938, 505] width 42 height 32
click at [237, 754] on td "30/09/2025 21:09:28" at bounding box center [260, 759] width 71 height 106
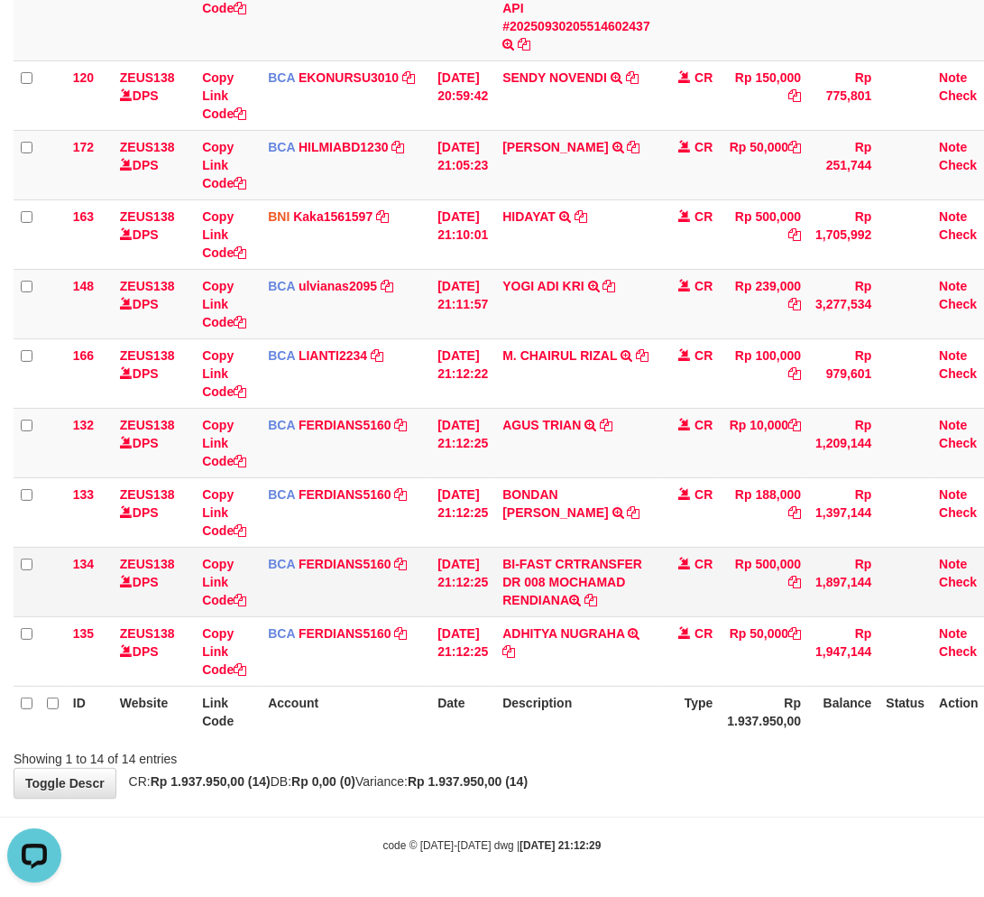
drag, startPoint x: 564, startPoint y: 584, endPoint x: 554, endPoint y: 591, distance: 12.3
click at [554, 591] on td "BI-FAST CRTRANSFER DR 008 MOCHAMAD RENDIANA" at bounding box center [576, 581] width 162 height 69
click at [208, 575] on link "Copy Link Code" at bounding box center [224, 582] width 44 height 51
click at [554, 769] on div "**********" at bounding box center [492, 147] width 984 height 1299
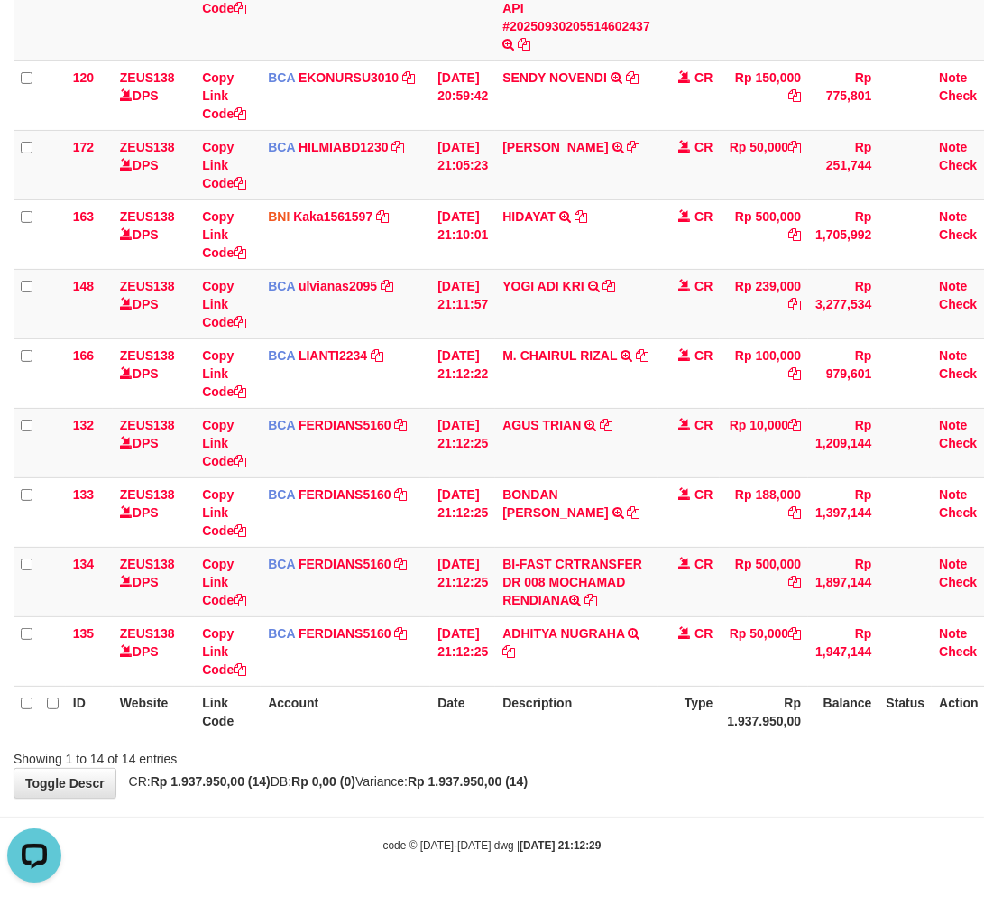
click at [619, 709] on th "Description" at bounding box center [576, 711] width 162 height 51
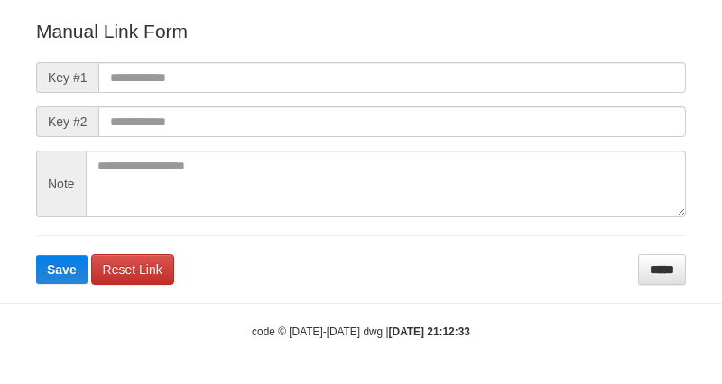
scroll to position [200, 0]
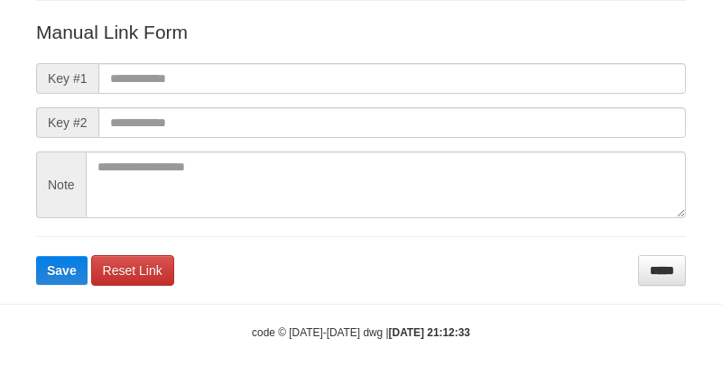
click at [537, 95] on form "Manual Link Form Key #1 Key #2 Note Save Reset Link *****" at bounding box center [361, 152] width 650 height 267
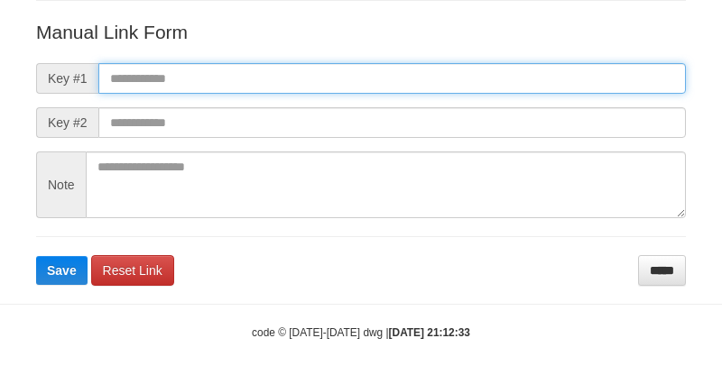
paste input "**********"
click at [533, 87] on input "text" at bounding box center [391, 78] width 587 height 31
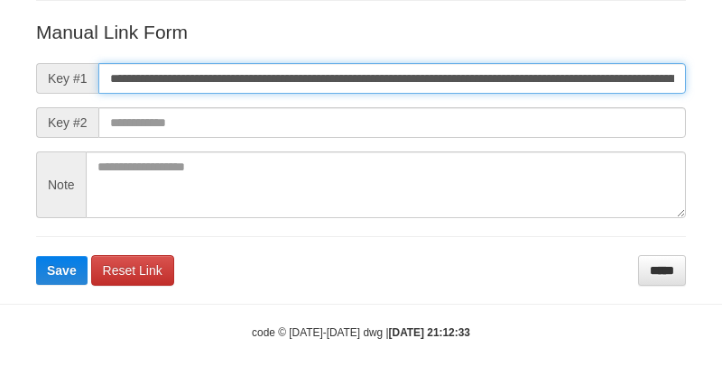
scroll to position [0, 1232]
type input "**********"
click at [36, 256] on button "Save" at bounding box center [61, 270] width 51 height 29
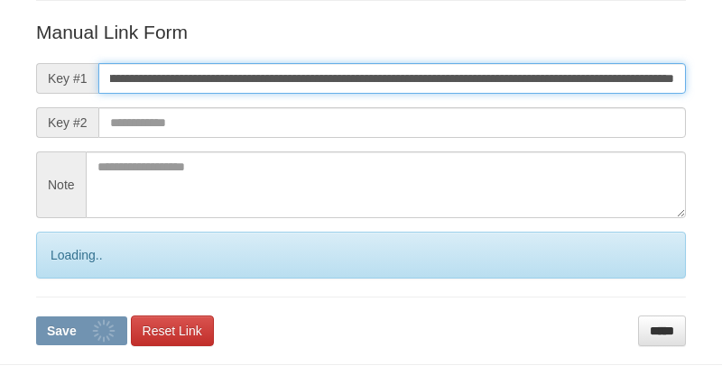
click at [36, 317] on button "Save" at bounding box center [81, 331] width 91 height 29
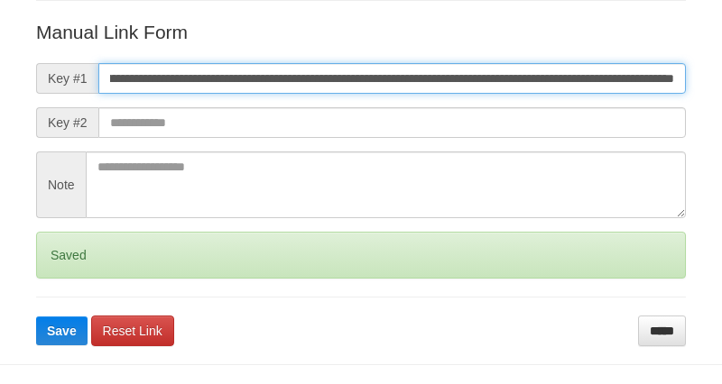
click at [36, 317] on button "Save" at bounding box center [61, 331] width 51 height 29
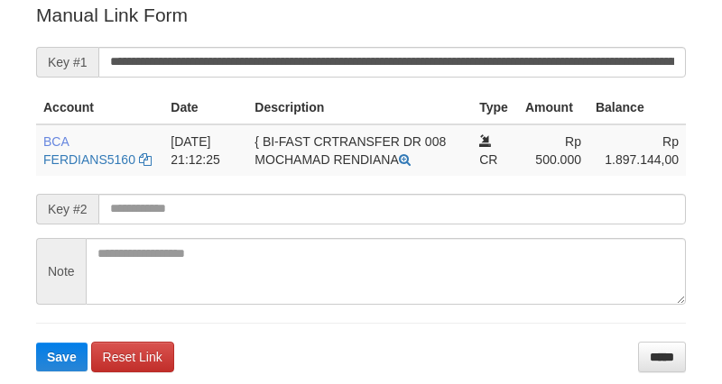
click at [36, 343] on button "Save" at bounding box center [61, 357] width 51 height 29
click at [389, 47] on input "**********" at bounding box center [391, 62] width 587 height 31
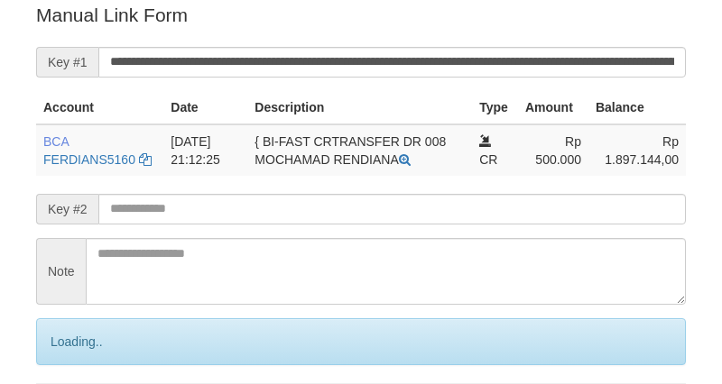
scroll to position [365, 0]
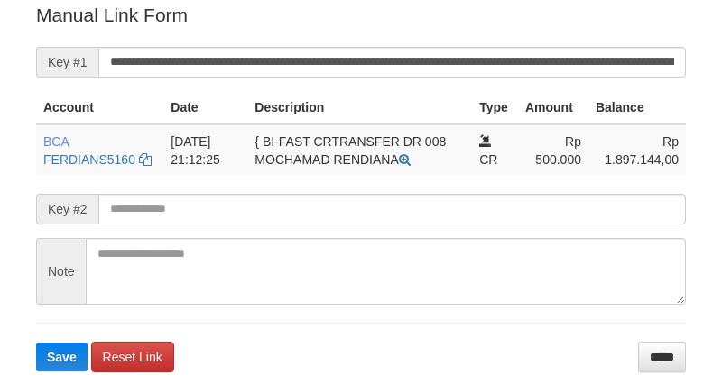
click at [36, 343] on button "Save" at bounding box center [61, 357] width 51 height 29
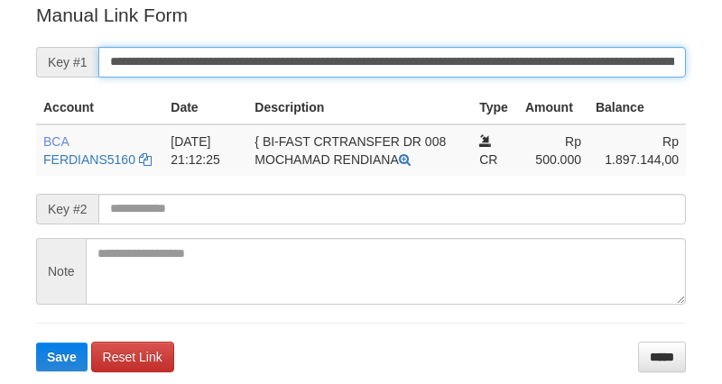
click at [36, 343] on button "Save" at bounding box center [61, 357] width 51 height 29
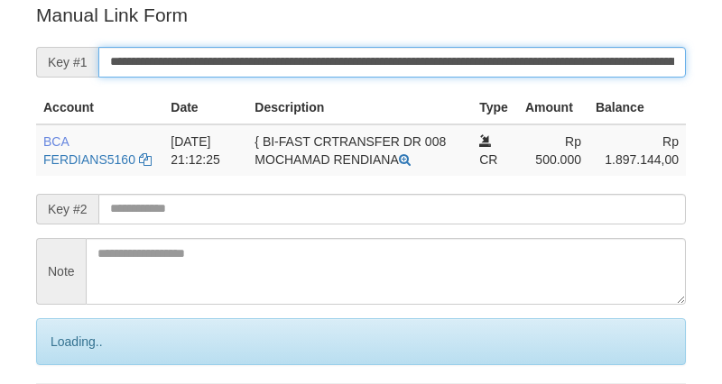
drag, startPoint x: 0, startPoint y: 0, endPoint x: 382, endPoint y: 68, distance: 387.6
click at [382, 68] on input "**********" at bounding box center [391, 62] width 587 height 31
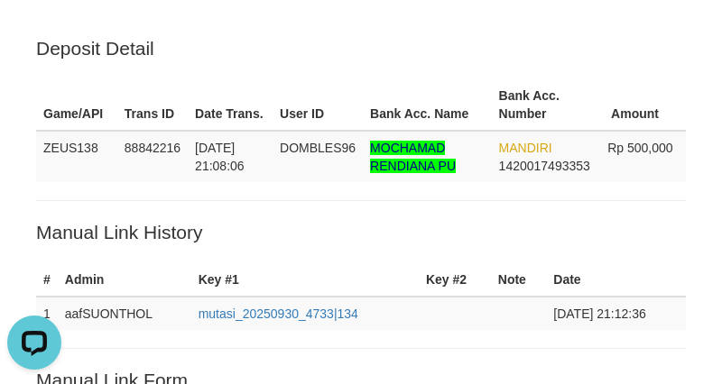
scroll to position [0, 0]
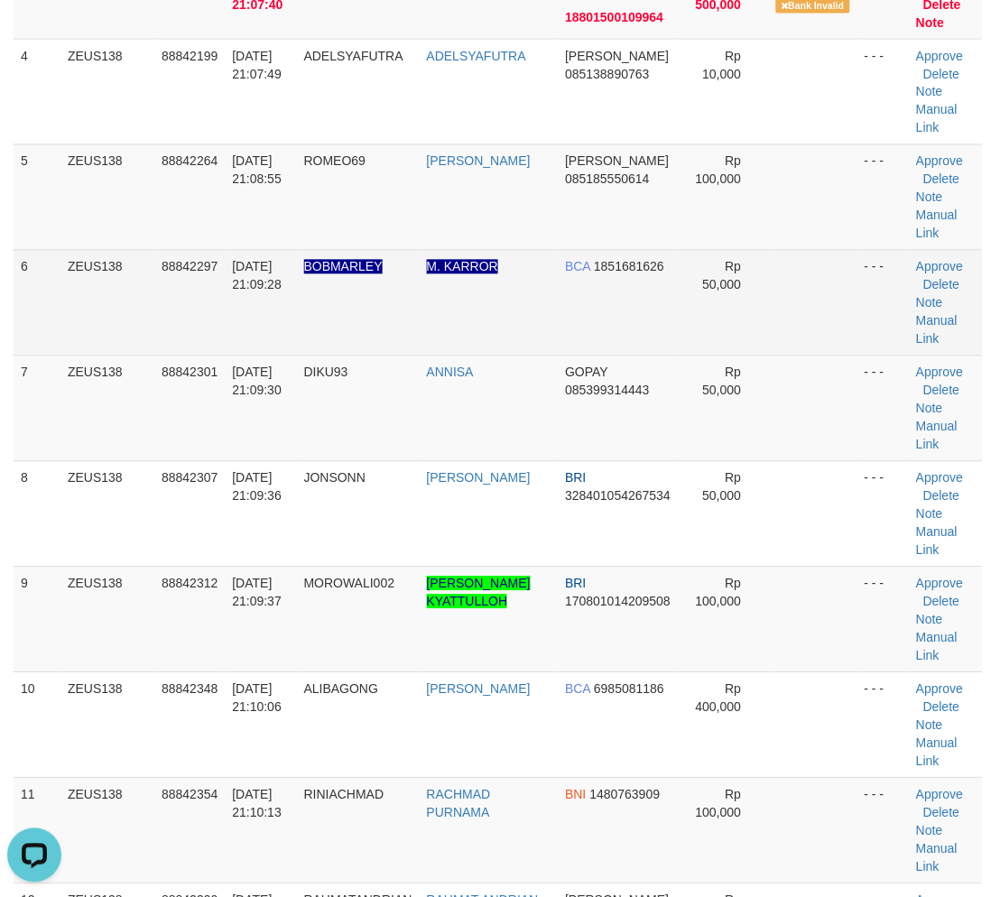
drag, startPoint x: 512, startPoint y: 228, endPoint x: 424, endPoint y: 263, distance: 94.3
click at [503, 232] on td "BADRUL" at bounding box center [489, 197] width 139 height 106
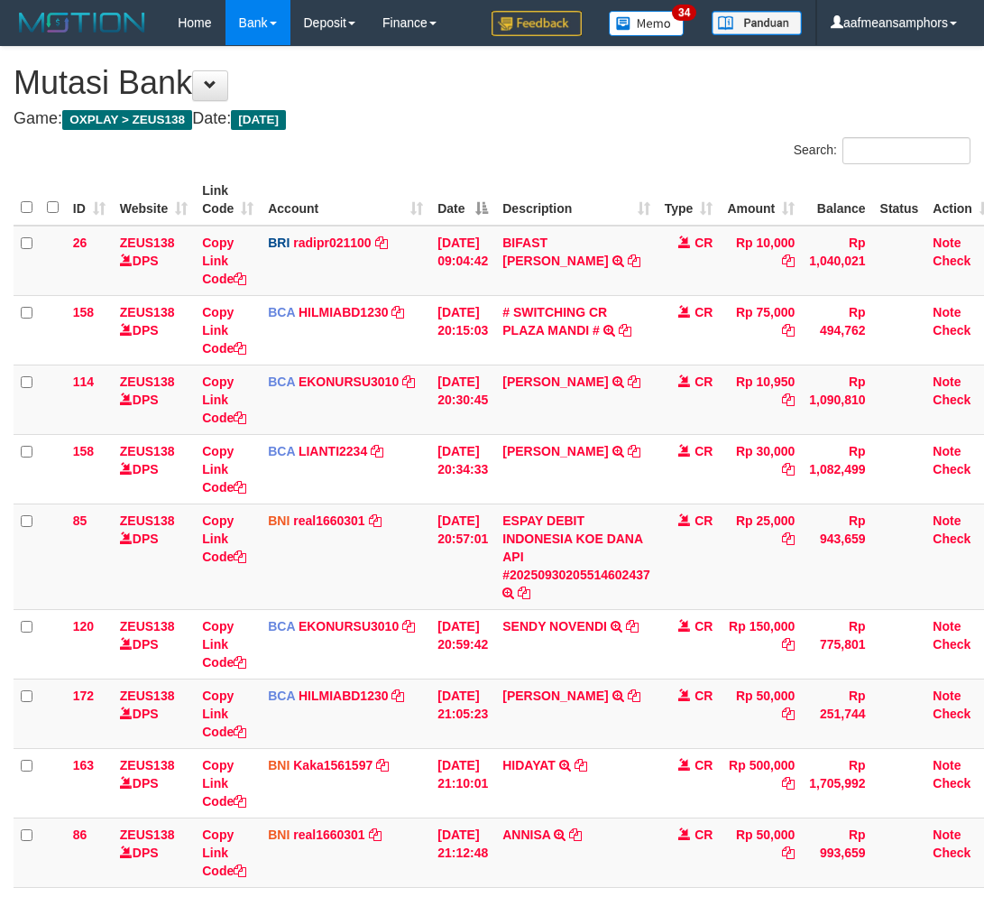
scroll to position [132, 0]
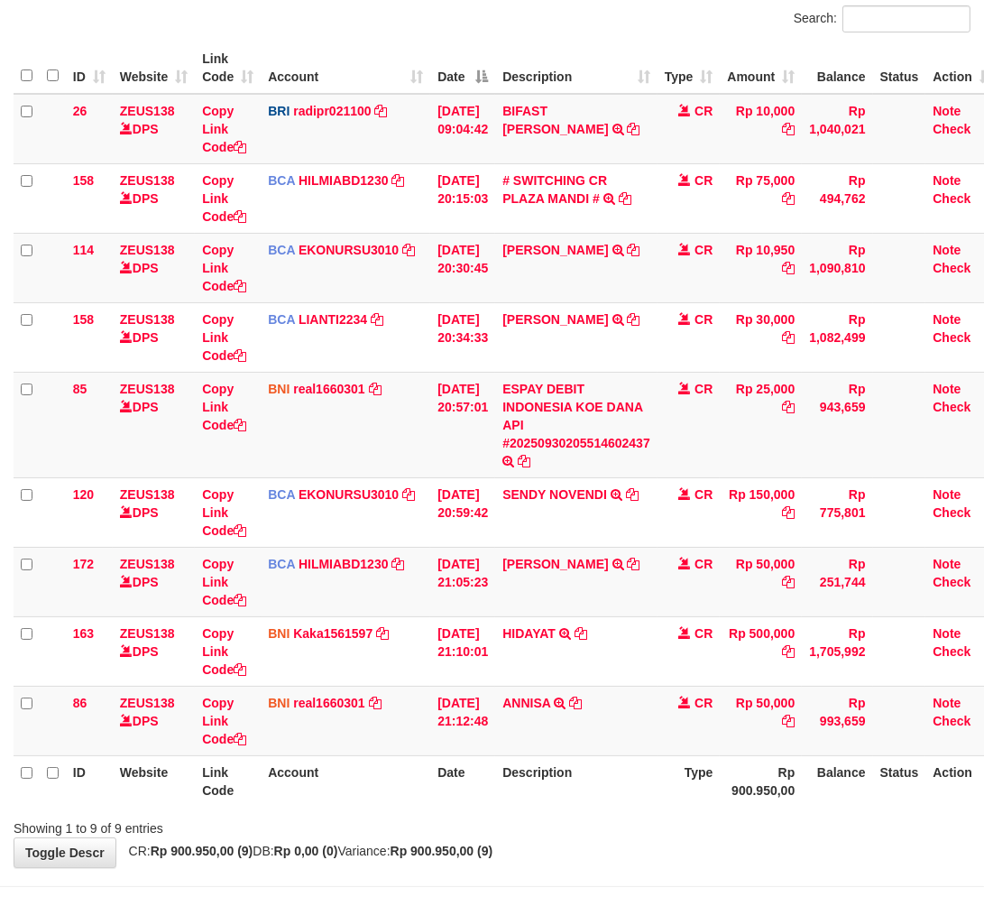
click at [466, 799] on th "Date" at bounding box center [462, 780] width 65 height 51
click at [470, 799] on th "Date" at bounding box center [462, 780] width 65 height 51
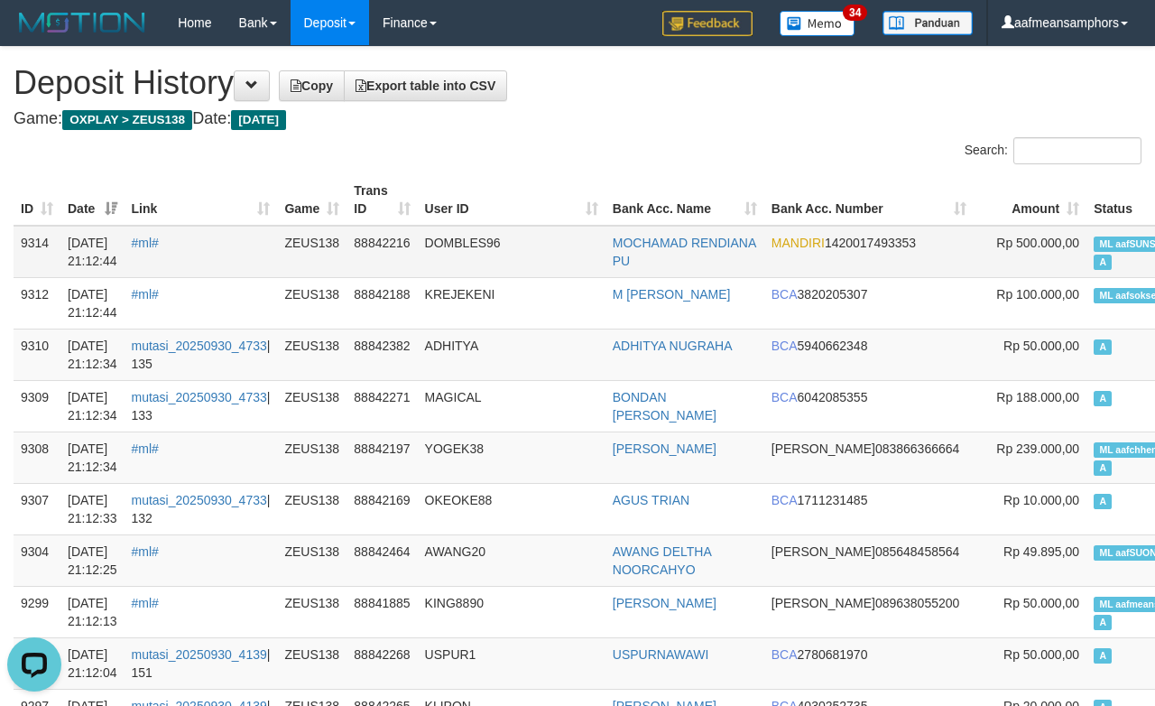
drag, startPoint x: 551, startPoint y: 255, endPoint x: 470, endPoint y: 226, distance: 86.2
click at [553, 256] on td "DOMBLES96" at bounding box center [512, 252] width 188 height 52
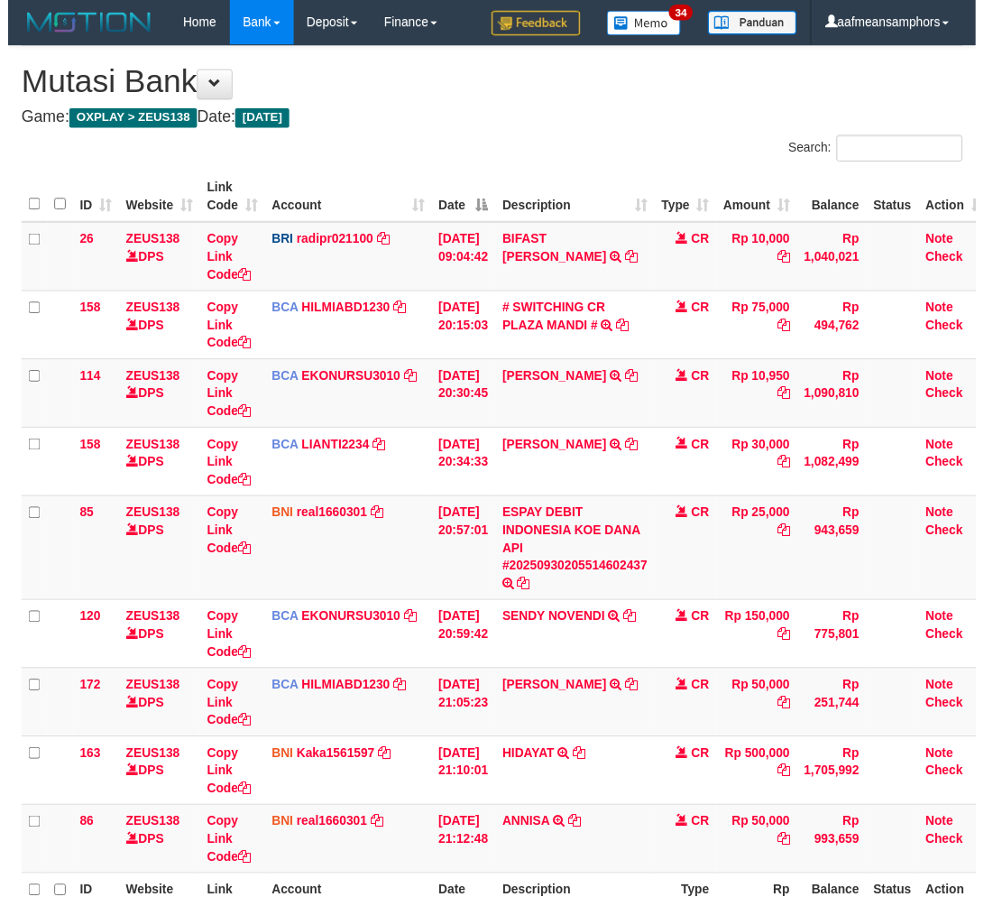
scroll to position [132, 0]
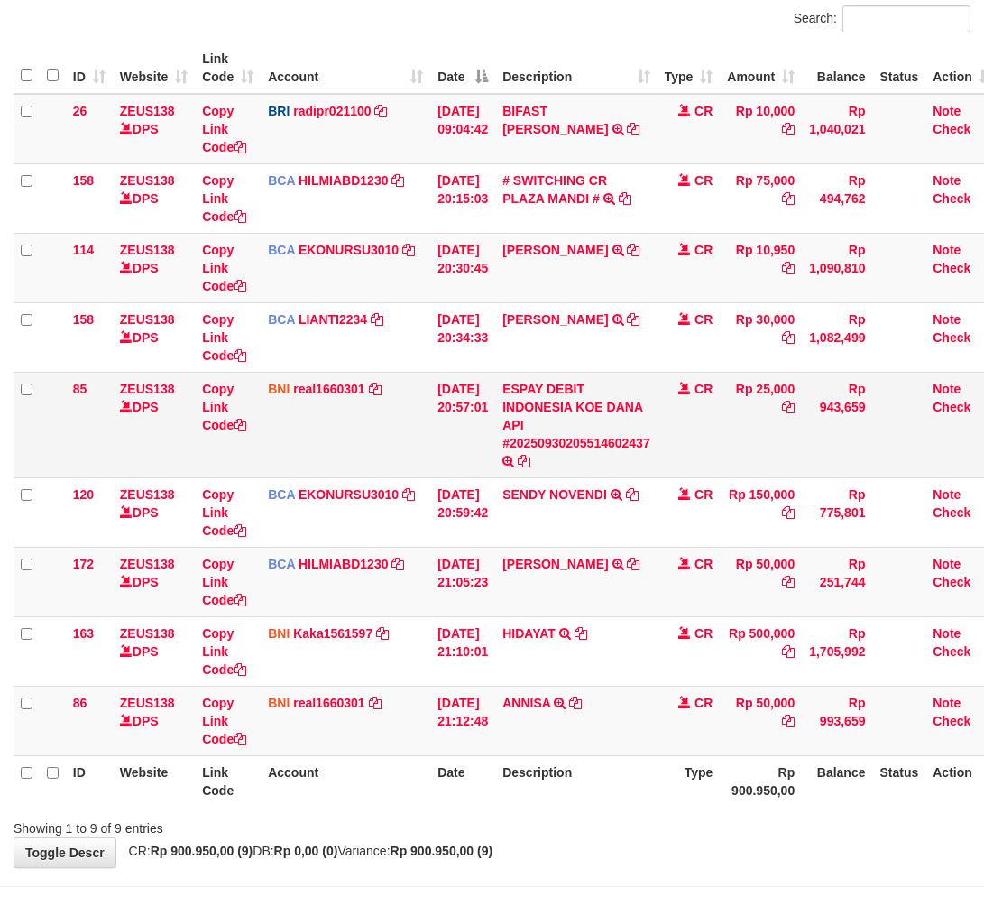
click at [682, 381] on td "CR" at bounding box center [689, 425] width 63 height 106
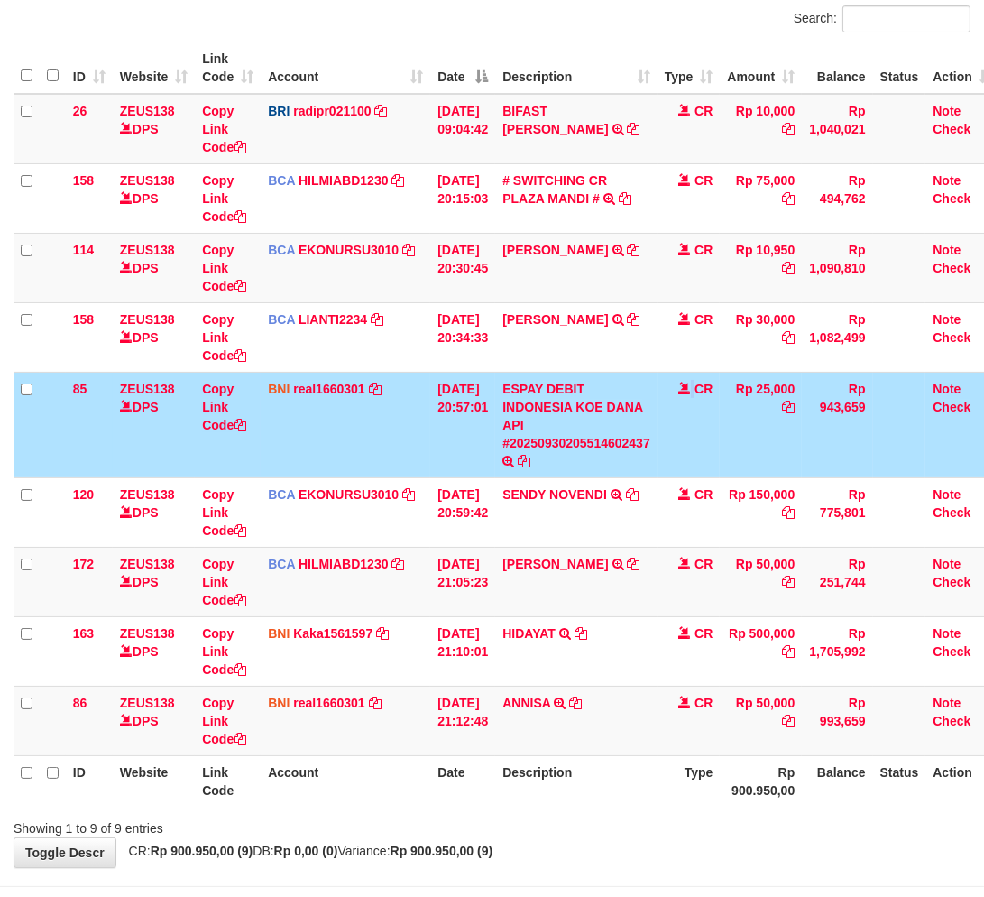
drag, startPoint x: 682, startPoint y: 381, endPoint x: 993, endPoint y: 301, distance: 321.3
click at [695, 381] on td "CR" at bounding box center [689, 425] width 63 height 106
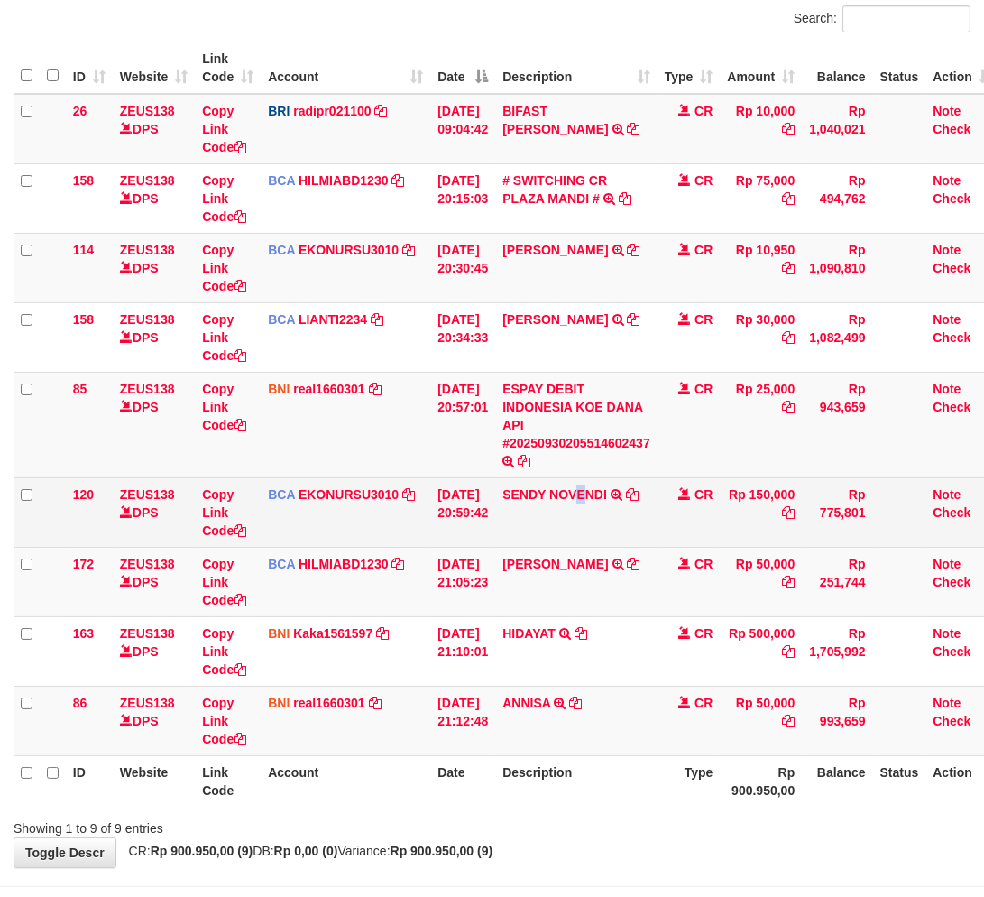
drag, startPoint x: 596, startPoint y: 518, endPoint x: 632, endPoint y: 503, distance: 38.0
click at [599, 520] on td "SENDY NOVENDI TRSF E-BANKING CR 3009/FTSCY/WS95031 150000.00SENDY NOVENDI" at bounding box center [576, 511] width 162 height 69
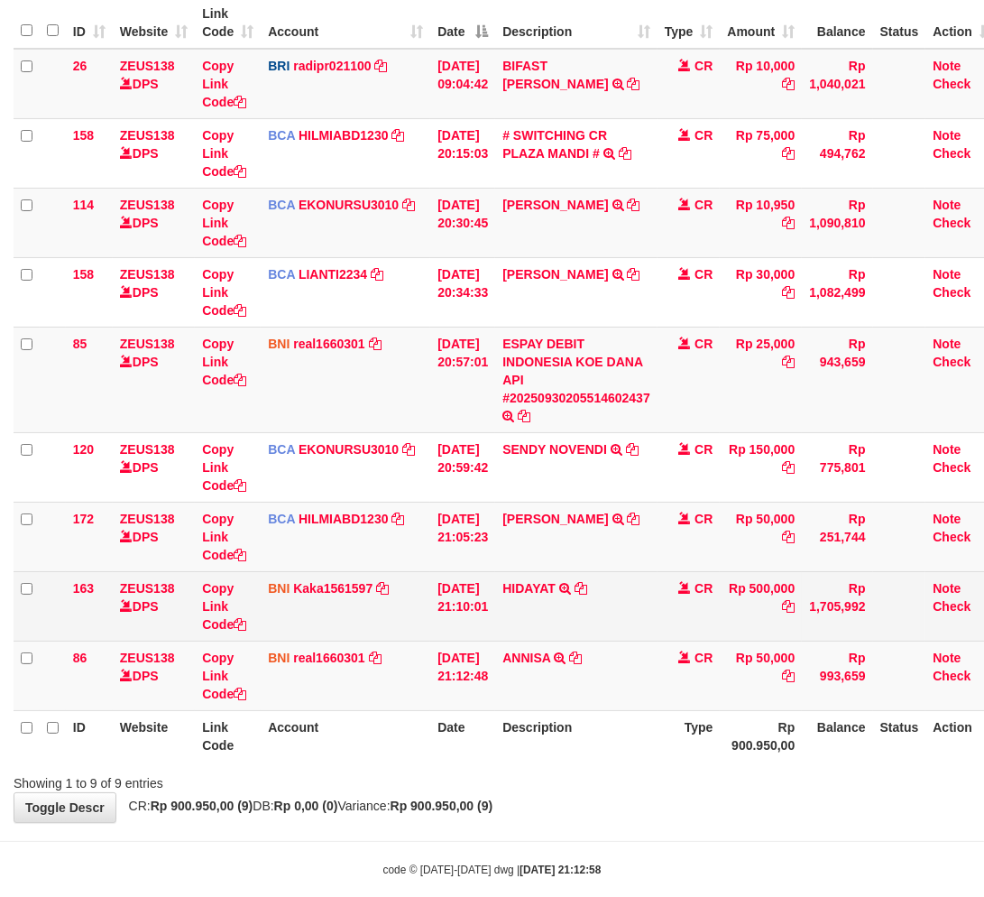
scroll to position [201, 0]
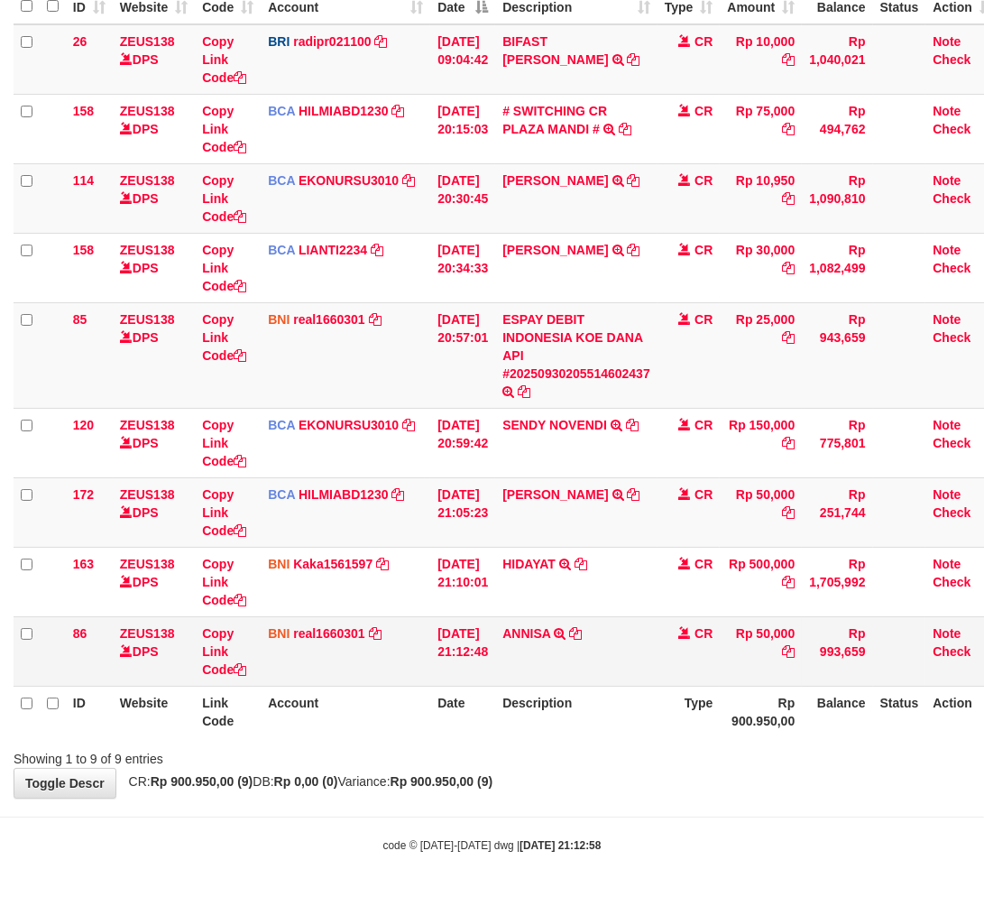
click at [654, 648] on tr "86 ZEUS138 DPS Copy Link Code BNI real1660301 DPS [PERSON_NAME] mutasi_20250930…" at bounding box center [507, 650] width 986 height 69
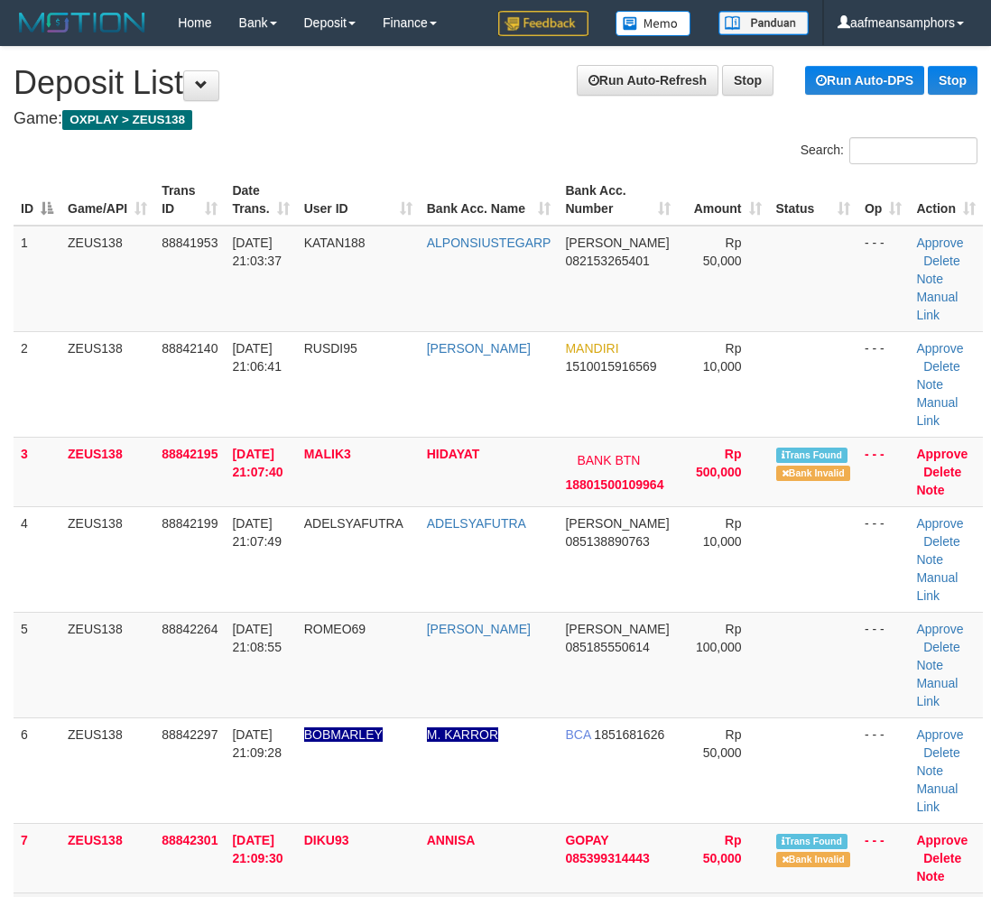
scroll to position [467, 0]
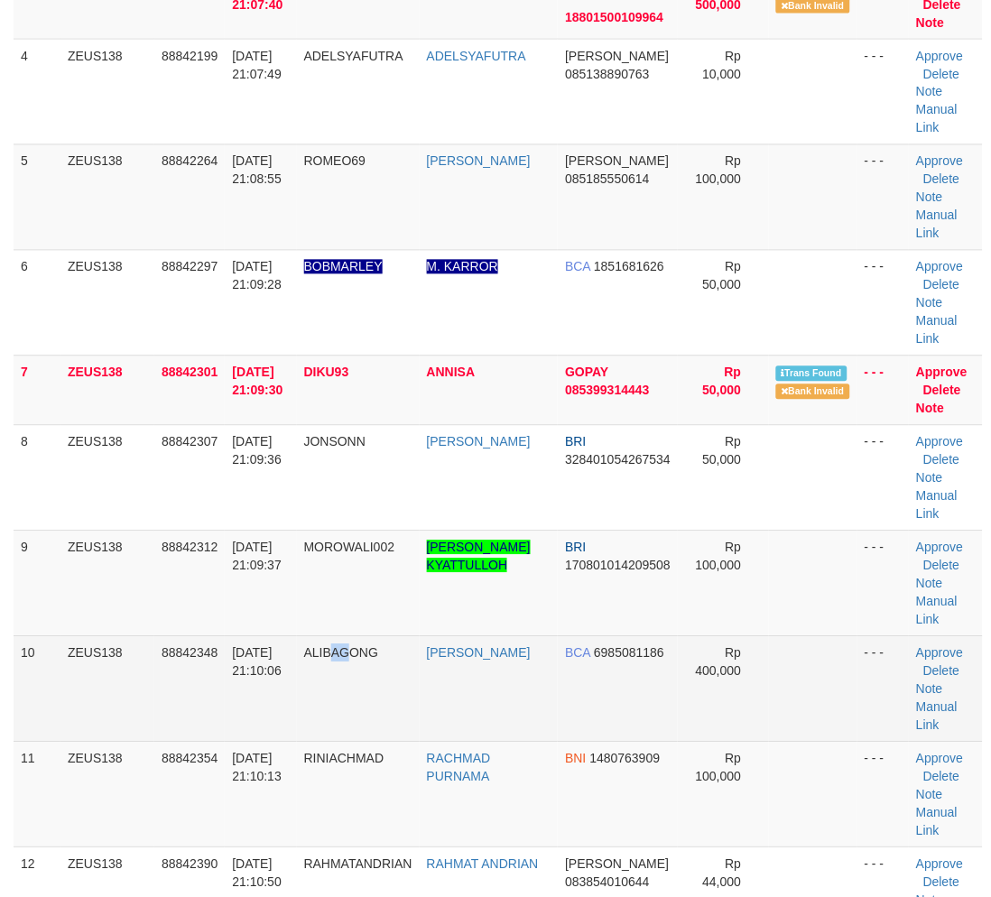
drag, startPoint x: 340, startPoint y: 675, endPoint x: 195, endPoint y: 660, distance: 146.0
click at [335, 671] on td "ALIBAGONG" at bounding box center [358, 689] width 123 height 106
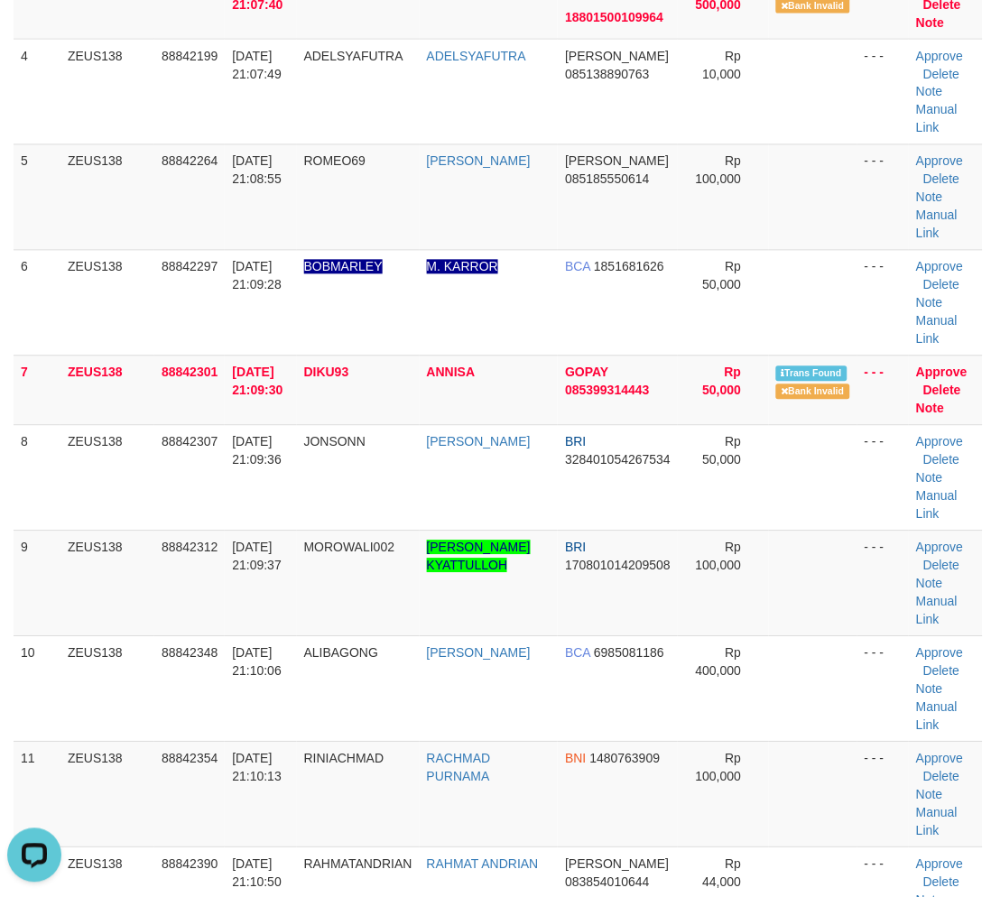
scroll to position [0, 0]
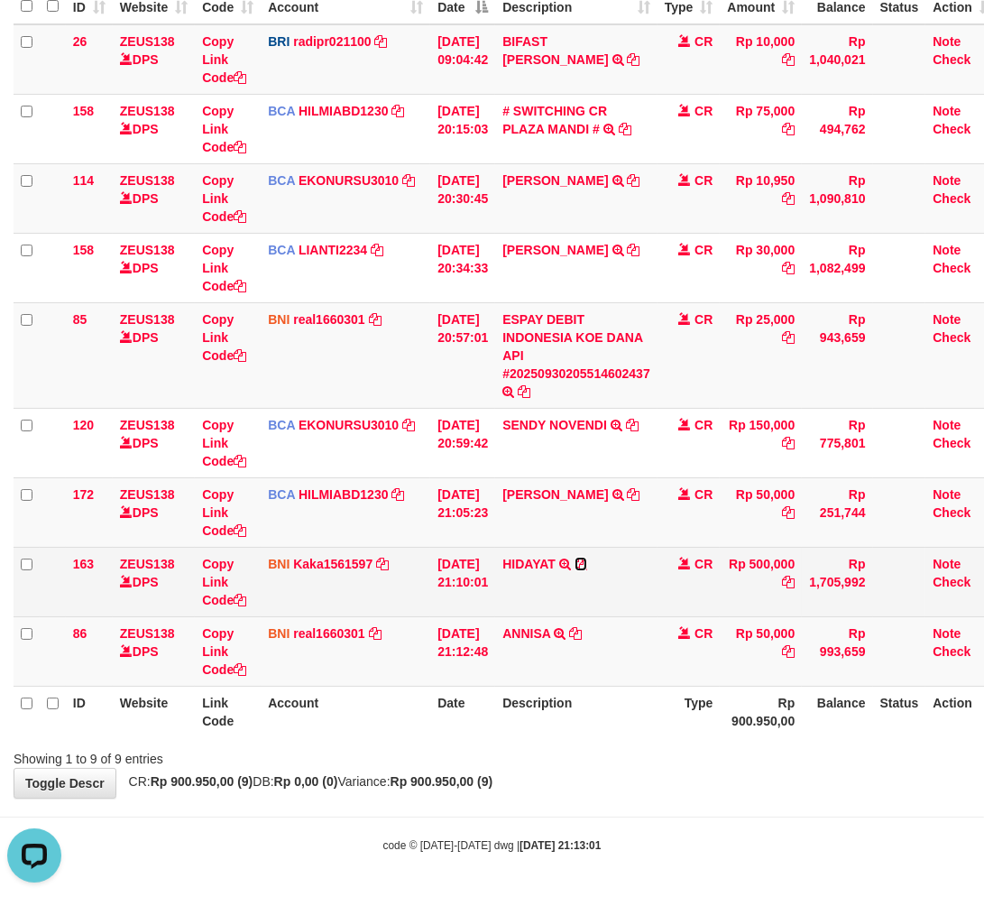
click at [587, 565] on icon at bounding box center [581, 564] width 13 height 13
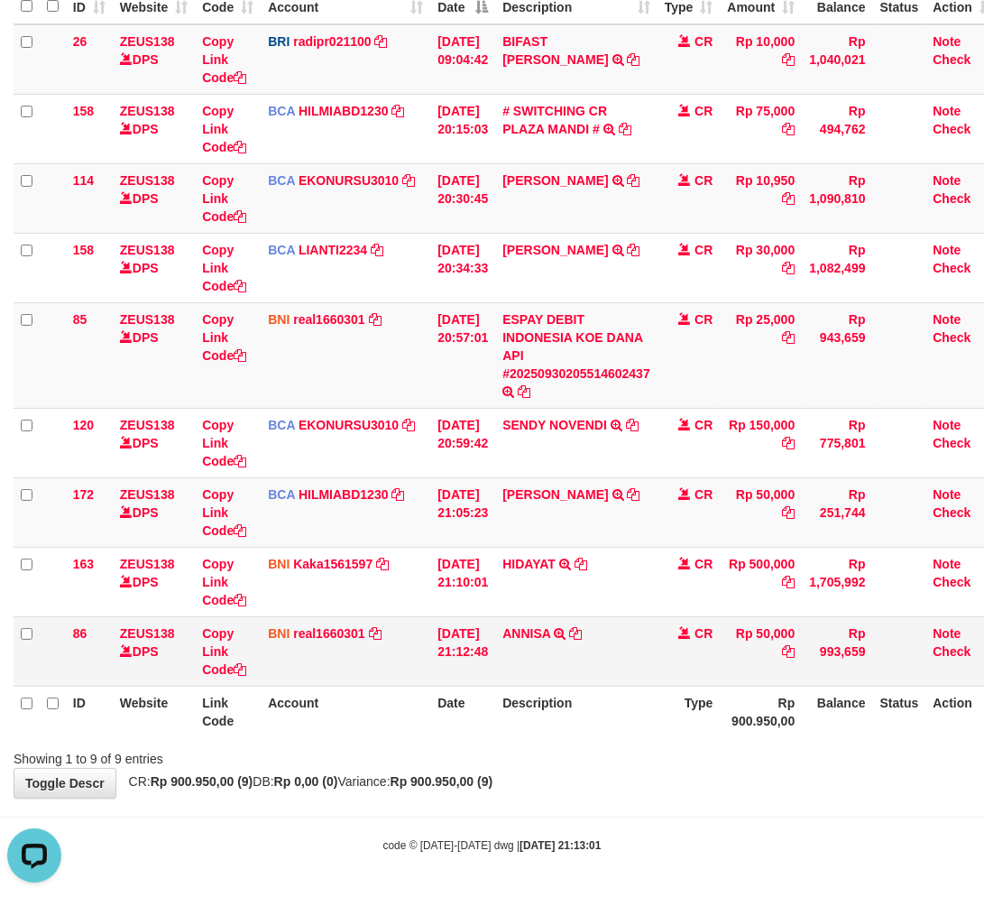
drag, startPoint x: 625, startPoint y: 630, endPoint x: 651, endPoint y: 623, distance: 26.0
click at [619, 632] on td "ANNISA TRANSFER DARI SDRI ANNISA" at bounding box center [576, 650] width 162 height 69
click at [627, 616] on td "ANNISA TRANSFER DARI SDRI ANNISA" at bounding box center [576, 650] width 162 height 69
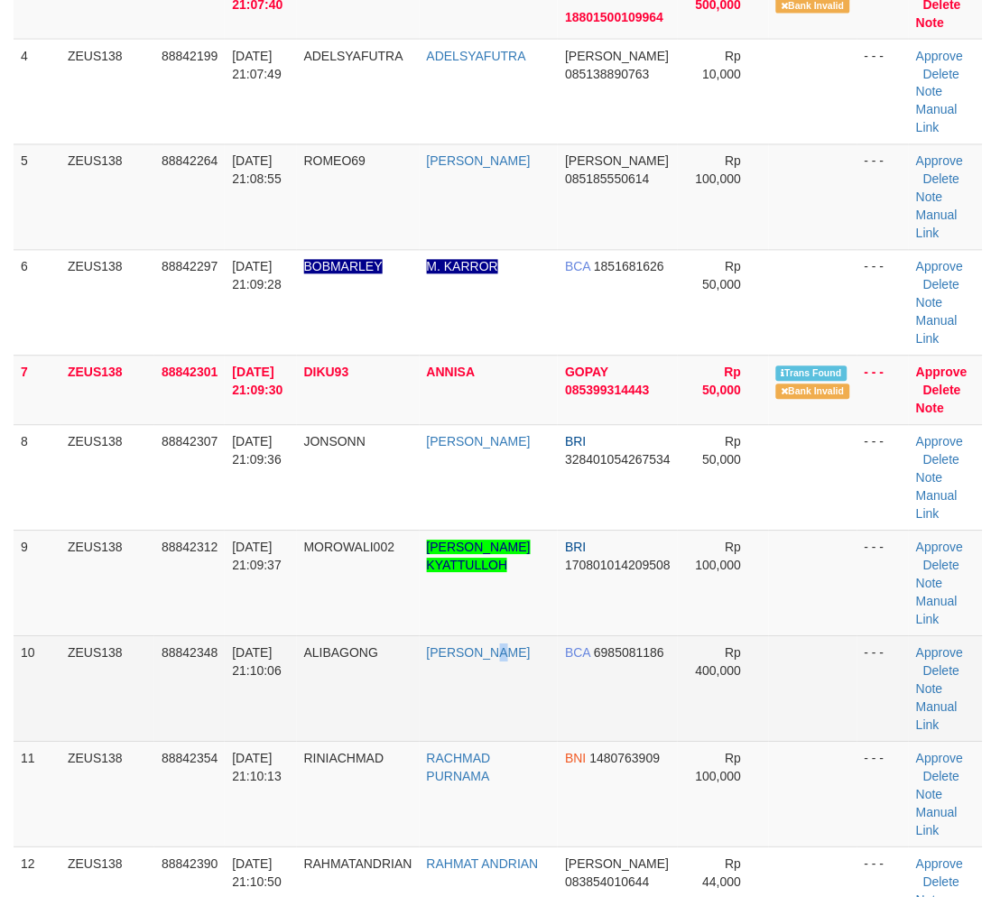
click at [511, 642] on td "[PERSON_NAME]" at bounding box center [489, 689] width 139 height 106
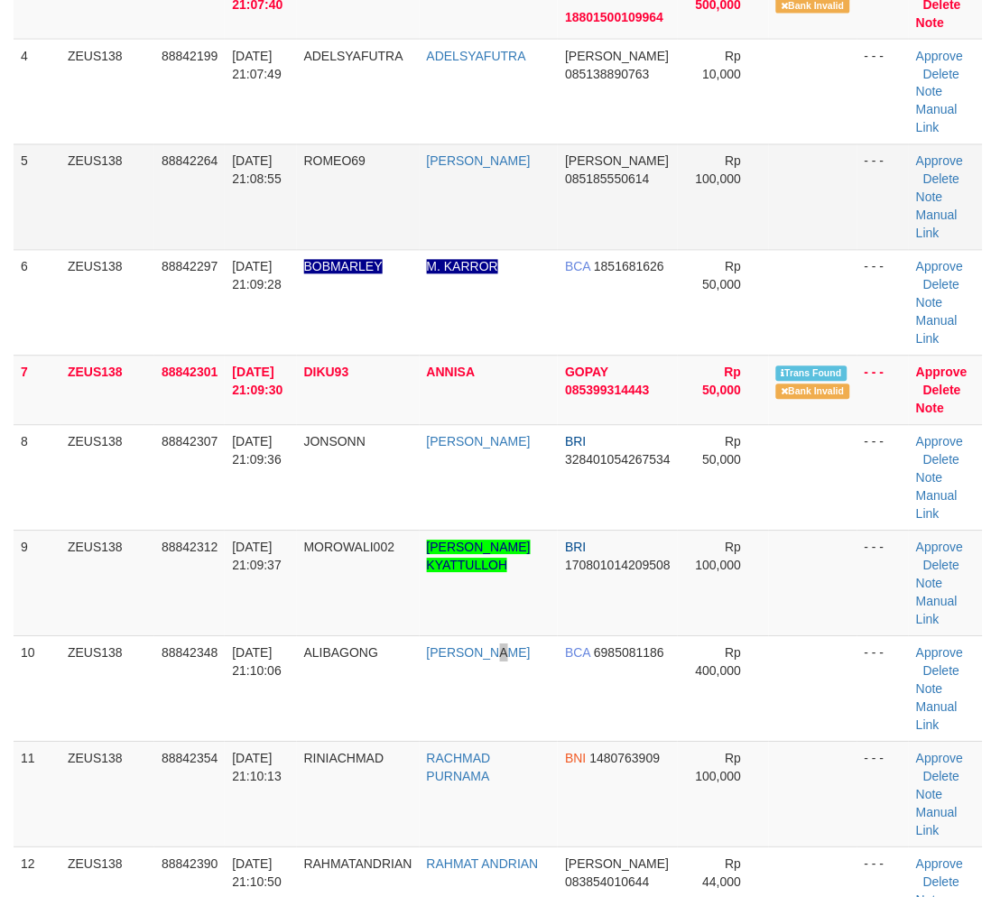
scroll to position [3, 0]
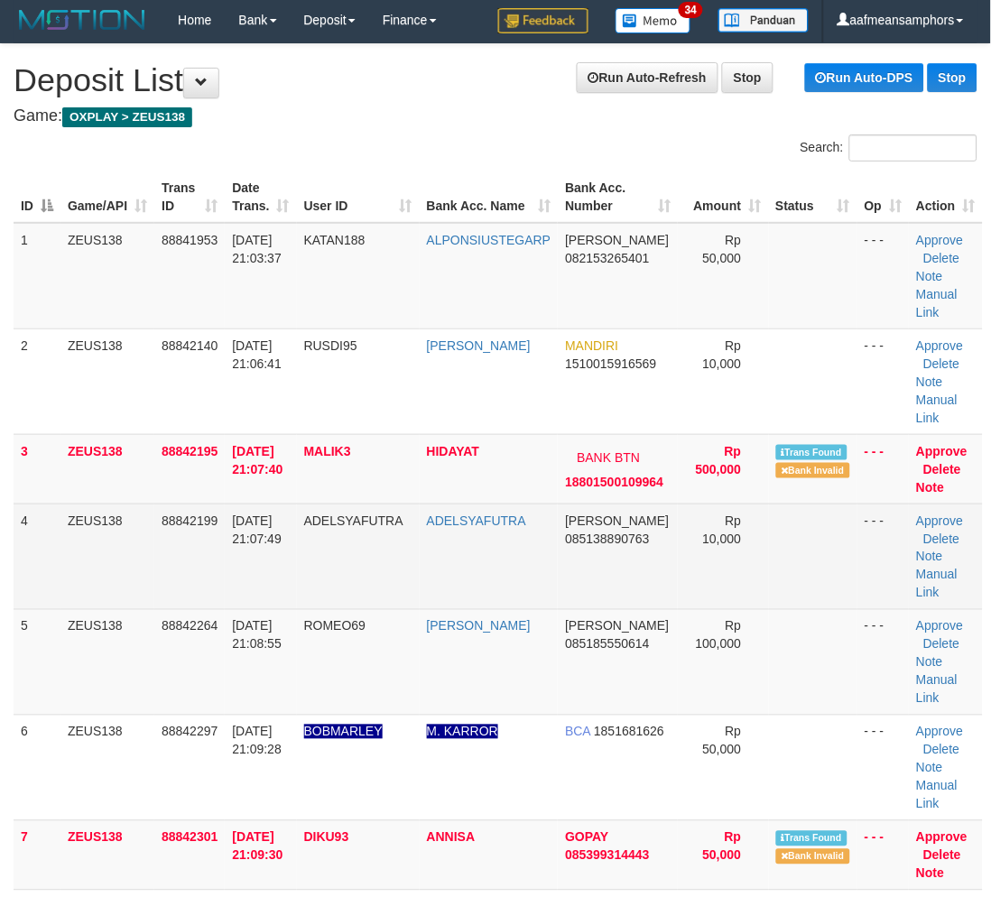
drag, startPoint x: 447, startPoint y: 534, endPoint x: 415, endPoint y: 534, distance: 31.6
click at [438, 534] on td "ADELSYAFUTRA" at bounding box center [489, 556] width 139 height 106
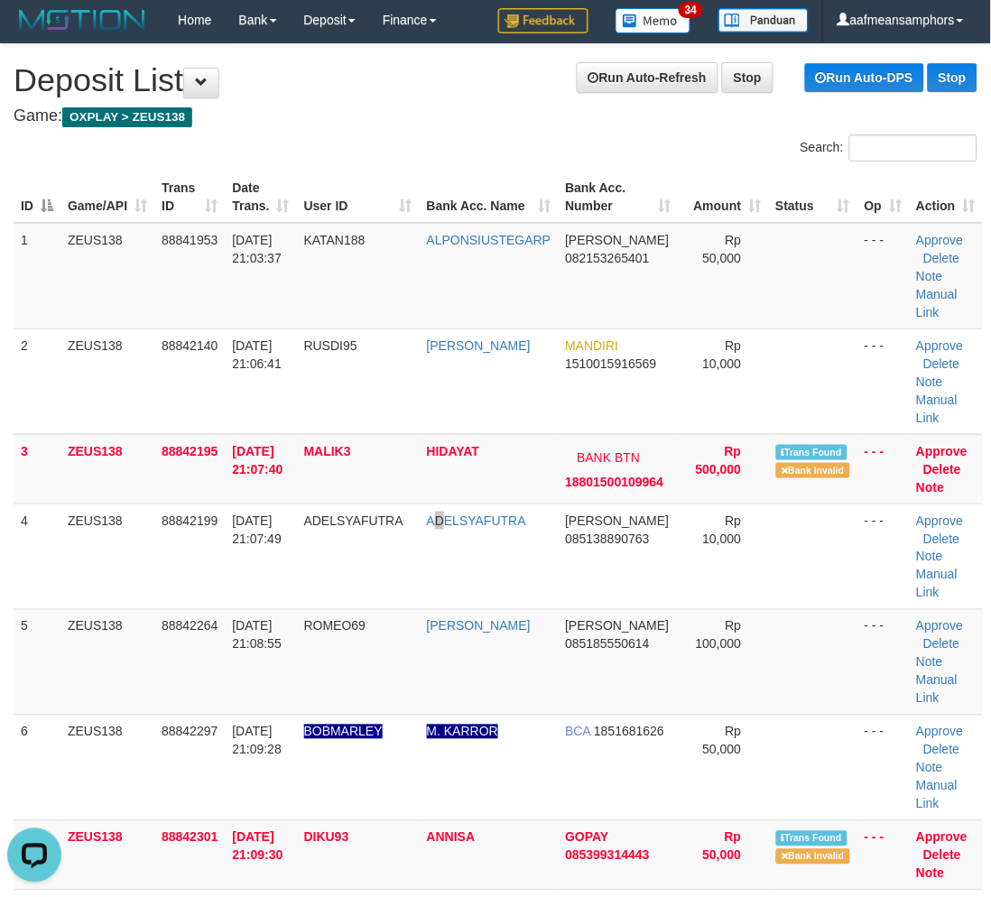
scroll to position [0, 0]
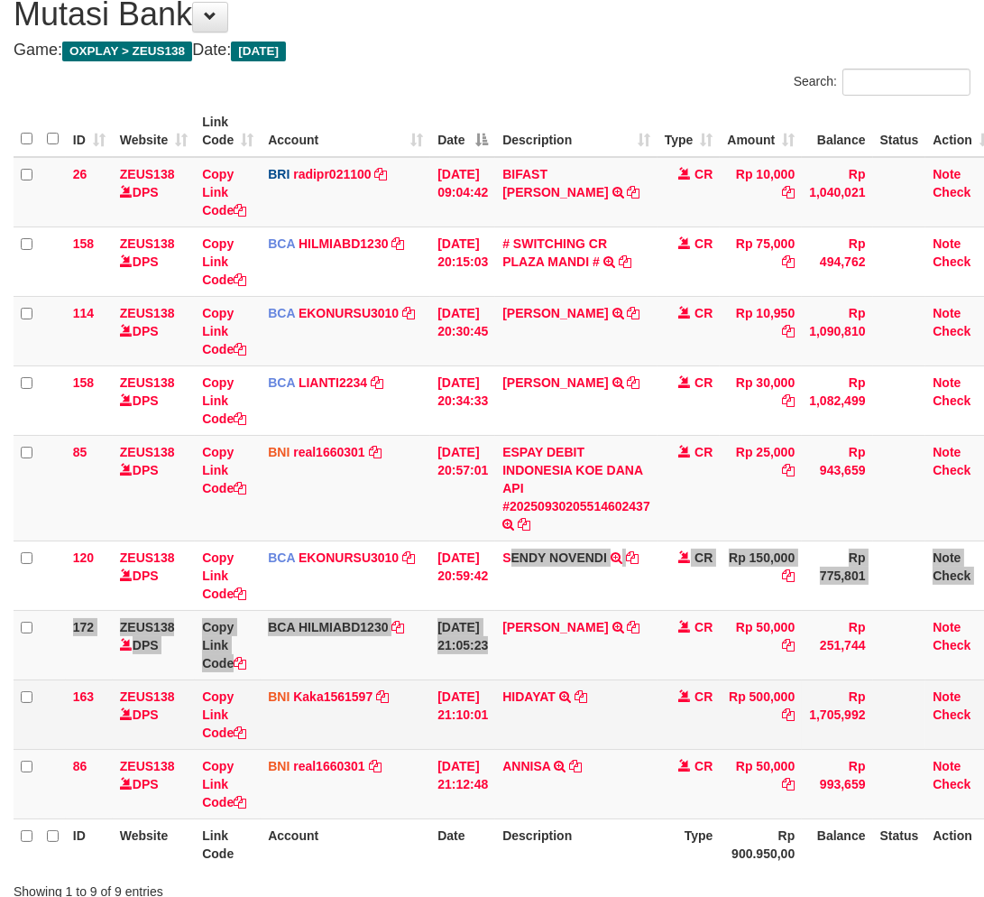
scroll to position [201, 0]
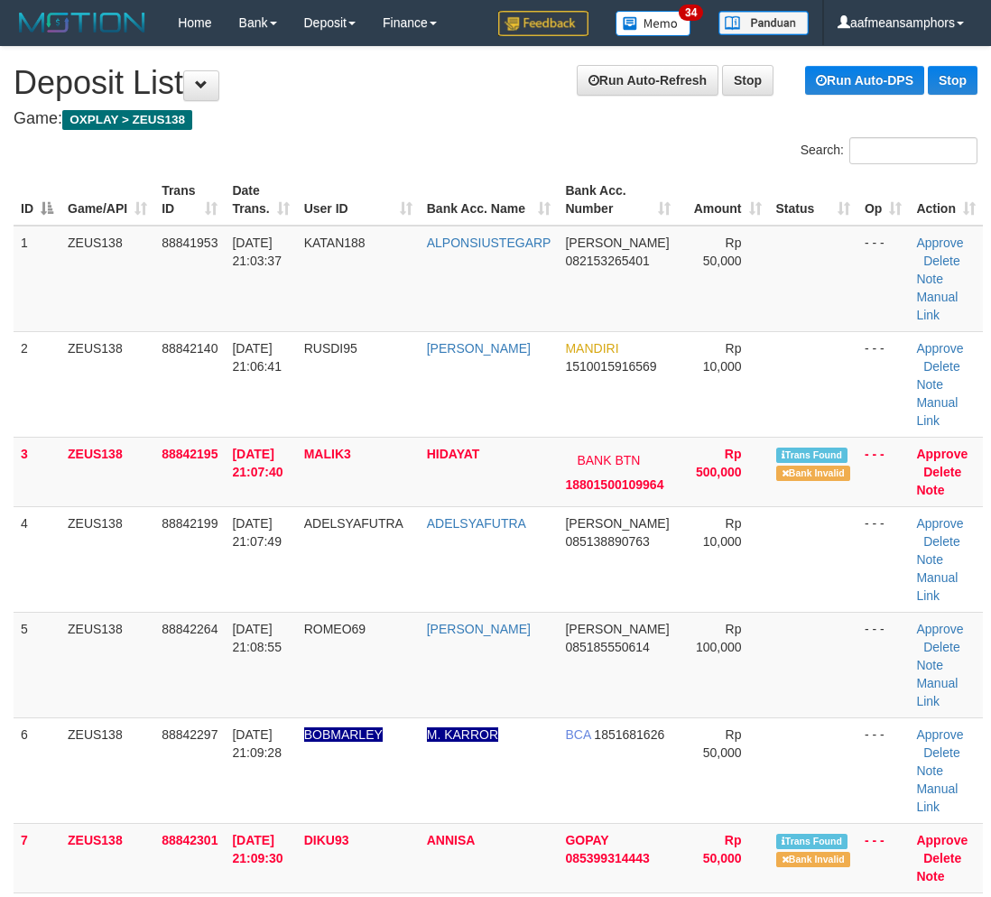
scroll to position [501, 0]
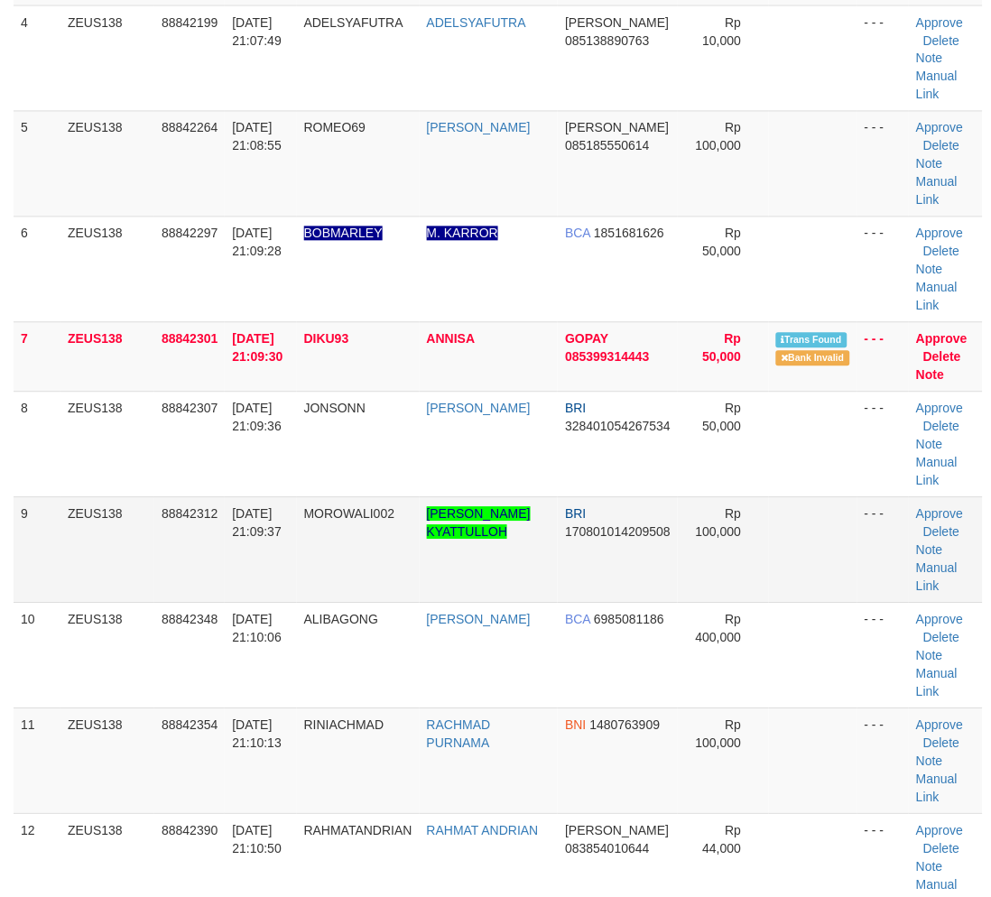
drag, startPoint x: 0, startPoint y: 0, endPoint x: 367, endPoint y: 596, distance: 700.4
click at [372, 596] on td "MOROWALI002" at bounding box center [358, 550] width 123 height 106
click at [371, 596] on td "MOROWALI002" at bounding box center [358, 550] width 123 height 106
drag, startPoint x: 345, startPoint y: 585, endPoint x: 0, endPoint y: 632, distance: 347.9
click at [338, 585] on td "MOROWALI002" at bounding box center [358, 550] width 123 height 106
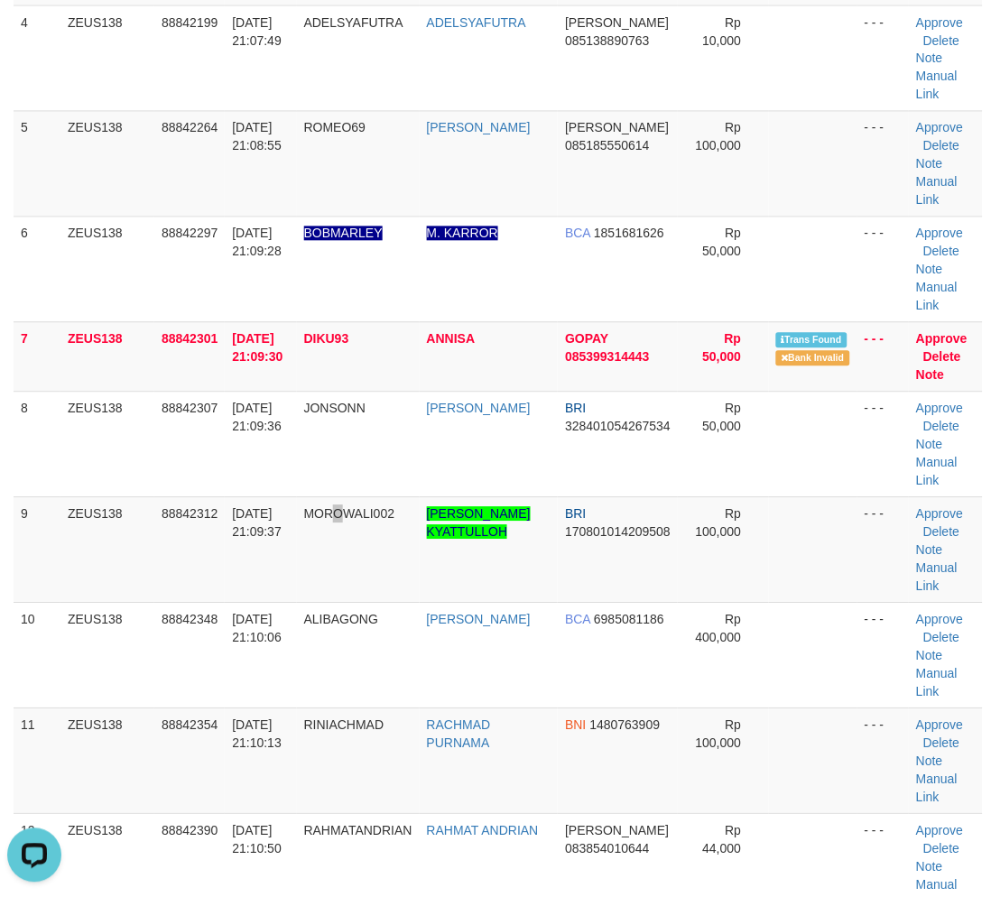
scroll to position [0, 0]
drag, startPoint x: 394, startPoint y: 568, endPoint x: 7, endPoint y: 567, distance: 387.1
click at [374, 569] on td "MOROWALI002" at bounding box center [358, 550] width 123 height 106
drag, startPoint x: 259, startPoint y: 497, endPoint x: 249, endPoint y: 498, distance: 10.0
click at [256, 497] on td "30/09/2025 21:09:37" at bounding box center [260, 550] width 71 height 106
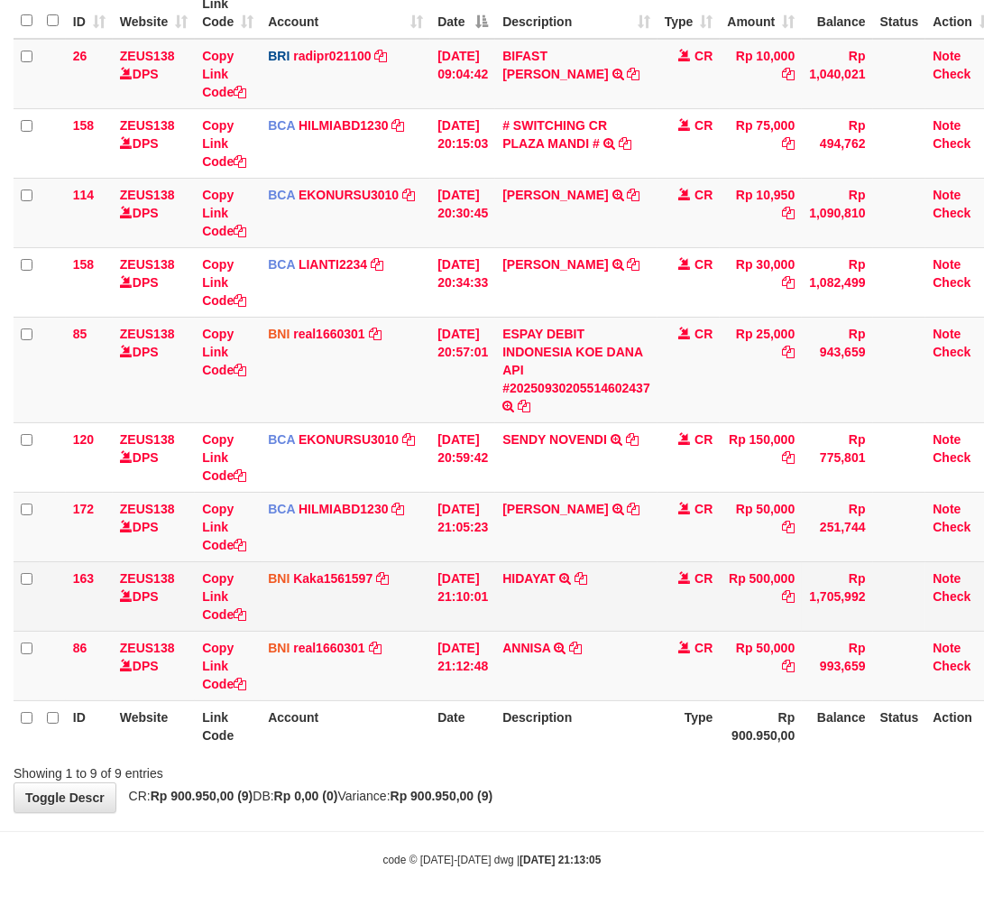
scroll to position [201, 0]
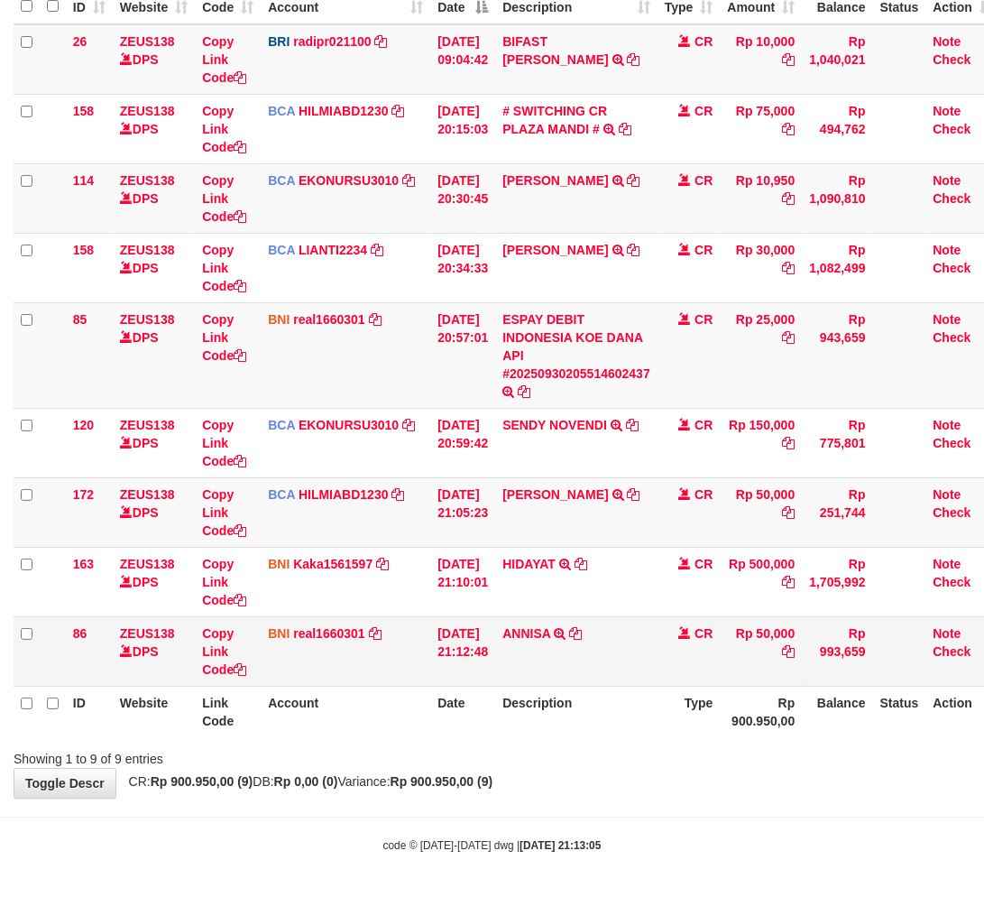
click at [614, 629] on td "ANNISA TRANSFER DARI SDRI ANNISA" at bounding box center [576, 650] width 162 height 69
click at [629, 618] on td "ANNISA TRANSFER DARI SDRI ANNISA" at bounding box center [576, 650] width 162 height 69
click at [624, 620] on td "ANNISA TRANSFER DARI SDRI ANNISA" at bounding box center [576, 650] width 162 height 69
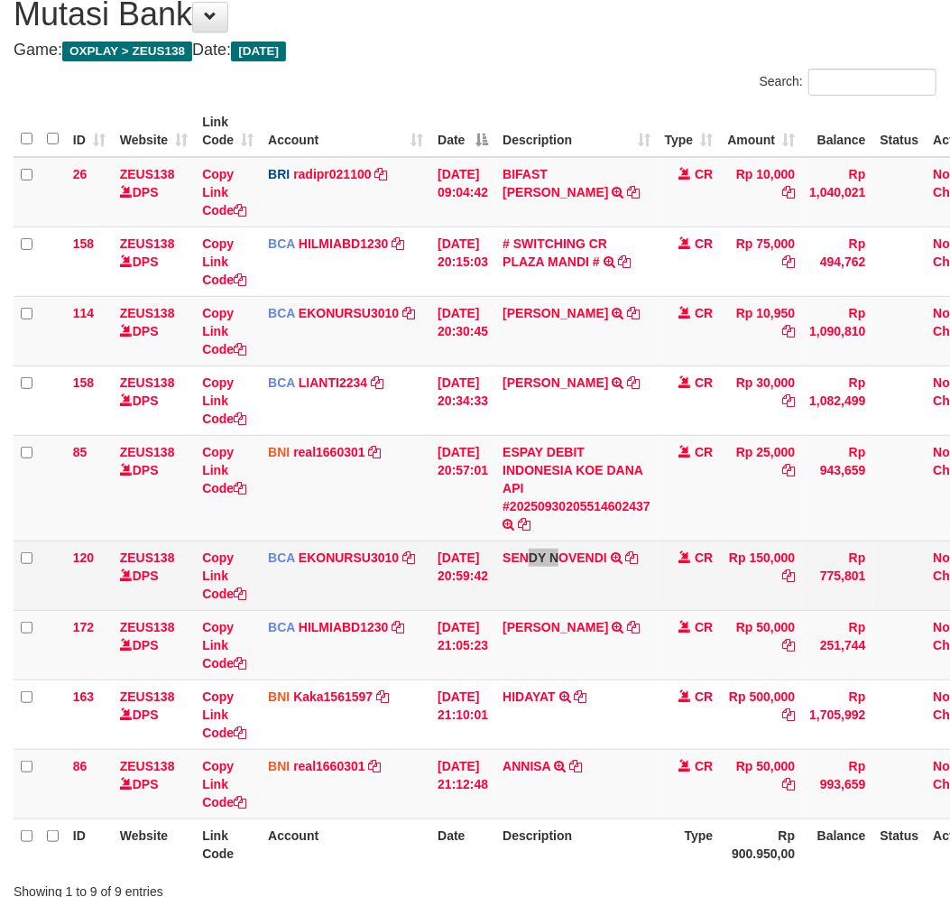
scroll to position [246, 0]
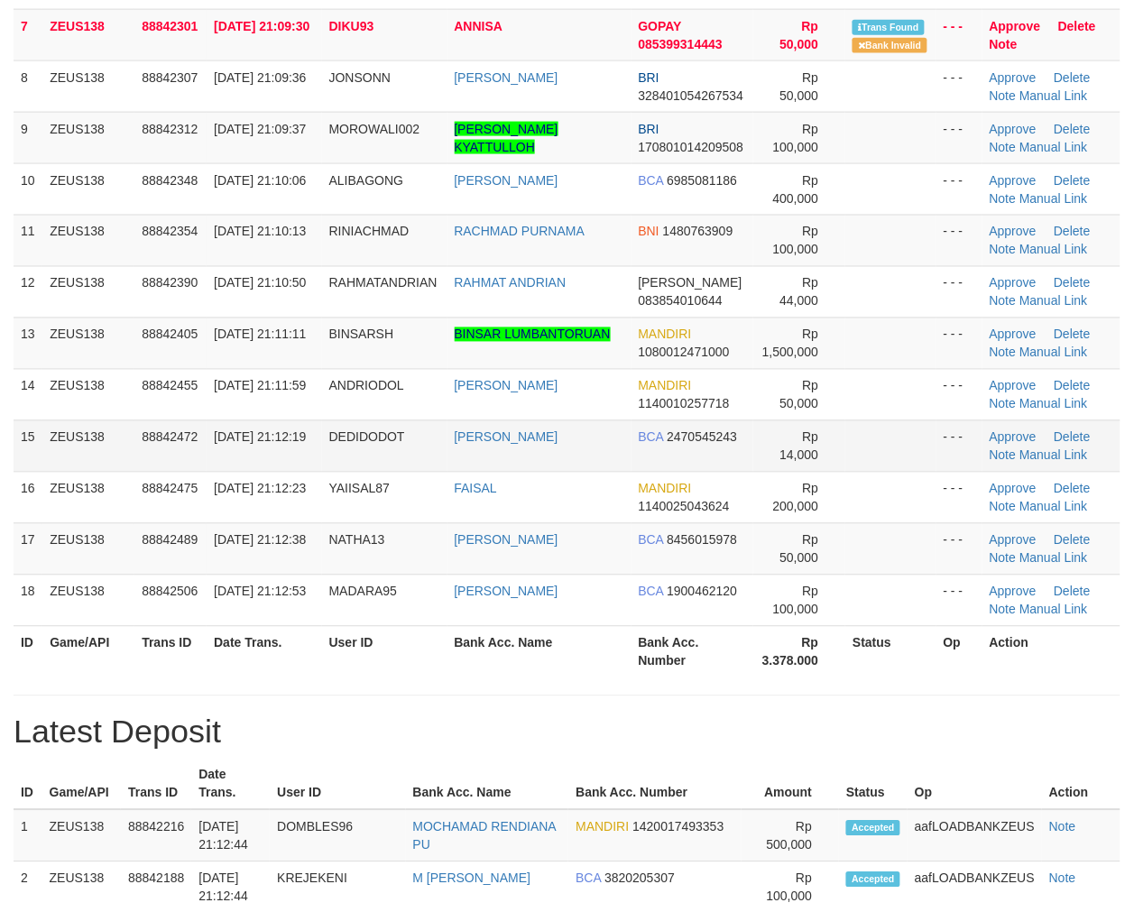
click at [515, 466] on td "[PERSON_NAME]" at bounding box center [540, 445] width 184 height 51
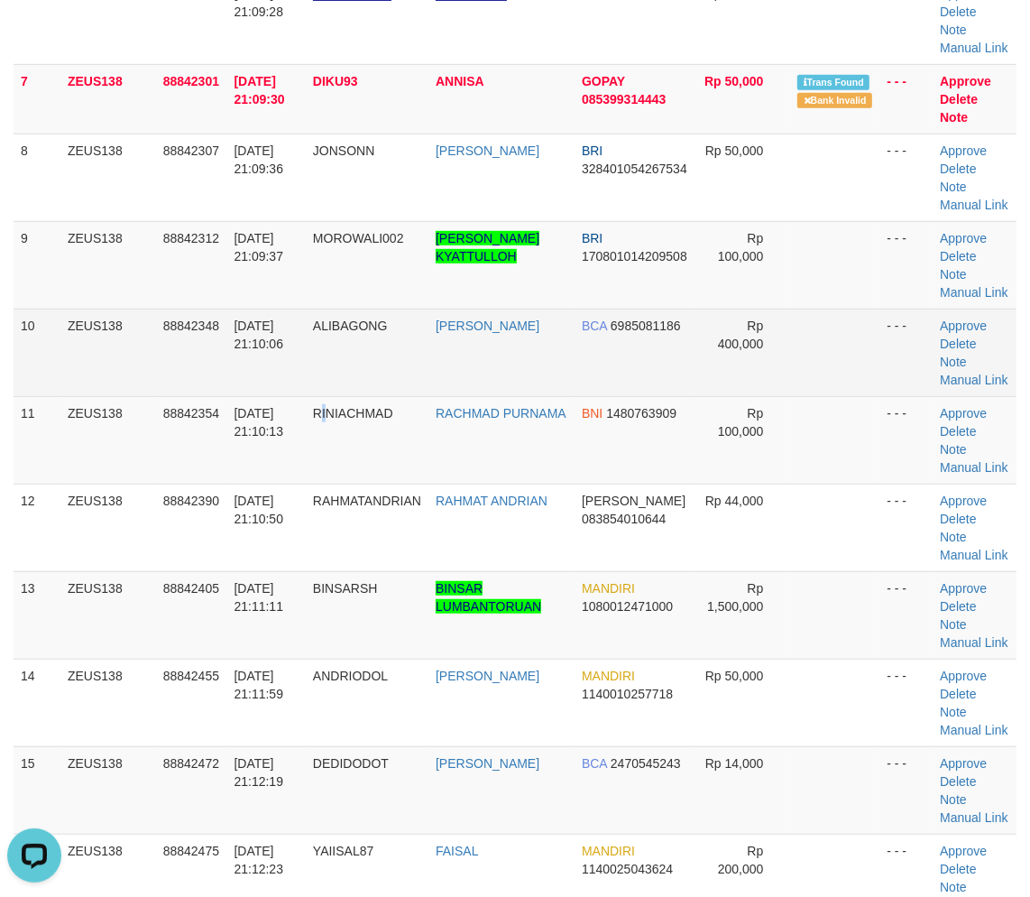
drag, startPoint x: 335, startPoint y: 549, endPoint x: 73, endPoint y: 532, distance: 262.2
click at [313, 484] on td "RINIACHMAD" at bounding box center [367, 440] width 123 height 88
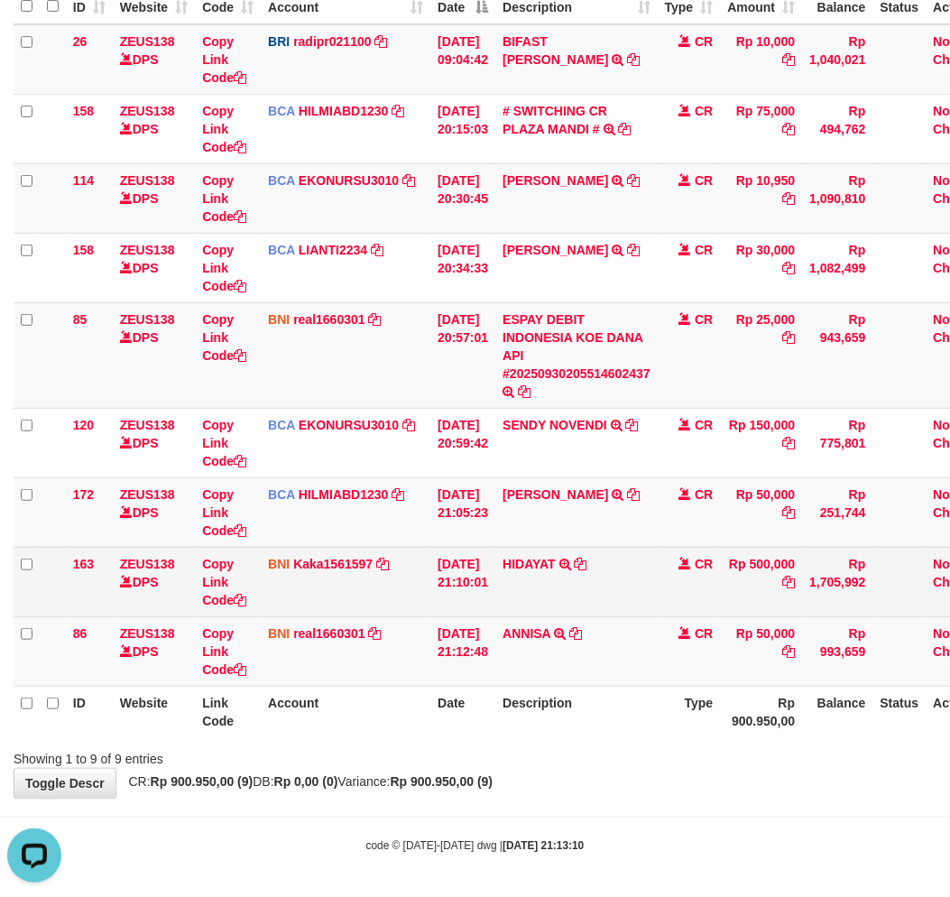
click at [587, 580] on td "HIDAYAT TRANSFER DARI BPK HIDAYAT" at bounding box center [576, 581] width 162 height 69
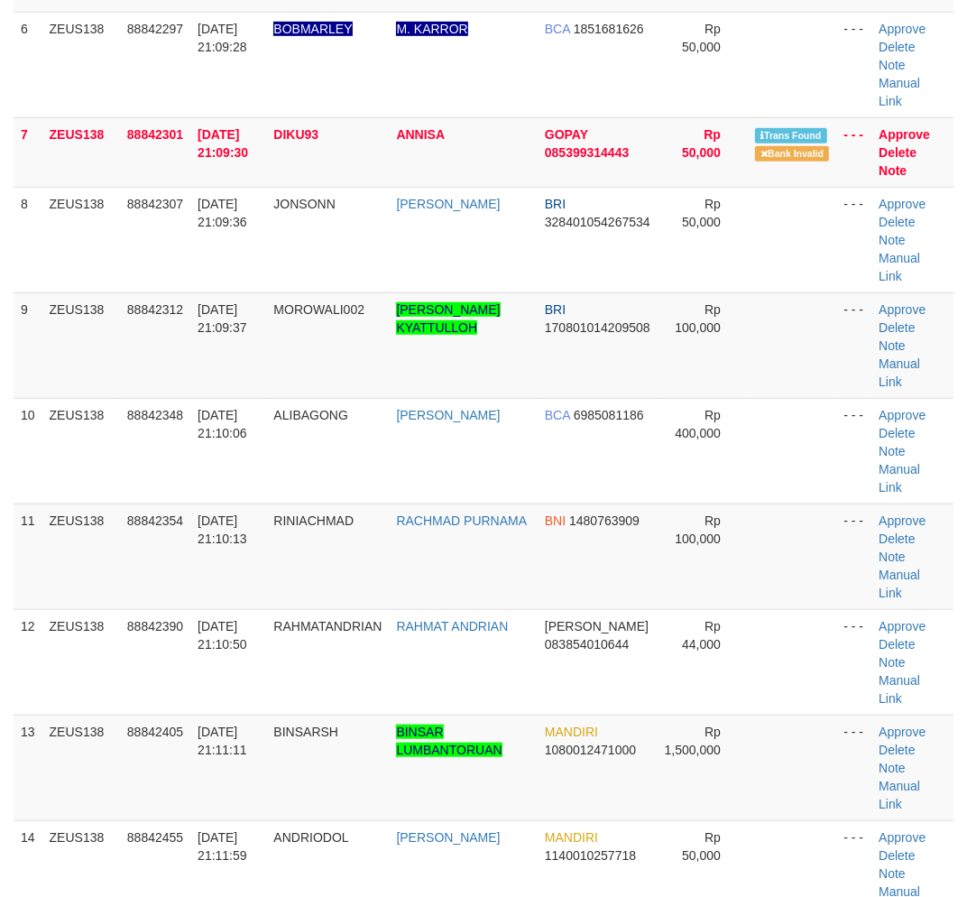
scroll to position [714, 0]
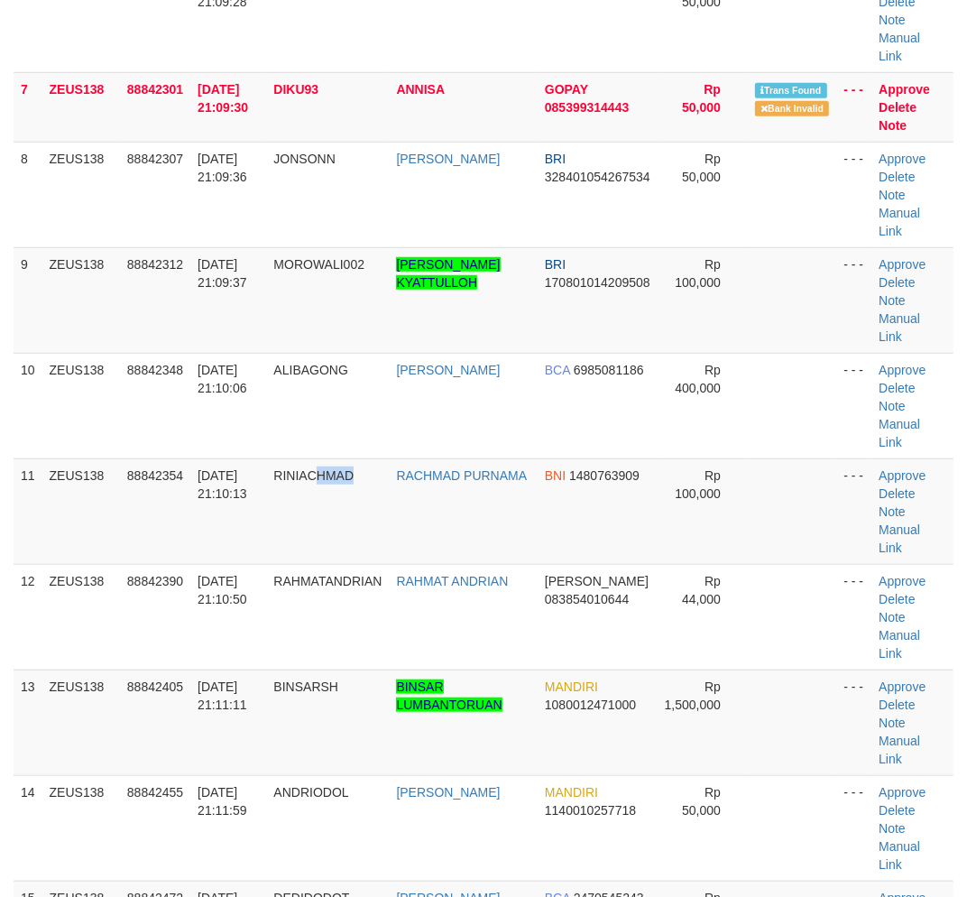
drag, startPoint x: 367, startPoint y: 563, endPoint x: 9, endPoint y: 565, distance: 358.2
click at [331, 562] on td "RINIACHMAD" at bounding box center [327, 511] width 123 height 106
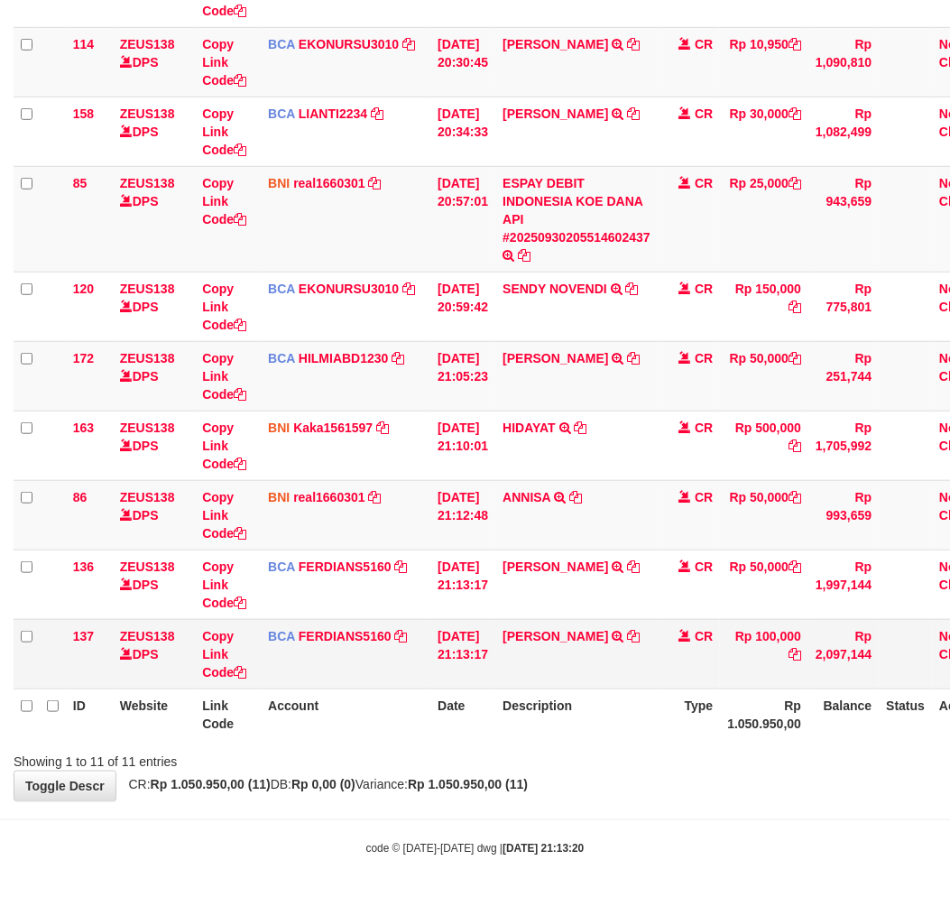
scroll to position [385, 0]
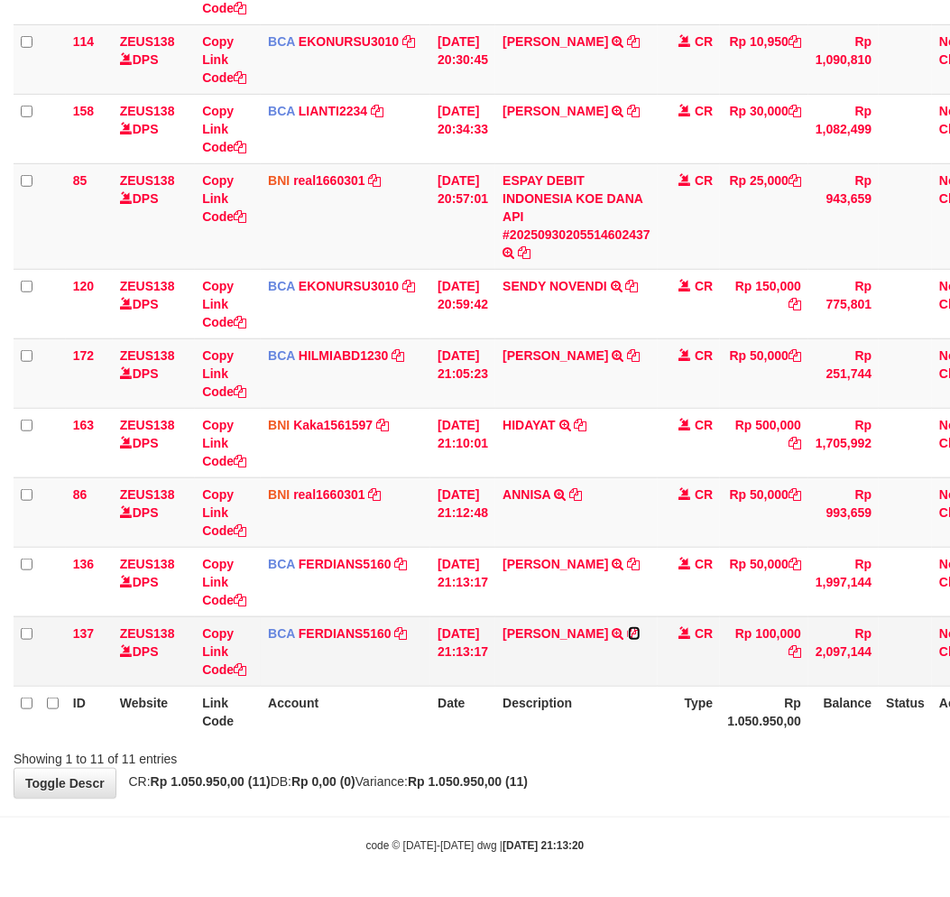
click at [641, 627] on icon at bounding box center [634, 633] width 13 height 13
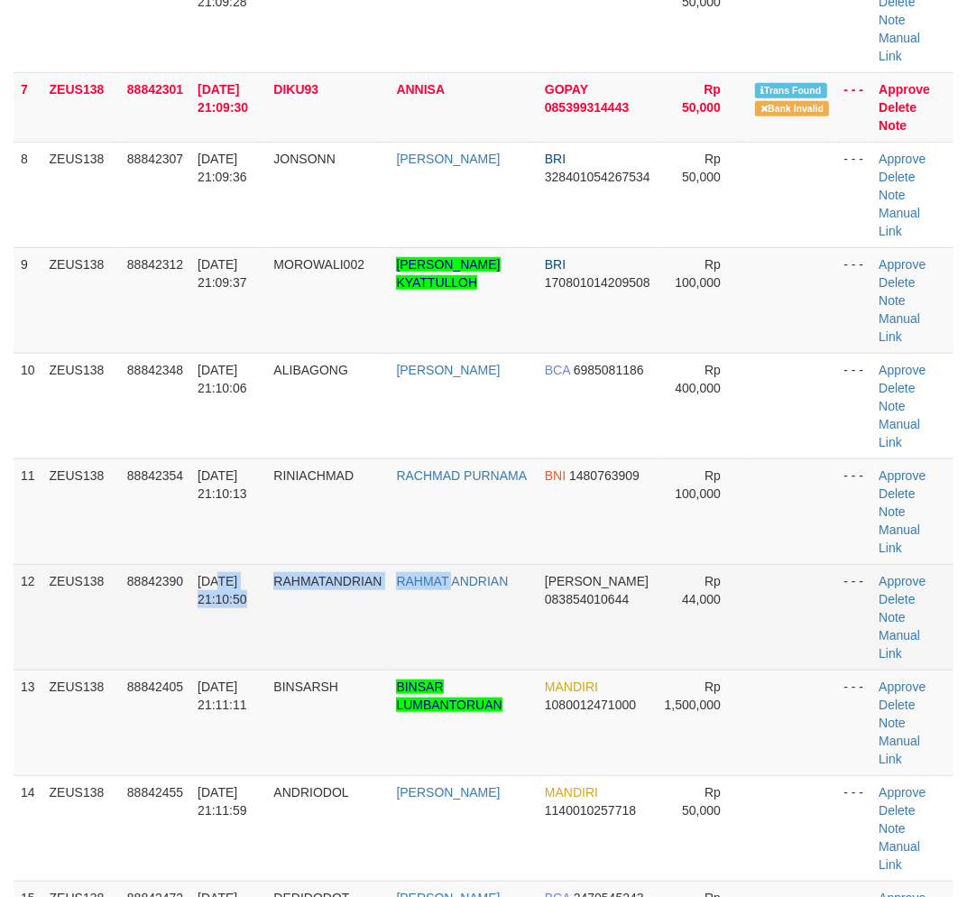
drag, startPoint x: 457, startPoint y: 639, endPoint x: 421, endPoint y: 634, distance: 35.5
click at [439, 637] on tr "12 ZEUS138 88842390 30/09/2025 21:10:50 RAHMATANDRIAN RAHMAT ANDRIAN DANA 08385…" at bounding box center [484, 617] width 940 height 106
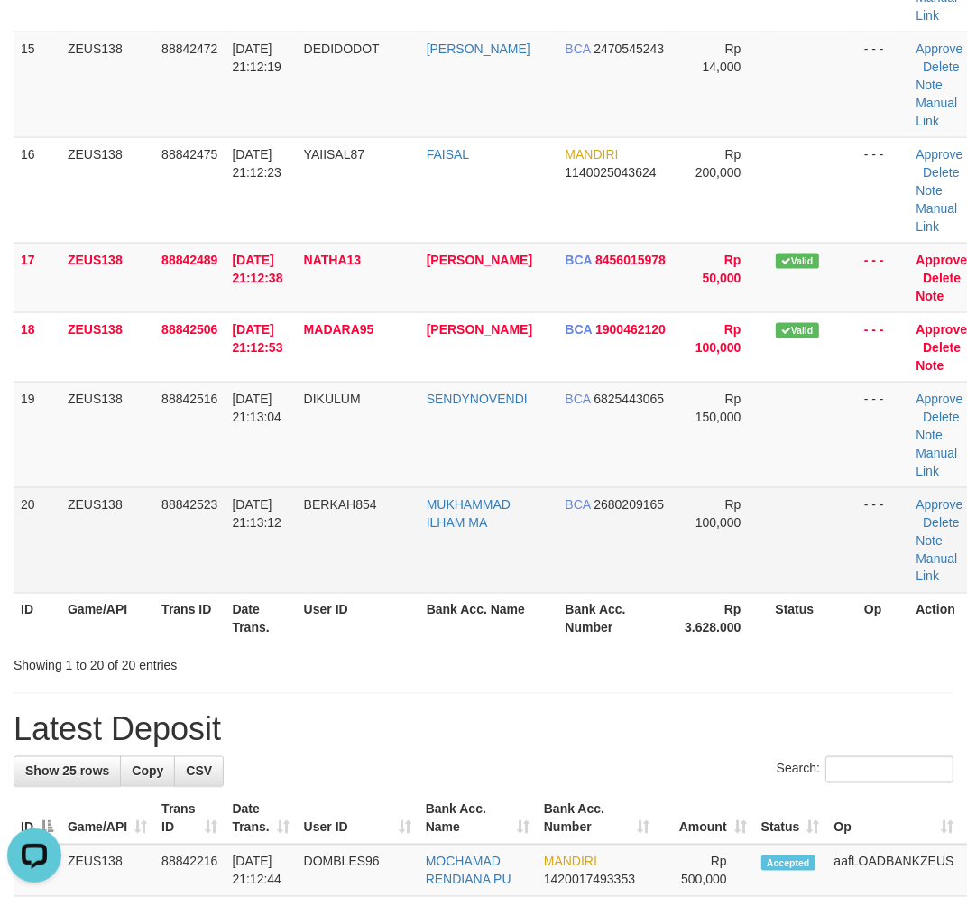
click at [379, 578] on td "BERKAH854" at bounding box center [358, 540] width 123 height 106
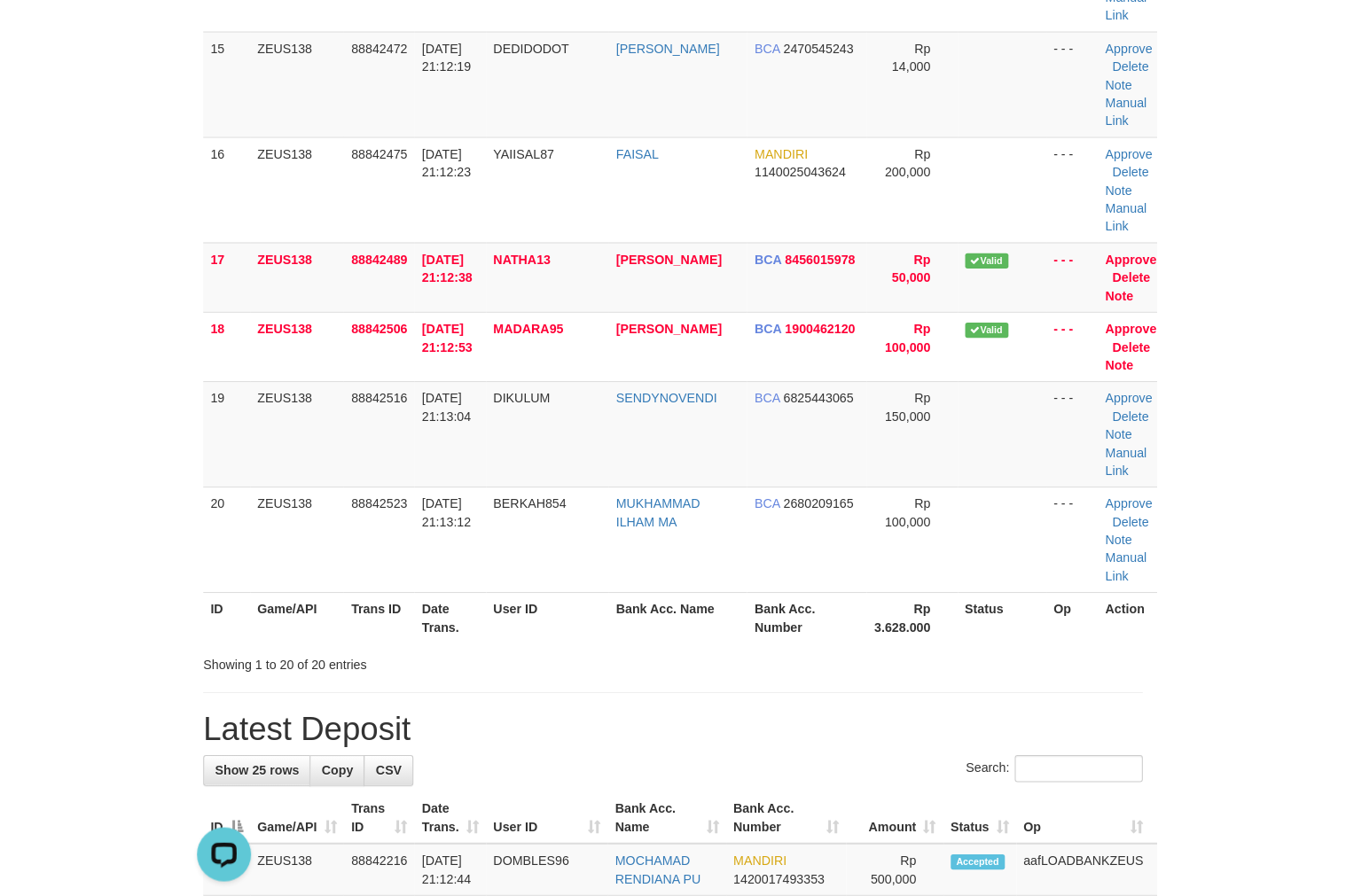
scroll to position [742, 0]
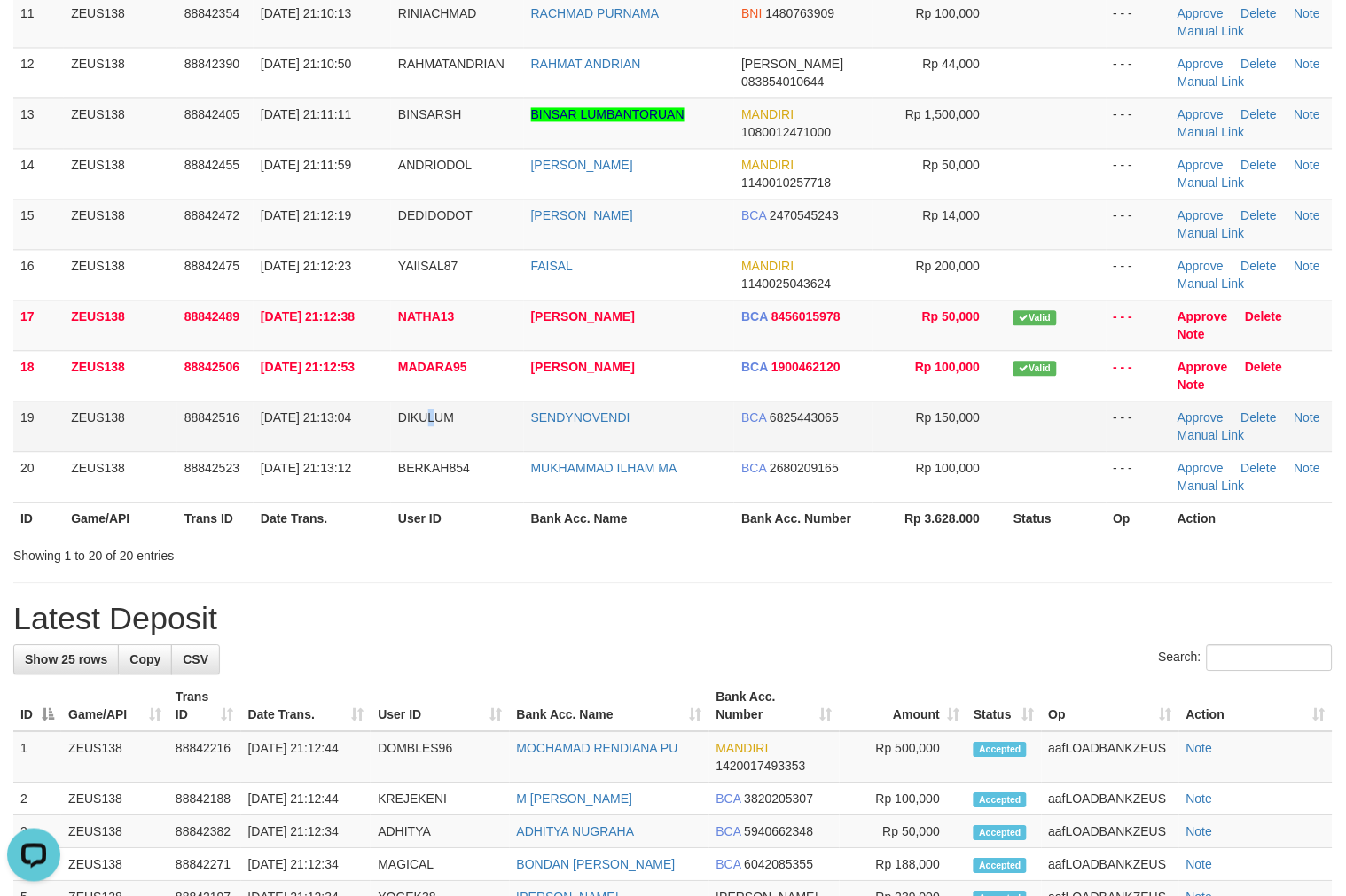
click at [435, 430] on td "DIKULUM" at bounding box center [457, 426] width 133 height 50
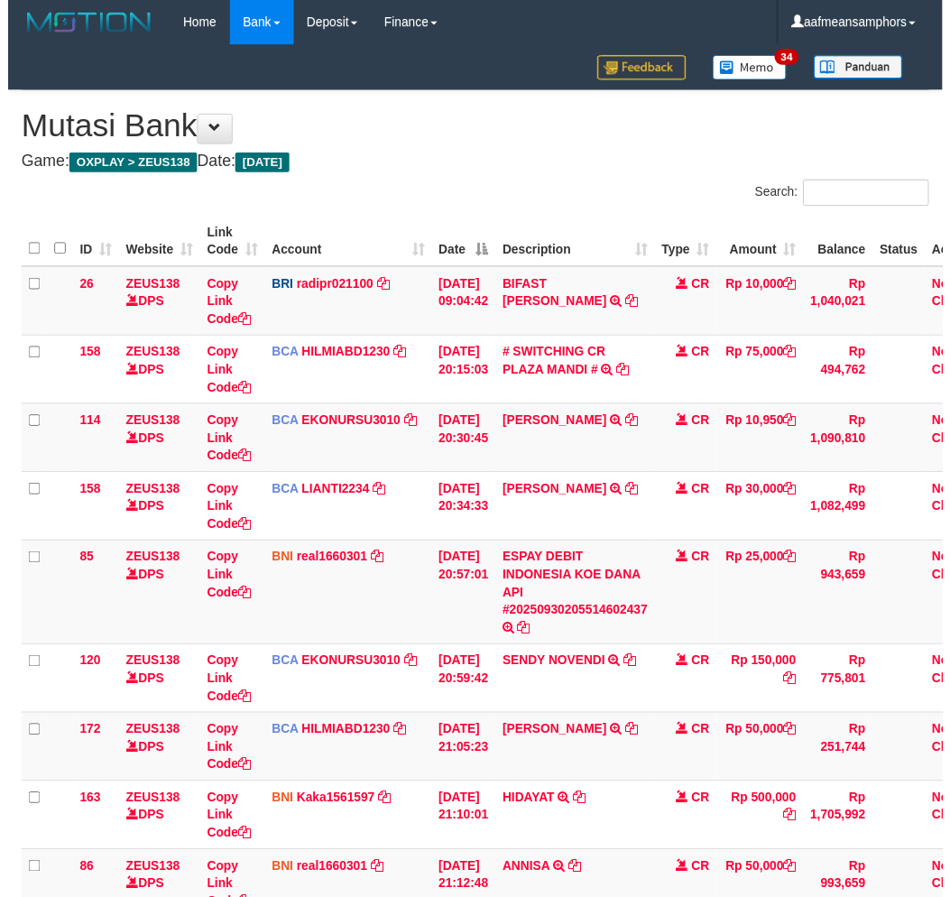
scroll to position [366, 0]
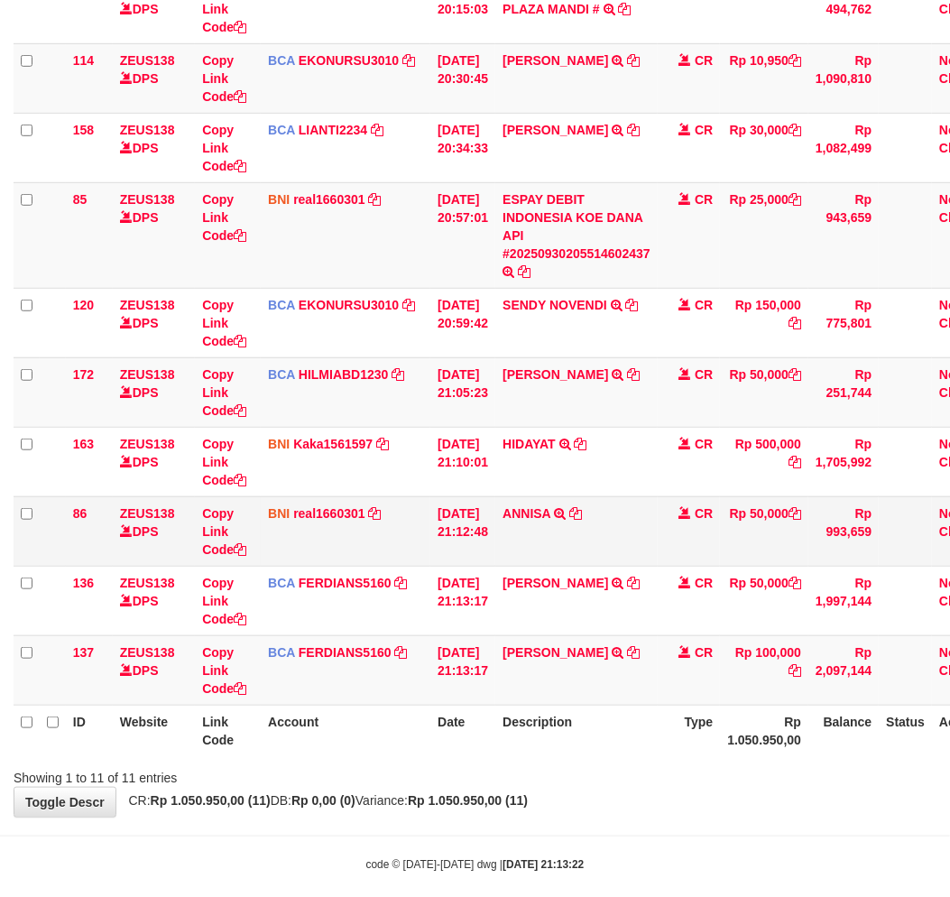
drag, startPoint x: 592, startPoint y: 527, endPoint x: 619, endPoint y: 518, distance: 28.5
click at [592, 527] on td "ANNISA TRANSFER DARI SDRI ANNISA" at bounding box center [576, 530] width 162 height 69
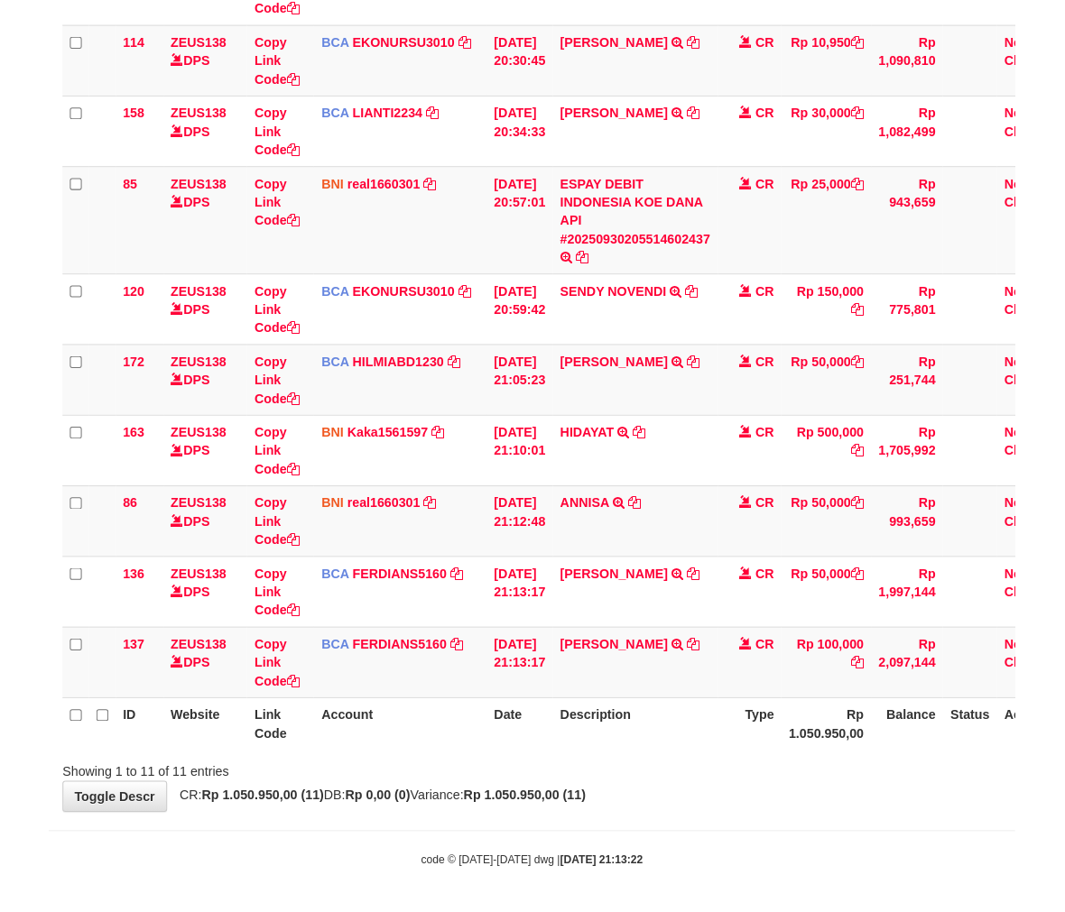
scroll to position [326, 0]
